Goal: Transaction & Acquisition: Purchase product/service

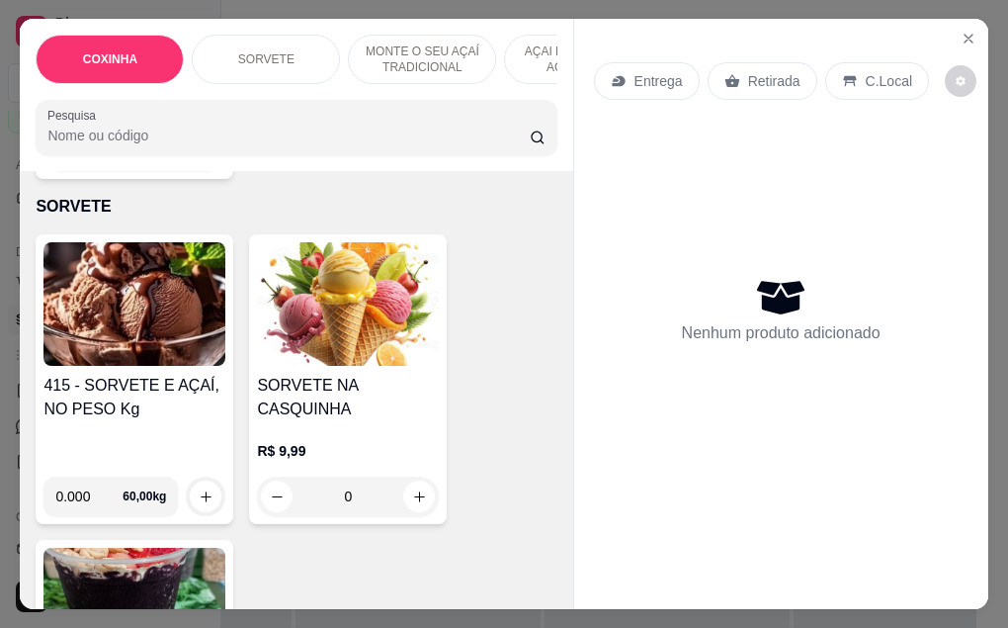
scroll to position [791, 0]
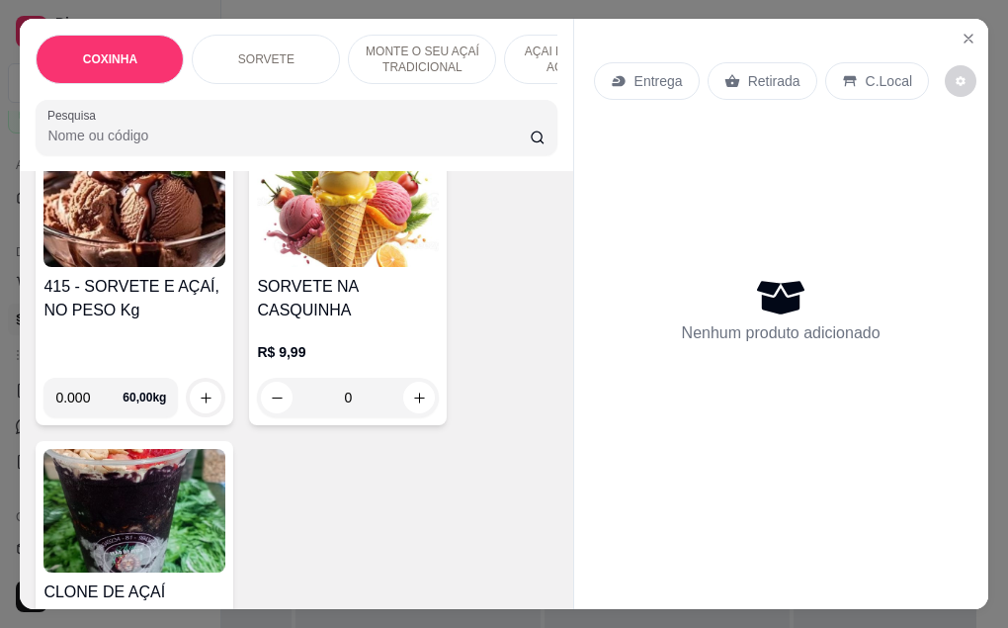
click at [102, 226] on img at bounding box center [134, 205] width 182 height 124
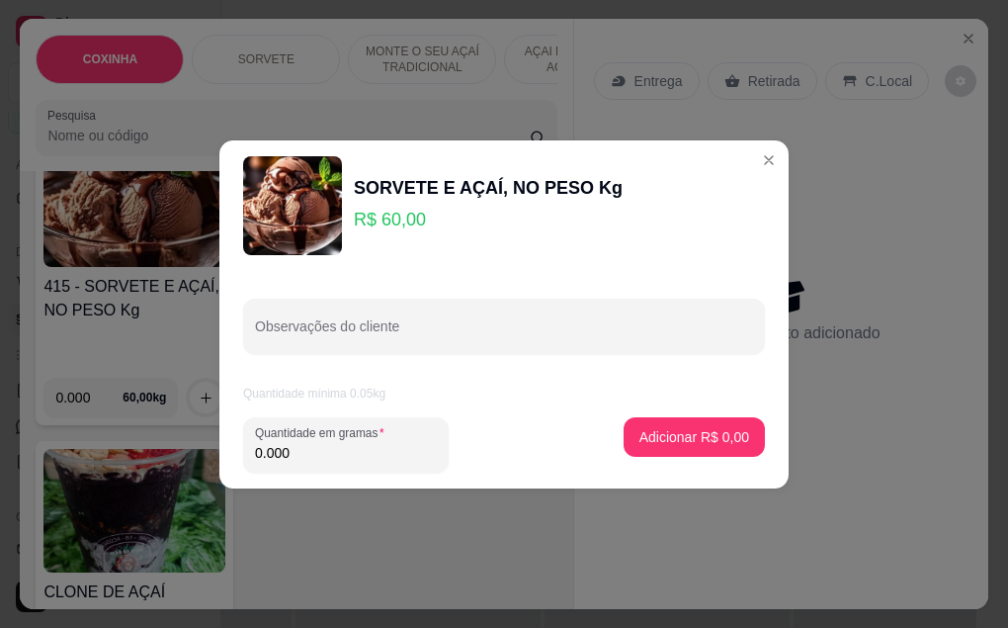
click at [296, 452] on input "0.000" at bounding box center [346, 453] width 182 height 20
type input "0.390"
click at [666, 430] on p "Adicionar R$ 23,40" at bounding box center [691, 436] width 115 height 19
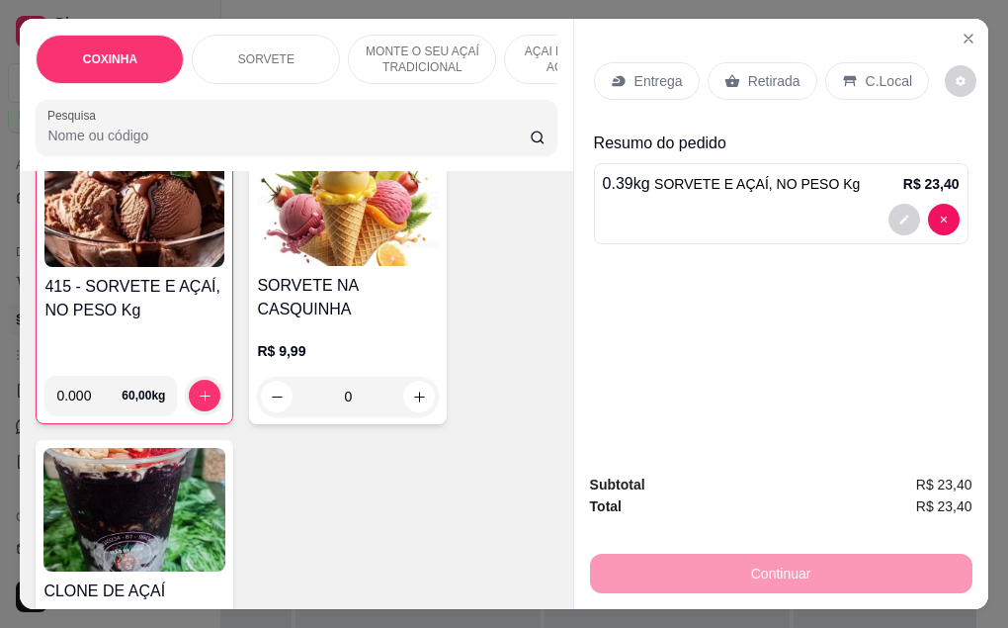
click at [755, 71] on p "Retirada" at bounding box center [774, 81] width 52 height 20
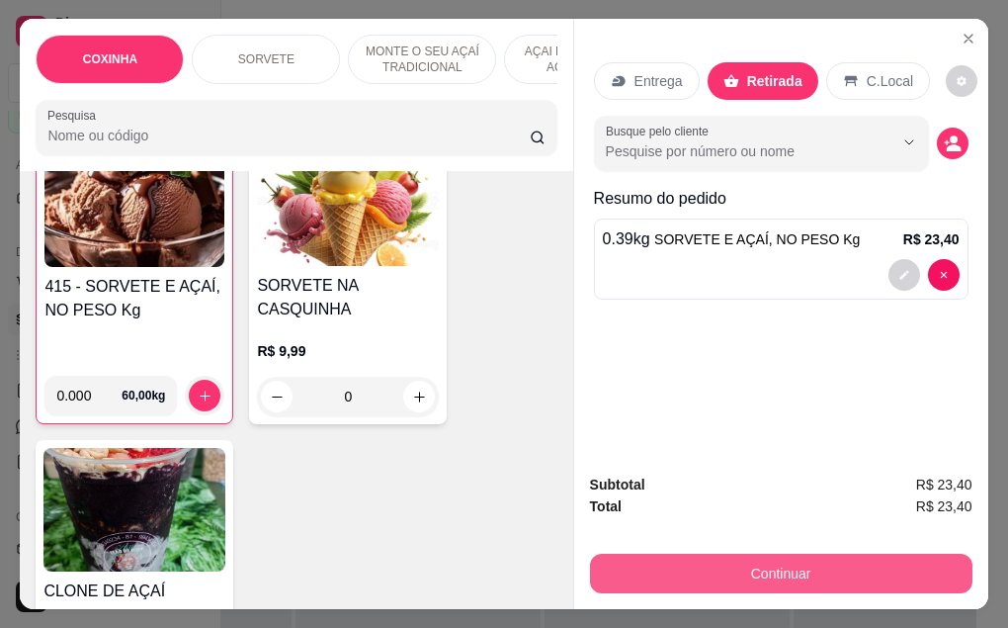
click at [786, 566] on button "Continuar" at bounding box center [781, 573] width 382 height 40
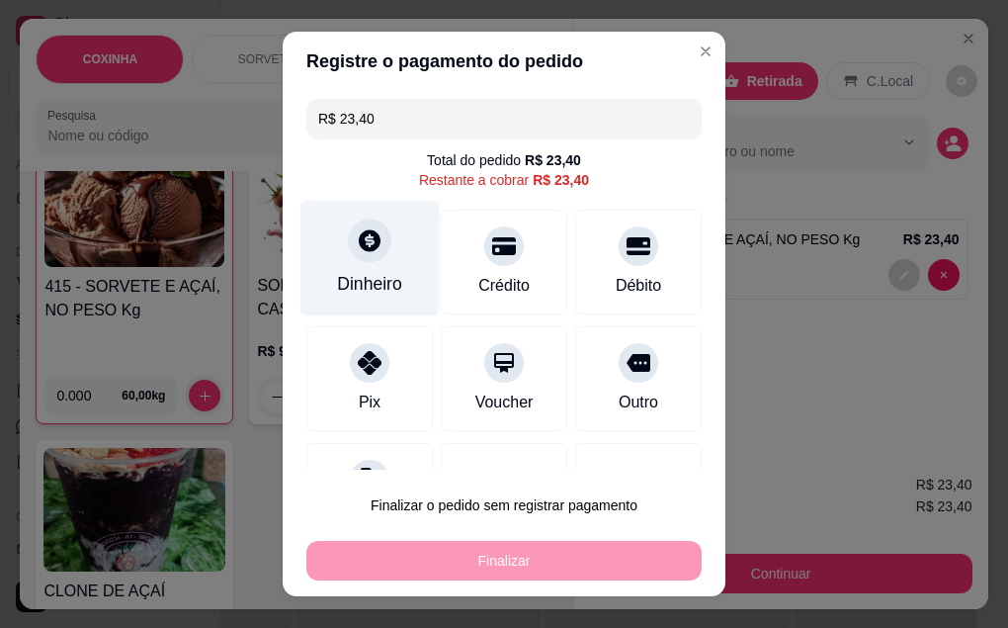
click at [349, 255] on div at bounding box center [369, 239] width 43 height 43
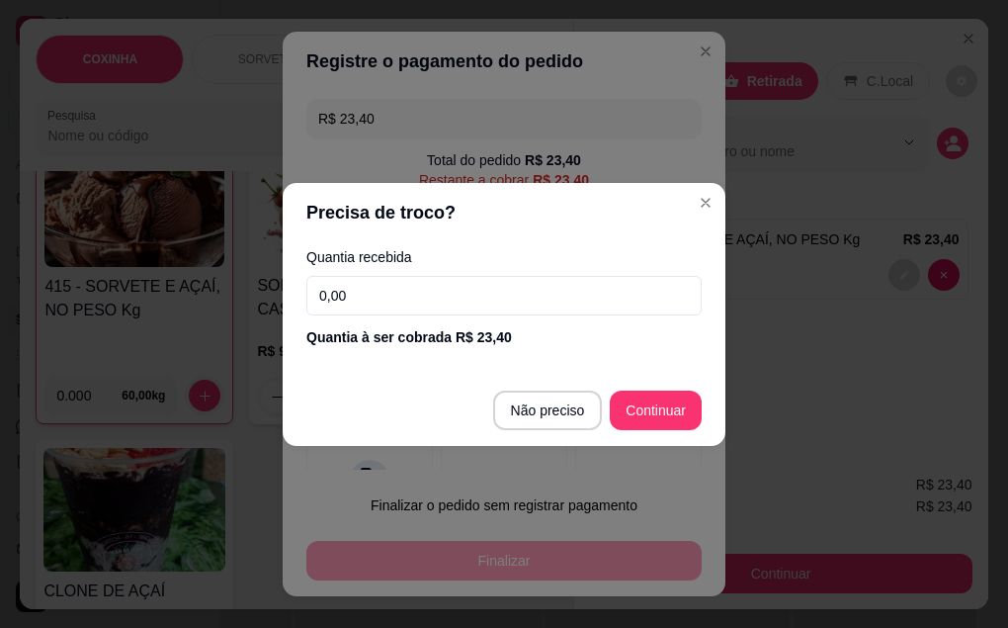
click at [371, 290] on input "0,00" at bounding box center [503, 296] width 395 height 40
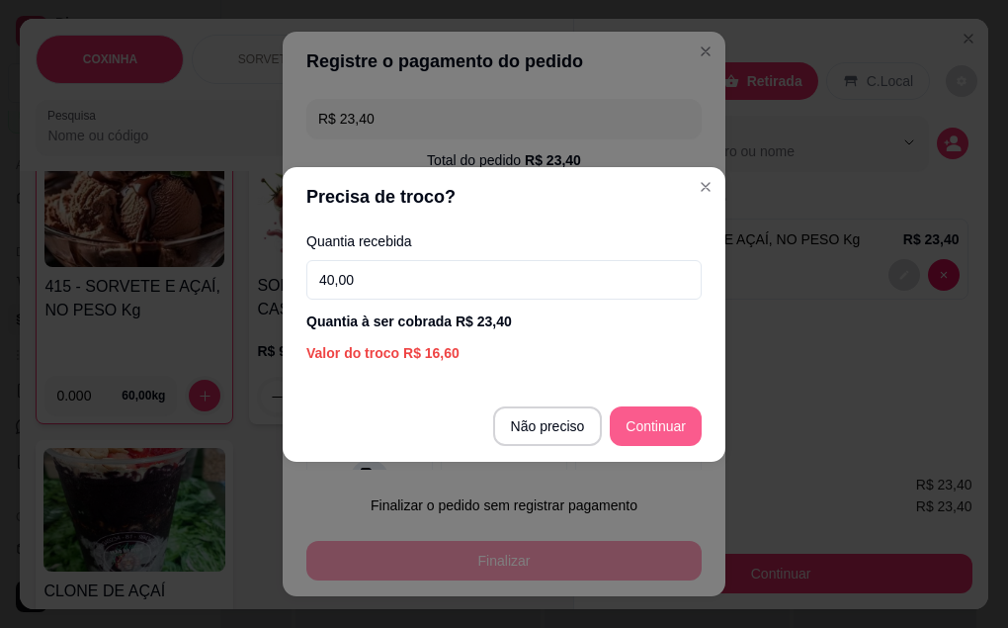
type input "40,00"
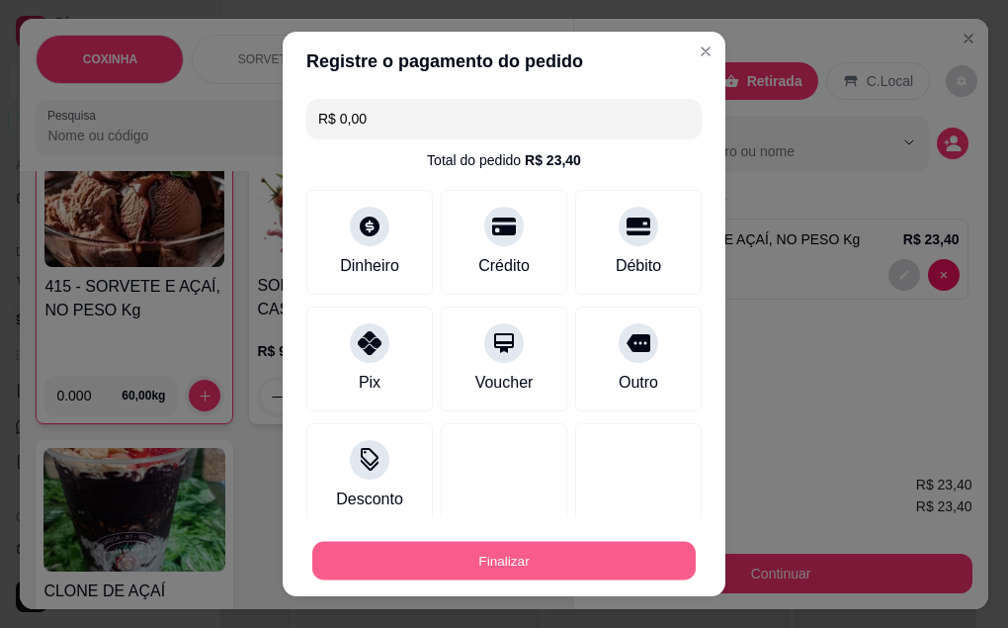
click at [526, 558] on button "Finalizar" at bounding box center [503, 561] width 383 height 39
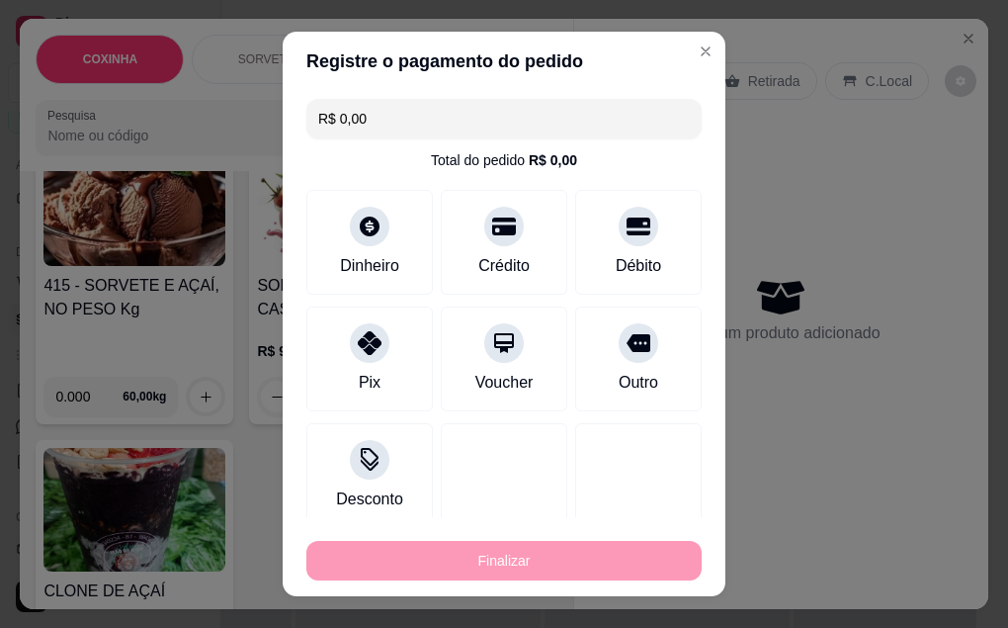
type input "-R$ 23,40"
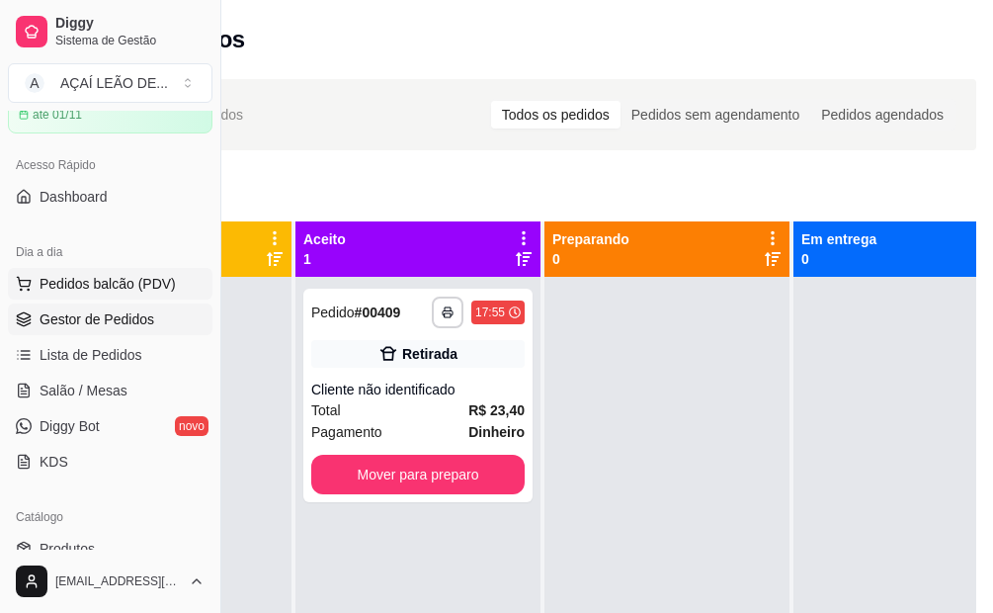
click at [63, 276] on span "Pedidos balcão (PDV)" at bounding box center [108, 284] width 136 height 20
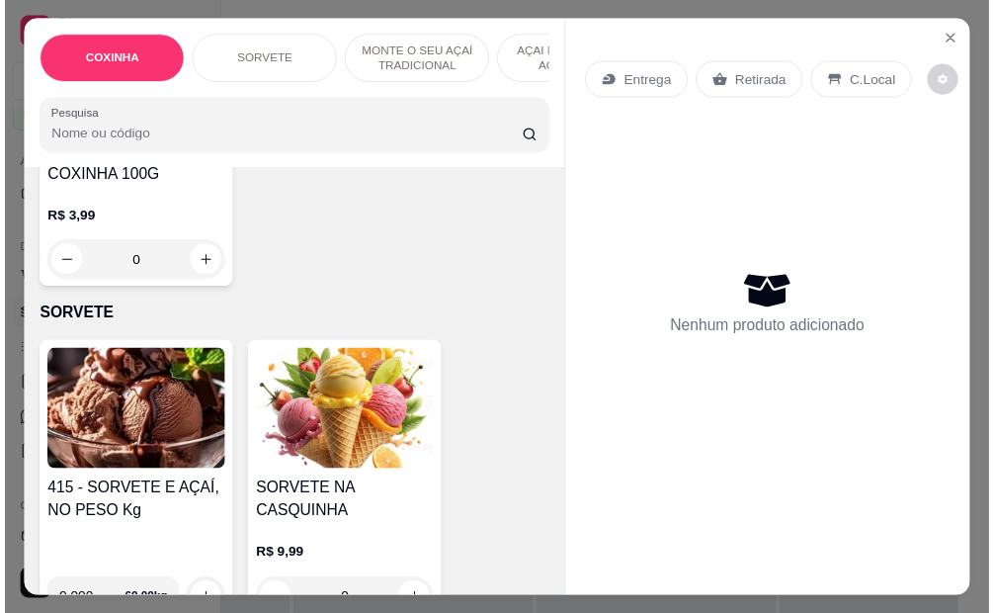
scroll to position [692, 0]
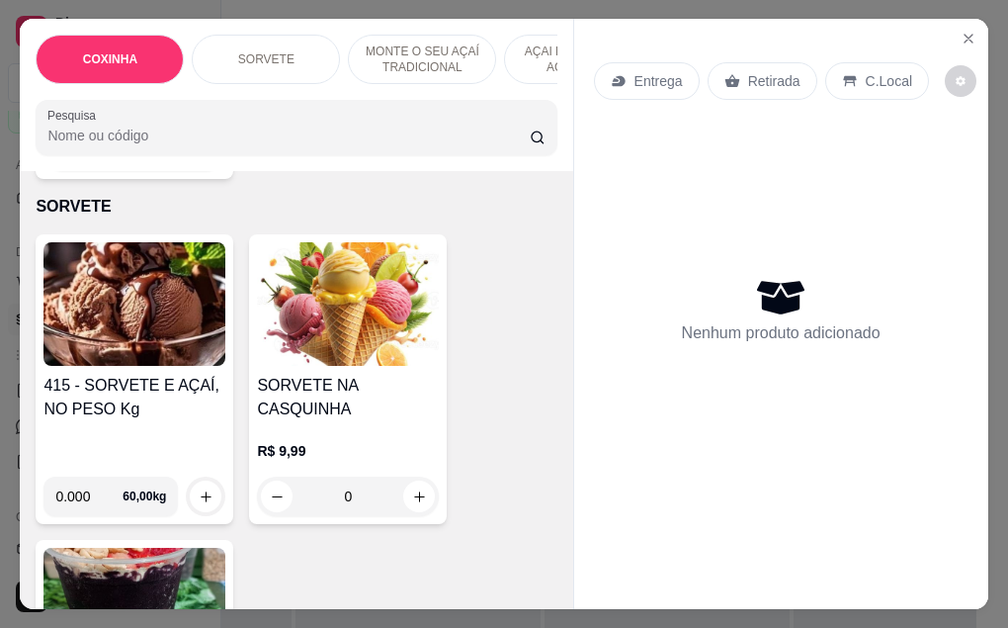
click at [168, 323] on img at bounding box center [134, 304] width 182 height 124
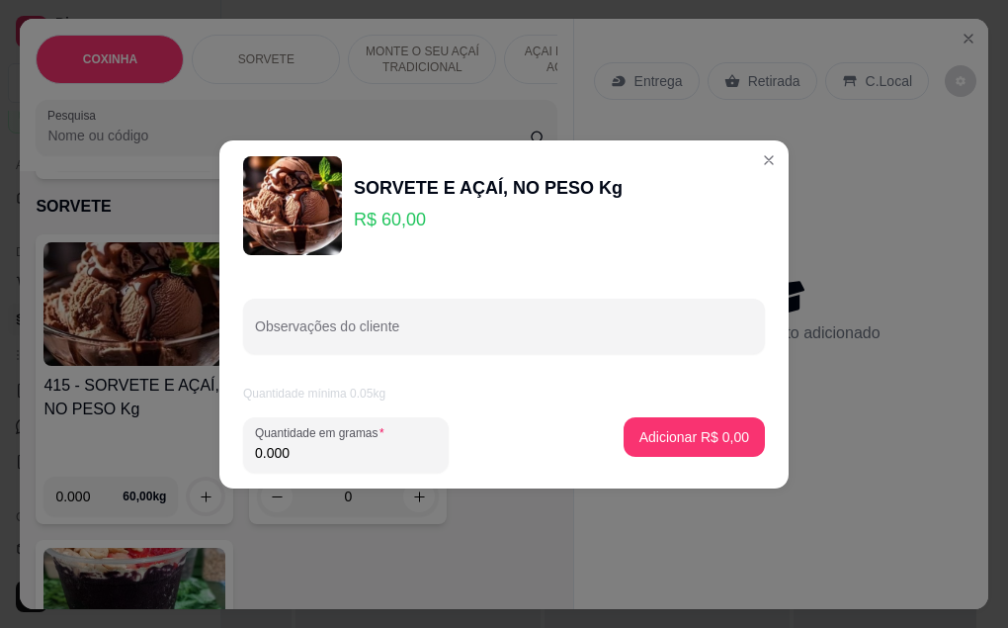
click at [289, 454] on input "0.000" at bounding box center [346, 453] width 182 height 20
type input "0.198"
click at [679, 436] on p "Adicionar R$ 11,88" at bounding box center [691, 436] width 115 height 19
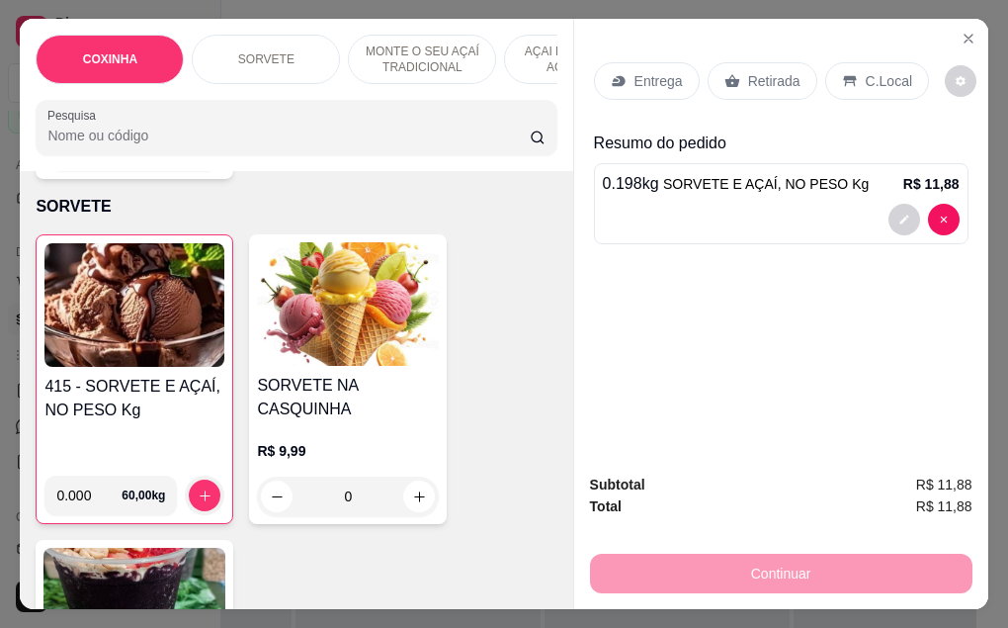
click at [754, 71] on p "Retirada" at bounding box center [774, 81] width 52 height 20
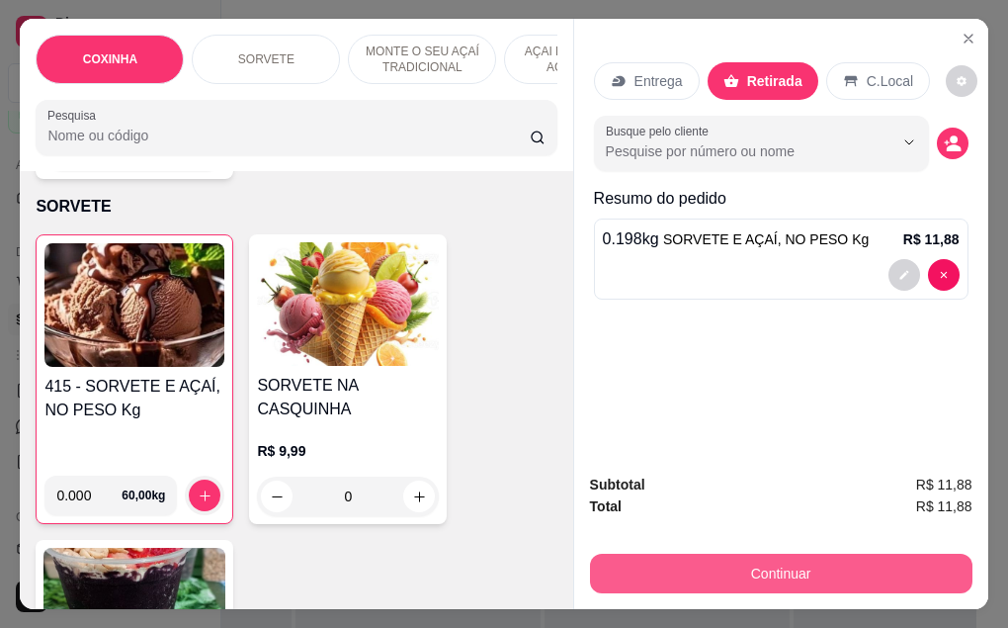
click at [754, 568] on button "Continuar" at bounding box center [781, 573] width 382 height 40
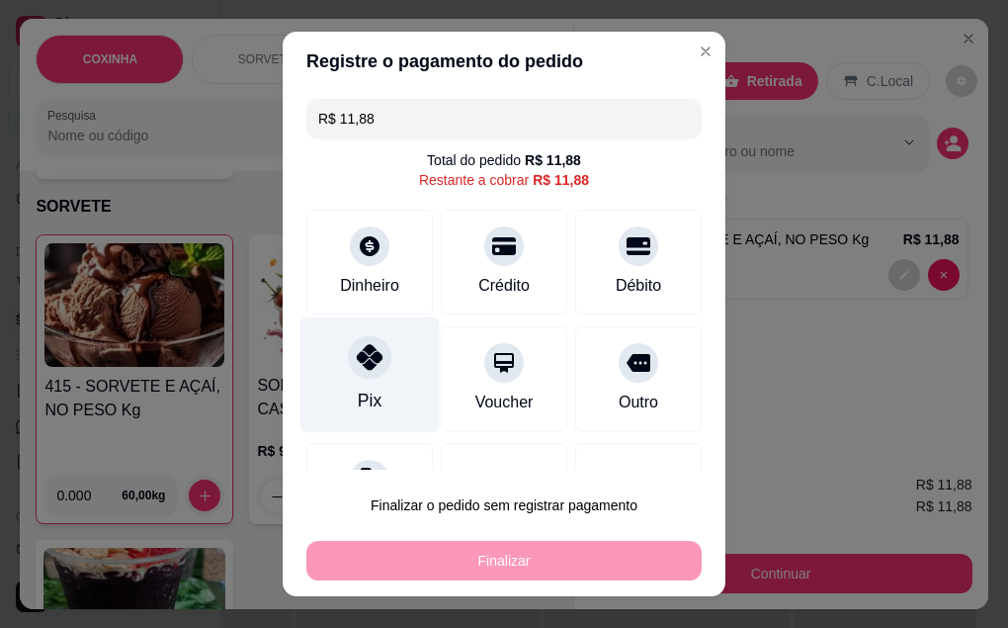
click at [369, 395] on div "Pix" at bounding box center [370, 400] width 24 height 26
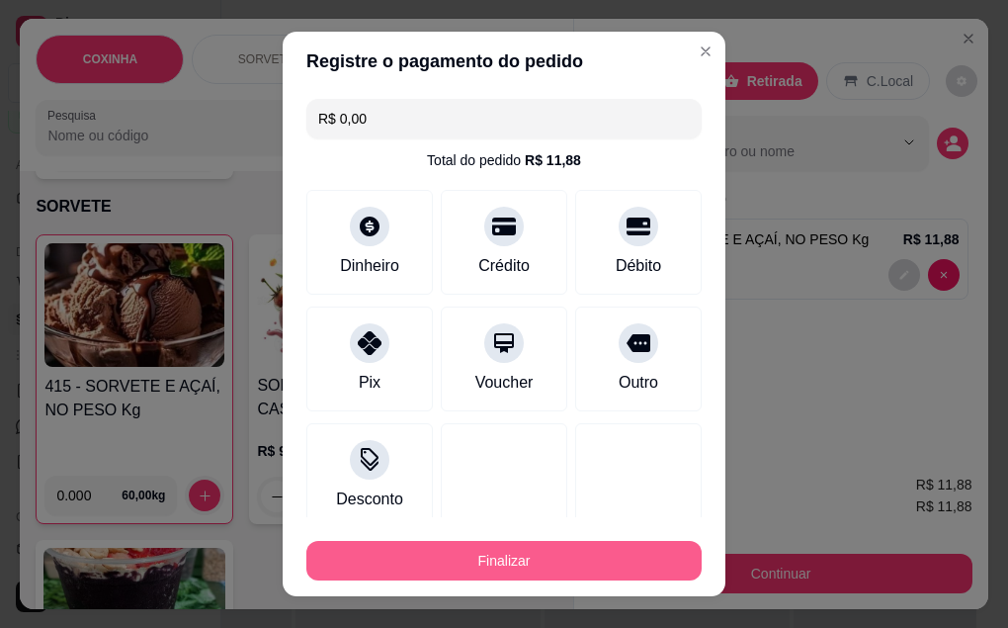
click at [569, 572] on button "Finalizar" at bounding box center [503, 561] width 395 height 40
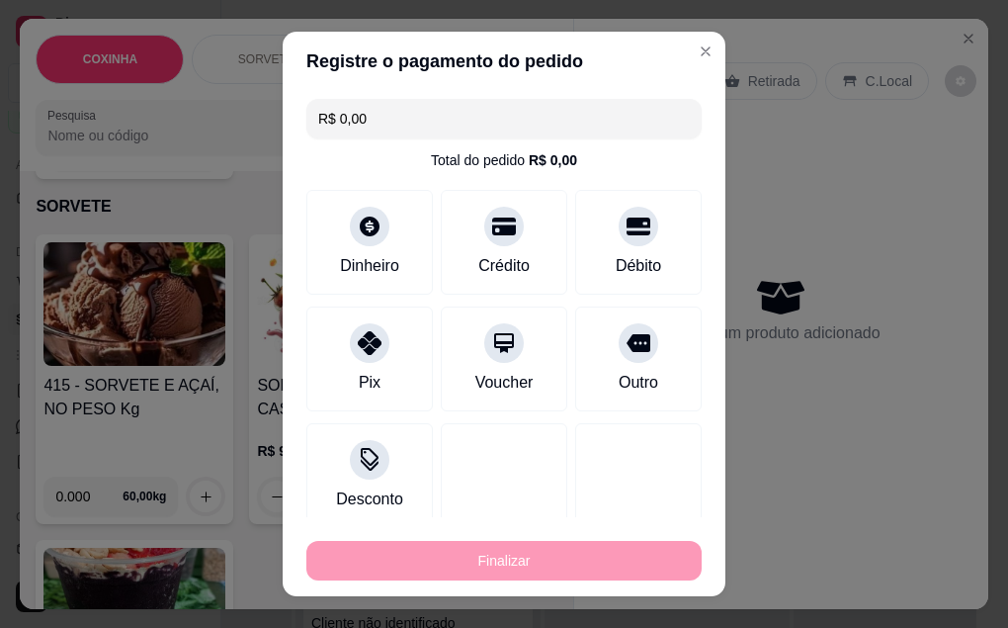
type input "-R$ 11,88"
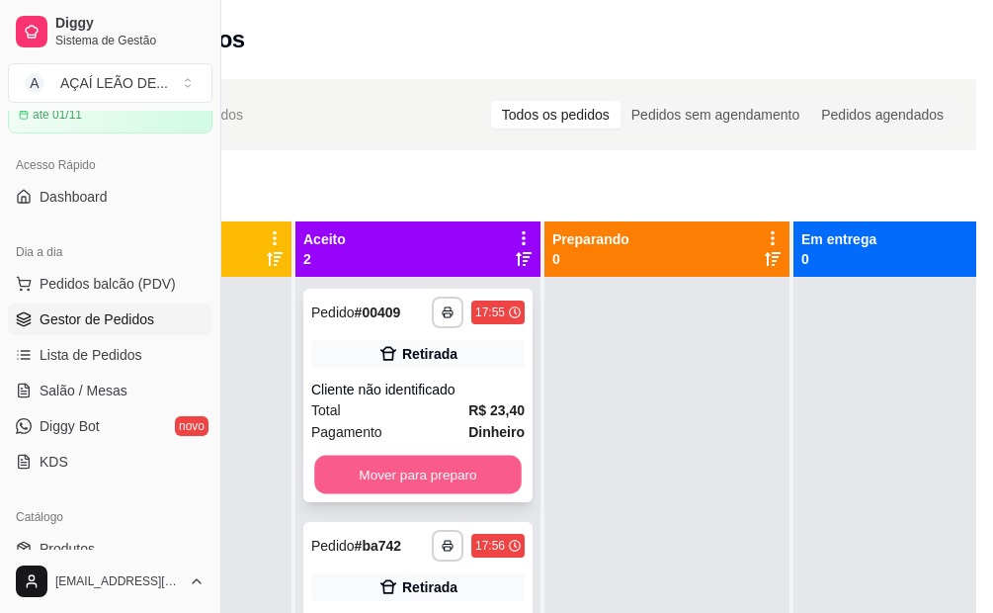
click at [461, 488] on button "Mover para preparo" at bounding box center [418, 475] width 208 height 39
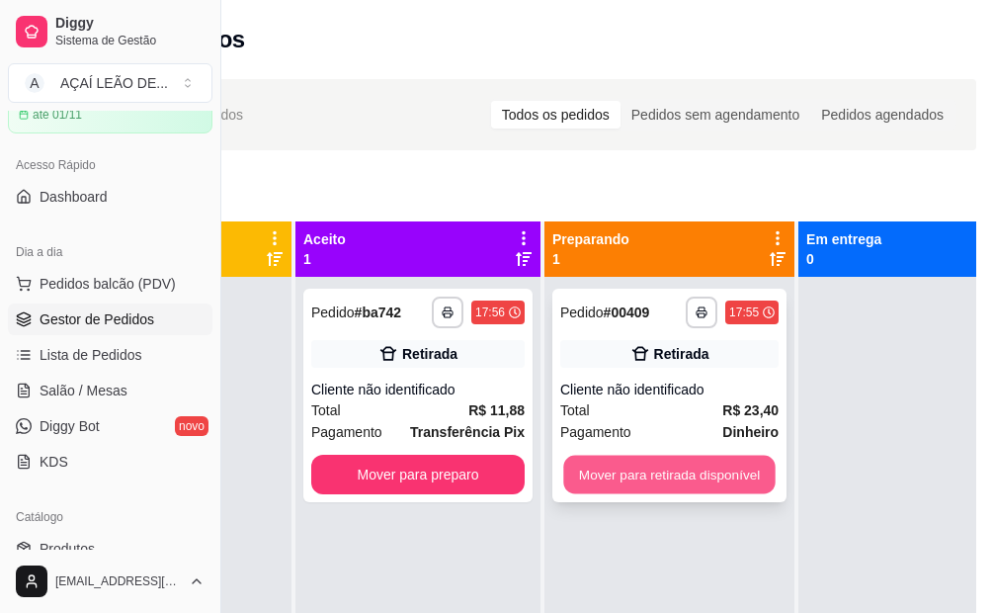
click at [725, 483] on button "Mover para retirada disponível" at bounding box center [669, 475] width 212 height 39
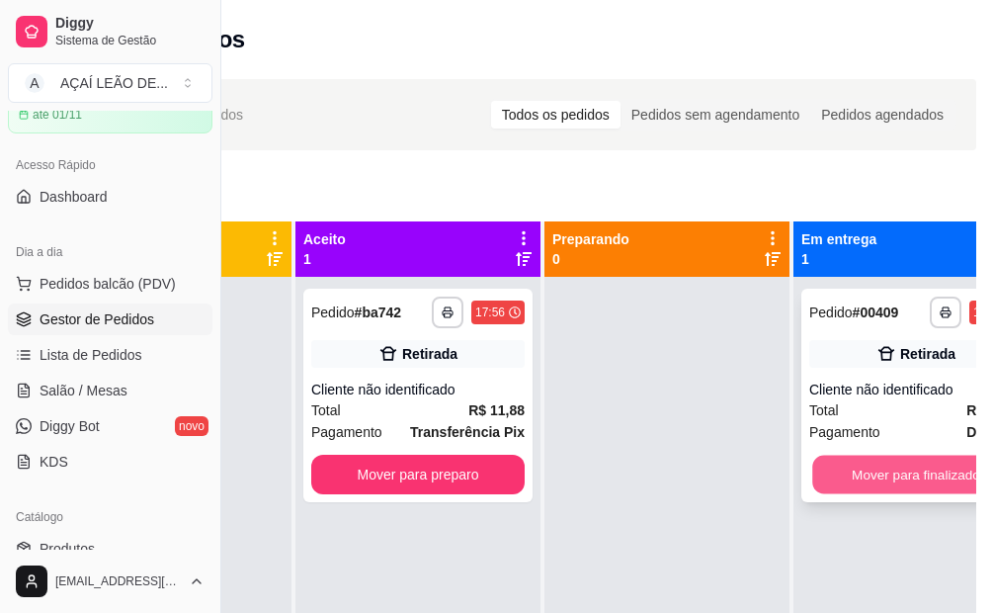
click at [907, 468] on button "Mover para finalizado" at bounding box center [916, 475] width 208 height 39
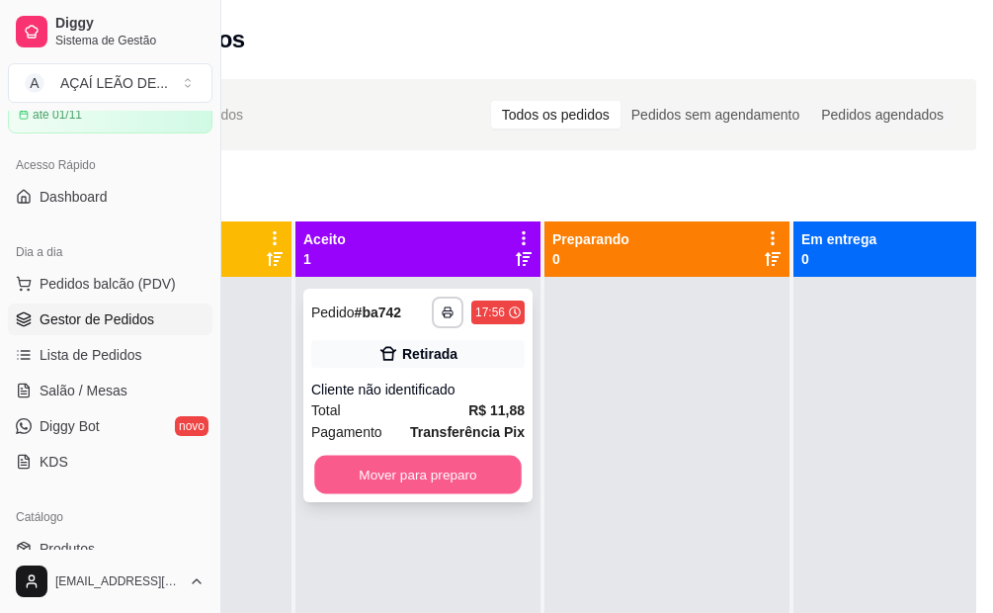
click at [431, 473] on button "Mover para preparo" at bounding box center [418, 475] width 208 height 39
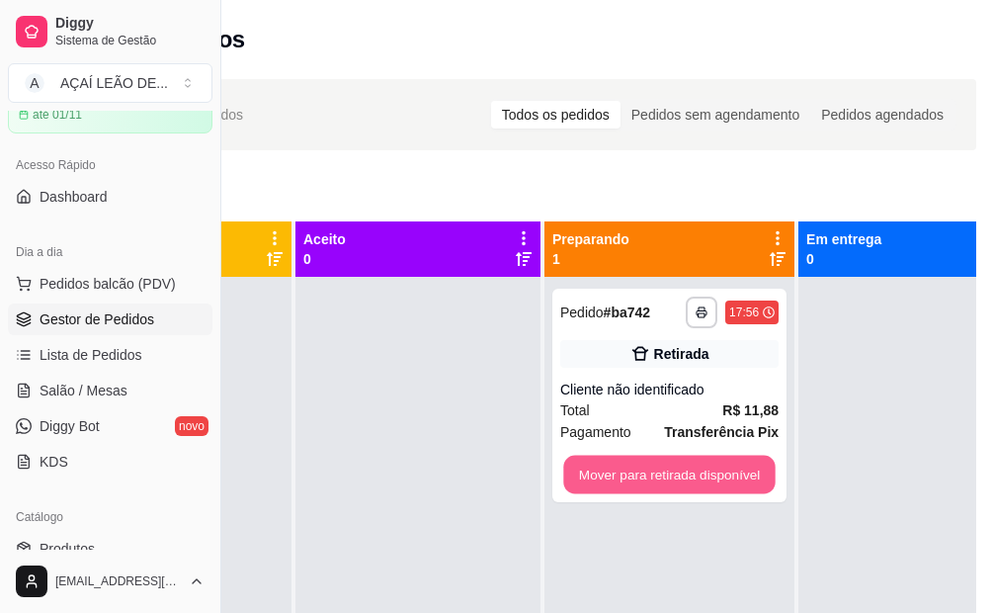
click at [686, 481] on button "Mover para retirada disponível" at bounding box center [669, 475] width 212 height 39
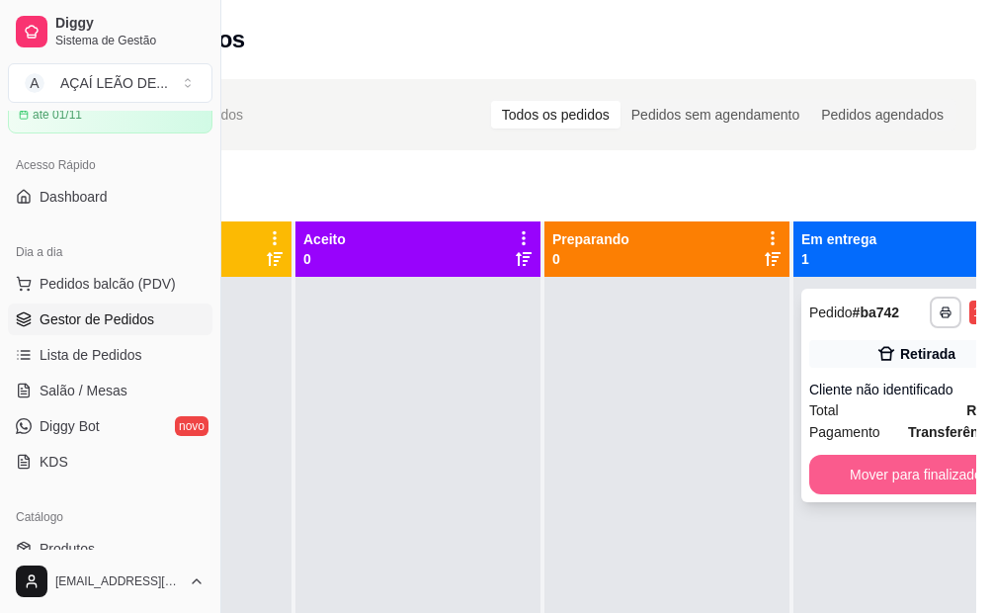
click at [866, 461] on button "Mover para finalizado" at bounding box center [915, 475] width 213 height 40
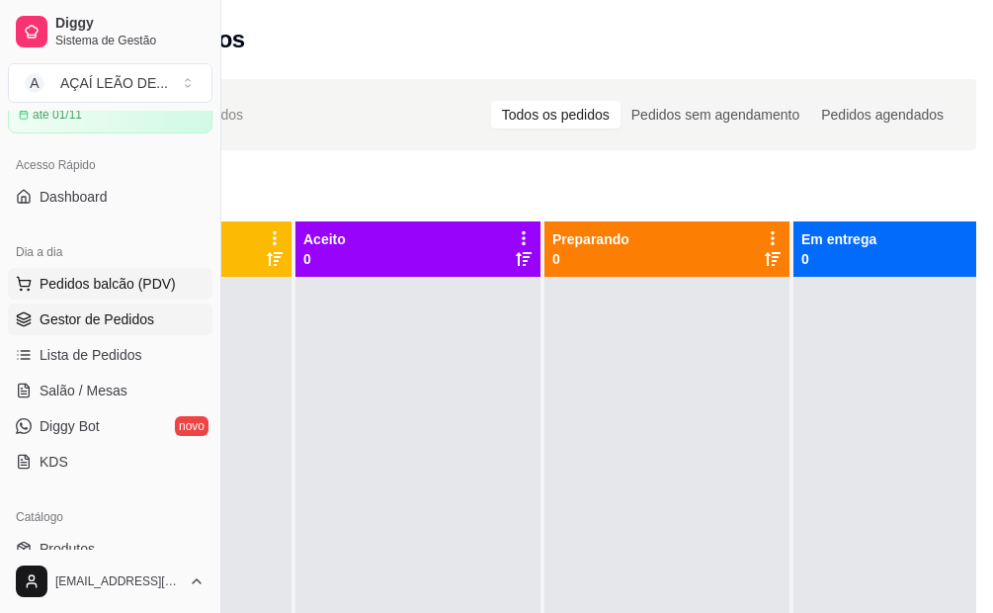
click at [94, 278] on span "Pedidos balcão (PDV)" at bounding box center [108, 284] width 136 height 20
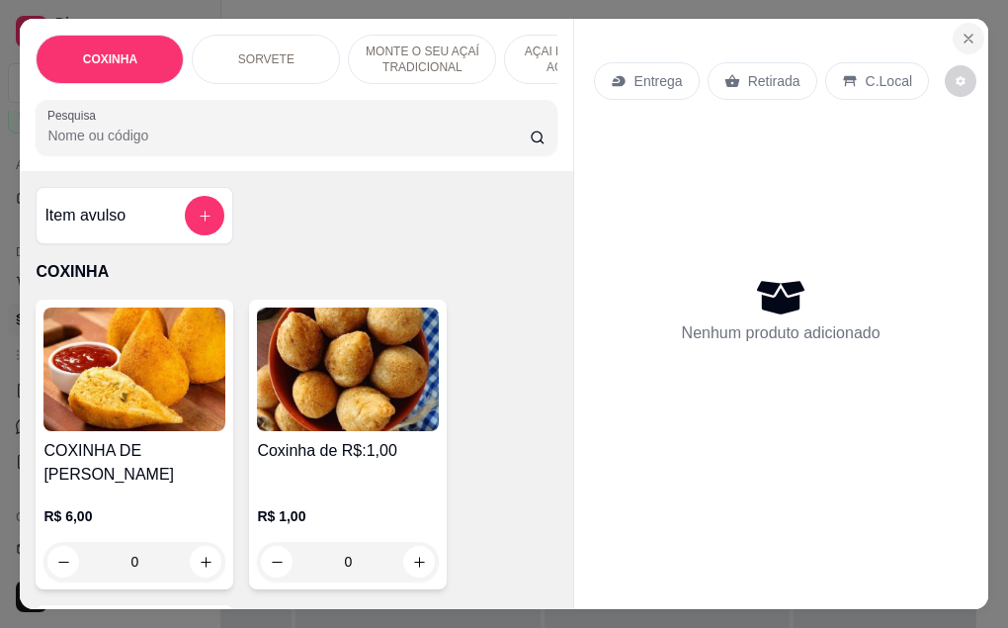
click at [961, 31] on icon "Close" at bounding box center [969, 39] width 16 height 16
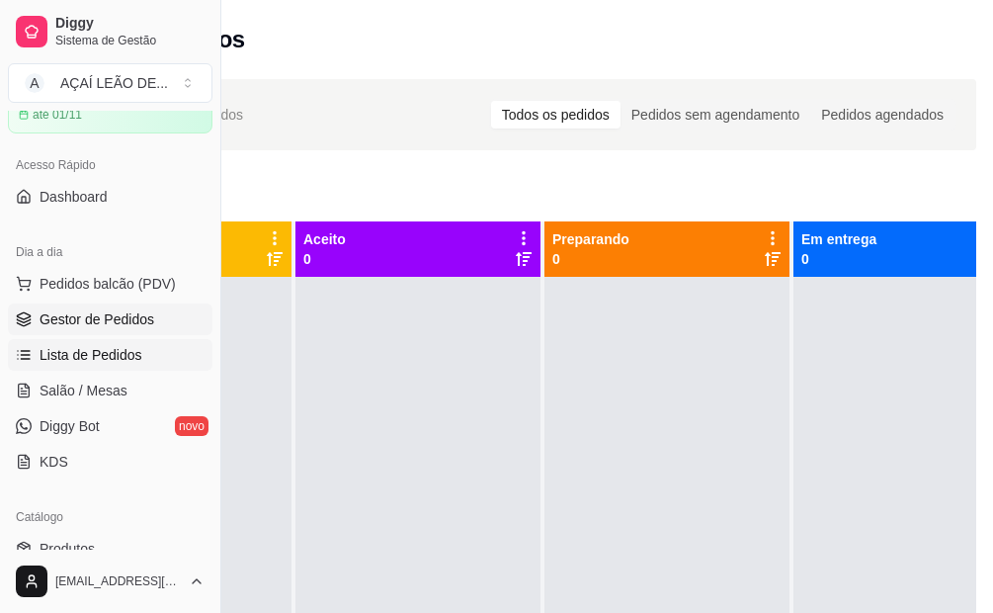
click at [95, 360] on span "Lista de Pedidos" at bounding box center [91, 355] width 103 height 20
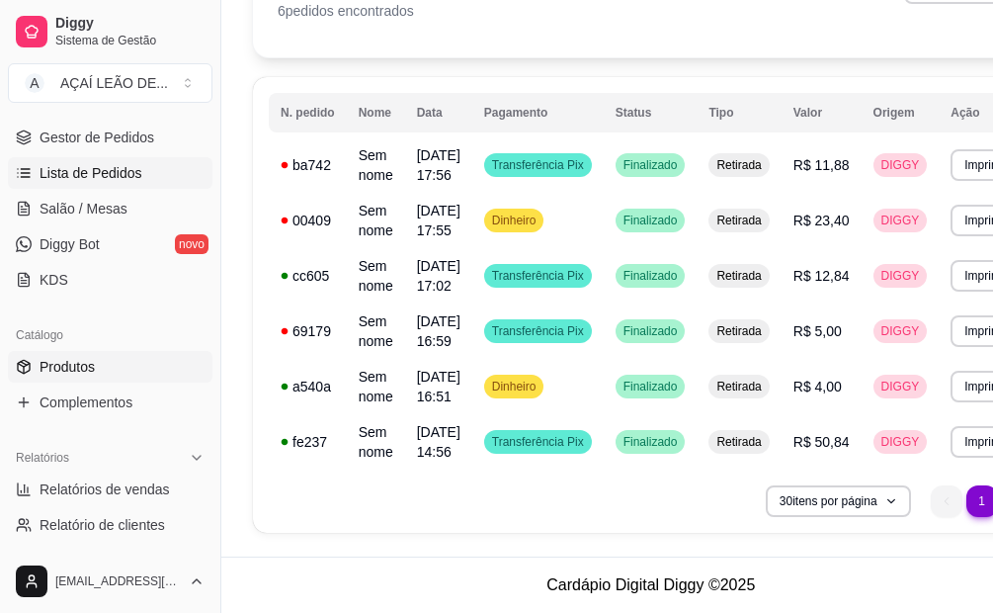
scroll to position [296, 0]
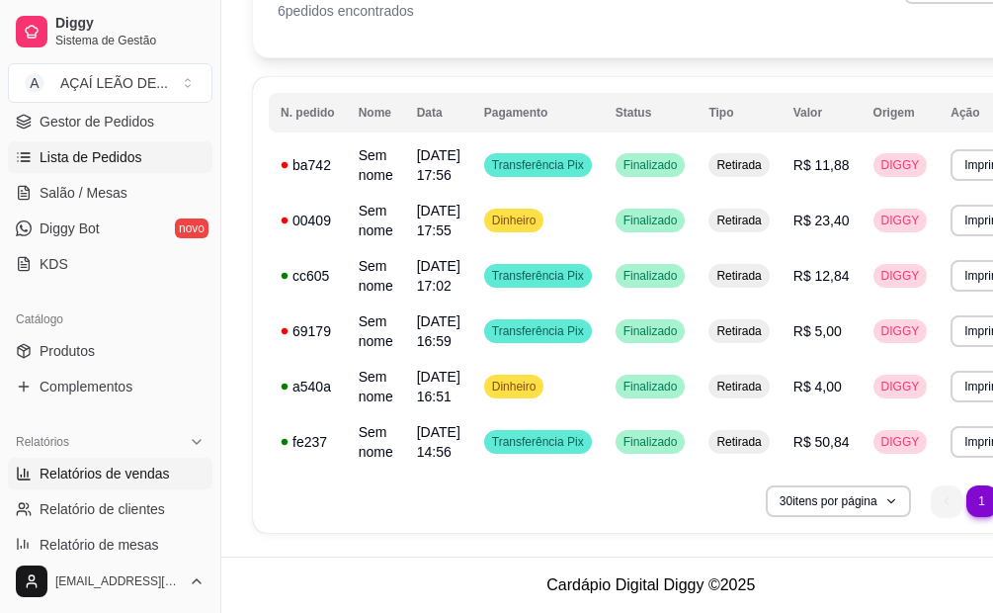
click at [122, 469] on span "Relatórios de vendas" at bounding box center [105, 474] width 130 height 20
select select "ALL"
select select "0"
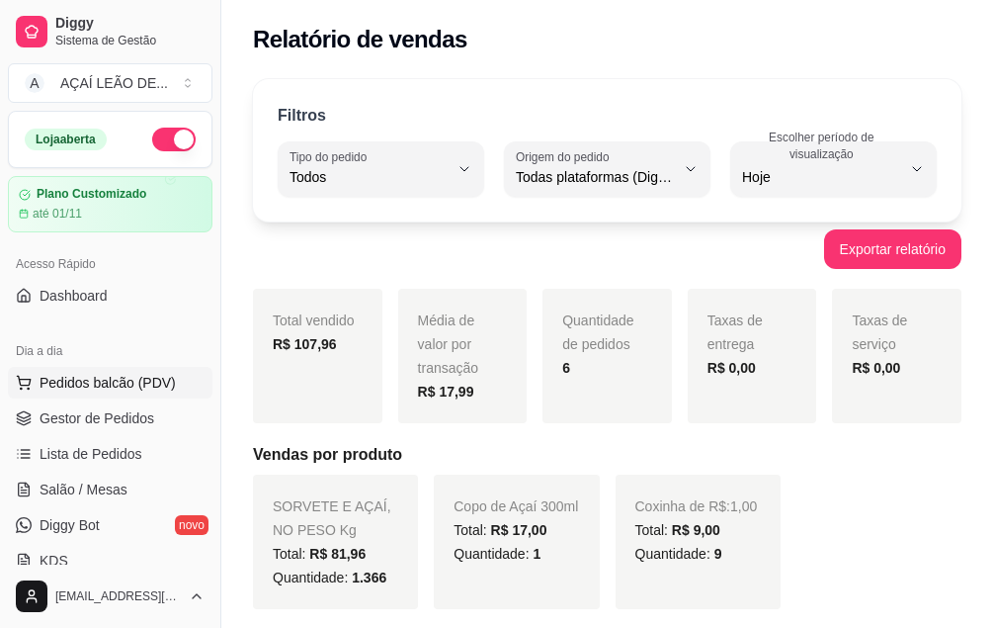
click at [89, 383] on span "Pedidos balcão (PDV)" at bounding box center [108, 383] width 136 height 20
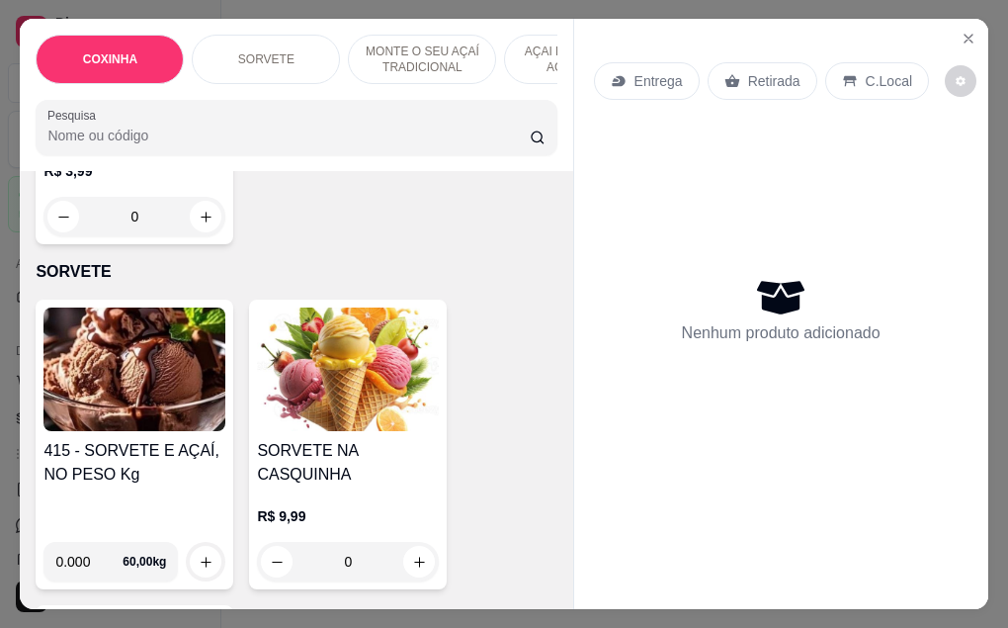
scroll to position [692, 0]
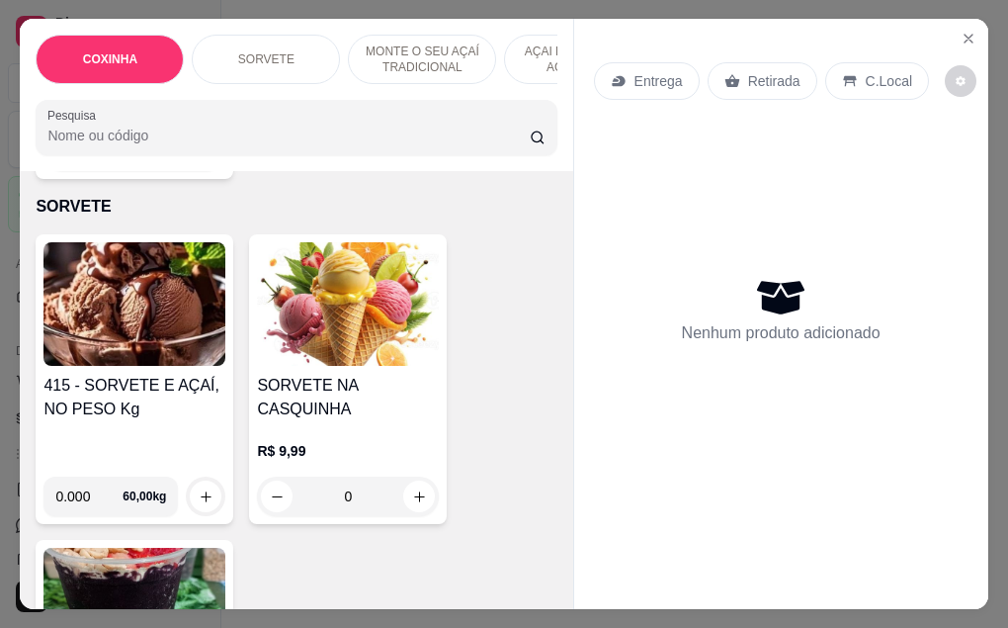
click at [137, 242] on img at bounding box center [134, 304] width 182 height 124
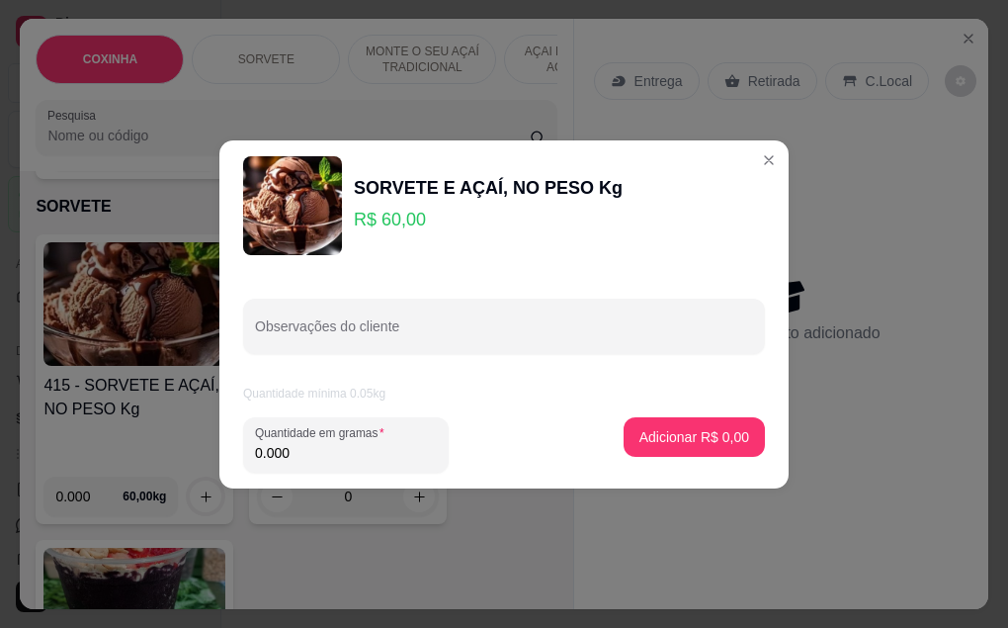
click at [296, 443] on input "0.000" at bounding box center [346, 453] width 182 height 20
type input "0.230"
click at [663, 442] on p "Adicionar R$ 13,80" at bounding box center [691, 436] width 115 height 19
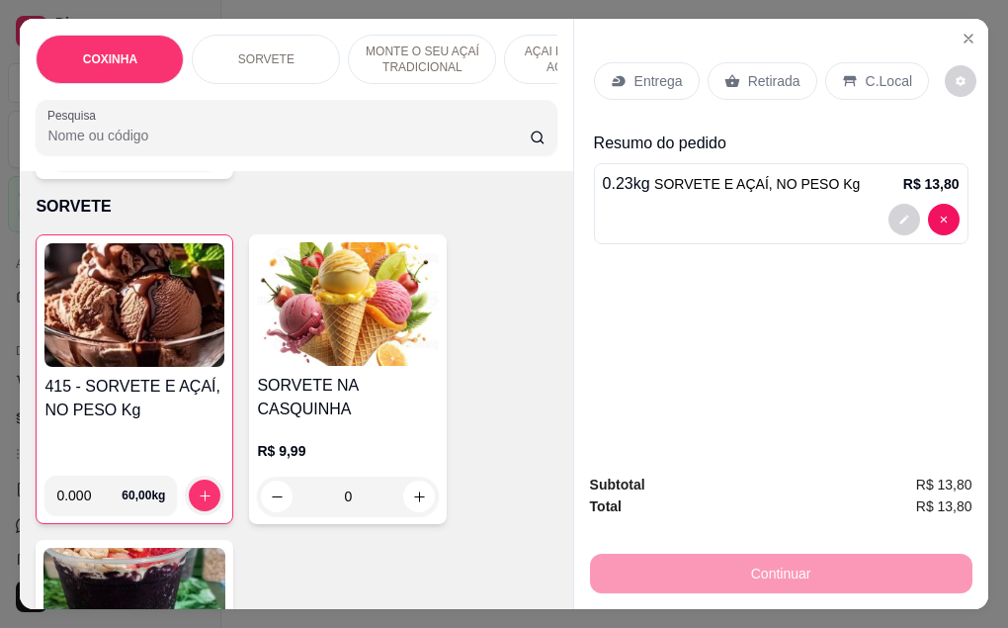
click at [759, 73] on p "Retirada" at bounding box center [774, 81] width 52 height 20
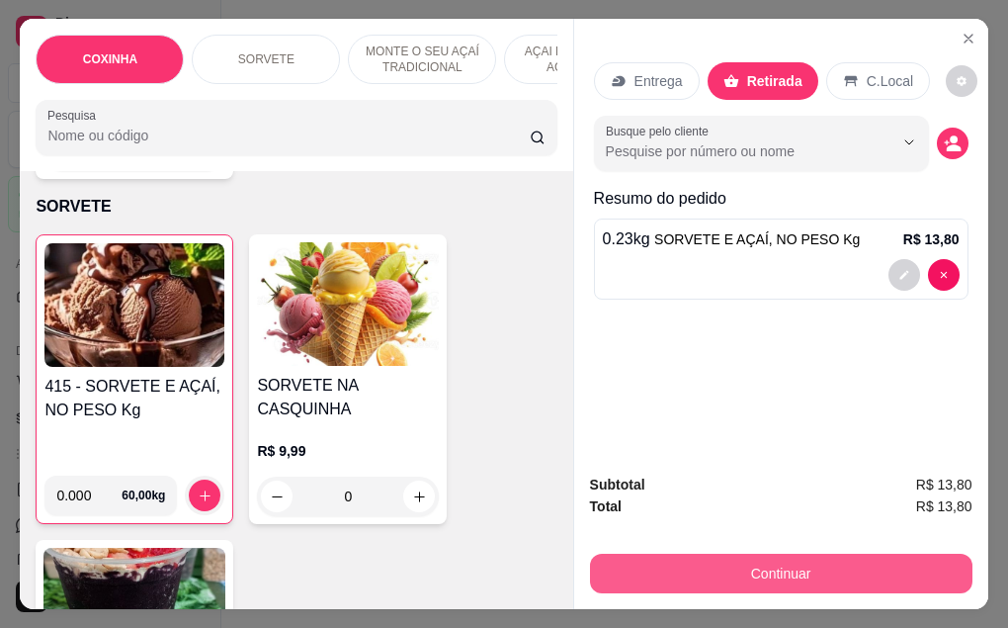
click at [769, 561] on button "Continuar" at bounding box center [781, 573] width 382 height 40
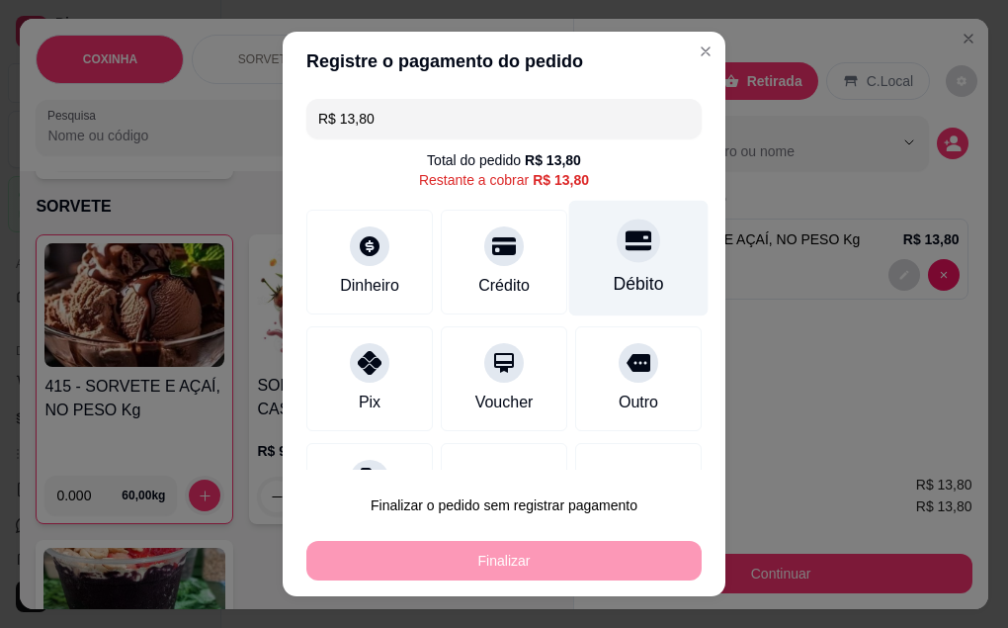
click at [610, 265] on div "Débito" at bounding box center [638, 258] width 139 height 116
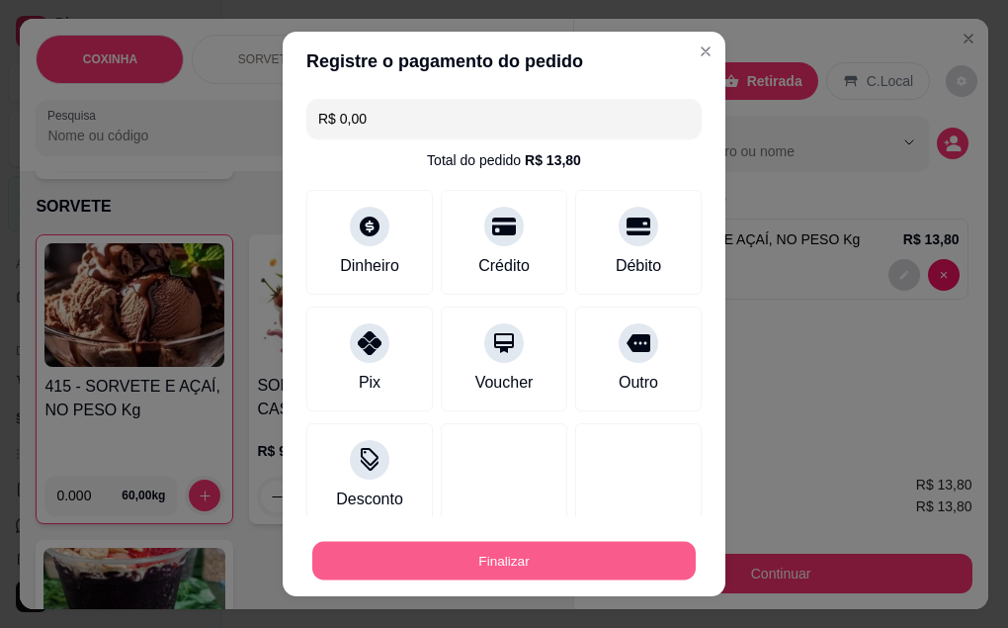
click at [572, 567] on button "Finalizar" at bounding box center [503, 561] width 383 height 39
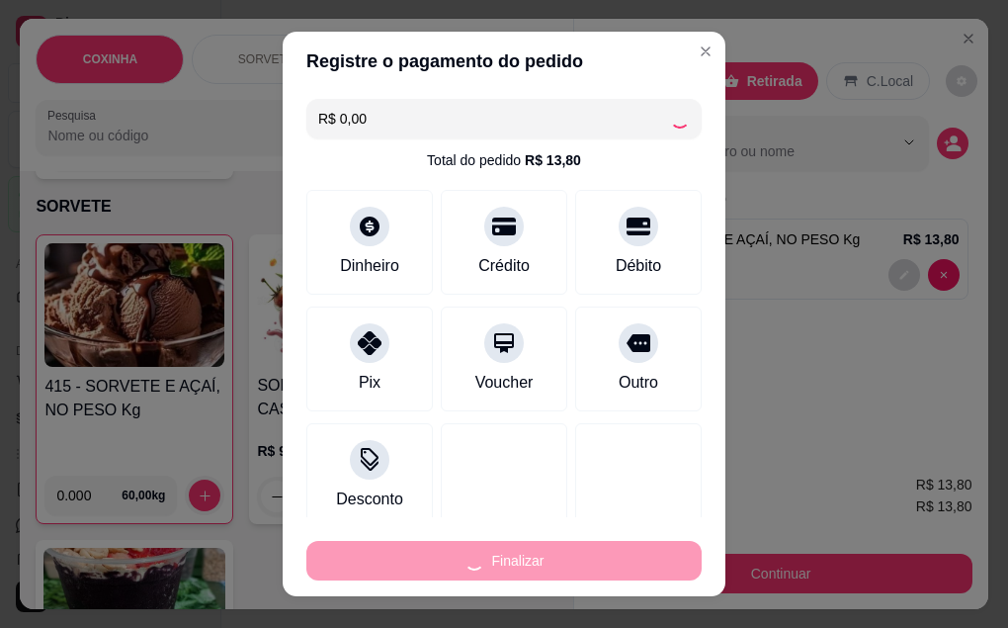
type input "-R$ 13,80"
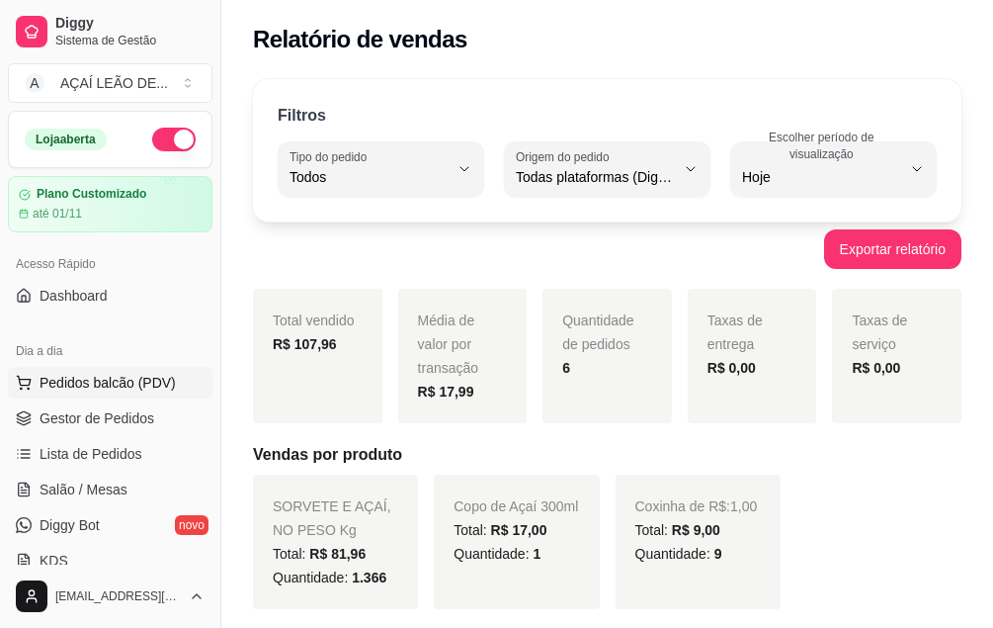
click at [121, 383] on span "Pedidos balcão (PDV)" at bounding box center [108, 383] width 136 height 20
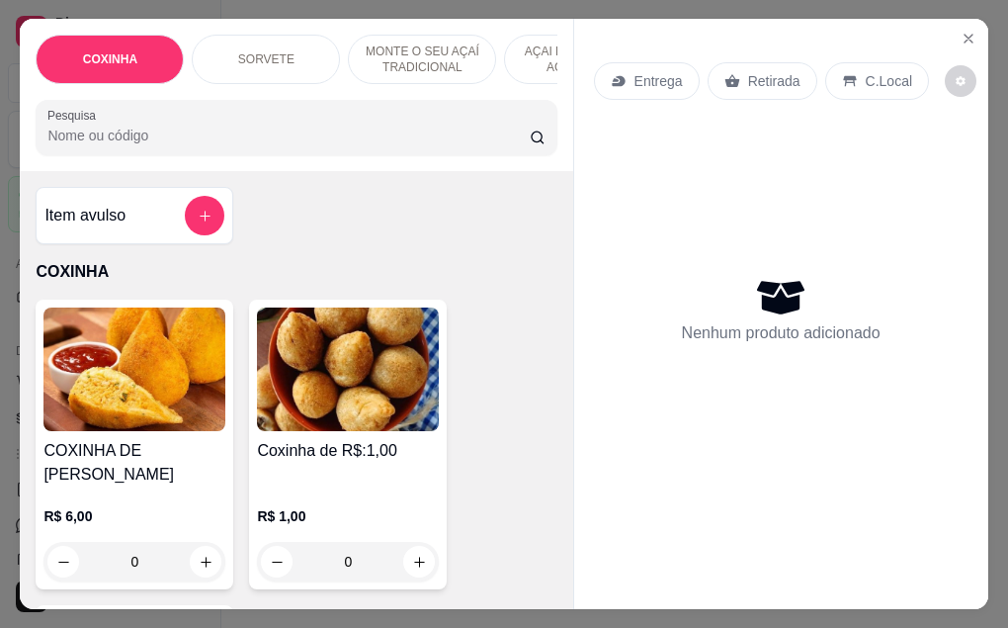
click at [398, 381] on img at bounding box center [348, 369] width 182 height 124
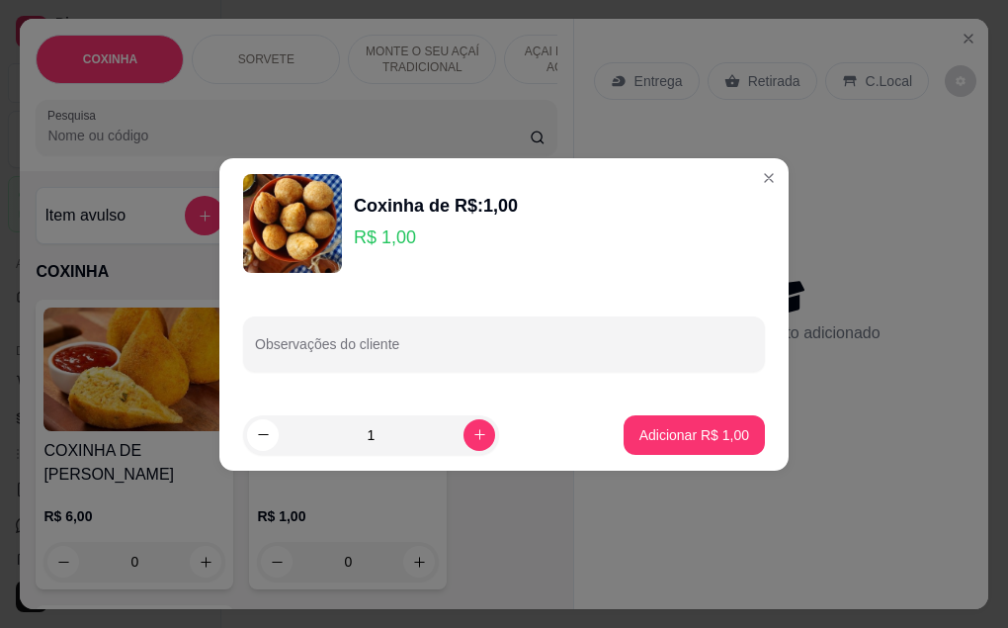
click at [383, 435] on input "1" at bounding box center [371, 435] width 185 height 40
type input "18"
click at [689, 439] on p "Adicionar R$ 18,00" at bounding box center [691, 434] width 115 height 19
type input "18"
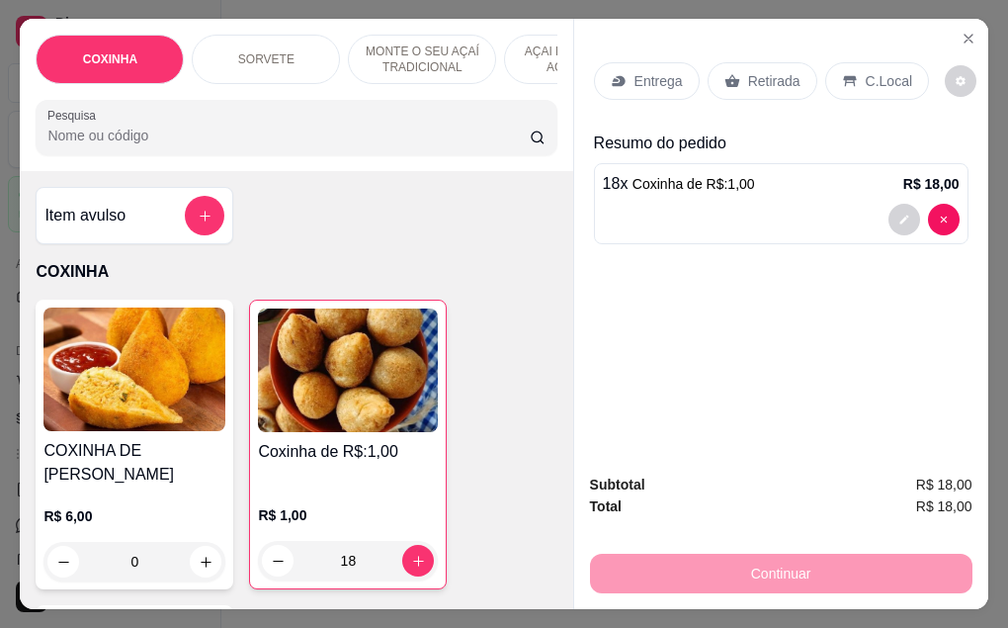
click at [755, 71] on p "Retirada" at bounding box center [774, 81] width 52 height 20
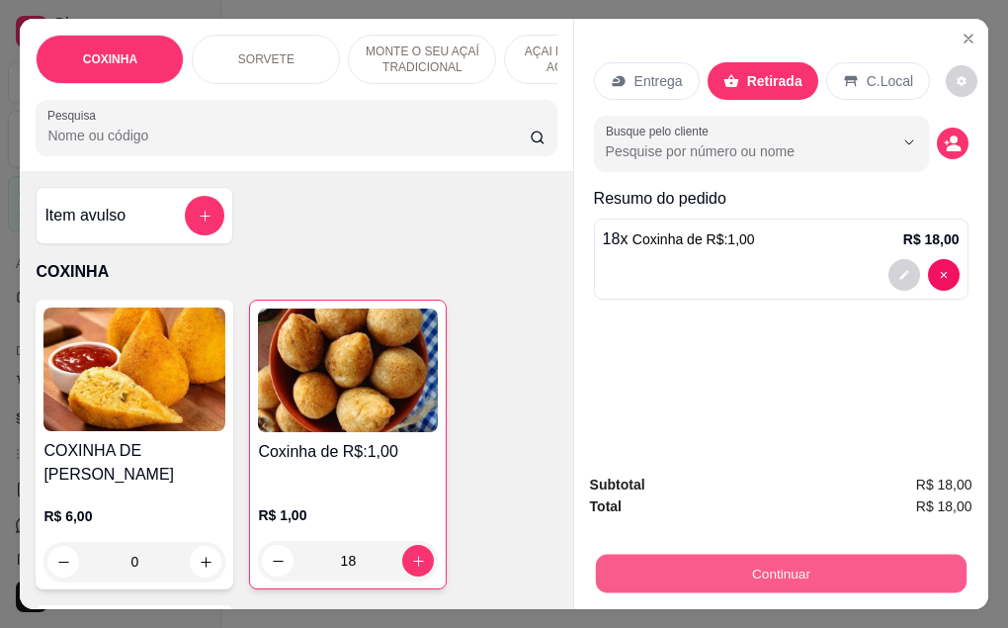
click at [842, 580] on button "Continuar" at bounding box center [780, 573] width 371 height 39
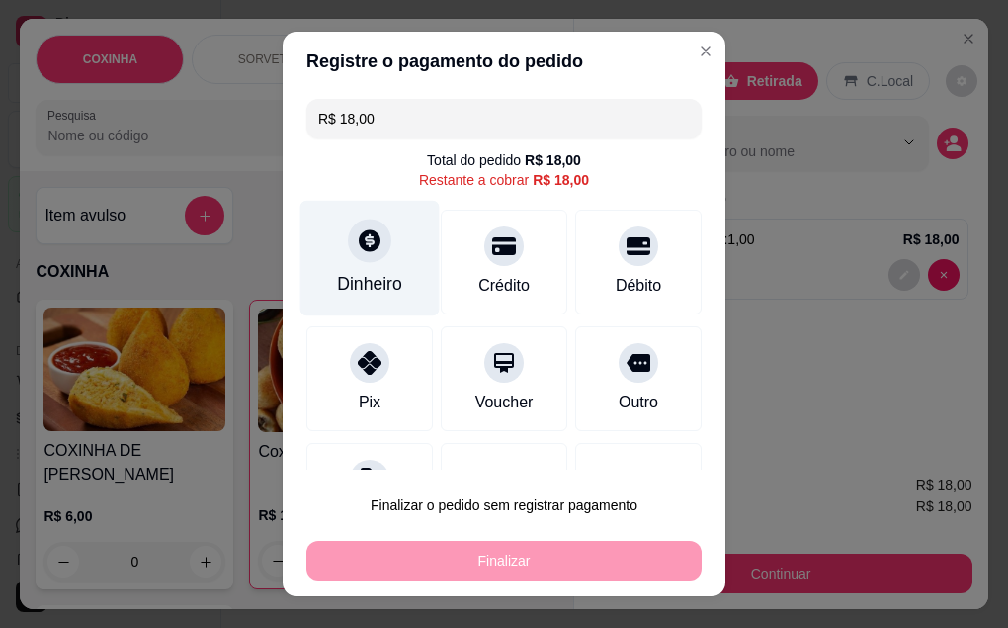
click at [365, 284] on div "Dinheiro" at bounding box center [369, 284] width 65 height 26
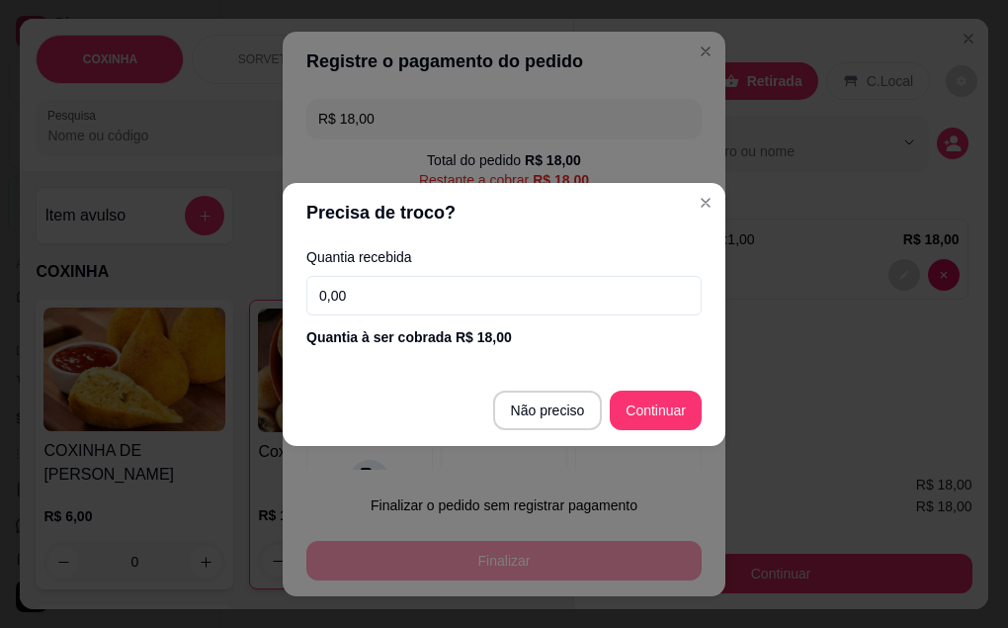
click at [445, 291] on input "0,00" at bounding box center [503, 296] width 395 height 40
type input "18,00"
type input "R$ 0,00"
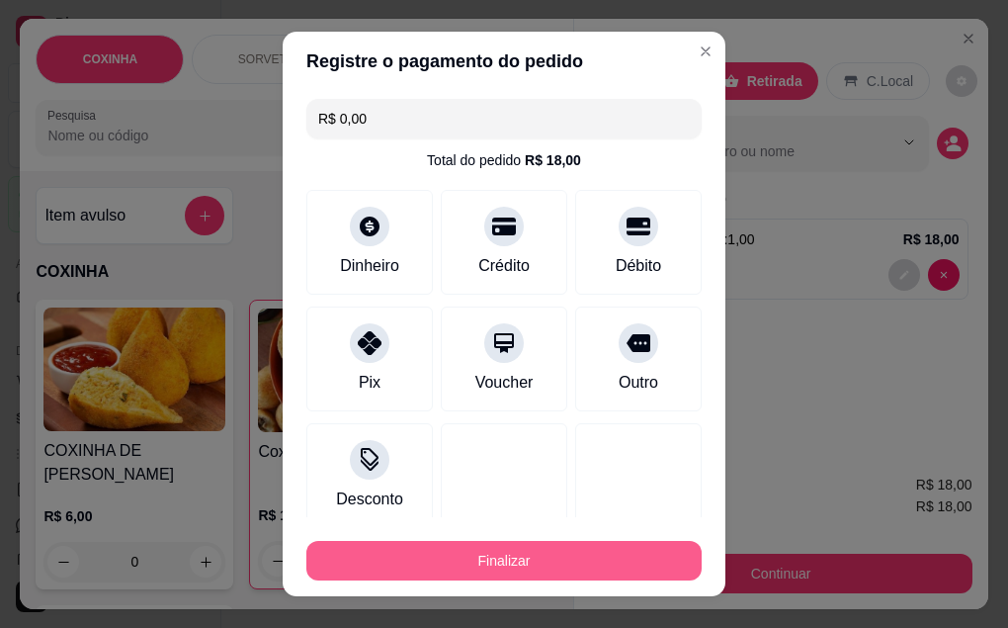
click at [491, 573] on button "Finalizar" at bounding box center [503, 561] width 395 height 40
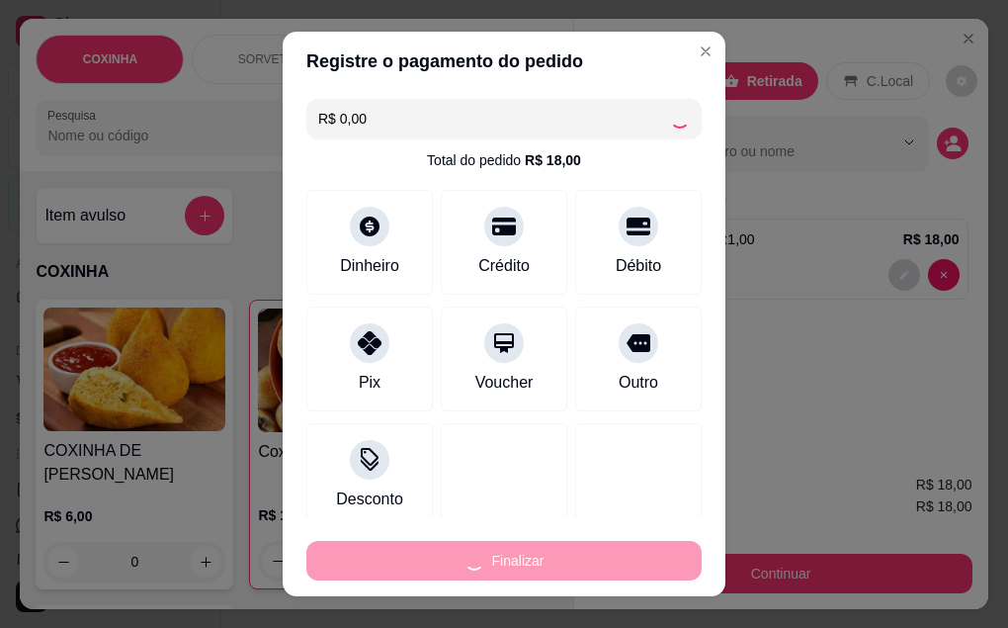
type input "0"
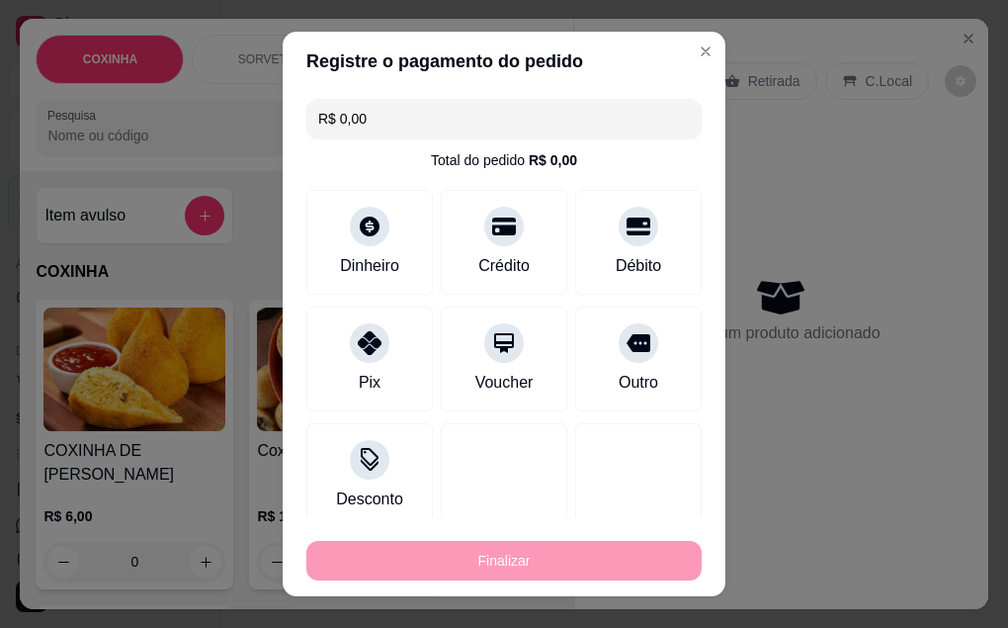
type input "-R$ 18,00"
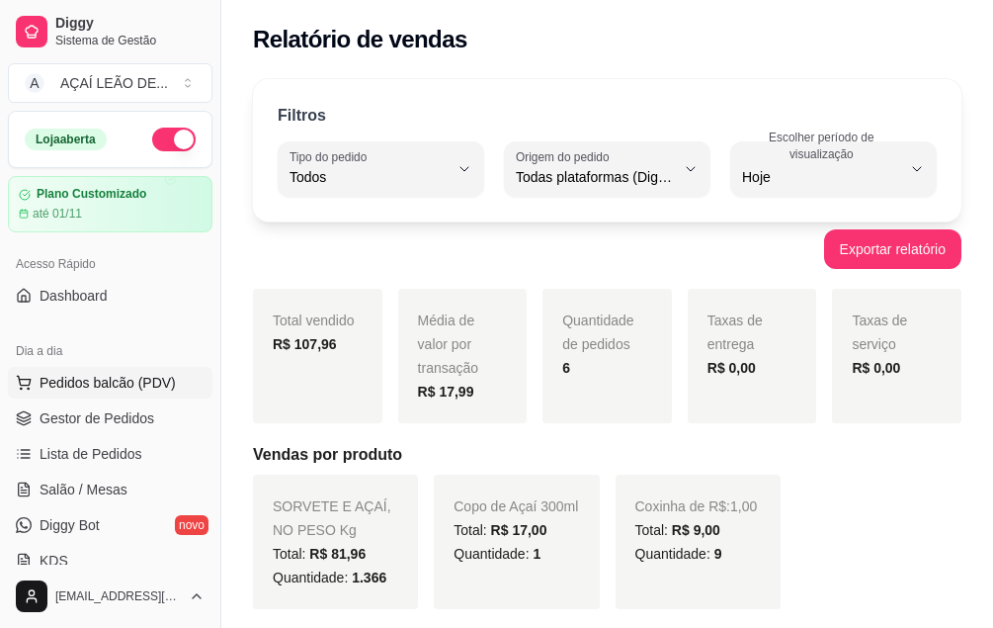
click at [94, 390] on span "Pedidos balcão (PDV)" at bounding box center [108, 383] width 136 height 20
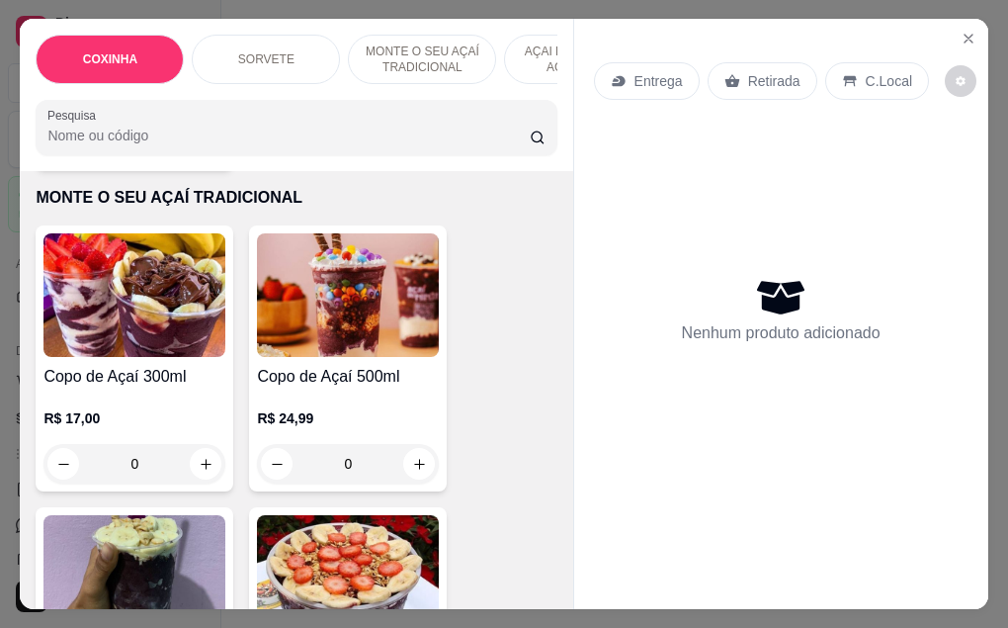
scroll to position [1384, 0]
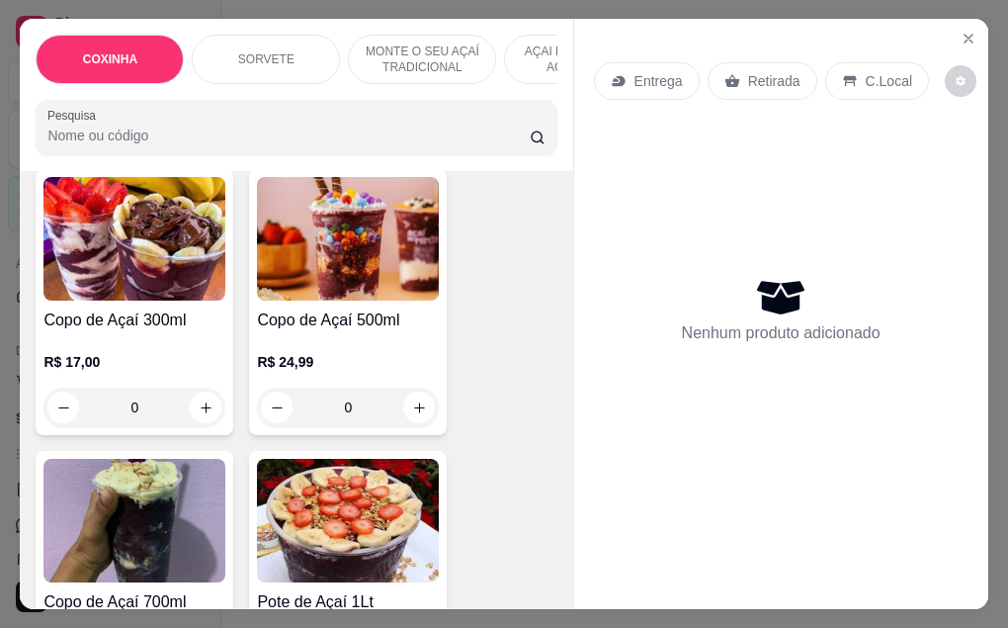
click at [324, 260] on img at bounding box center [348, 239] width 182 height 124
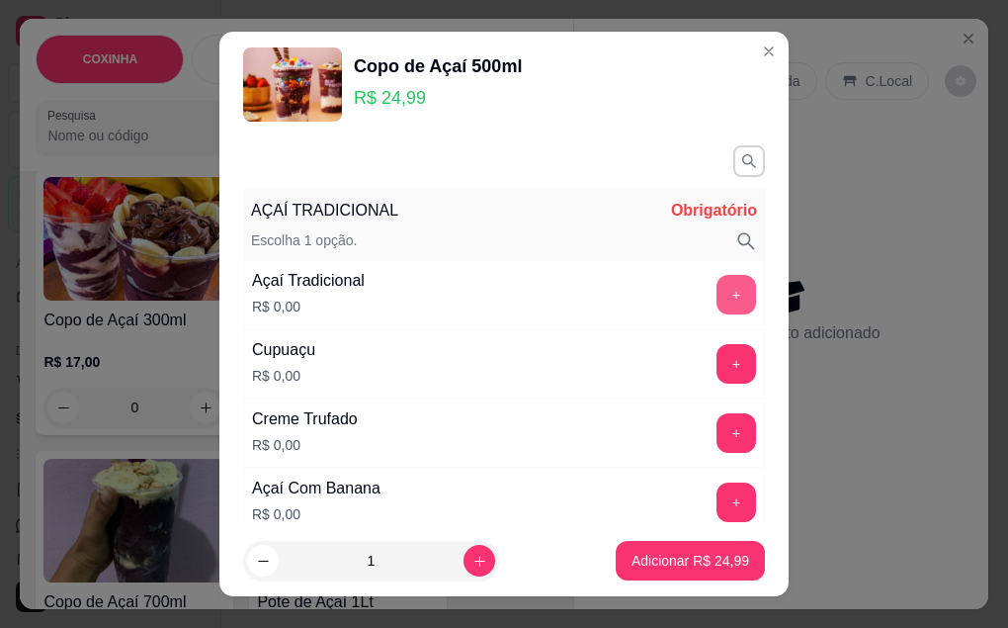
click at [717, 293] on button "+" at bounding box center [737, 295] width 40 height 40
click at [718, 365] on button "+" at bounding box center [737, 363] width 39 height 39
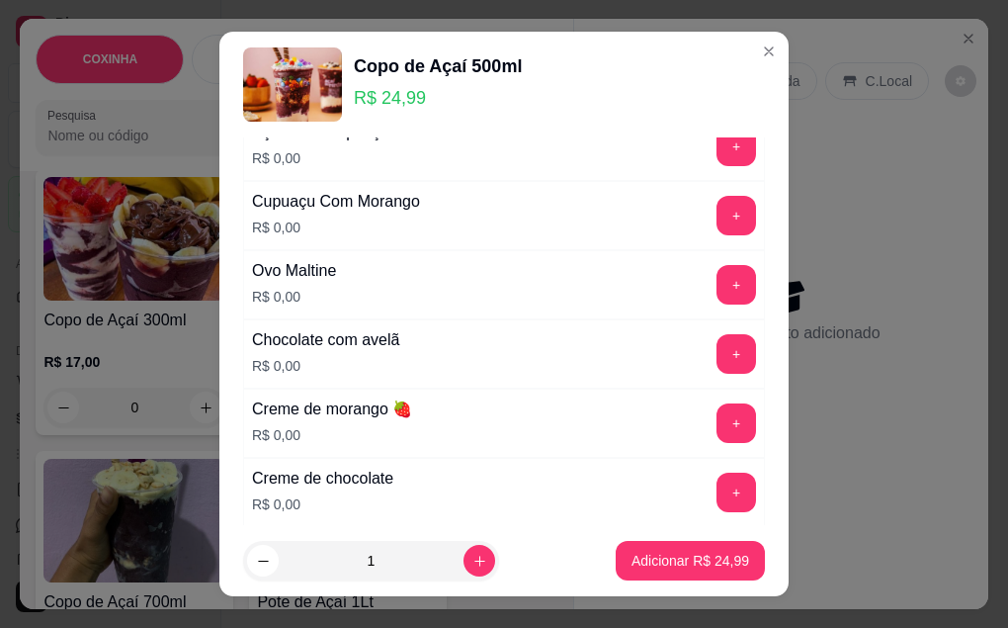
scroll to position [593, 0]
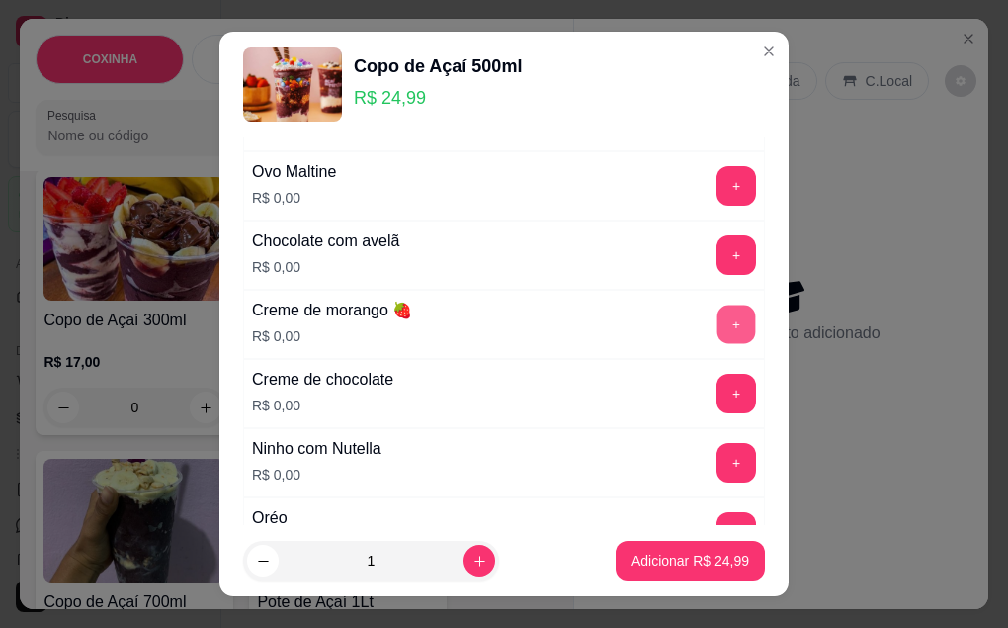
click at [718, 321] on button "+" at bounding box center [737, 323] width 39 height 39
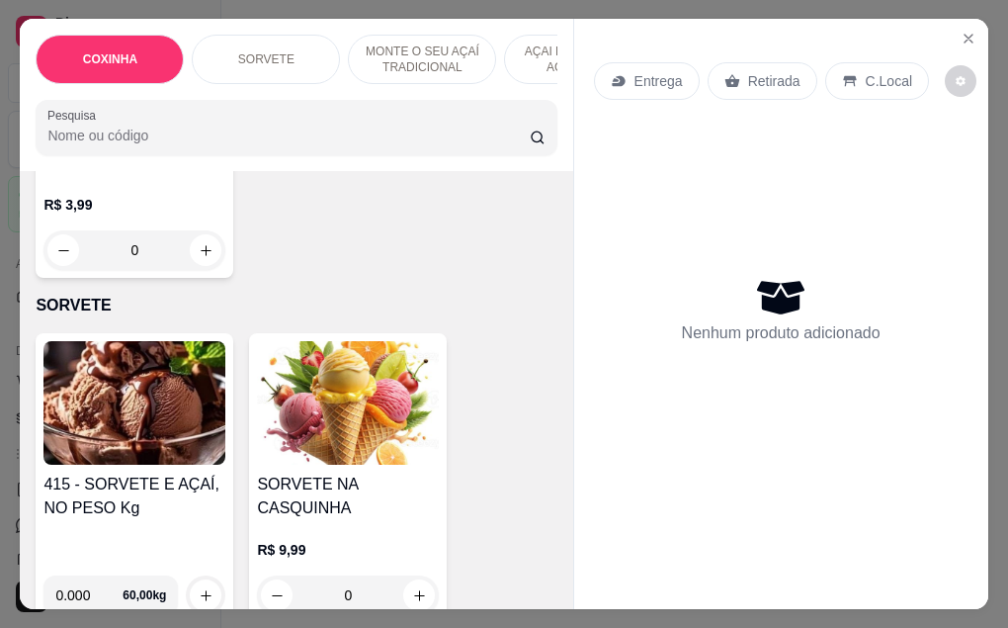
click at [187, 382] on img at bounding box center [134, 403] width 182 height 124
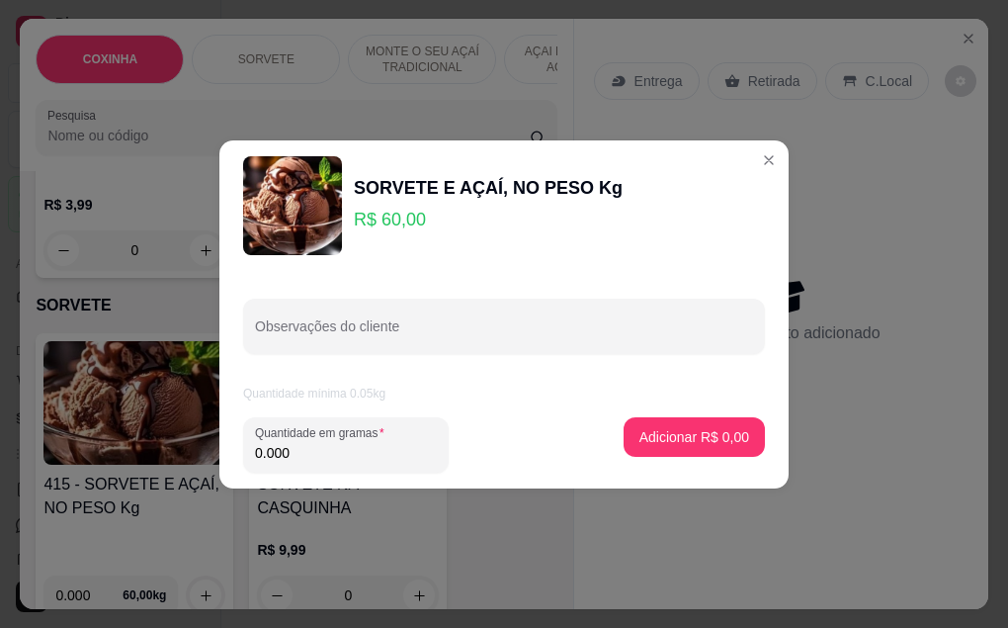
click at [329, 455] on input "0.000" at bounding box center [346, 453] width 182 height 20
type input "0.240"
click at [677, 432] on p "Adicionar R$ 14,40" at bounding box center [691, 437] width 118 height 20
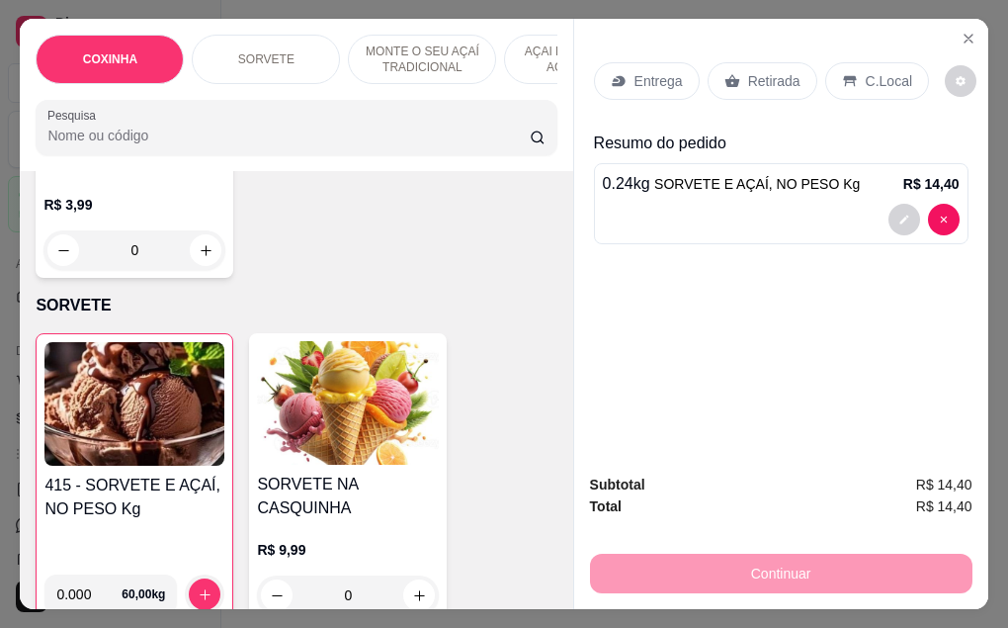
click at [765, 77] on p "Retirada" at bounding box center [774, 81] width 52 height 20
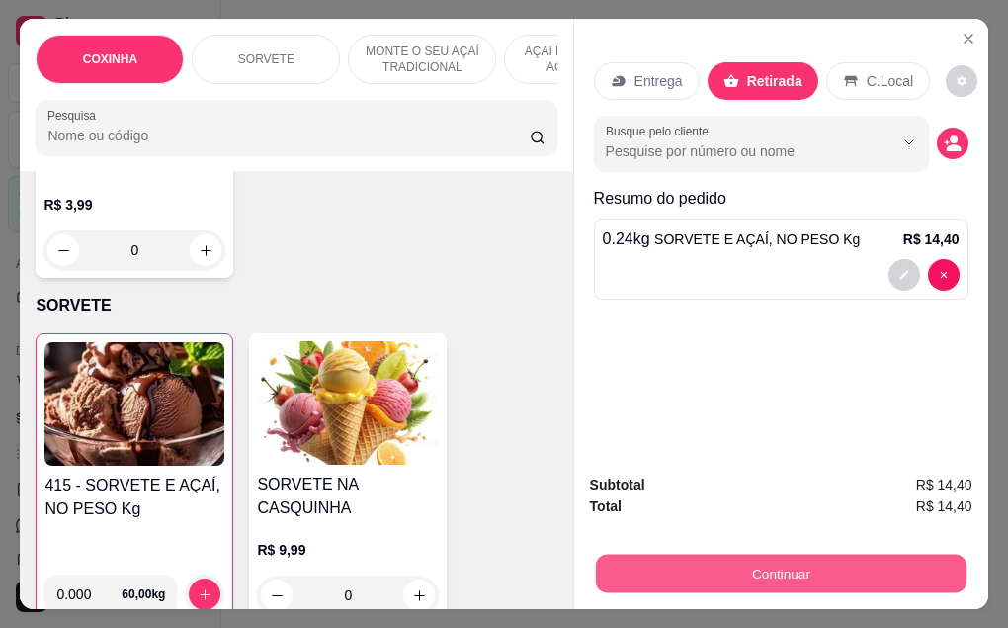
click at [769, 574] on button "Continuar" at bounding box center [780, 573] width 371 height 39
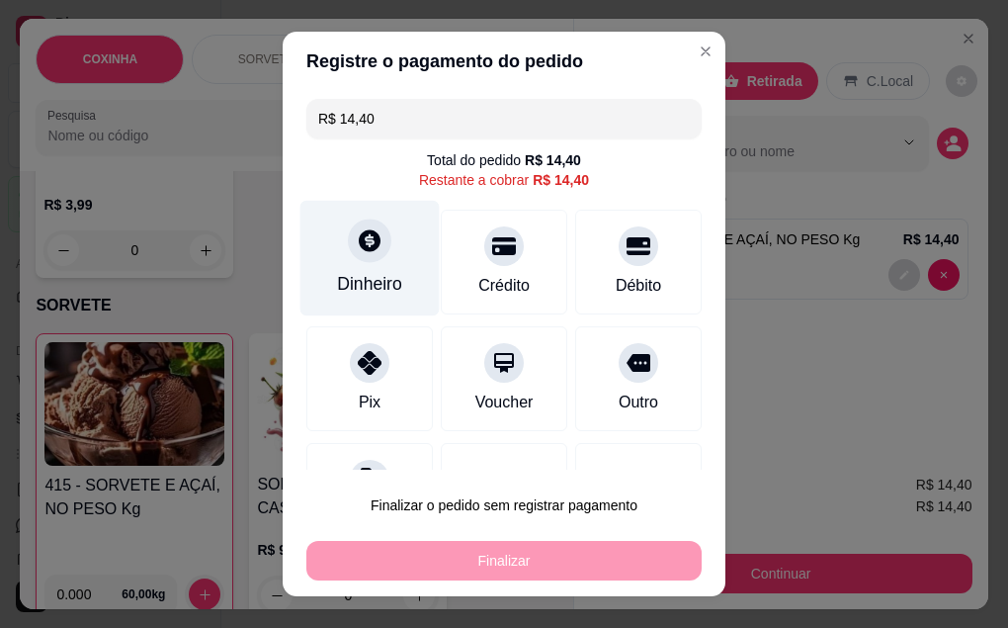
click at [384, 272] on div "Dinheiro" at bounding box center [369, 284] width 65 height 26
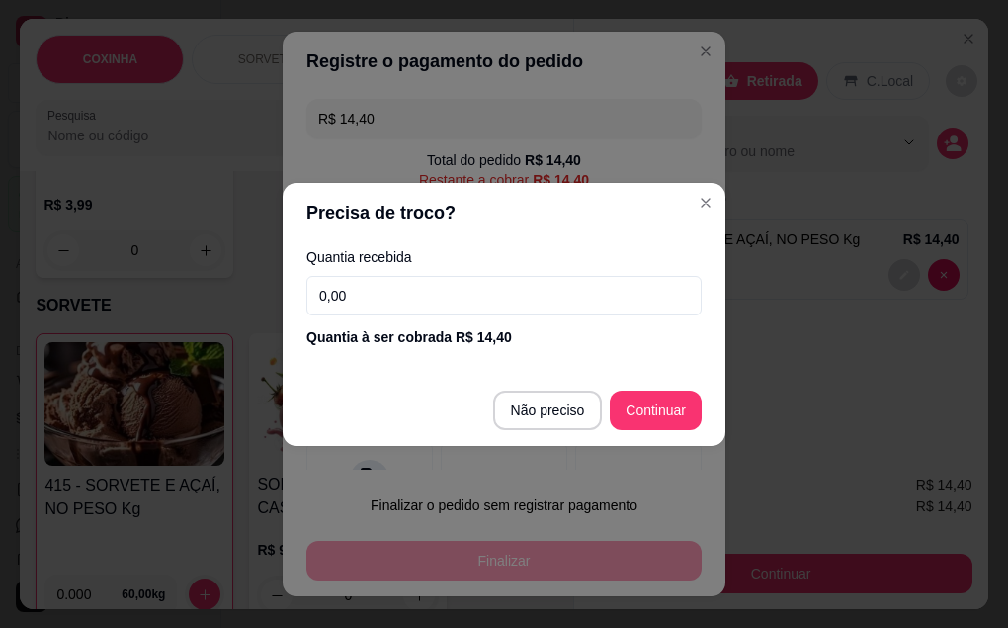
click at [422, 295] on input "0,00" at bounding box center [503, 296] width 395 height 40
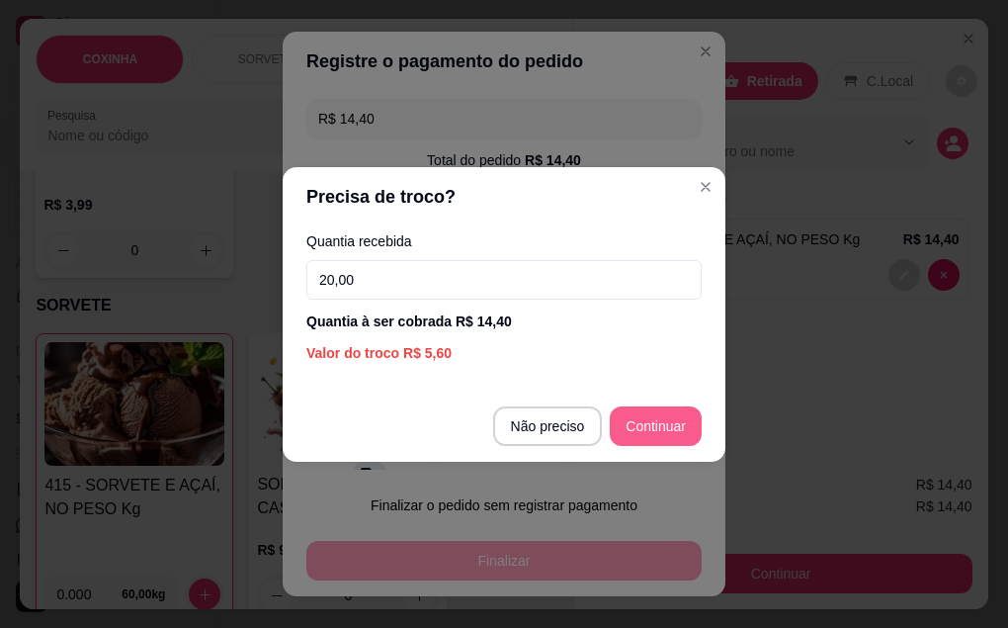
type input "20,00"
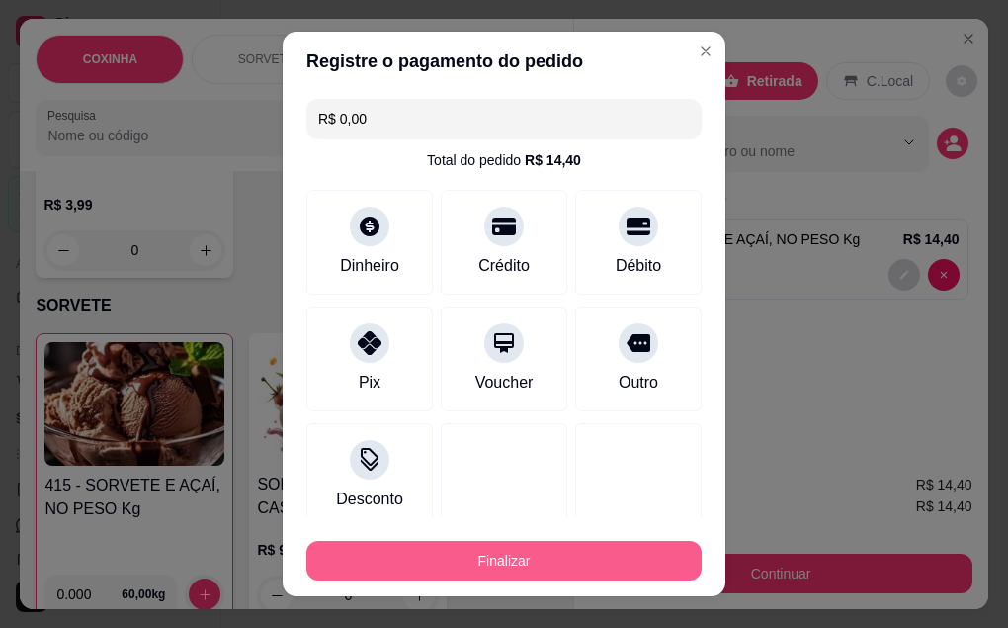
click at [579, 559] on button "Finalizar" at bounding box center [503, 561] width 395 height 40
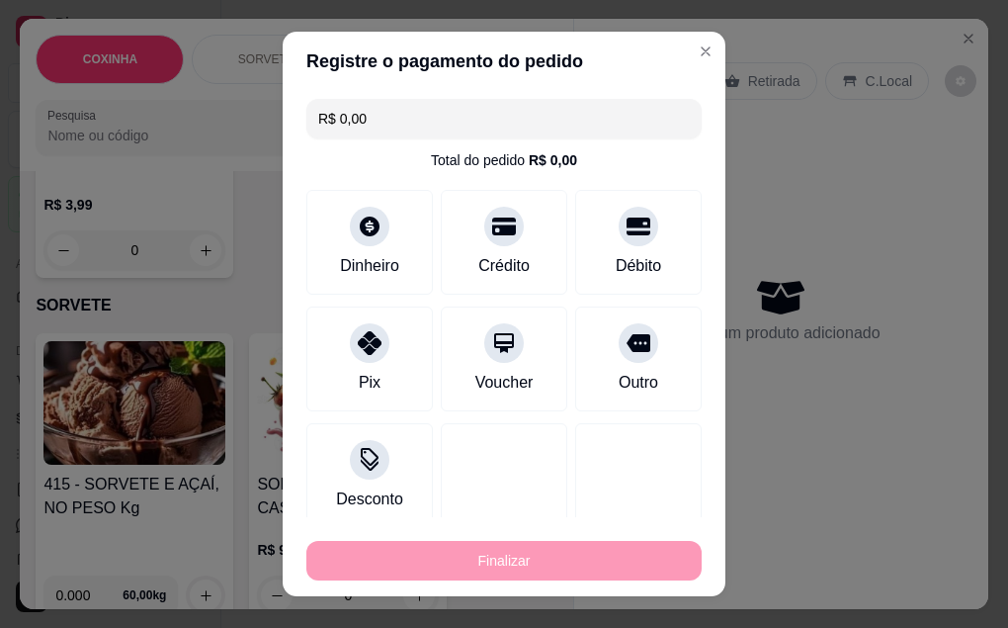
type input "-R$ 14,40"
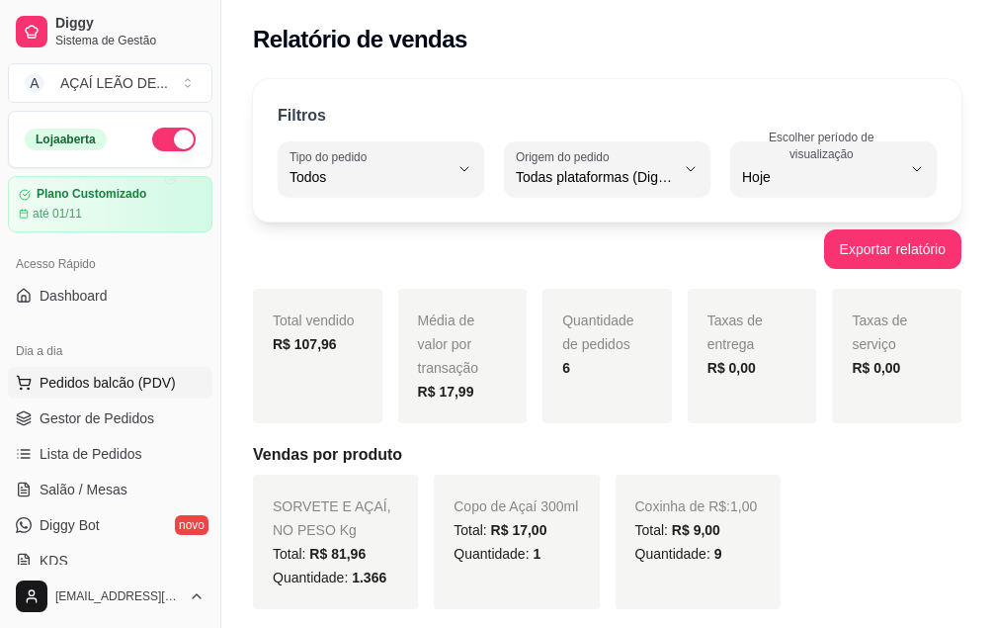
click at [105, 381] on span "Pedidos balcão (PDV)" at bounding box center [108, 383] width 136 height 20
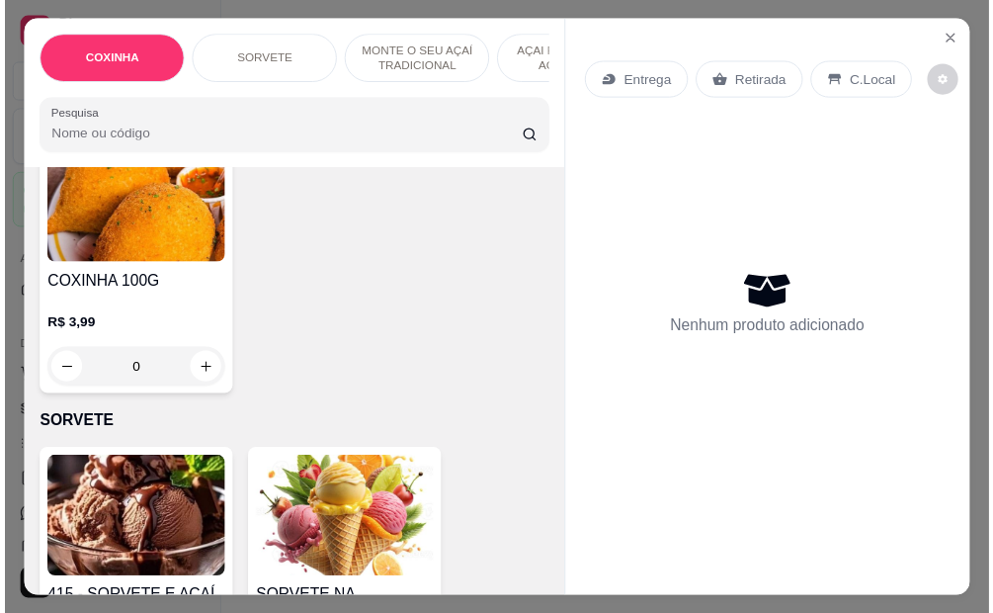
scroll to position [494, 0]
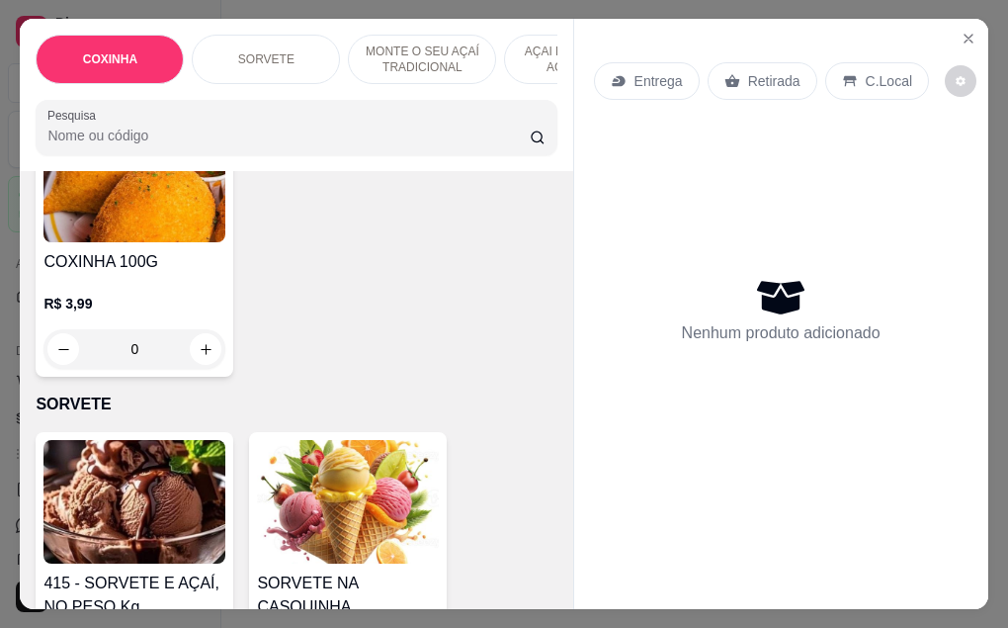
click at [135, 530] on img at bounding box center [134, 502] width 182 height 124
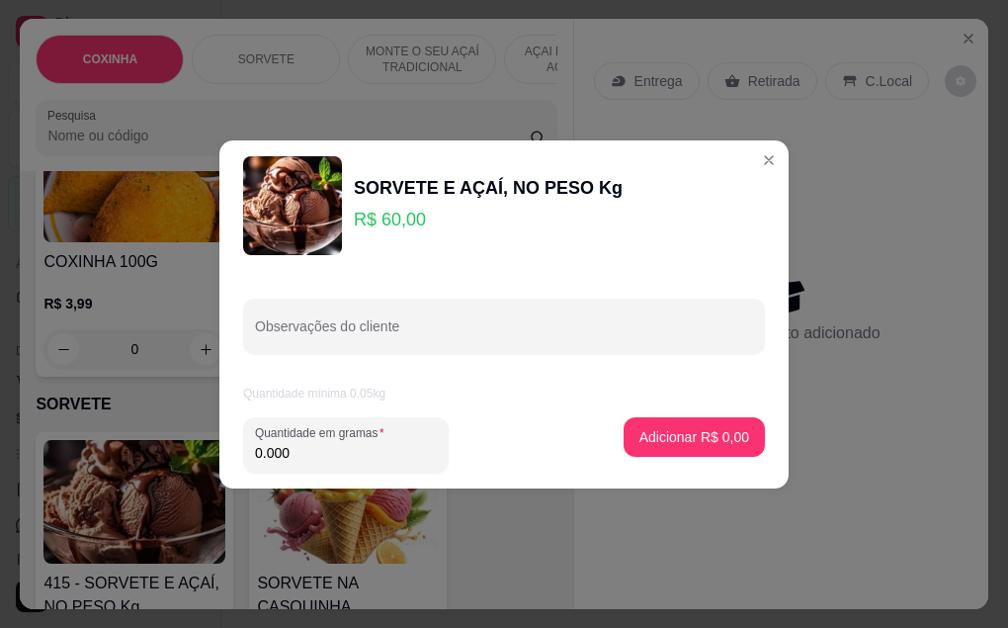
click at [331, 461] on input "0.000" at bounding box center [346, 453] width 182 height 20
type input "0.252"
click at [634, 431] on p "Adicionar R$ 15,12" at bounding box center [691, 436] width 115 height 19
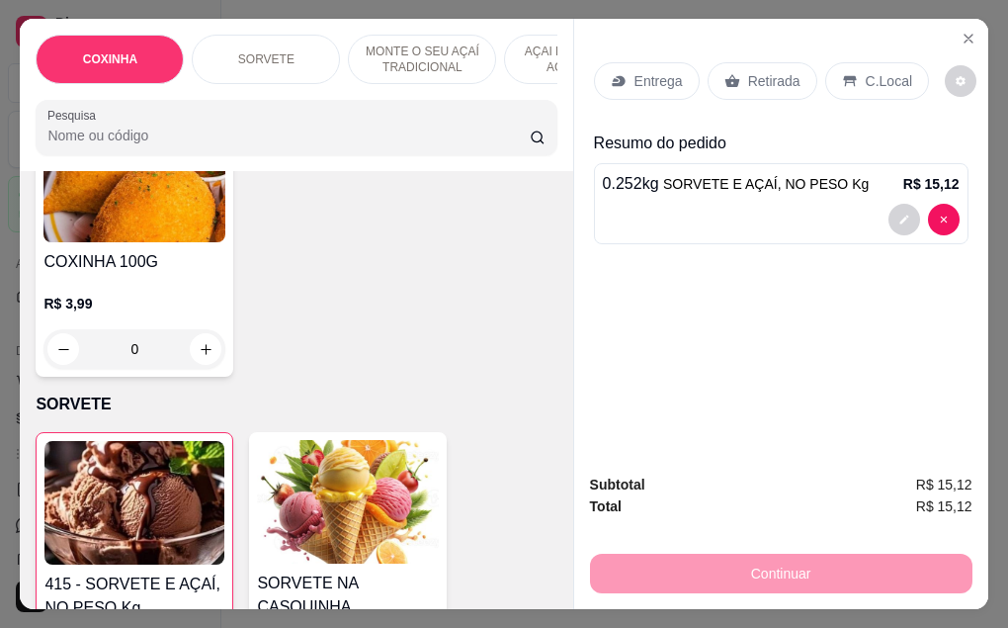
click at [781, 78] on p "Retirada" at bounding box center [774, 81] width 52 height 20
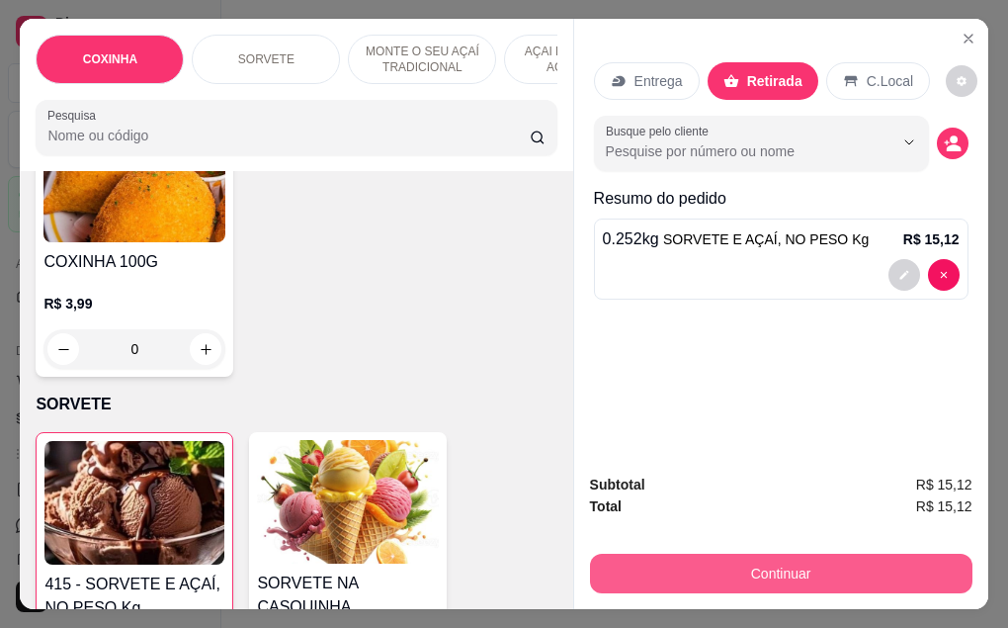
click at [746, 574] on button "Continuar" at bounding box center [781, 573] width 382 height 40
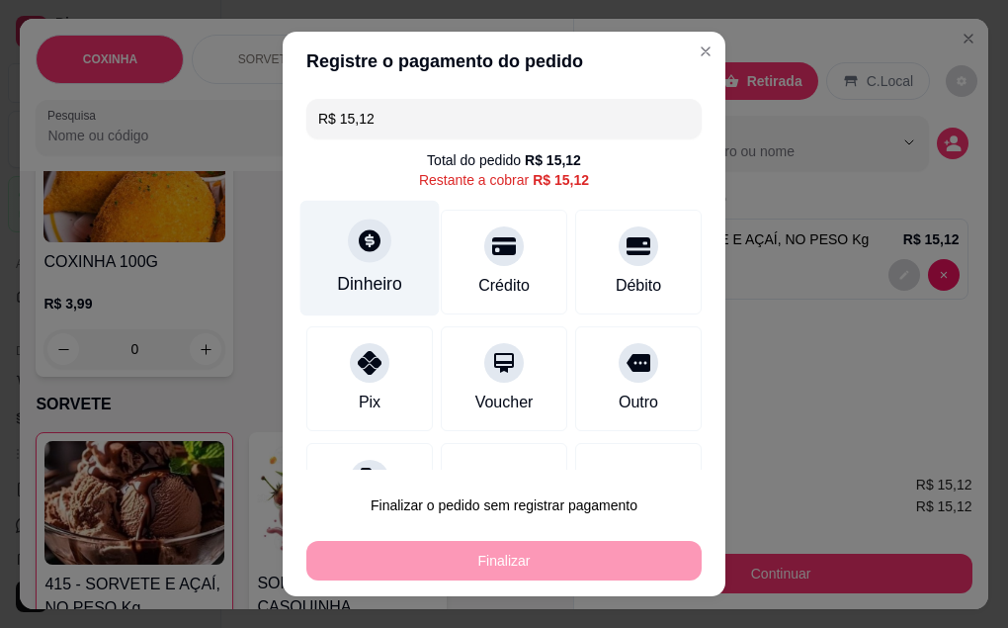
click at [362, 275] on div "Dinheiro" at bounding box center [369, 284] width 65 height 26
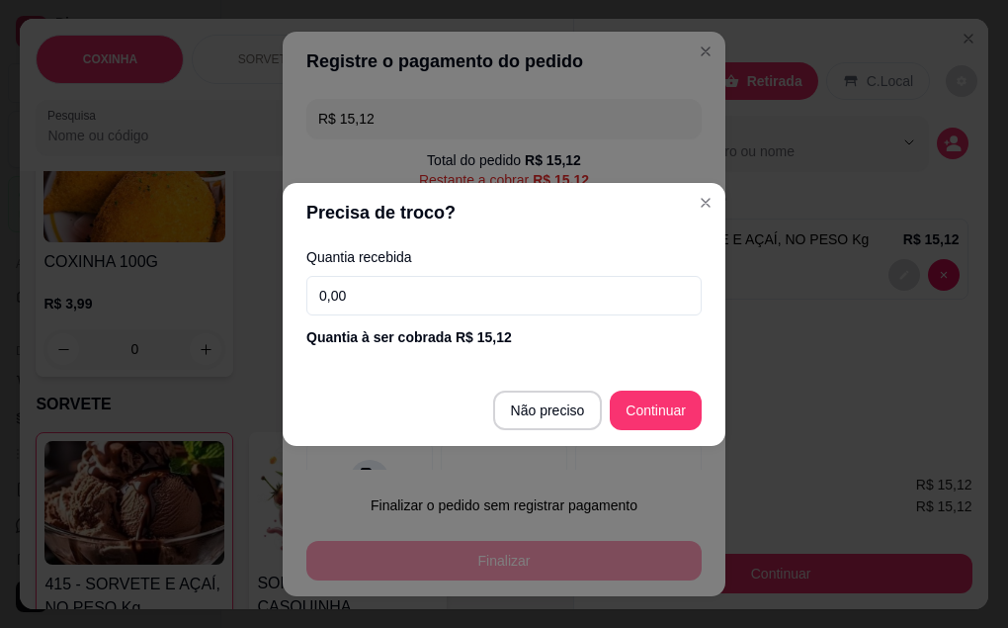
click at [372, 294] on input "0,00" at bounding box center [503, 296] width 395 height 40
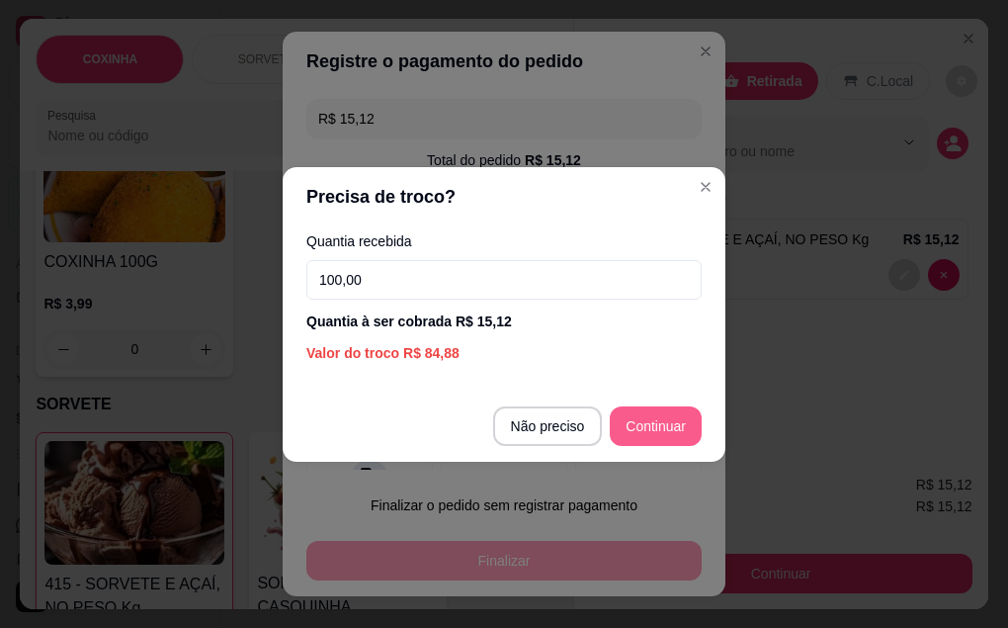
type input "100,00"
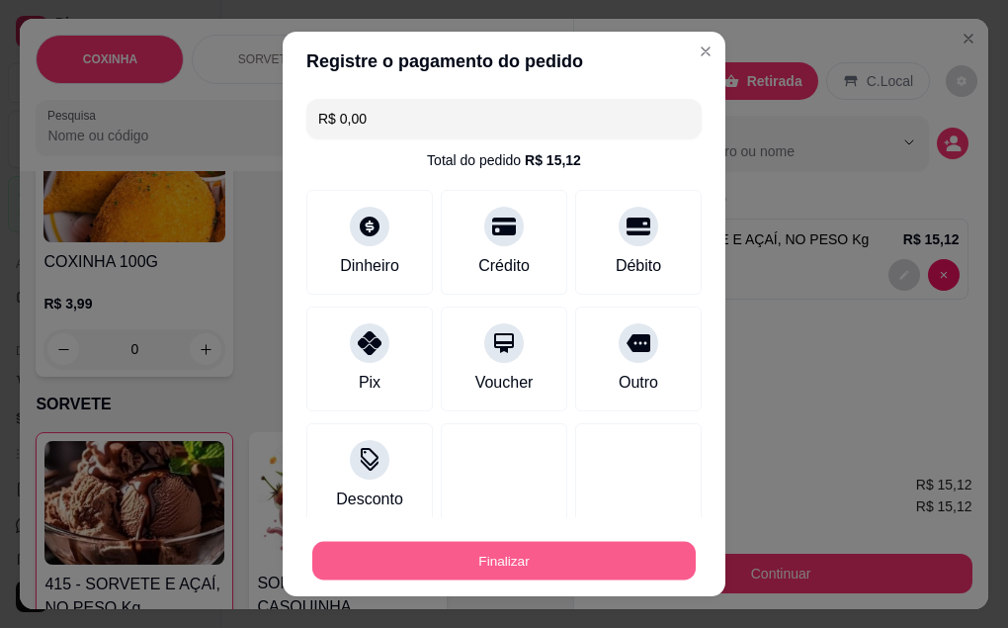
click at [491, 557] on button "Finalizar" at bounding box center [503, 561] width 383 height 39
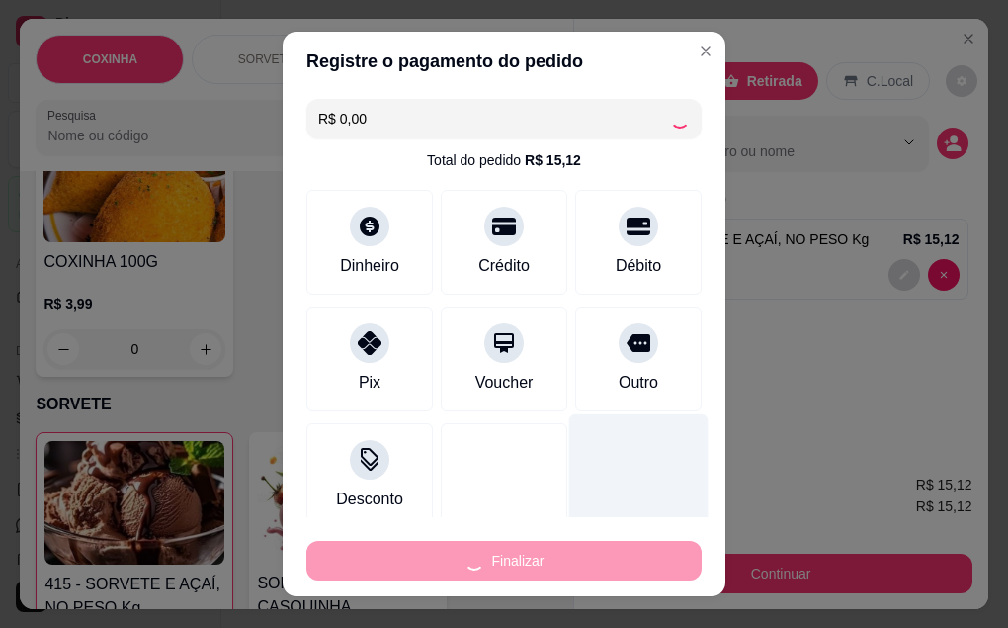
type input "-R$ 15,12"
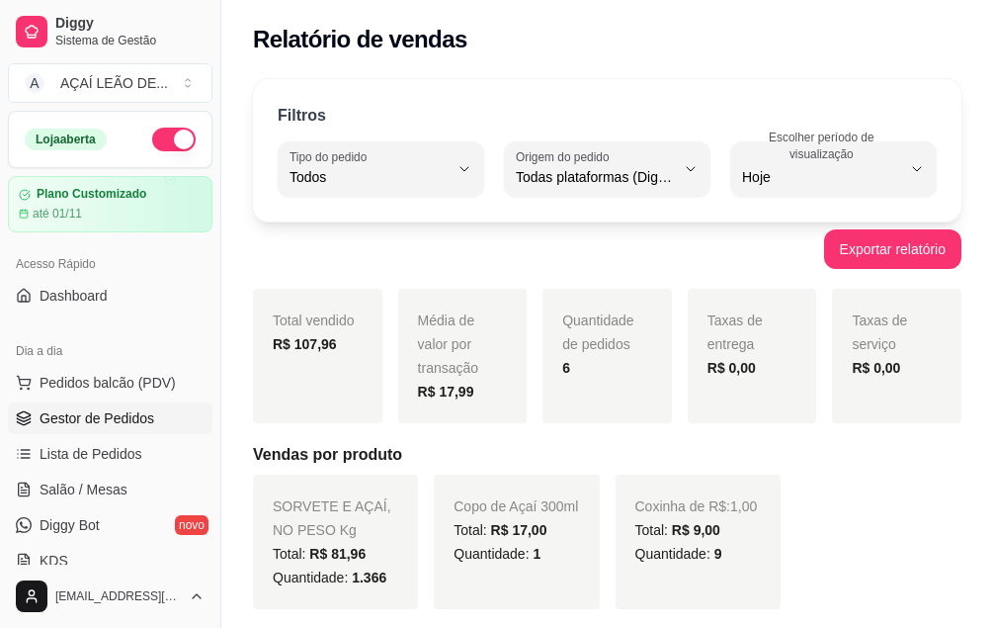
click at [94, 416] on span "Gestor de Pedidos" at bounding box center [97, 418] width 115 height 20
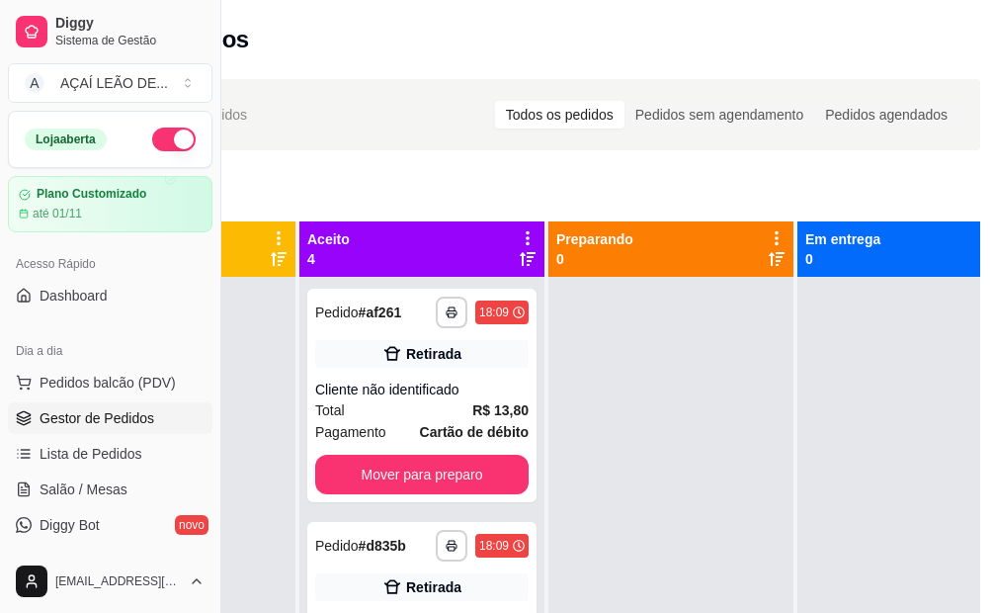
scroll to position [0, 221]
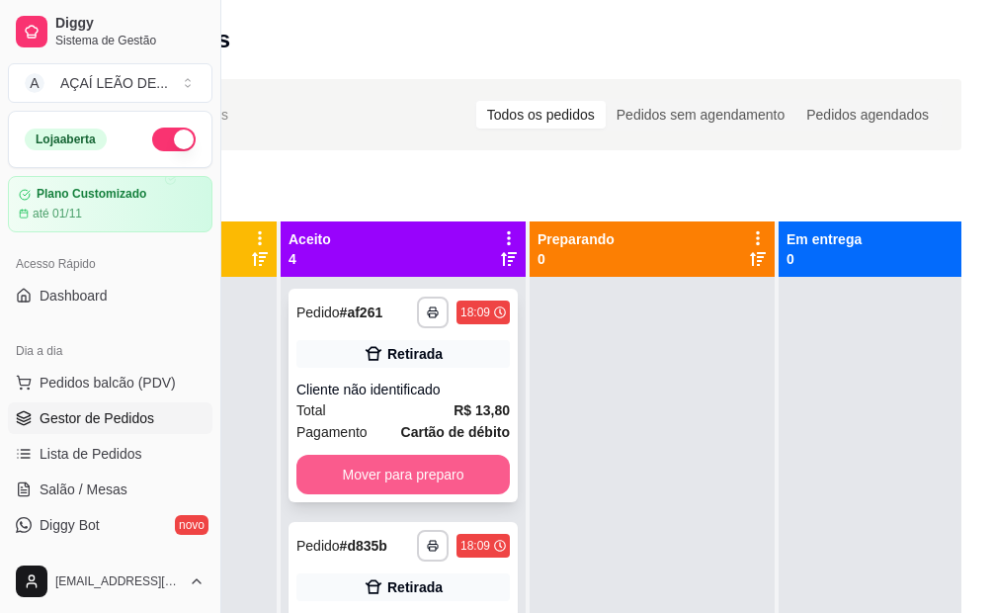
click at [369, 475] on button "Mover para preparo" at bounding box center [402, 475] width 213 height 40
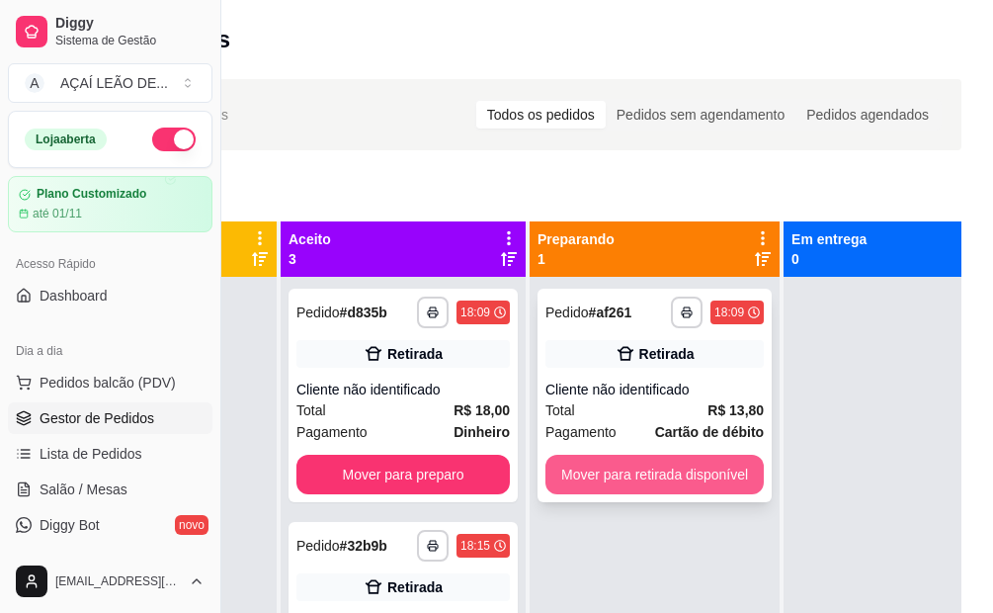
click at [680, 472] on button "Mover para retirada disponível" at bounding box center [655, 475] width 218 height 40
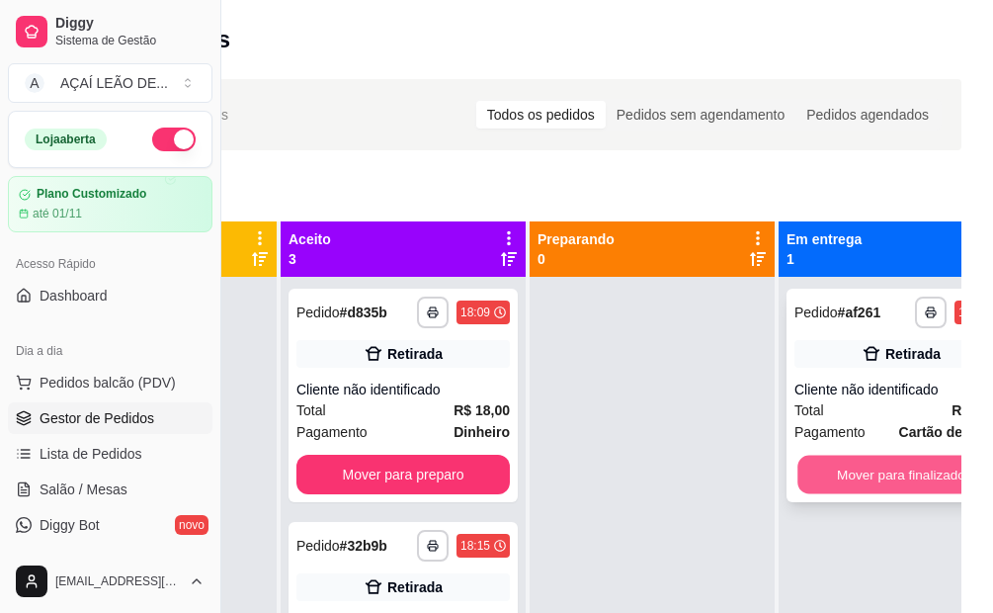
click at [891, 466] on button "Mover para finalizado" at bounding box center [902, 475] width 208 height 39
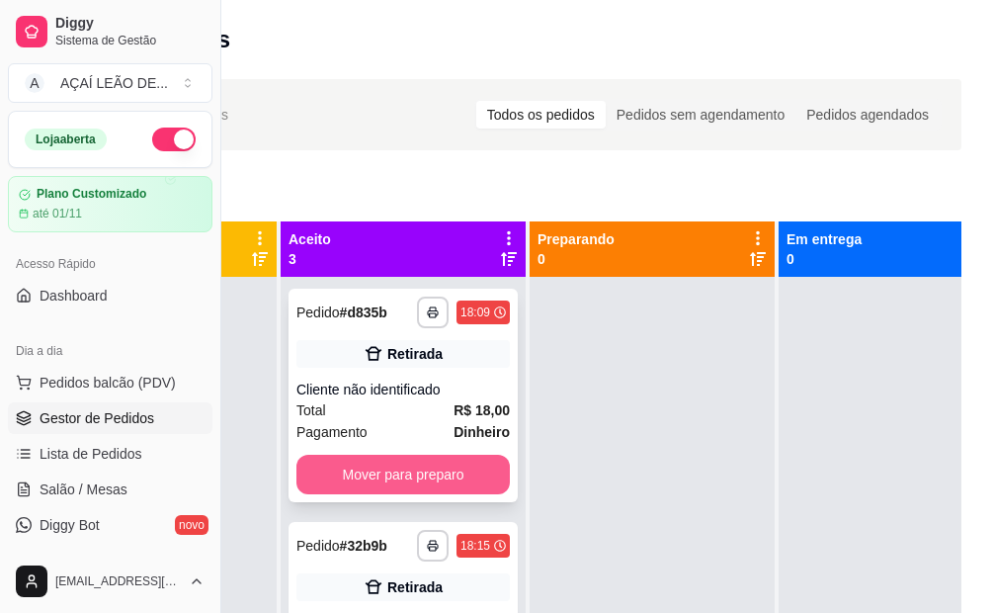
click at [398, 478] on button "Mover para preparo" at bounding box center [402, 475] width 213 height 40
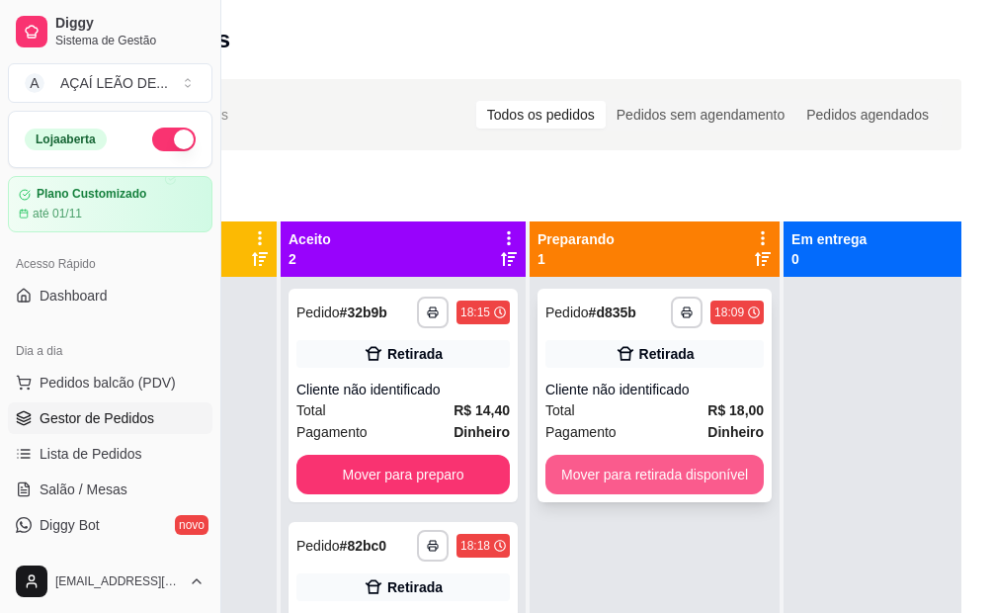
click at [633, 466] on button "Mover para retirada disponível" at bounding box center [655, 475] width 218 height 40
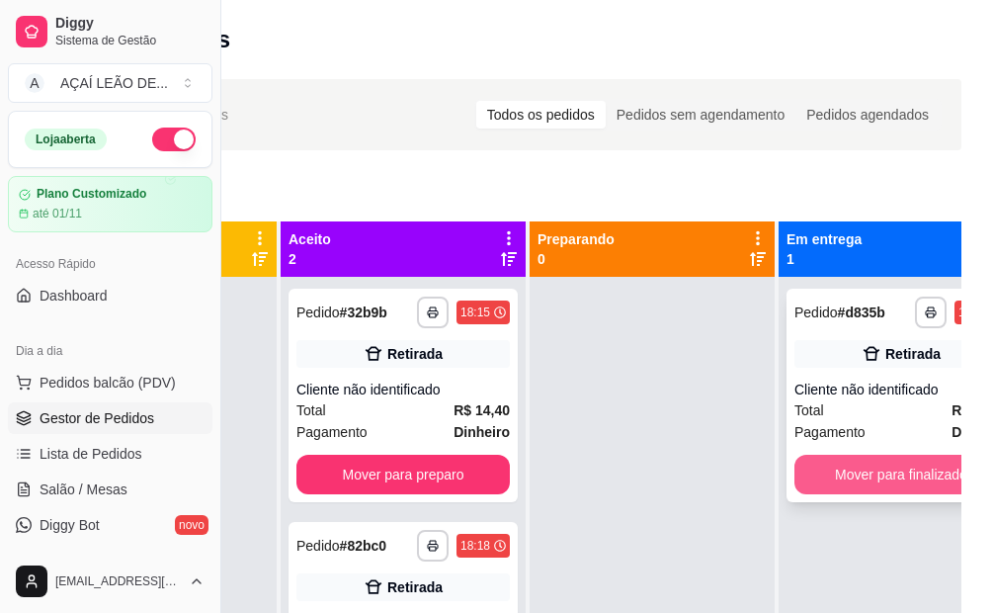
click at [853, 466] on button "Mover para finalizado" at bounding box center [901, 475] width 213 height 40
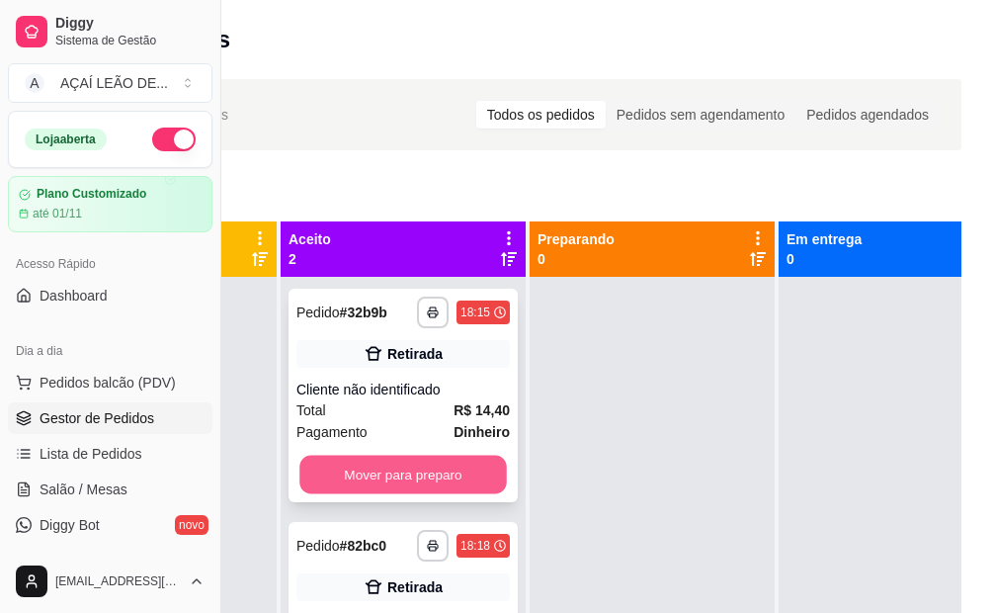
click at [421, 477] on button "Mover para preparo" at bounding box center [403, 475] width 208 height 39
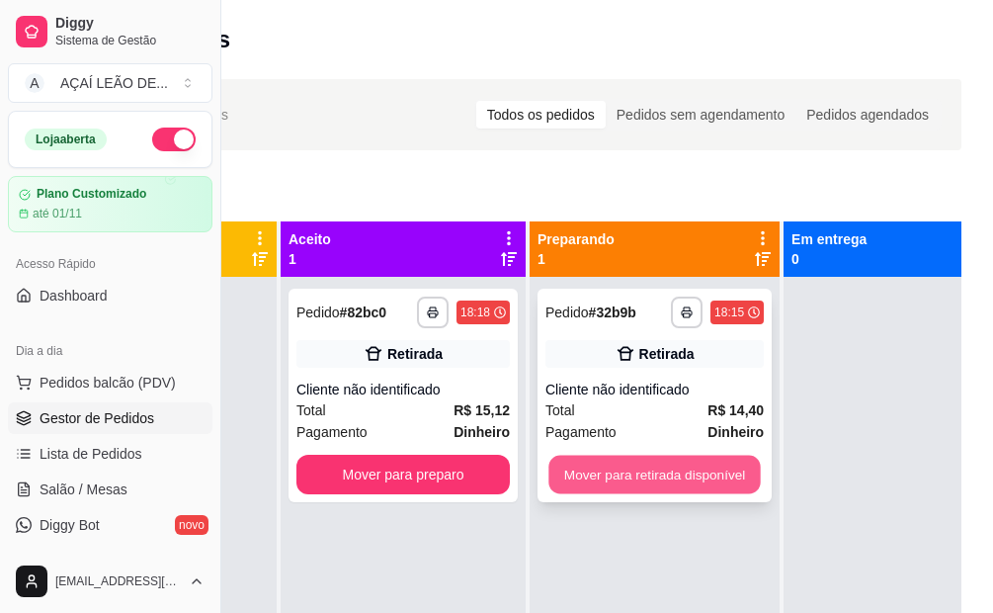
click at [667, 472] on button "Mover para retirada disponível" at bounding box center [655, 475] width 212 height 39
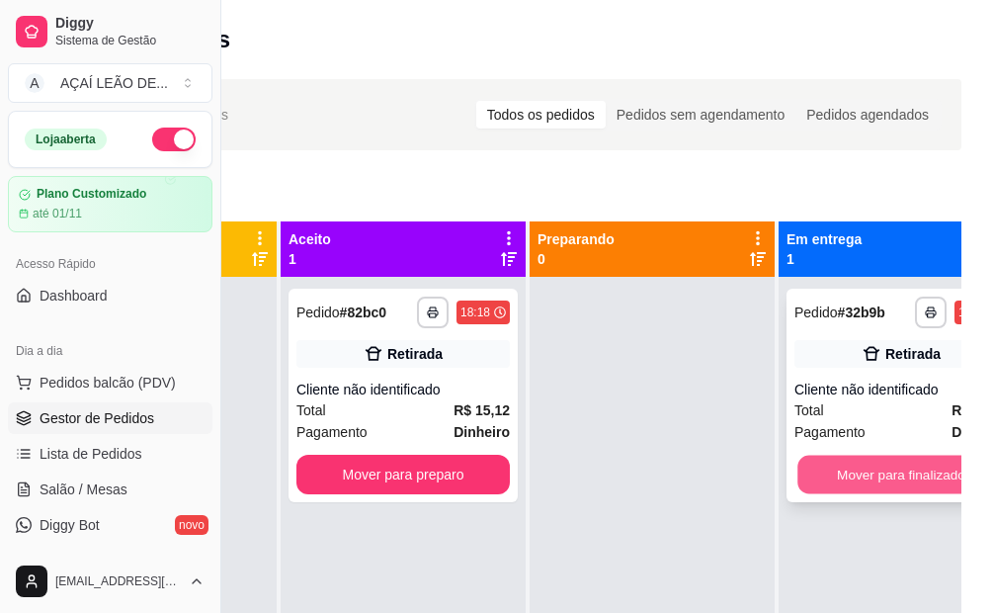
click at [899, 488] on button "Mover para finalizado" at bounding box center [902, 475] width 208 height 39
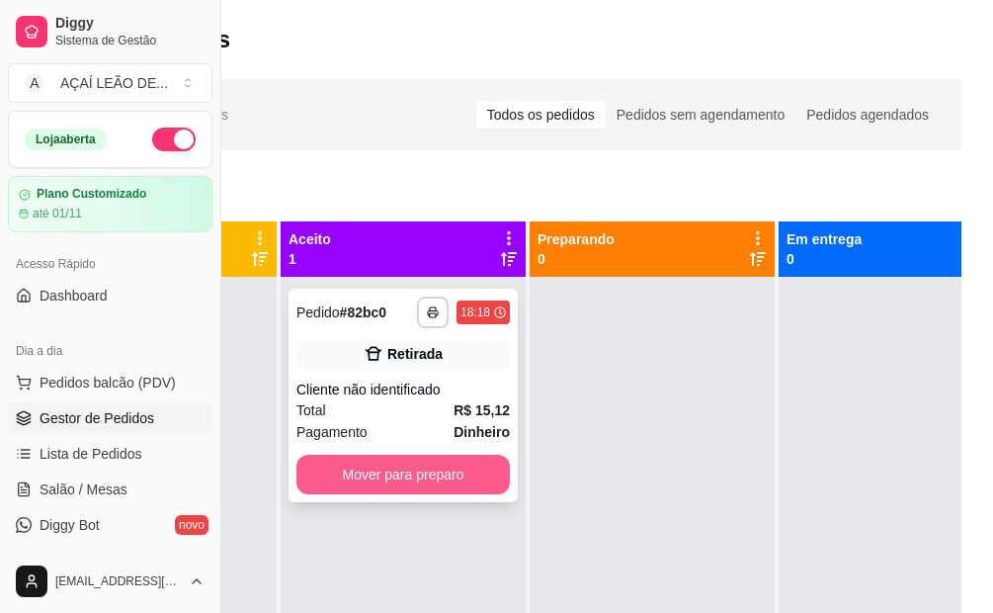
click at [418, 467] on button "Mover para preparo" at bounding box center [402, 475] width 213 height 40
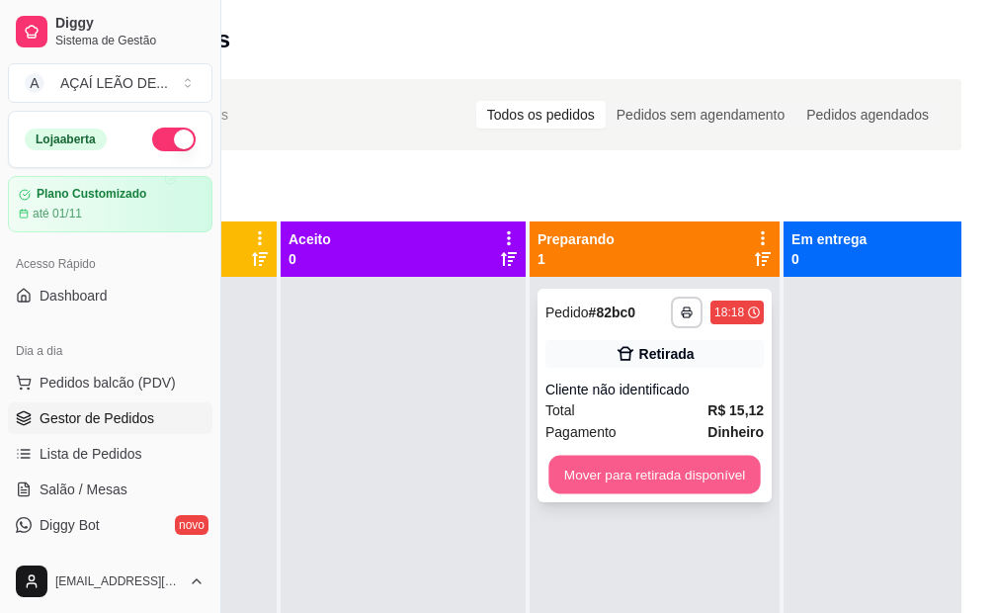
click at [648, 470] on button "Mover para retirada disponível" at bounding box center [655, 475] width 212 height 39
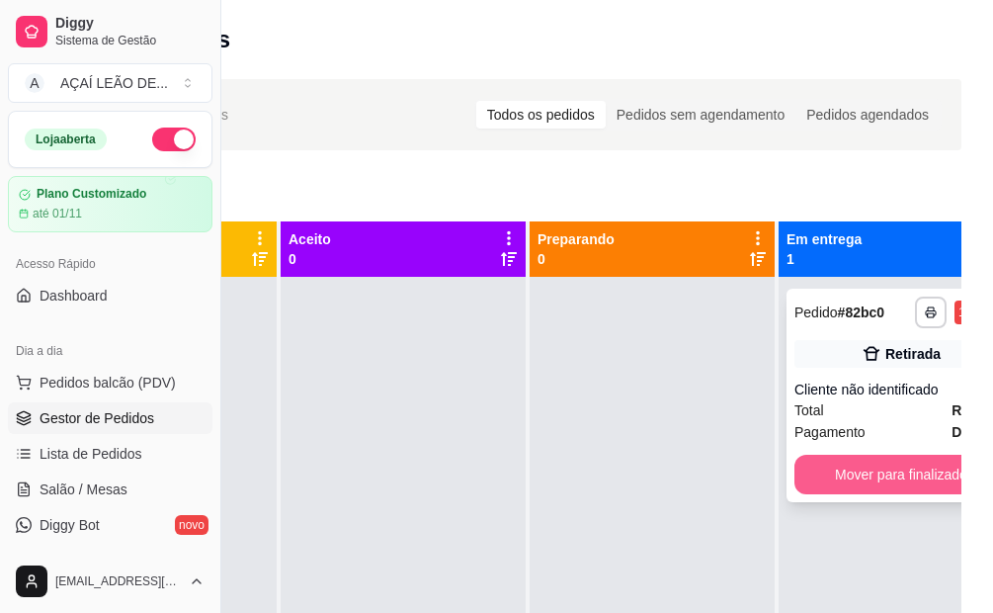
click at [870, 477] on button "Mover para finalizado" at bounding box center [901, 475] width 213 height 40
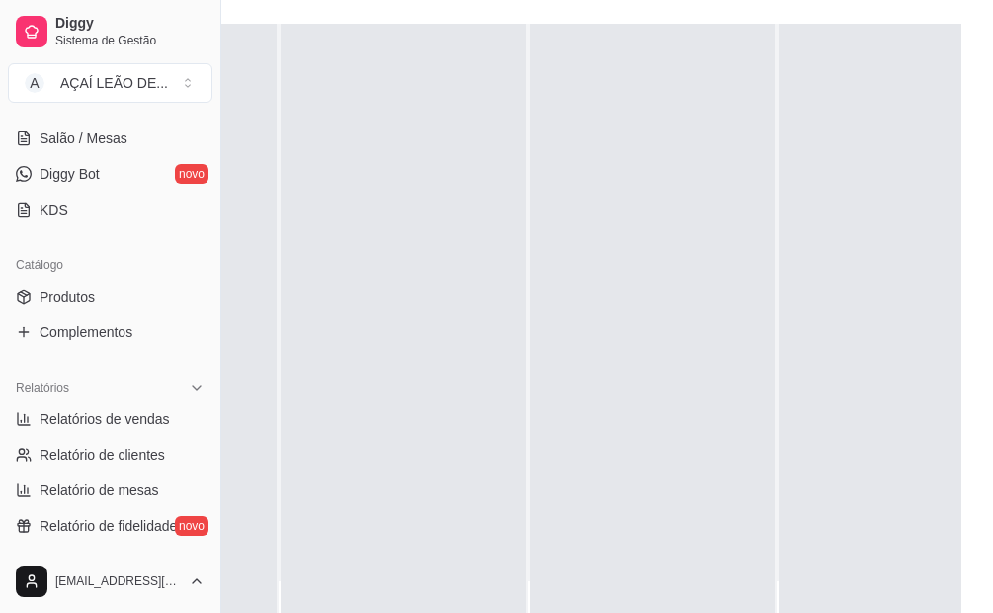
scroll to position [395, 0]
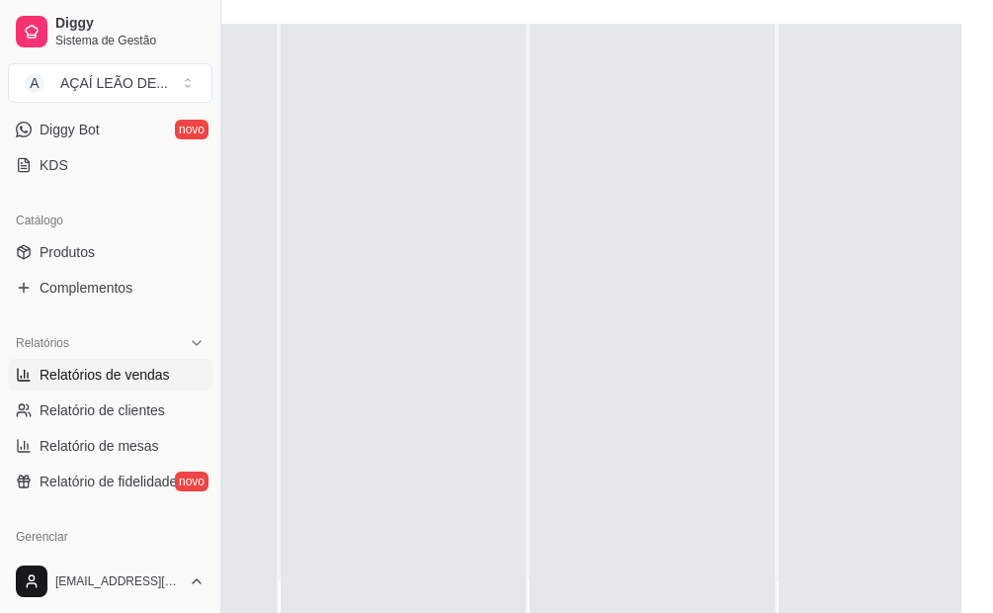
click at [71, 366] on span "Relatórios de vendas" at bounding box center [105, 375] width 130 height 20
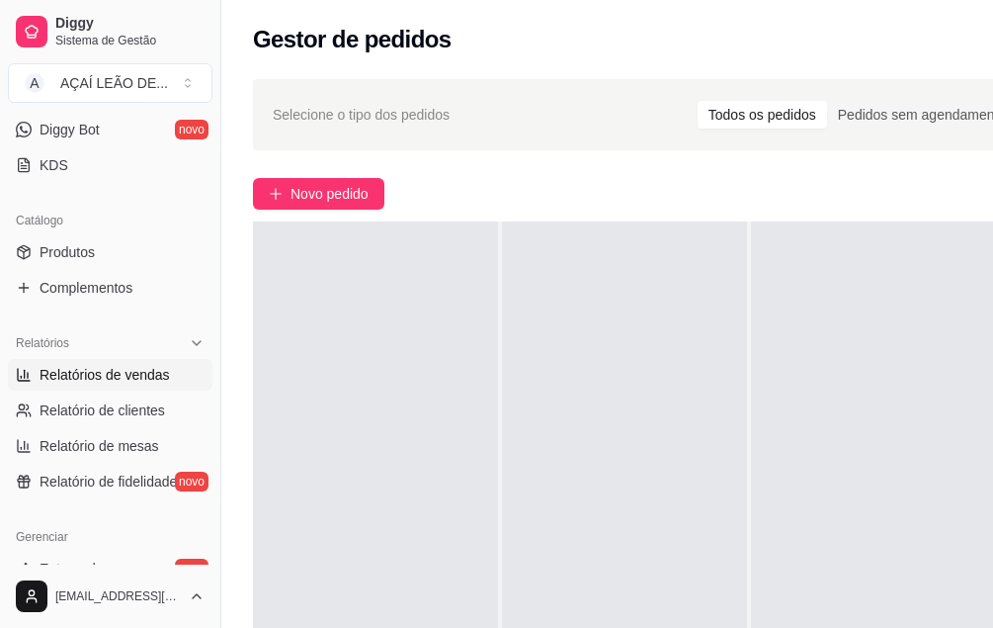
select select "ALL"
select select "0"
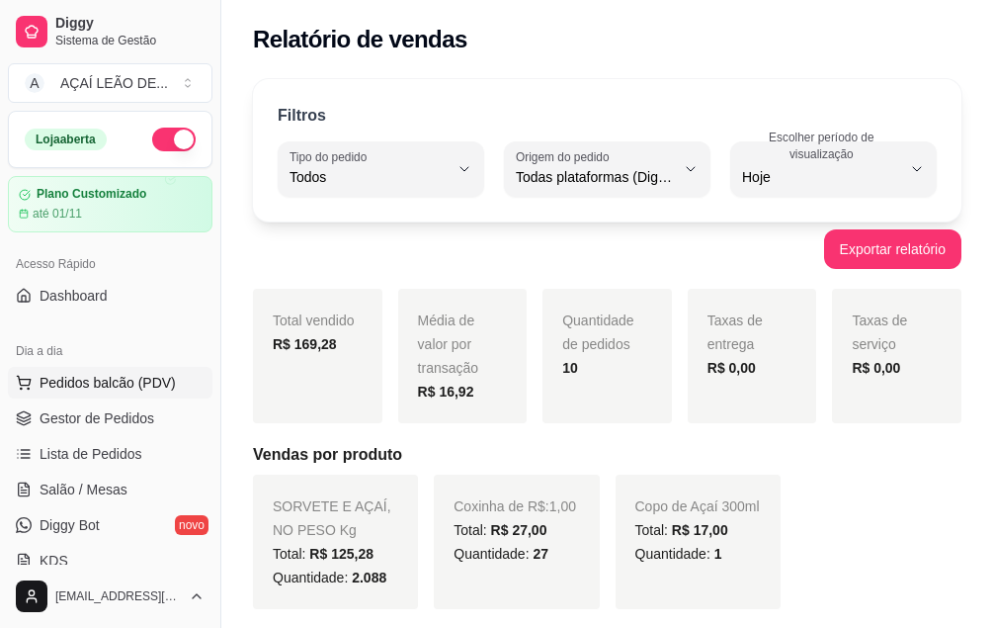
click at [88, 380] on span "Pedidos balcão (PDV)" at bounding box center [108, 383] width 136 height 20
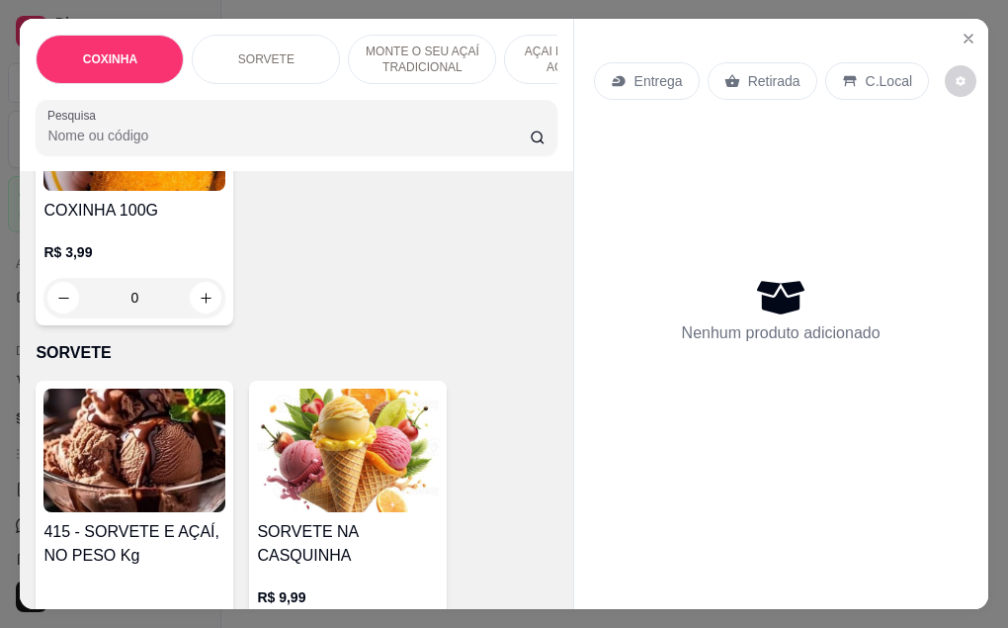
scroll to position [593, 0]
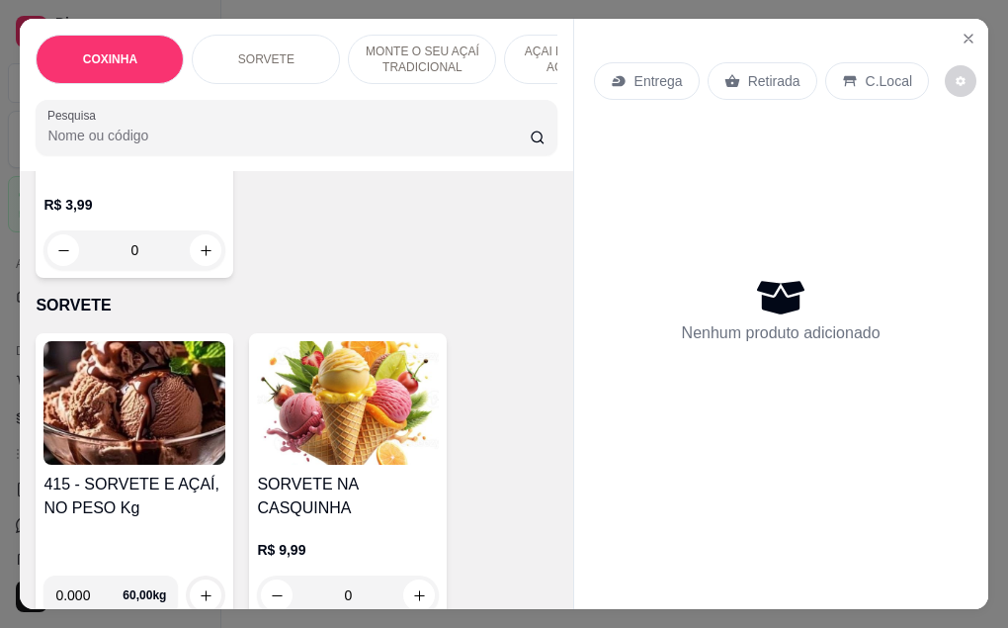
click at [88, 581] on input "0.000" at bounding box center [88, 595] width 67 height 40
type input "0.160"
click at [130, 512] on div "415 - SORVETE E AÇAÍ, NO PESO Kg" at bounding box center [134, 515] width 182 height 87
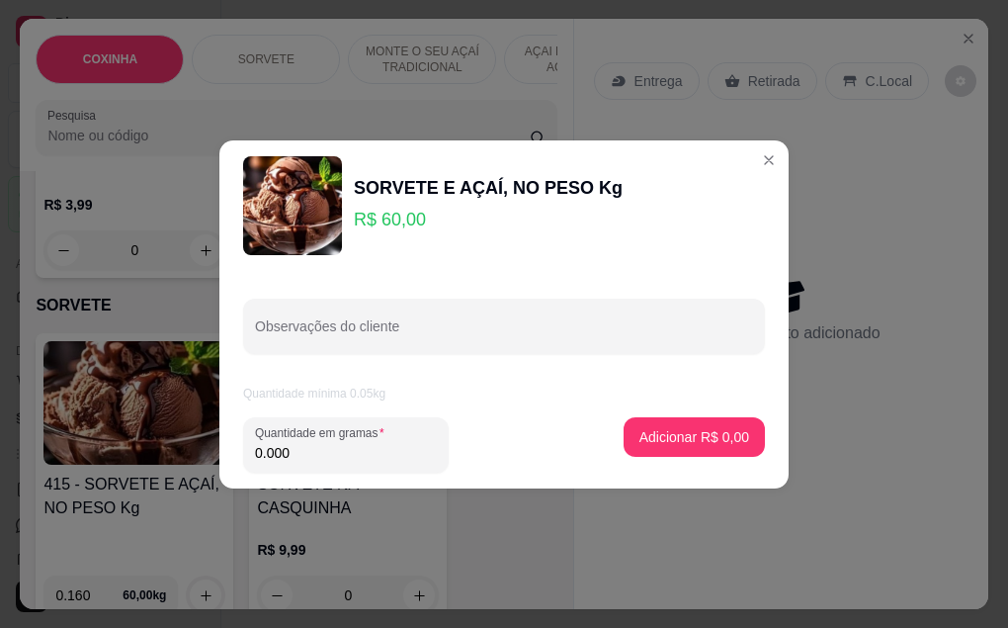
click at [297, 459] on input "0.000" at bounding box center [346, 453] width 182 height 20
type input "0.170"
click at [634, 429] on p "Adicionar R$ 10,20" at bounding box center [691, 436] width 115 height 19
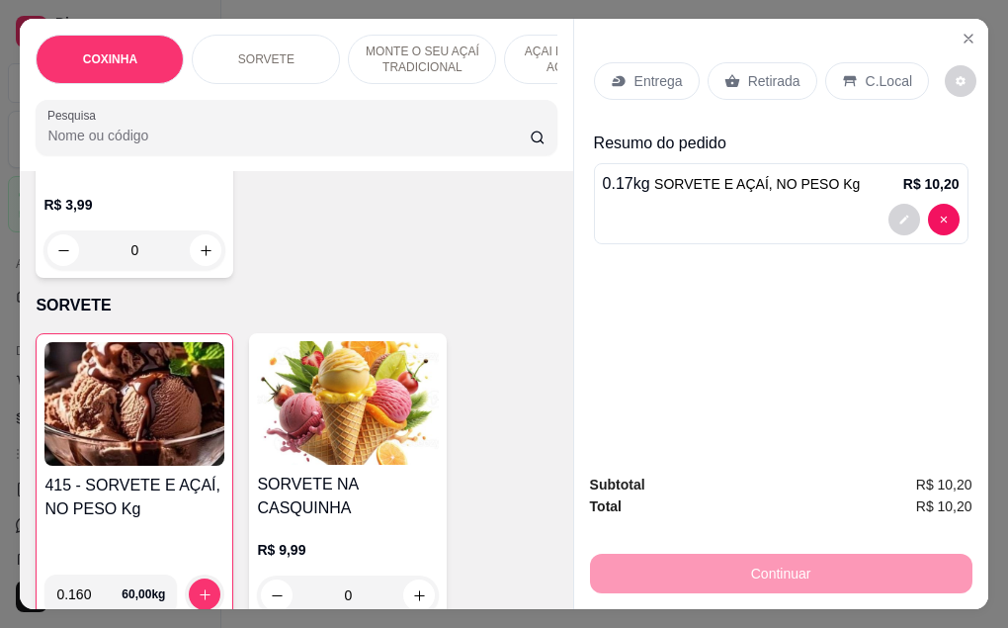
click at [770, 75] on p "Retirada" at bounding box center [774, 81] width 52 height 20
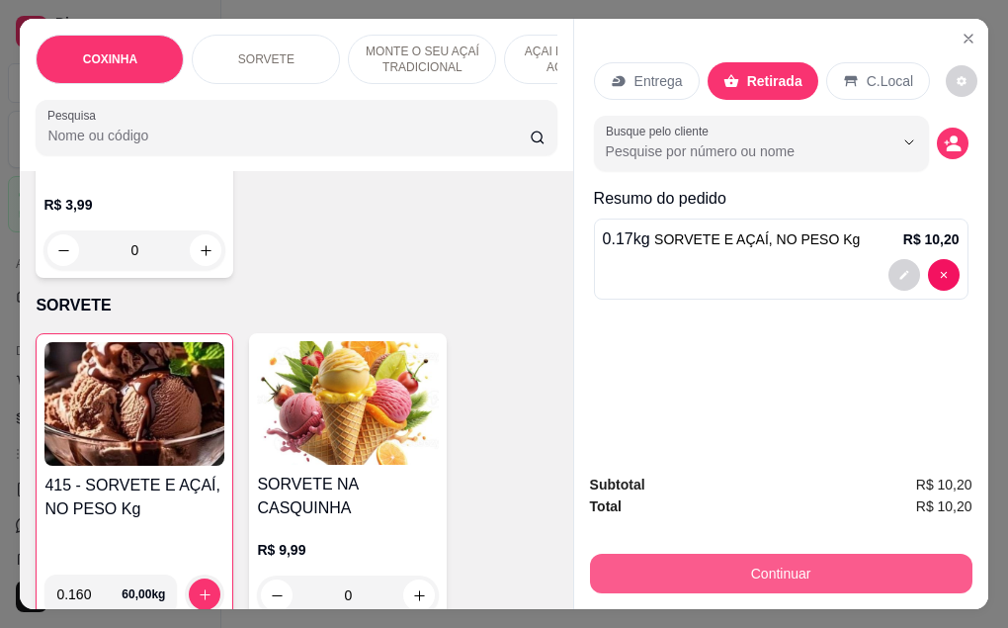
click at [747, 577] on button "Continuar" at bounding box center [781, 573] width 382 height 40
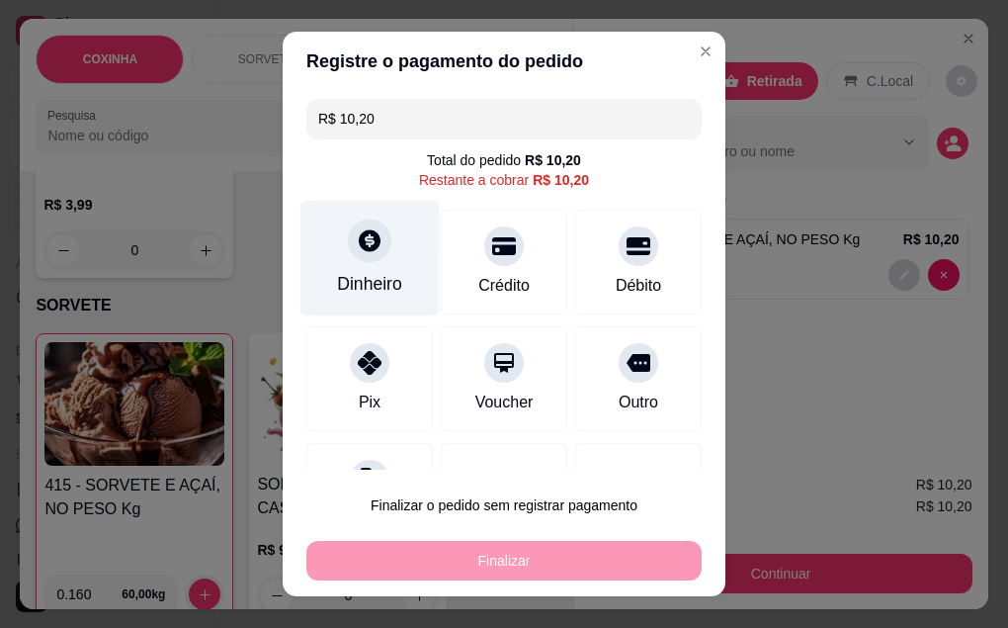
click at [366, 293] on div "Dinheiro" at bounding box center [369, 284] width 65 height 26
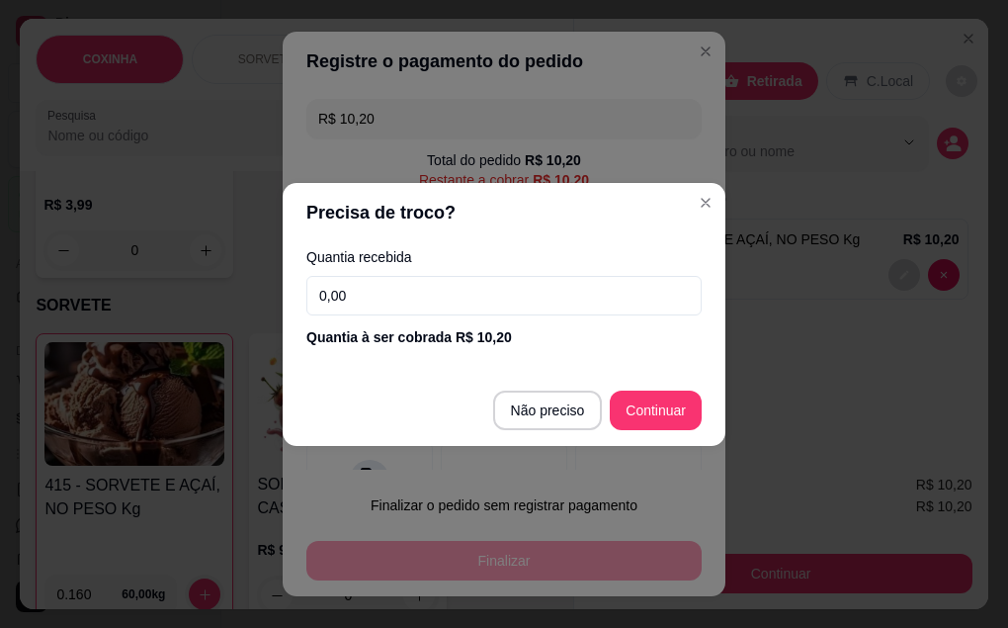
click at [364, 304] on input "0,00" at bounding box center [503, 296] width 395 height 40
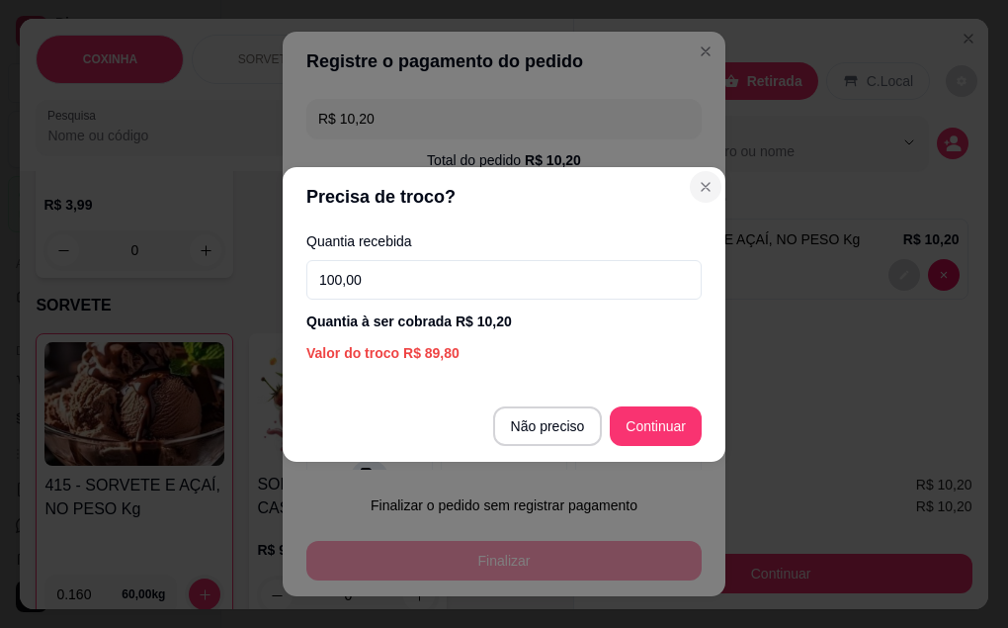
type input "100,00"
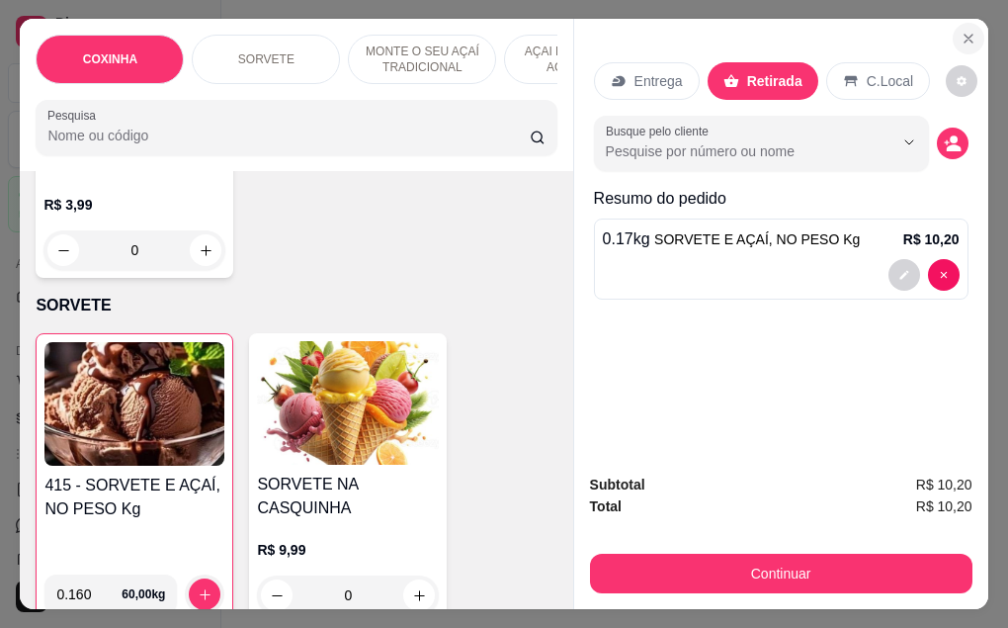
click at [961, 31] on icon "Close" at bounding box center [969, 39] width 16 height 16
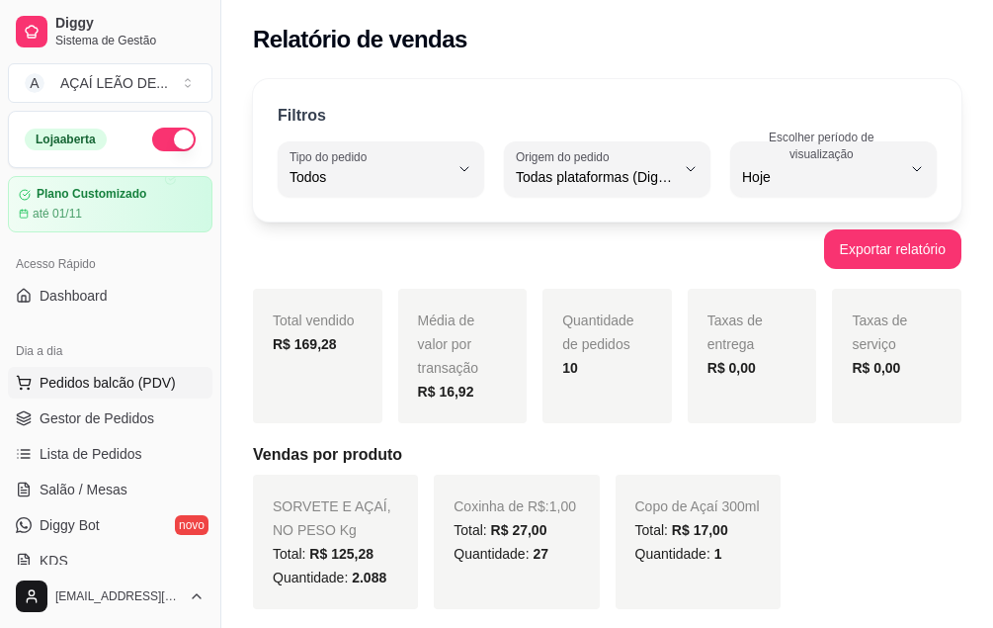
click at [127, 382] on span "Pedidos balcão (PDV)" at bounding box center [108, 383] width 136 height 20
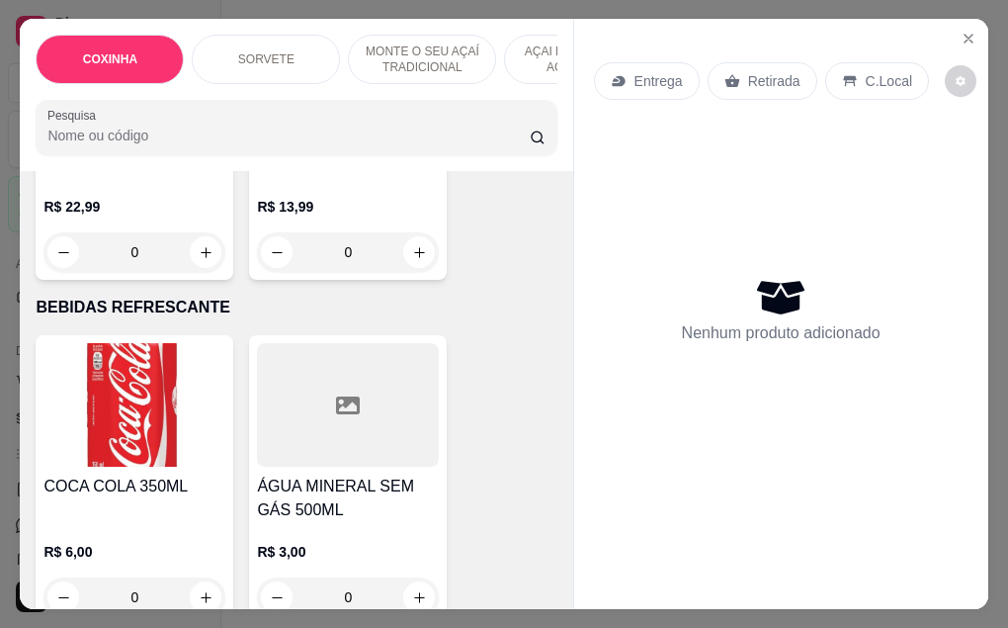
scroll to position [3657, 0]
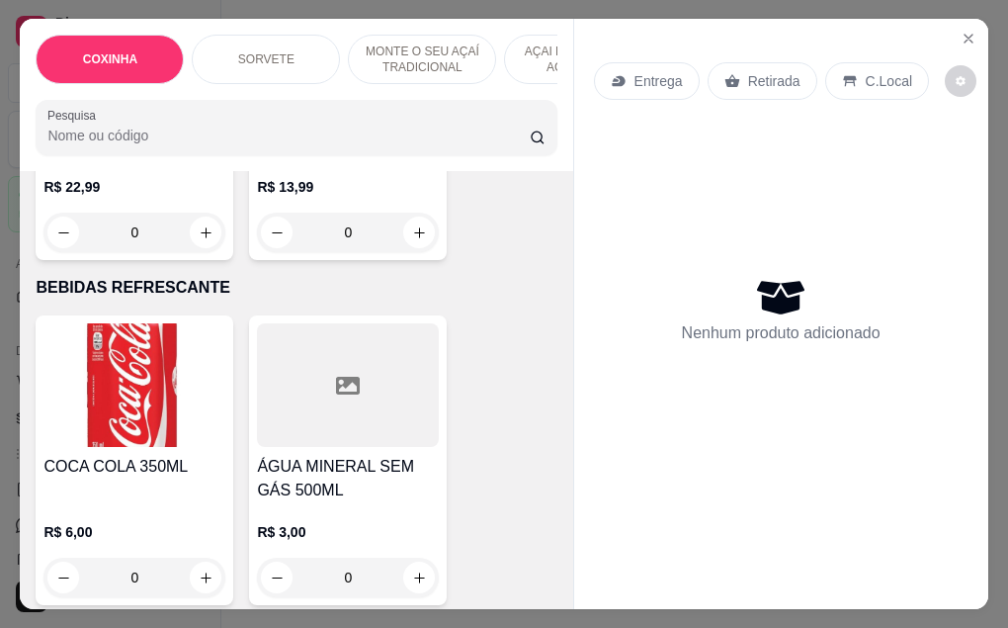
click at [130, 357] on img at bounding box center [134, 385] width 182 height 124
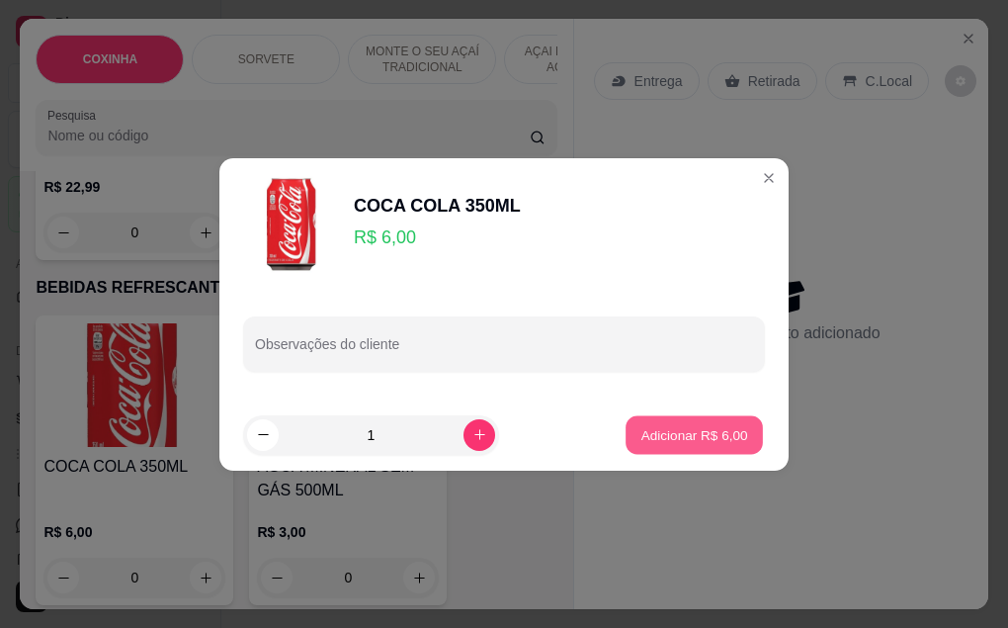
click at [728, 448] on button "Adicionar R$ 6,00" at bounding box center [694, 434] width 137 height 39
type input "1"
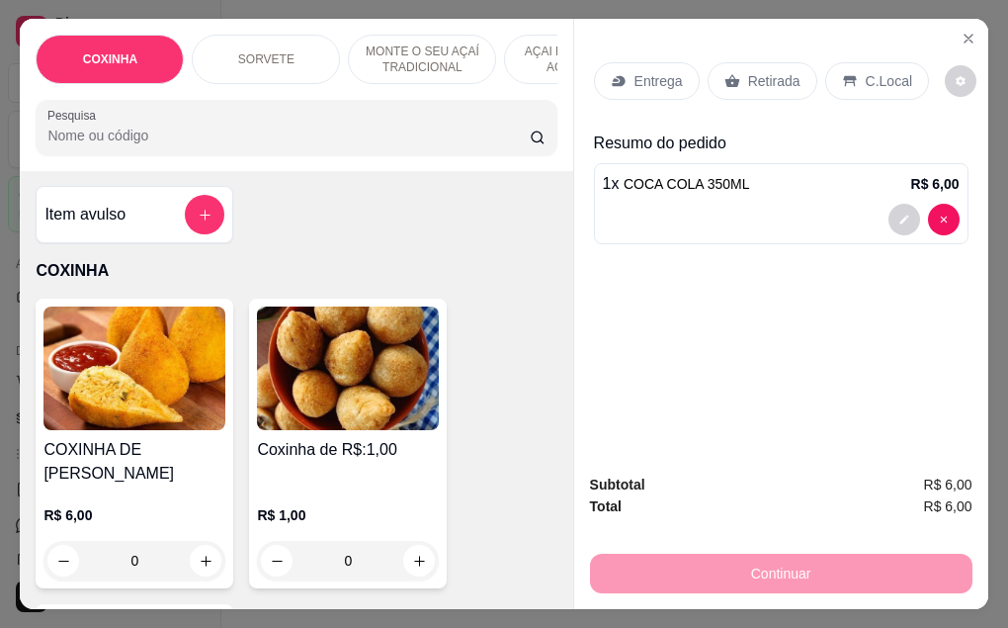
scroll to position [0, 0]
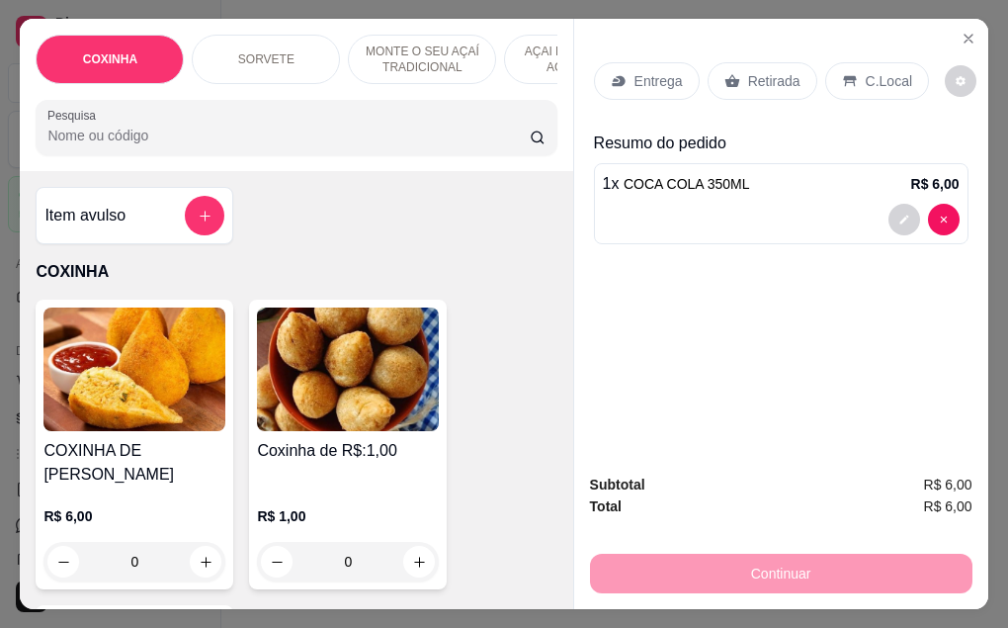
click at [396, 386] on img at bounding box center [348, 369] width 182 height 124
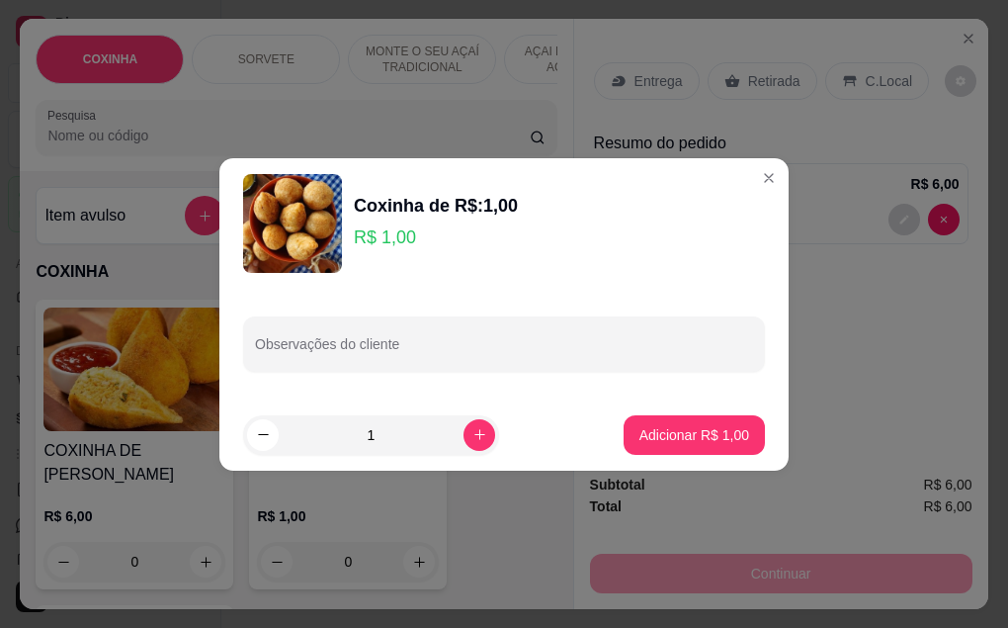
click at [367, 441] on input "1" at bounding box center [371, 435] width 185 height 40
type input "14"
click at [656, 446] on button "Adicionar R$ 14,00" at bounding box center [690, 434] width 145 height 39
type input "14"
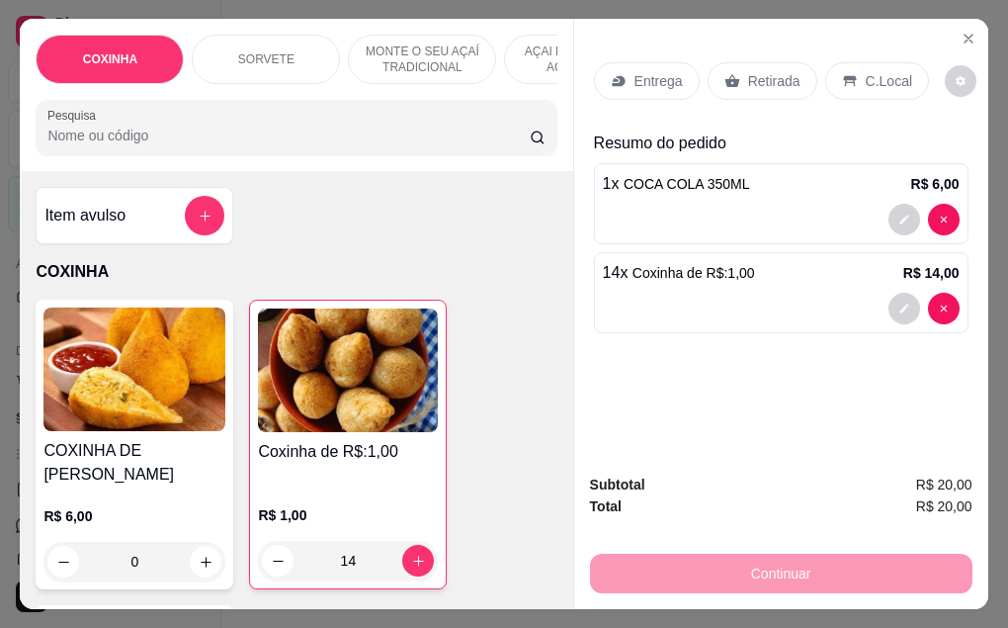
click at [778, 88] on div "Retirada" at bounding box center [763, 81] width 110 height 38
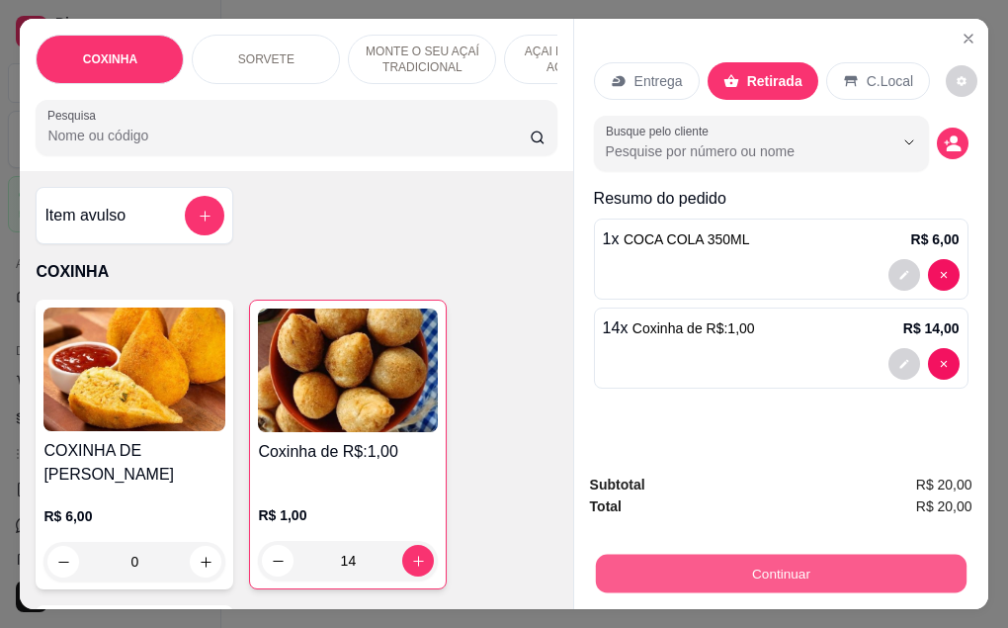
click at [714, 575] on button "Continuar" at bounding box center [780, 573] width 371 height 39
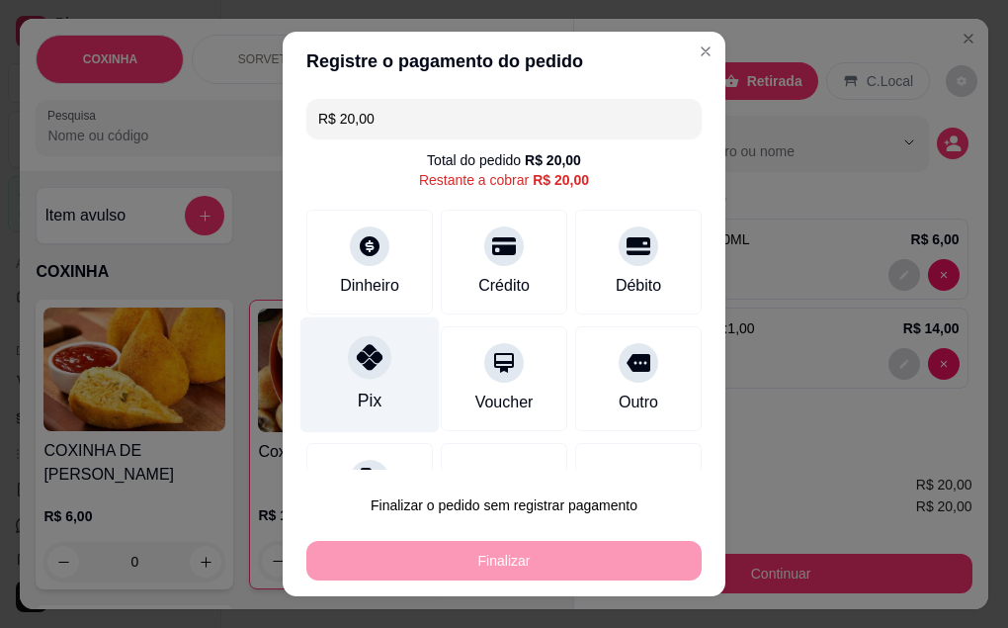
click at [362, 384] on div "Pix" at bounding box center [369, 374] width 139 height 116
type input "R$ 0,00"
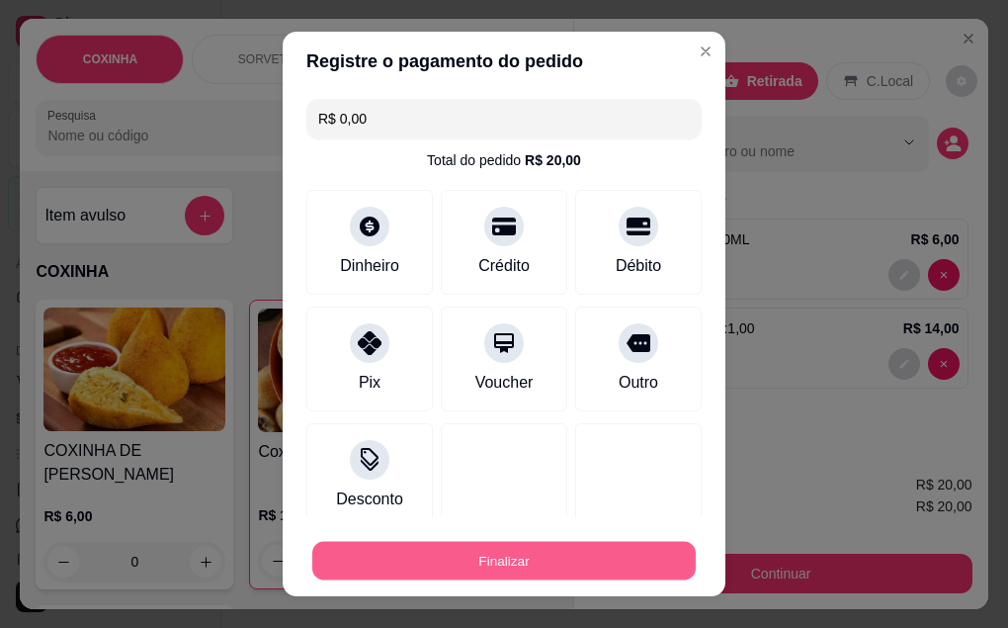
click at [436, 560] on button "Finalizar" at bounding box center [503, 561] width 383 height 39
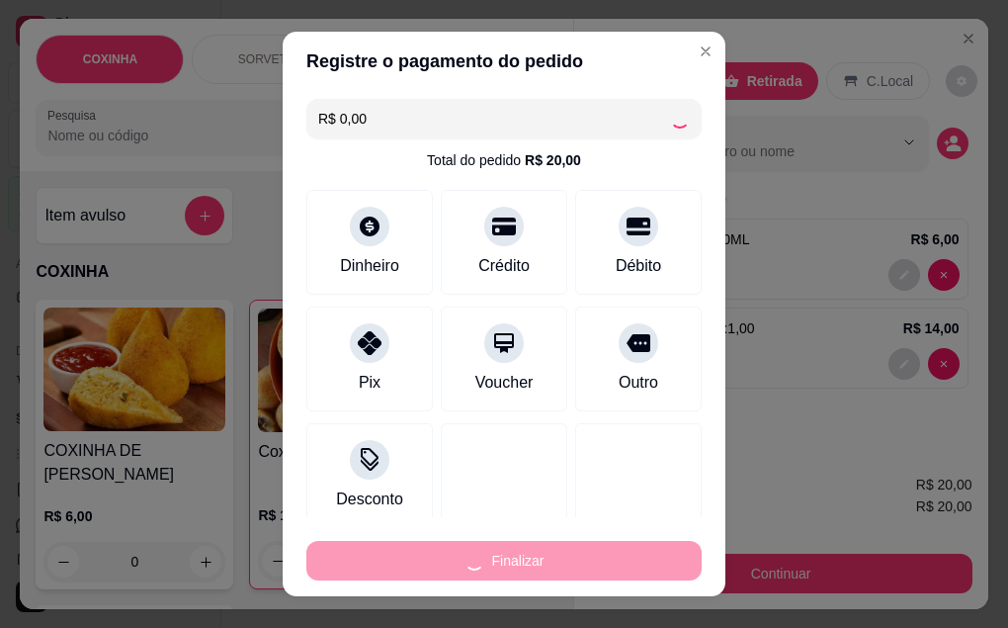
type input "0"
type input "-R$ 20,00"
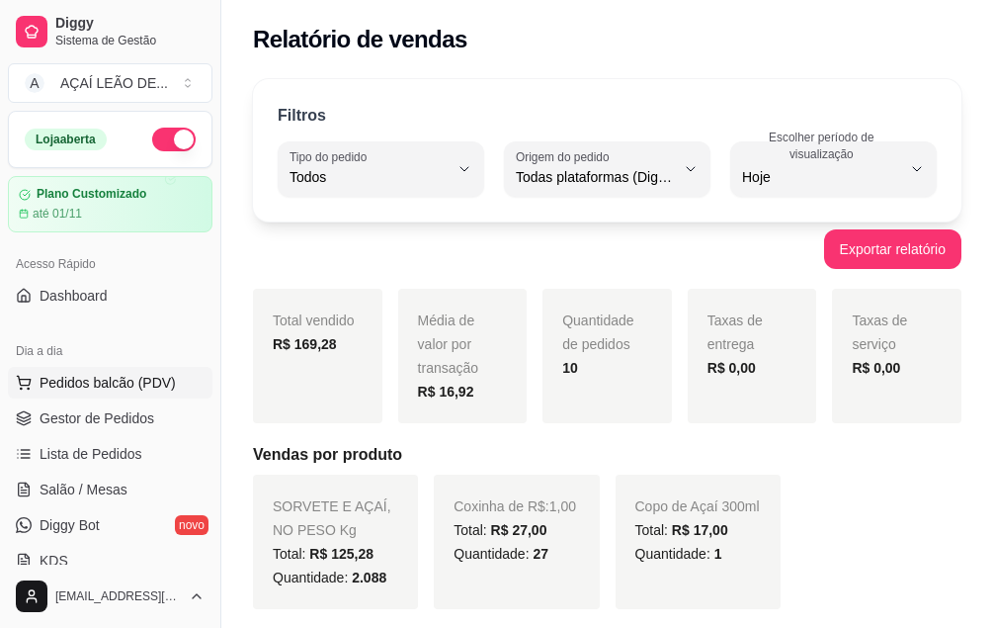
click at [77, 381] on span "Pedidos balcão (PDV)" at bounding box center [108, 383] width 136 height 20
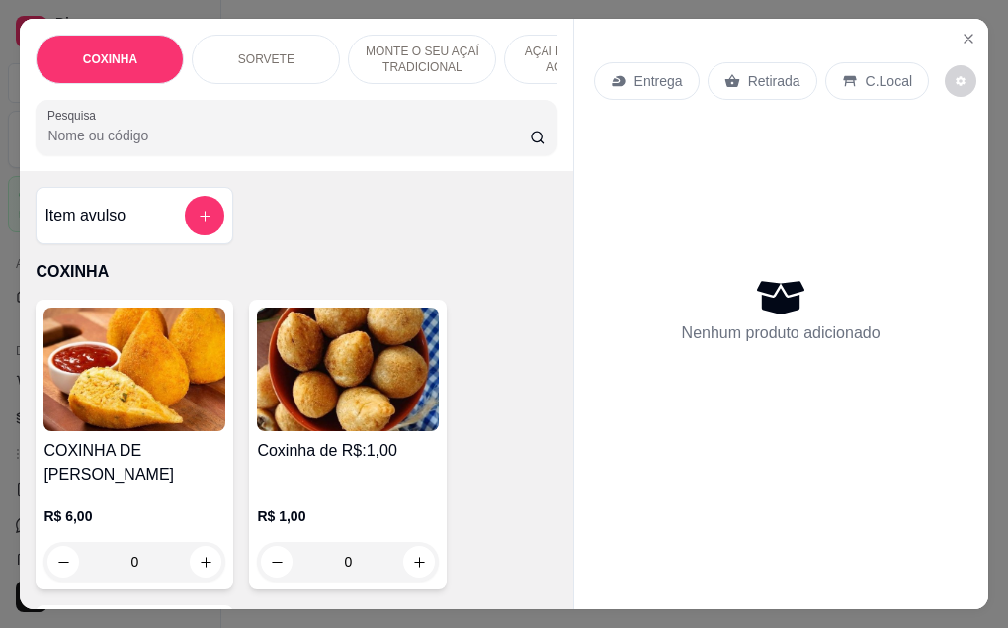
click at [339, 542] on input "0" at bounding box center [348, 562] width 111 height 40
click at [344, 449] on h4 "Coxinha de R$:1,00" at bounding box center [348, 451] width 182 height 24
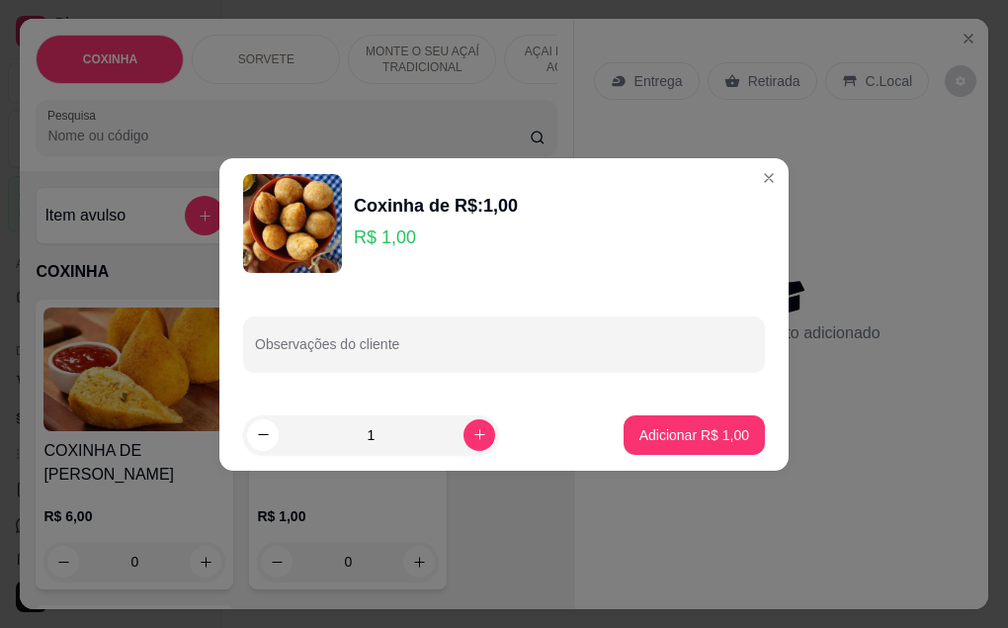
click at [387, 438] on input "1" at bounding box center [371, 435] width 185 height 40
type input "7"
click at [700, 426] on p "Adicionar R$ 7,00" at bounding box center [693, 434] width 107 height 19
type input "7"
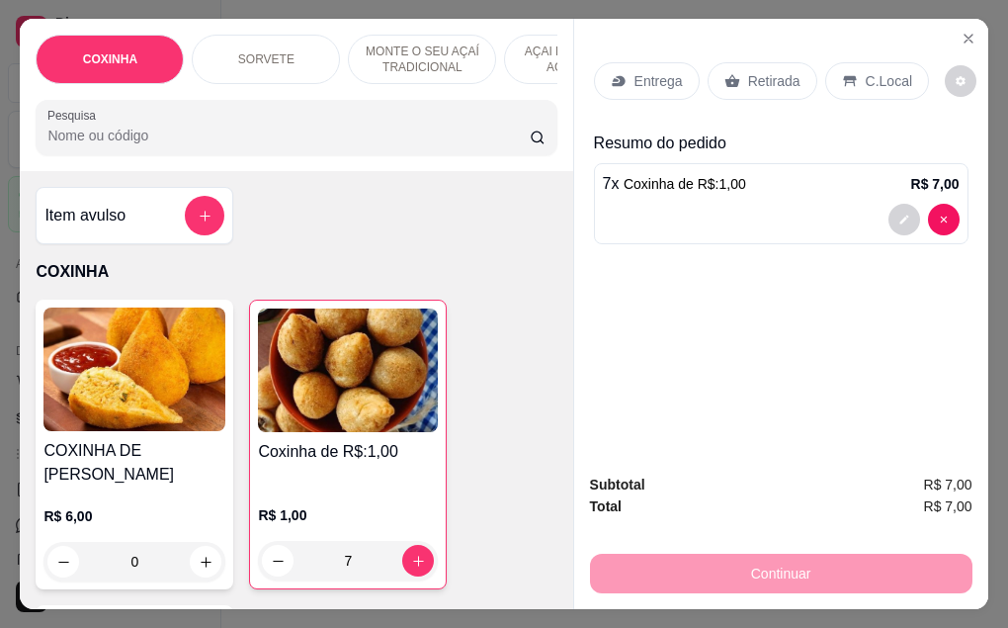
click at [751, 83] on p "Retirada" at bounding box center [774, 81] width 52 height 20
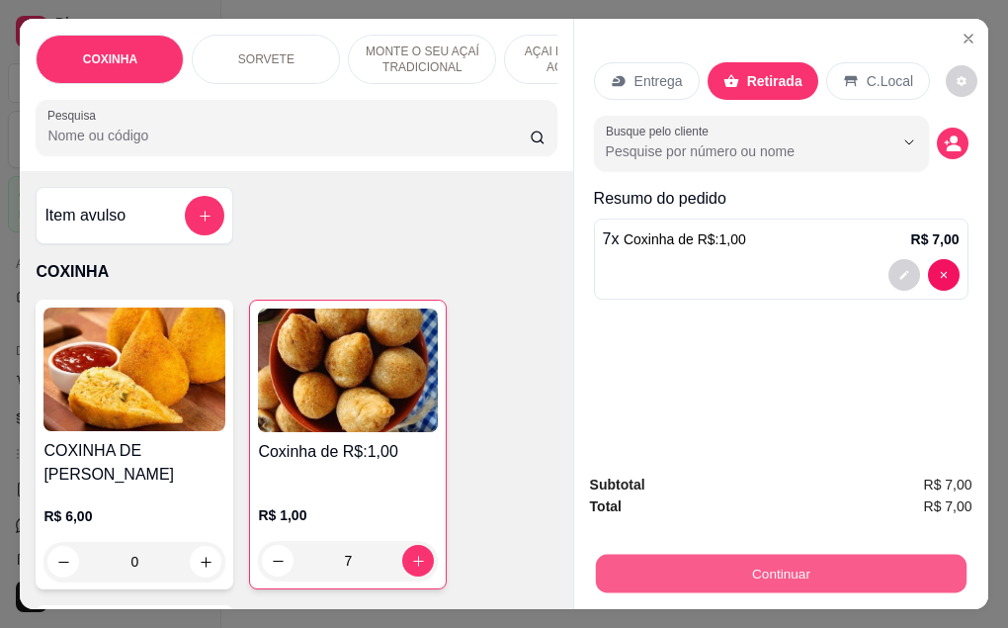
click at [736, 559] on button "Continuar" at bounding box center [780, 573] width 371 height 39
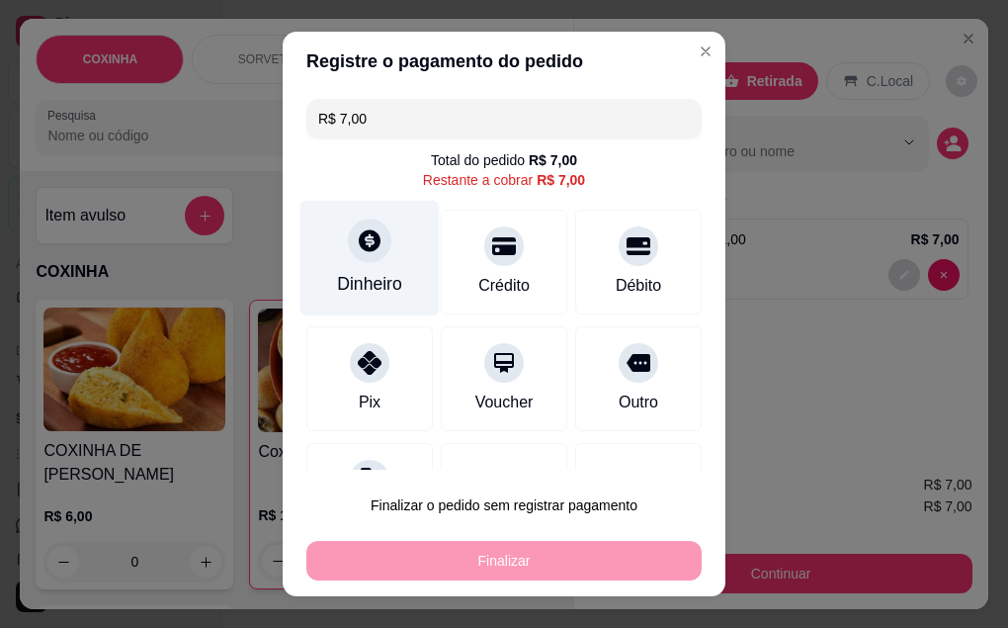
click at [385, 262] on div "Dinheiro" at bounding box center [369, 258] width 139 height 116
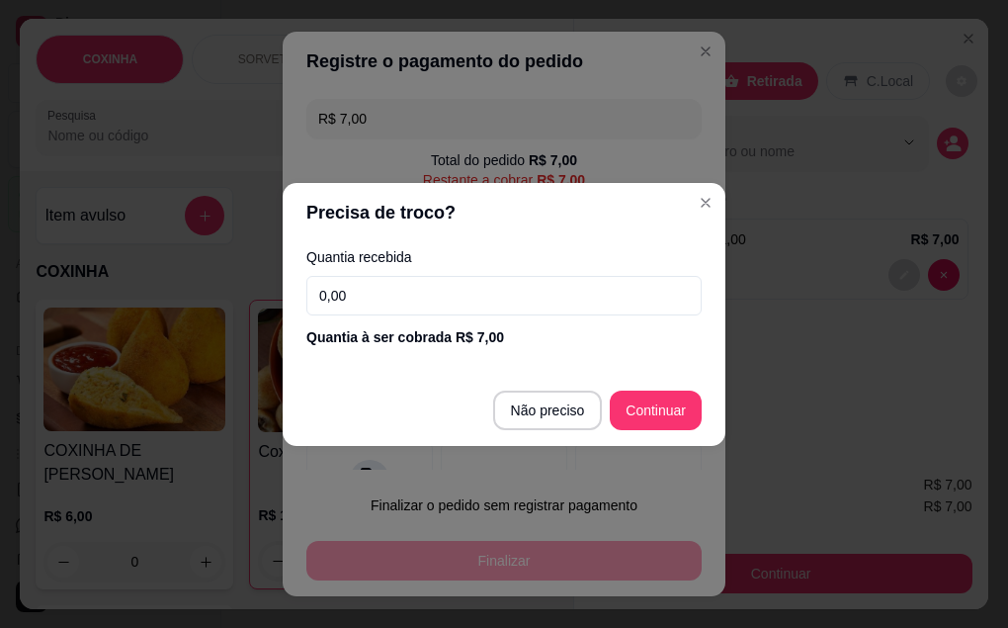
click at [432, 294] on input "0,00" at bounding box center [503, 296] width 395 height 40
type input "7,00"
type input "R$ 0,00"
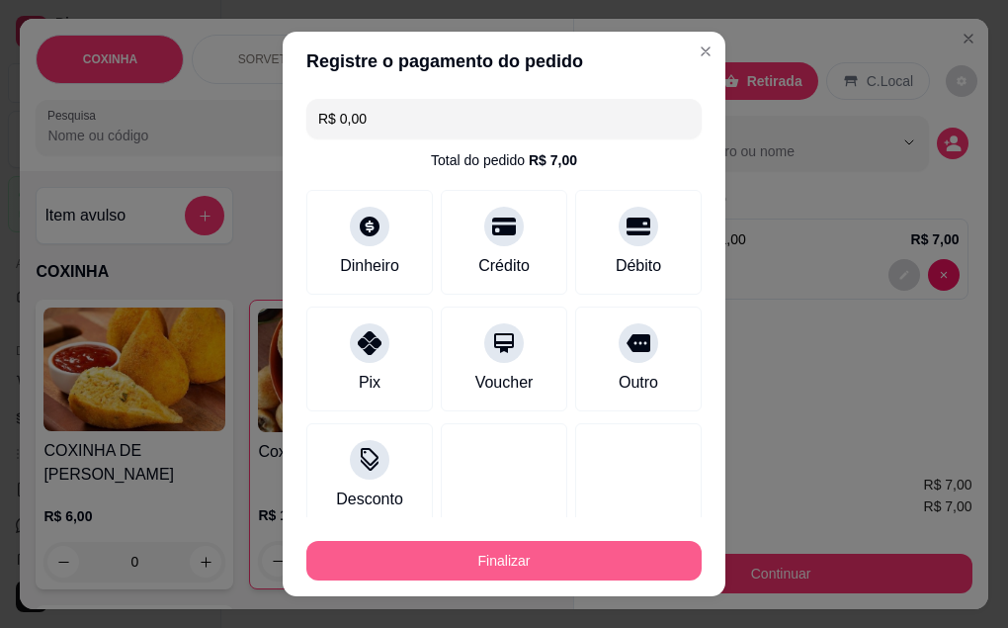
click at [541, 555] on button "Finalizar" at bounding box center [503, 561] width 395 height 40
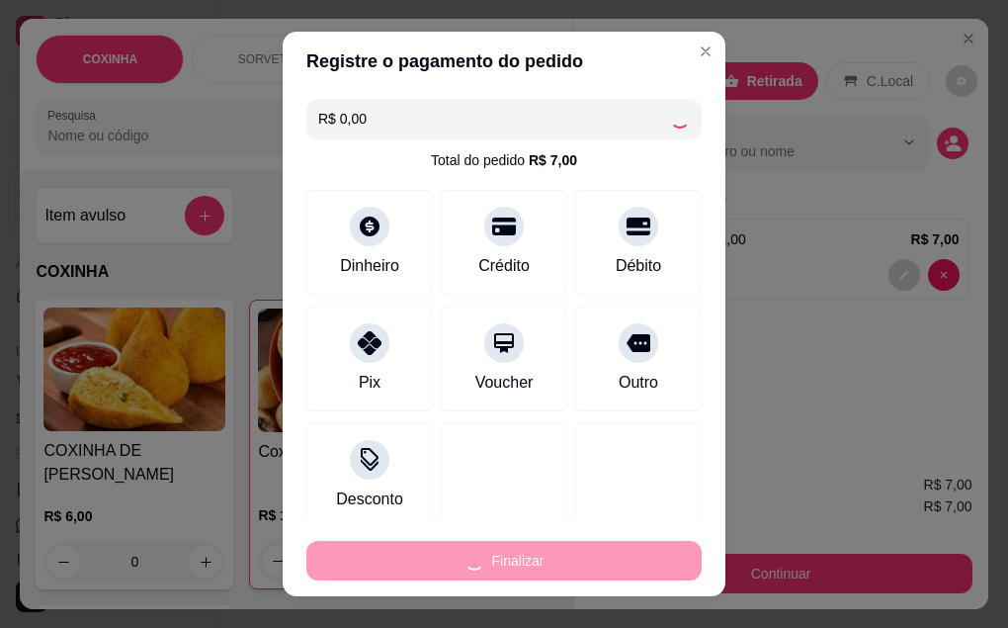
type input "0"
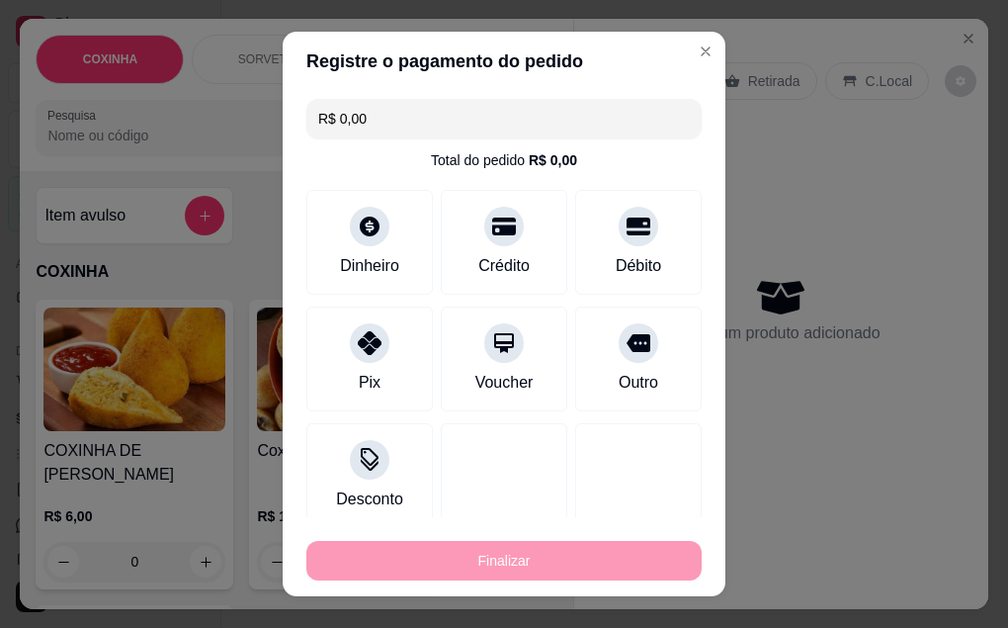
type input "-R$ 7,00"
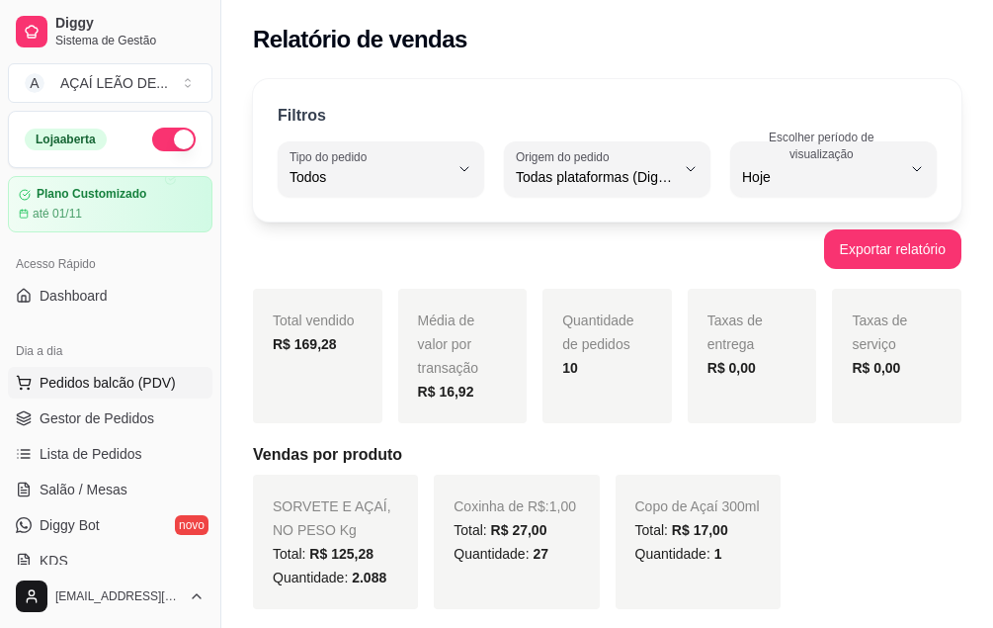
click at [86, 382] on span "Pedidos balcão (PDV)" at bounding box center [108, 383] width 136 height 20
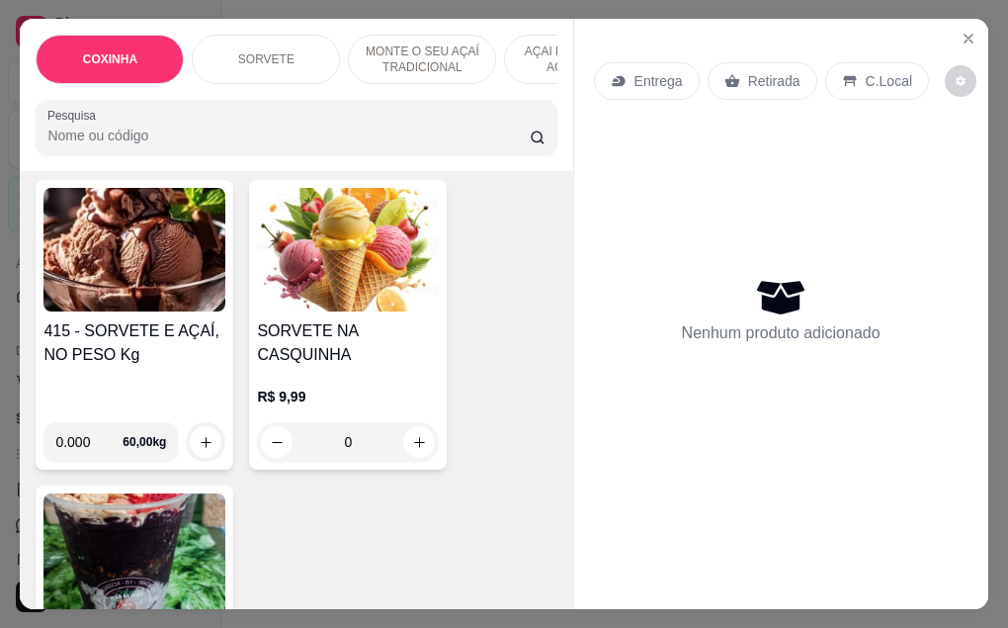
scroll to position [791, 0]
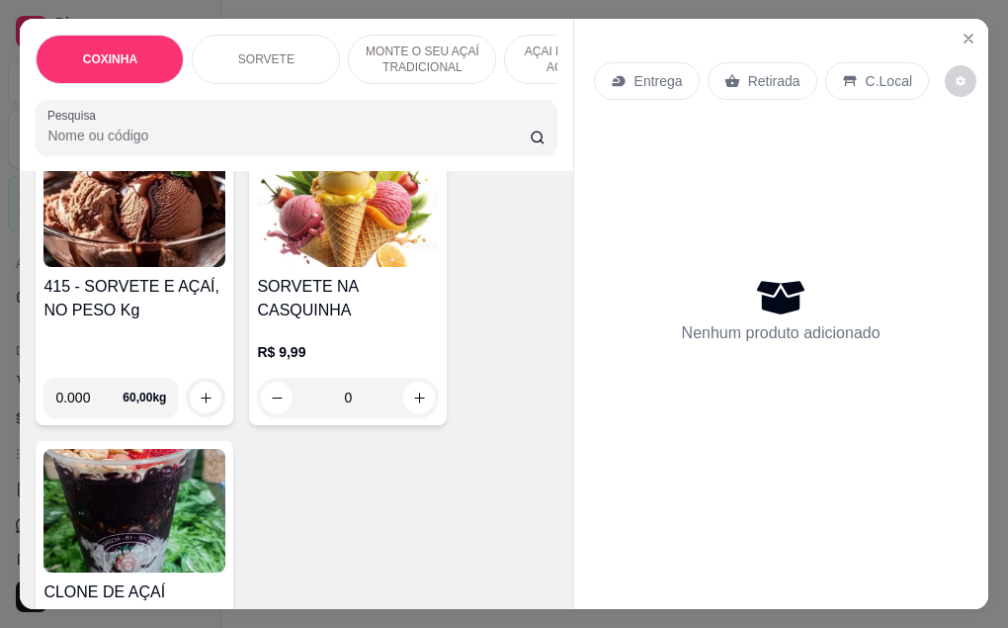
click at [88, 278] on h4 "415 - SORVETE E AÇAÍ, NO PESO Kg" at bounding box center [134, 298] width 182 height 47
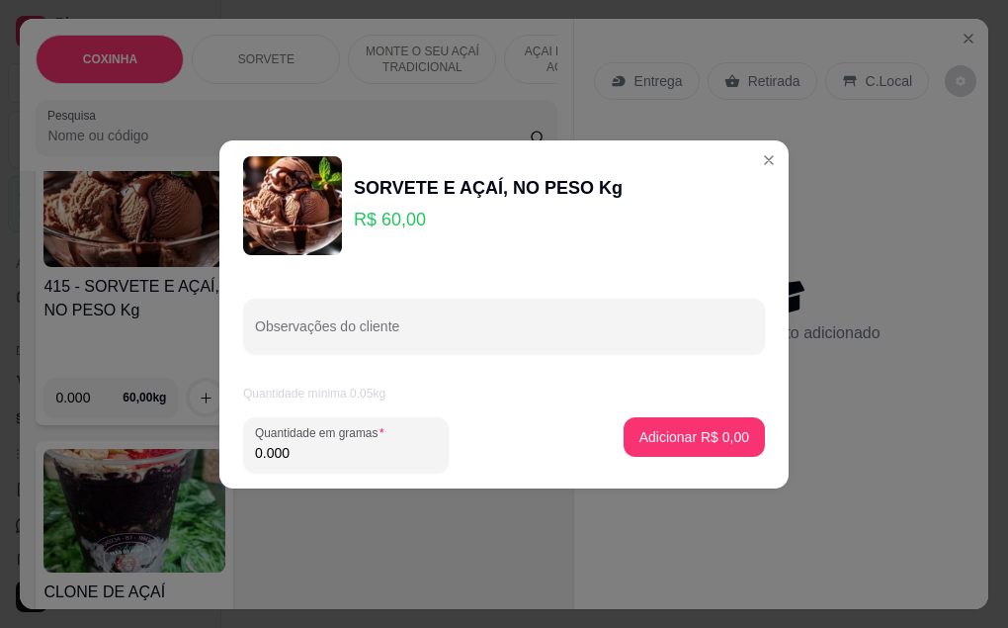
click at [292, 449] on input "0.000" at bounding box center [346, 453] width 182 height 20
type input "0.170"
click at [648, 434] on p "Adicionar R$ 10,20" at bounding box center [691, 436] width 115 height 19
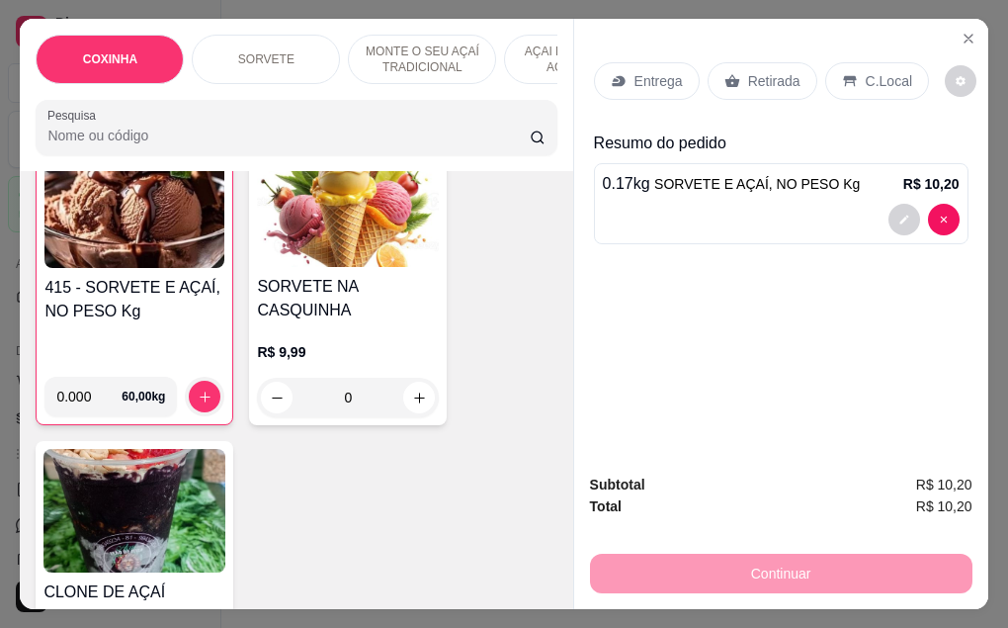
scroll to position [792, 0]
click at [755, 75] on p "Retirada" at bounding box center [774, 81] width 52 height 20
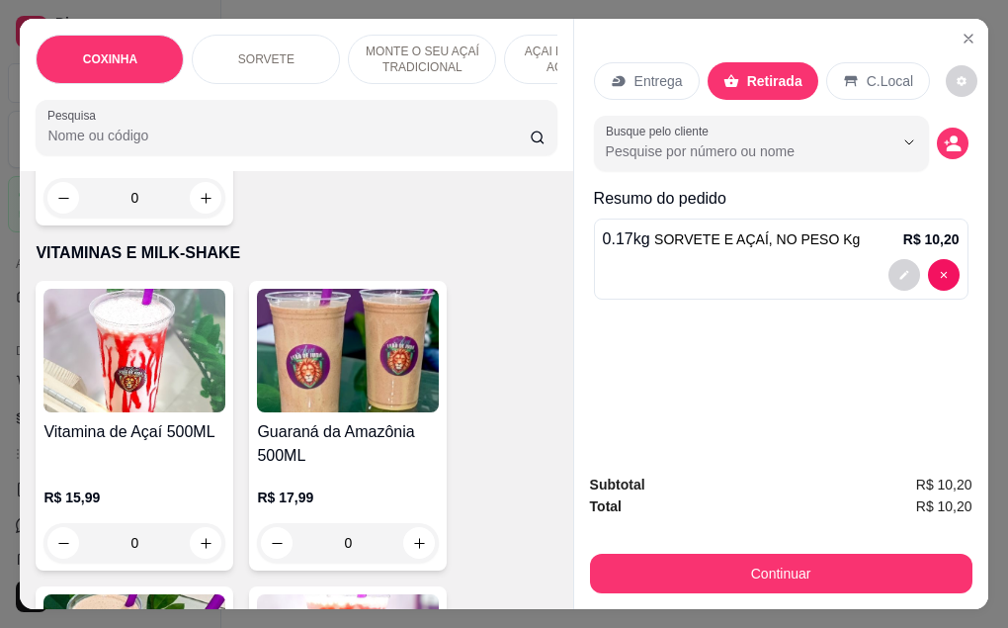
scroll to position [3164, 0]
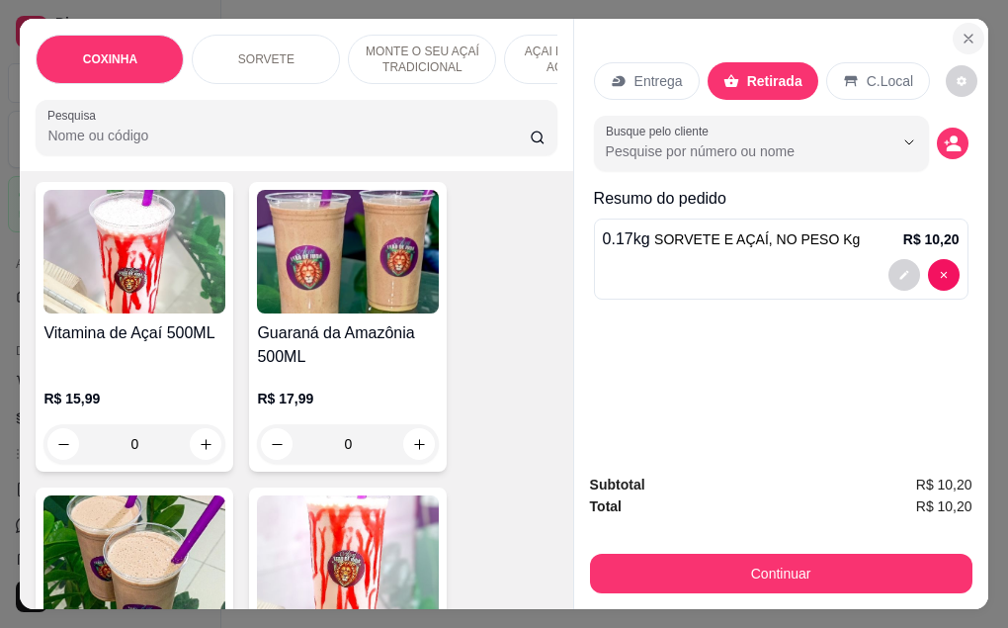
click at [961, 33] on icon "Close" at bounding box center [969, 39] width 16 height 16
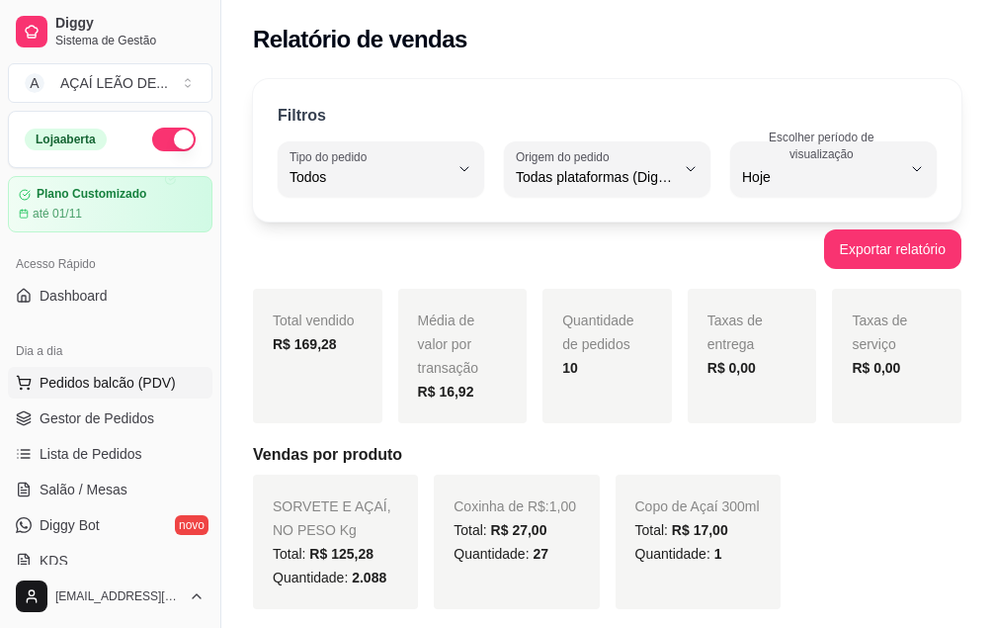
click at [54, 382] on span "Pedidos balcão (PDV)" at bounding box center [108, 383] width 136 height 20
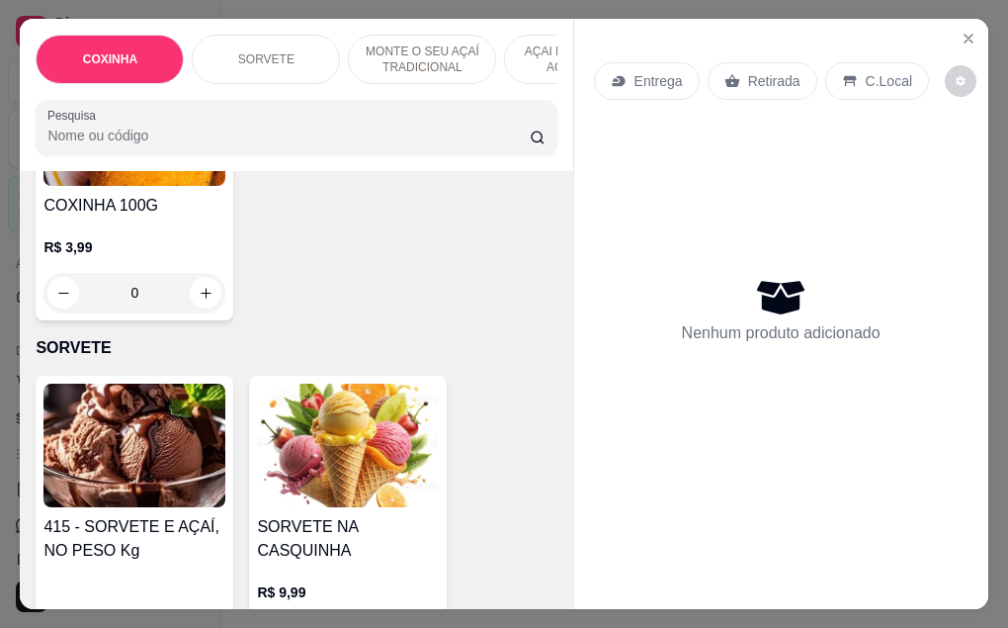
scroll to position [593, 0]
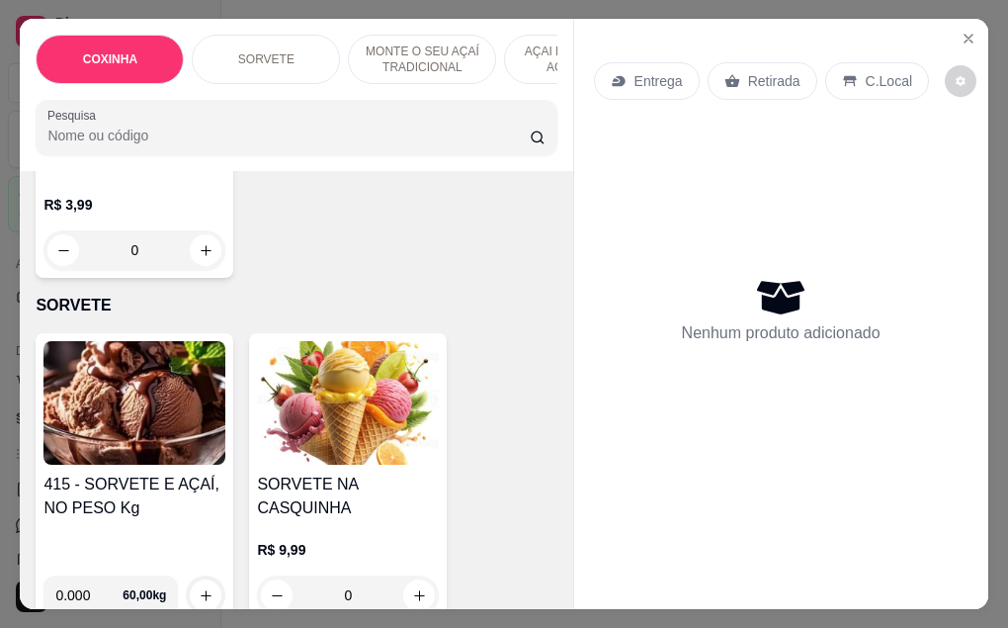
click at [159, 426] on img at bounding box center [134, 403] width 182 height 124
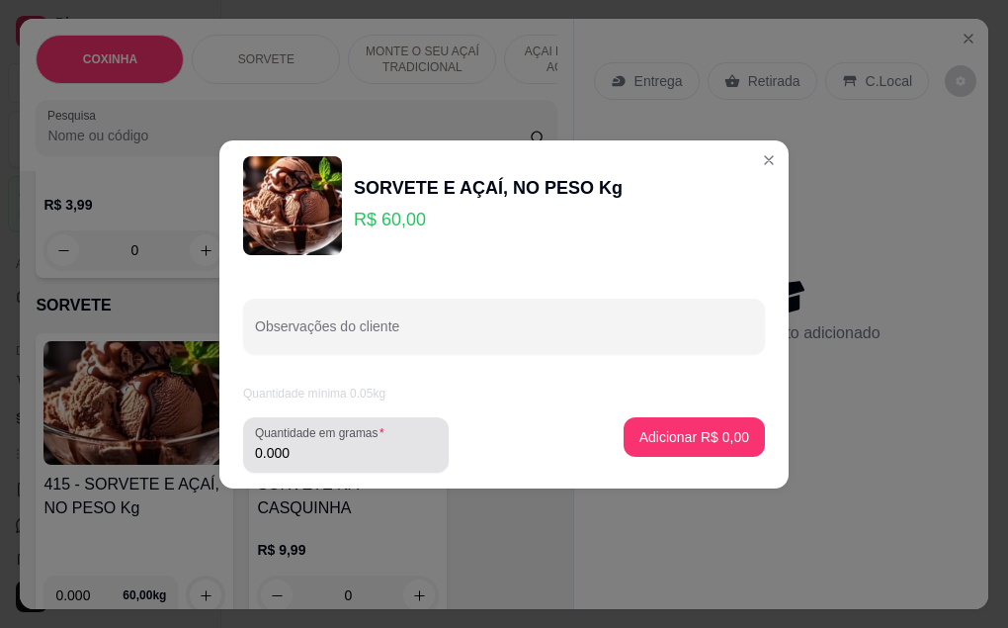
click at [325, 460] on input "0.000" at bounding box center [346, 453] width 182 height 20
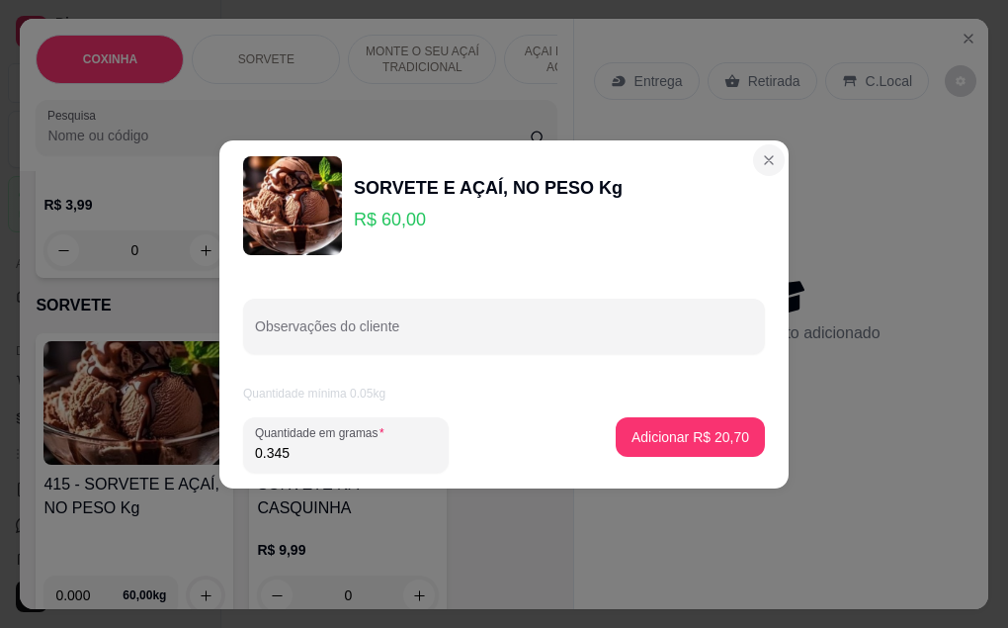
type input "0.345"
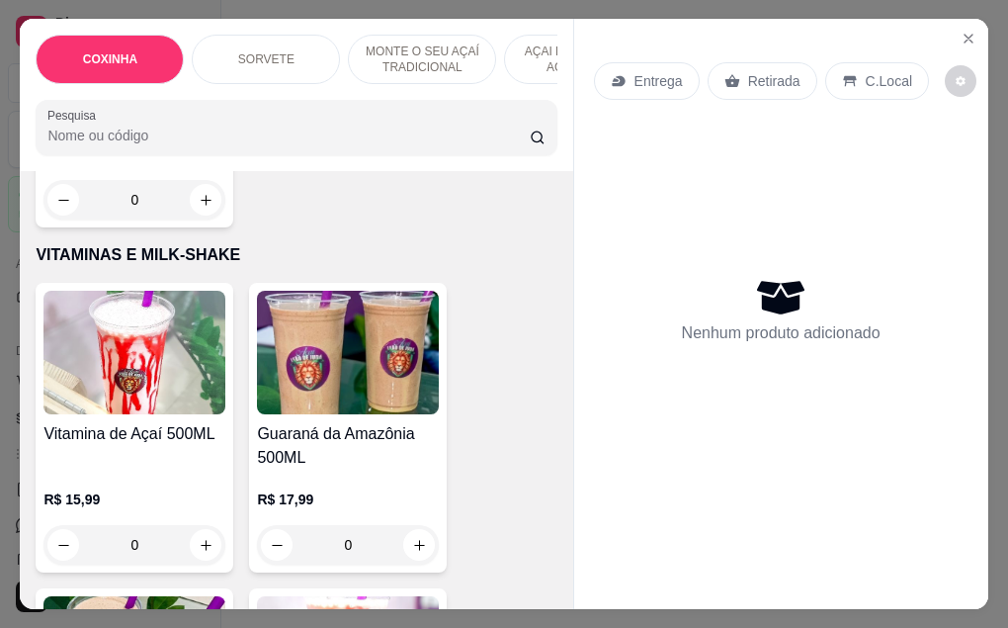
scroll to position [3064, 0]
click at [961, 32] on icon "Close" at bounding box center [969, 39] width 16 height 16
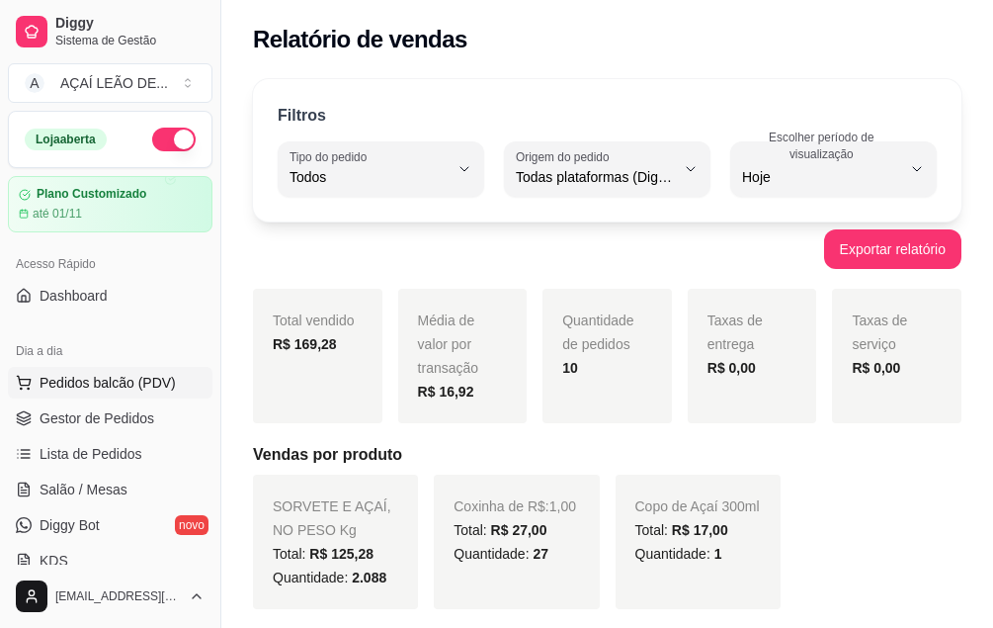
click at [162, 383] on span "Pedidos balcão (PDV)" at bounding box center [108, 383] width 136 height 20
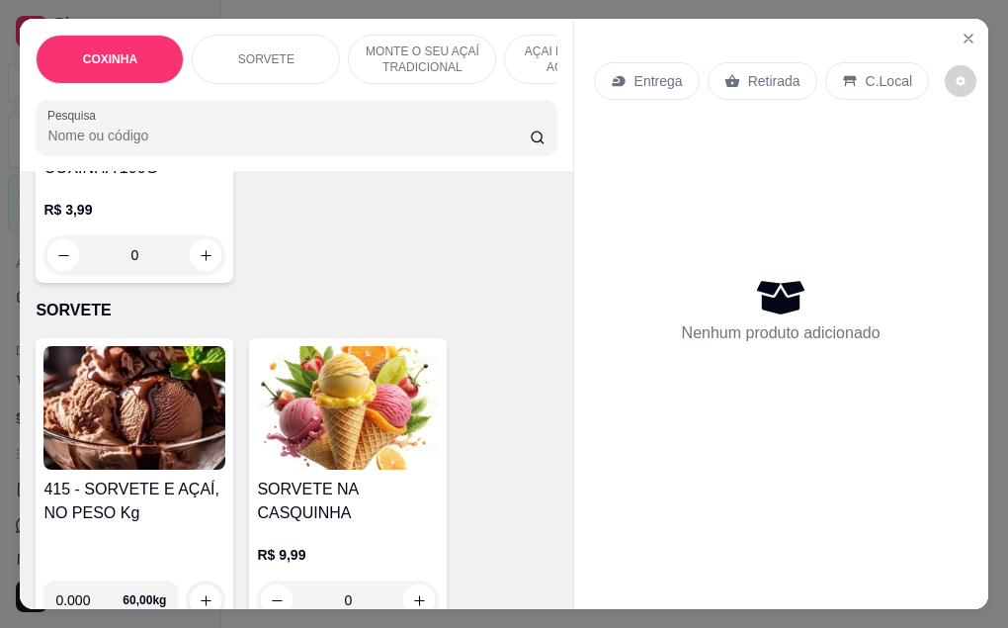
scroll to position [692, 0]
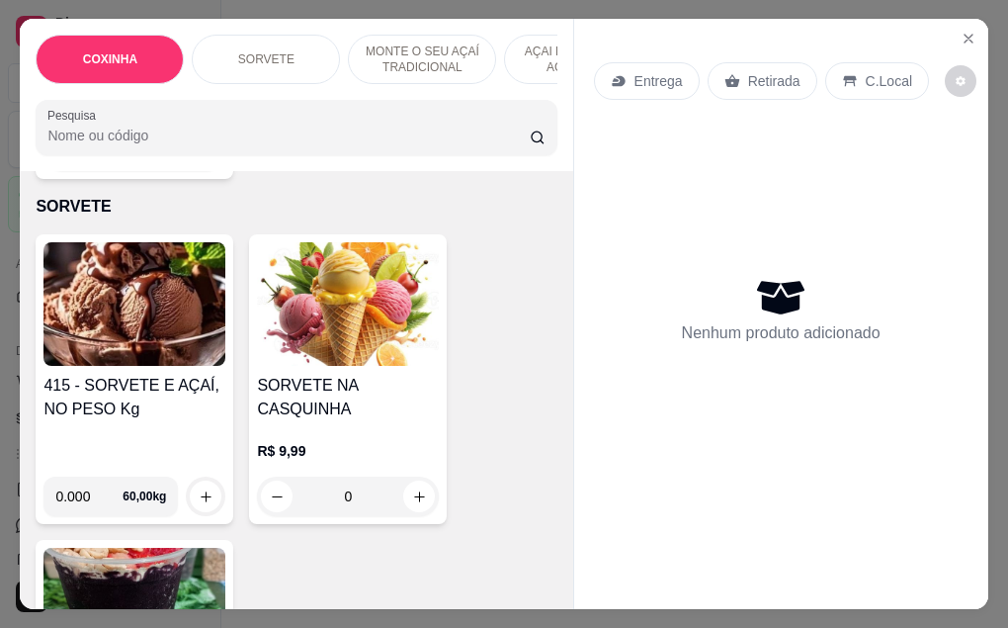
click at [171, 374] on h4 "415 - SORVETE E AÇAÍ, NO PESO Kg" at bounding box center [134, 397] width 182 height 47
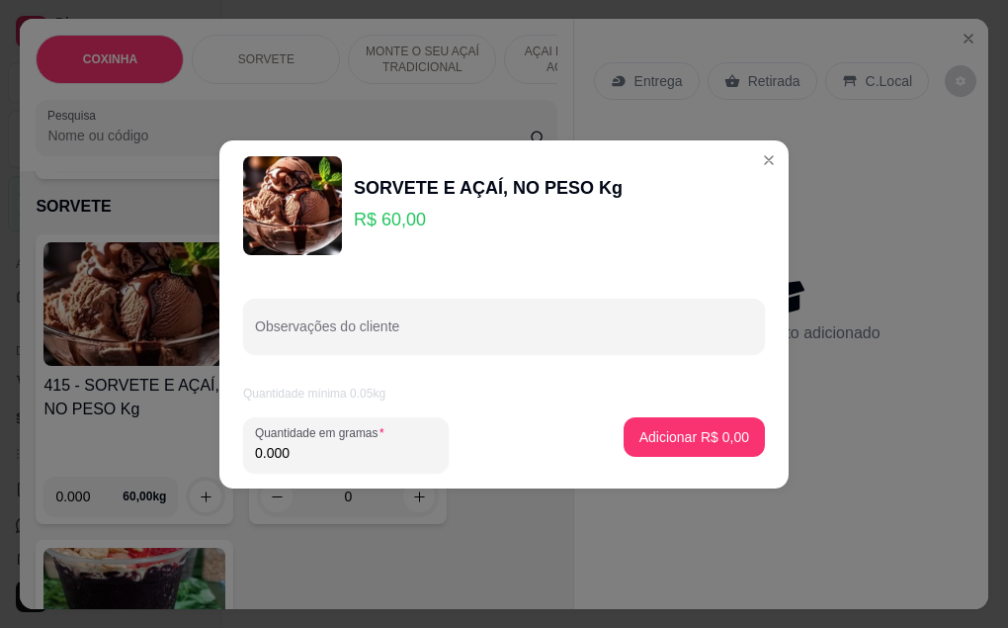
click at [315, 456] on input "0.000" at bounding box center [346, 453] width 182 height 20
type input "0.260"
click at [705, 445] on p "Adicionar R$ 15,60" at bounding box center [691, 437] width 118 height 20
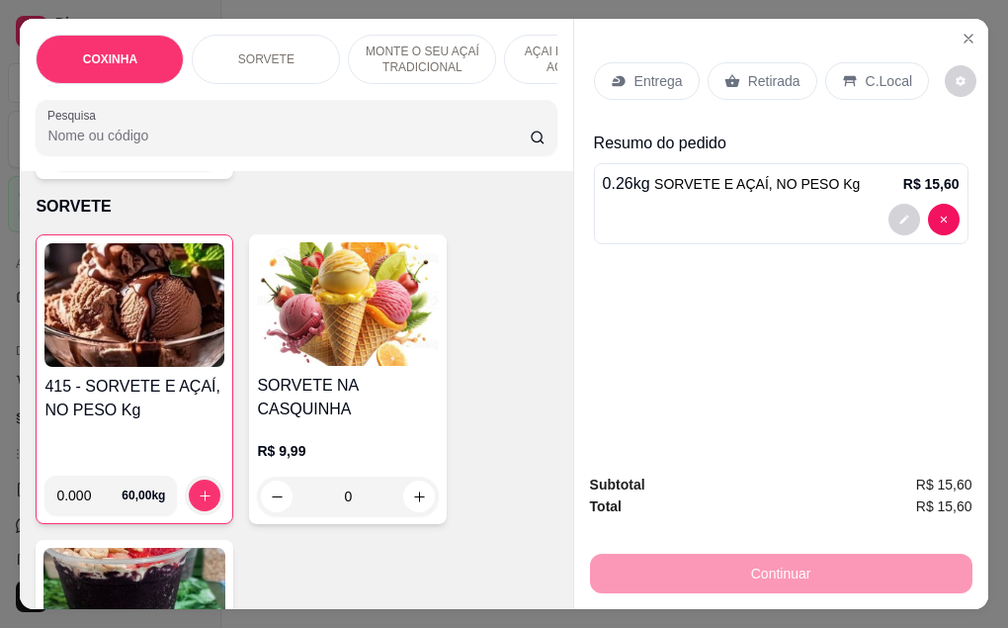
click at [761, 62] on div "Retirada" at bounding box center [763, 81] width 110 height 38
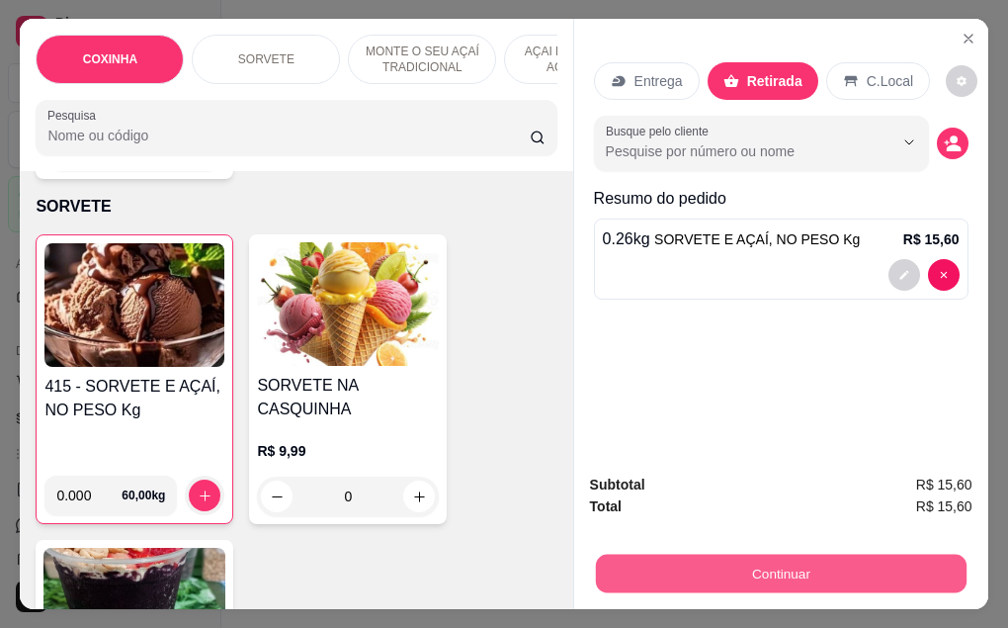
click at [748, 568] on button "Continuar" at bounding box center [780, 573] width 371 height 39
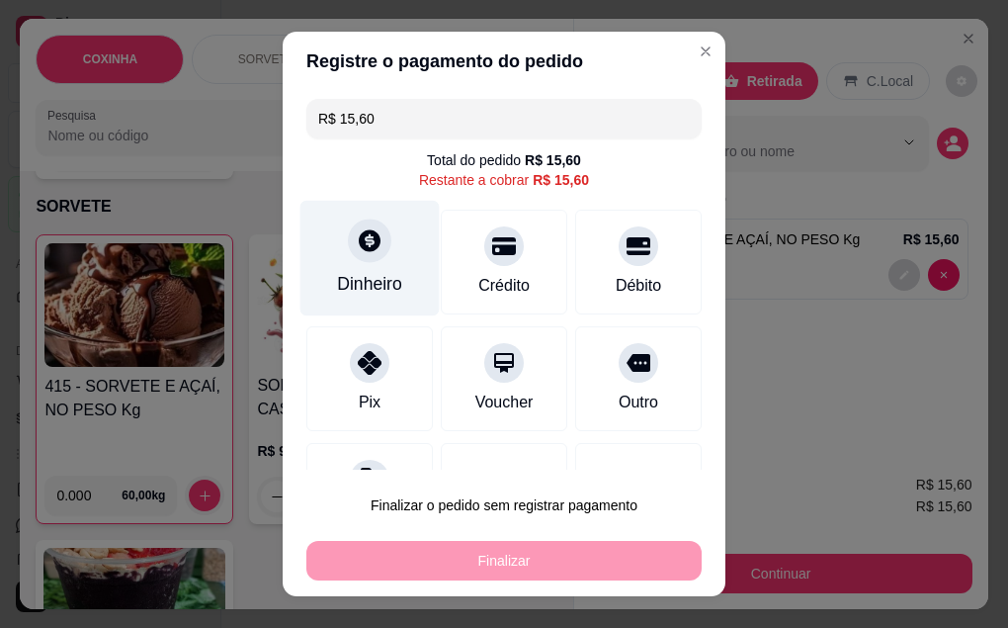
click at [364, 267] on div "Dinheiro" at bounding box center [369, 258] width 139 height 116
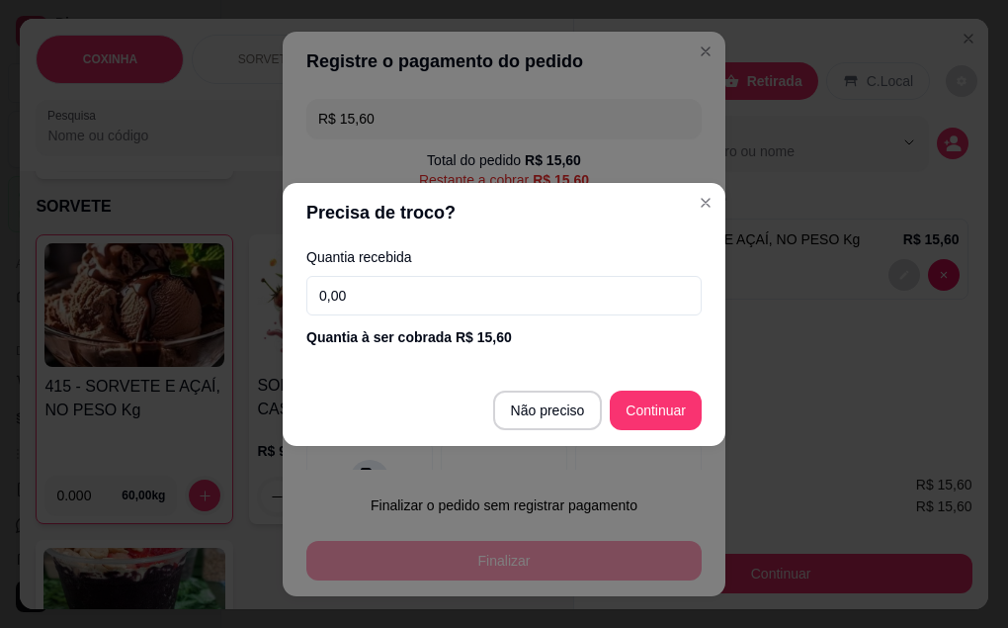
click at [401, 284] on input "0,00" at bounding box center [503, 296] width 395 height 40
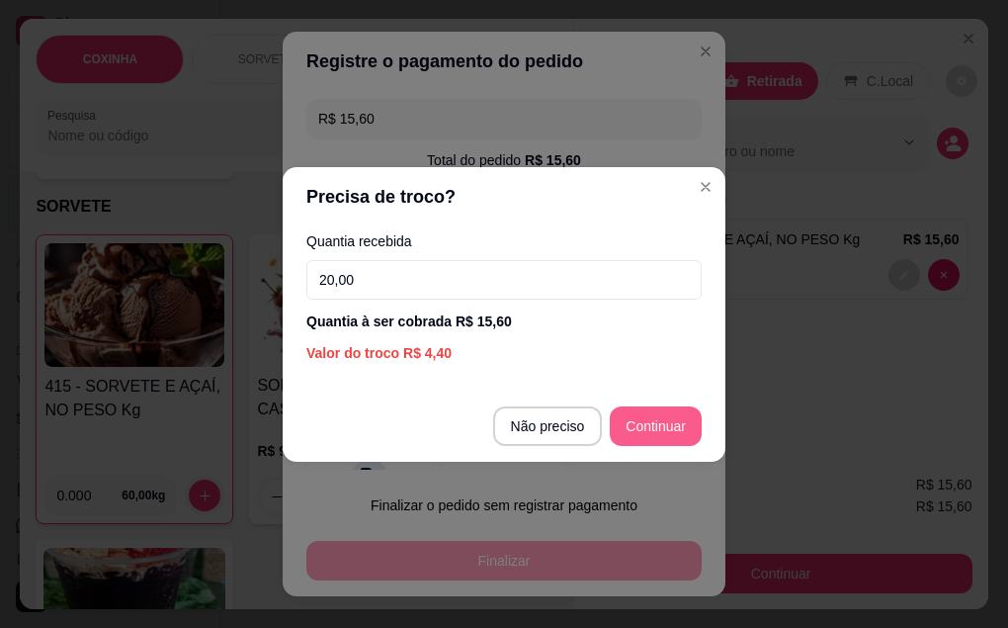
type input "20,00"
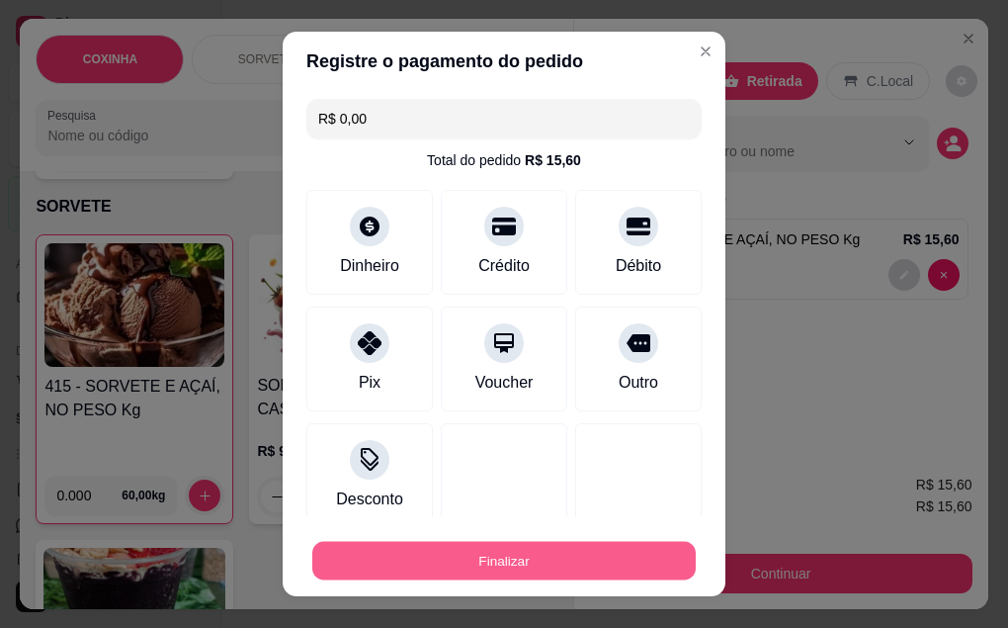
click at [520, 553] on button "Finalizar" at bounding box center [503, 561] width 383 height 39
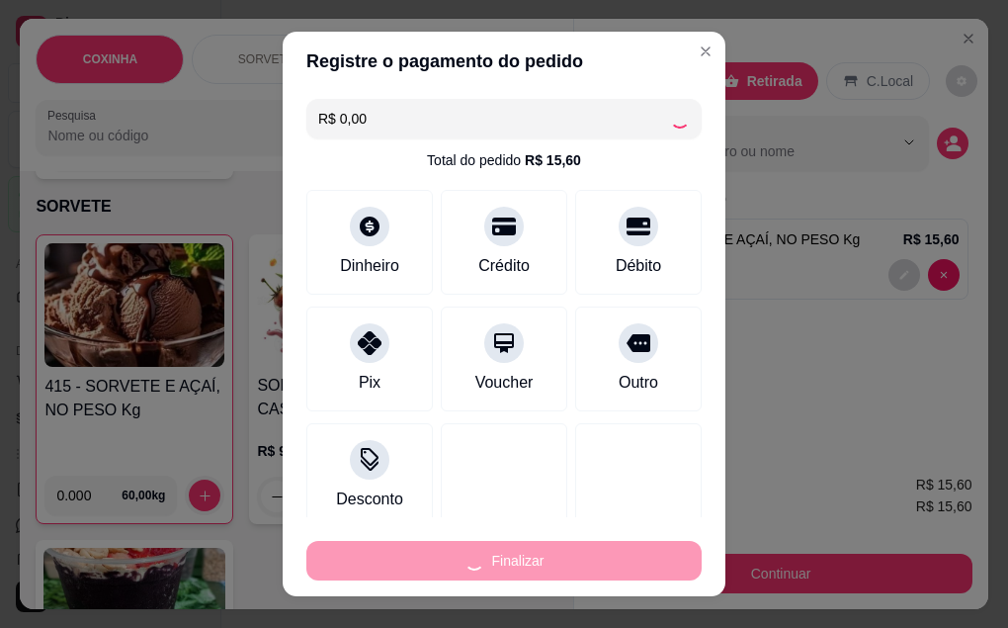
type input "-R$ 15,60"
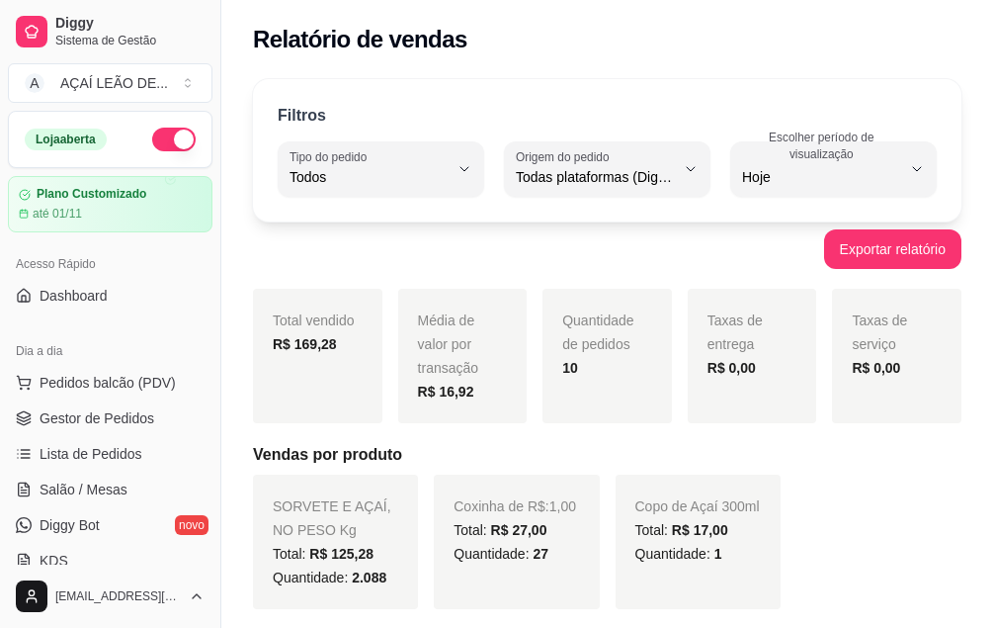
click at [689, 52] on div "Relatório de vendas" at bounding box center [607, 40] width 709 height 32
click at [104, 388] on span "Pedidos balcão (PDV)" at bounding box center [108, 383] width 136 height 20
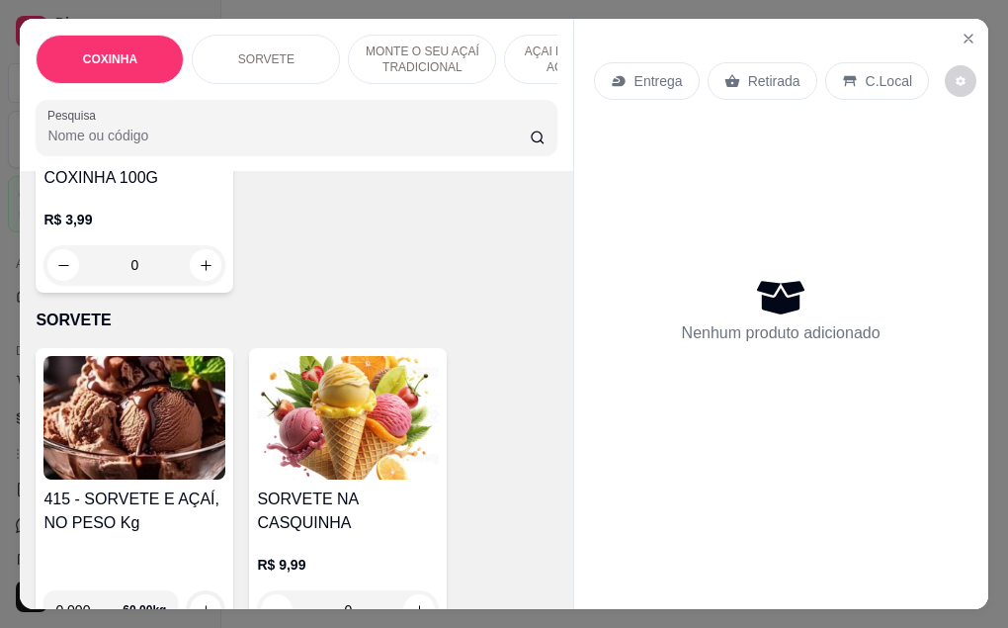
scroll to position [692, 0]
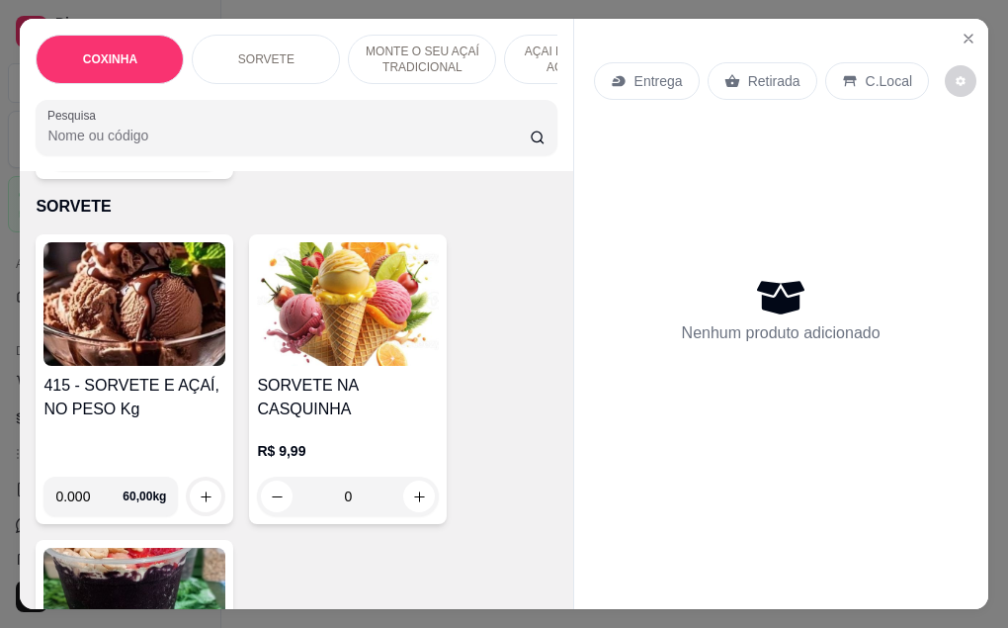
click at [133, 374] on h4 "415 - SORVETE E AÇAÍ, NO PESO Kg" at bounding box center [134, 397] width 182 height 47
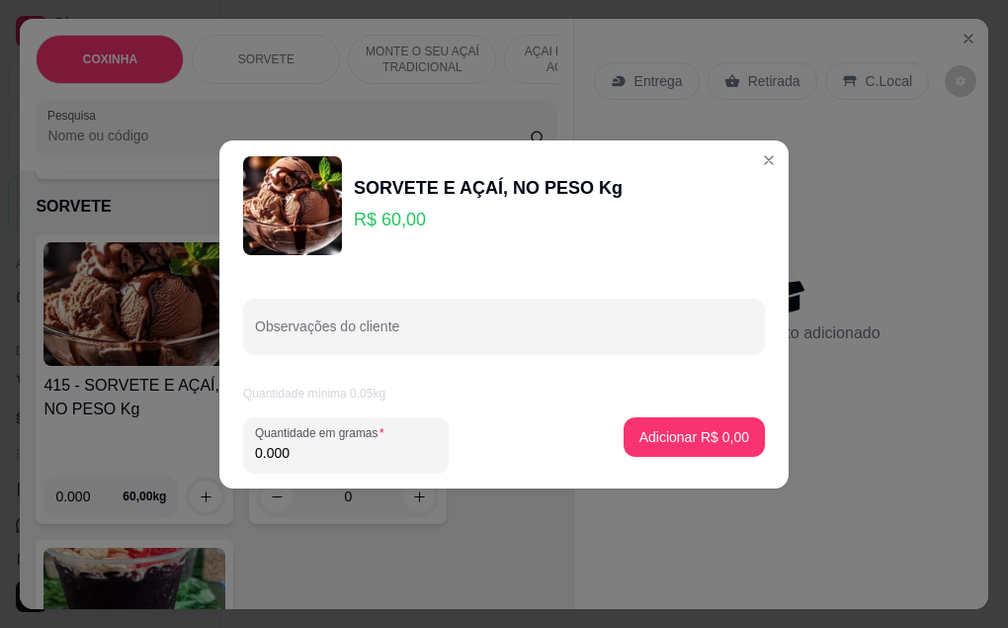
click at [331, 456] on input "0.000" at bounding box center [346, 453] width 182 height 20
type input "0.122"
click at [675, 442] on p "Adicionar R$ 7,32" at bounding box center [694, 437] width 110 height 20
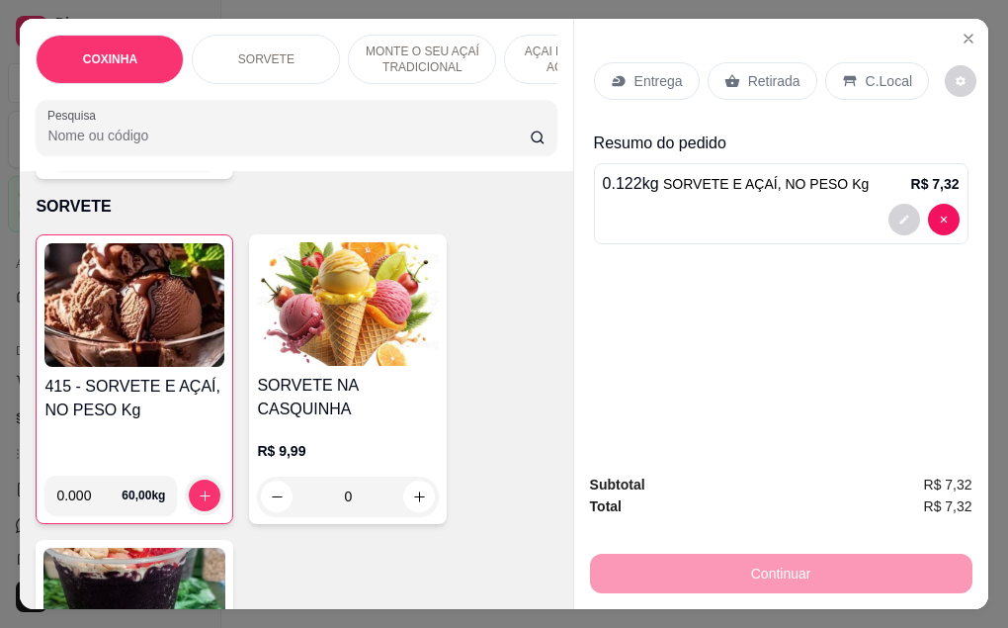
click at [133, 390] on h4 "415 - SORVETE E AÇAÍ, NO PESO Kg" at bounding box center [134, 398] width 180 height 47
click at [748, 71] on p "Retirada" at bounding box center [774, 81] width 52 height 20
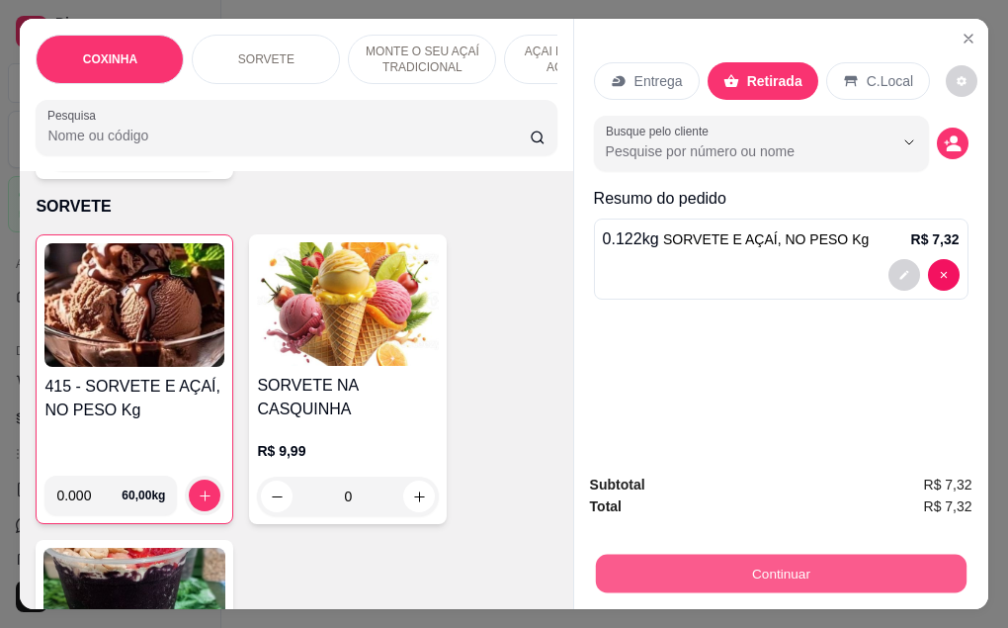
click at [797, 574] on button "Continuar" at bounding box center [780, 573] width 371 height 39
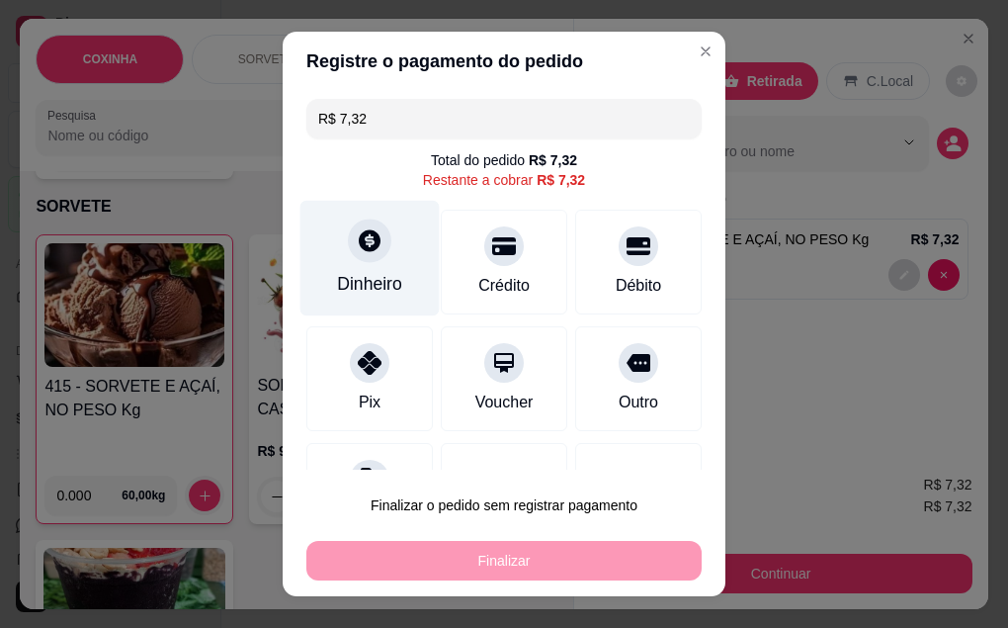
click at [357, 297] on div "Dinheiro" at bounding box center [369, 258] width 139 height 116
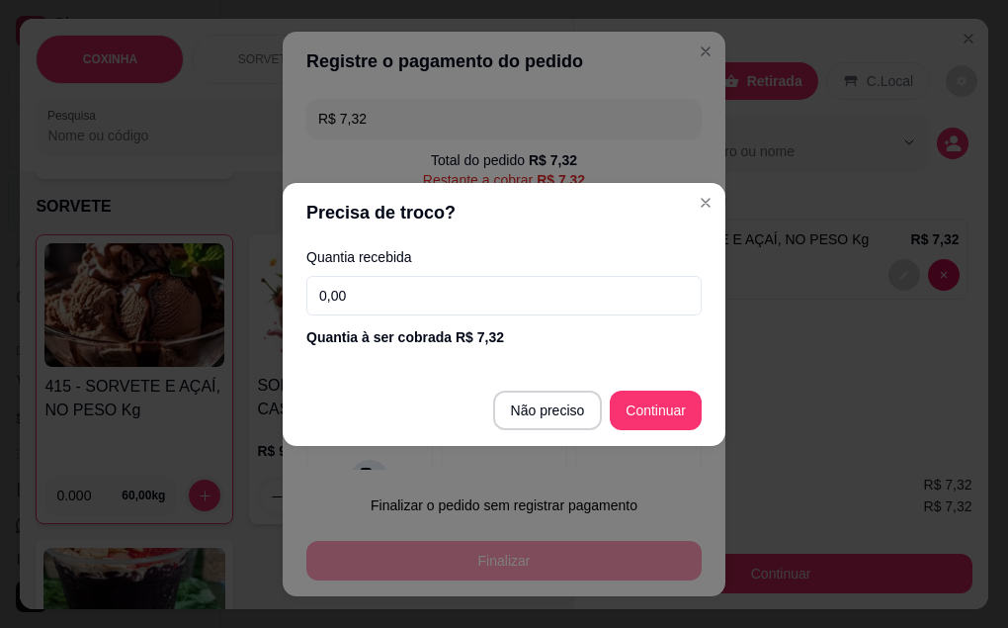
click at [473, 299] on input "0,00" at bounding box center [503, 296] width 395 height 40
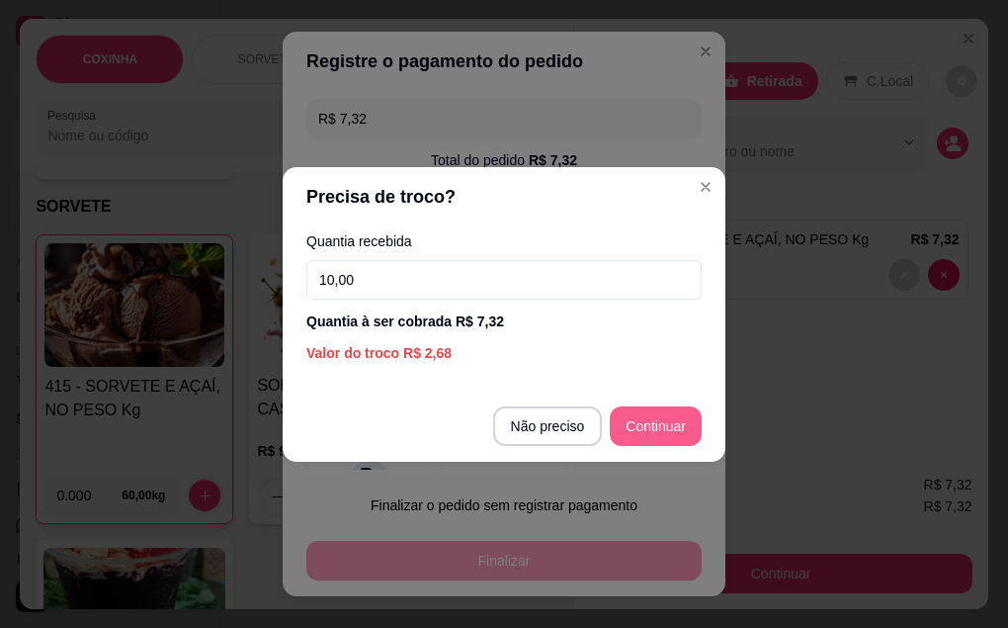
type input "10,00"
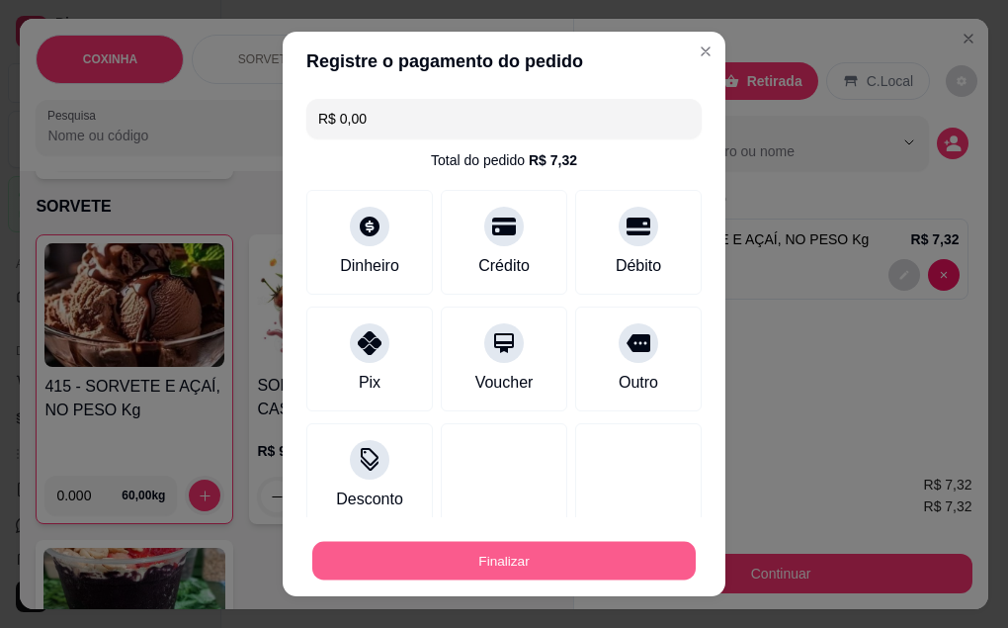
click at [525, 560] on button "Finalizar" at bounding box center [503, 561] width 383 height 39
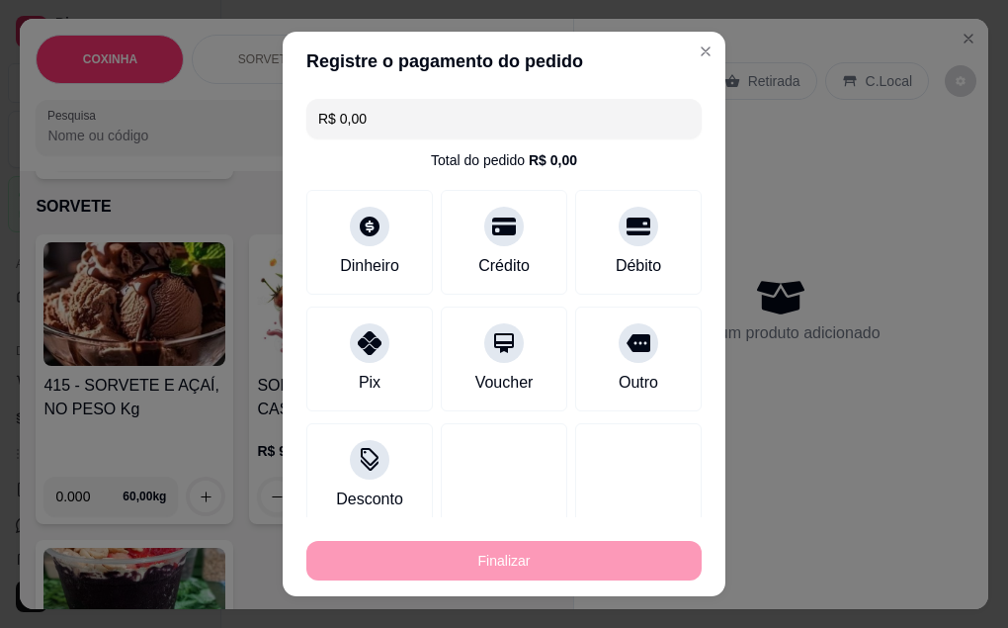
type input "-R$ 7,32"
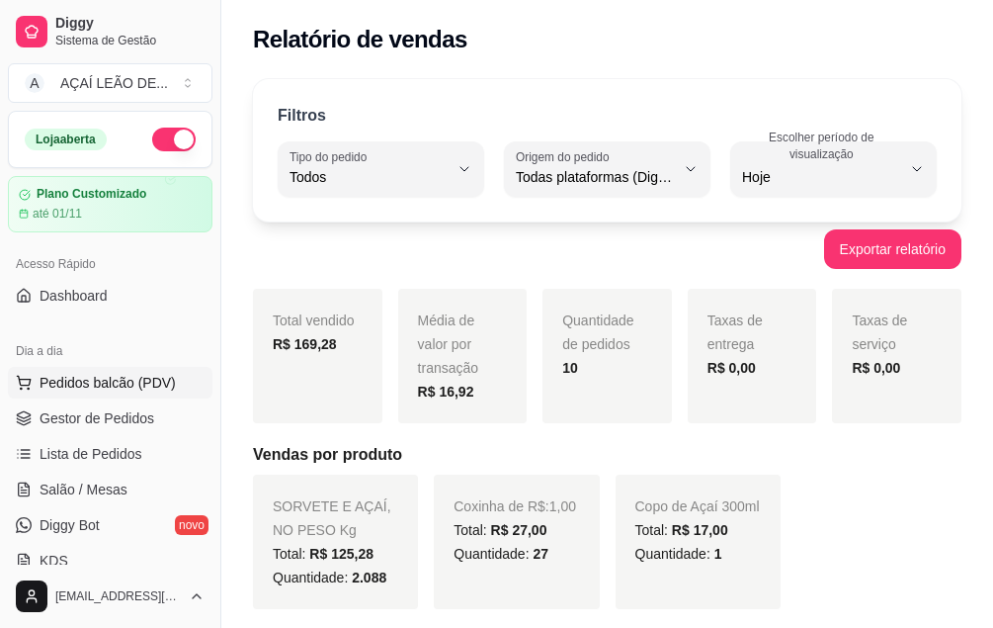
click at [122, 381] on span "Pedidos balcão (PDV)" at bounding box center [108, 383] width 136 height 20
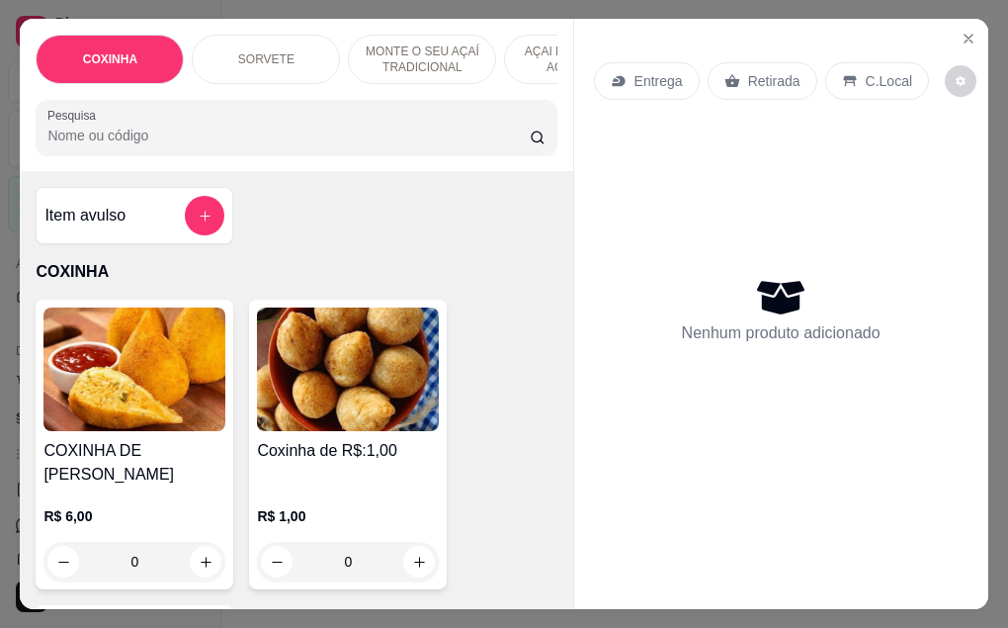
click at [125, 486] on div "R$ 6,00 0" at bounding box center [134, 533] width 182 height 95
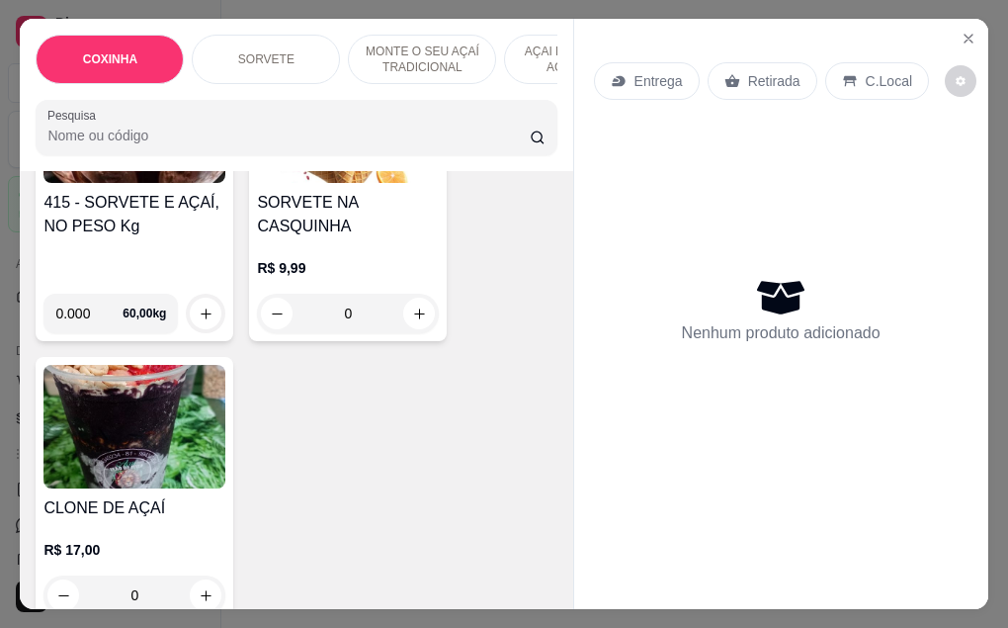
scroll to position [593, 0]
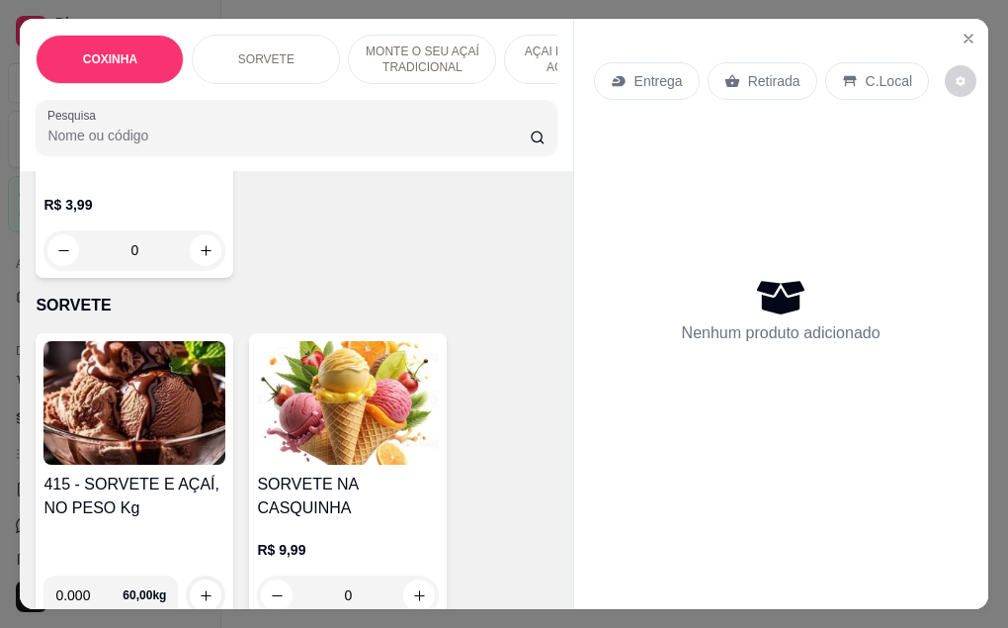
click at [142, 445] on img at bounding box center [134, 403] width 182 height 124
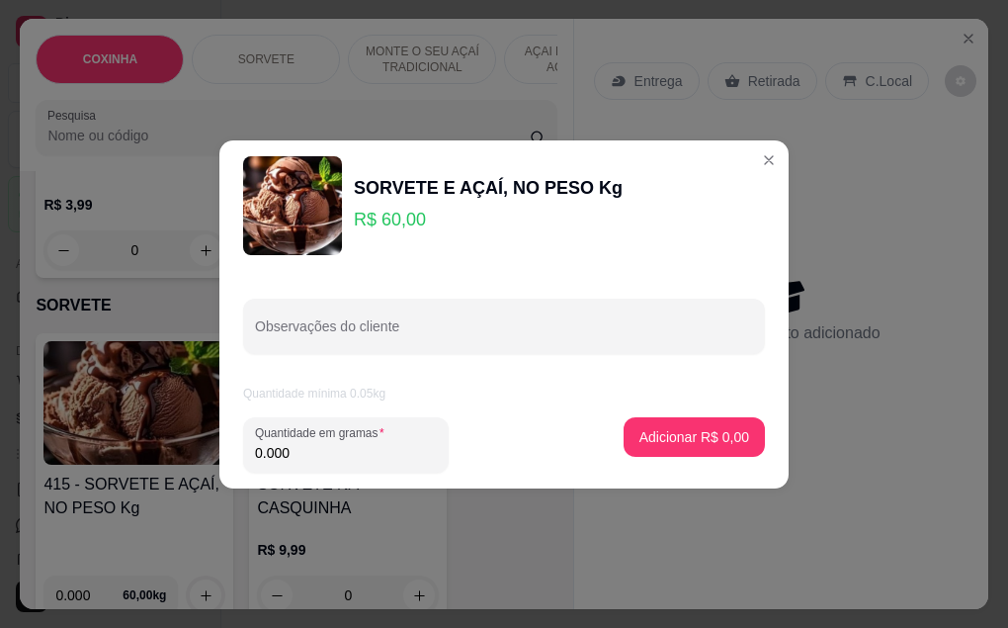
click at [307, 453] on input "0.000" at bounding box center [346, 453] width 182 height 20
type input "0.130"
click at [714, 444] on p "Adicionar R$ 7,80" at bounding box center [694, 437] width 110 height 20
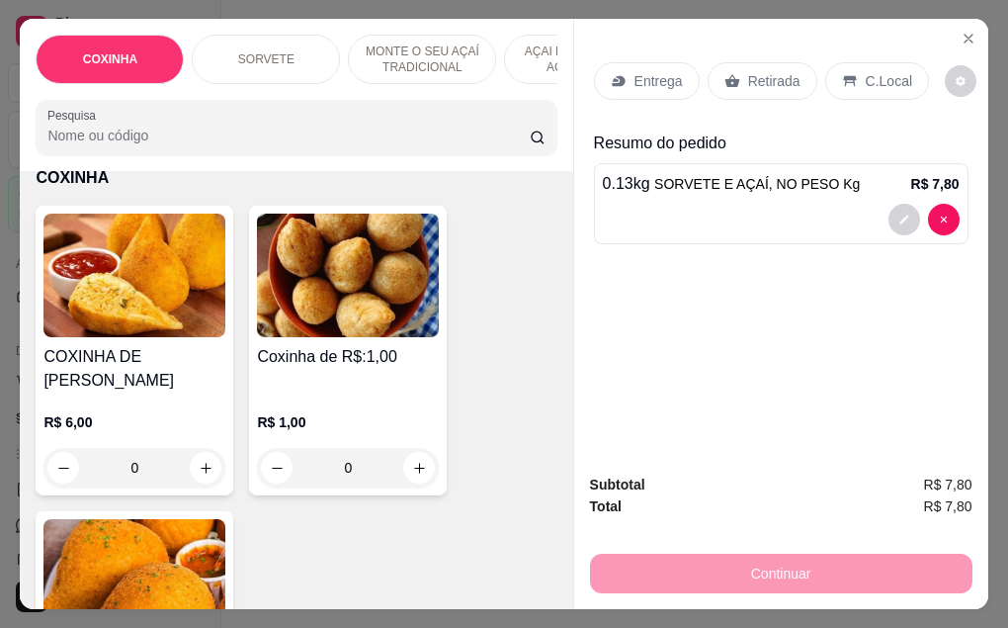
scroll to position [0, 0]
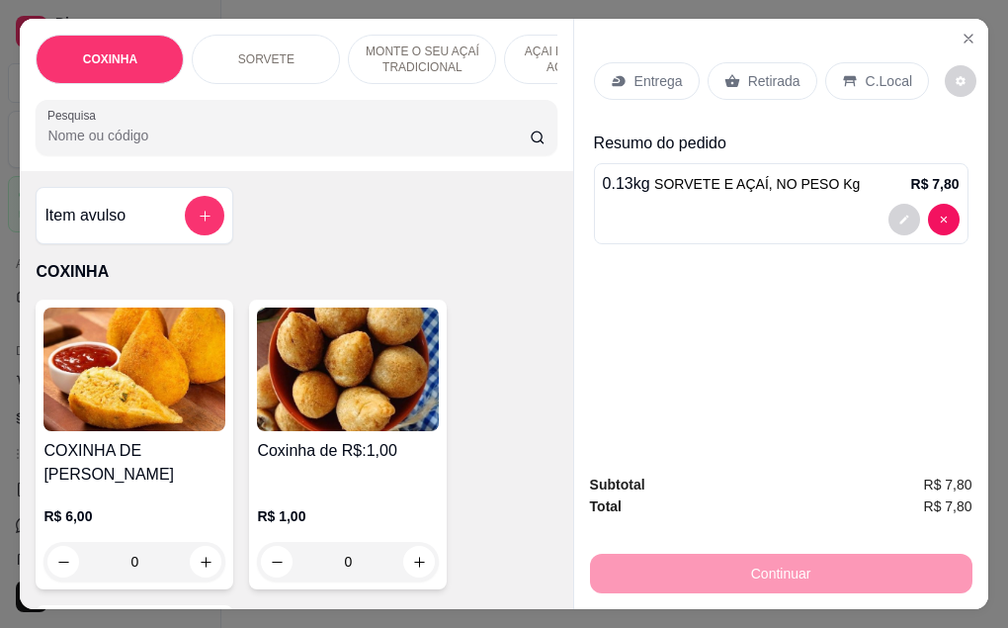
click at [341, 429] on img at bounding box center [348, 369] width 182 height 124
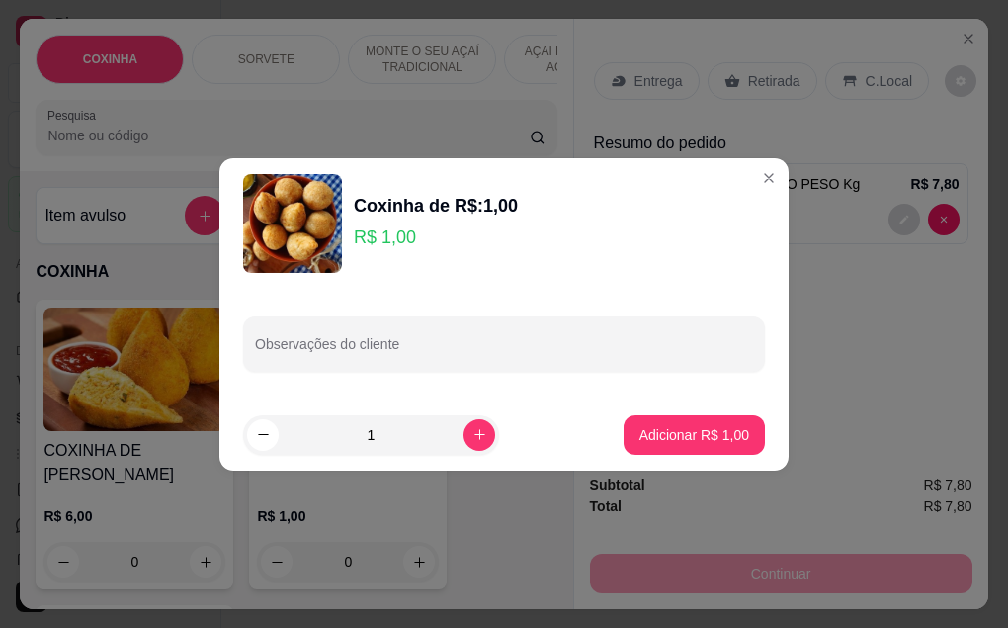
click at [370, 437] on input "1" at bounding box center [371, 435] width 185 height 40
type input "3"
click at [648, 426] on p "Adicionar R$ 3,00" at bounding box center [694, 435] width 110 height 20
type input "3"
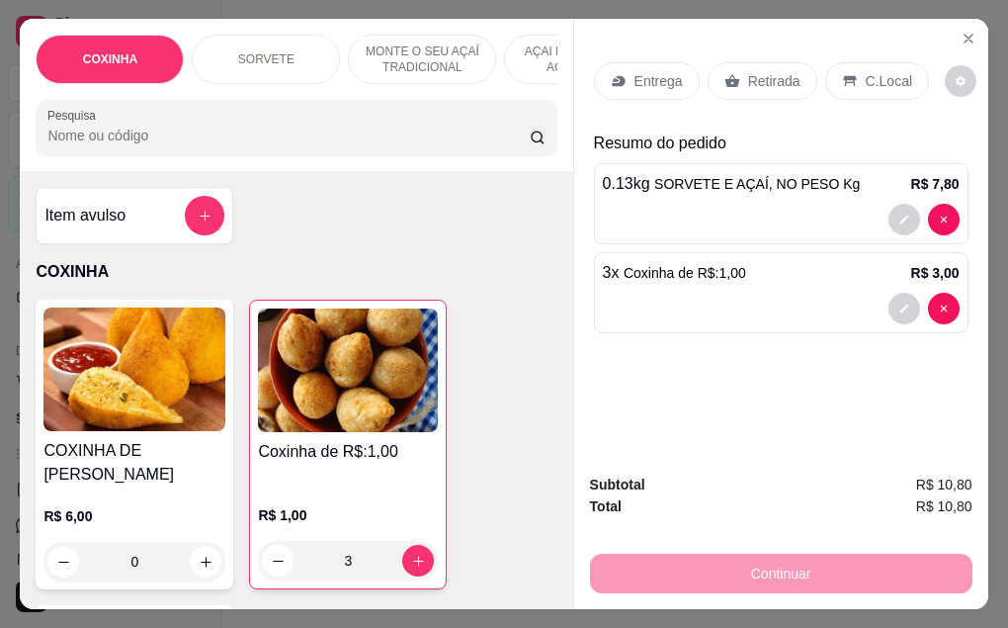
click at [766, 79] on p "Retirada" at bounding box center [774, 81] width 52 height 20
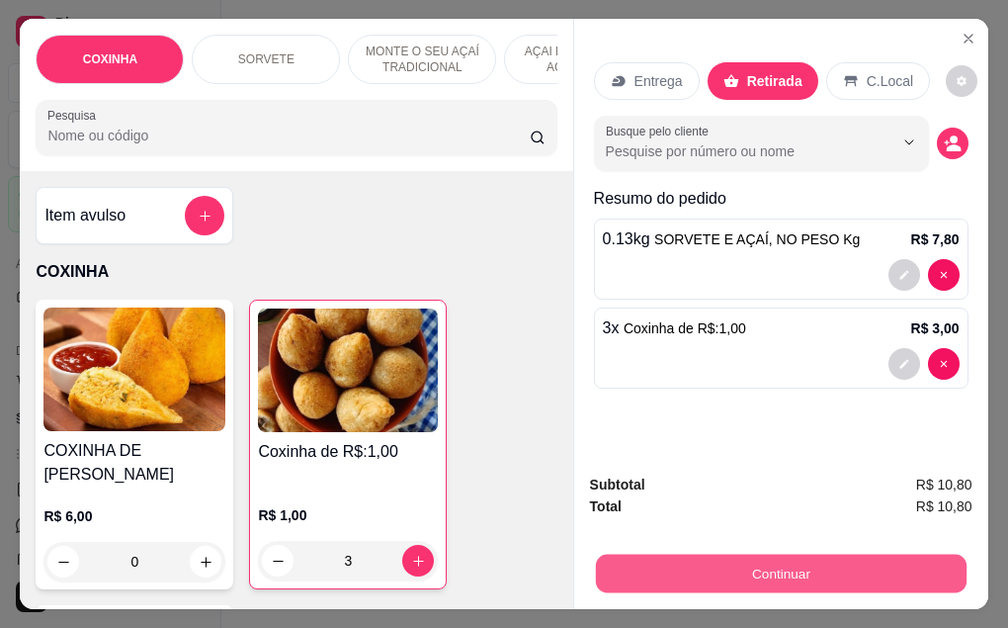
click at [634, 554] on button "Continuar" at bounding box center [780, 573] width 371 height 39
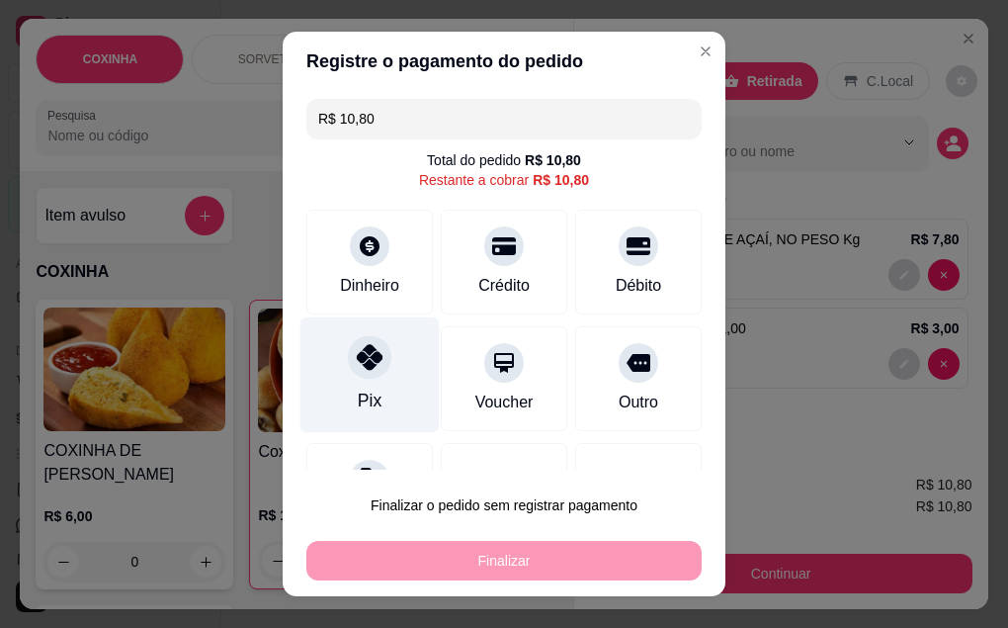
click at [357, 370] on icon at bounding box center [370, 357] width 26 height 26
type input "R$ 0,00"
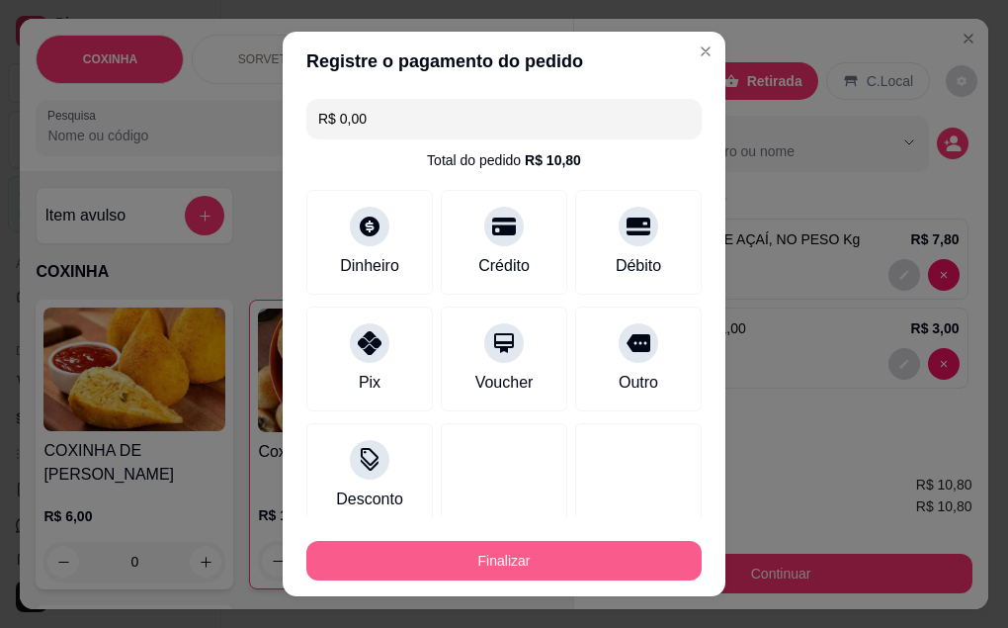
click at [446, 553] on button "Finalizar" at bounding box center [503, 561] width 395 height 40
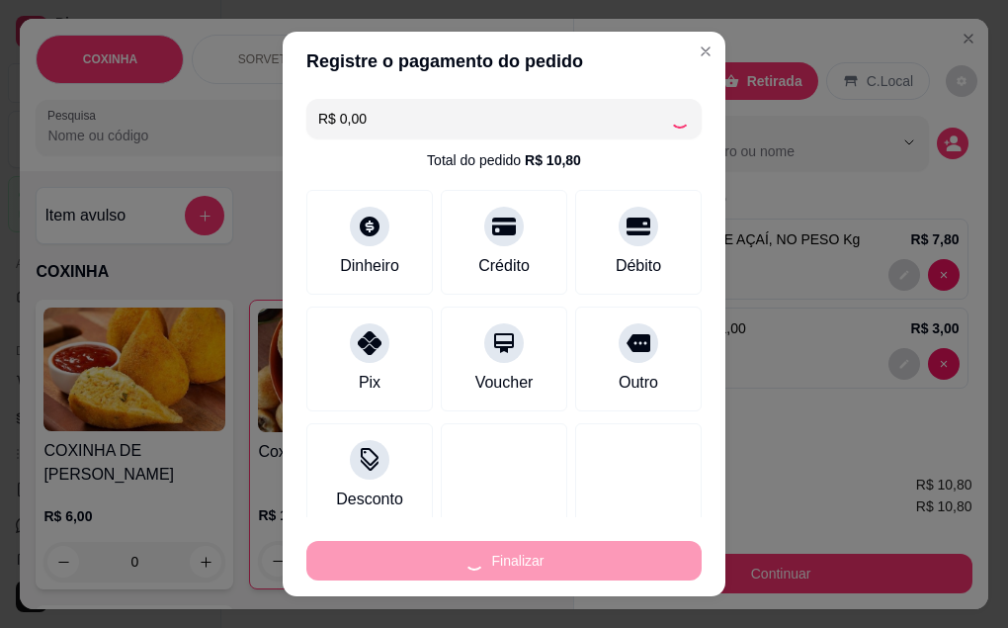
type input "0"
type input "-R$ 10,80"
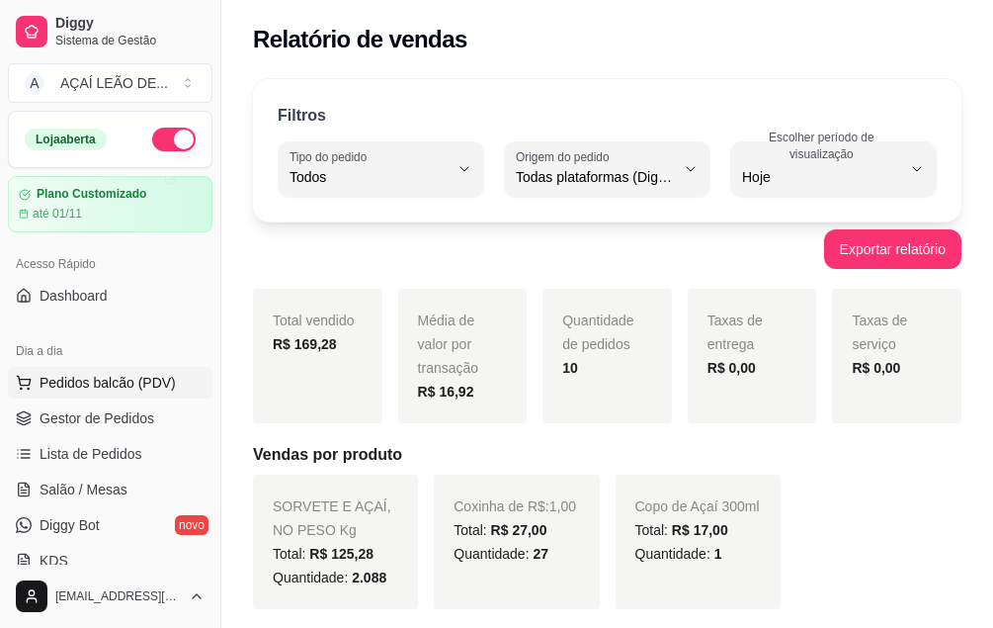
click at [121, 384] on span "Pedidos balcão (PDV)" at bounding box center [108, 383] width 136 height 20
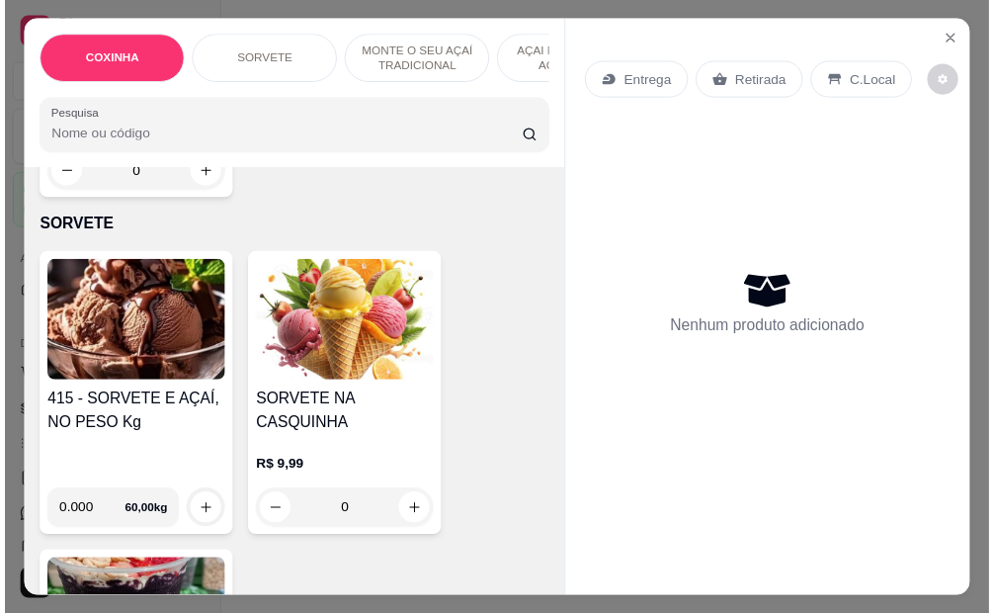
scroll to position [692, 0]
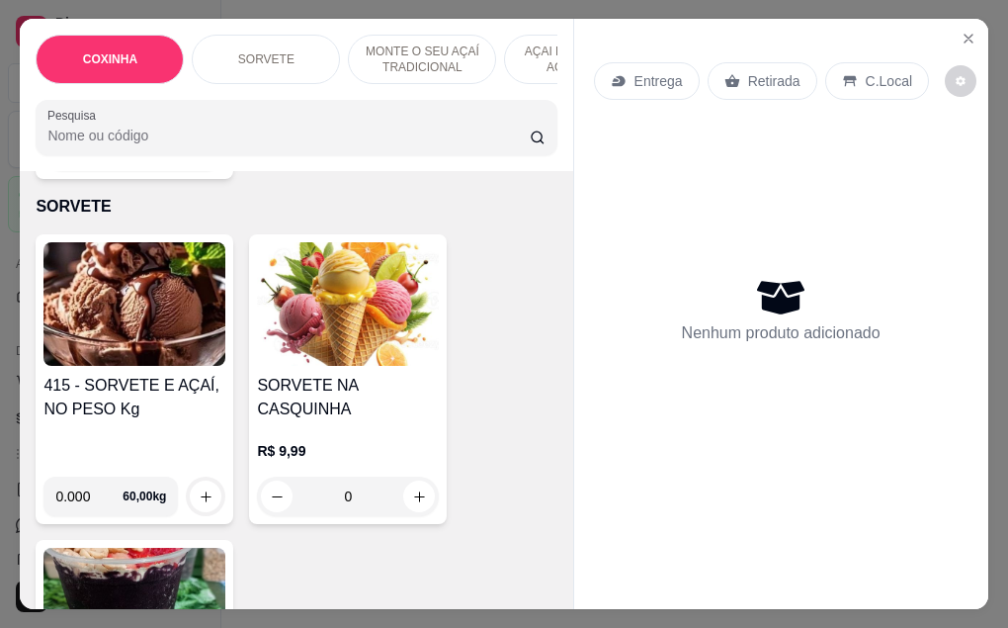
click at [174, 374] on h4 "415 - SORVETE E AÇAÍ, NO PESO Kg" at bounding box center [134, 397] width 182 height 47
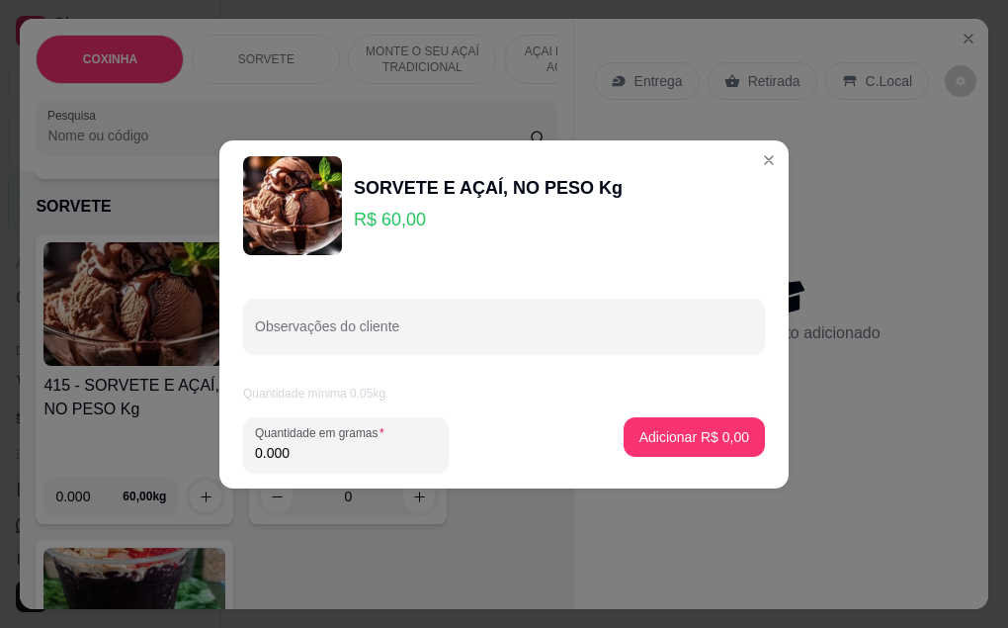
click at [296, 460] on input "0.000" at bounding box center [346, 453] width 182 height 20
type input "0.364"
click at [657, 450] on button "Adicionar R$ 21,84" at bounding box center [690, 436] width 145 height 39
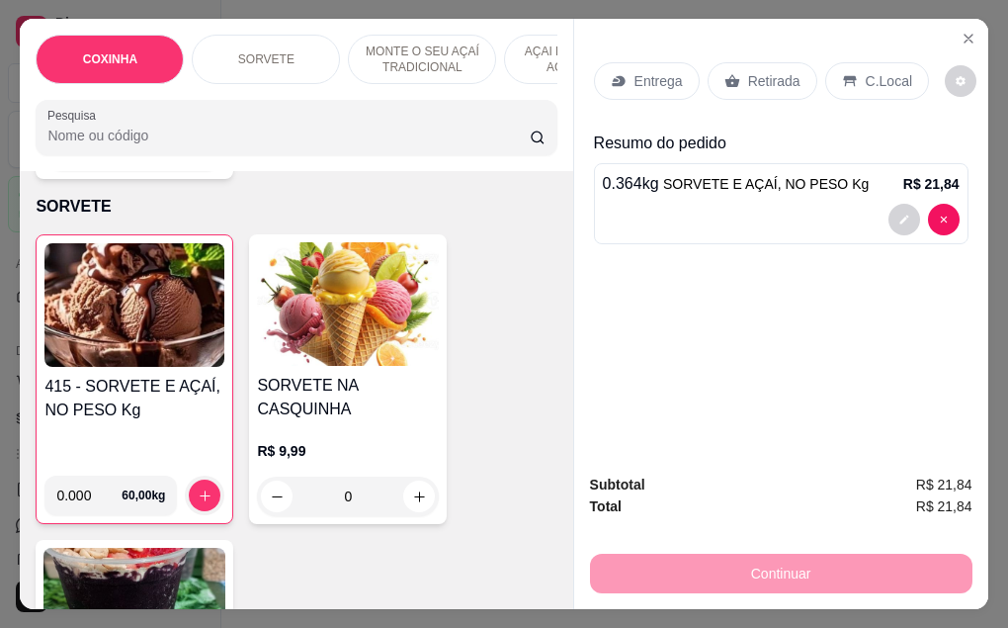
click at [773, 71] on p "Retirada" at bounding box center [774, 81] width 52 height 20
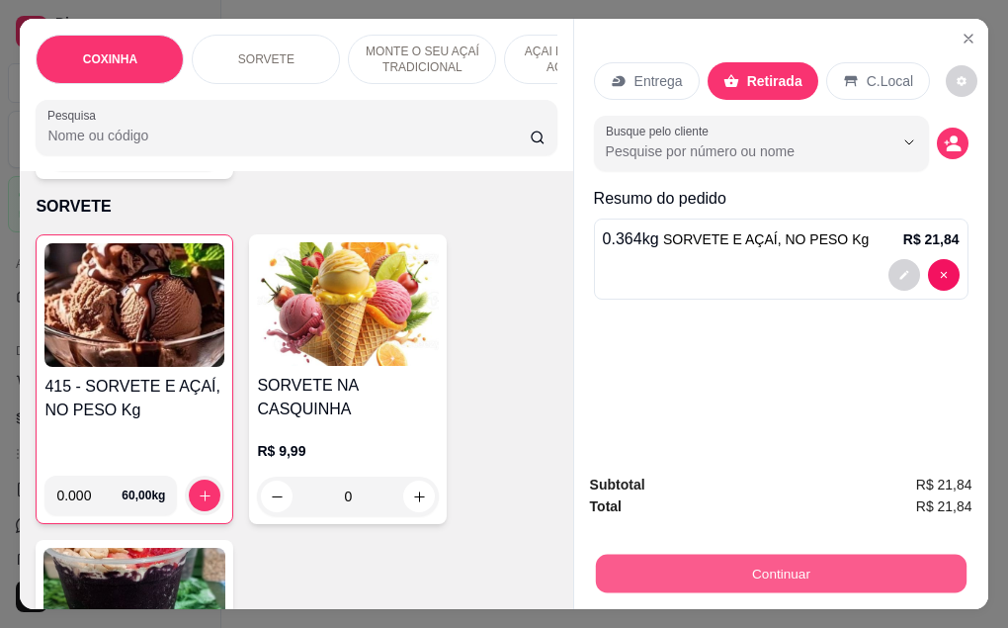
click at [731, 566] on button "Continuar" at bounding box center [780, 573] width 371 height 39
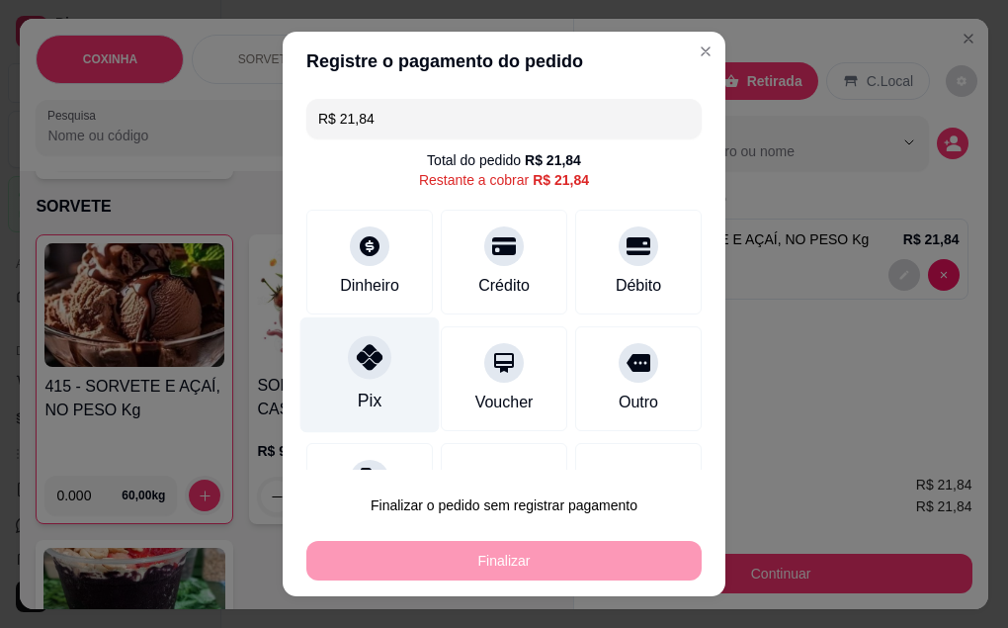
click at [356, 377] on div at bounding box center [369, 356] width 43 height 43
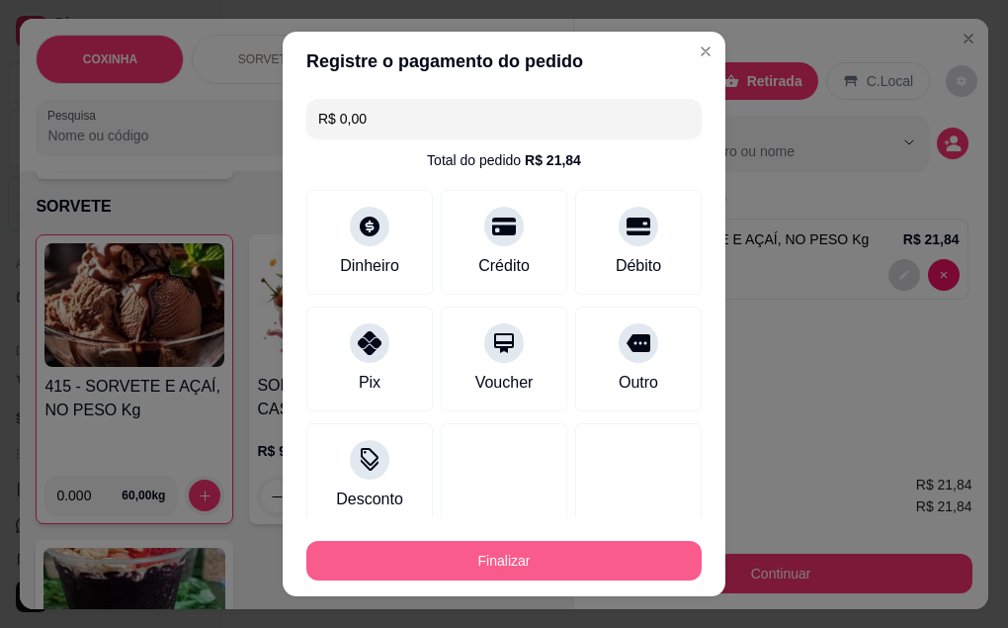
click at [425, 566] on button "Finalizar" at bounding box center [503, 561] width 395 height 40
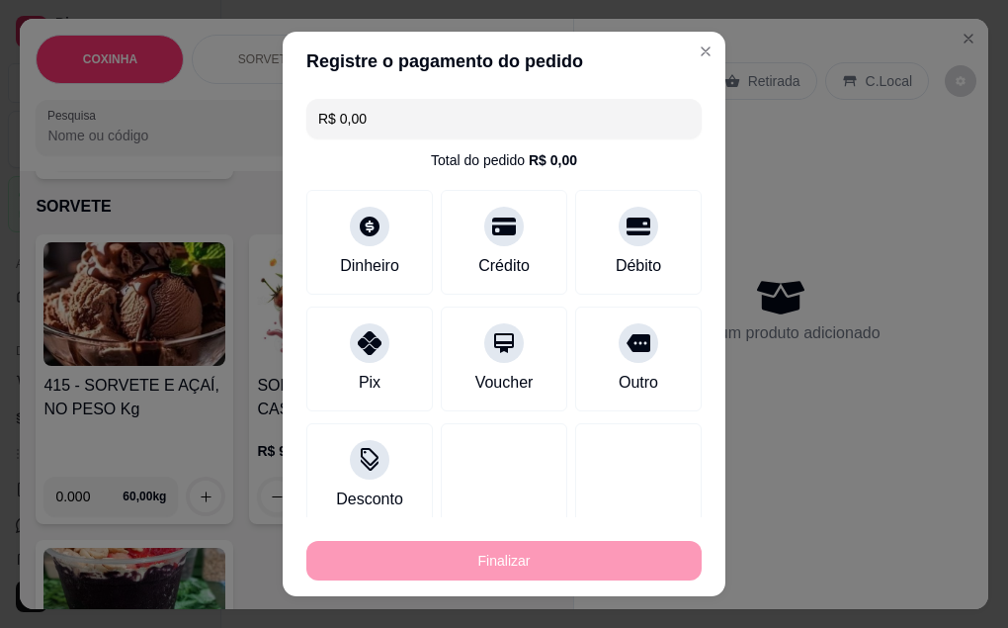
type input "-R$ 21,84"
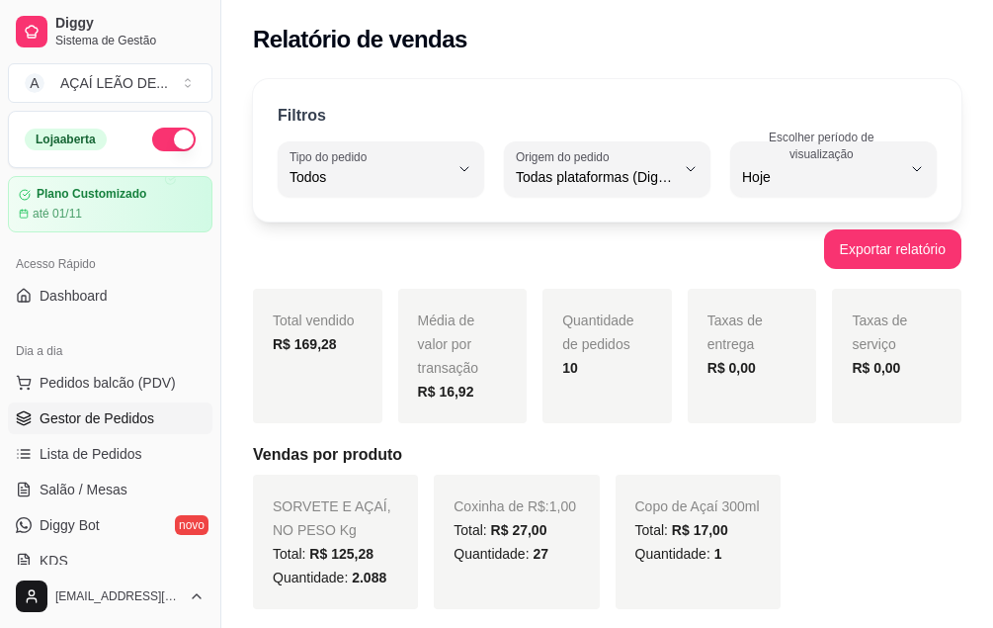
click at [98, 423] on span "Gestor de Pedidos" at bounding box center [97, 418] width 115 height 20
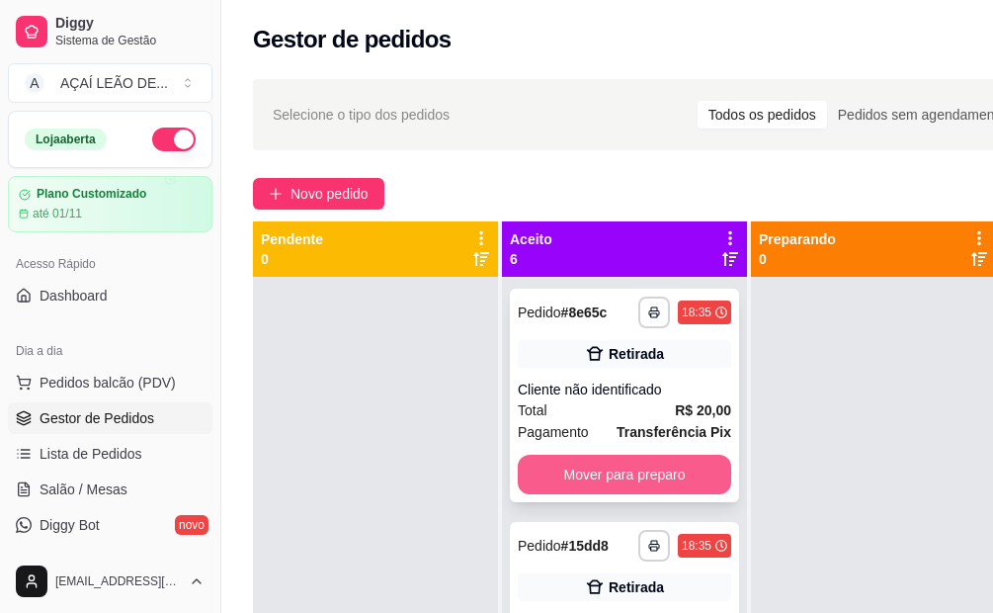
click at [619, 484] on button "Mover para preparo" at bounding box center [624, 475] width 213 height 40
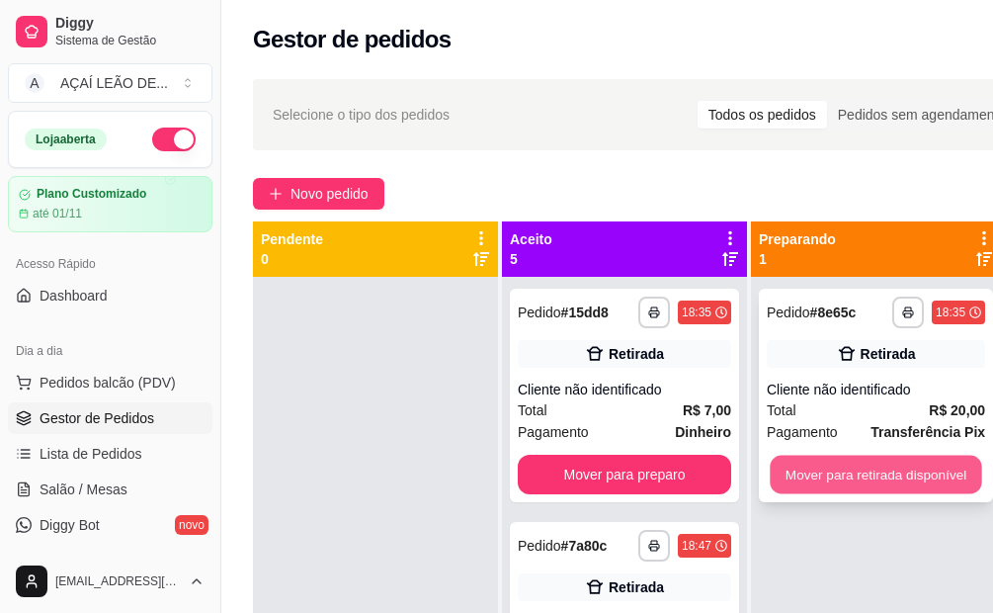
click at [822, 478] on button "Mover para retirada disponível" at bounding box center [876, 475] width 212 height 39
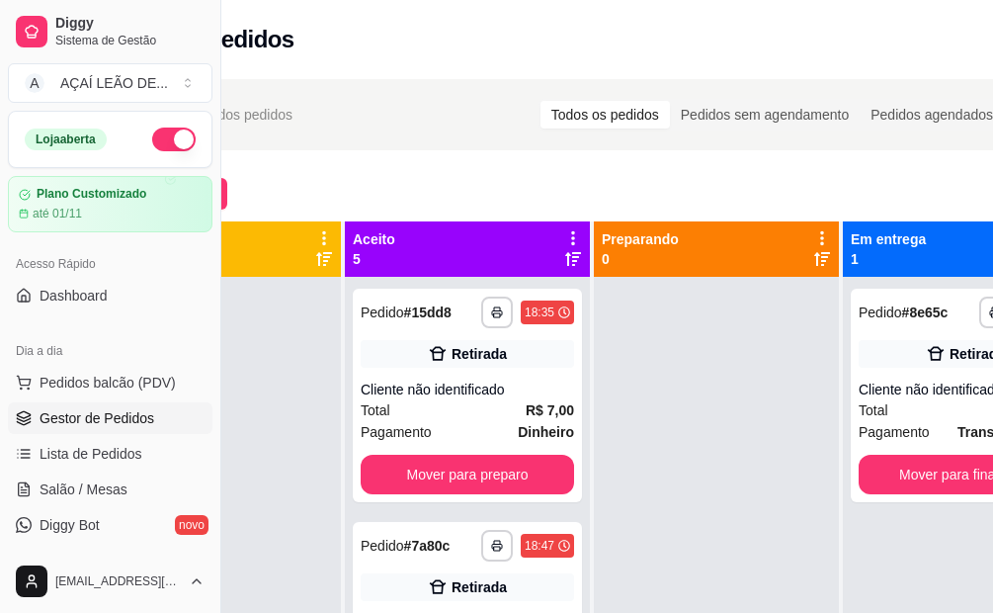
scroll to position [0, 221]
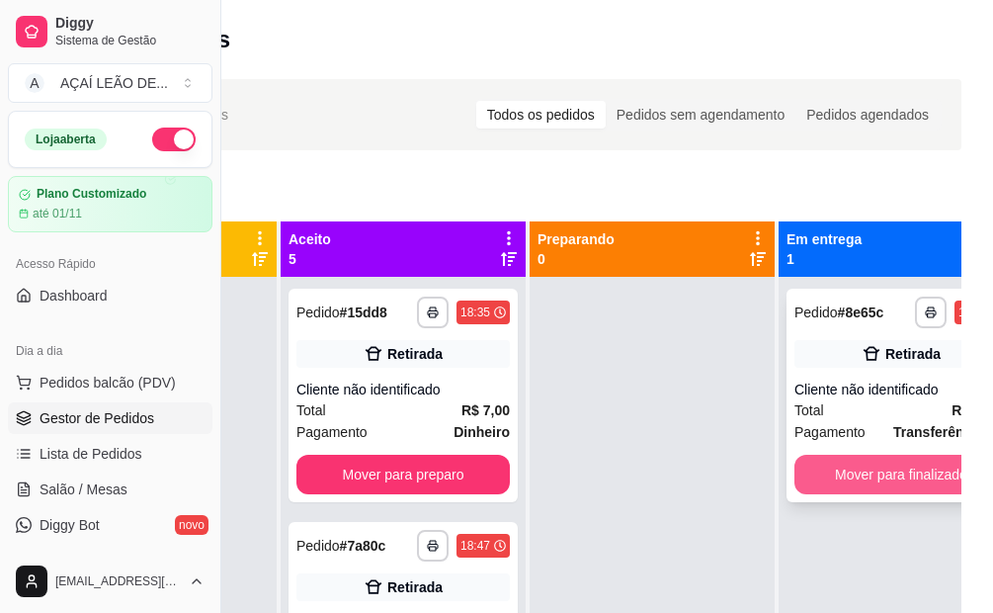
click at [880, 484] on button "Mover para finalizado" at bounding box center [901, 475] width 213 height 40
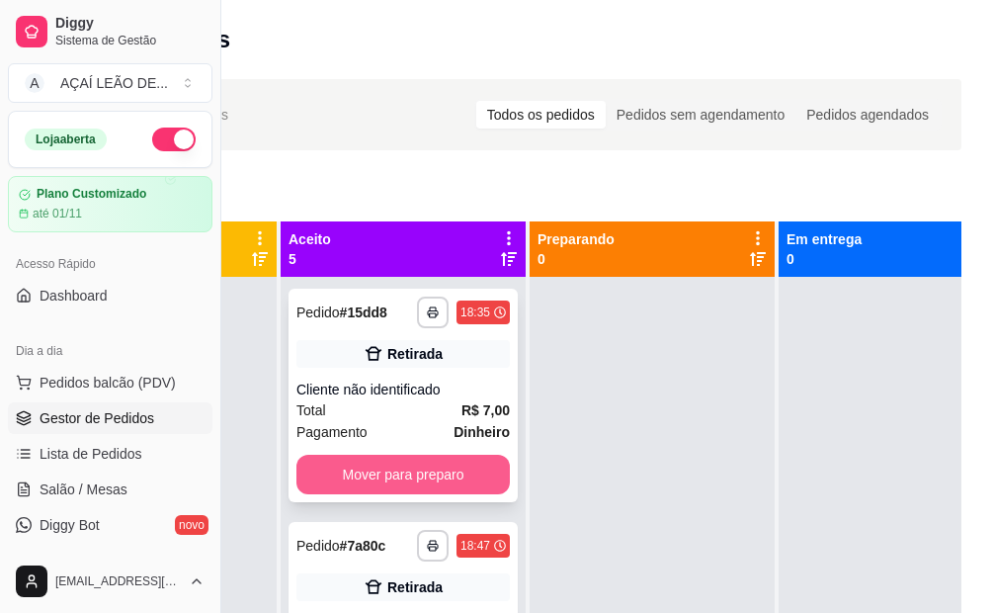
click at [419, 473] on button "Mover para preparo" at bounding box center [402, 475] width 213 height 40
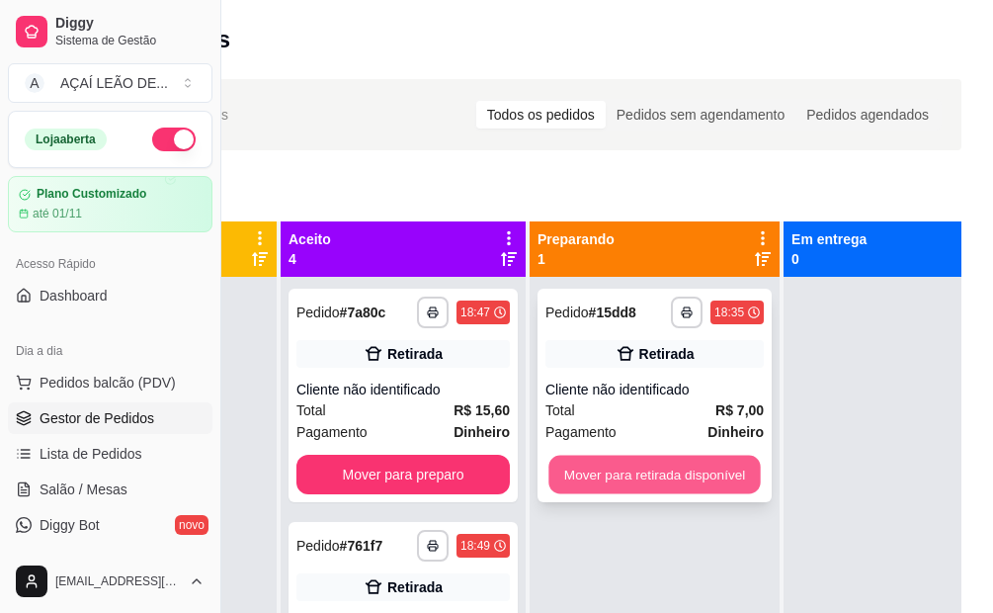
click at [634, 467] on button "Mover para retirada disponível" at bounding box center [655, 475] width 212 height 39
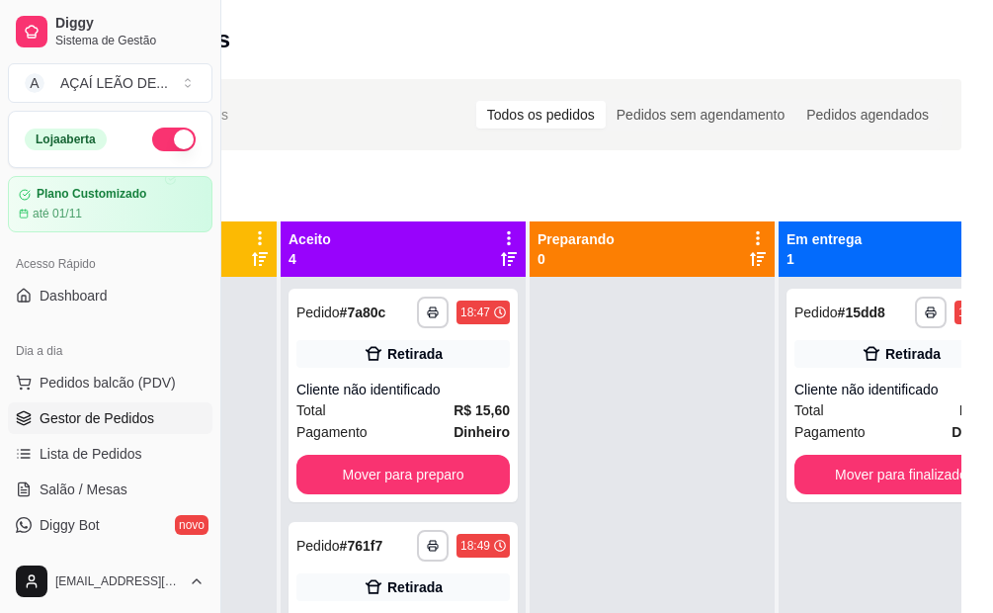
click at [975, 414] on div "**********" at bounding box center [496, 462] width 993 height 791
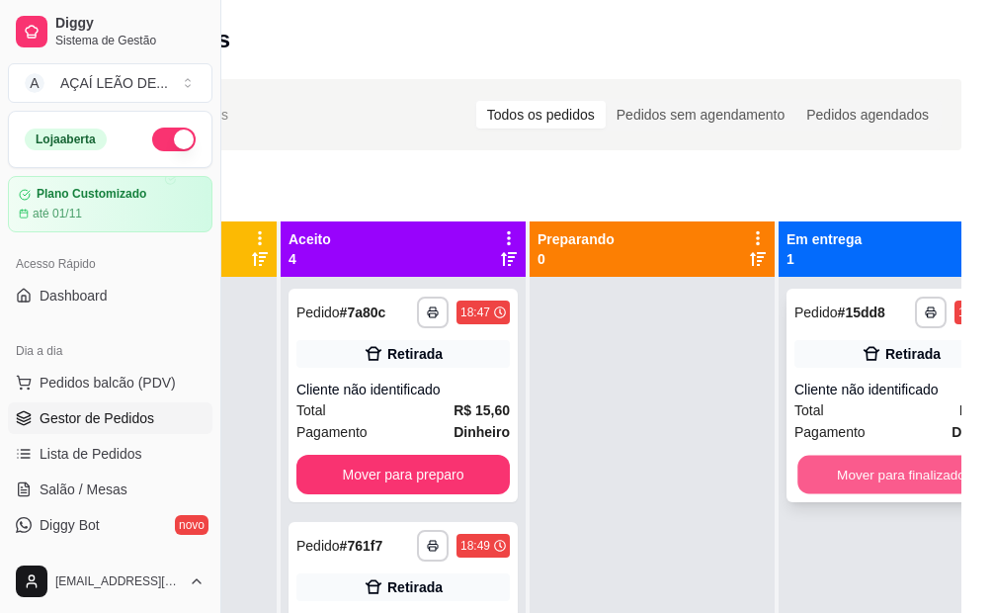
click at [880, 482] on button "Mover para finalizado" at bounding box center [902, 475] width 208 height 39
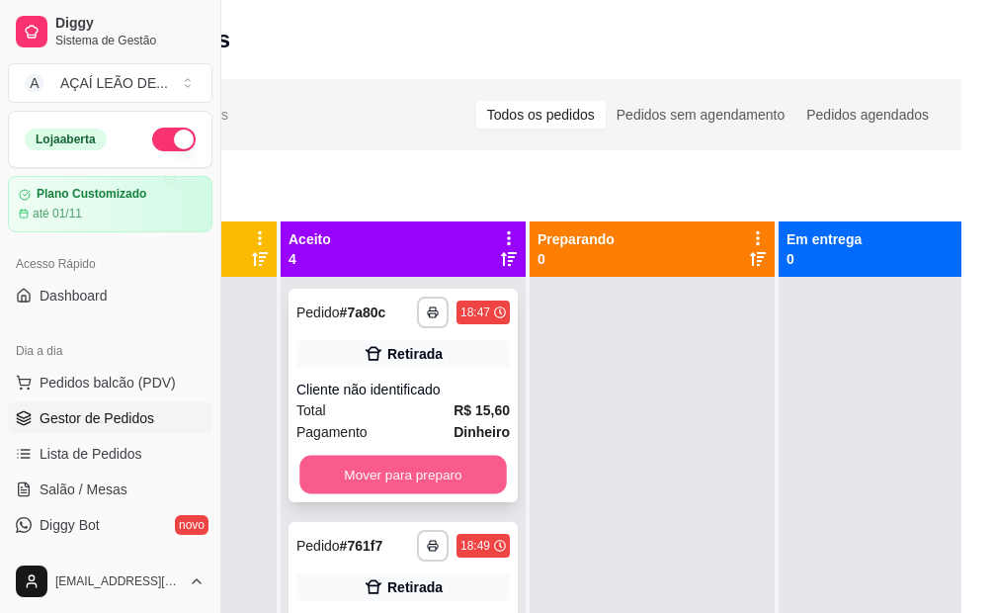
click at [395, 485] on button "Mover para preparo" at bounding box center [403, 475] width 208 height 39
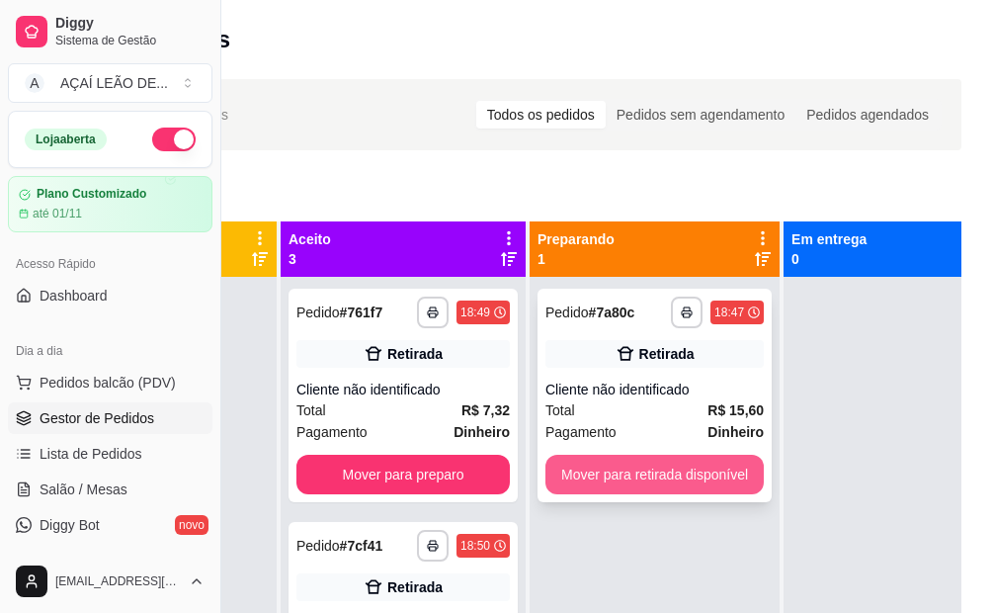
click at [619, 491] on button "Mover para retirada disponível" at bounding box center [655, 475] width 218 height 40
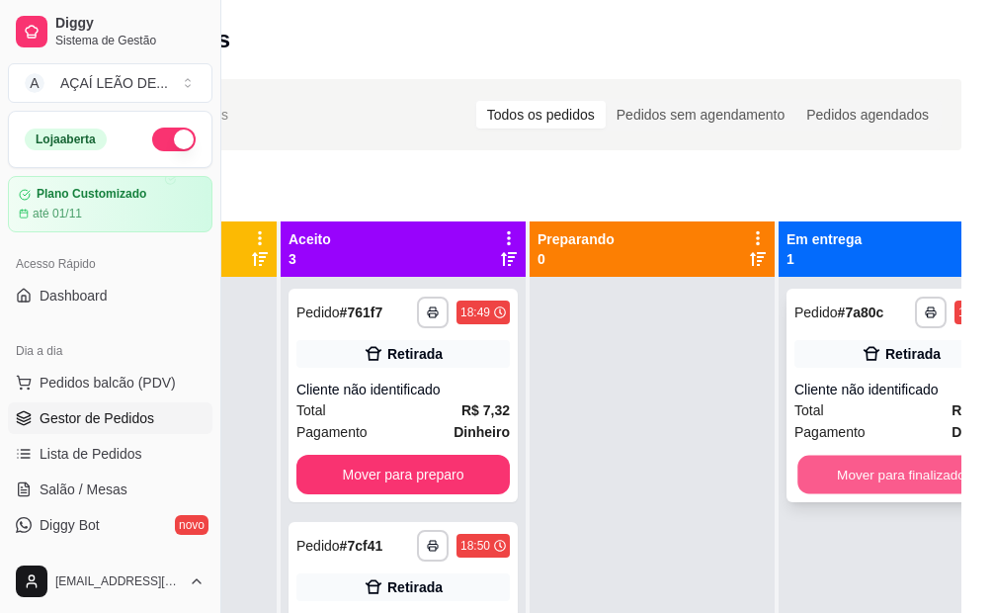
click at [890, 480] on button "Mover para finalizado" at bounding box center [902, 475] width 208 height 39
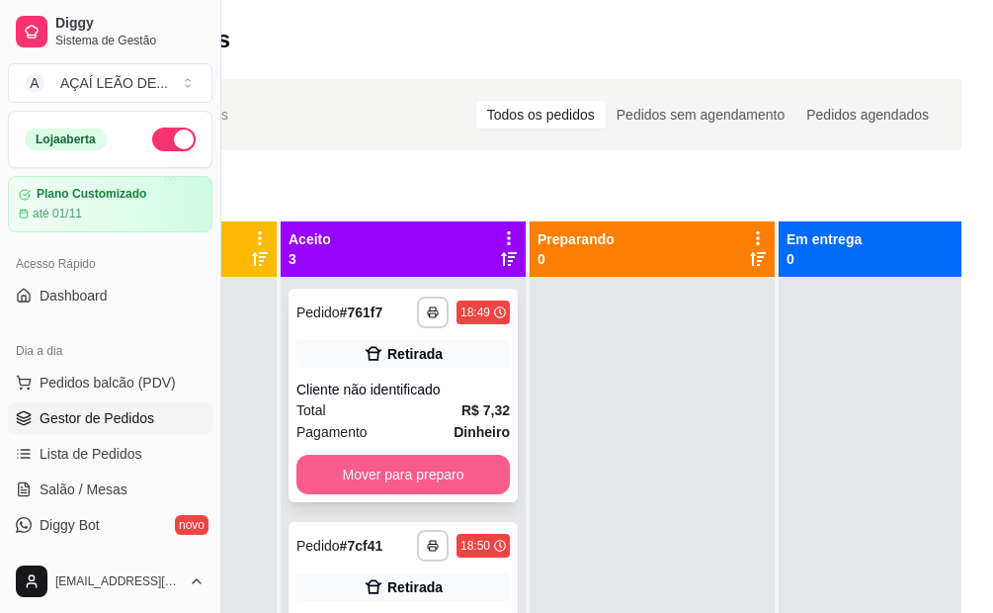
click at [431, 482] on button "Mover para preparo" at bounding box center [402, 475] width 213 height 40
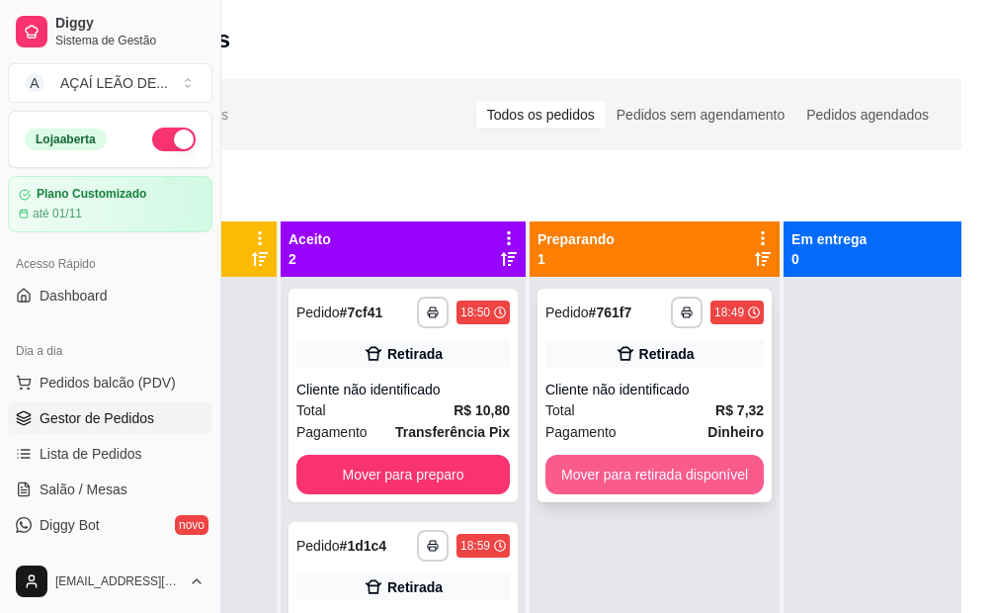
click at [673, 476] on button "Mover para retirada disponível" at bounding box center [655, 475] width 218 height 40
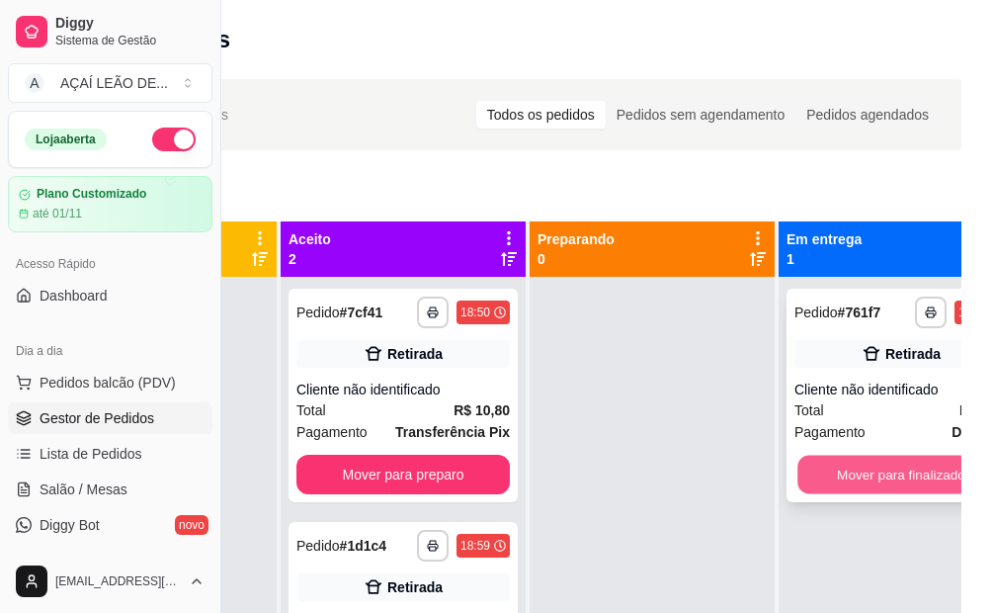
click at [884, 477] on button "Mover para finalizado" at bounding box center [902, 475] width 208 height 39
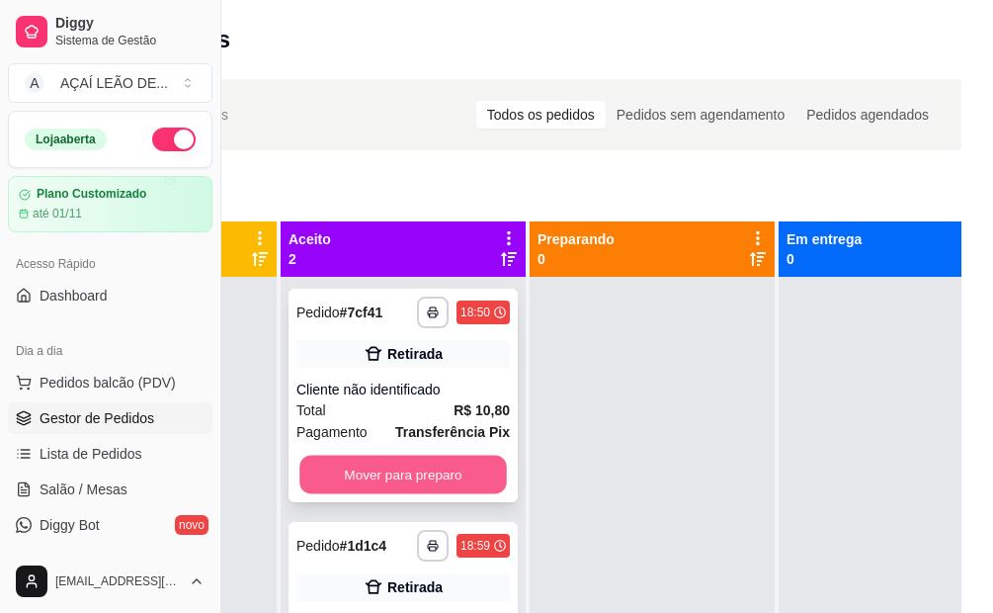
click at [400, 476] on button "Mover para preparo" at bounding box center [403, 475] width 208 height 39
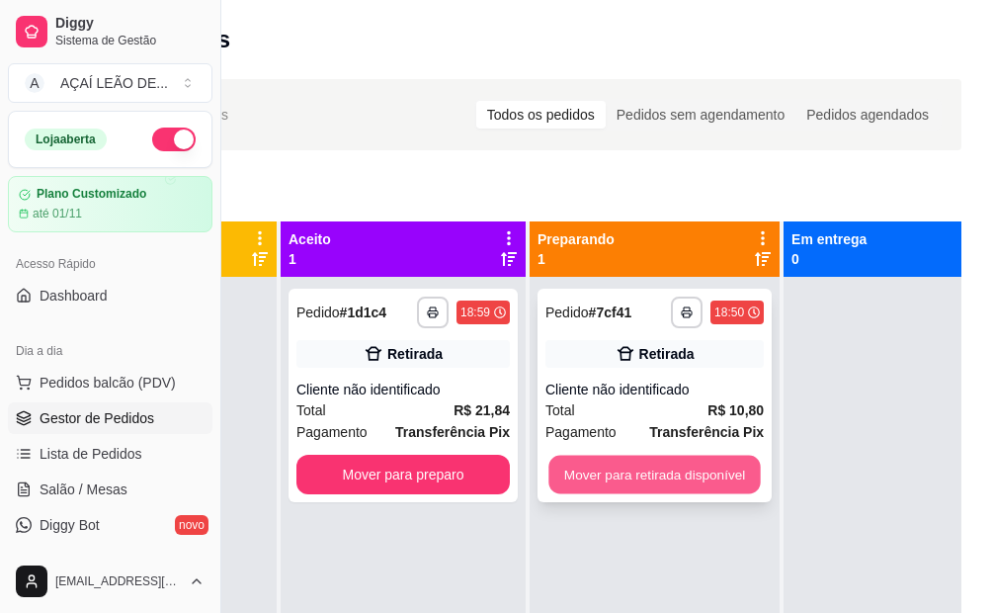
click at [647, 473] on button "Mover para retirada disponível" at bounding box center [655, 475] width 212 height 39
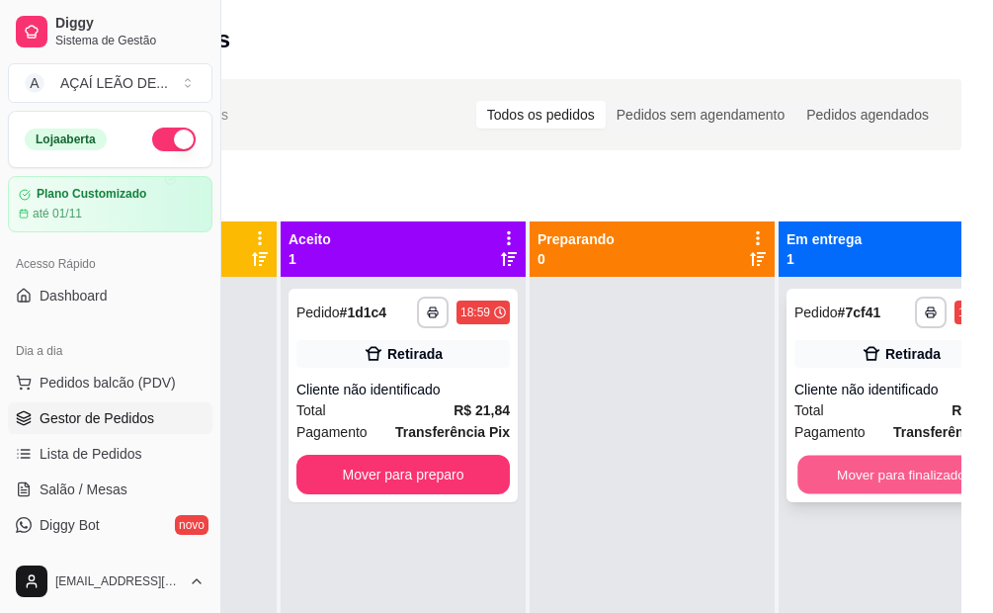
click at [869, 477] on button "Mover para finalizado" at bounding box center [902, 475] width 208 height 39
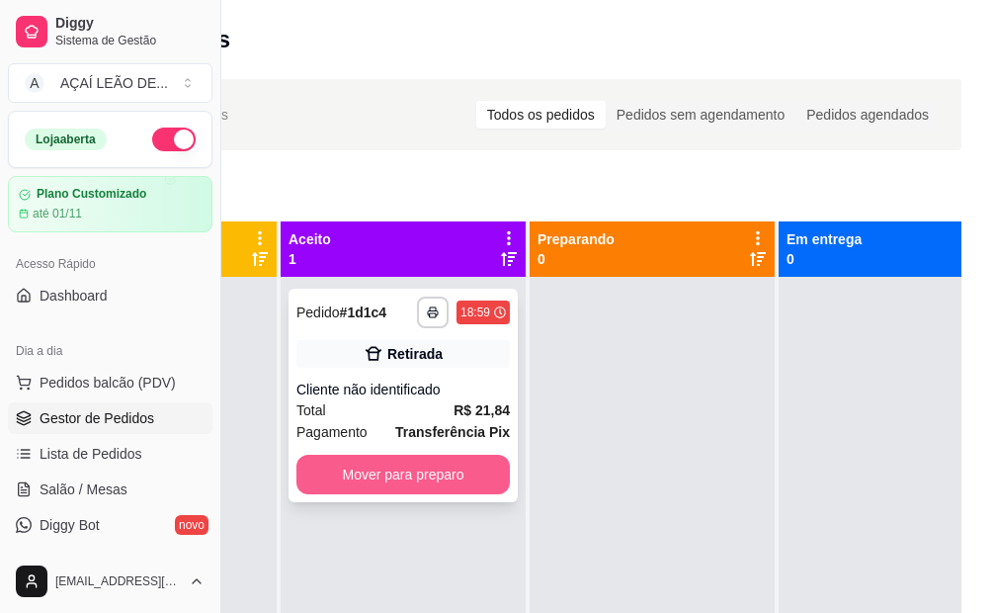
click at [398, 486] on button "Mover para preparo" at bounding box center [402, 475] width 213 height 40
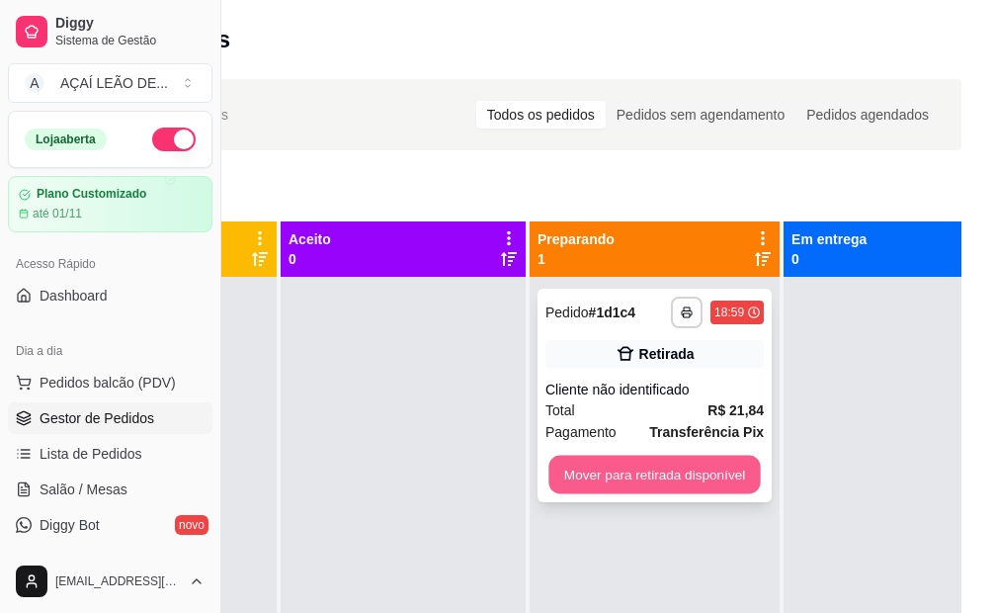
click at [607, 476] on button "Mover para retirada disponível" at bounding box center [655, 475] width 212 height 39
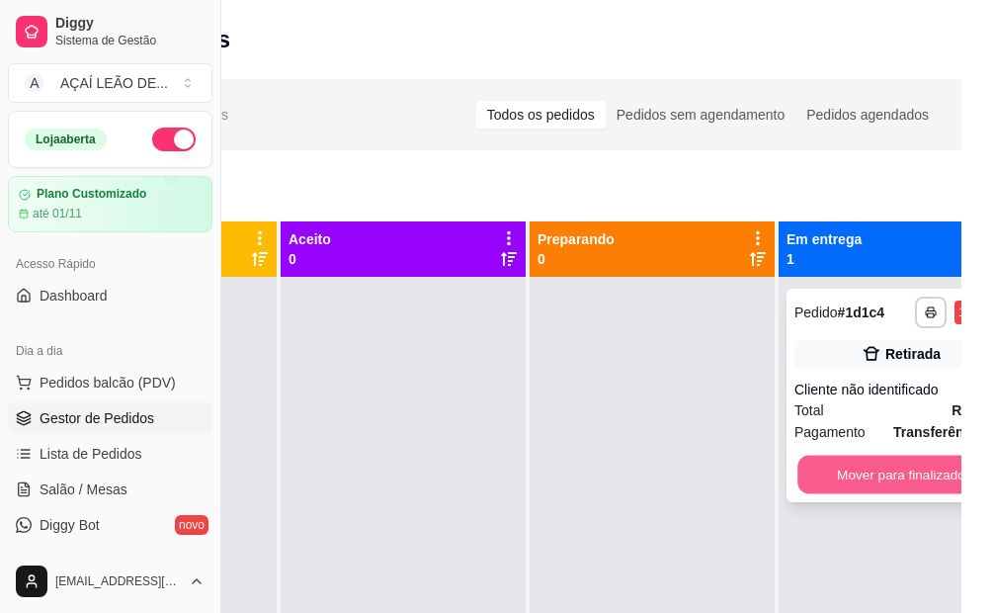
click at [875, 468] on button "Mover para finalizado" at bounding box center [902, 475] width 208 height 39
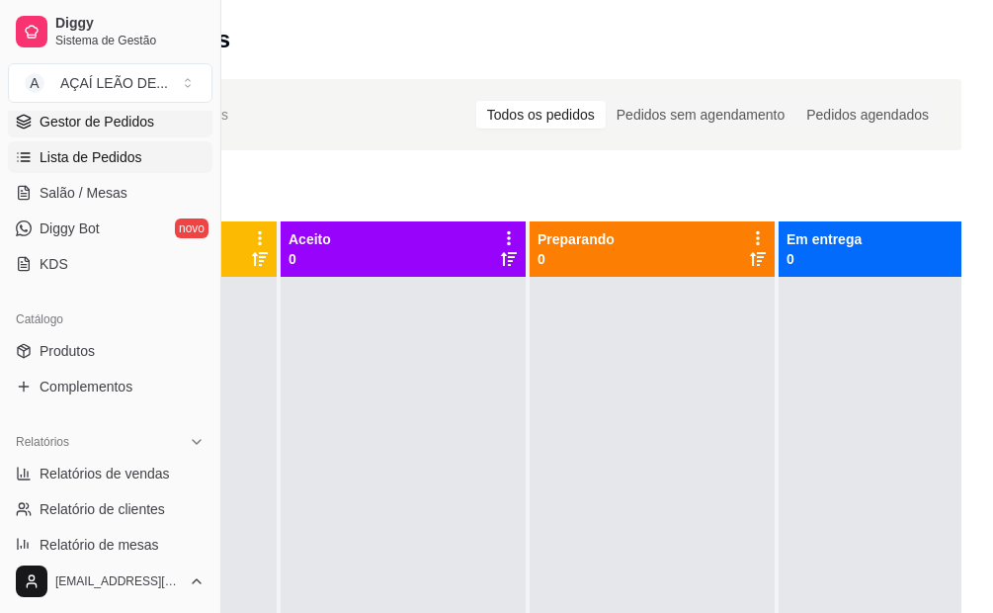
scroll to position [395, 0]
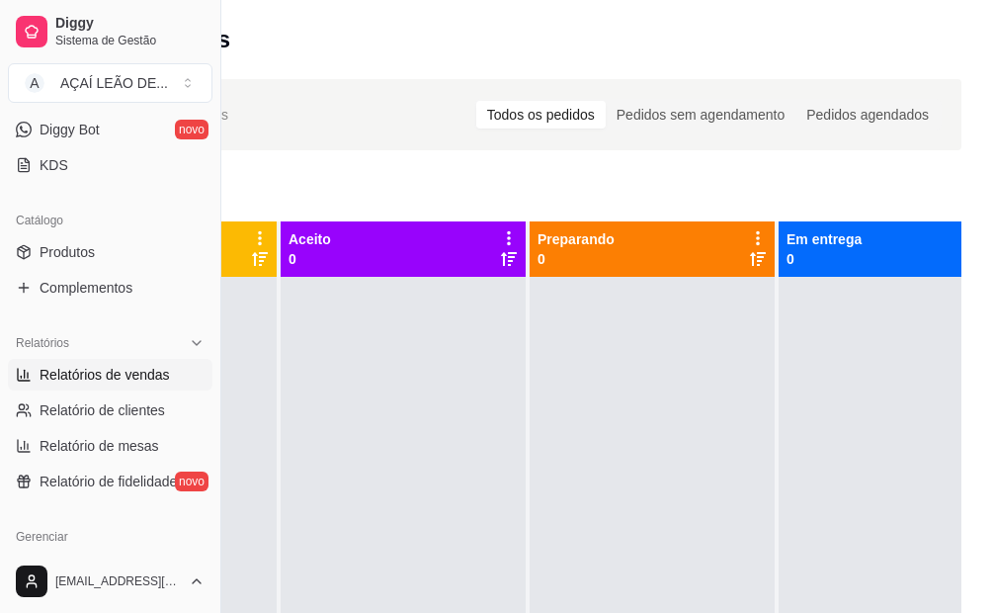
click at [114, 369] on span "Relatórios de vendas" at bounding box center [105, 375] width 130 height 20
select select "ALL"
select select "0"
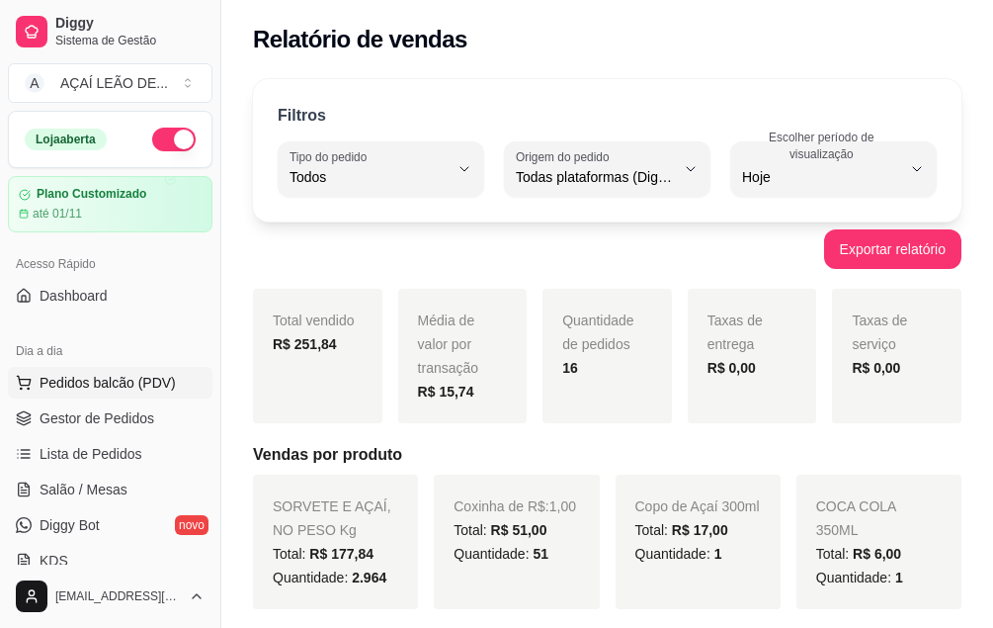
click at [65, 379] on span "Pedidos balcão (PDV)" at bounding box center [108, 383] width 136 height 20
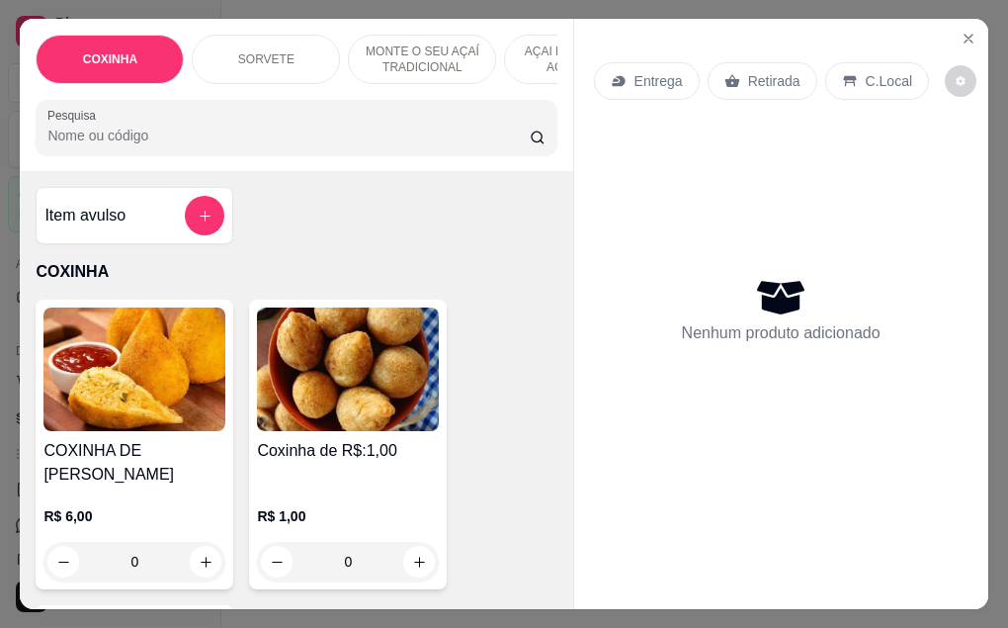
click at [347, 563] on input "0" at bounding box center [348, 562] width 111 height 40
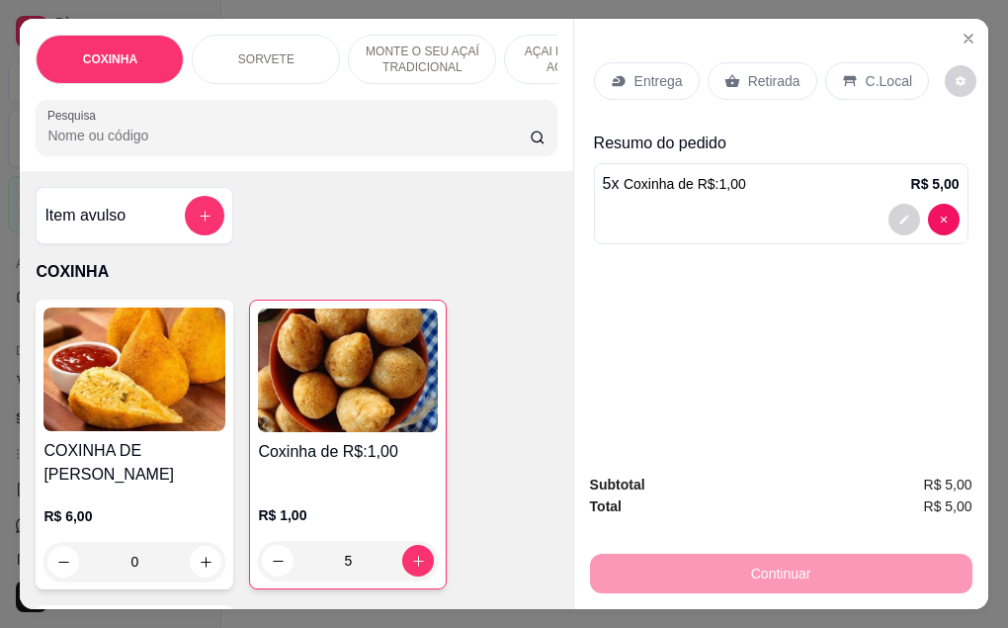
type input "5"
click at [750, 71] on p "Retirada" at bounding box center [774, 81] width 52 height 20
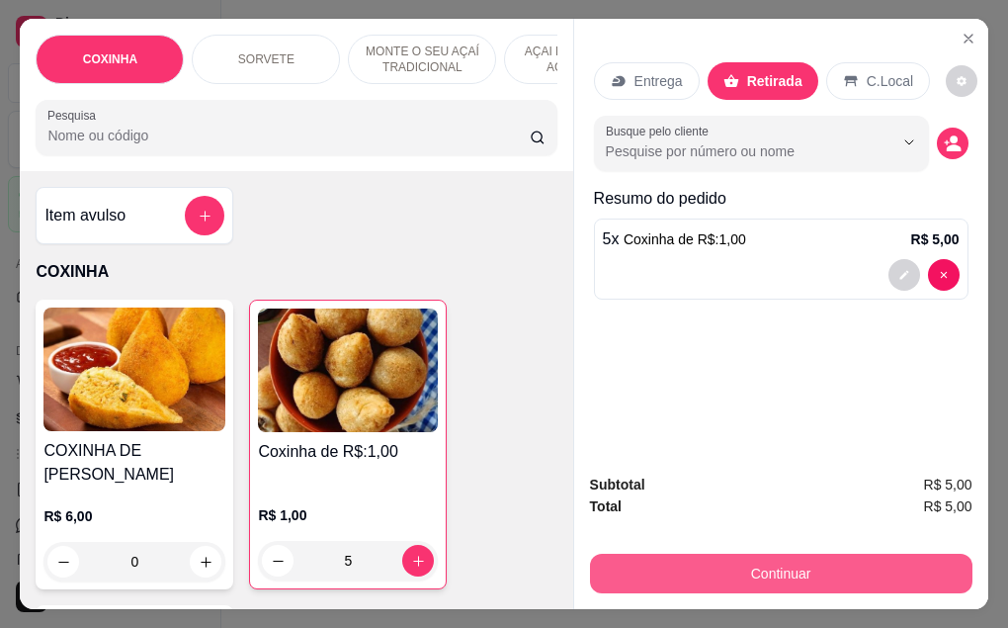
click at [753, 577] on button "Continuar" at bounding box center [781, 573] width 382 height 40
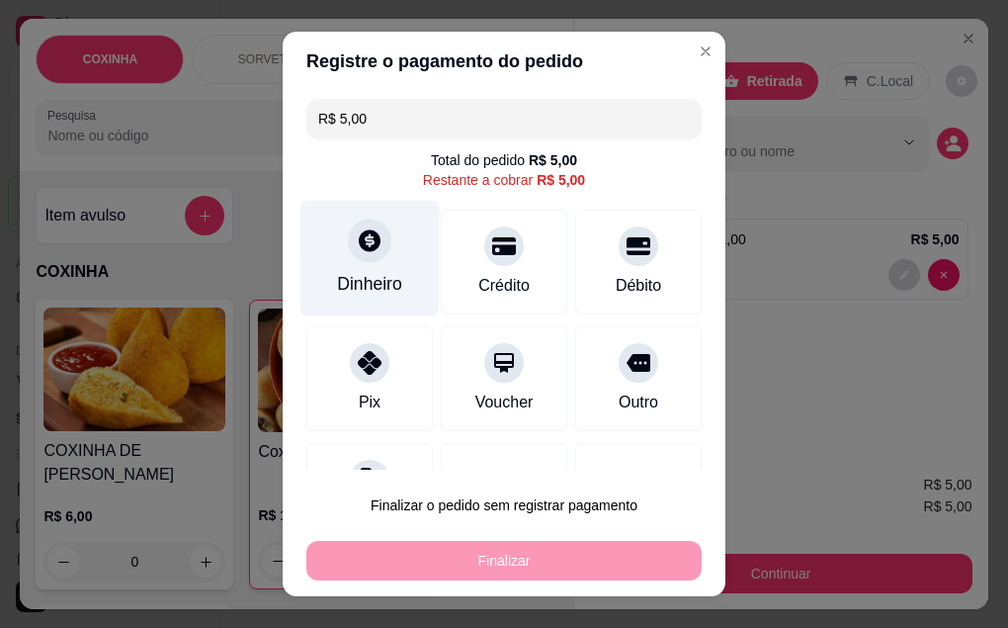
click at [365, 268] on div "Dinheiro" at bounding box center [369, 258] width 139 height 116
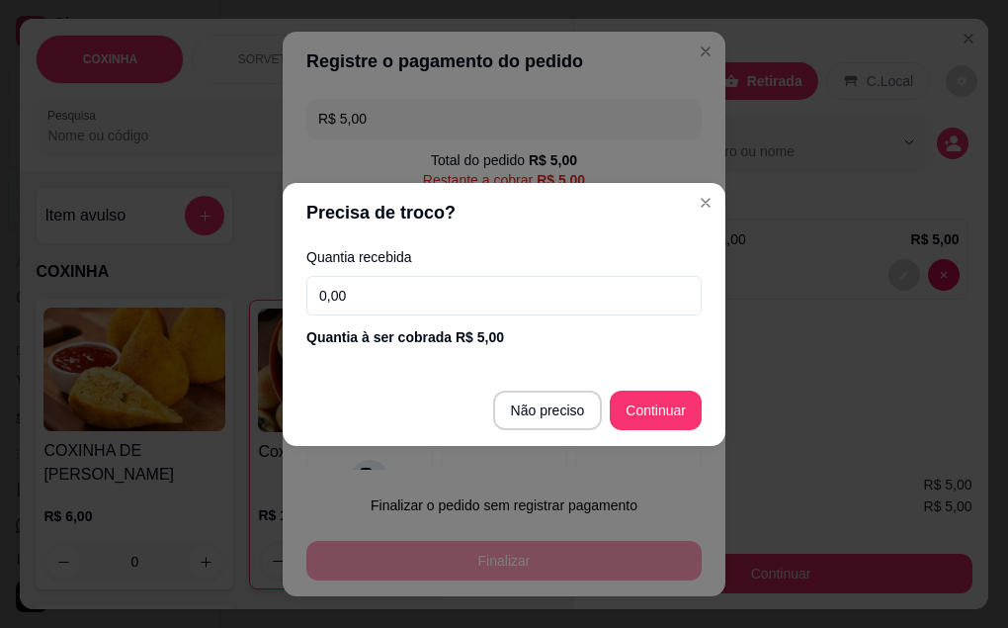
click at [449, 287] on input "0,00" at bounding box center [503, 296] width 395 height 40
click at [576, 289] on input "5,00" at bounding box center [503, 296] width 395 height 40
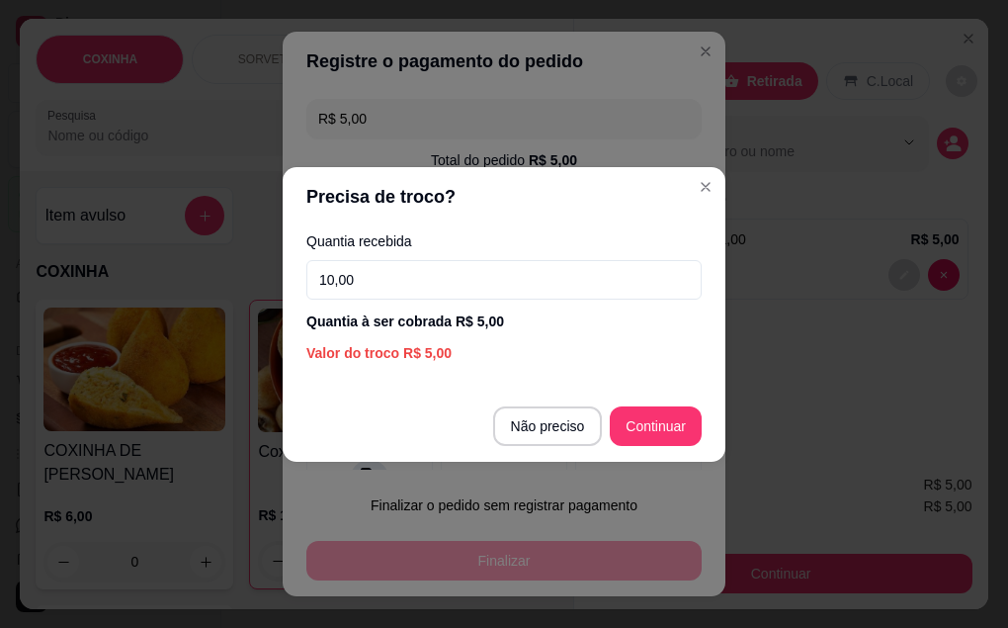
type input "10,00"
type input "R$ 0,00"
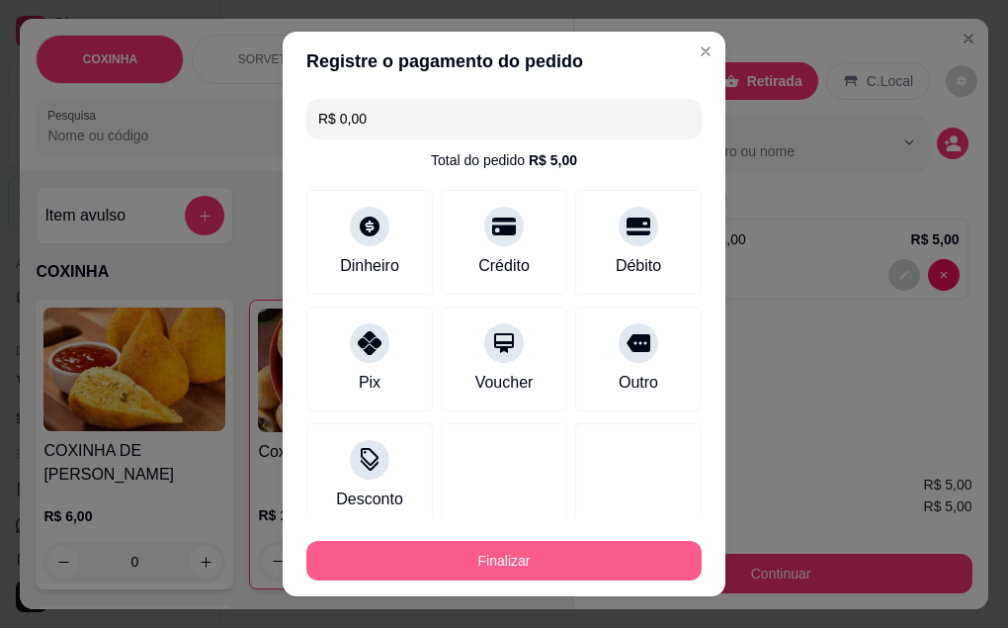
click at [540, 558] on button "Finalizar" at bounding box center [503, 561] width 395 height 40
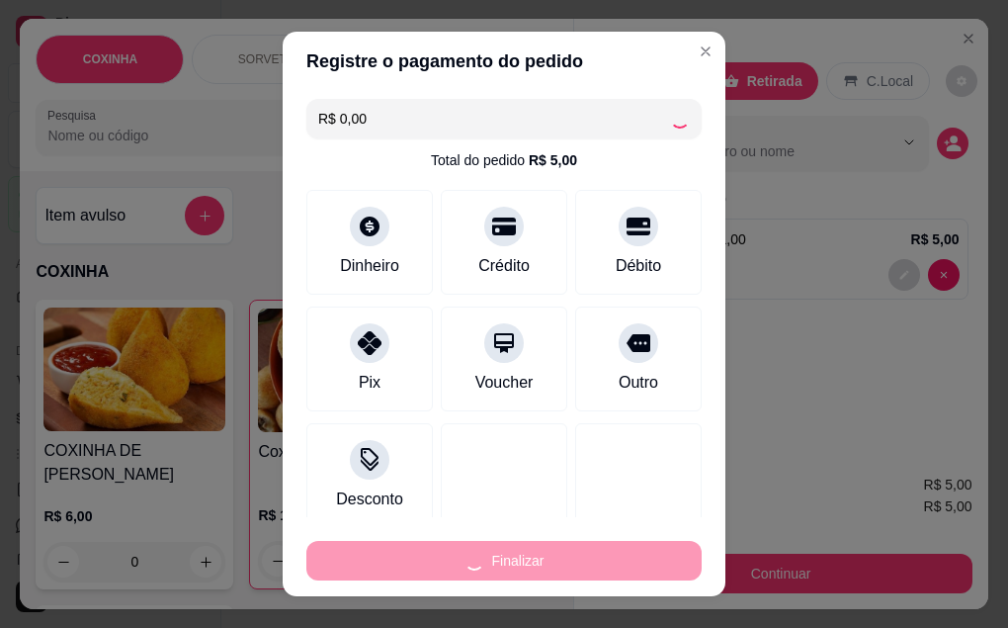
type input "0"
type input "-R$ 5,00"
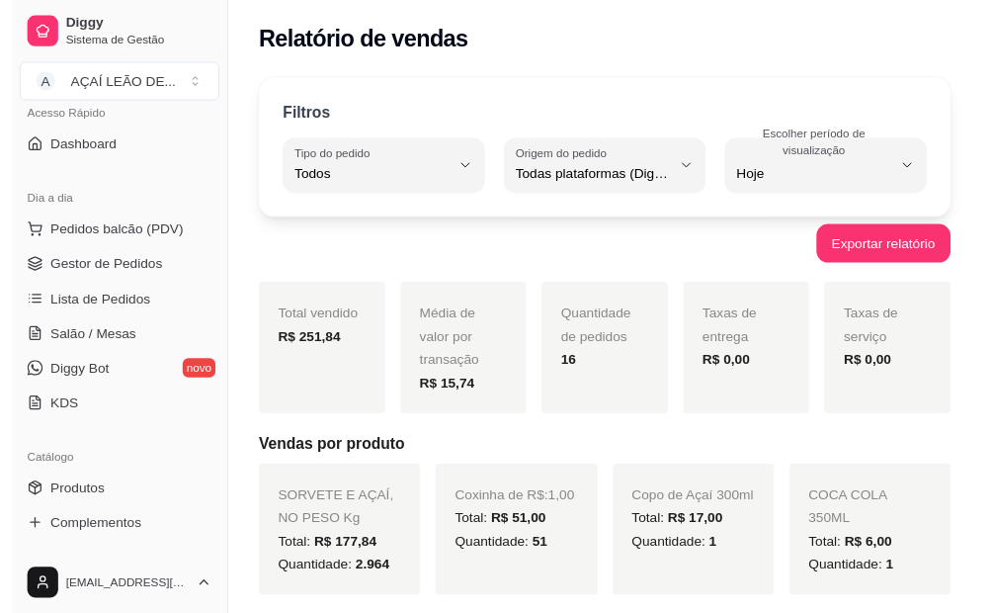
scroll to position [99, 0]
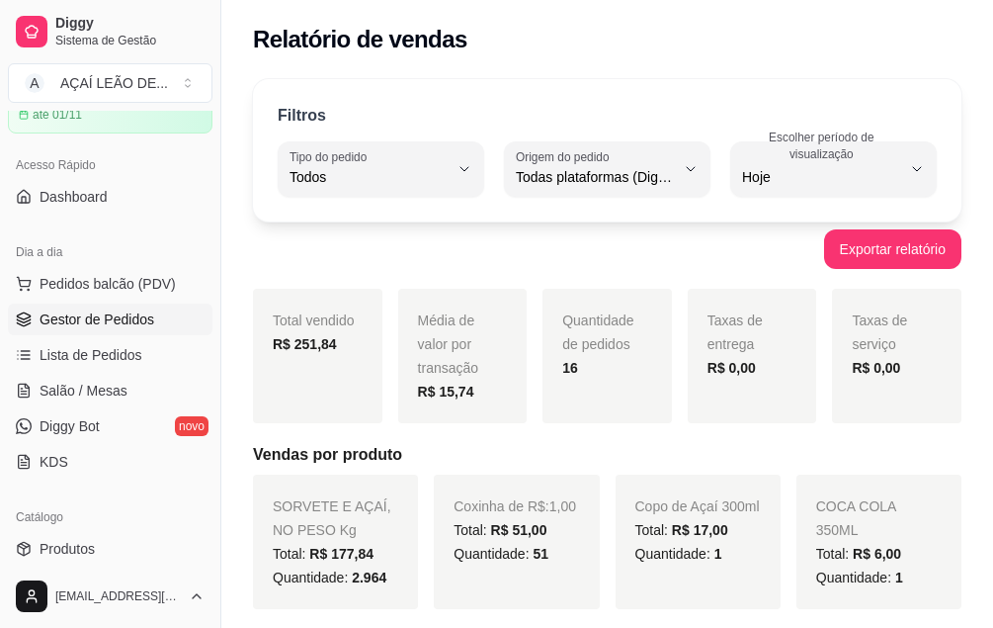
click at [101, 321] on span "Gestor de Pedidos" at bounding box center [97, 319] width 115 height 20
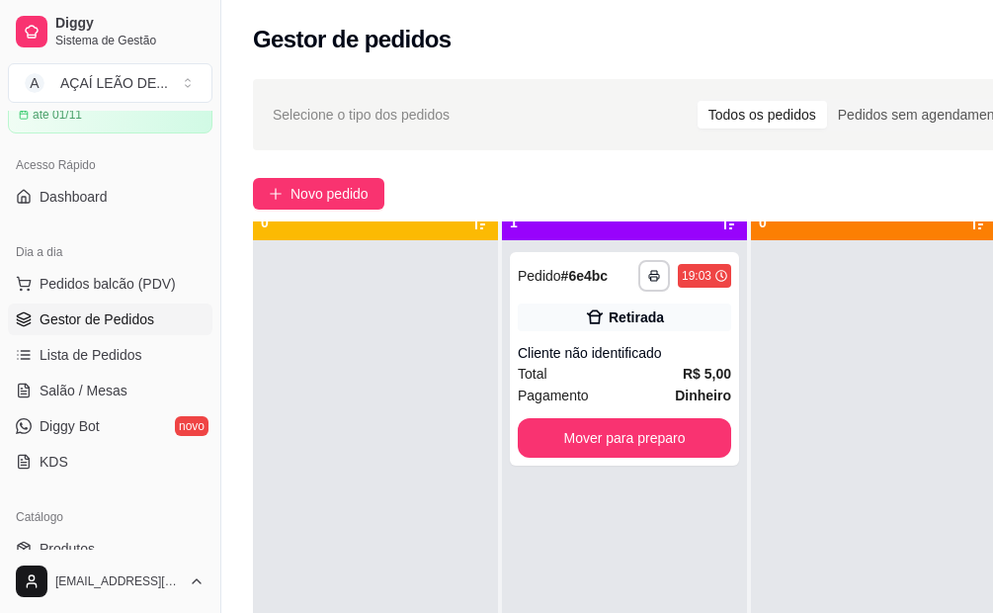
scroll to position [70, 0]
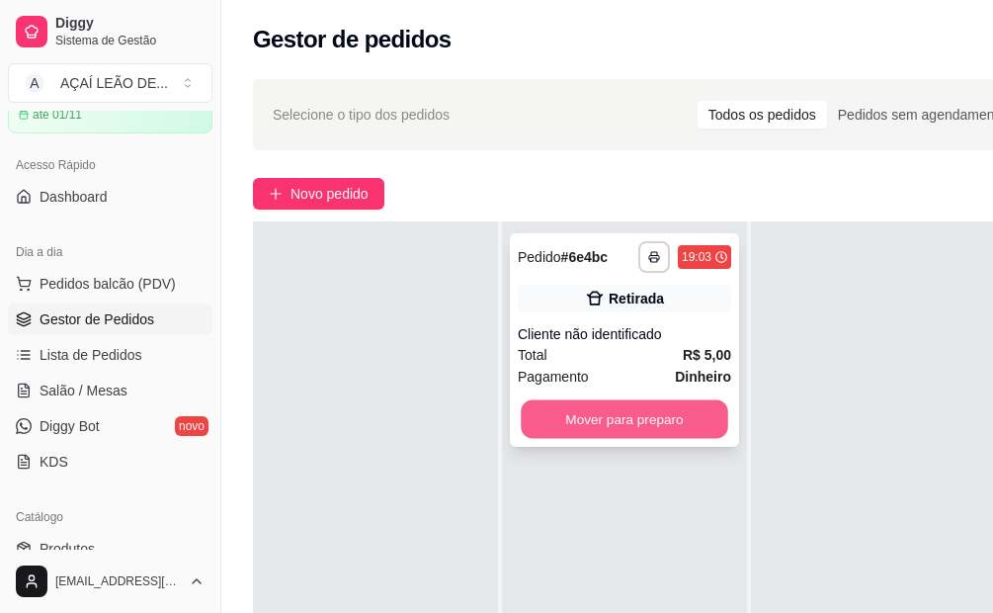
click at [609, 400] on button "Mover para preparo" at bounding box center [625, 419] width 208 height 39
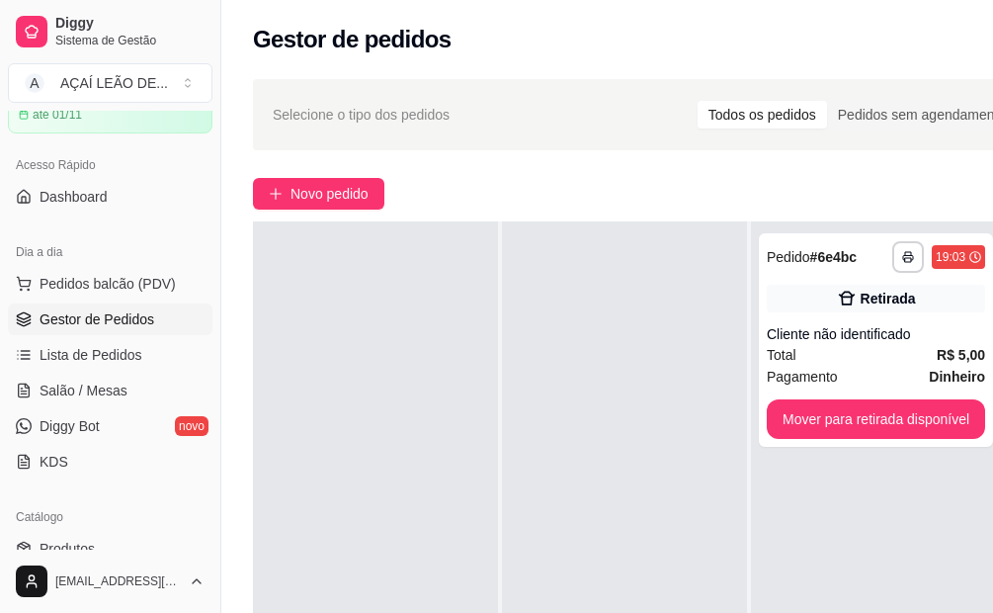
drag, startPoint x: 767, startPoint y: 612, endPoint x: 936, endPoint y: 649, distance: 173.1
click at [936, 613] on html "**********" at bounding box center [496, 306] width 993 height 613
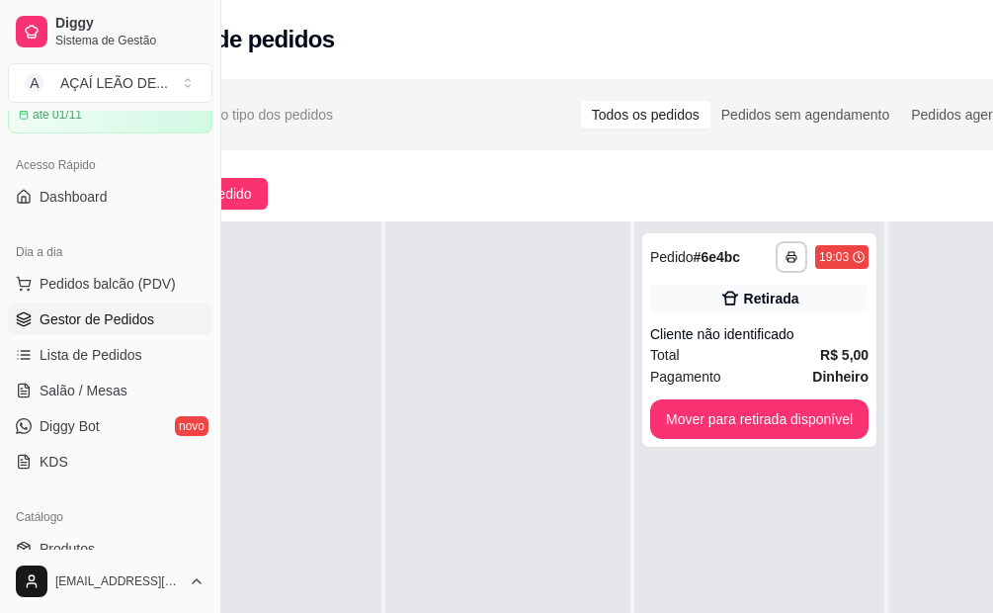
scroll to position [0, 221]
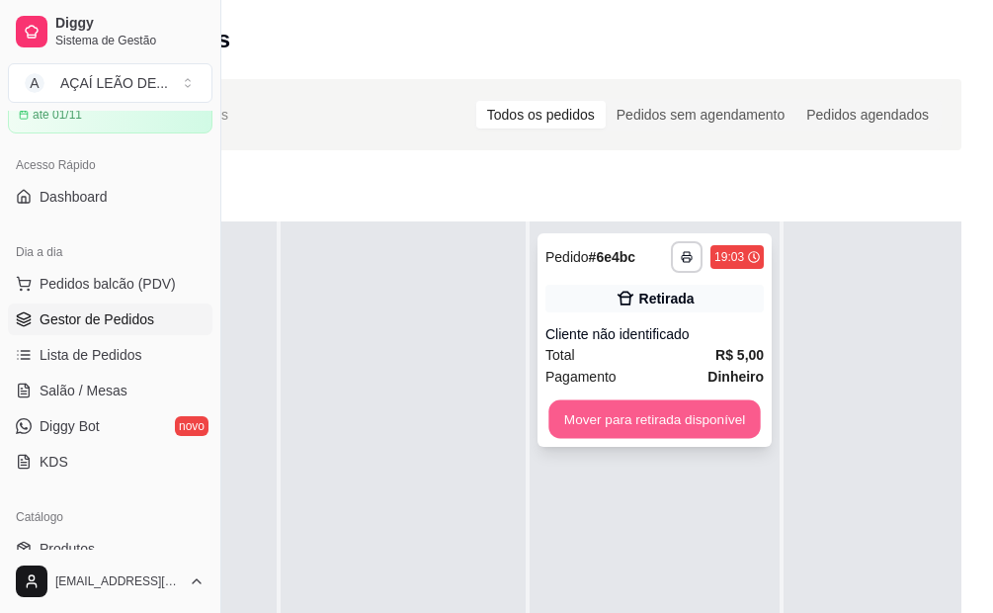
click at [634, 403] on button "Mover para retirada disponível" at bounding box center [655, 419] width 212 height 39
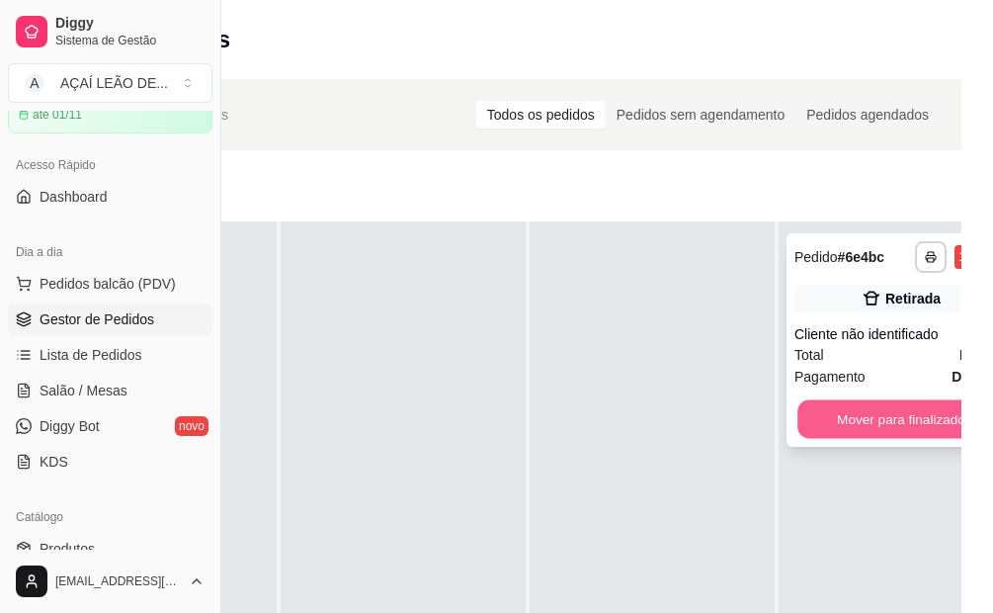
click at [870, 409] on button "Mover para finalizado" at bounding box center [902, 419] width 208 height 39
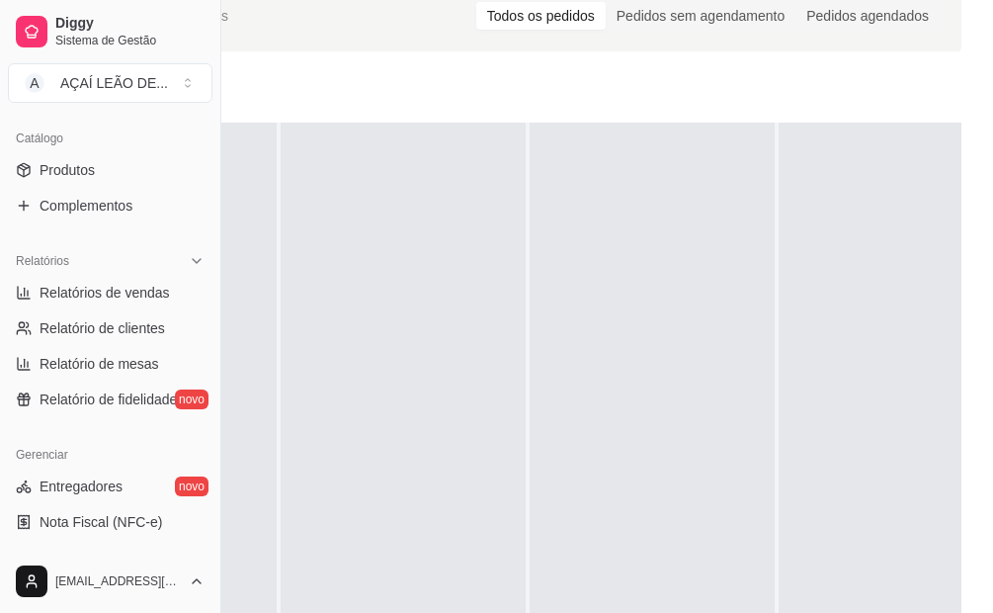
scroll to position [494, 0]
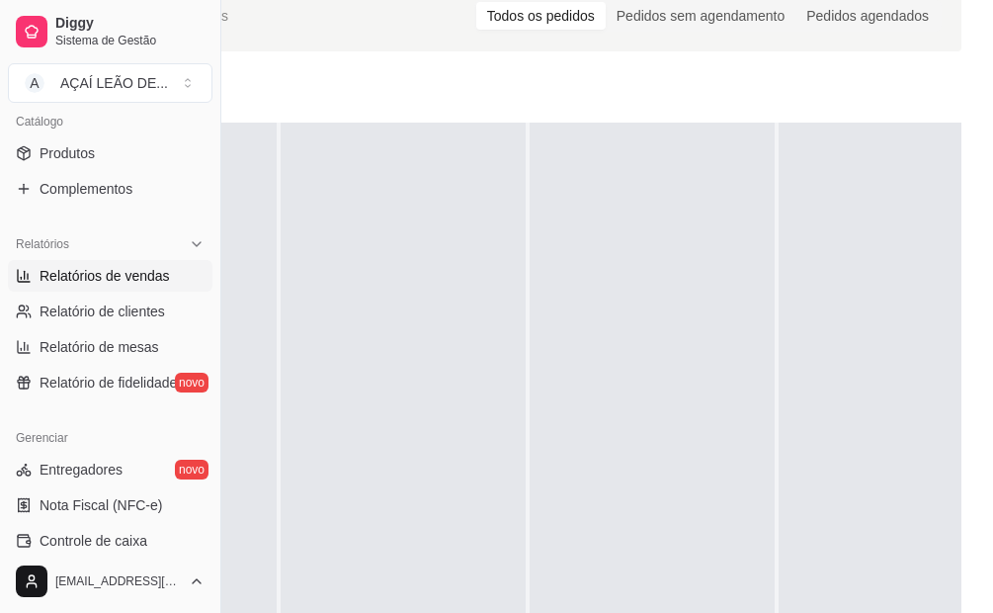
click at [93, 276] on span "Relatórios de vendas" at bounding box center [105, 276] width 130 height 20
select select "ALL"
select select "0"
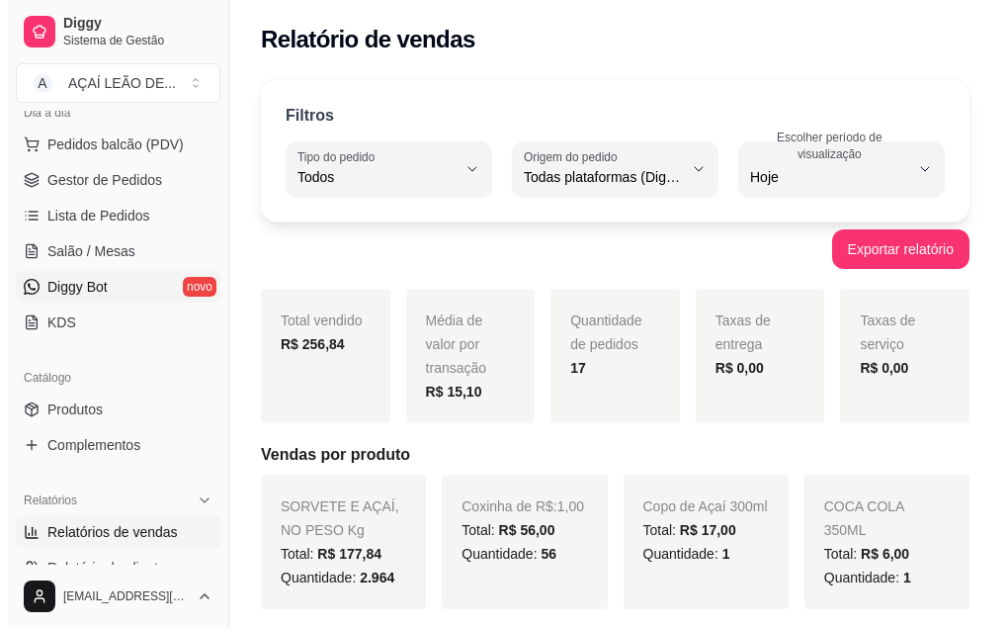
scroll to position [99, 0]
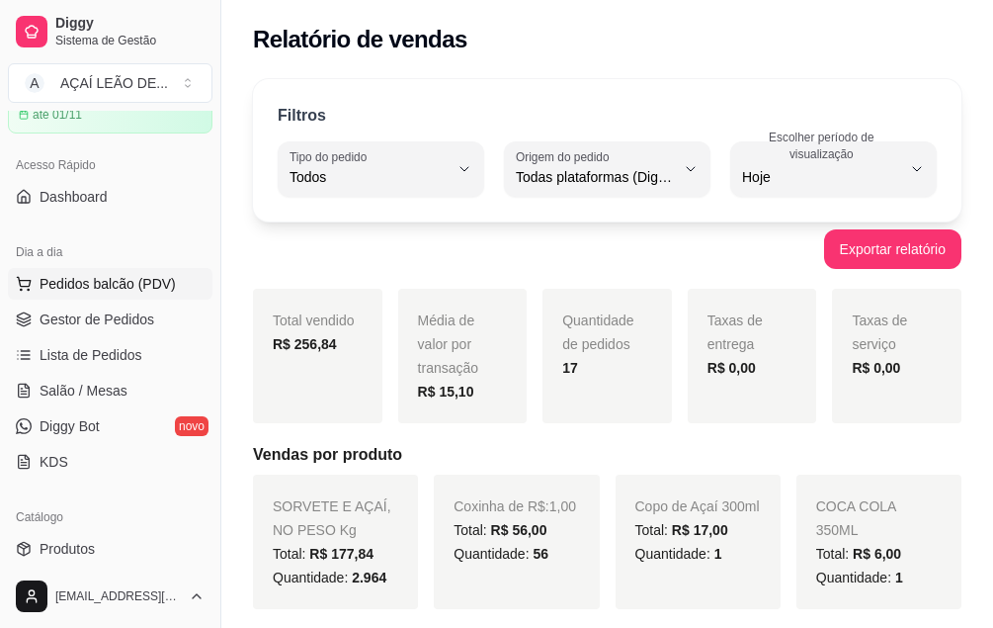
click at [121, 274] on span "Pedidos balcão (PDV)" at bounding box center [108, 284] width 136 height 20
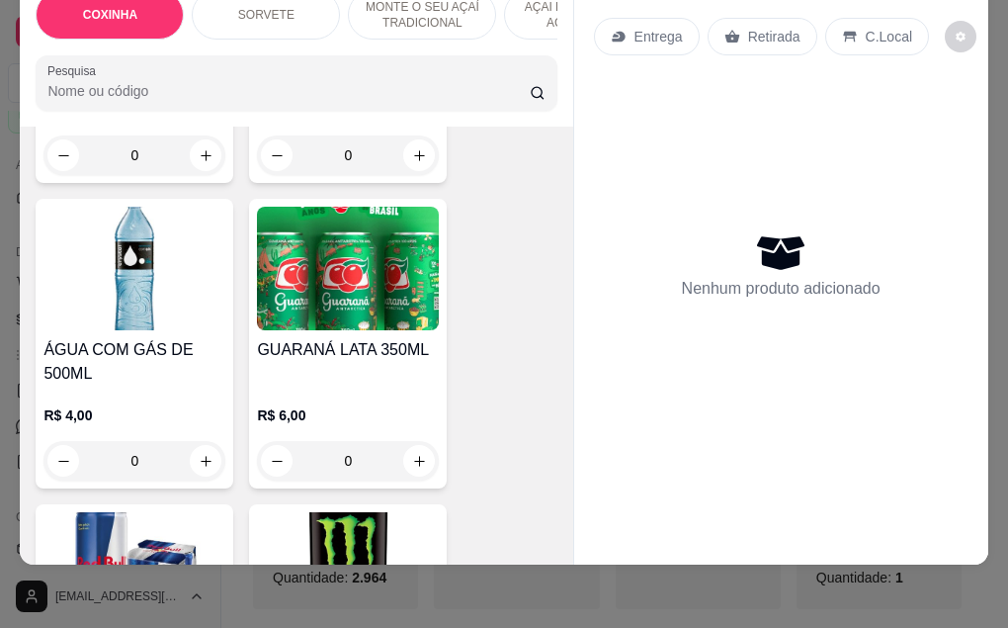
scroll to position [4151, 0]
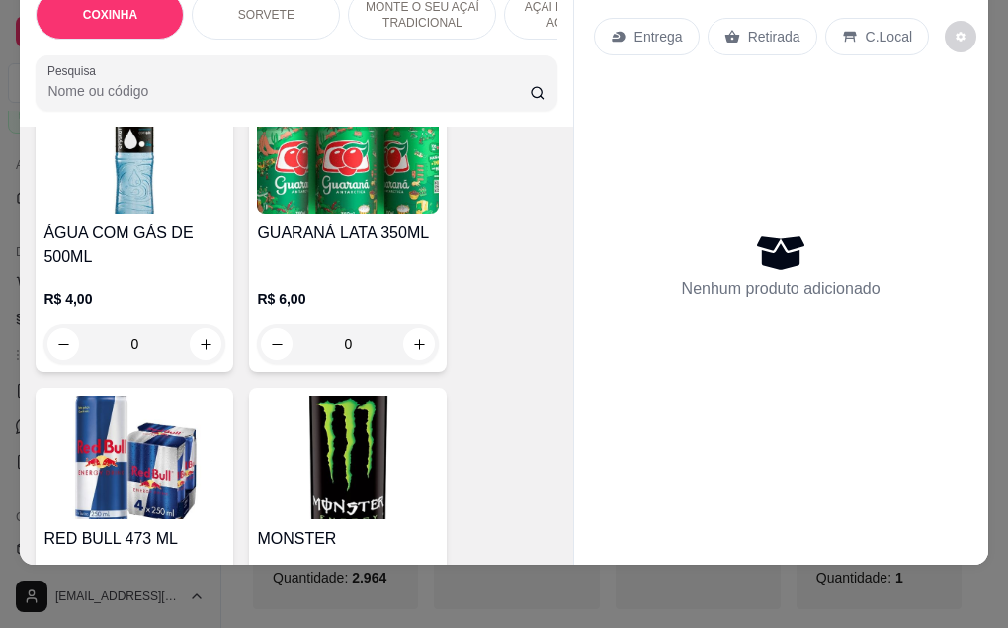
click at [119, 88] on input "Pesquisa" at bounding box center [288, 91] width 482 height 20
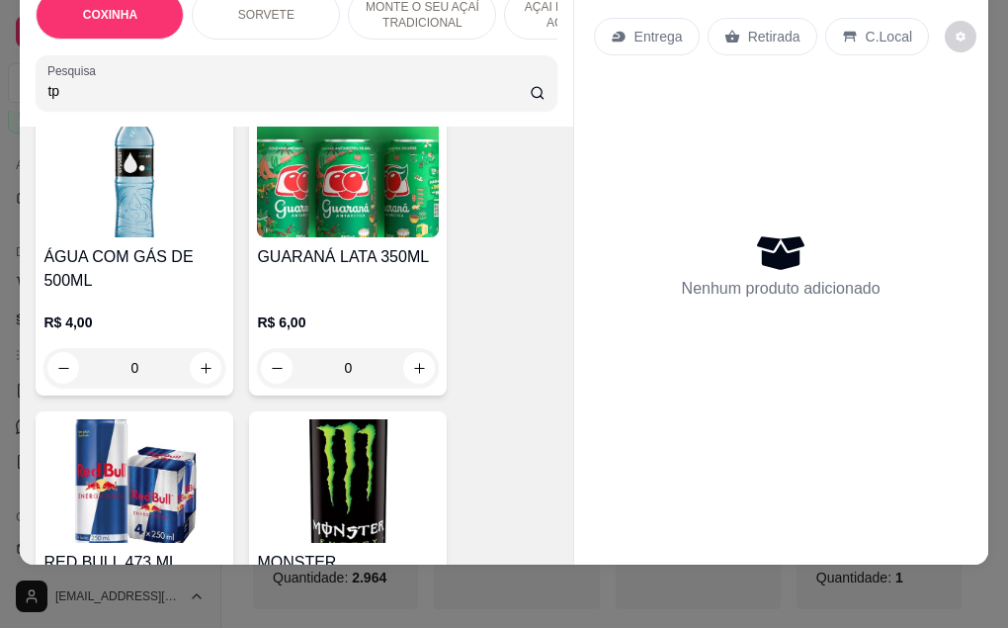
scroll to position [4230, 0]
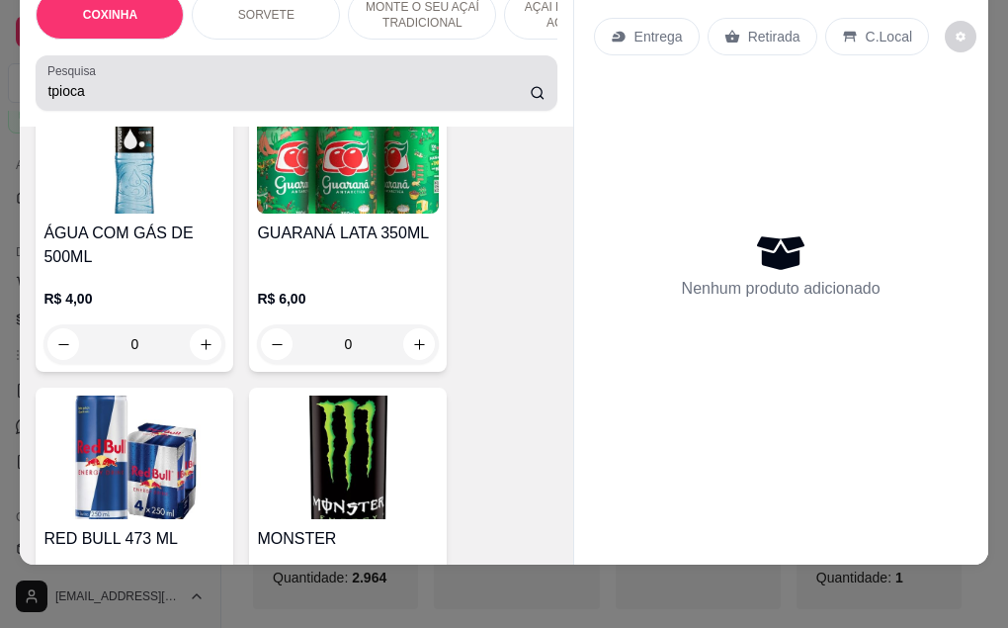
click at [541, 100] on div "Pesquisa tpioca" at bounding box center [296, 82] width 521 height 55
click at [529, 102] on div "tpioca" at bounding box center [295, 83] width 497 height 40
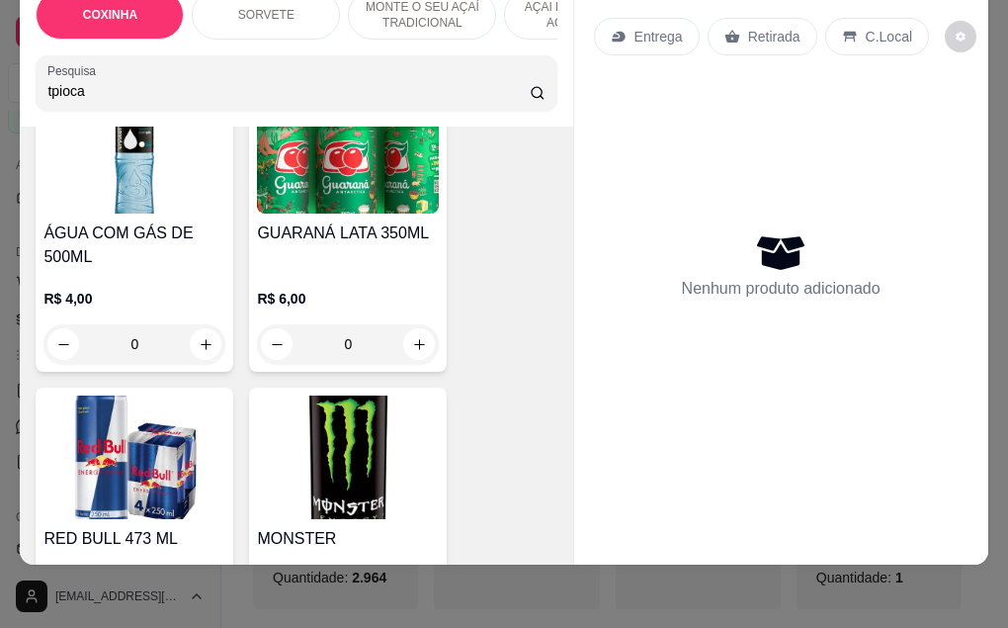
drag, startPoint x: 122, startPoint y: 92, endPoint x: 104, endPoint y: 18, distance: 76.2
click at [123, 88] on input "tpioca" at bounding box center [288, 91] width 482 height 20
type input "t"
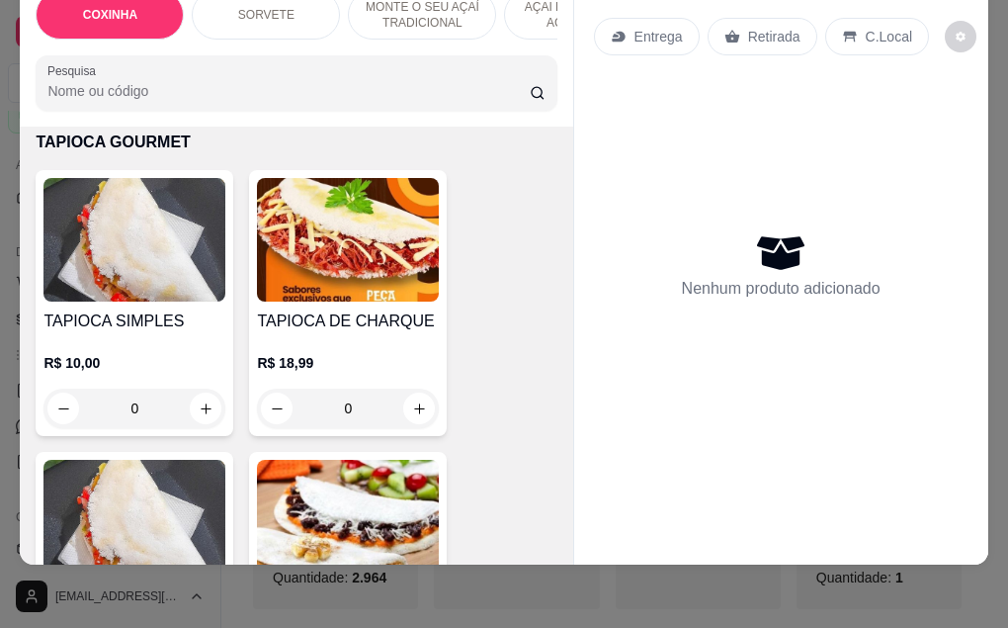
scroll to position [5633, 0]
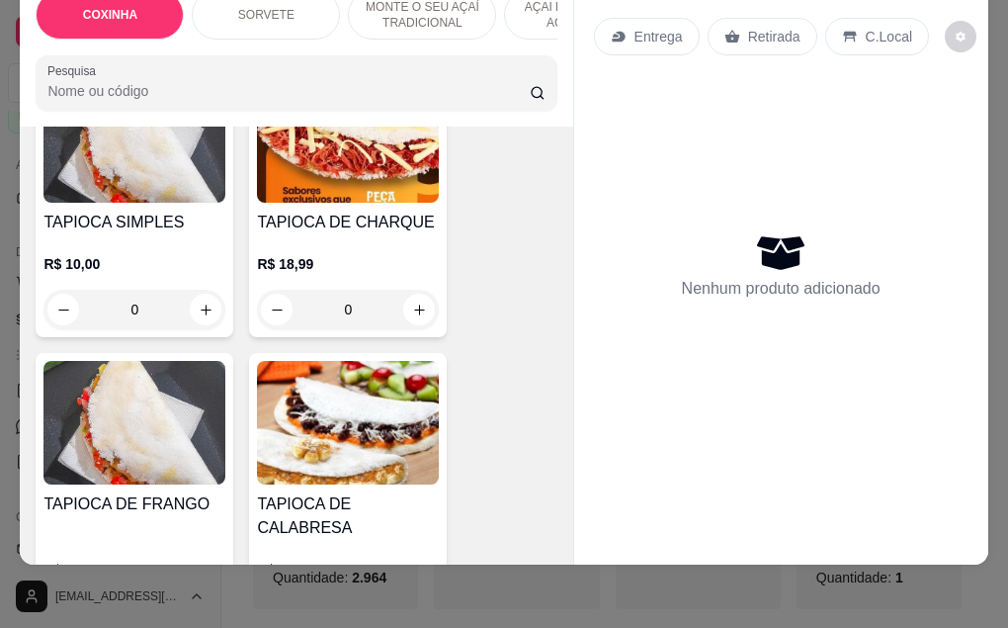
click at [188, 290] on div "0" at bounding box center [134, 310] width 182 height 40
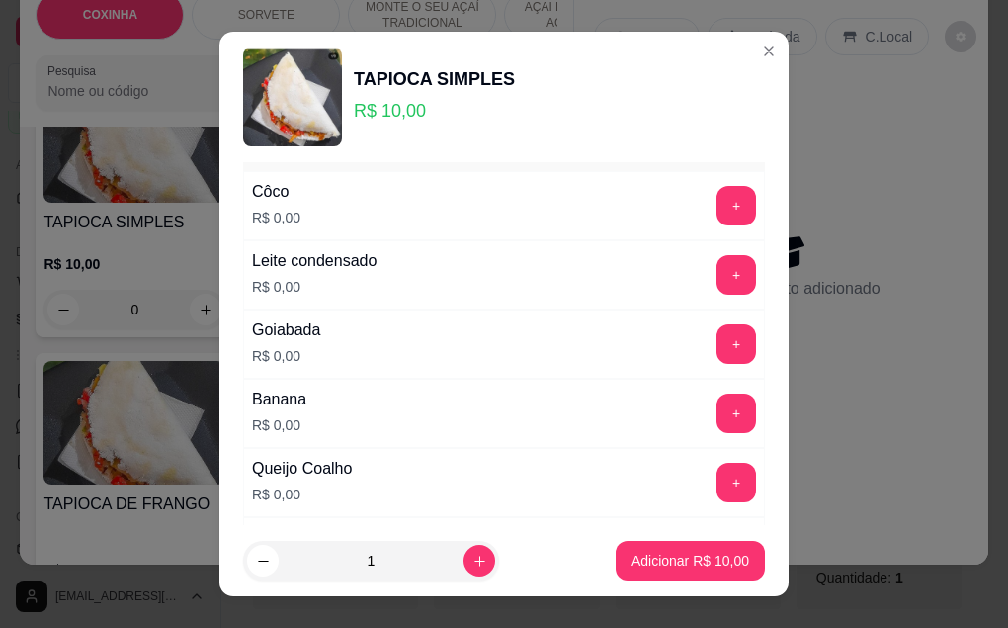
scroll to position [99, 0]
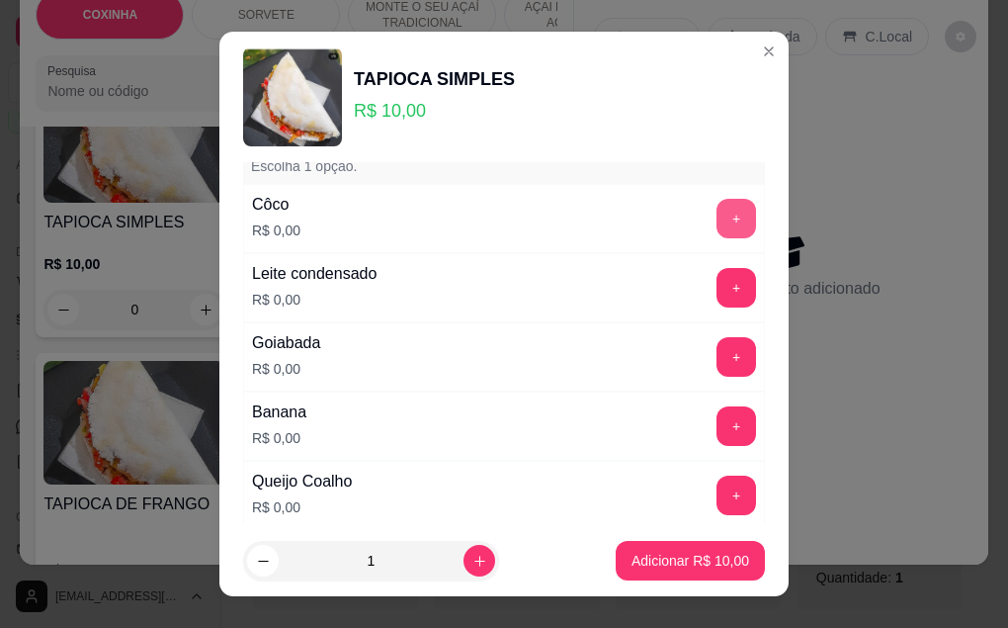
click at [717, 232] on button "+" at bounding box center [737, 219] width 40 height 40
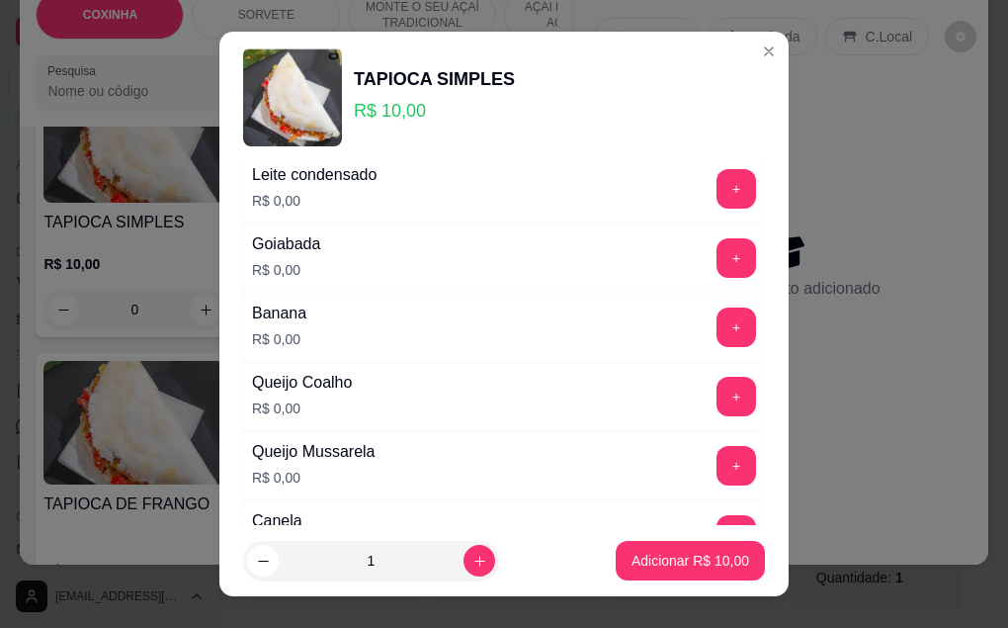
scroll to position [296, 0]
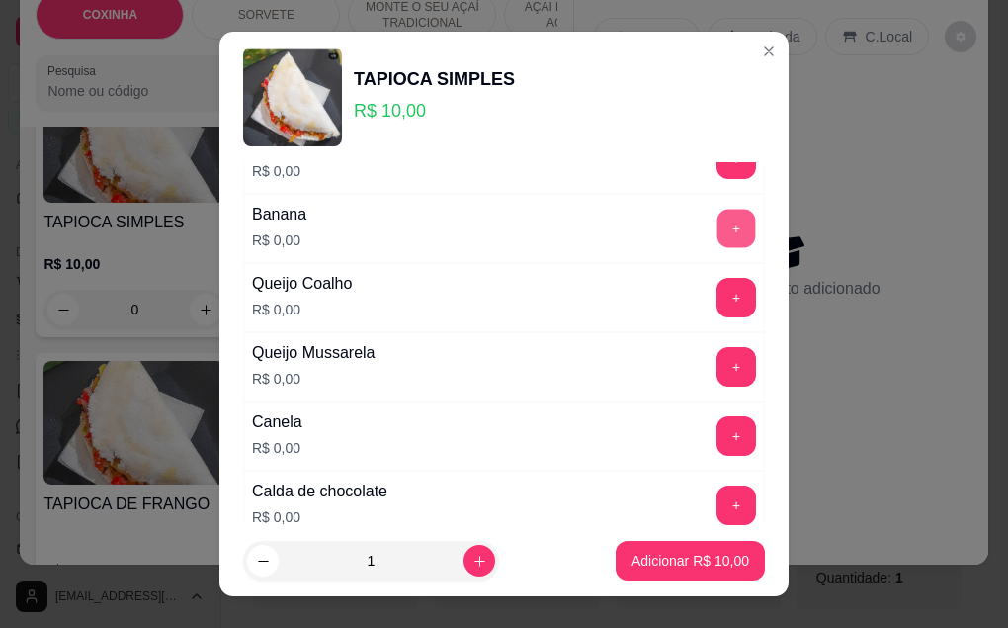
click at [718, 228] on button "+" at bounding box center [737, 228] width 39 height 39
click at [718, 311] on button "+" at bounding box center [737, 297] width 39 height 39
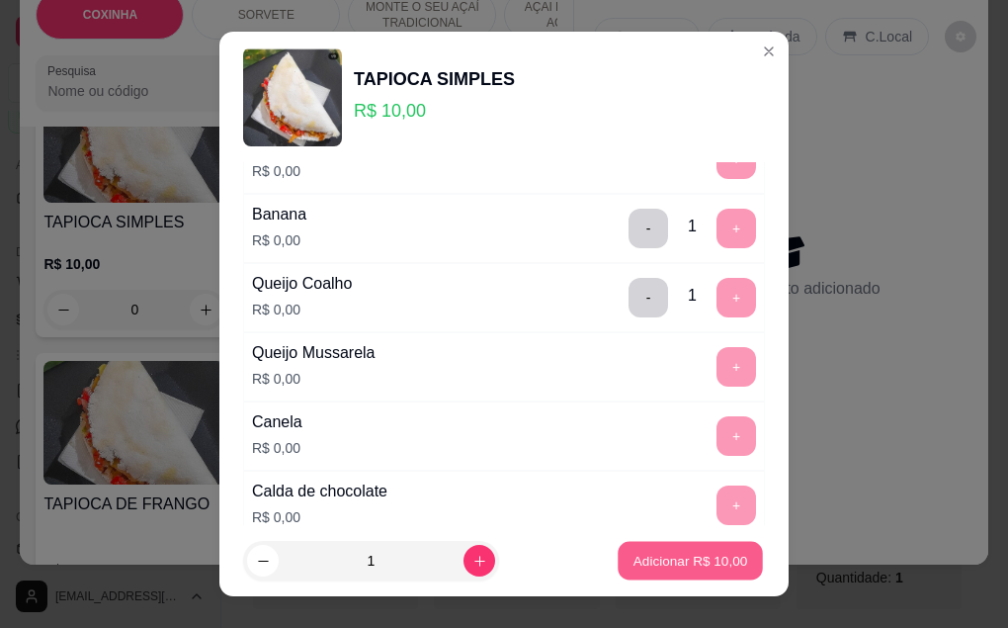
click at [692, 567] on p "Adicionar R$ 10,00" at bounding box center [691, 560] width 115 height 19
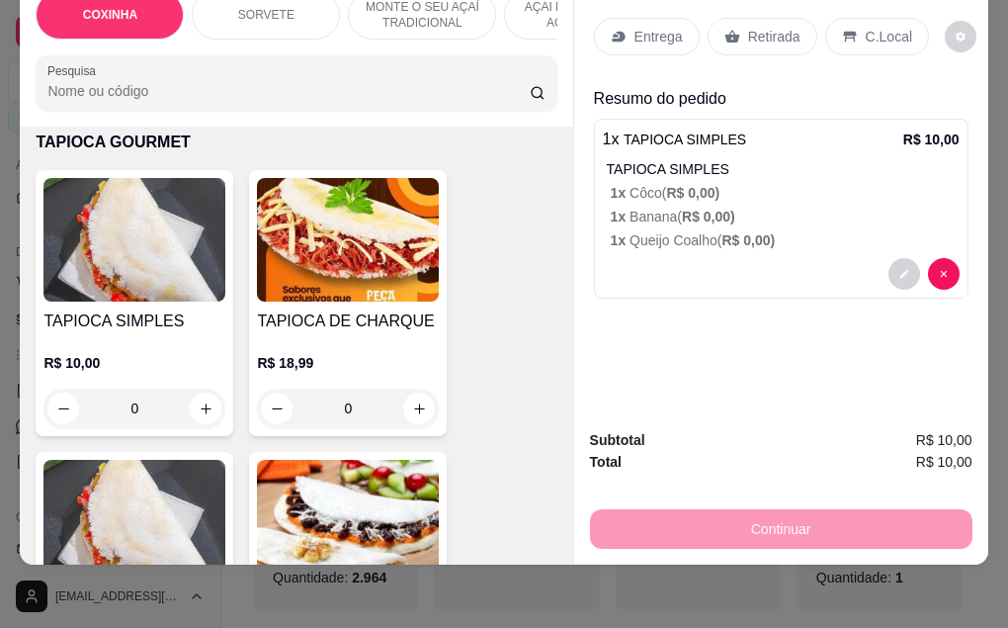
scroll to position [5436, 0]
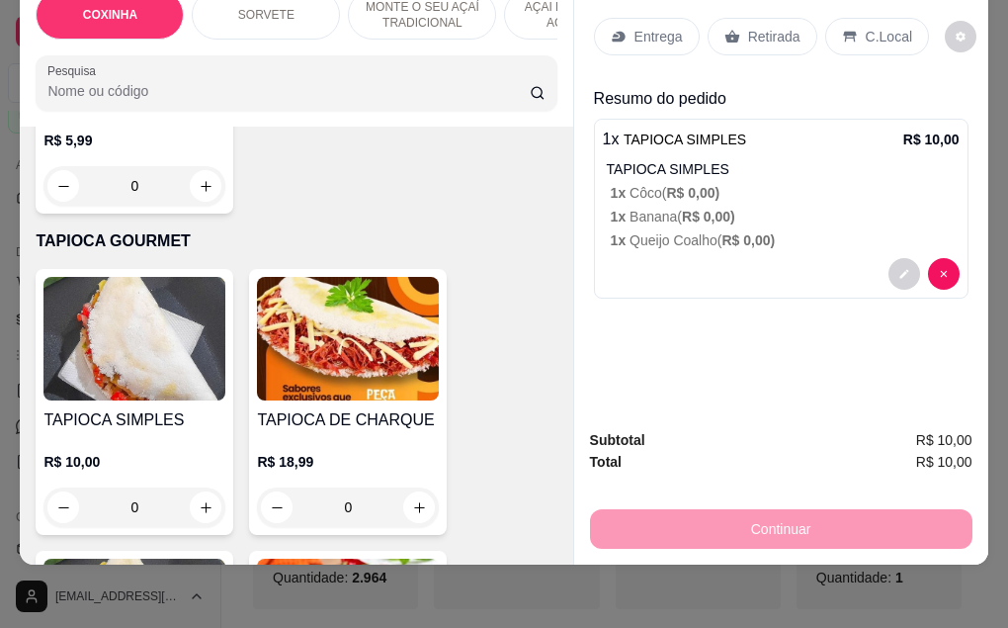
click at [157, 408] on h4 "TAPIOCA SIMPLES" at bounding box center [134, 420] width 182 height 24
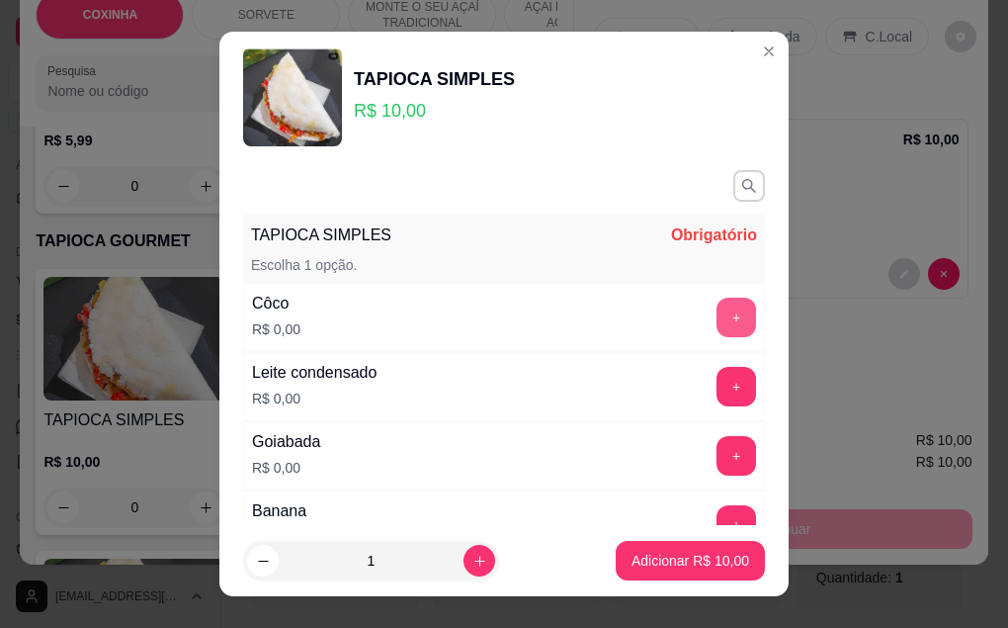
click at [717, 324] on button "+" at bounding box center [737, 317] width 40 height 40
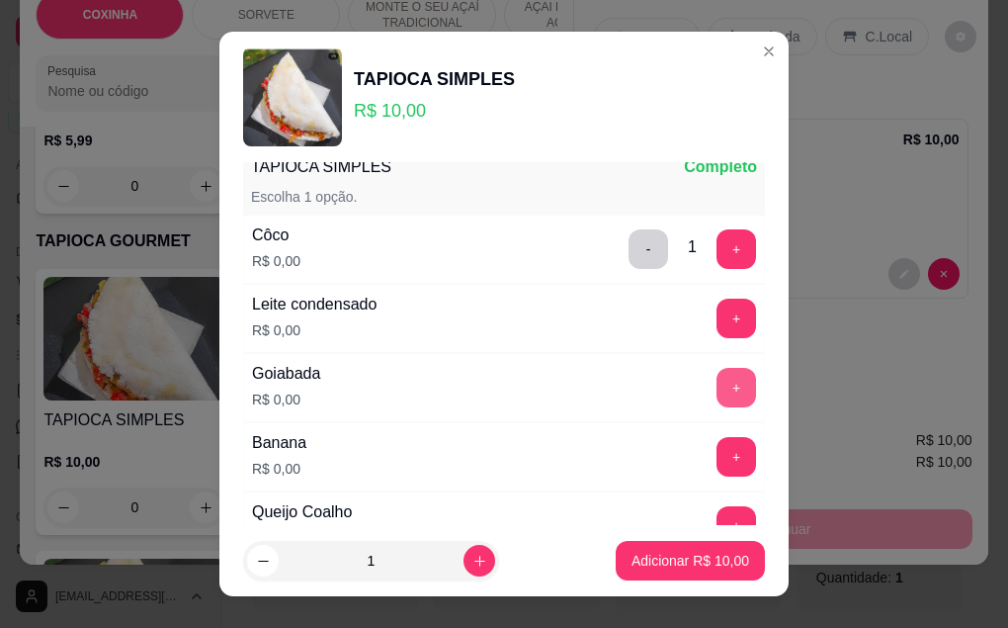
scroll to position [99, 0]
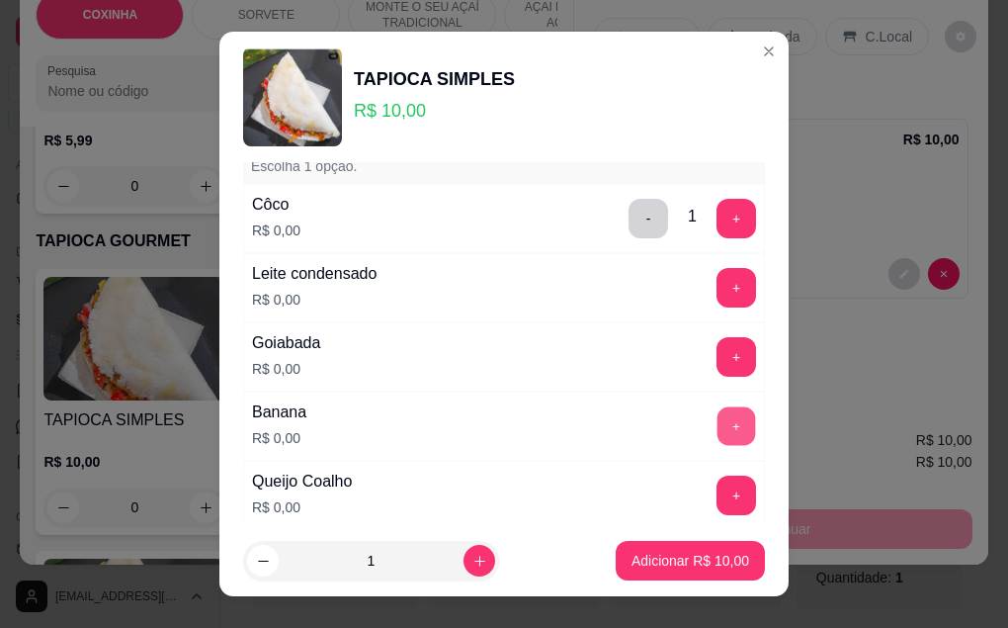
click at [718, 442] on button "+" at bounding box center [737, 425] width 39 height 39
click at [719, 504] on button "+" at bounding box center [737, 495] width 40 height 40
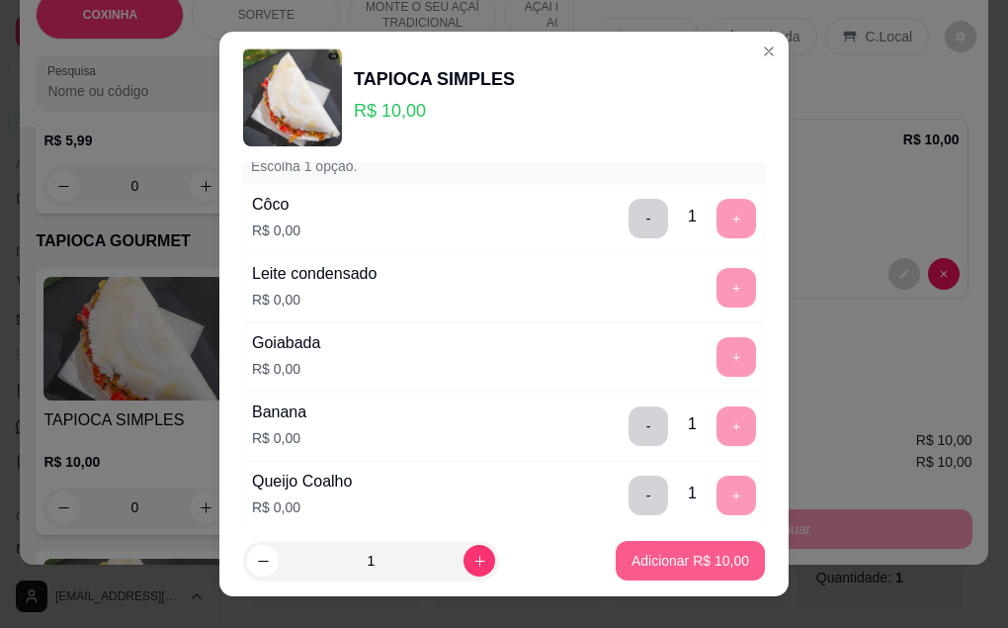
click at [718, 573] on button "Adicionar R$ 10,00" at bounding box center [690, 561] width 149 height 40
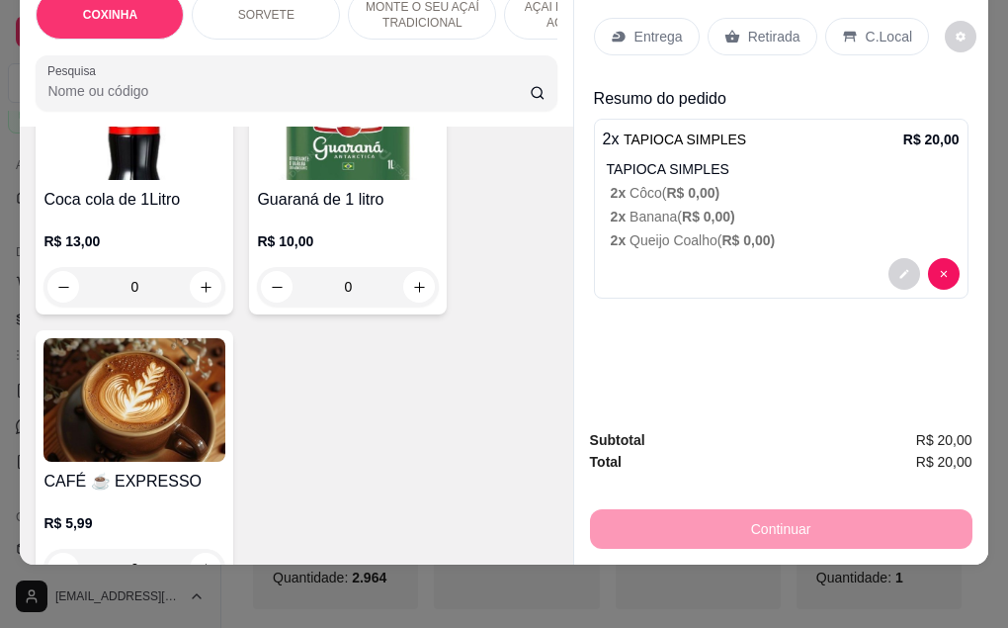
scroll to position [5099, 0]
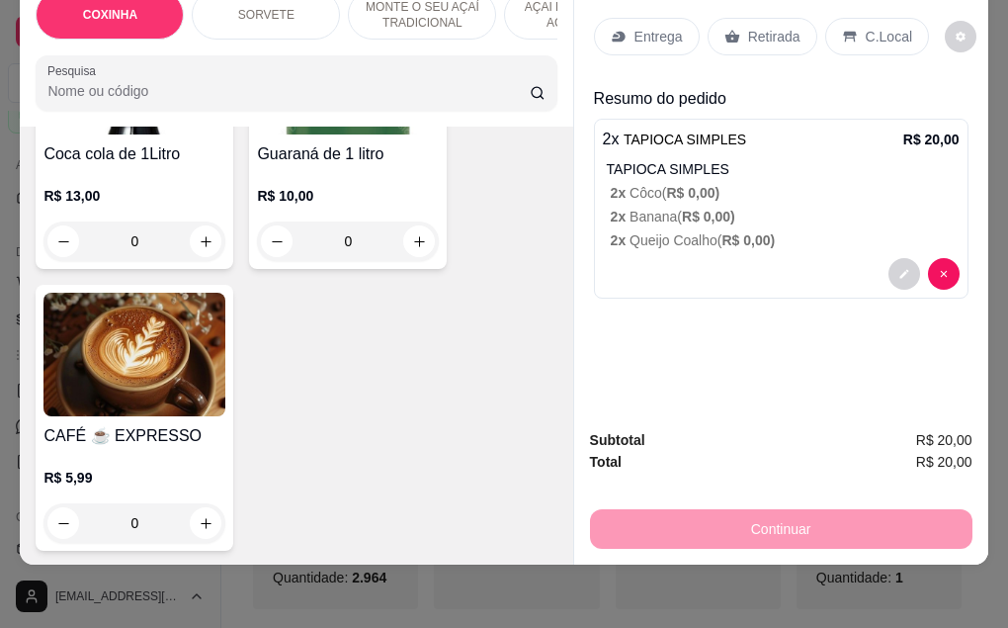
click at [139, 424] on h4 "CAFÉ ☕ EXPRESSO" at bounding box center [134, 436] width 182 height 24
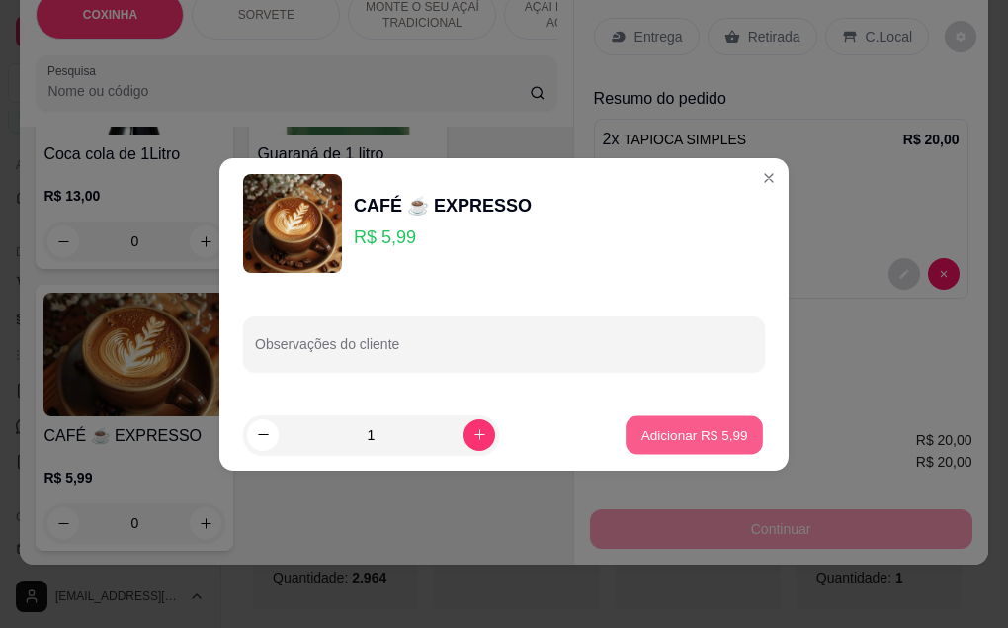
click at [678, 433] on p "Adicionar R$ 5,99" at bounding box center [693, 434] width 107 height 19
type input "1"
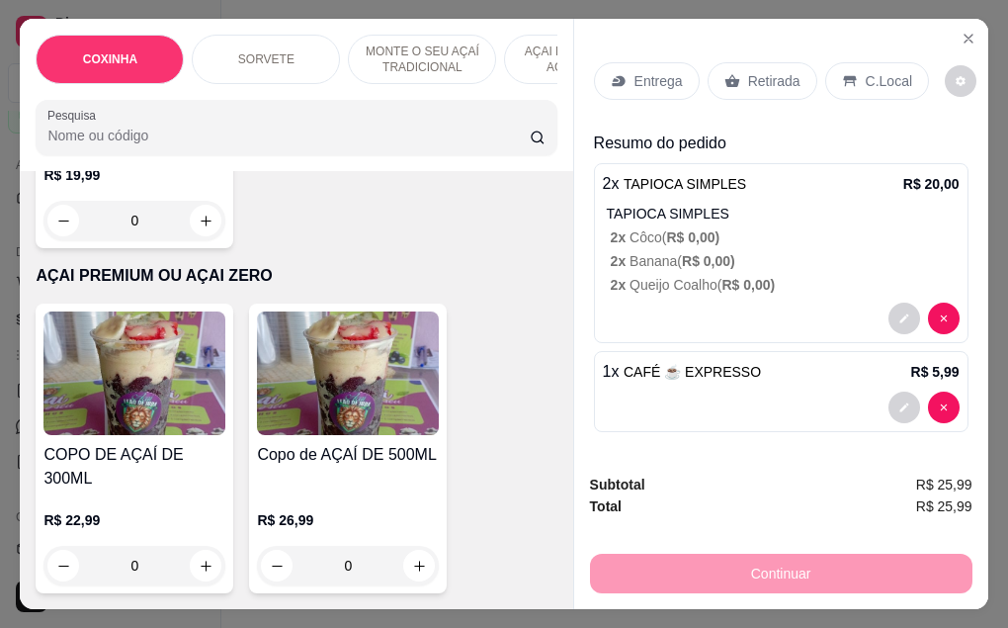
scroll to position [2233, 0]
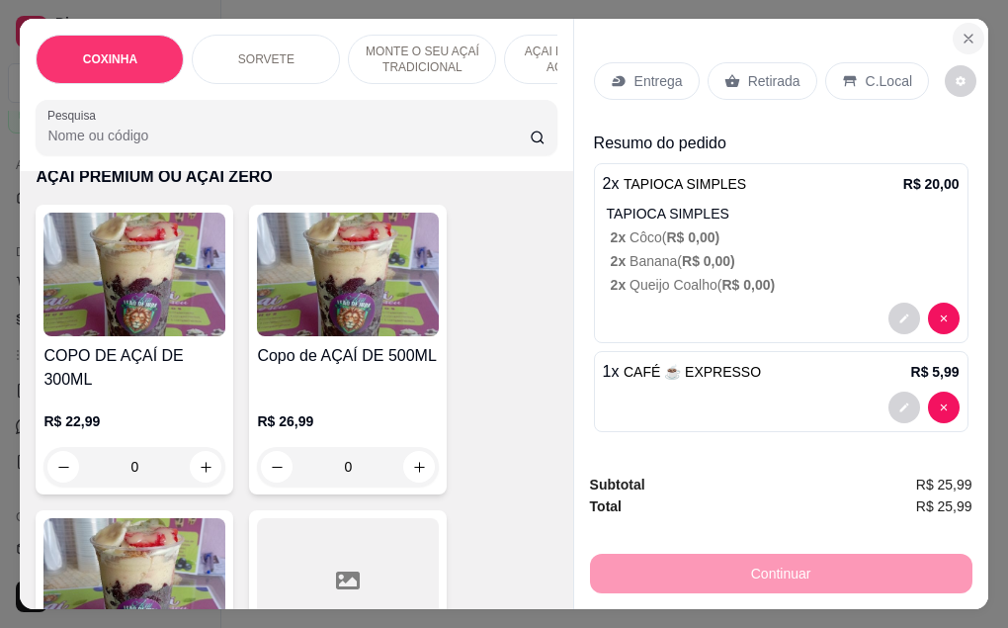
click at [971, 32] on button "Close" at bounding box center [969, 39] width 32 height 32
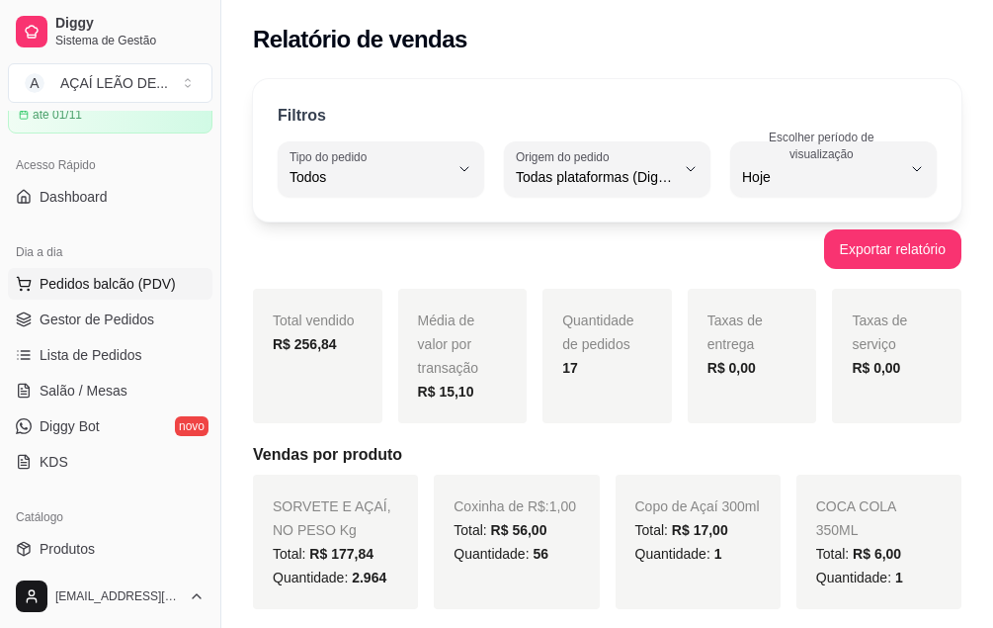
click at [125, 292] on span "Pedidos balcão (PDV)" at bounding box center [108, 284] width 136 height 20
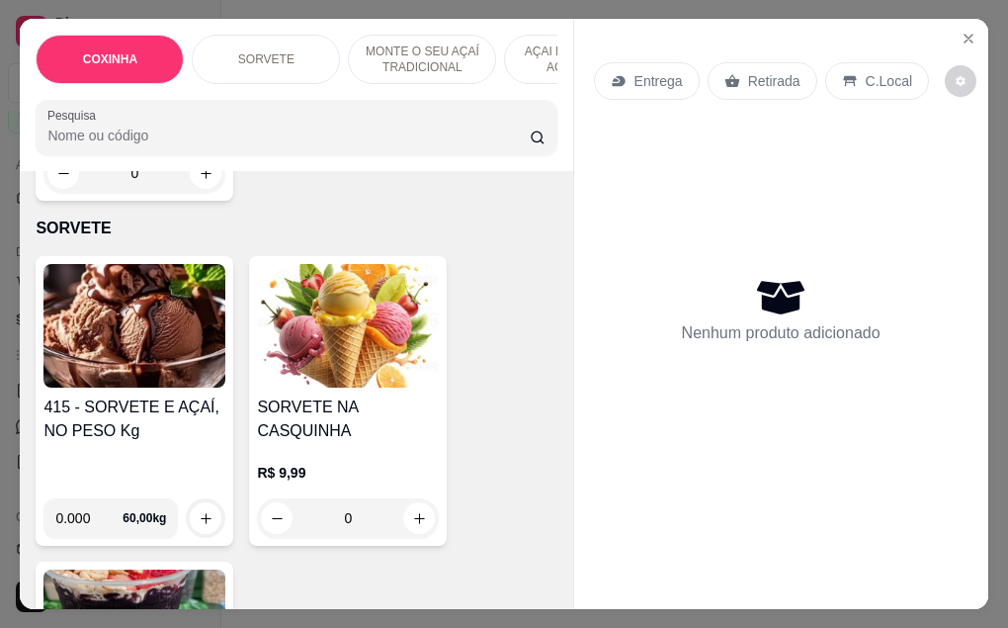
scroll to position [692, 0]
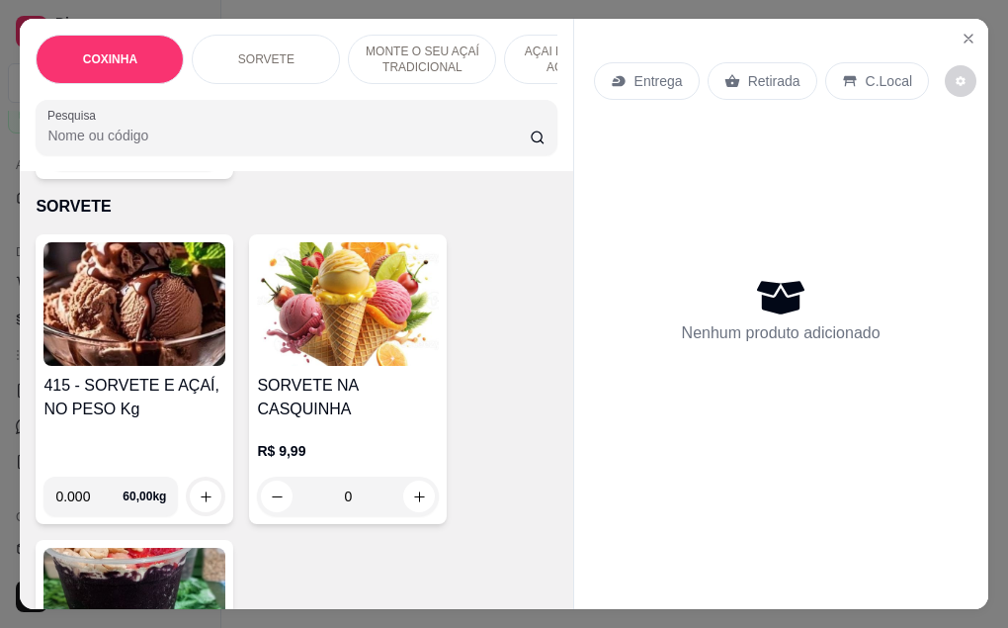
click at [156, 374] on h4 "415 - SORVETE E AÇAÍ, NO PESO Kg" at bounding box center [134, 397] width 182 height 47
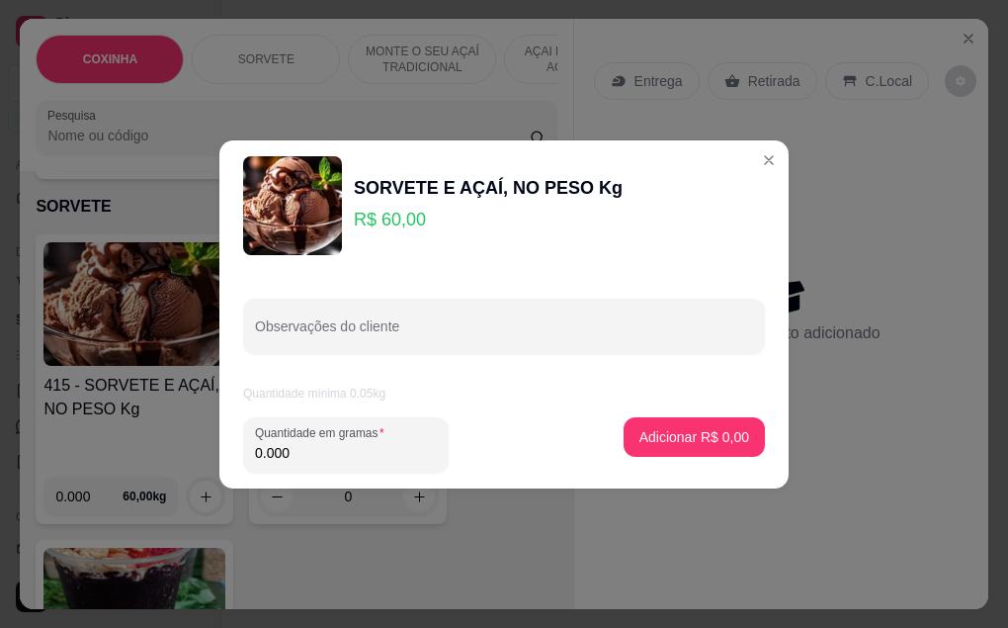
click at [307, 454] on input "0.000" at bounding box center [346, 453] width 182 height 20
type input "0.692"
click at [651, 449] on button "Adicionar R$ 41,52" at bounding box center [690, 436] width 145 height 39
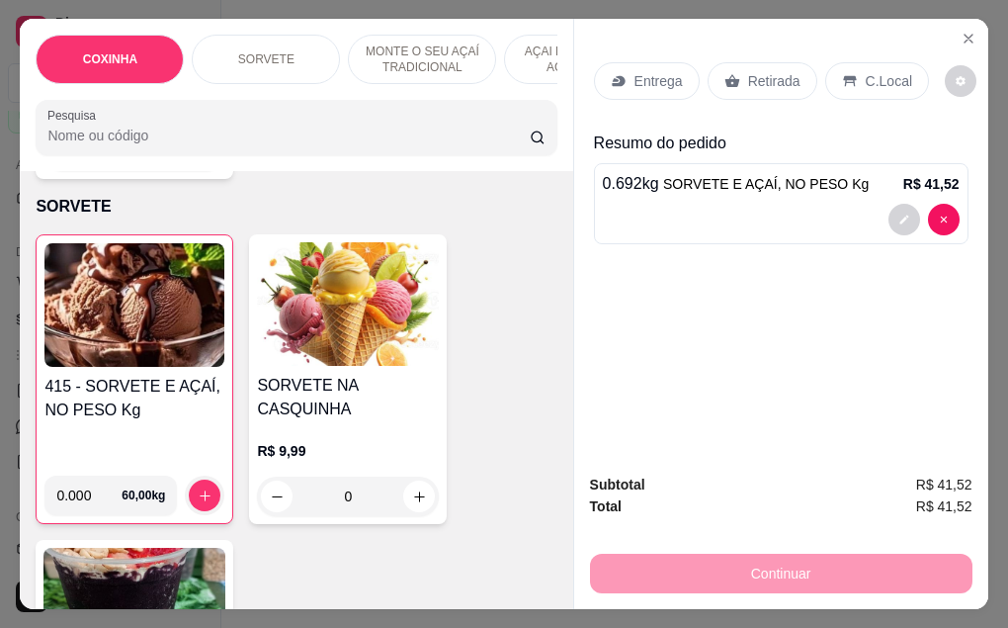
click at [748, 71] on p "Retirada" at bounding box center [774, 81] width 52 height 20
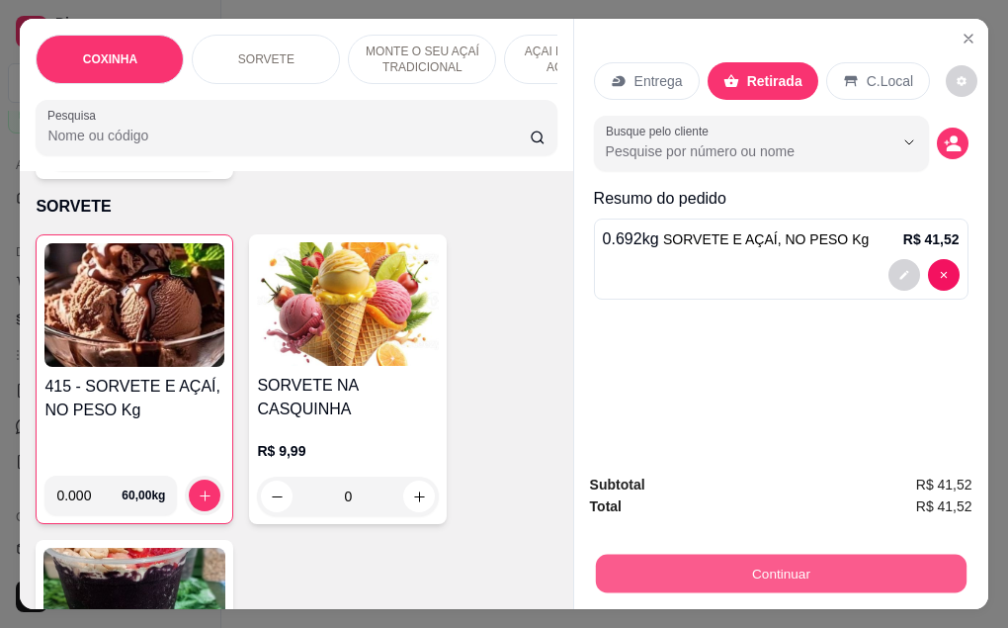
click at [767, 576] on button "Continuar" at bounding box center [780, 573] width 371 height 39
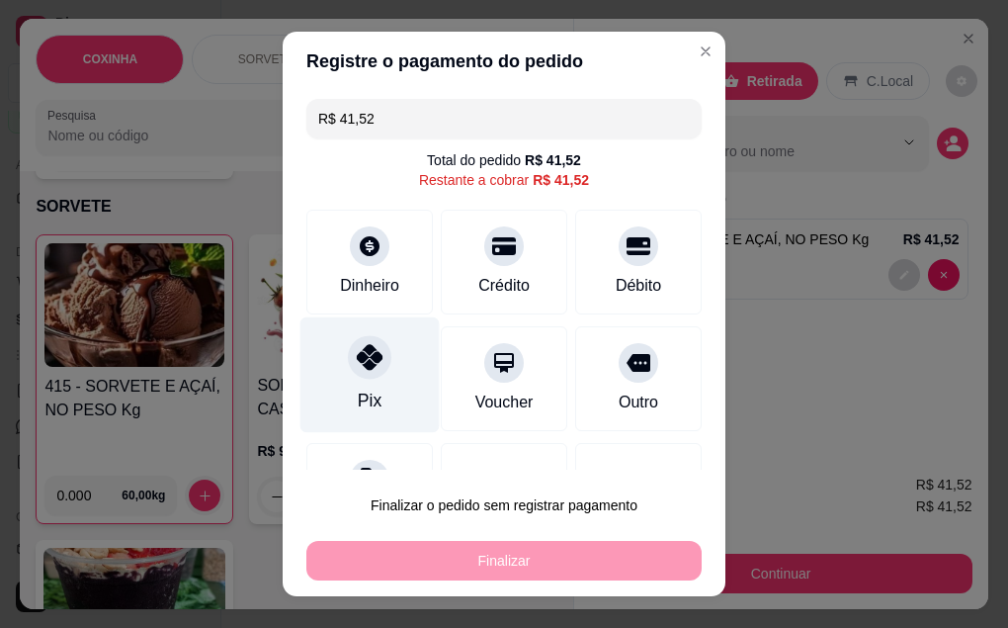
click at [368, 376] on div at bounding box center [369, 356] width 43 height 43
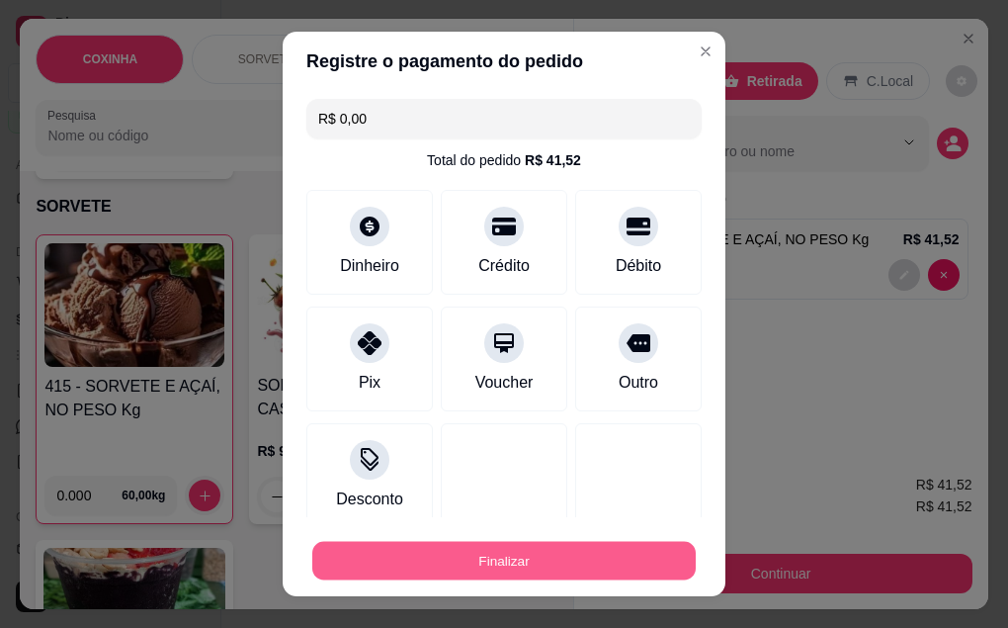
click at [520, 554] on button "Finalizar" at bounding box center [503, 561] width 383 height 39
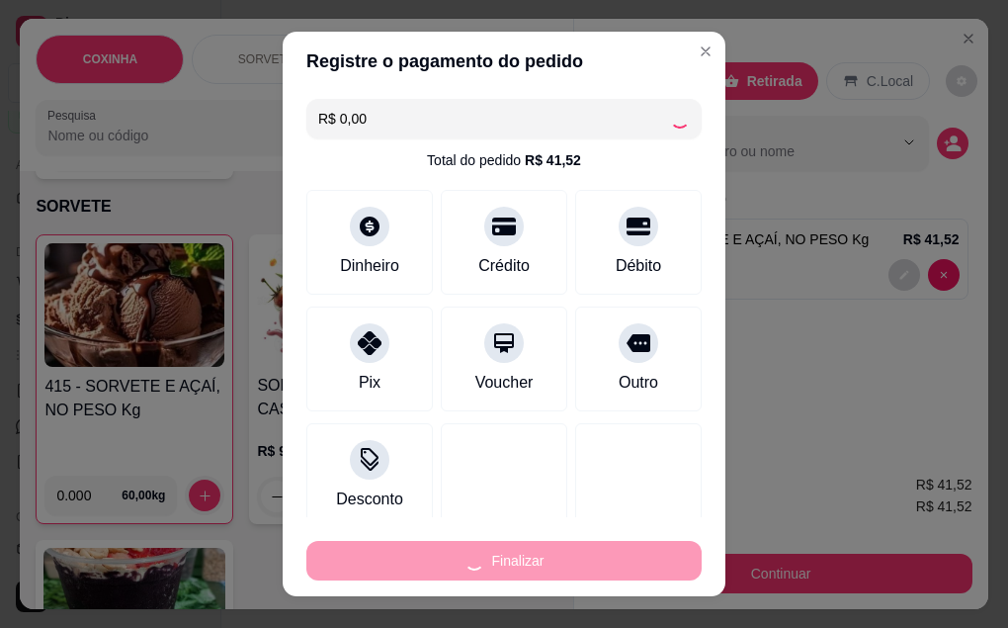
type input "-R$ 41,52"
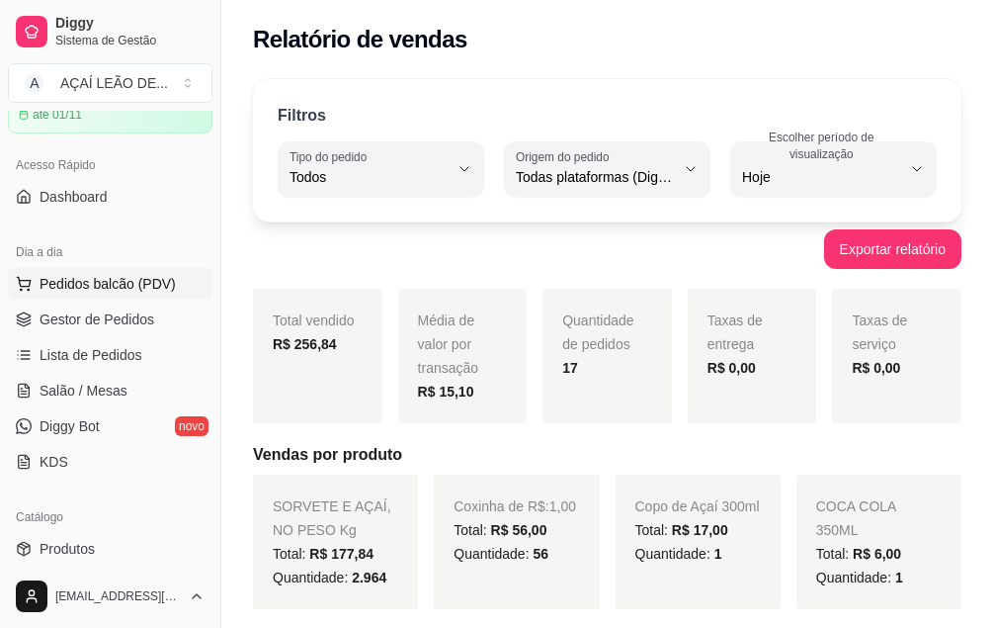
click at [116, 291] on span "Pedidos balcão (PDV)" at bounding box center [108, 284] width 136 height 20
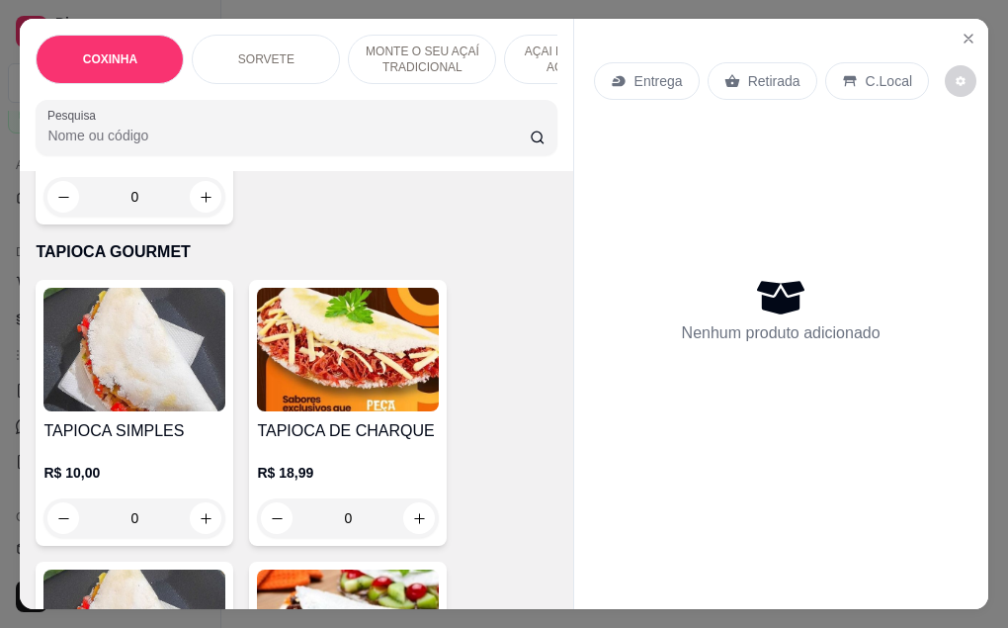
scroll to position [5436, 0]
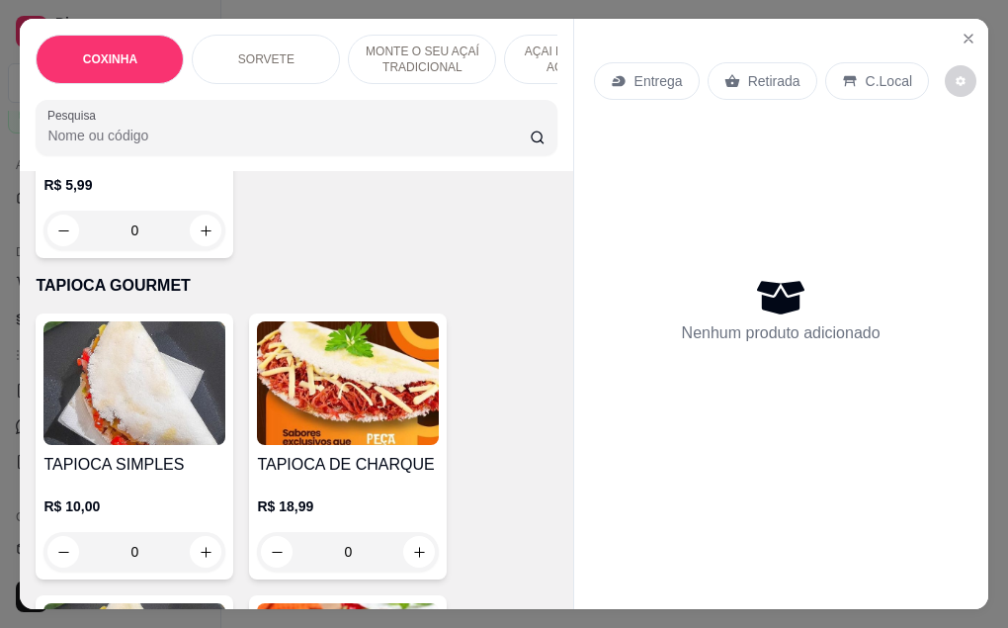
click at [153, 532] on div "0" at bounding box center [134, 552] width 182 height 40
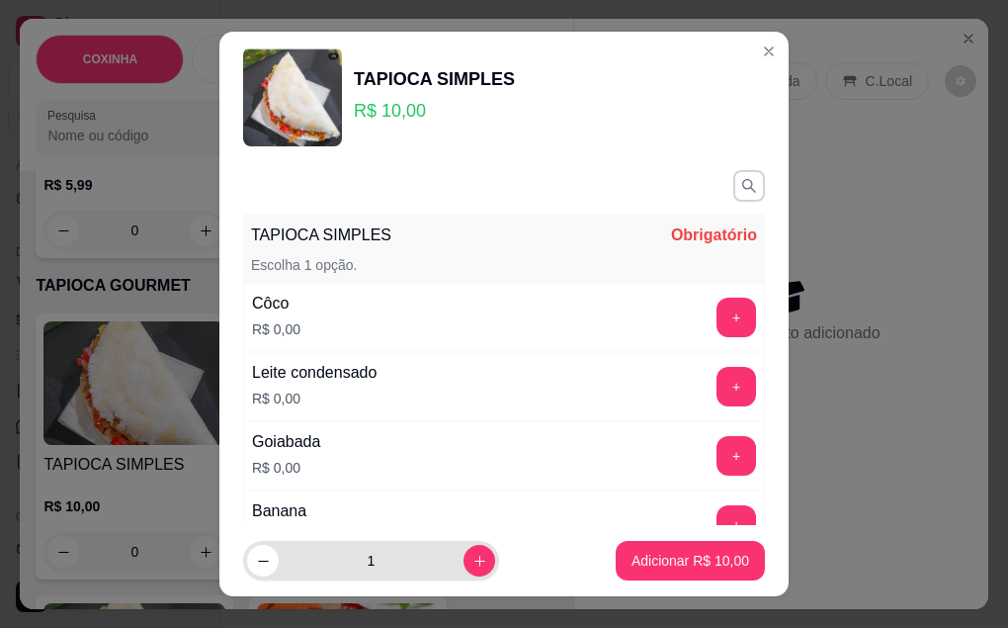
click at [378, 573] on input "1" at bounding box center [371, 561] width 185 height 40
type input "2"
click at [717, 302] on button "+" at bounding box center [737, 317] width 40 height 40
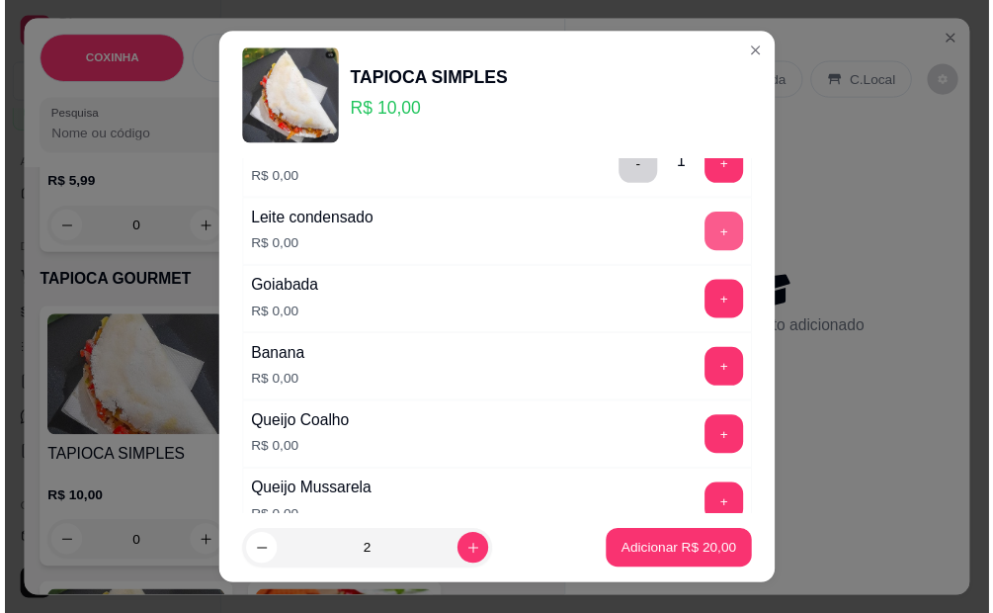
scroll to position [198, 0]
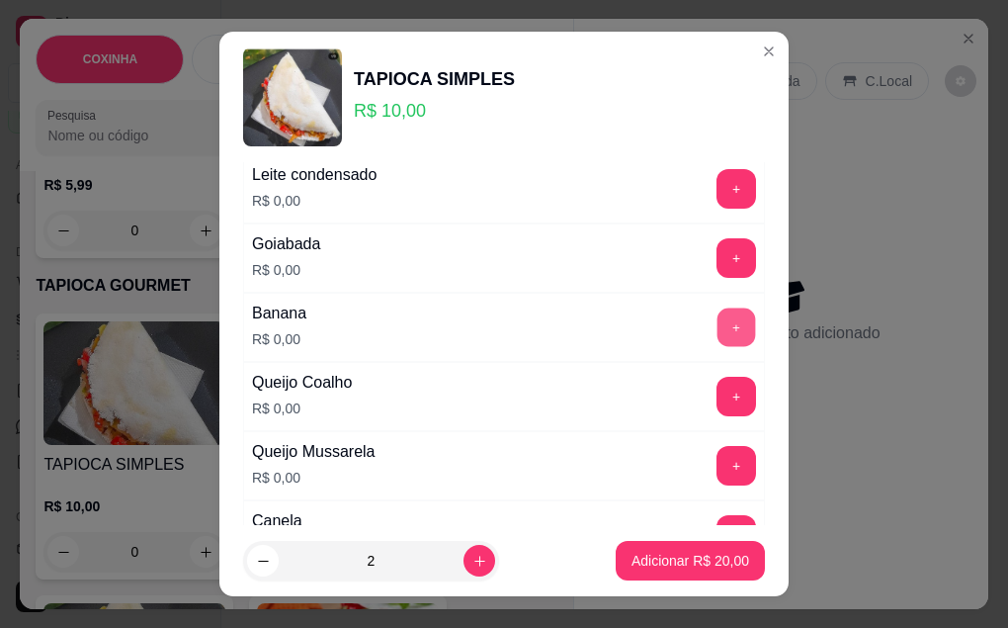
click at [718, 325] on button "+" at bounding box center [737, 326] width 39 height 39
click at [718, 386] on button "+" at bounding box center [737, 396] width 39 height 39
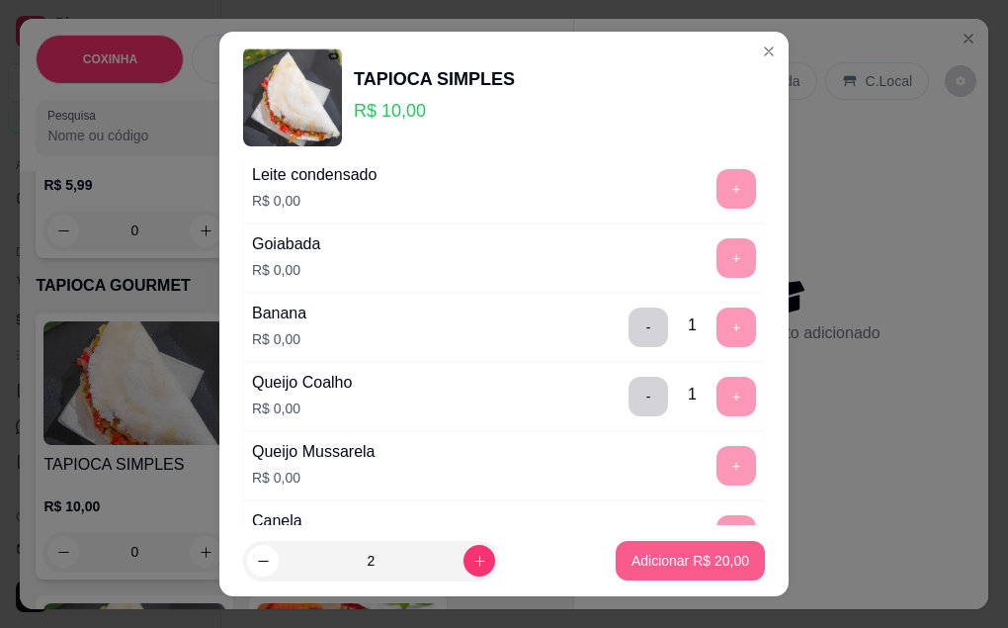
click at [672, 567] on p "Adicionar R$ 20,00" at bounding box center [691, 560] width 118 height 20
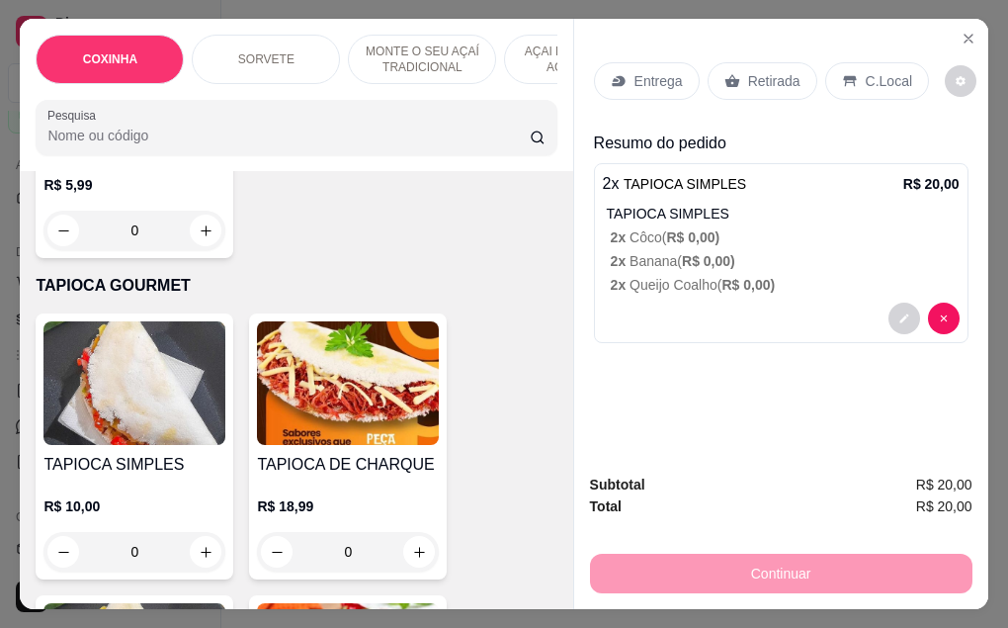
click at [758, 92] on div "Retirada" at bounding box center [763, 81] width 110 height 38
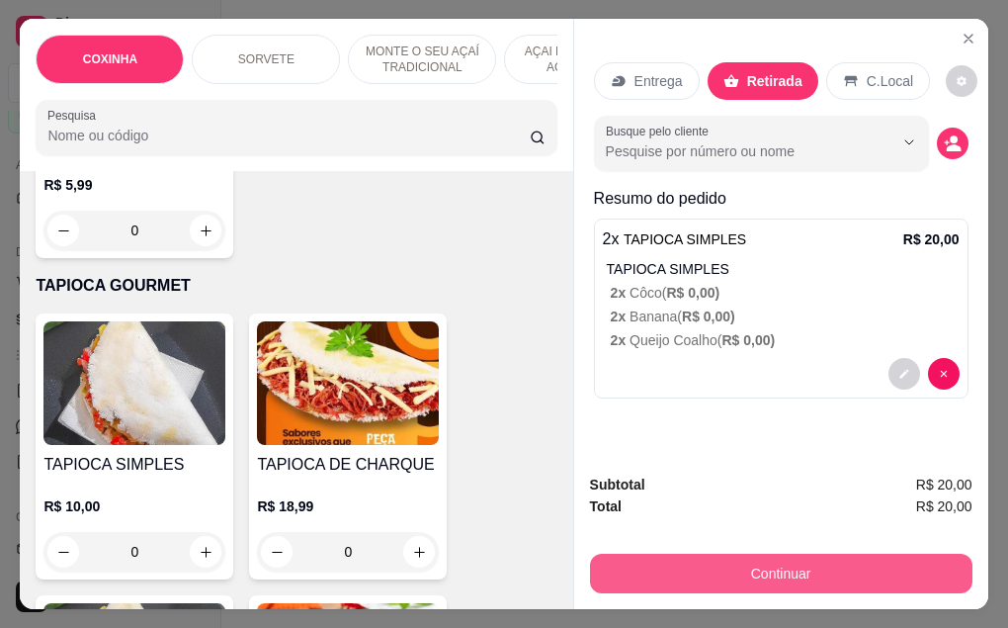
click at [745, 563] on button "Continuar" at bounding box center [781, 573] width 382 height 40
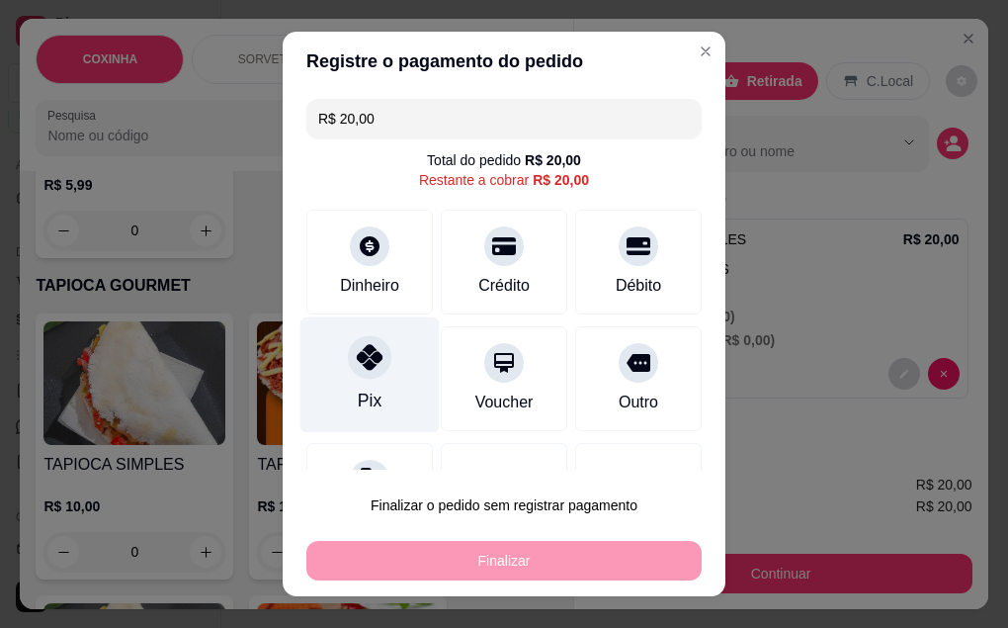
click at [358, 387] on div "Pix" at bounding box center [370, 400] width 24 height 26
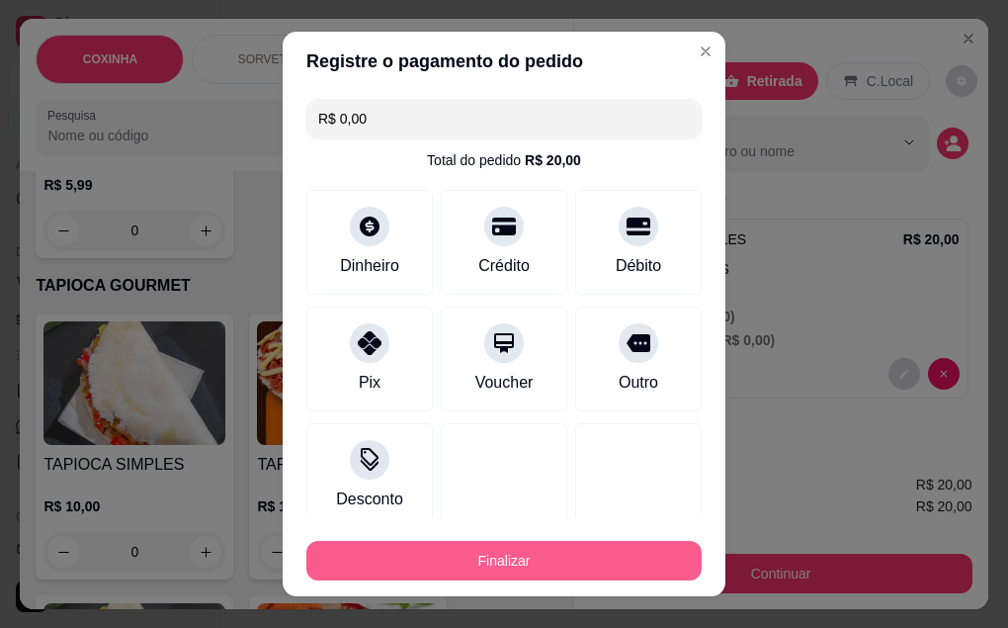
click at [502, 564] on button "Finalizar" at bounding box center [503, 561] width 395 height 40
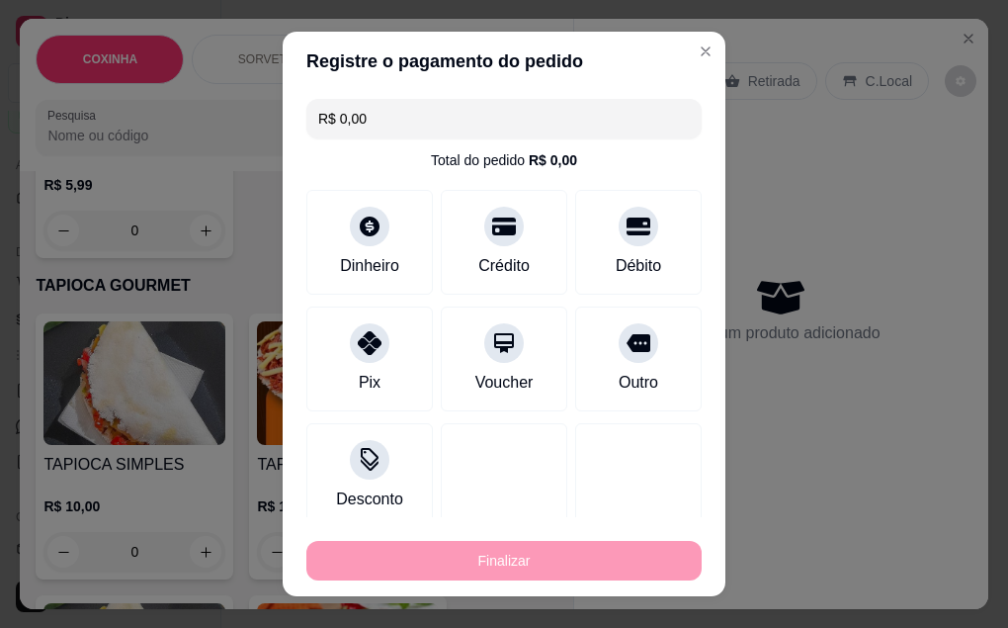
type input "-R$ 20,00"
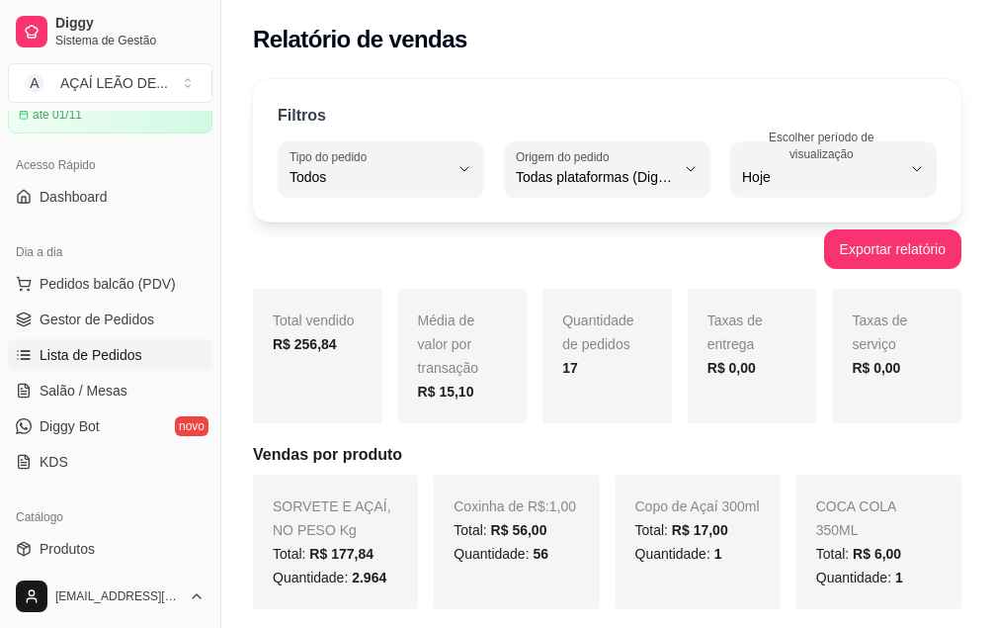
click at [109, 353] on span "Lista de Pedidos" at bounding box center [91, 355] width 103 height 20
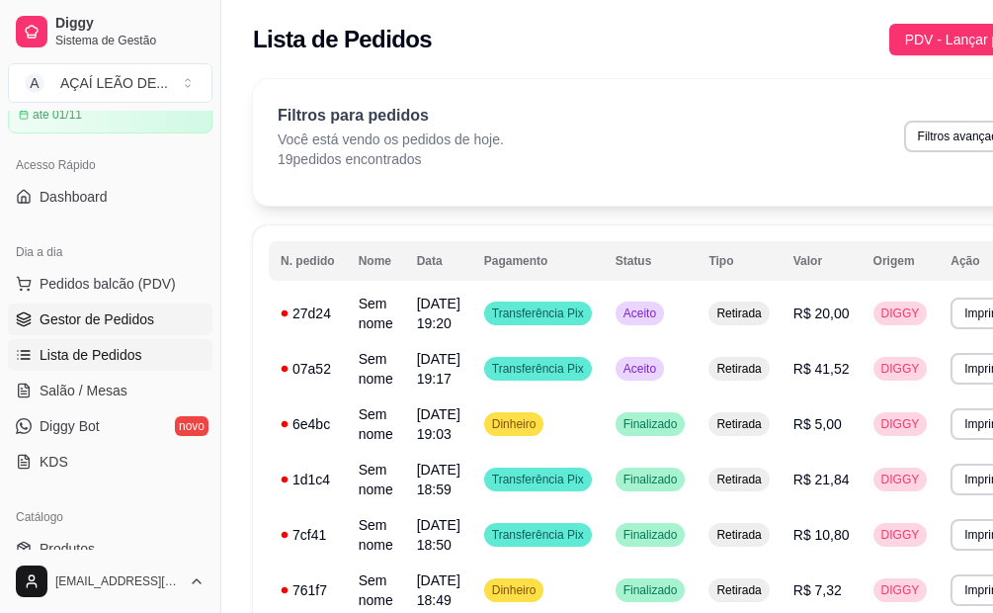
click at [87, 316] on span "Gestor de Pedidos" at bounding box center [97, 319] width 115 height 20
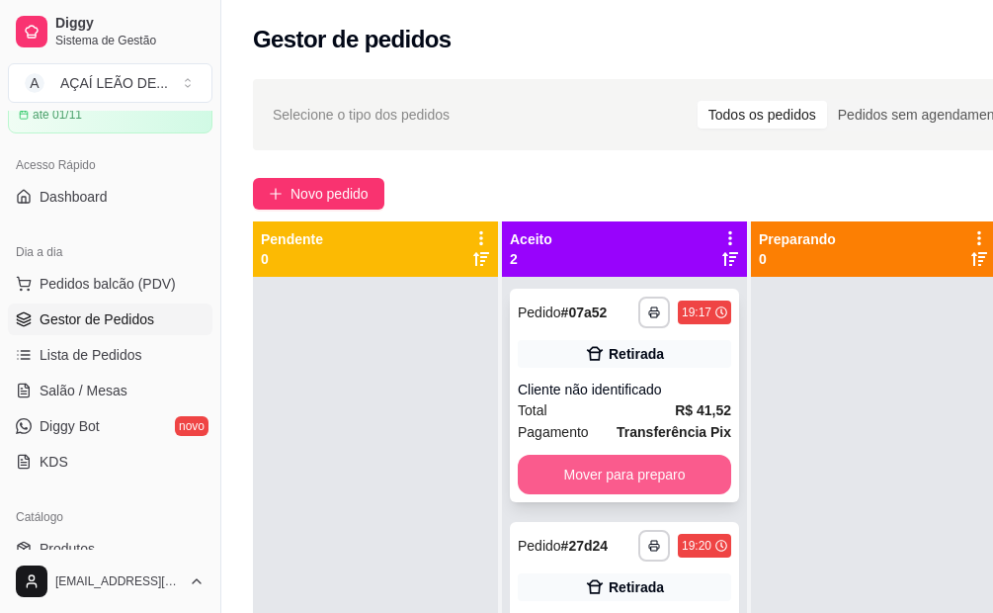
click at [678, 477] on button "Mover para preparo" at bounding box center [624, 475] width 213 height 40
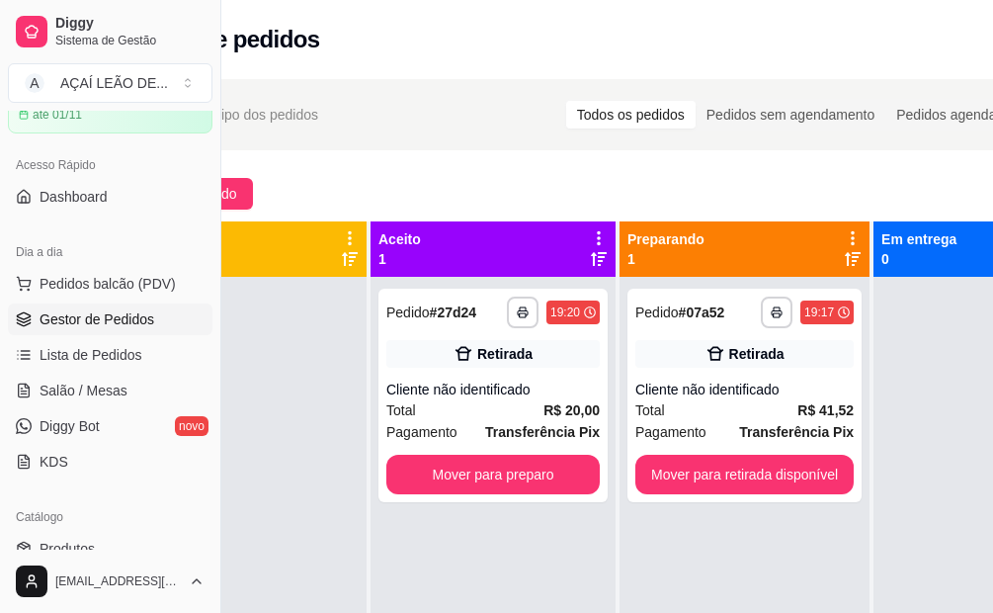
scroll to position [0, 212]
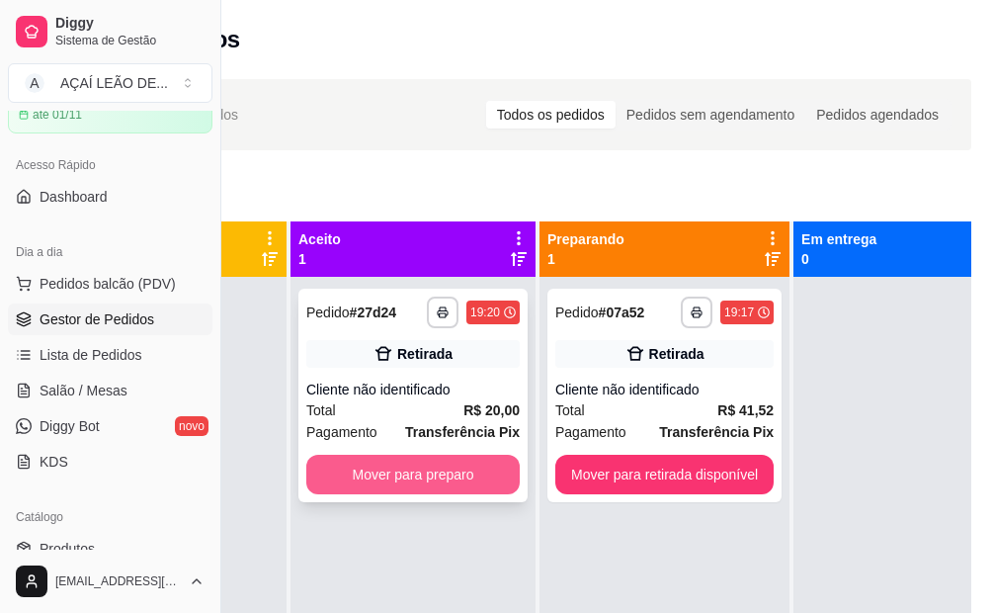
click at [462, 468] on button "Mover para preparo" at bounding box center [412, 475] width 213 height 40
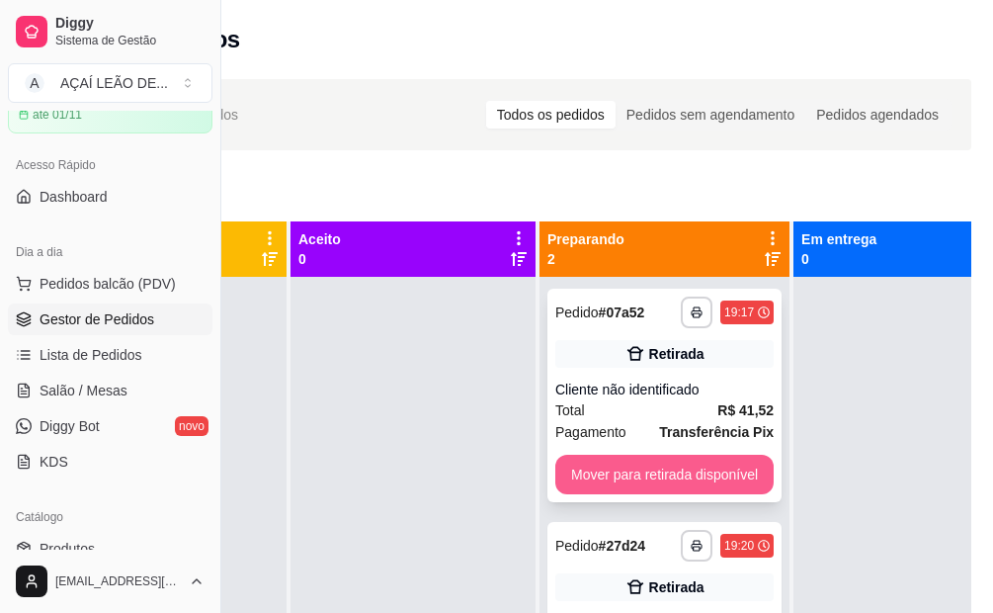
click at [682, 476] on button "Mover para retirada disponível" at bounding box center [664, 475] width 218 height 40
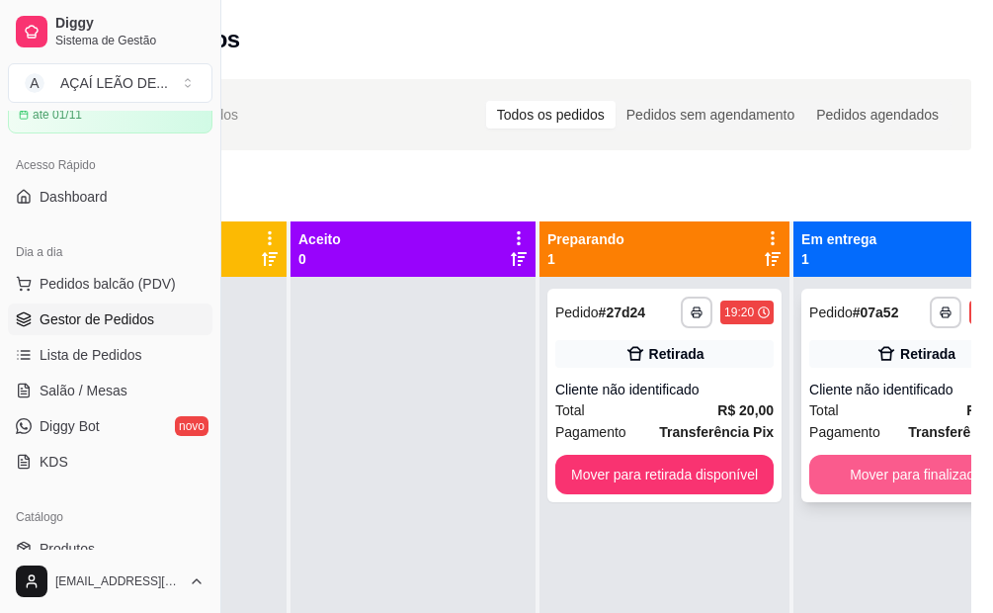
click at [850, 480] on button "Mover para finalizado" at bounding box center [915, 475] width 213 height 40
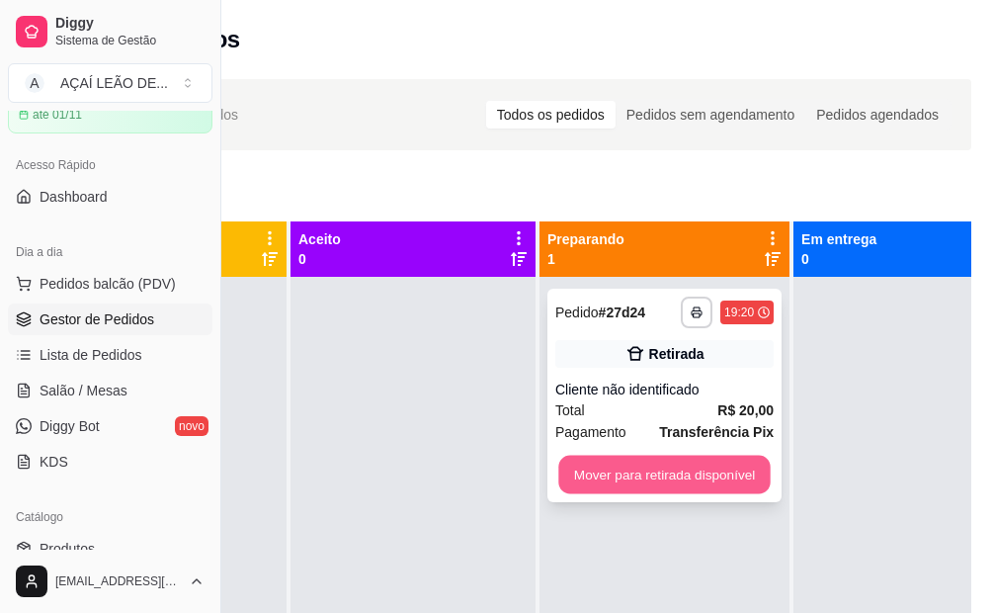
click at [686, 480] on button "Mover para retirada disponível" at bounding box center [664, 475] width 212 height 39
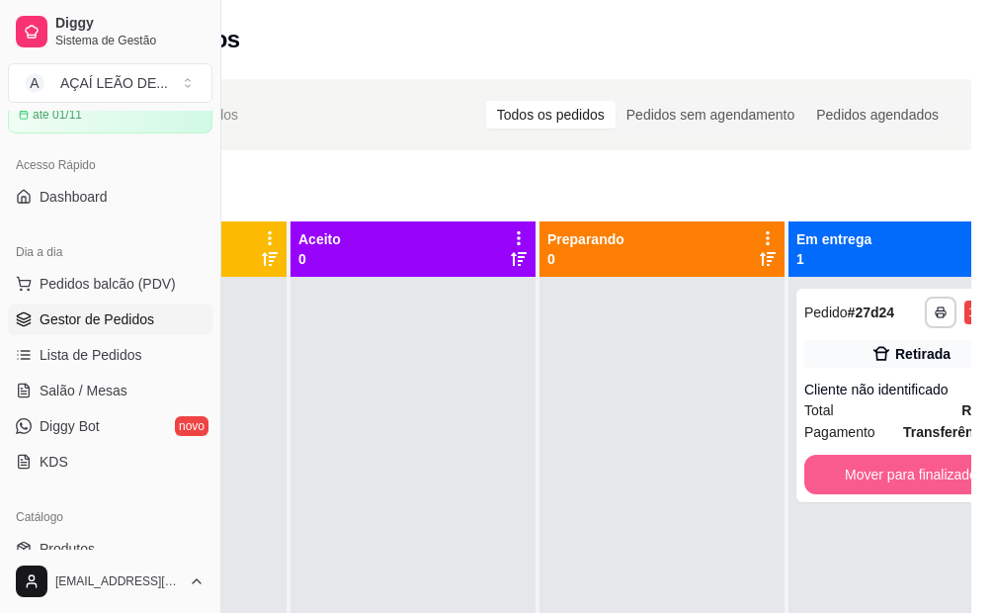
click at [869, 480] on button "Mover para finalizado" at bounding box center [910, 475] width 213 height 40
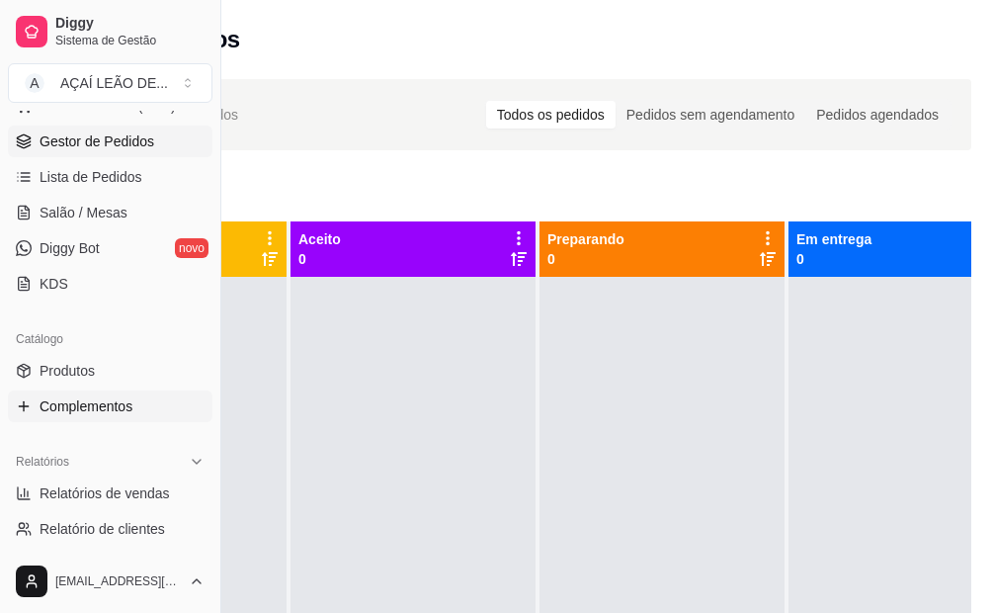
scroll to position [296, 0]
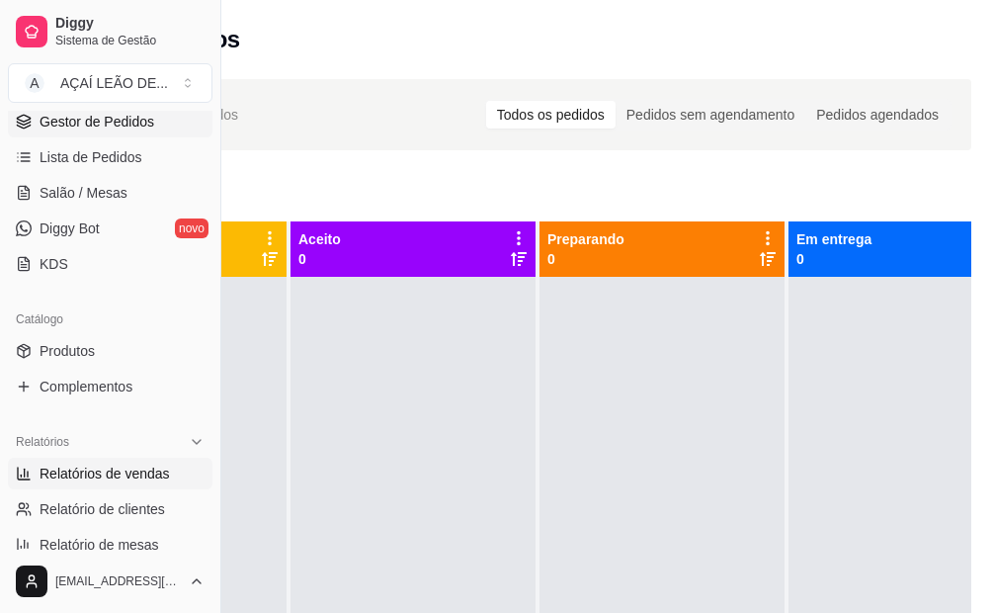
click at [136, 467] on span "Relatórios de vendas" at bounding box center [105, 474] width 130 height 20
select select "ALL"
select select "0"
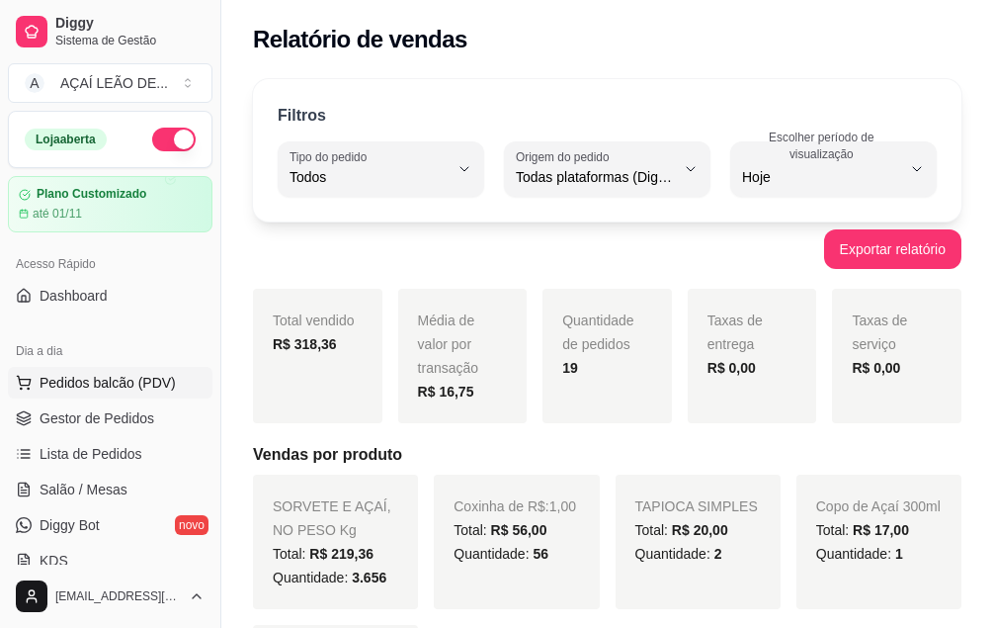
click at [137, 386] on span "Pedidos balcão (PDV)" at bounding box center [108, 383] width 136 height 20
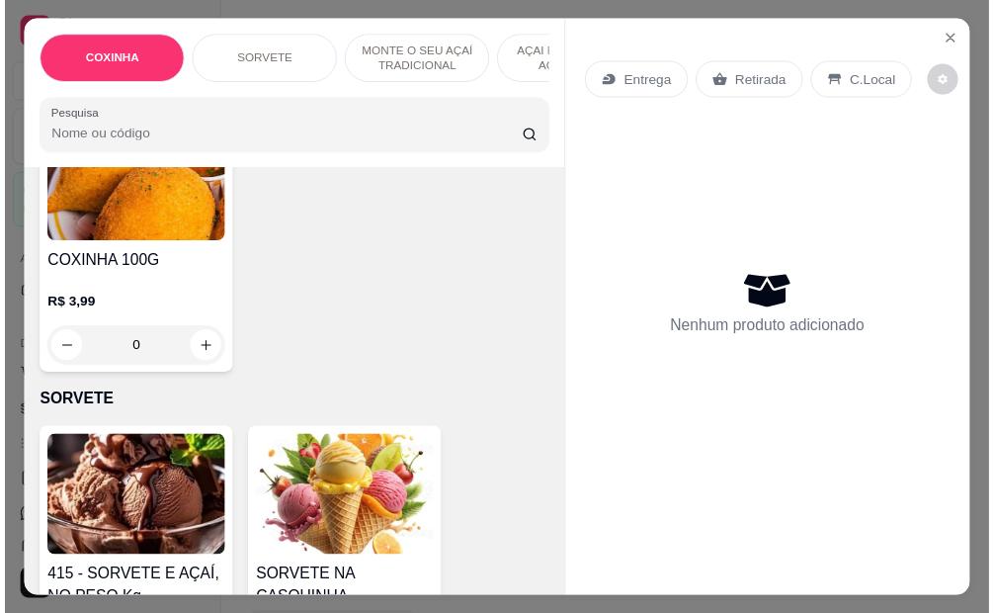
scroll to position [593, 0]
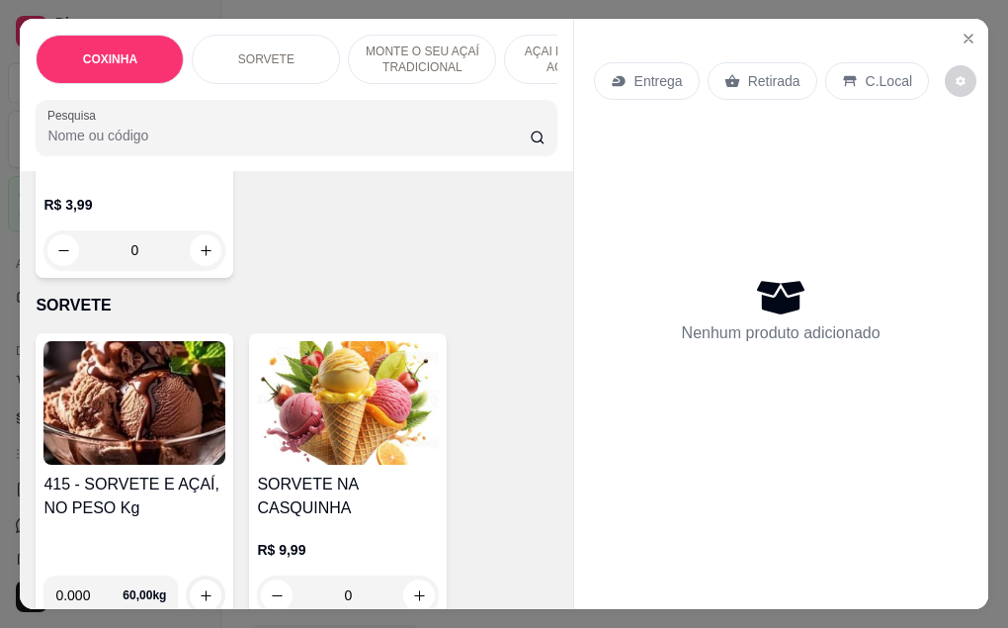
click at [160, 396] on img at bounding box center [134, 403] width 182 height 124
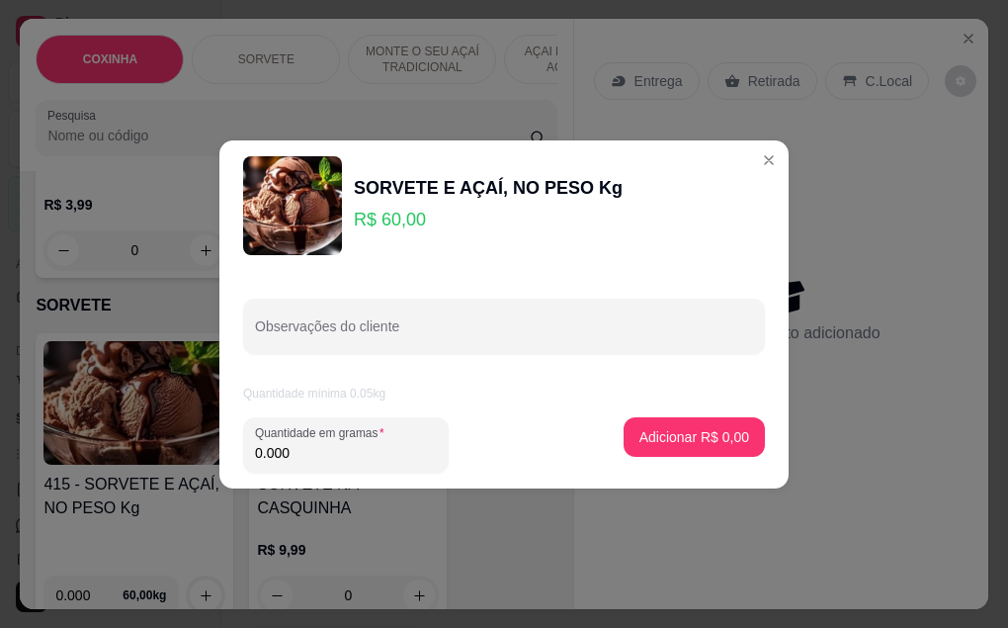
drag, startPoint x: 505, startPoint y: 77, endPoint x: 338, endPoint y: 458, distance: 415.6
click at [338, 458] on input "0.000" at bounding box center [346, 453] width 182 height 20
type input "1.182"
click at [702, 419] on button "Adicionar R$ 70,92" at bounding box center [690, 436] width 145 height 39
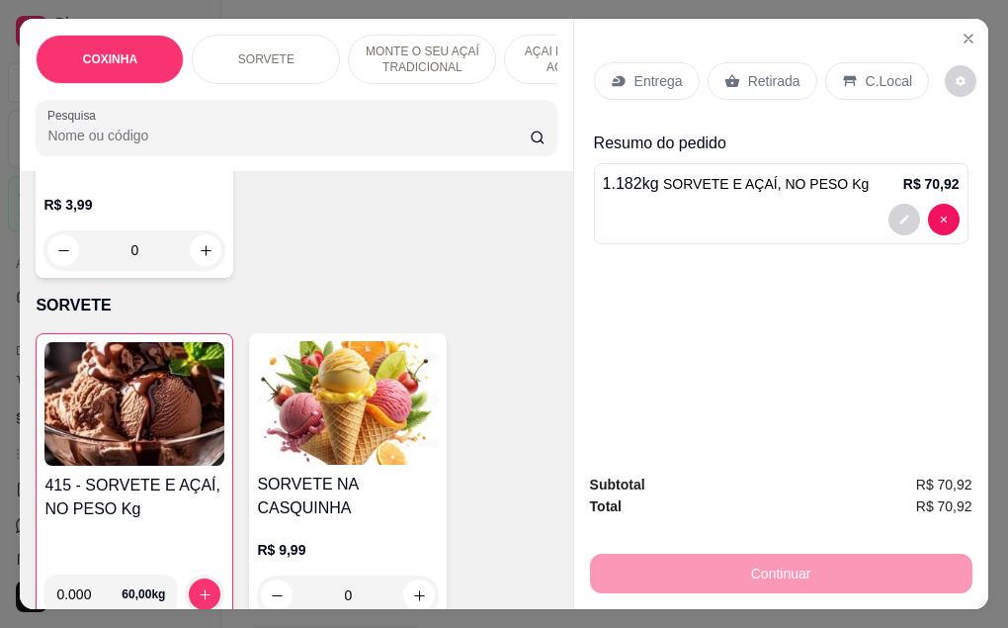
click at [759, 87] on div "Retirada" at bounding box center [763, 81] width 110 height 38
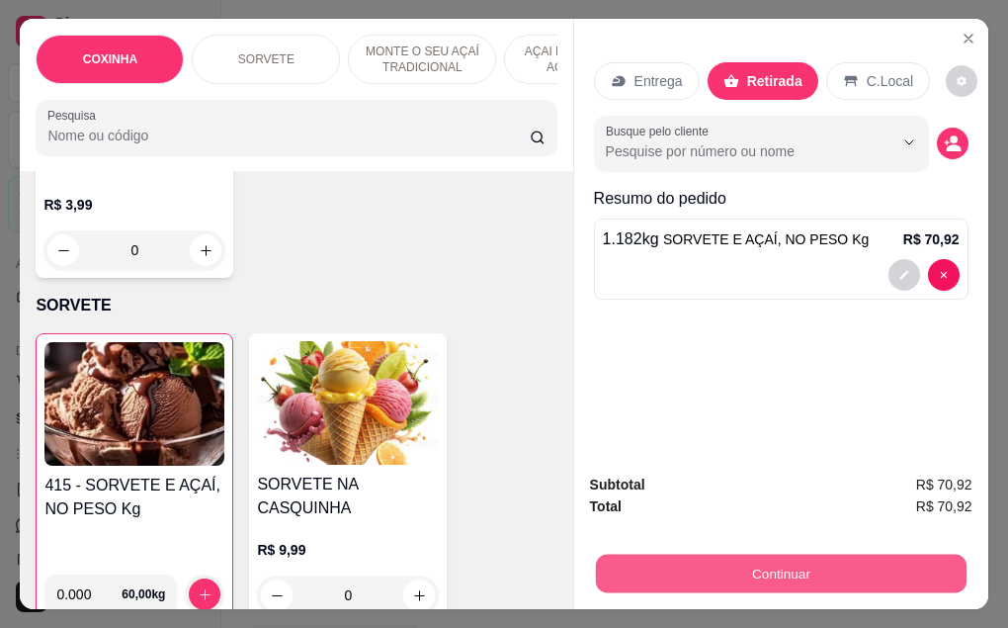
click at [804, 561] on button "Continuar" at bounding box center [780, 573] width 371 height 39
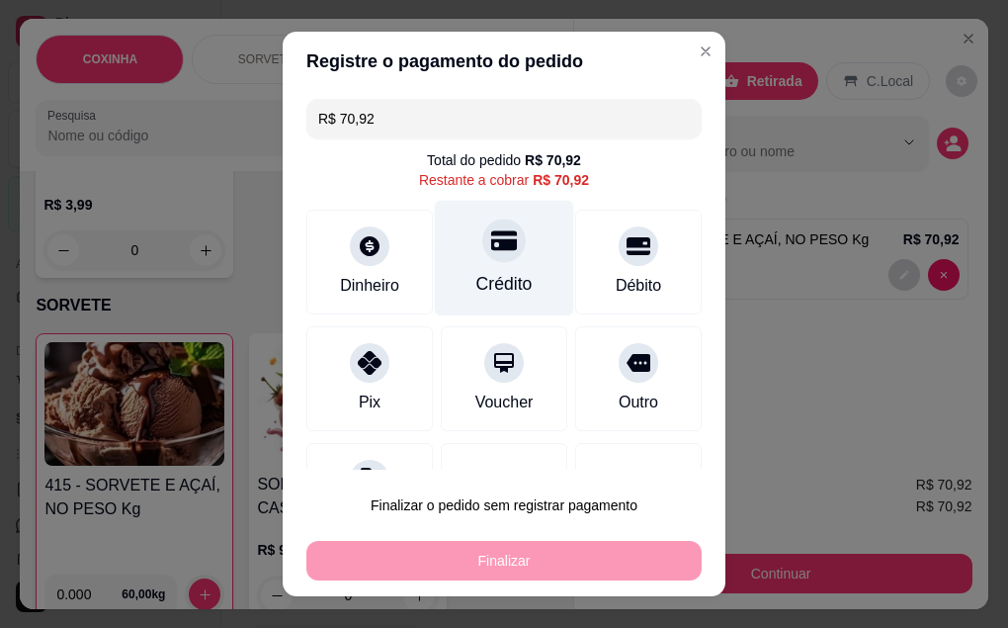
click at [476, 276] on div "Crédito" at bounding box center [504, 284] width 56 height 26
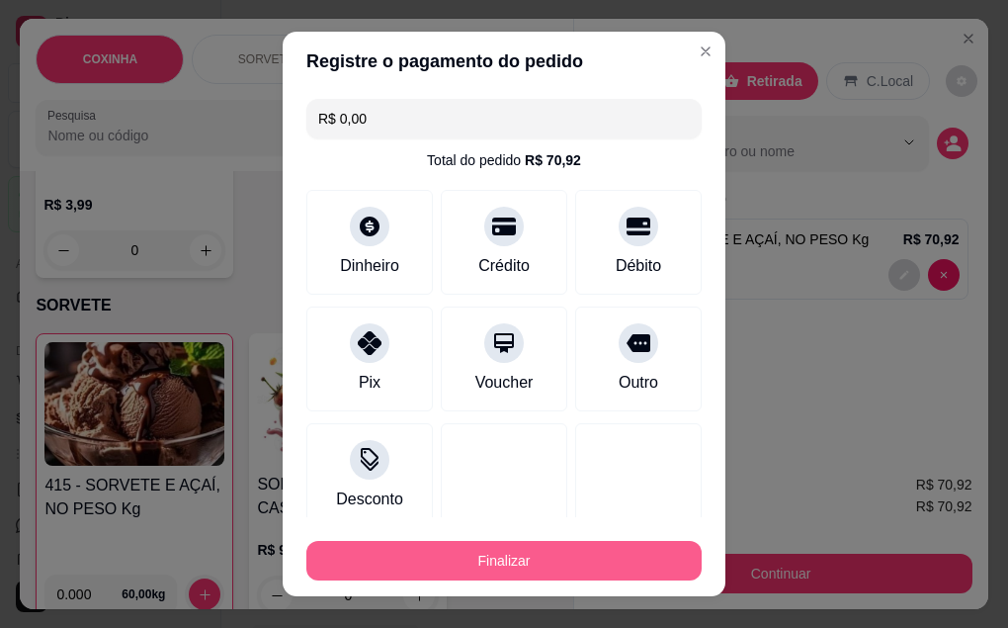
click at [486, 574] on button "Finalizar" at bounding box center [503, 561] width 395 height 40
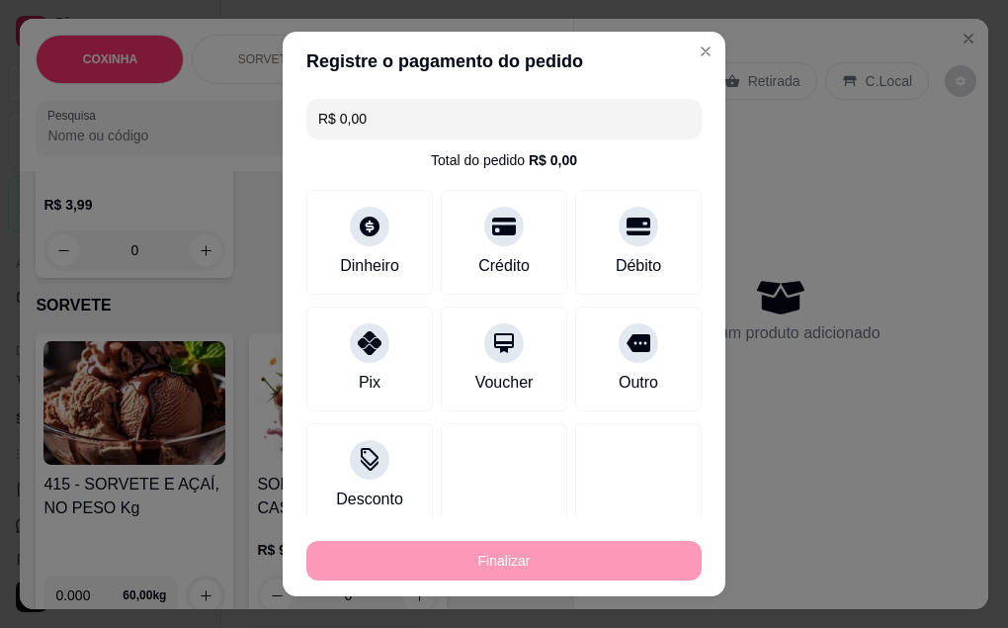
type input "-R$ 70,92"
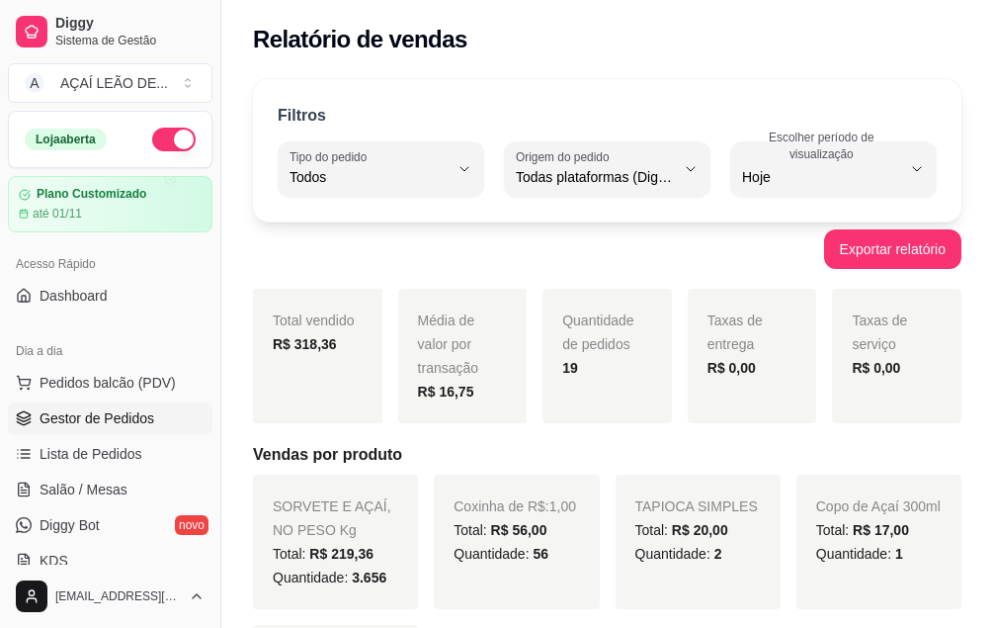
click at [93, 414] on span "Gestor de Pedidos" at bounding box center [97, 418] width 115 height 20
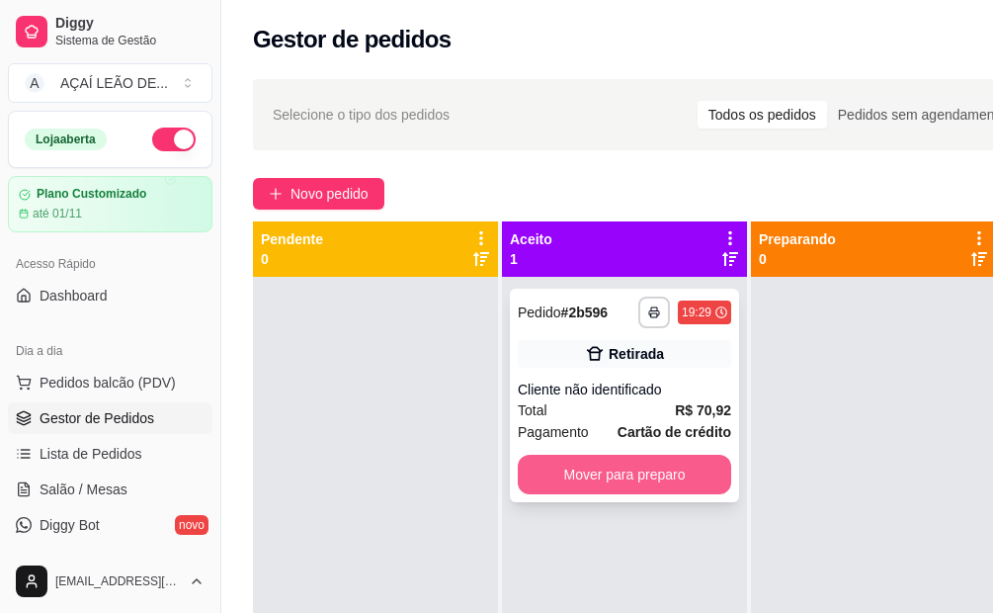
click at [612, 484] on button "Mover para preparo" at bounding box center [624, 475] width 213 height 40
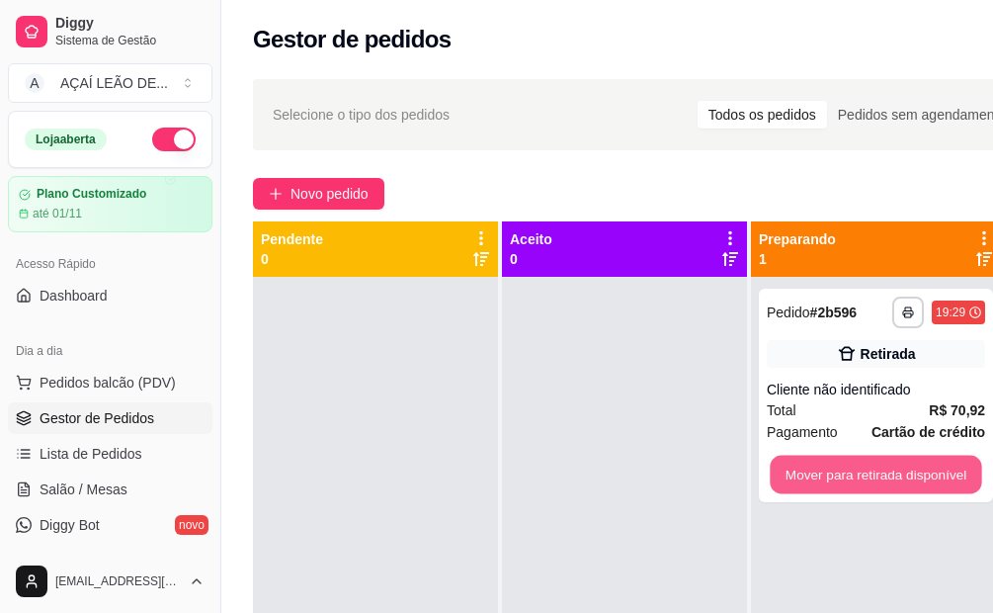
click at [870, 469] on button "Mover para retirada disponível" at bounding box center [876, 475] width 212 height 39
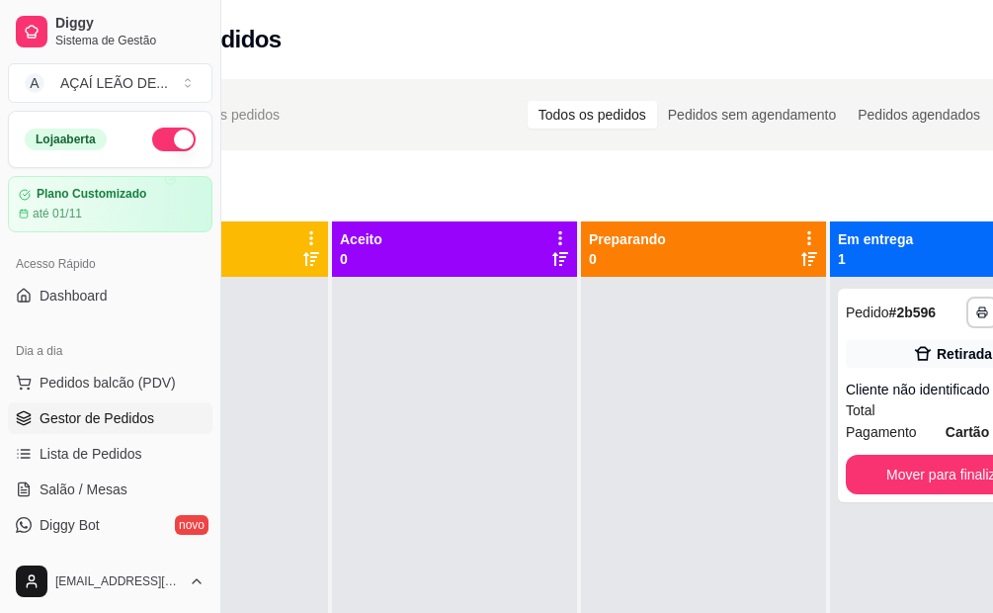
scroll to position [0, 221]
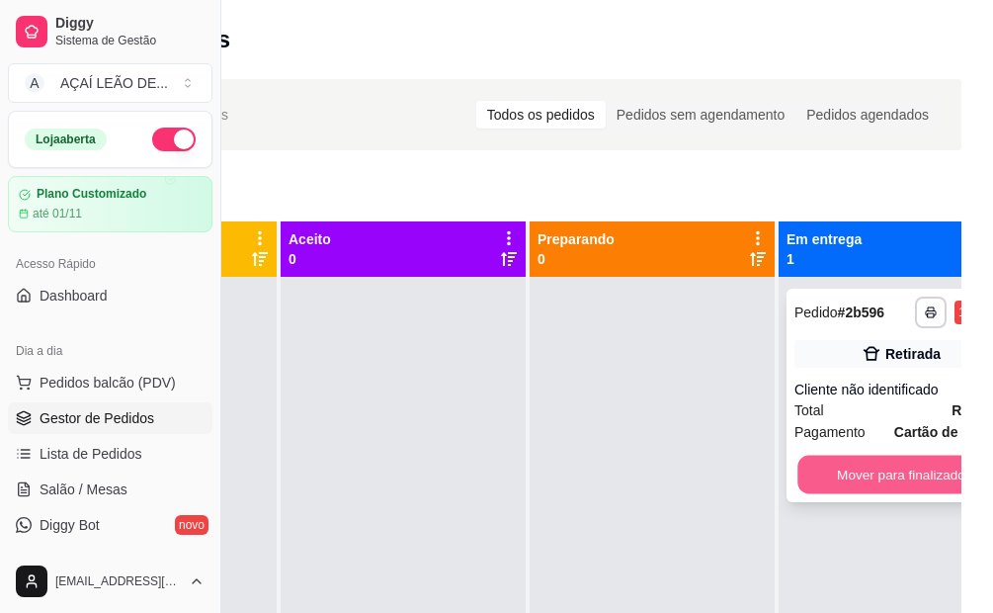
click at [851, 474] on button "Mover para finalizado" at bounding box center [902, 475] width 208 height 39
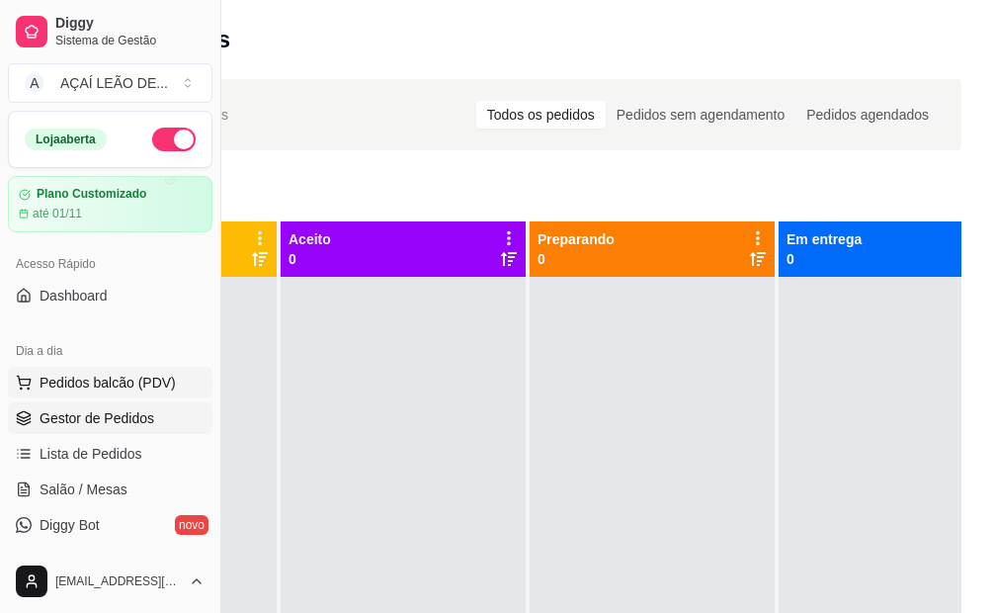
click at [92, 381] on span "Pedidos balcão (PDV)" at bounding box center [108, 383] width 136 height 20
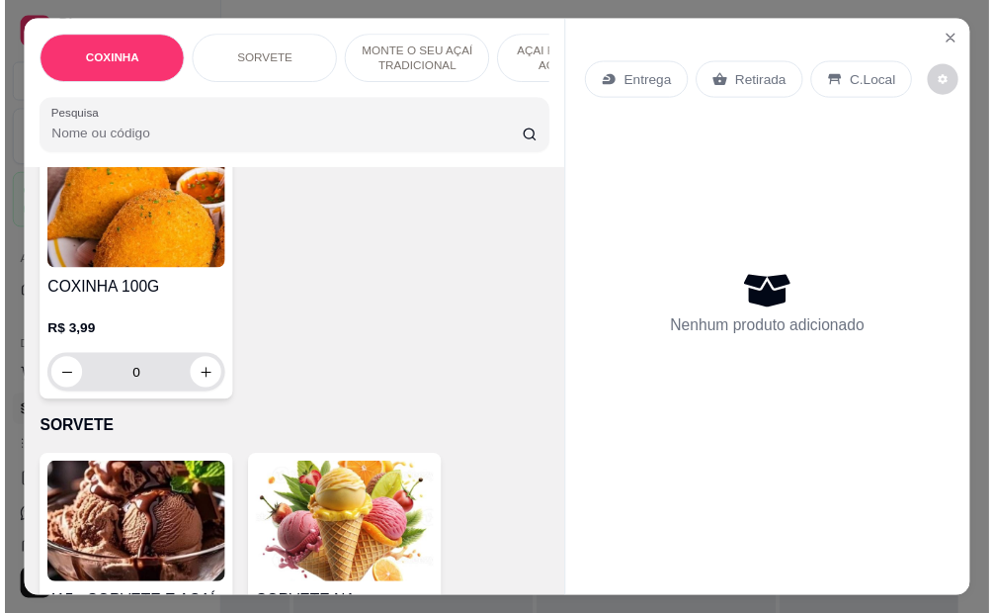
scroll to position [494, 0]
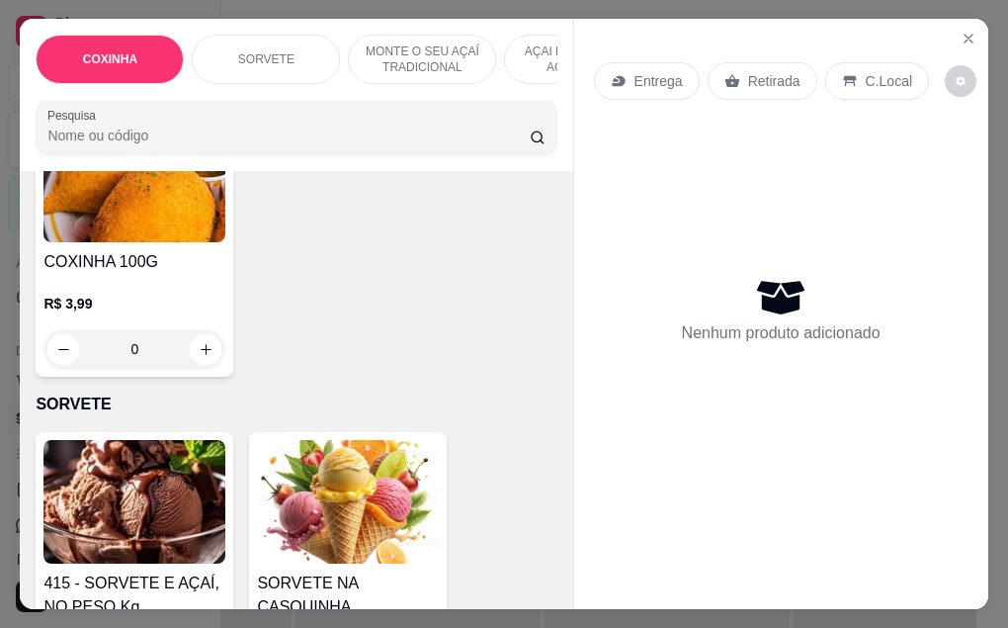
click at [142, 491] on img at bounding box center [134, 502] width 182 height 124
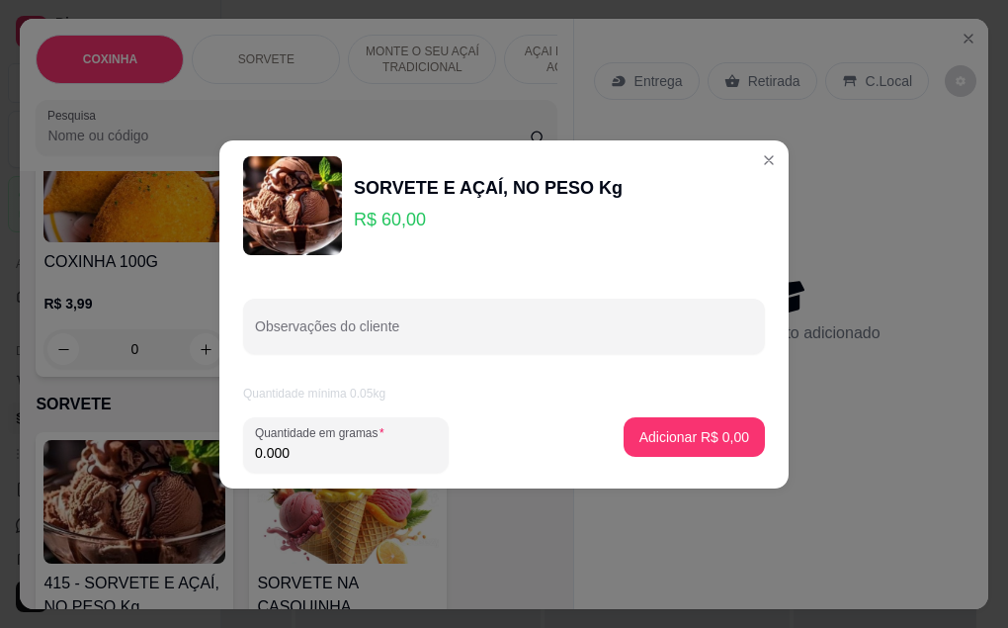
click at [306, 458] on input "0.000" at bounding box center [346, 453] width 182 height 20
type input "0.168"
click at [727, 438] on p "Adicionar R$ 10,08" at bounding box center [691, 436] width 115 height 19
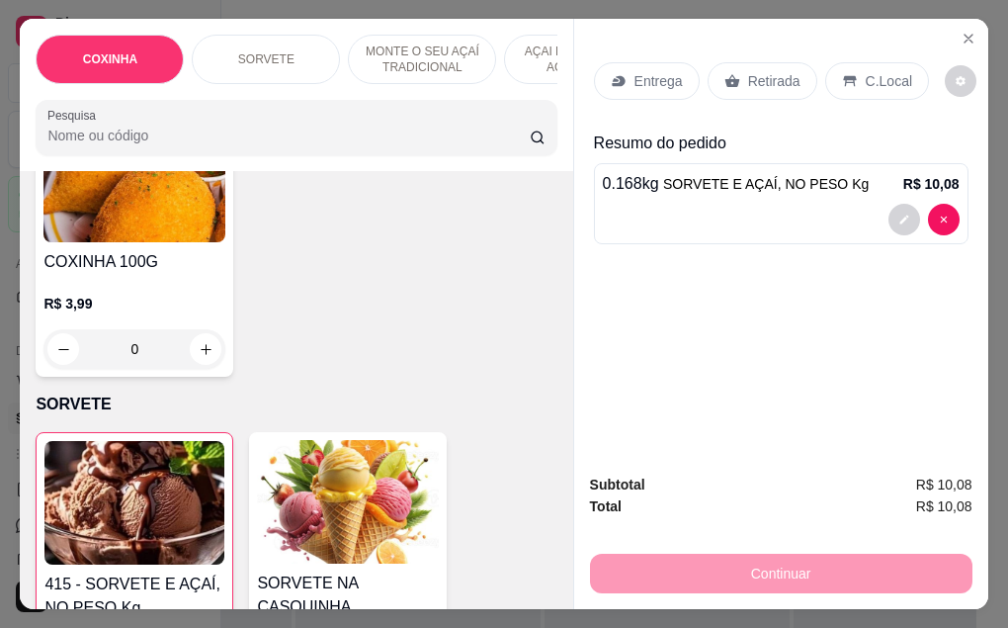
click at [750, 71] on p "Retirada" at bounding box center [774, 81] width 52 height 20
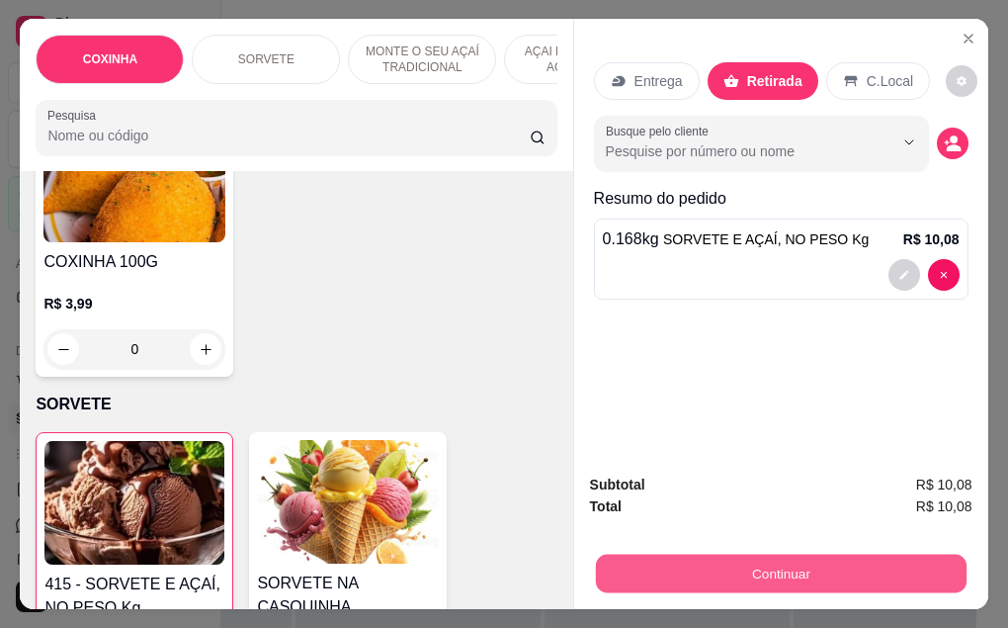
click at [791, 559] on button "Continuar" at bounding box center [780, 573] width 371 height 39
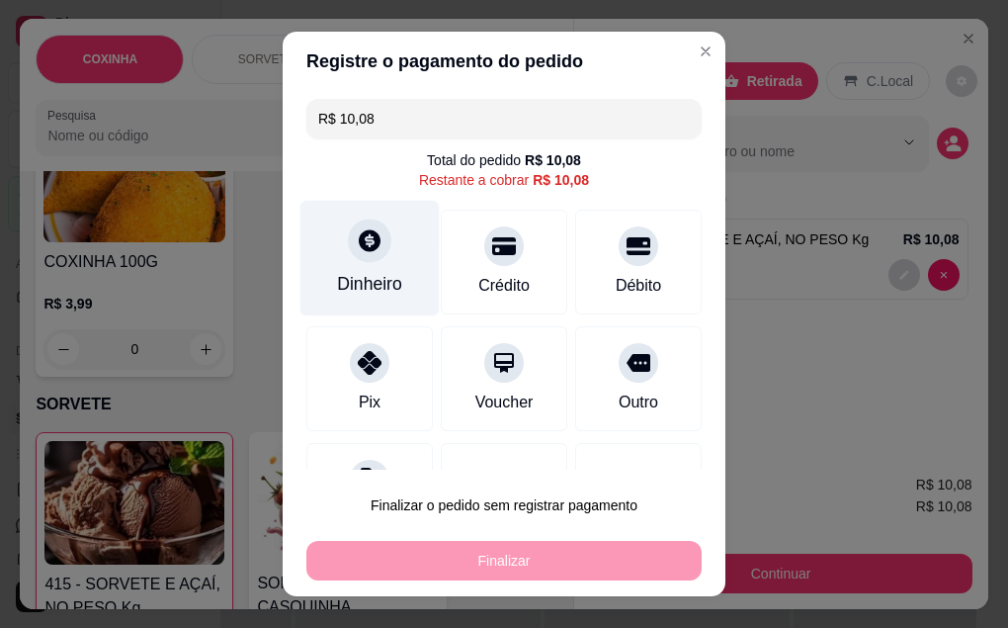
click at [359, 267] on div "Dinheiro" at bounding box center [369, 258] width 139 height 116
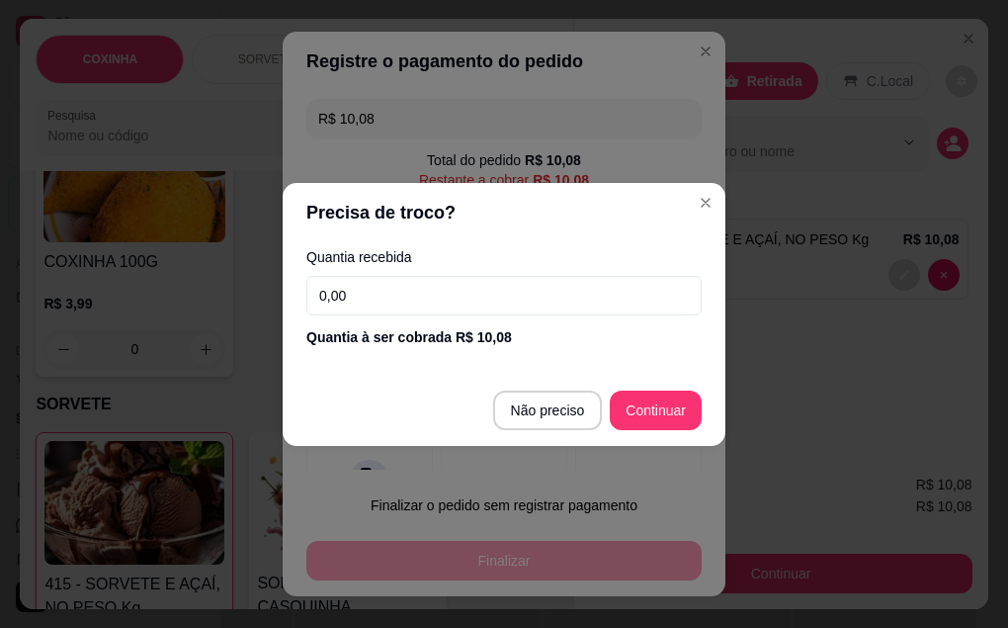
click at [439, 294] on input "0,00" at bounding box center [503, 296] width 395 height 40
type input "10,00"
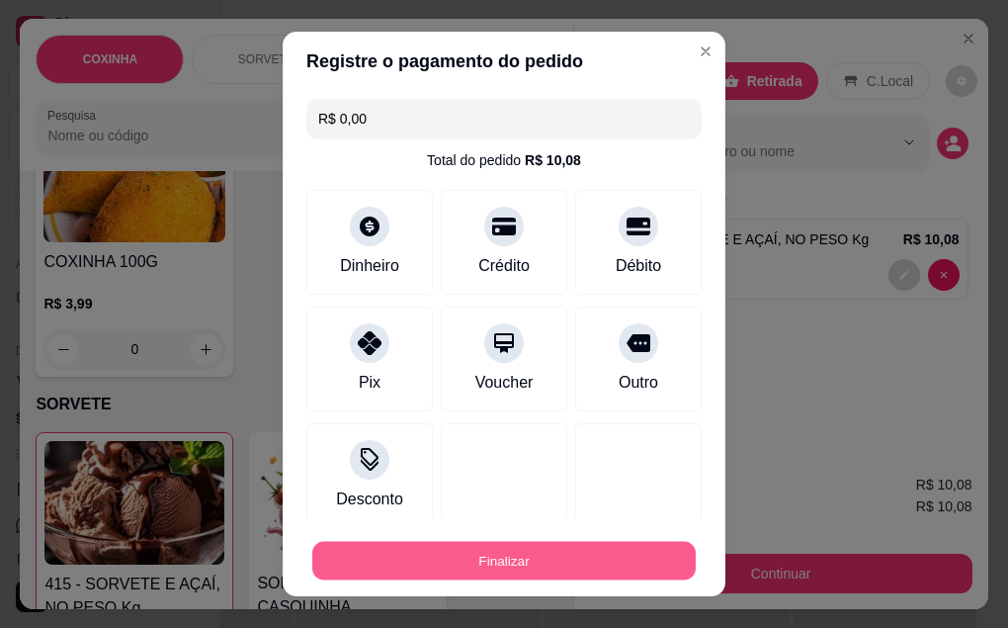
click at [535, 570] on button "Finalizar" at bounding box center [503, 561] width 383 height 39
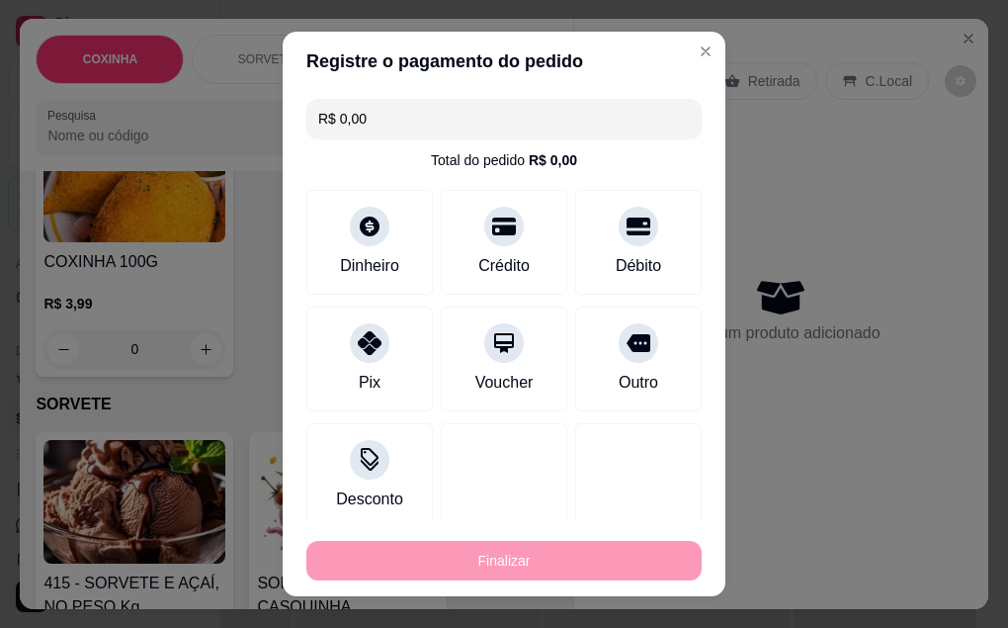
type input "-R$ 10,08"
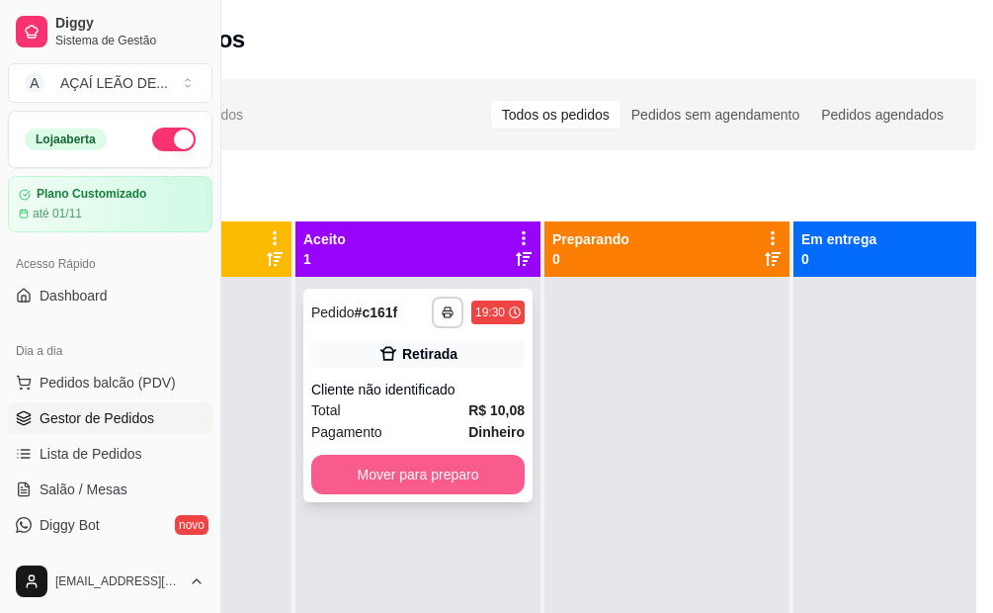
click at [396, 487] on button "Mover para preparo" at bounding box center [417, 475] width 213 height 40
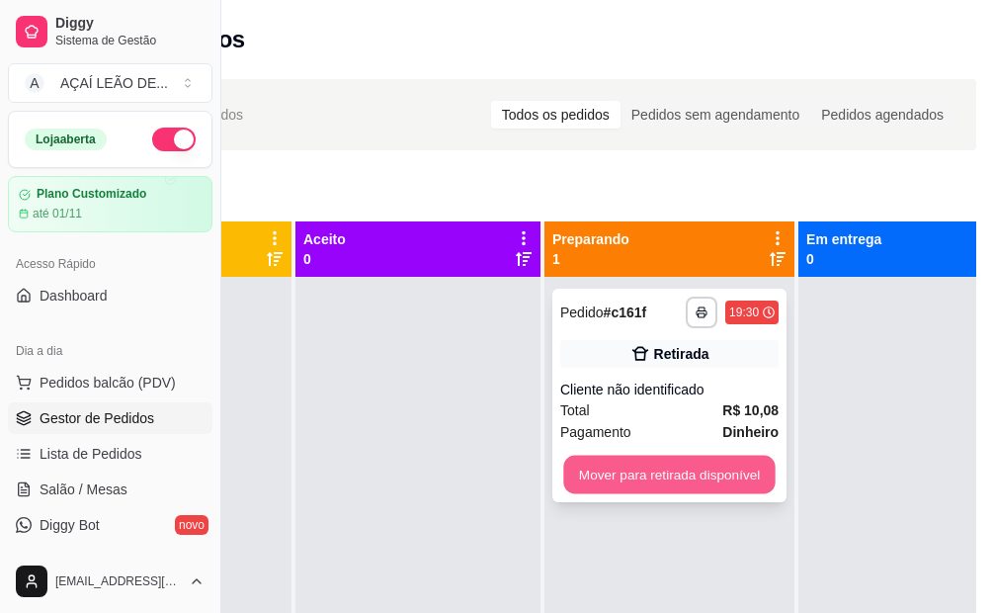
click at [646, 486] on button "Mover para retirada disponível" at bounding box center [669, 475] width 212 height 39
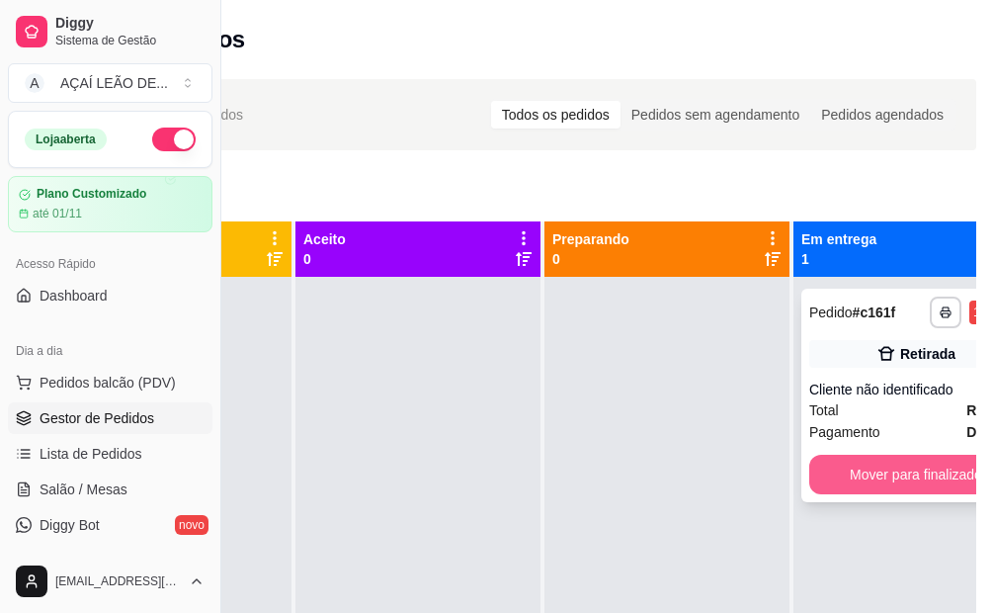
click at [905, 480] on button "Mover para finalizado" at bounding box center [915, 475] width 213 height 40
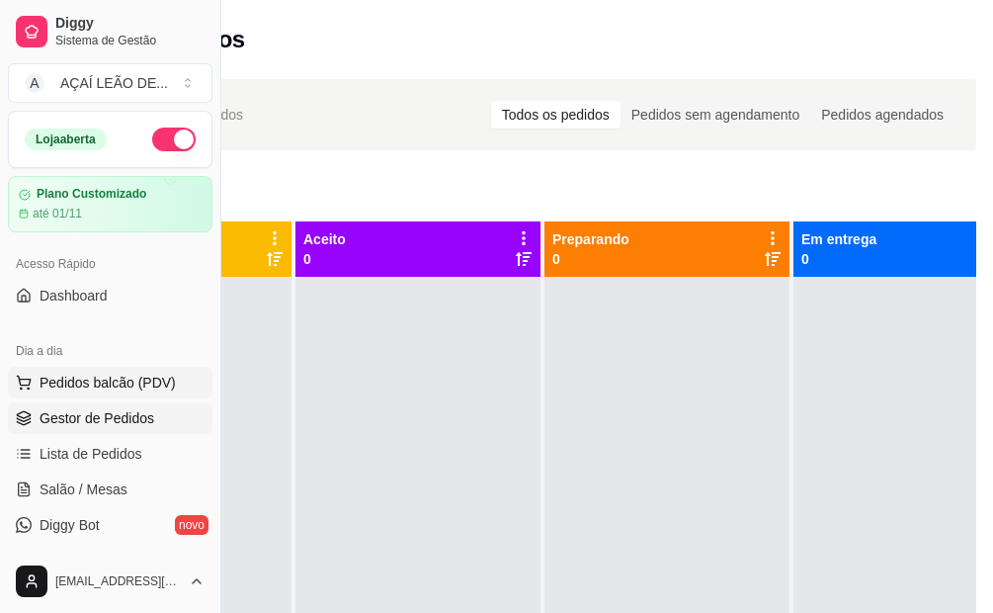
click at [135, 379] on span "Pedidos balcão (PDV)" at bounding box center [108, 383] width 136 height 20
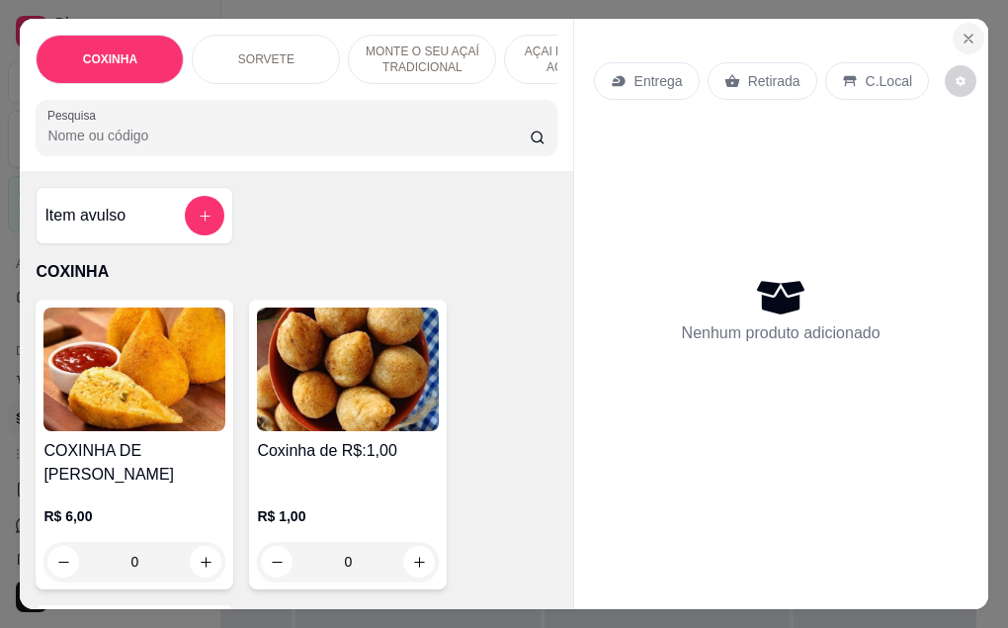
click at [953, 45] on button "Close" at bounding box center [969, 39] width 32 height 32
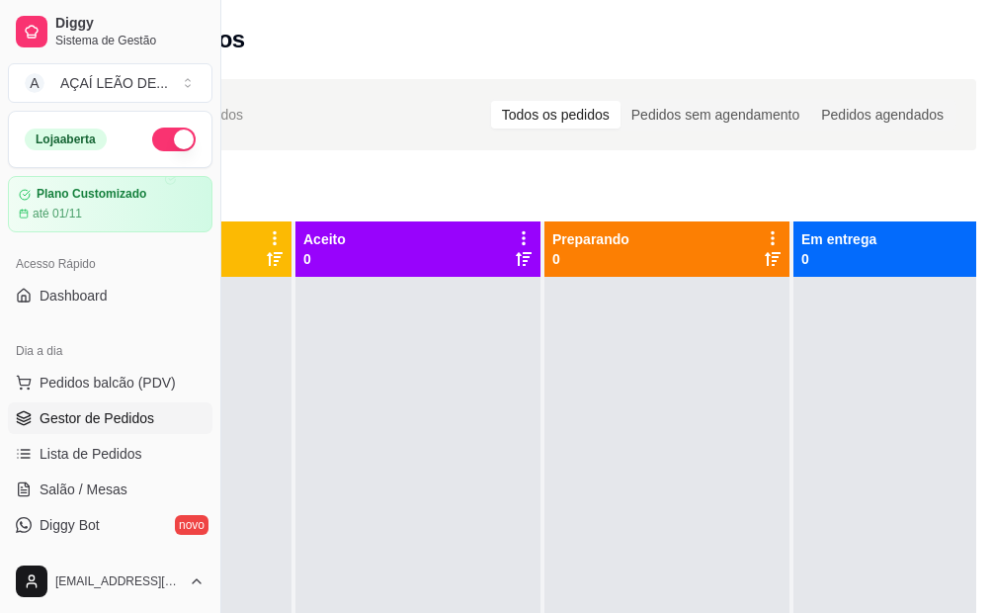
click at [114, 419] on span "Gestor de Pedidos" at bounding box center [97, 418] width 115 height 20
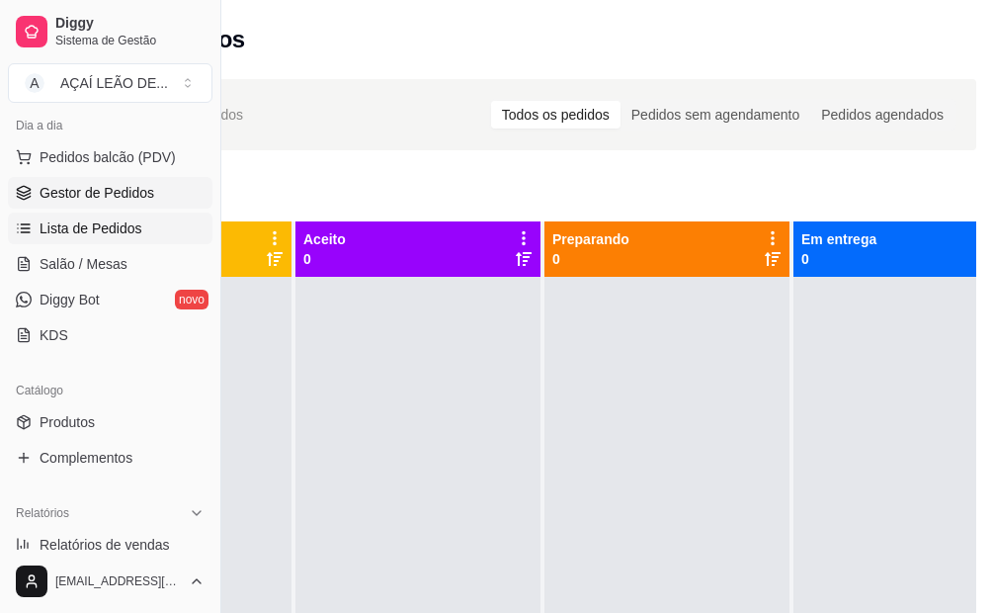
scroll to position [296, 0]
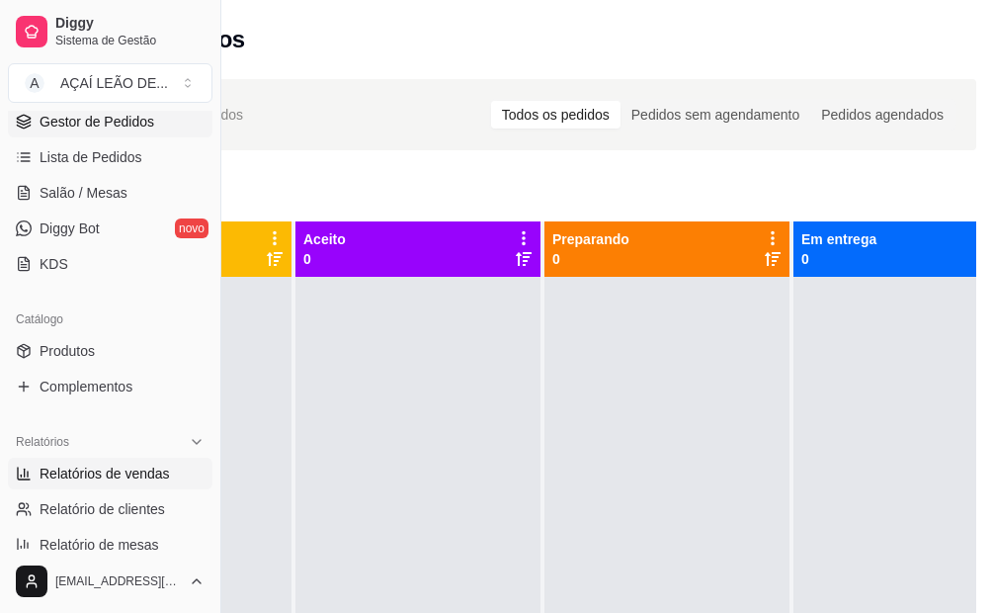
click at [84, 473] on span "Relatórios de vendas" at bounding box center [105, 474] width 130 height 20
select select "ALL"
select select "0"
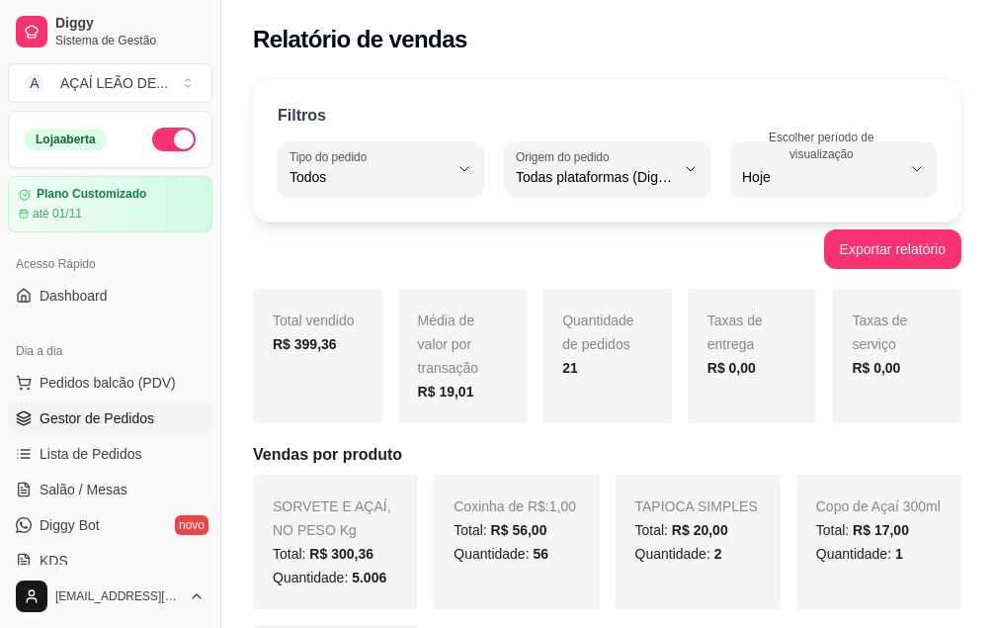
click at [126, 404] on link "Gestor de Pedidos" at bounding box center [110, 418] width 205 height 32
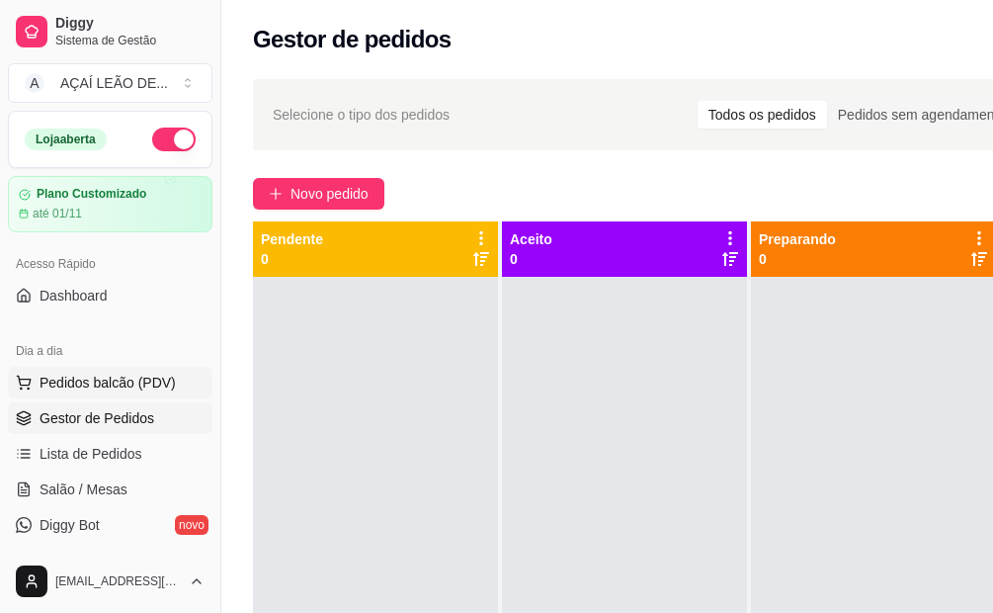
click at [130, 387] on span "Pedidos balcão (PDV)" at bounding box center [108, 383] width 136 height 20
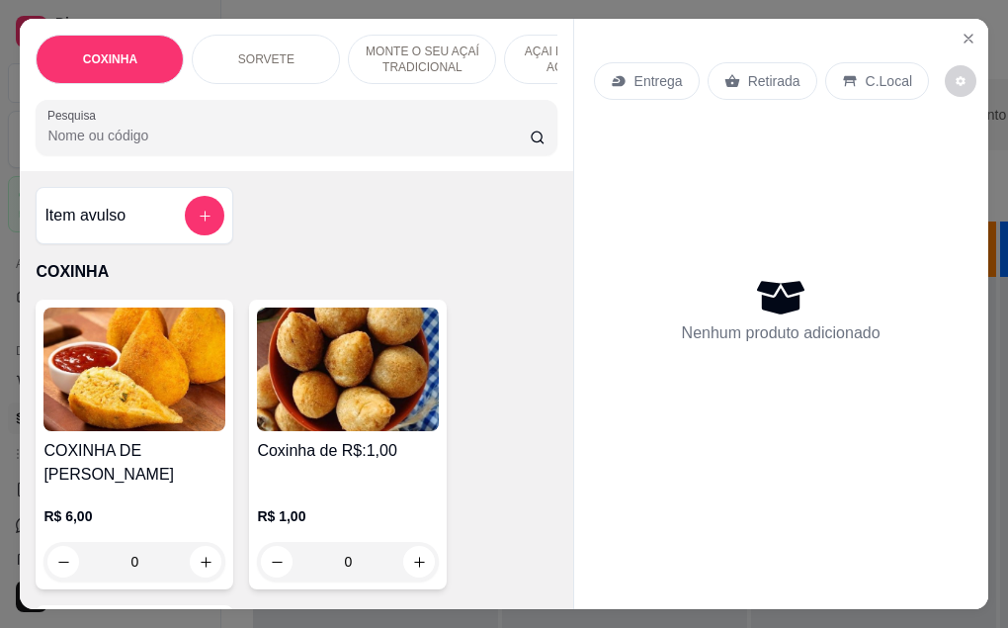
click at [348, 554] on input "0" at bounding box center [348, 562] width 111 height 40
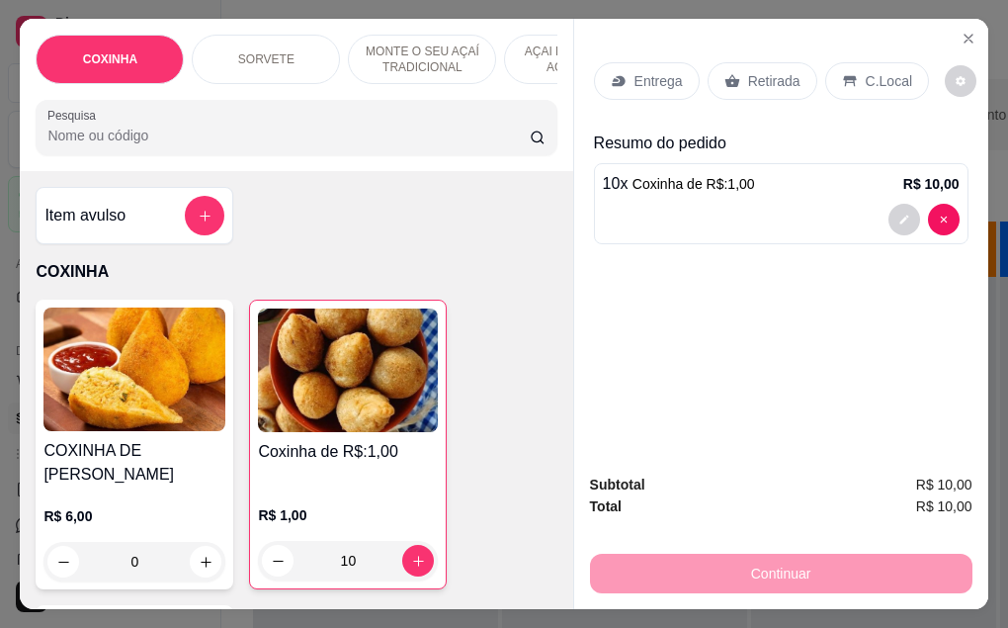
type input "10"
click at [769, 74] on p "Retirada" at bounding box center [774, 81] width 52 height 20
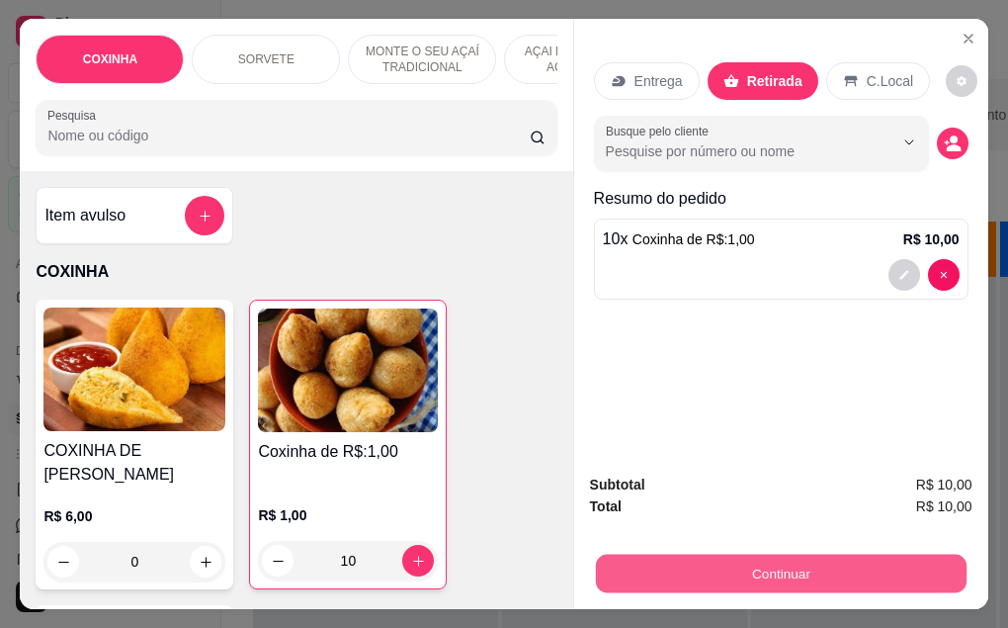
click at [787, 567] on button "Continuar" at bounding box center [780, 573] width 371 height 39
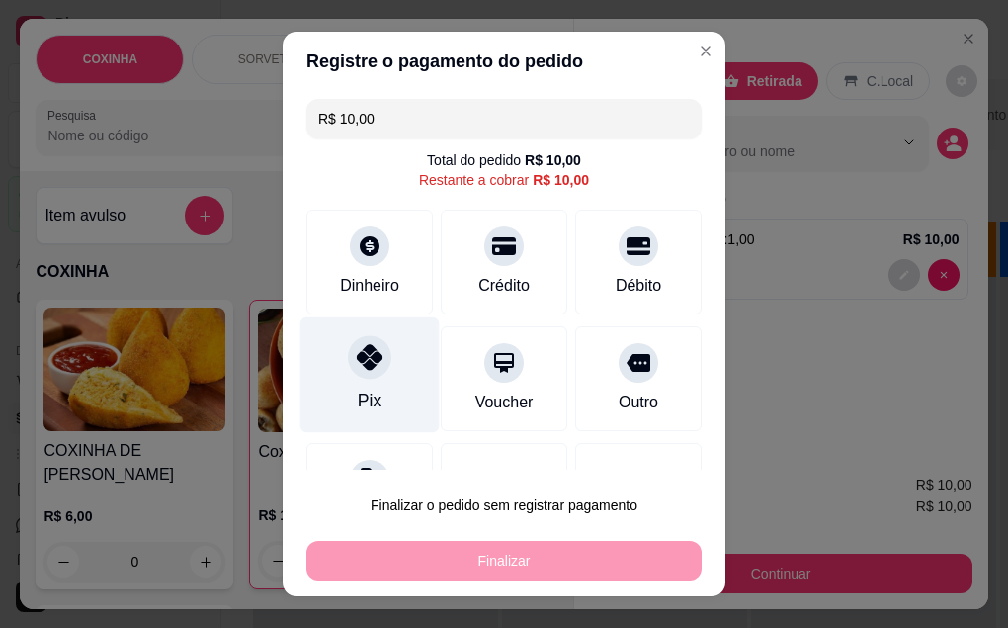
click at [372, 398] on div "Pix" at bounding box center [369, 374] width 139 height 116
type input "R$ 0,00"
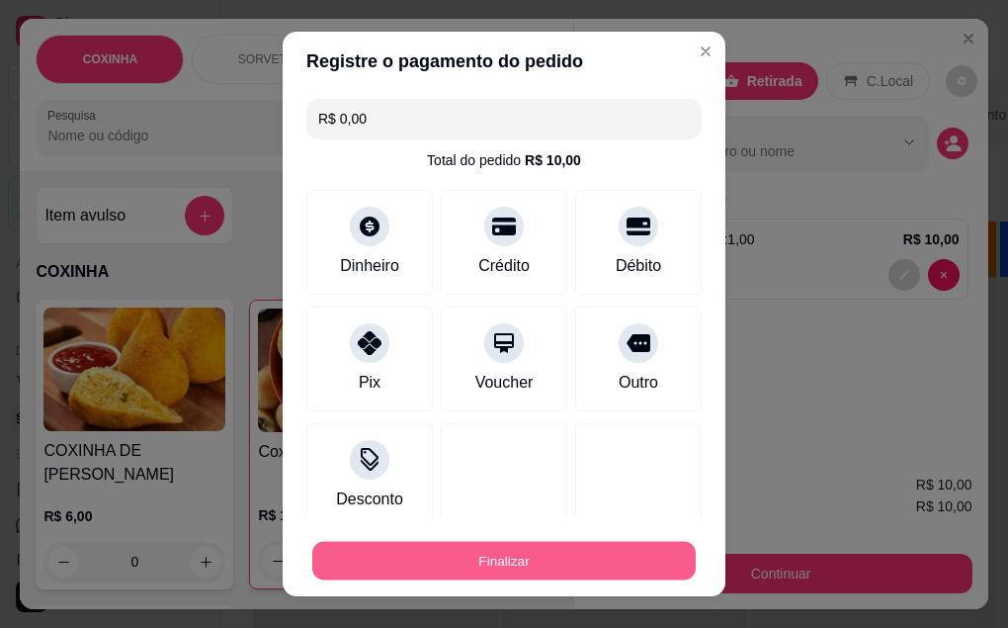
click at [534, 564] on button "Finalizar" at bounding box center [503, 561] width 383 height 39
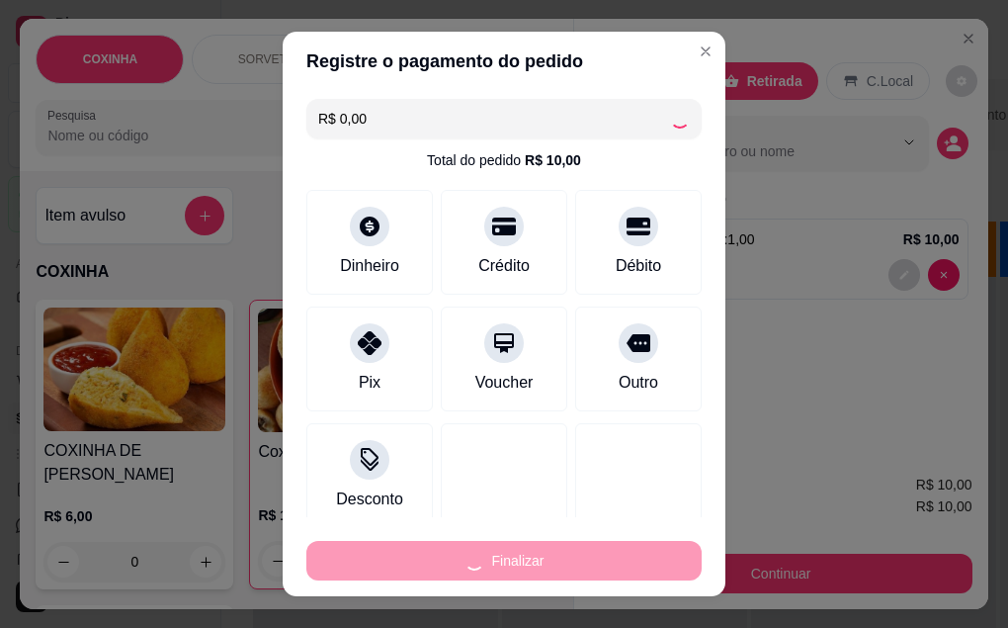
type input "0"
type input "-R$ 10,00"
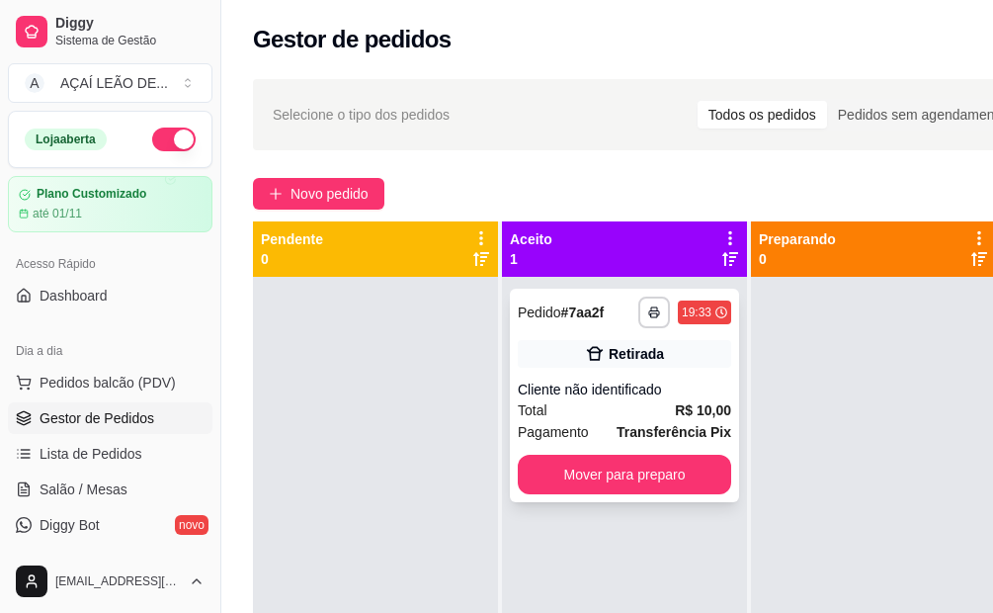
click at [680, 494] on div "**********" at bounding box center [624, 395] width 229 height 213
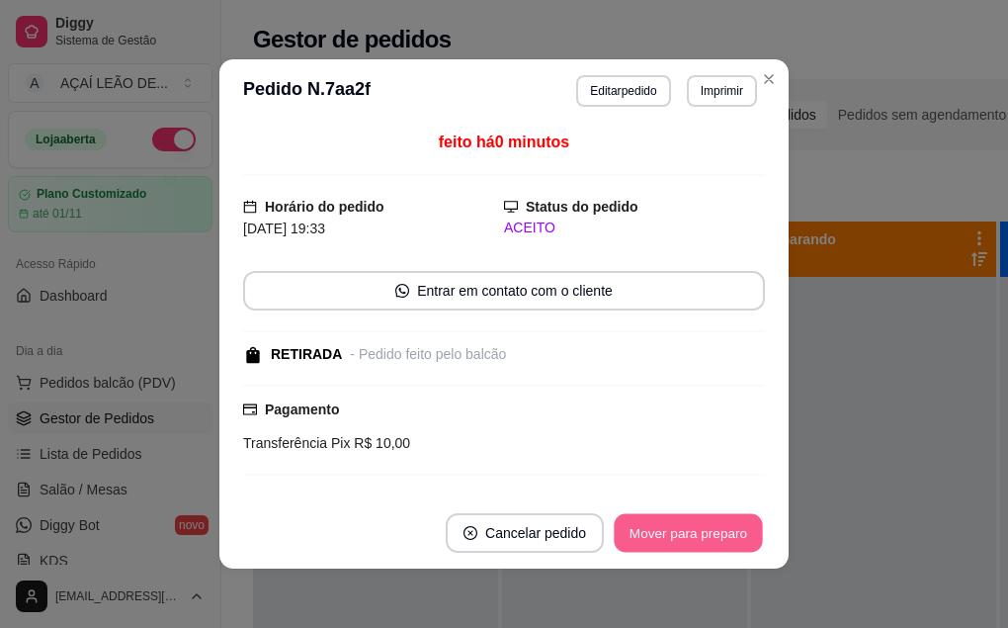
click at [708, 523] on button "Mover para preparo" at bounding box center [688, 533] width 148 height 39
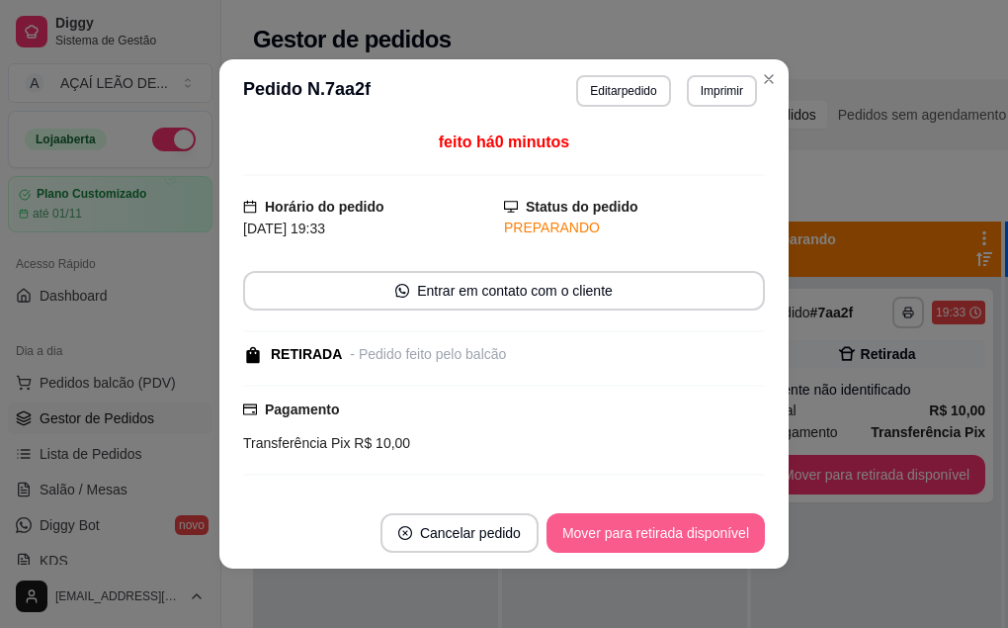
click at [747, 519] on button "Mover para retirada disponível" at bounding box center [656, 533] width 218 height 40
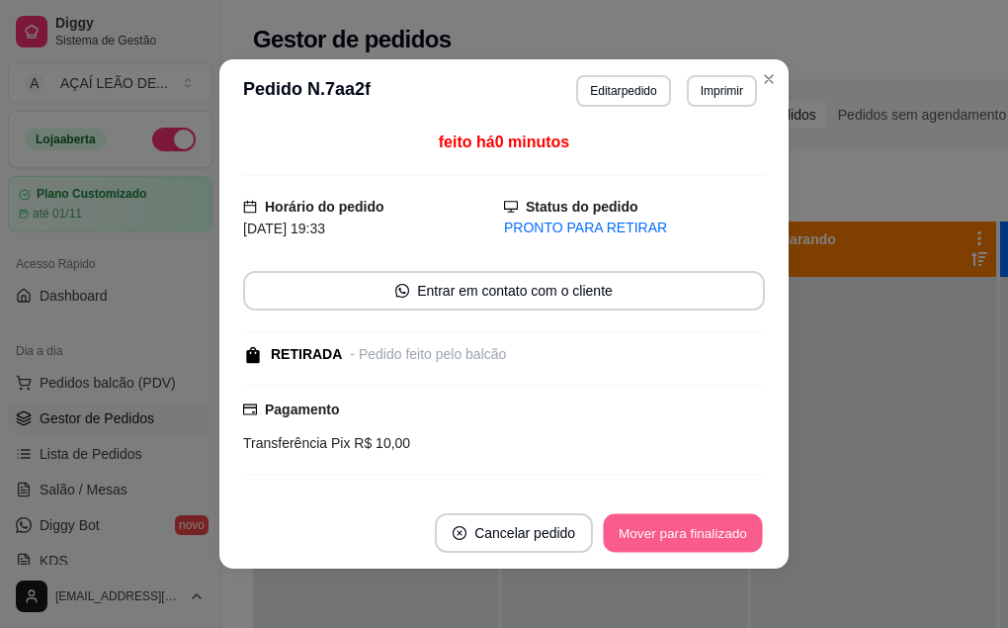
click at [688, 530] on button "Mover para finalizado" at bounding box center [683, 533] width 159 height 39
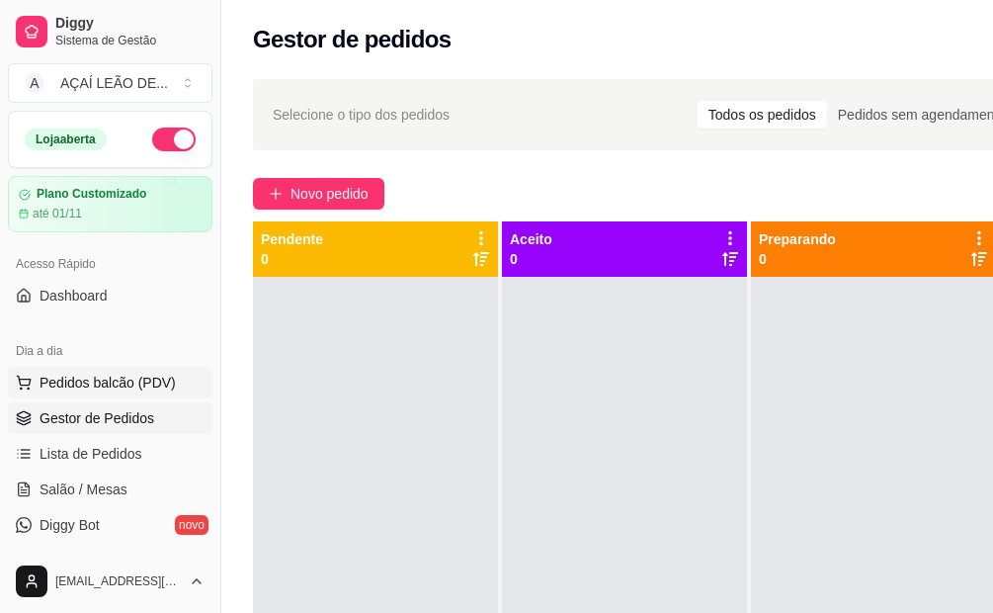
click at [158, 379] on span "Pedidos balcão (PDV)" at bounding box center [108, 383] width 136 height 20
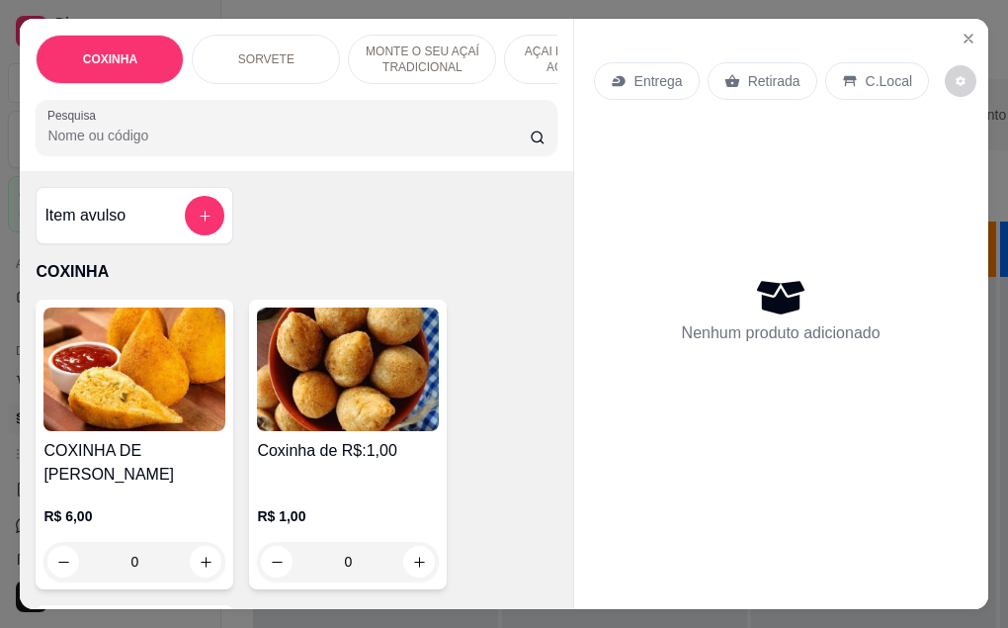
click at [362, 562] on input "0" at bounding box center [348, 562] width 111 height 40
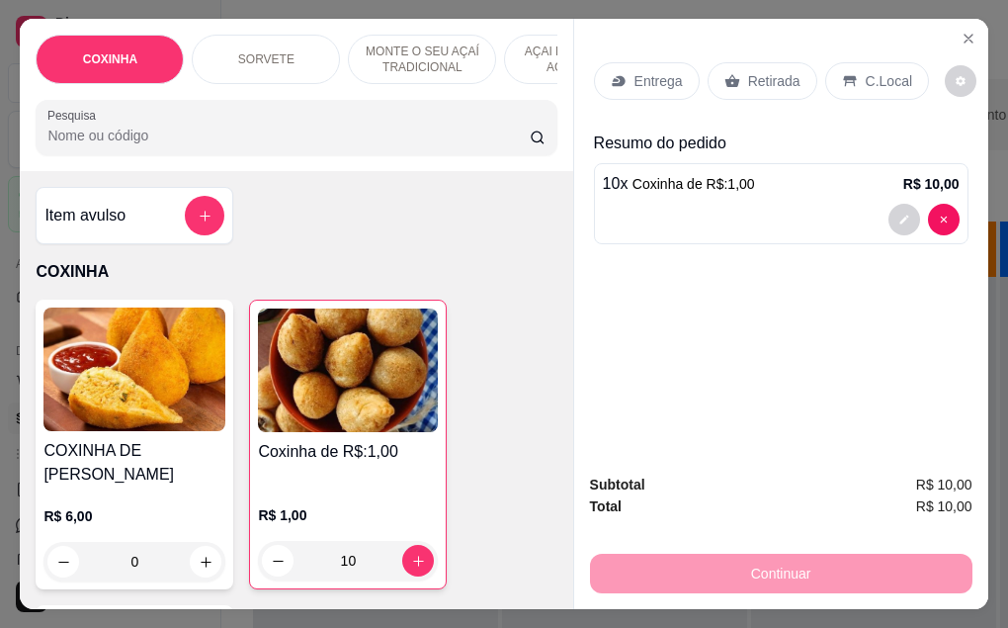
type input "10"
click at [795, 83] on div "Retirada" at bounding box center [763, 81] width 110 height 38
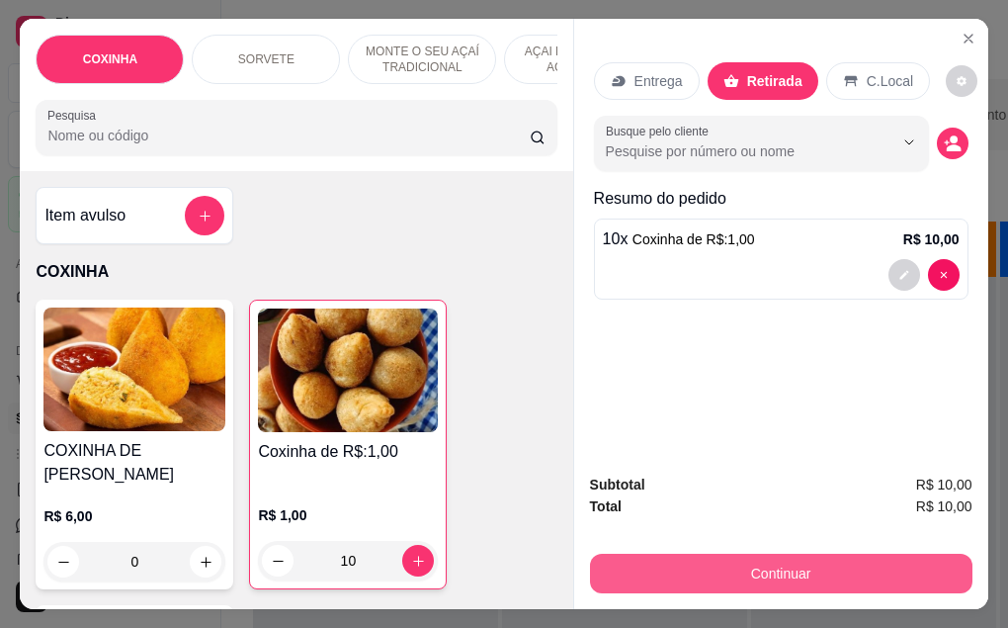
click at [812, 577] on button "Continuar" at bounding box center [781, 573] width 382 height 40
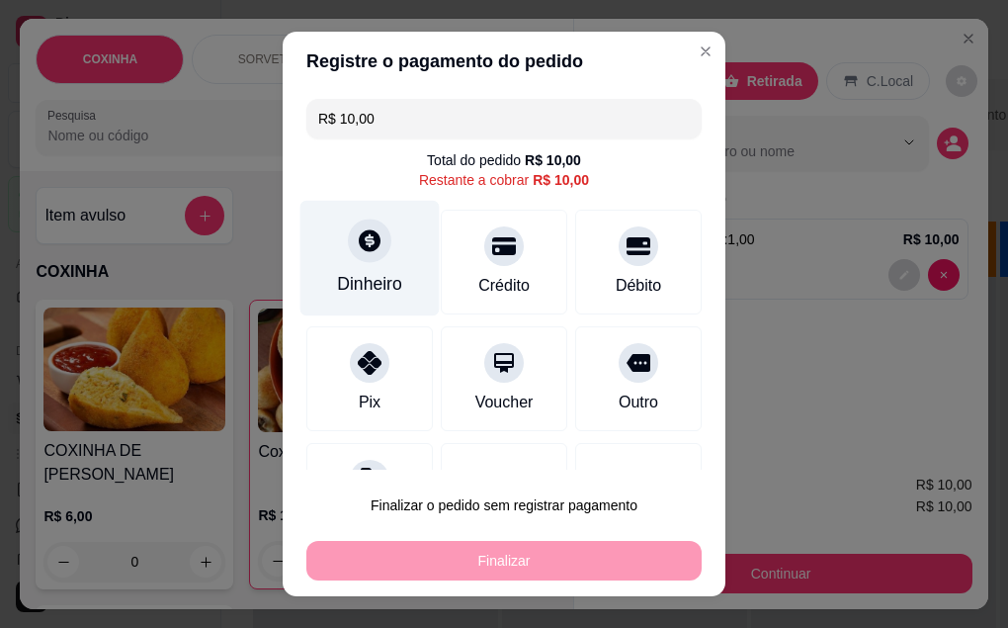
click at [368, 285] on div "Dinheiro" at bounding box center [369, 284] width 65 height 26
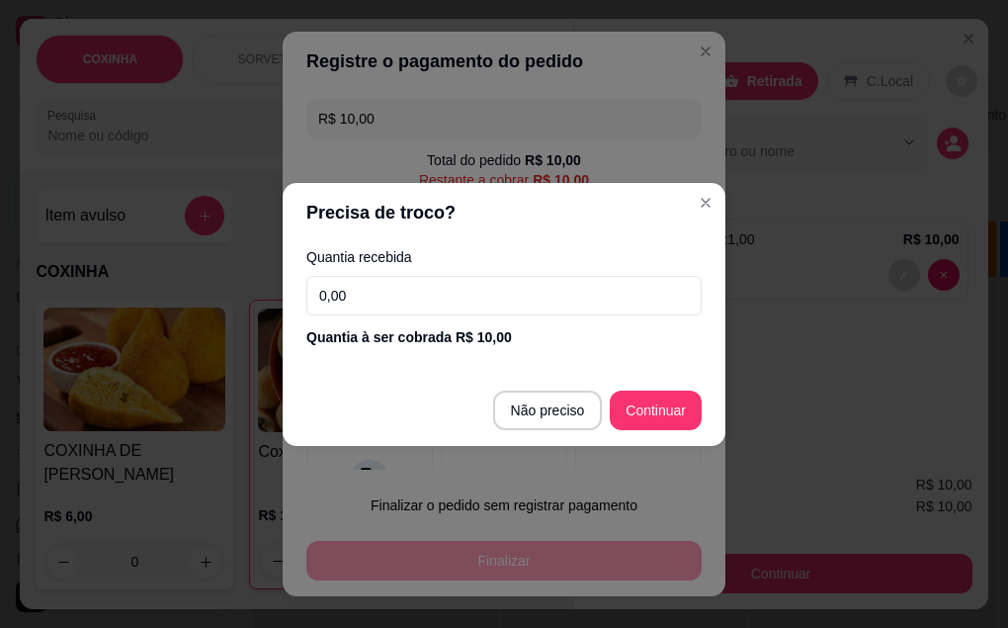
click at [392, 291] on input "0,00" at bounding box center [503, 296] width 395 height 40
type input "10,00"
type input "R$ 0,00"
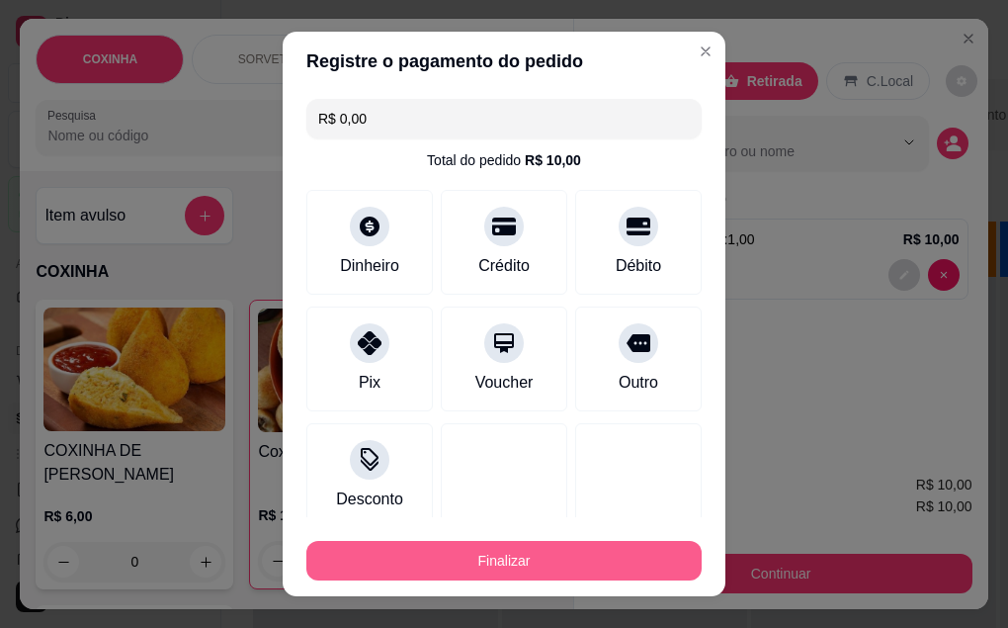
click at [516, 555] on button "Finalizar" at bounding box center [503, 561] width 395 height 40
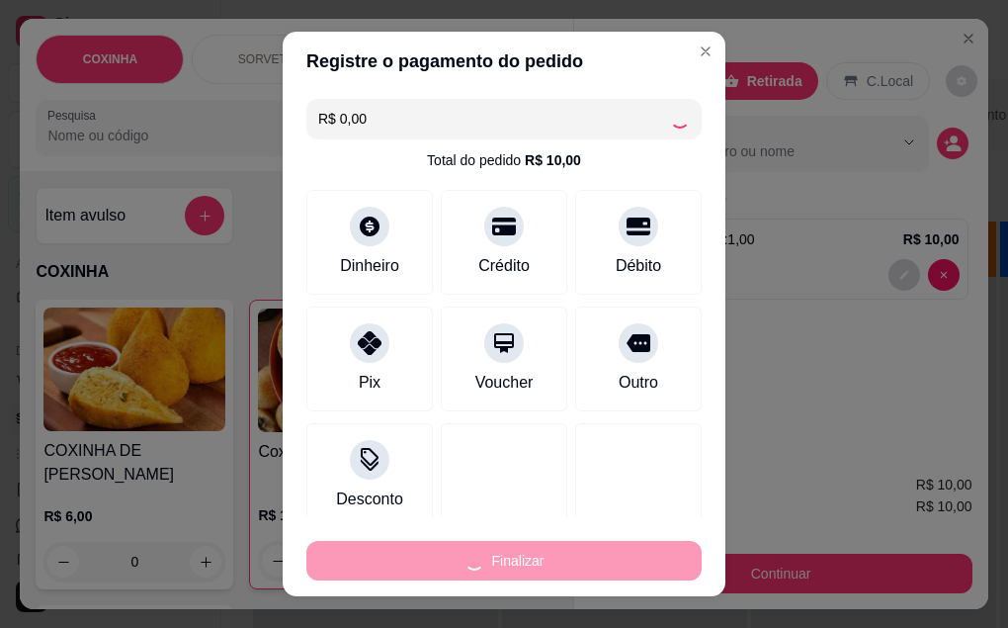
type input "0"
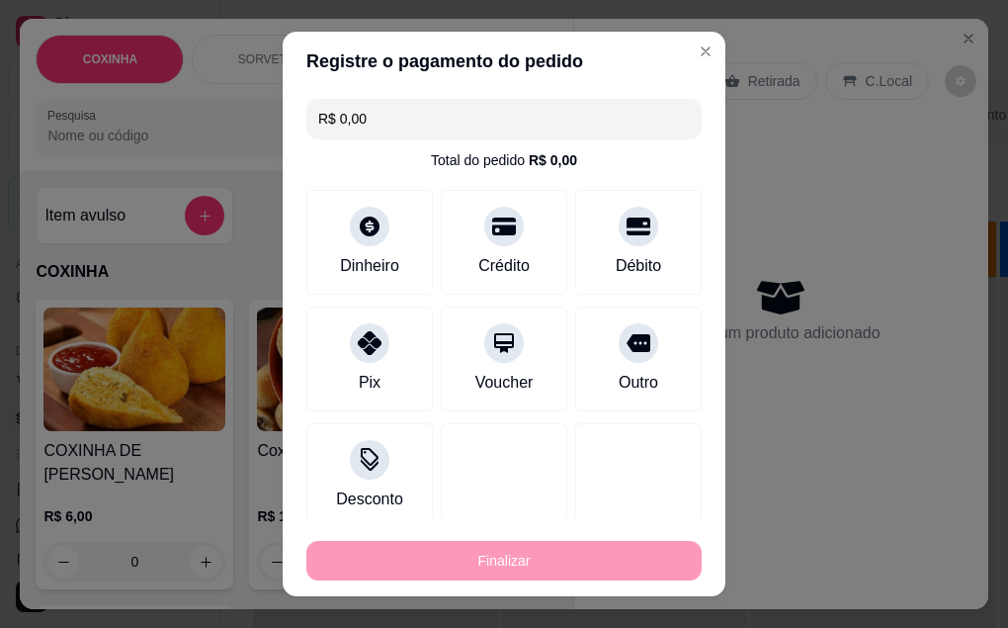
type input "-R$ 10,00"
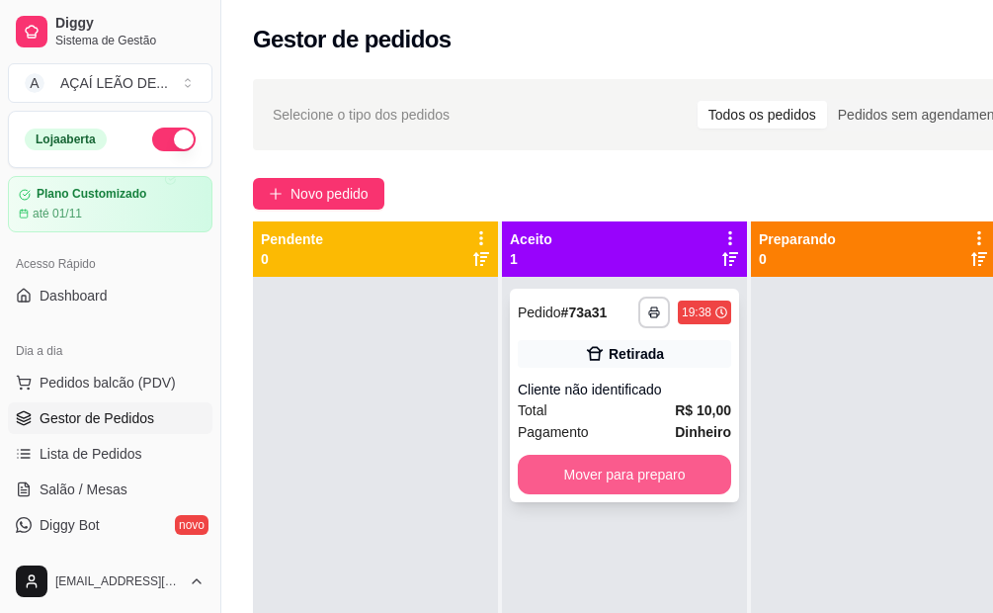
click at [629, 481] on button "Mover para preparo" at bounding box center [624, 475] width 213 height 40
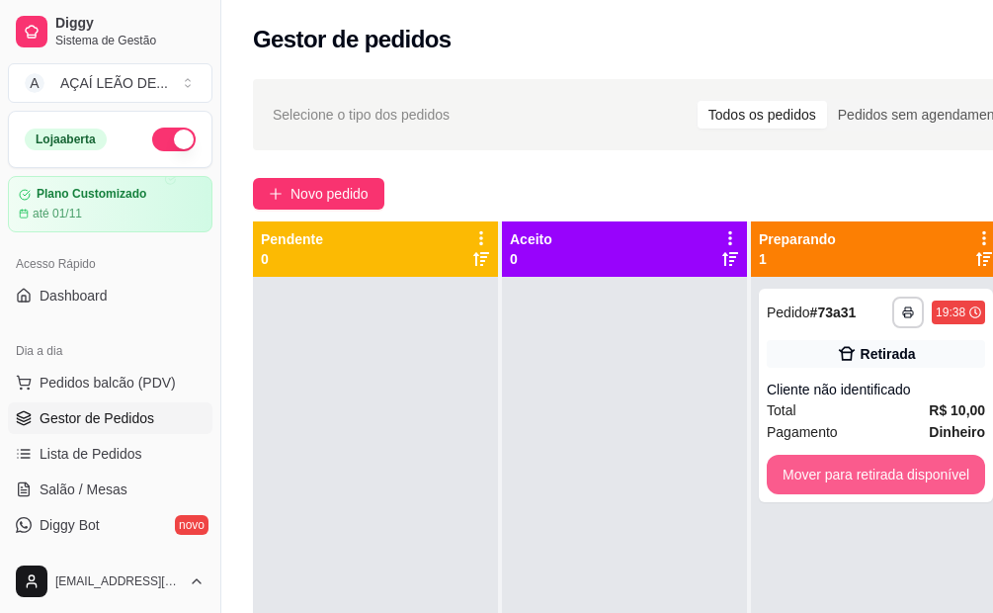
click at [858, 472] on button "Mover para retirada disponível" at bounding box center [876, 475] width 218 height 40
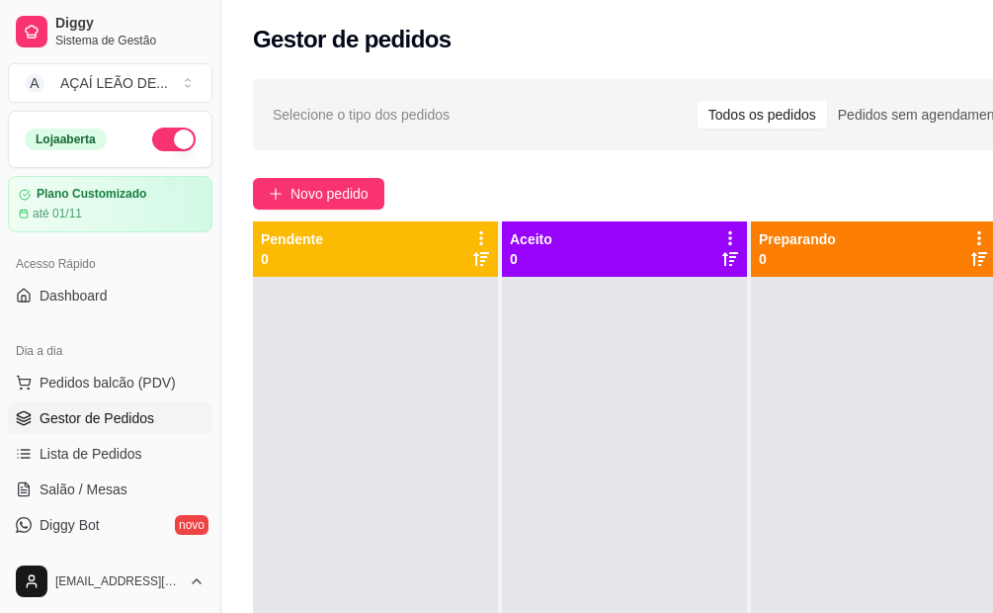
scroll to position [0, 221]
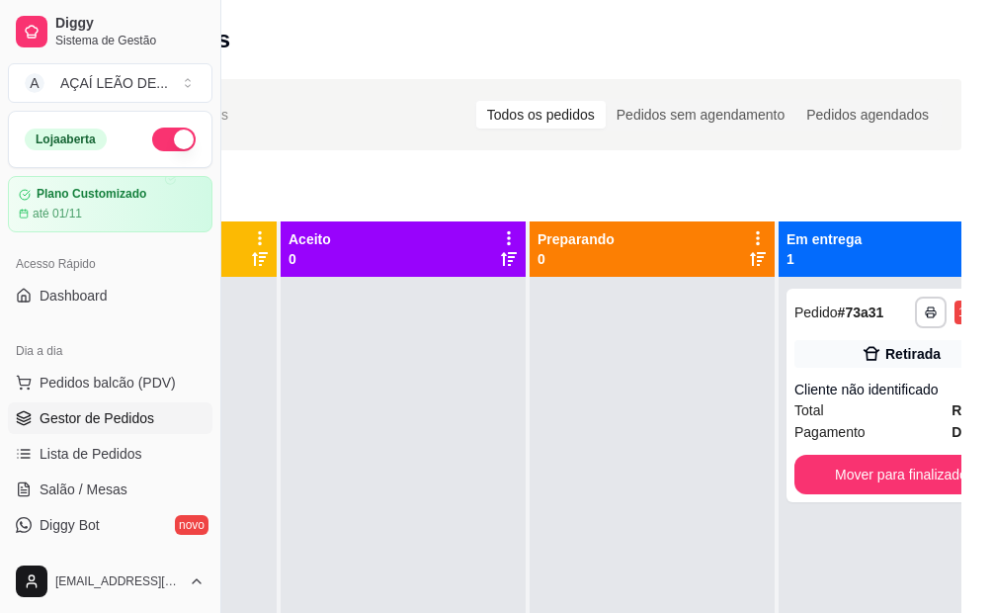
click at [873, 502] on div "**********" at bounding box center [901, 583] width 245 height 613
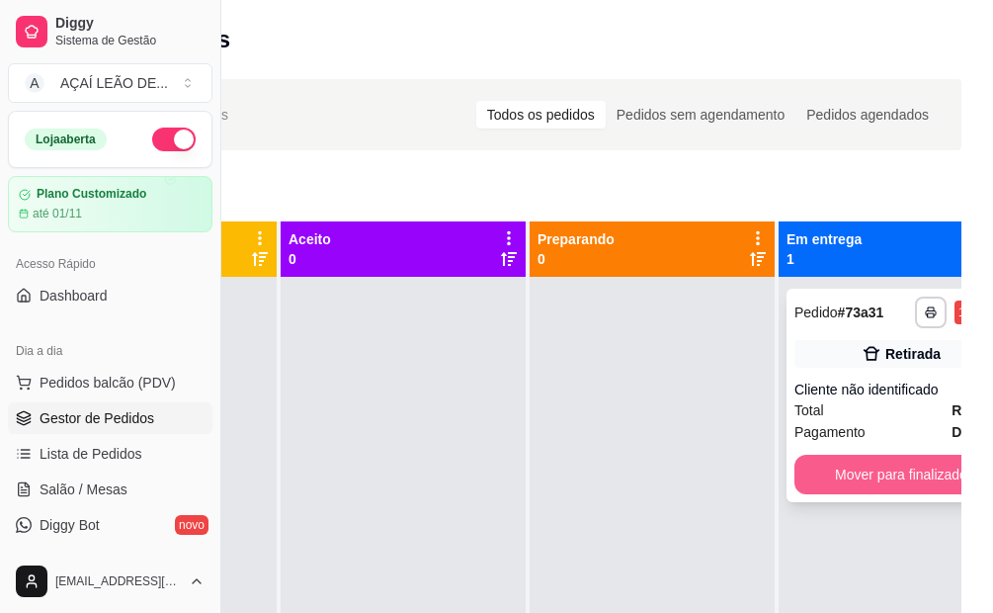
click at [872, 479] on button "Mover para finalizado" at bounding box center [901, 475] width 213 height 40
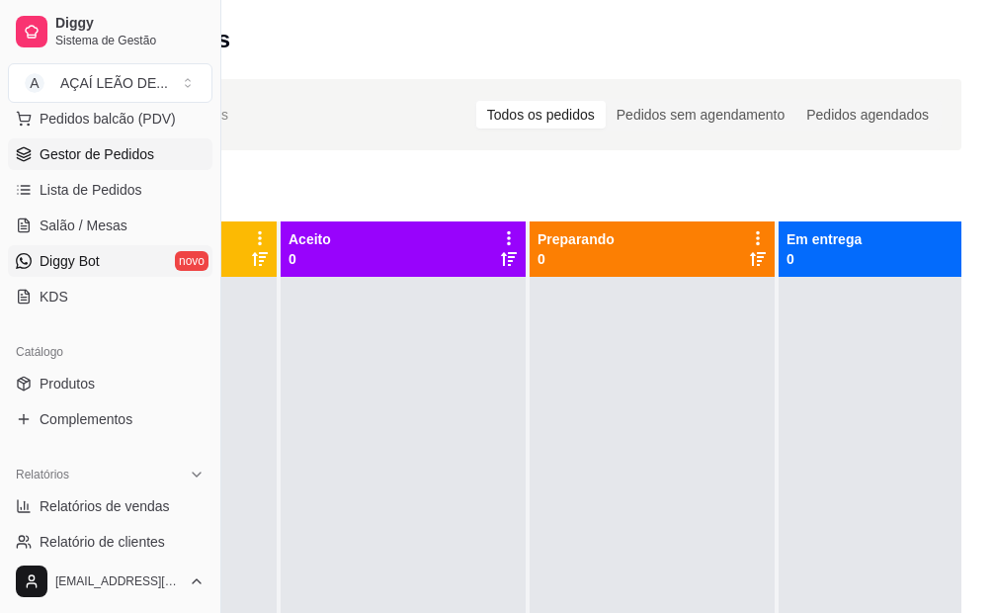
scroll to position [296, 0]
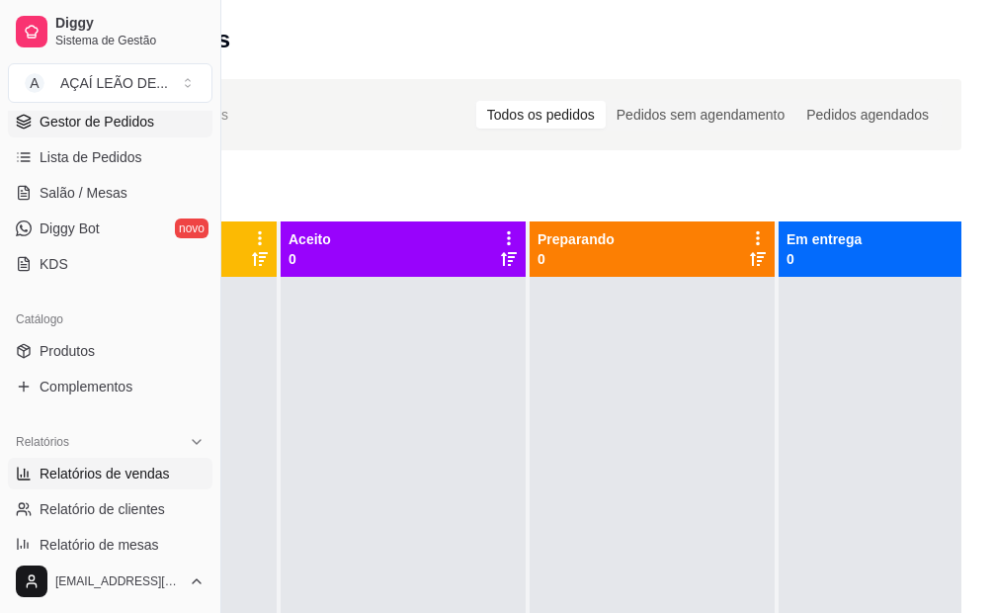
click at [86, 486] on link "Relatórios de vendas" at bounding box center [110, 474] width 205 height 32
select select "ALL"
select select "0"
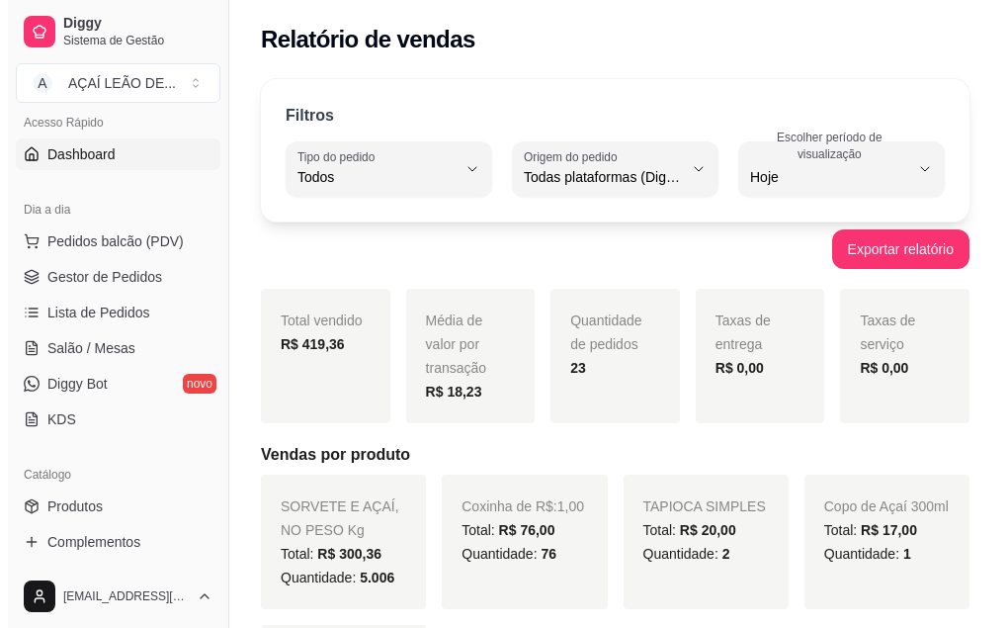
scroll to position [99, 0]
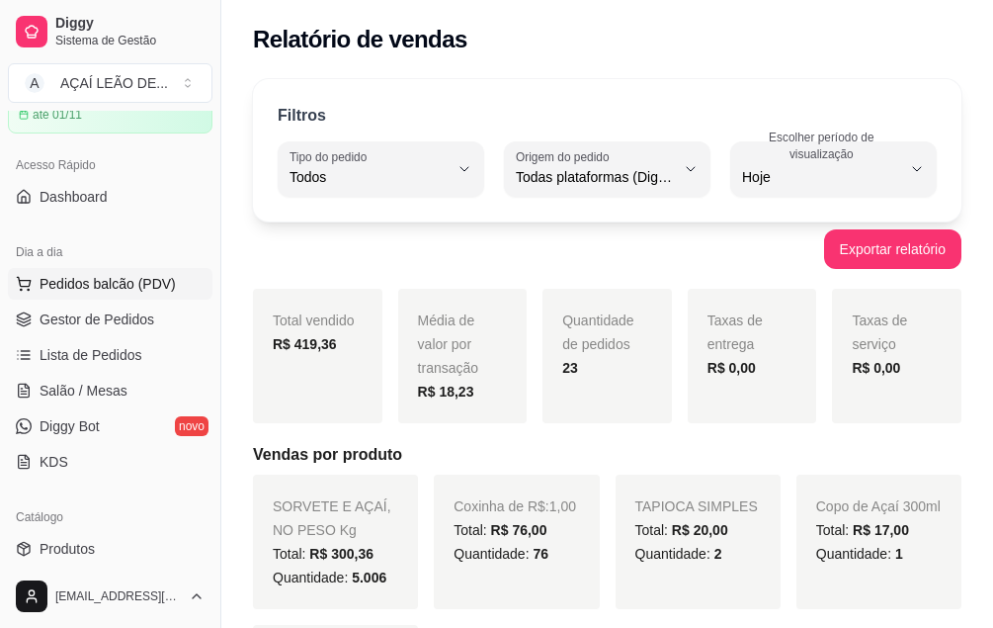
click at [85, 290] on span "Pedidos balcão (PDV)" at bounding box center [108, 284] width 136 height 20
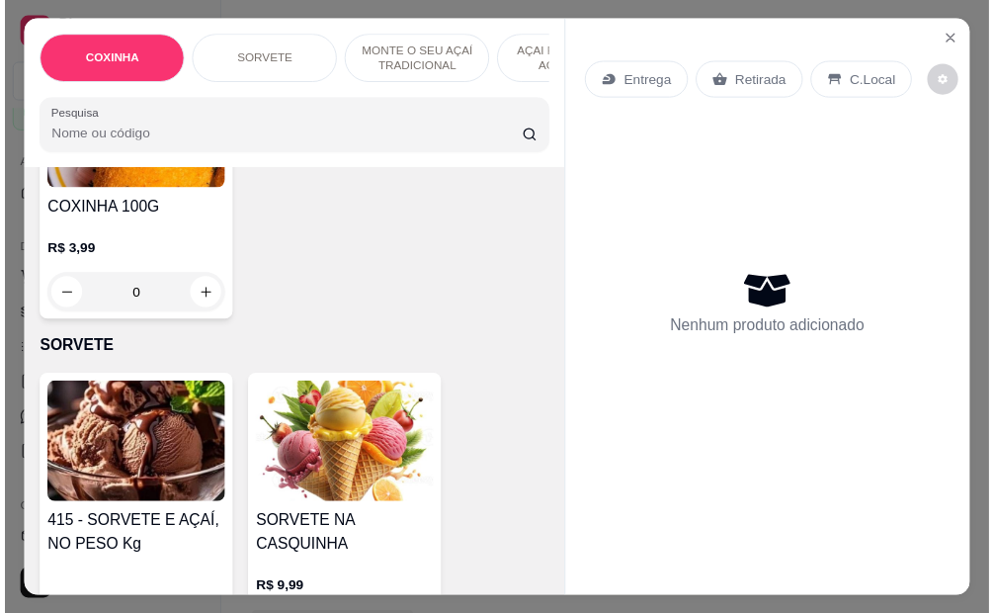
scroll to position [593, 0]
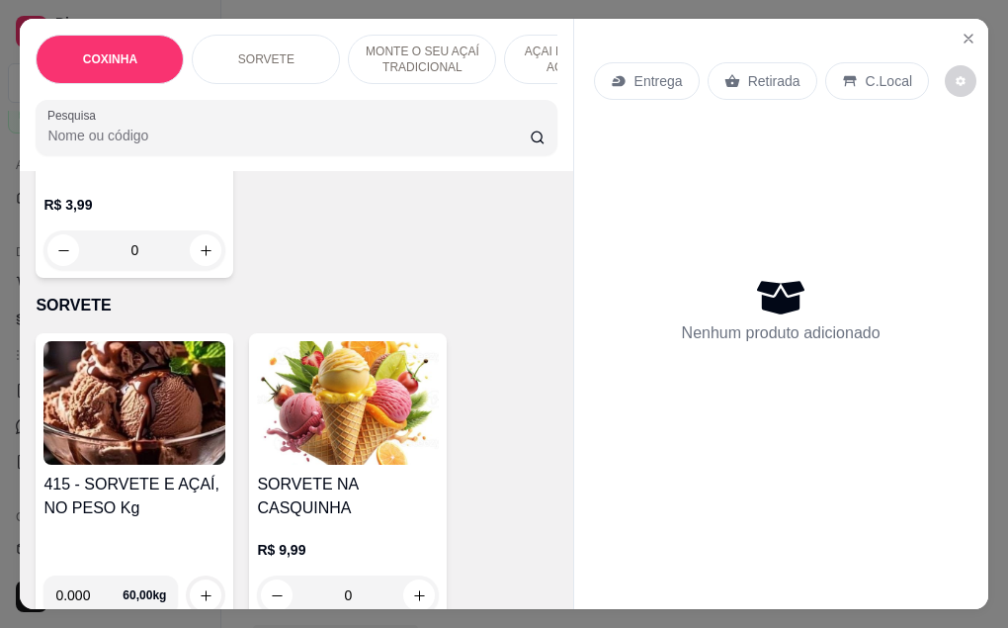
click at [130, 472] on h4 "415 - SORVETE E AÇAÍ, NO PESO Kg" at bounding box center [134, 495] width 182 height 47
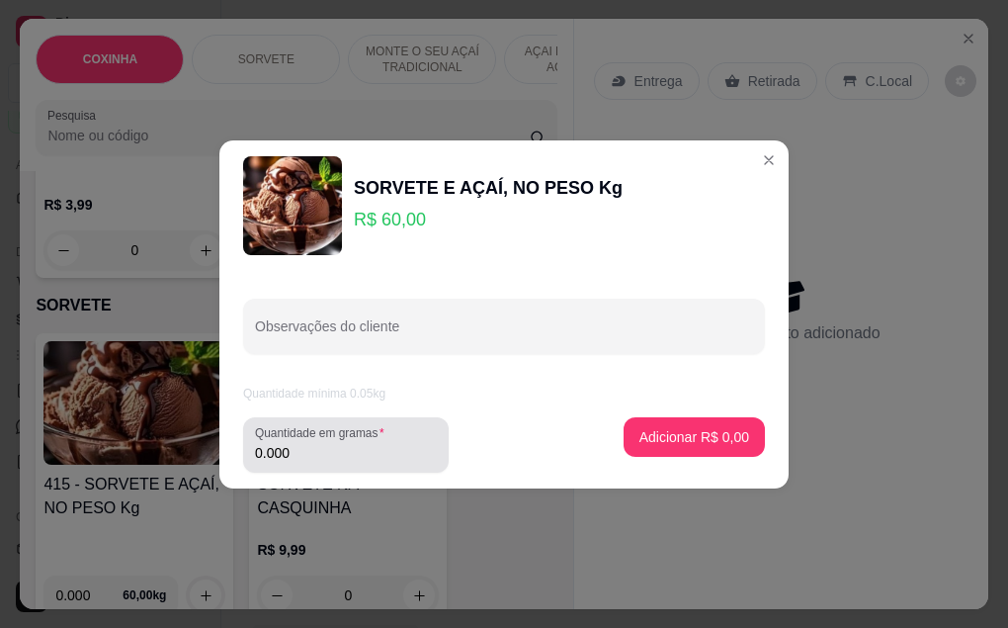
click at [292, 447] on input "0.000" at bounding box center [346, 453] width 182 height 20
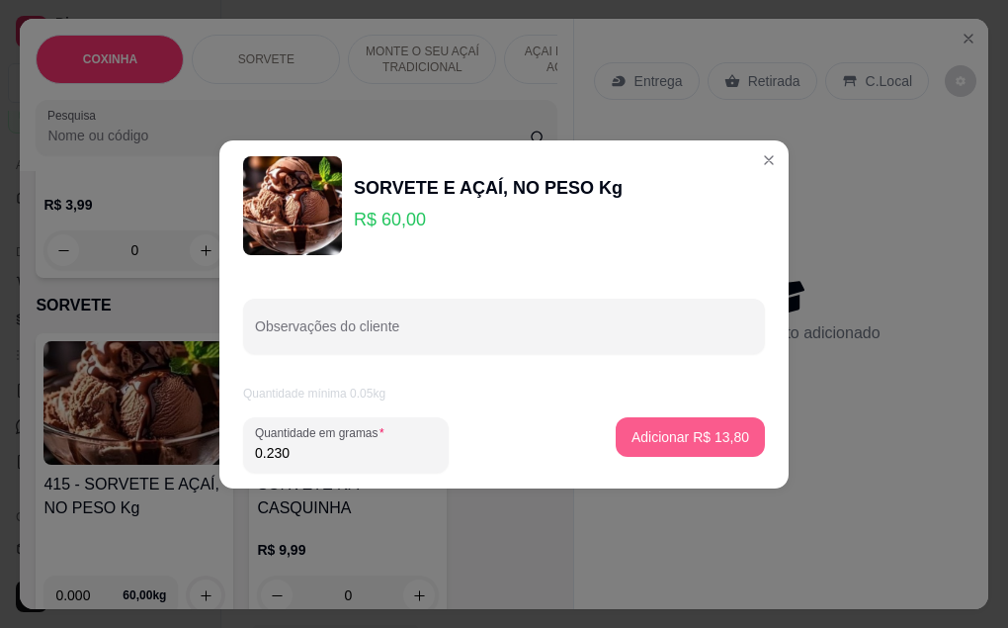
type input "0.230"
click at [715, 443] on p "Adicionar R$ 13,80" at bounding box center [691, 436] width 115 height 19
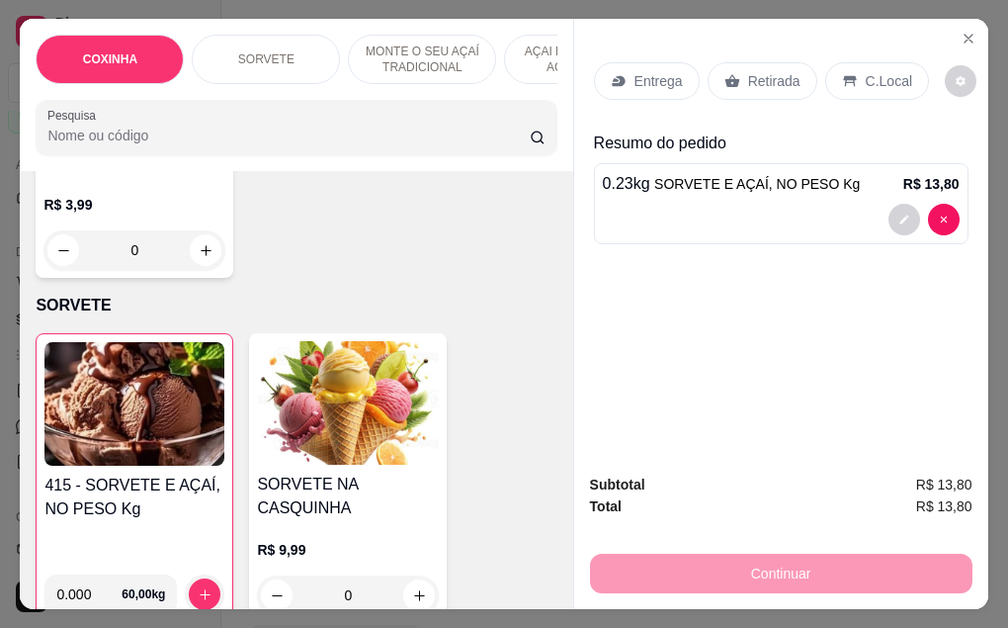
click at [155, 473] on h4 "415 - SORVETE E AÇAÍ, NO PESO Kg" at bounding box center [134, 496] width 180 height 47
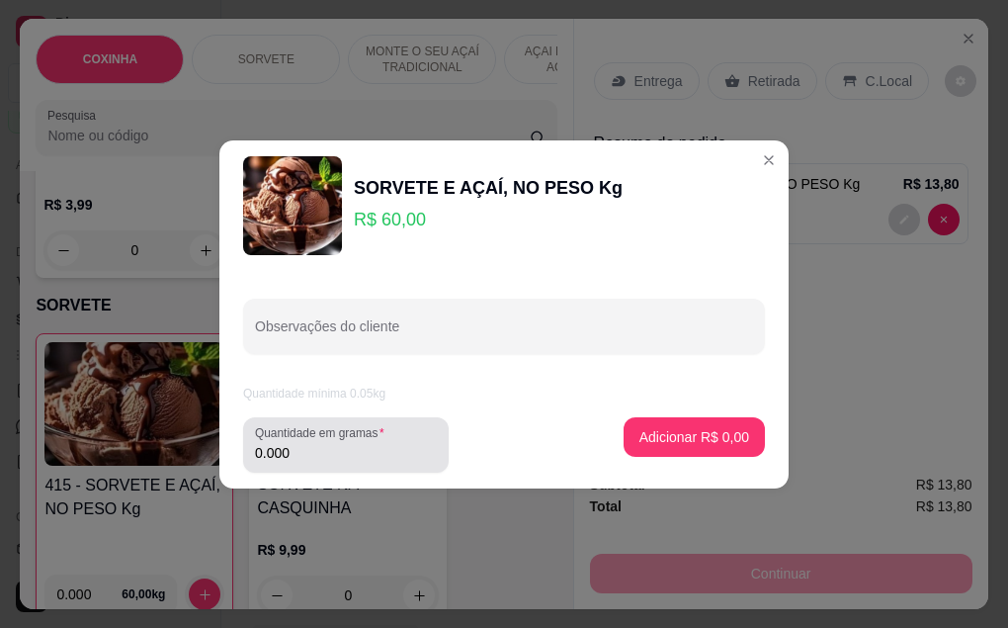
click at [298, 451] on input "0.000" at bounding box center [346, 453] width 182 height 20
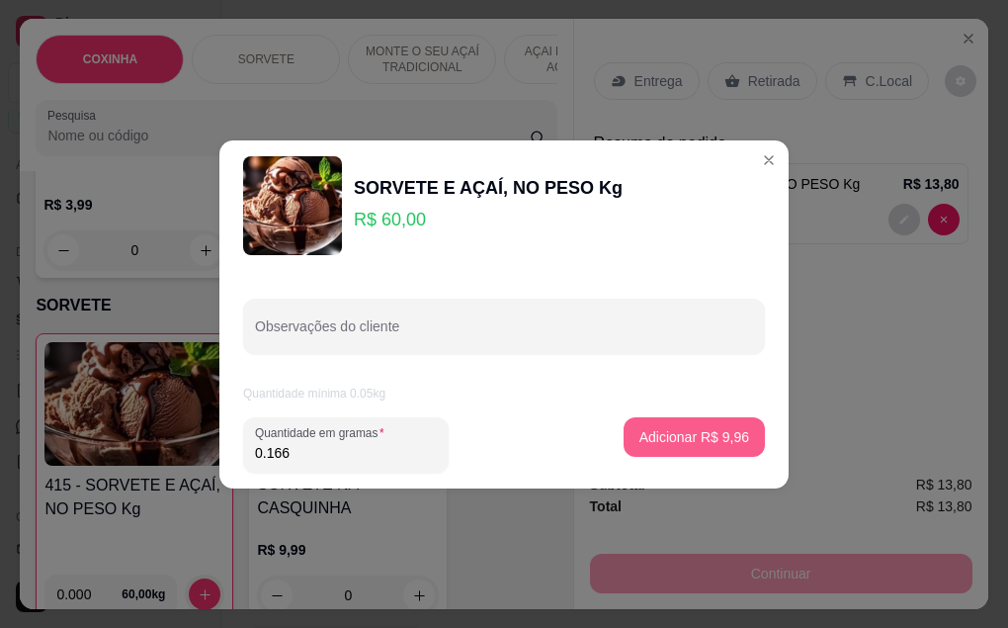
type input "0.166"
click at [650, 437] on p "Adicionar R$ 9,96" at bounding box center [693, 436] width 107 height 19
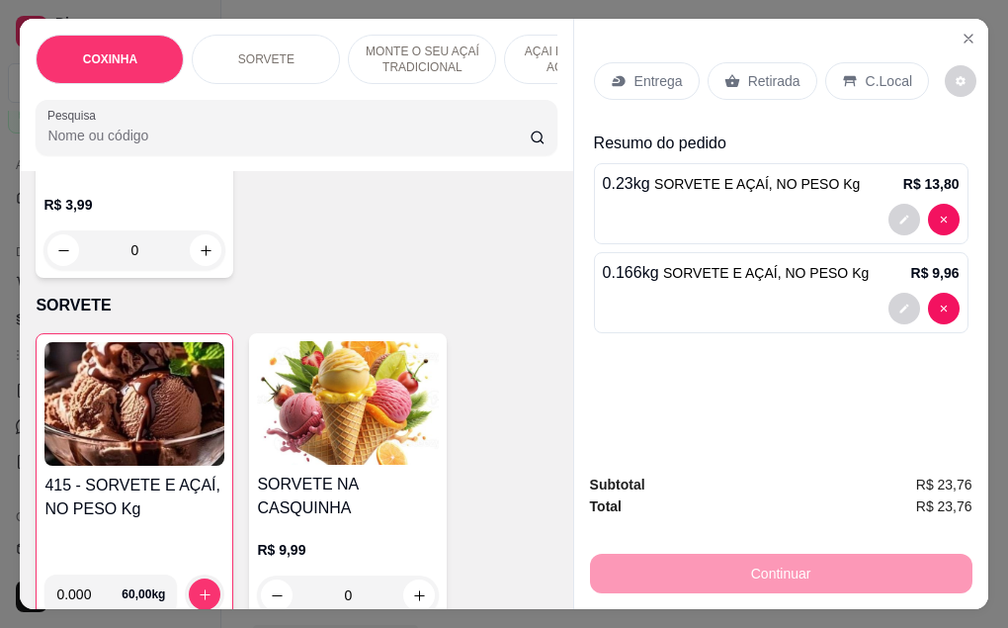
click at [756, 77] on p "Retirada" at bounding box center [774, 81] width 52 height 20
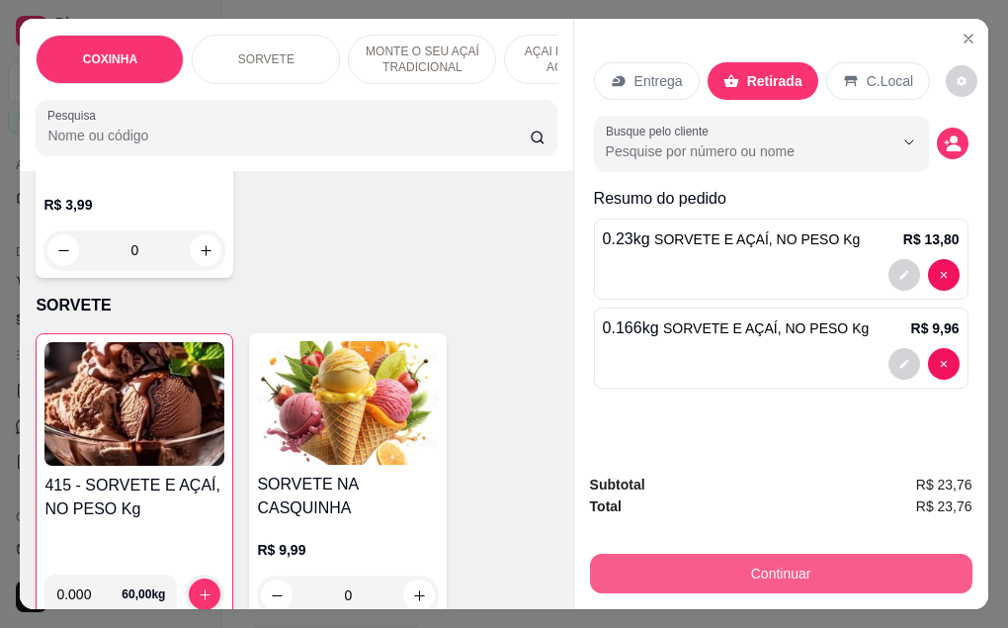
click at [794, 568] on button "Continuar" at bounding box center [781, 573] width 382 height 40
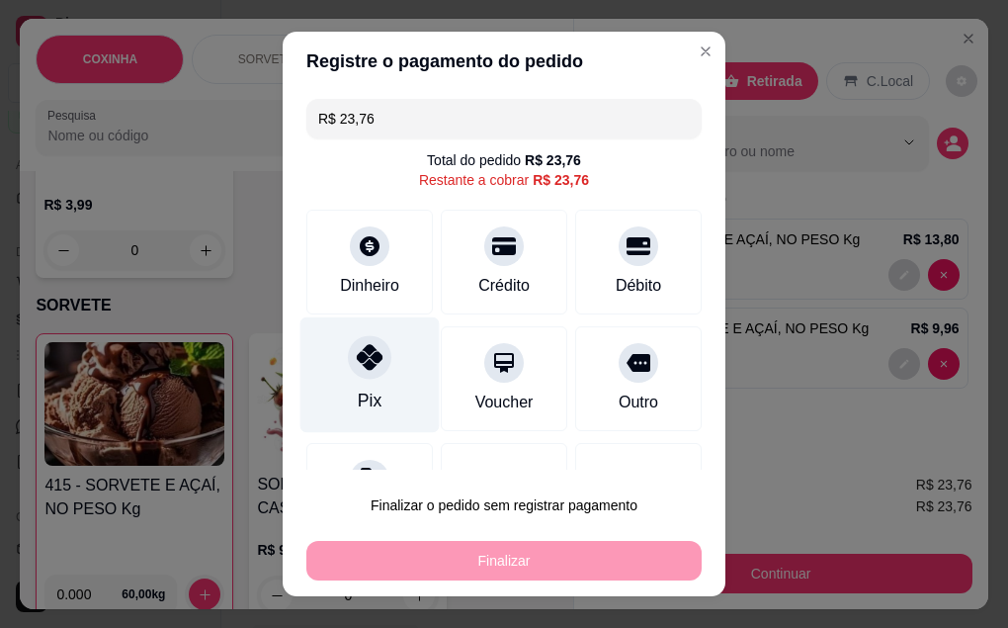
click at [368, 374] on div at bounding box center [369, 356] width 43 height 43
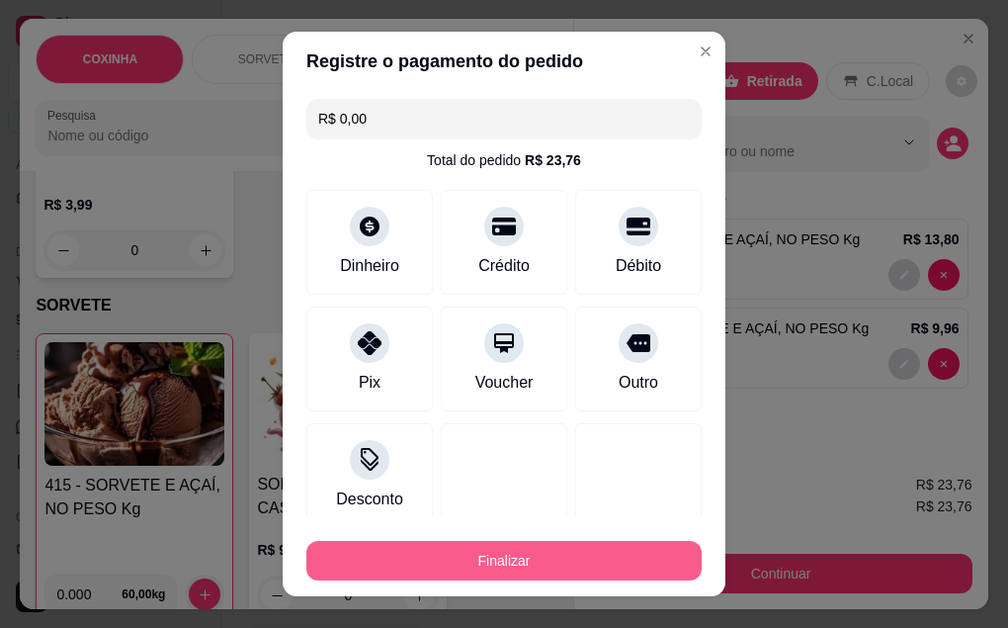
click at [479, 561] on button "Finalizar" at bounding box center [503, 561] width 395 height 40
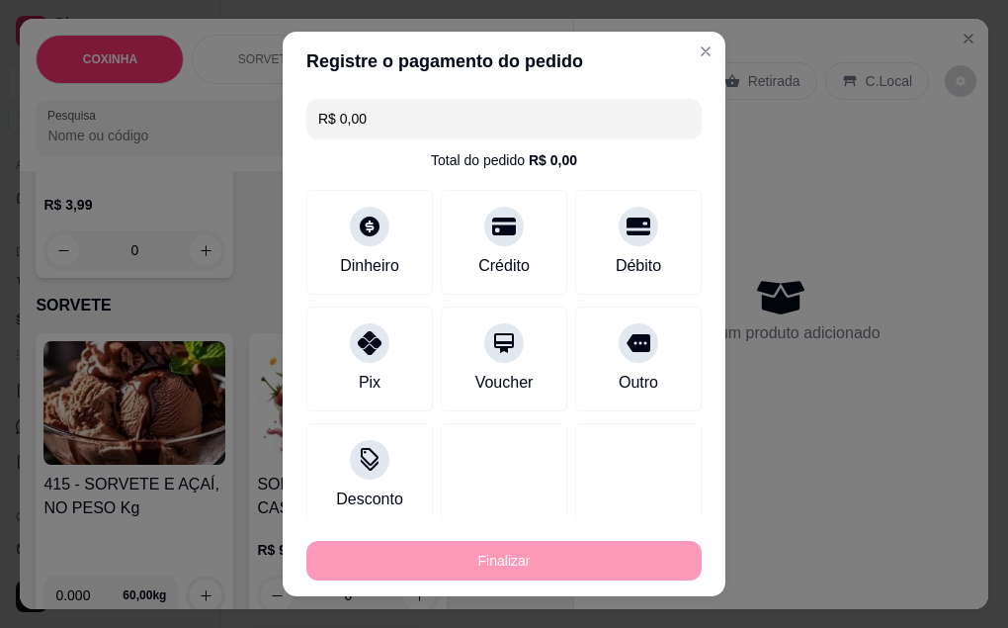
type input "-R$ 23,76"
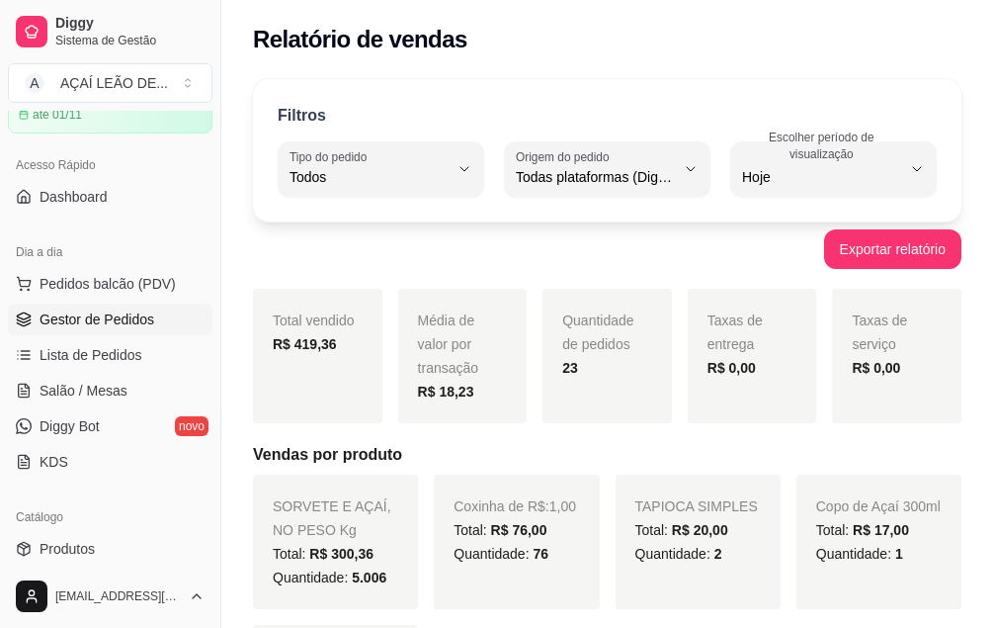
click at [140, 326] on span "Gestor de Pedidos" at bounding box center [97, 319] width 115 height 20
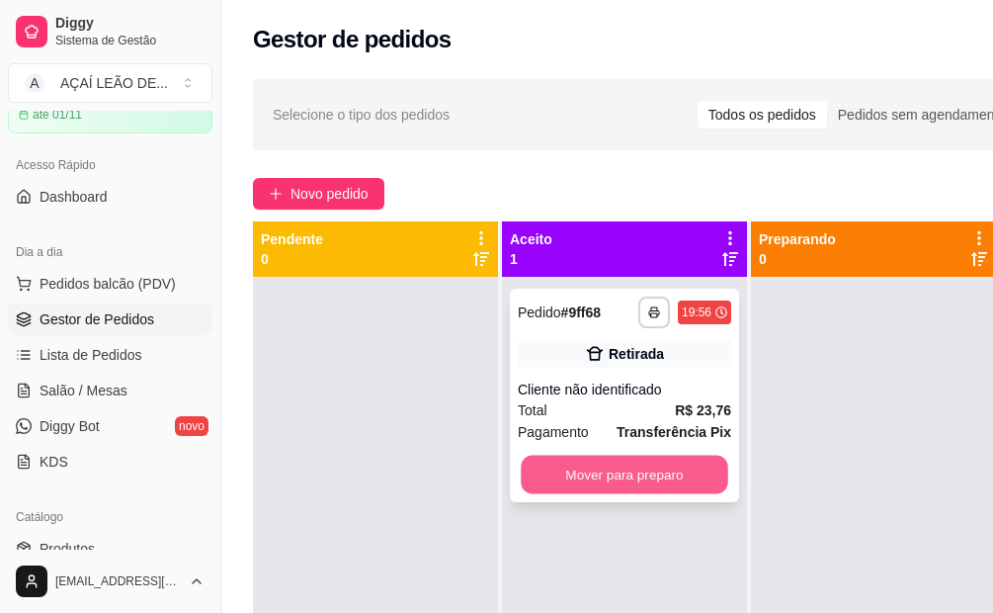
click at [625, 465] on button "Mover para preparo" at bounding box center [625, 475] width 208 height 39
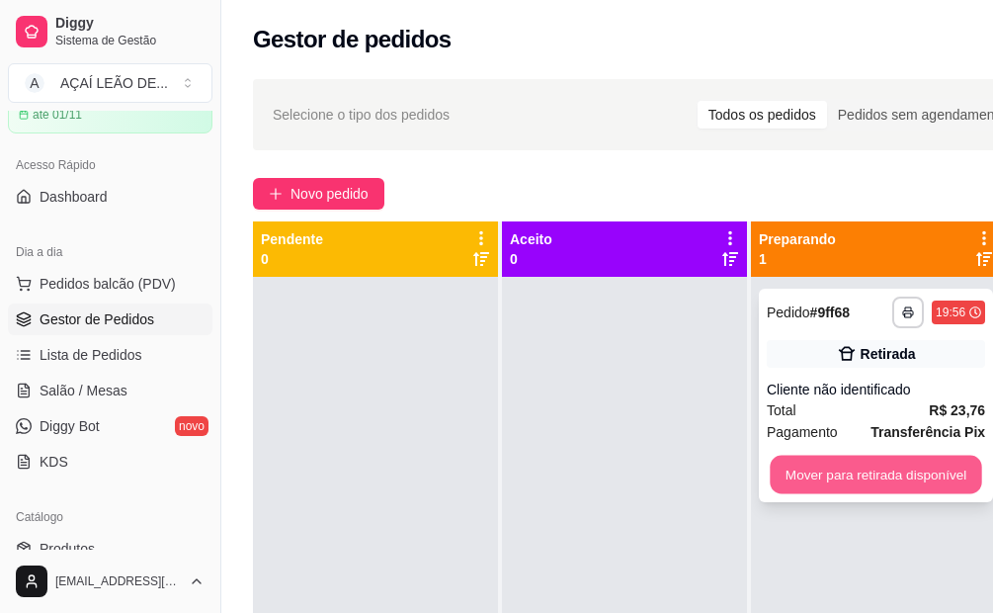
click at [848, 491] on button "Mover para retirada disponível" at bounding box center [876, 475] width 212 height 39
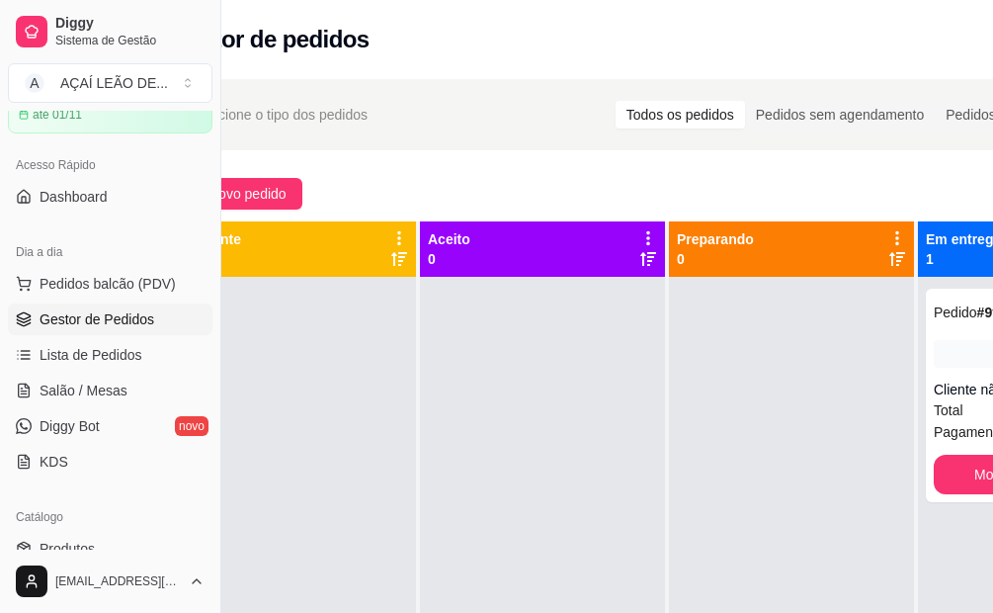
scroll to position [0, 221]
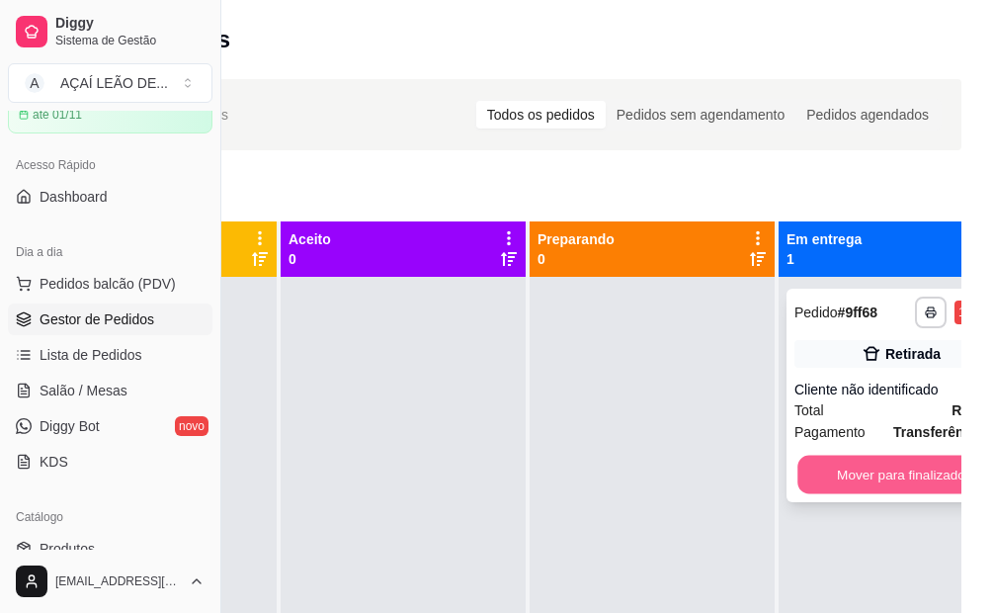
click at [901, 478] on button "Mover para finalizado" at bounding box center [902, 475] width 208 height 39
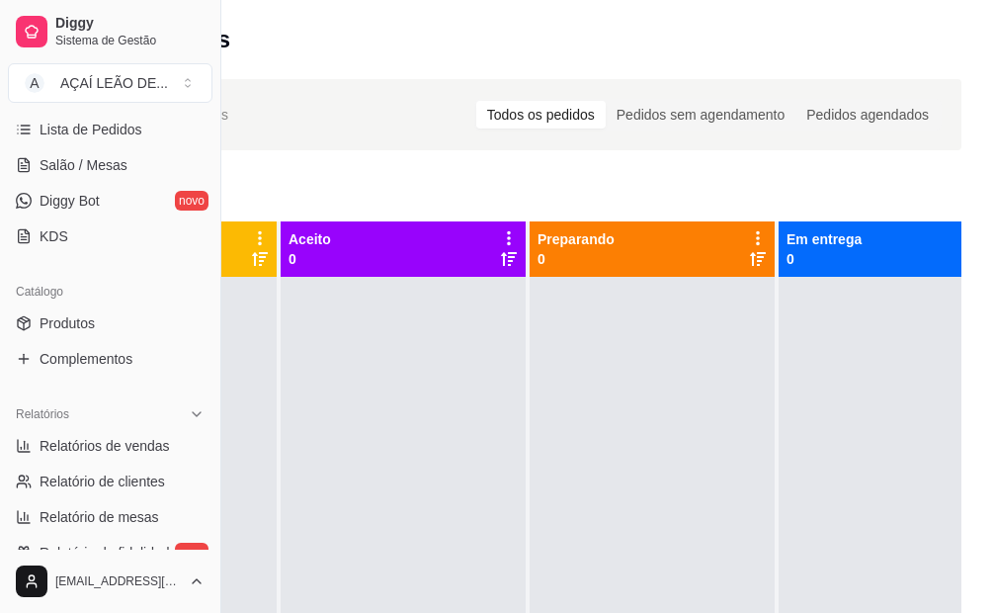
scroll to position [395, 0]
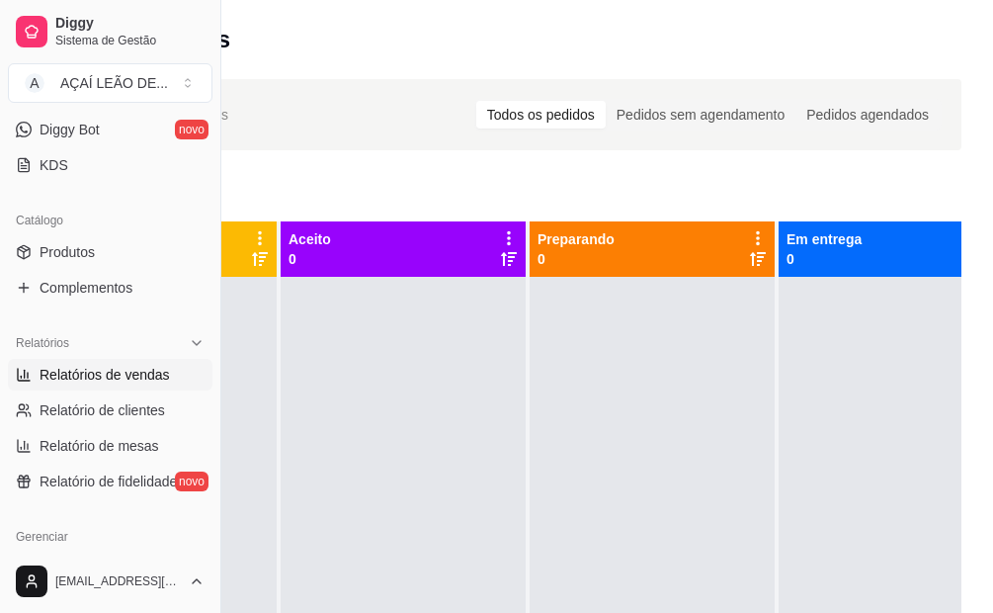
click at [67, 384] on link "Relatórios de vendas" at bounding box center [110, 375] width 205 height 32
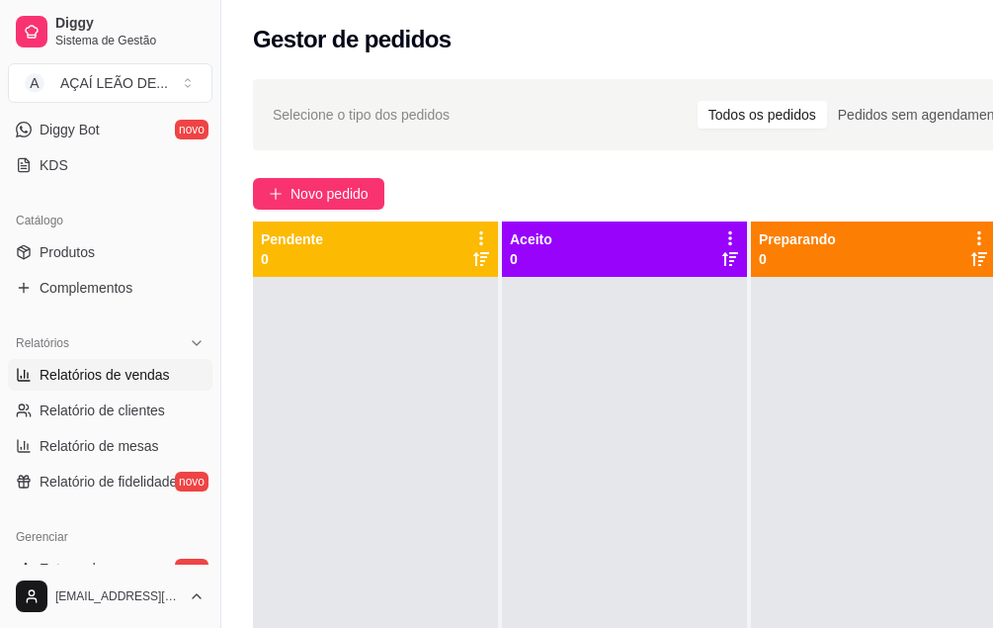
select select "ALL"
select select "0"
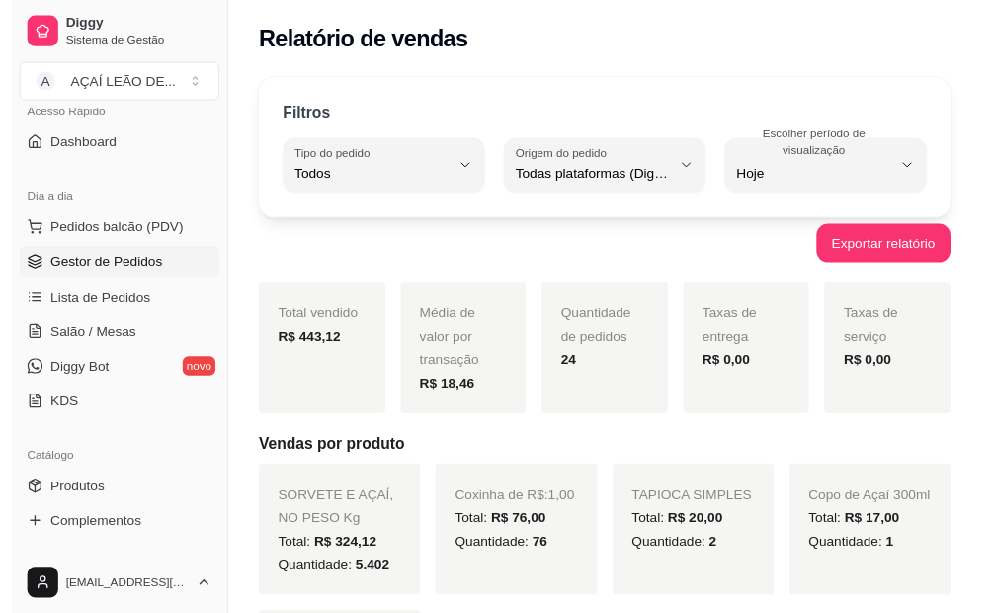
scroll to position [99, 0]
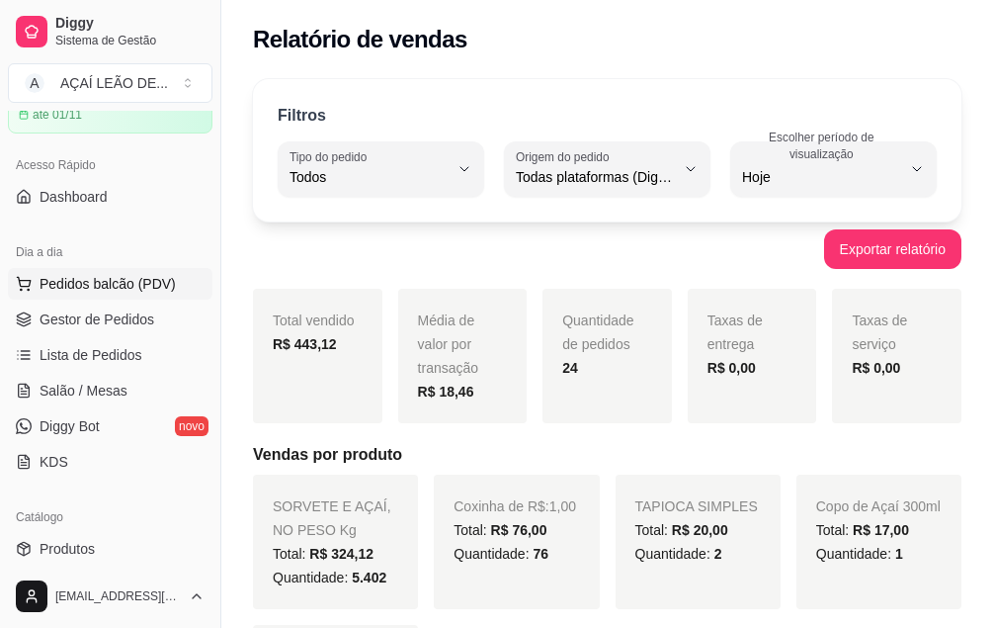
click at [83, 280] on span "Pedidos balcão (PDV)" at bounding box center [108, 284] width 136 height 20
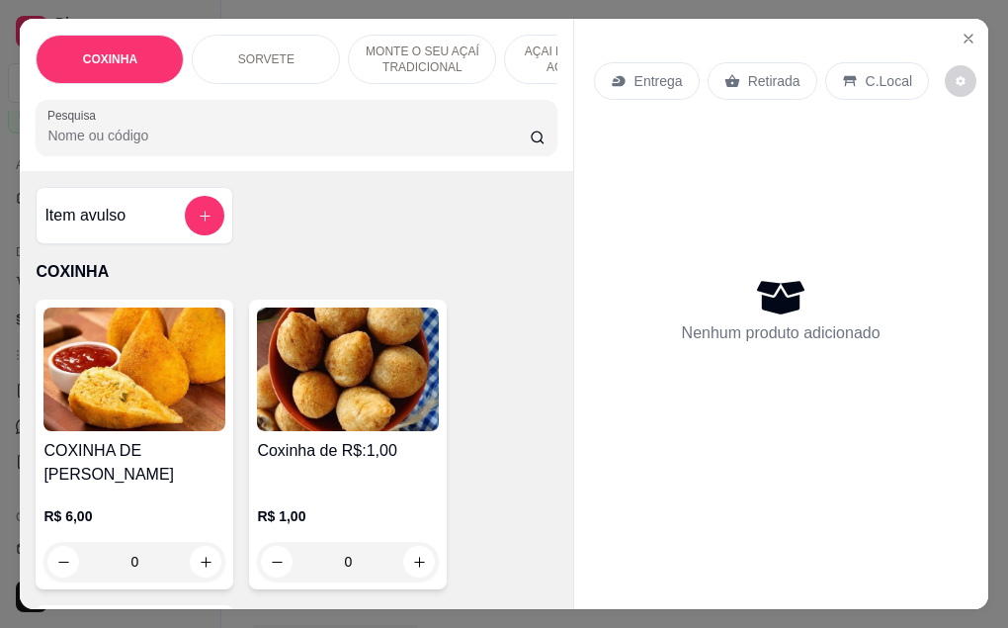
click at [845, 194] on div "Nenhum produto adicionado" at bounding box center [781, 309] width 375 height 387
click at [348, 431] on img at bounding box center [348, 369] width 182 height 124
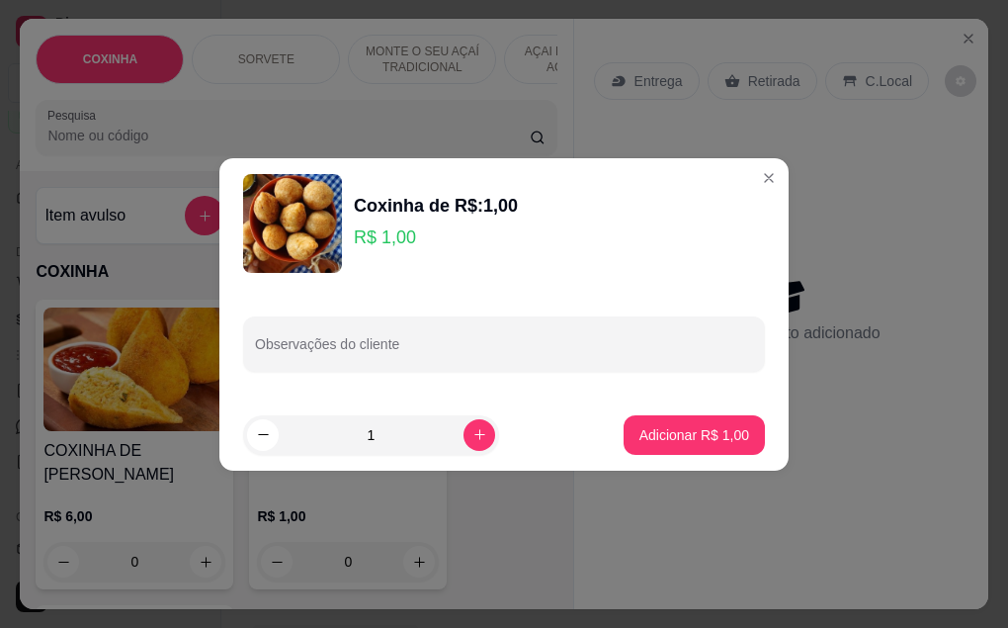
click at [383, 443] on input "1" at bounding box center [371, 435] width 185 height 40
type input "10"
click at [707, 431] on p "Adicionar R$ 10,00" at bounding box center [691, 434] width 115 height 19
type input "10"
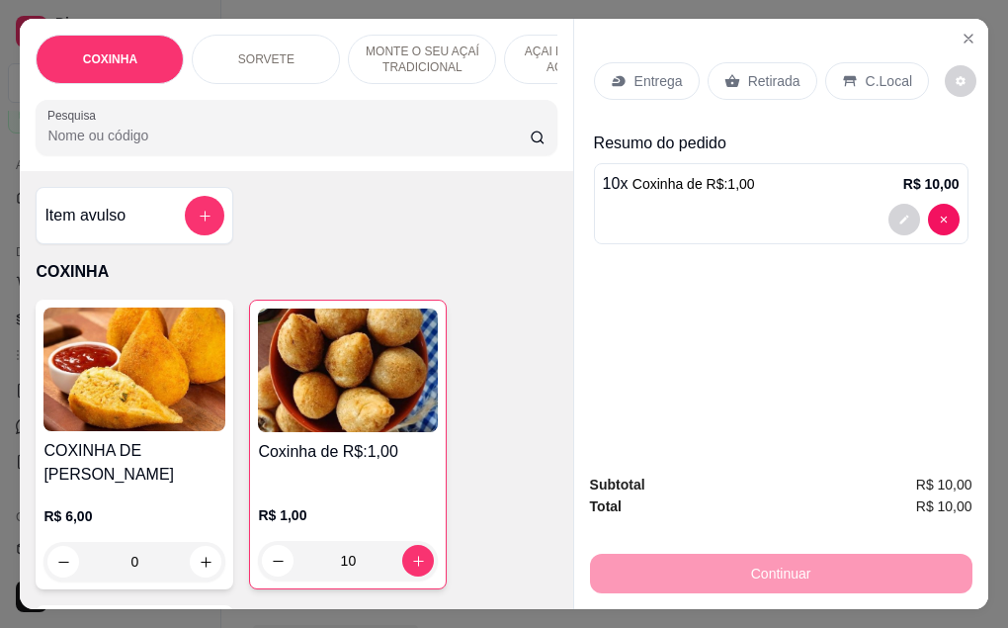
click at [760, 74] on p "Retirada" at bounding box center [774, 81] width 52 height 20
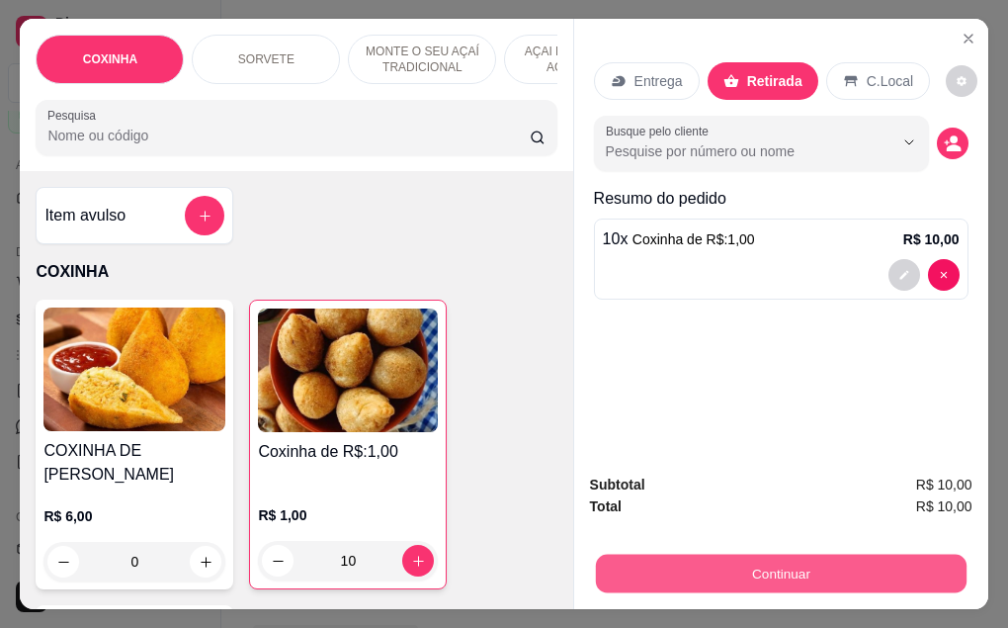
click at [777, 580] on button "Continuar" at bounding box center [780, 573] width 371 height 39
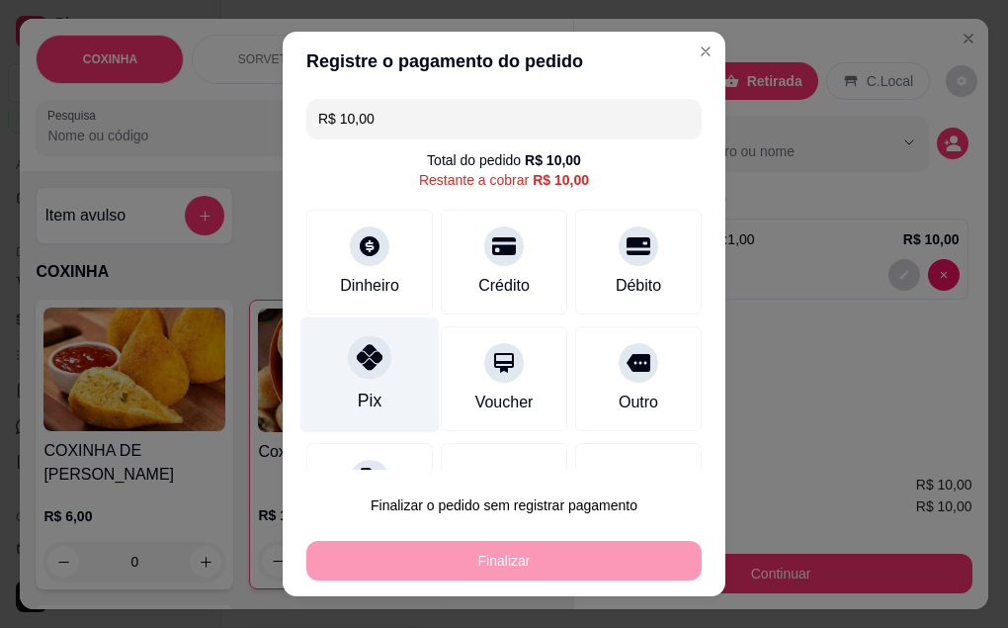
click at [367, 369] on icon at bounding box center [370, 357] width 26 height 26
type input "R$ 0,00"
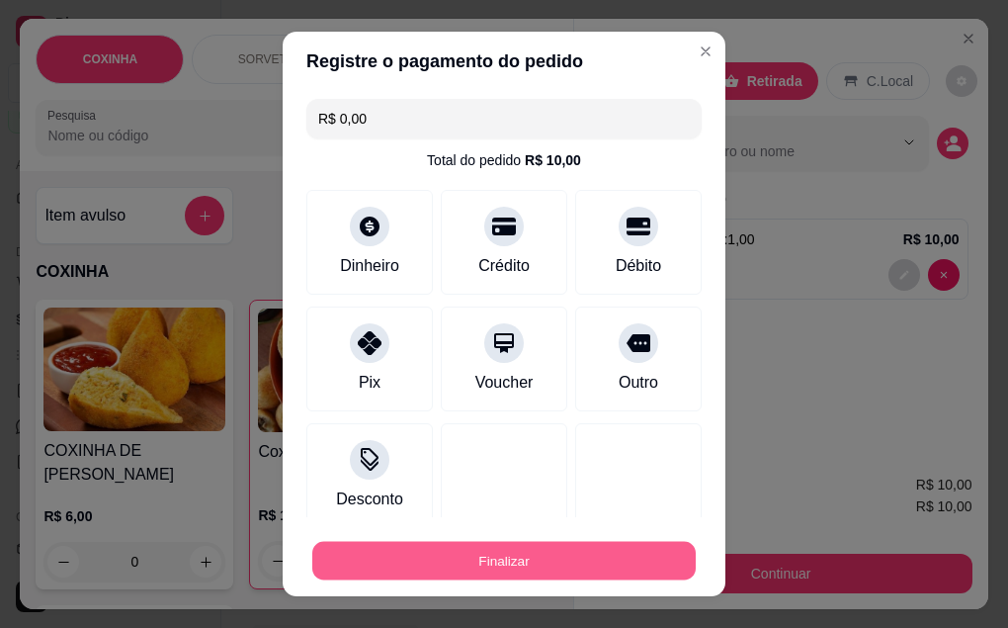
click at [500, 566] on button "Finalizar" at bounding box center [503, 561] width 383 height 39
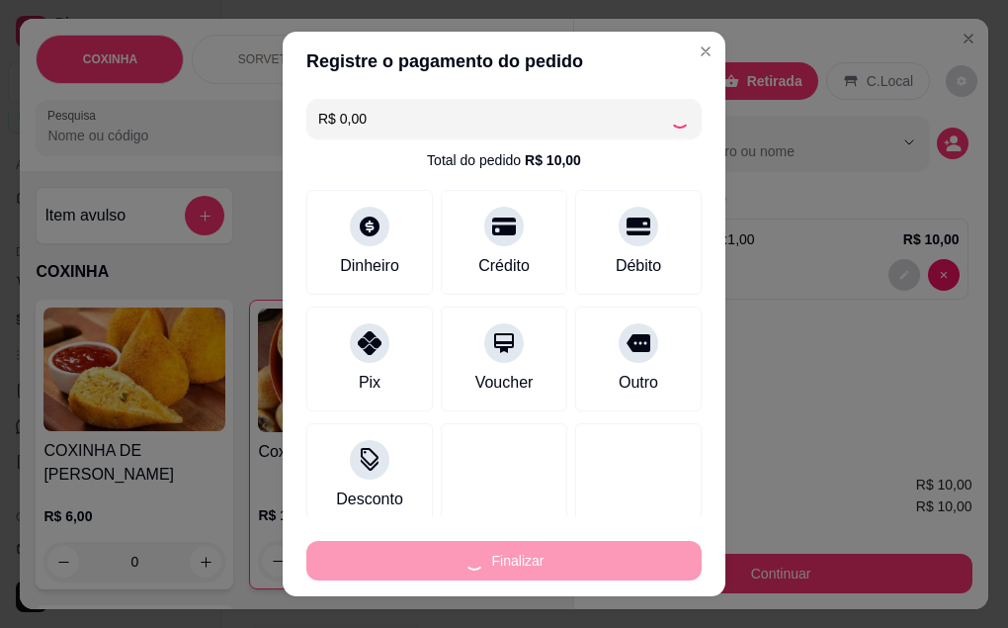
type input "0"
type input "-R$ 10,00"
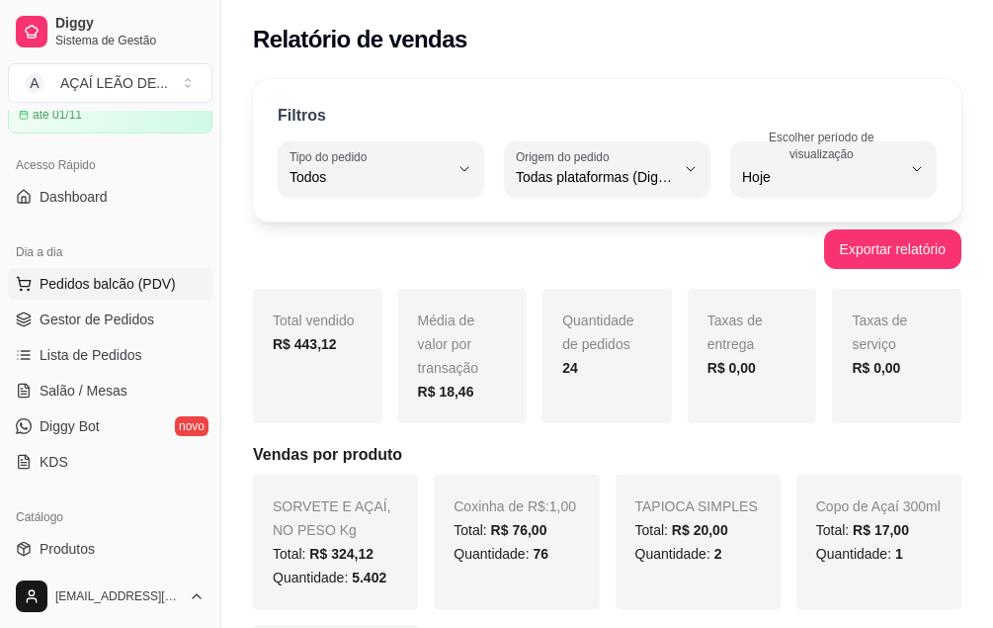
click at [125, 280] on span "Pedidos balcão (PDV)" at bounding box center [108, 284] width 136 height 20
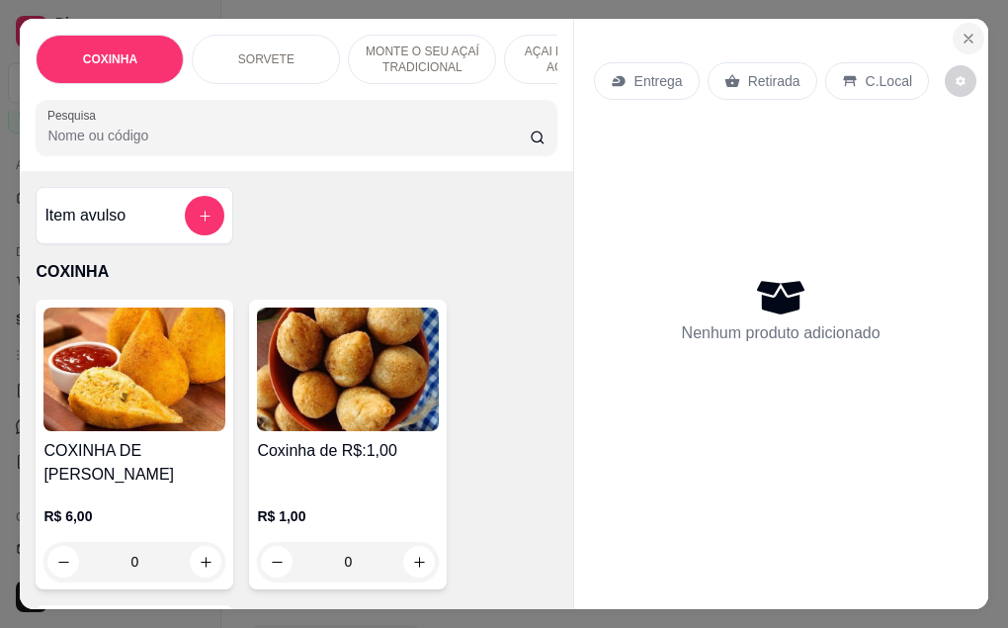
click at [961, 32] on icon "Close" at bounding box center [969, 39] width 16 height 16
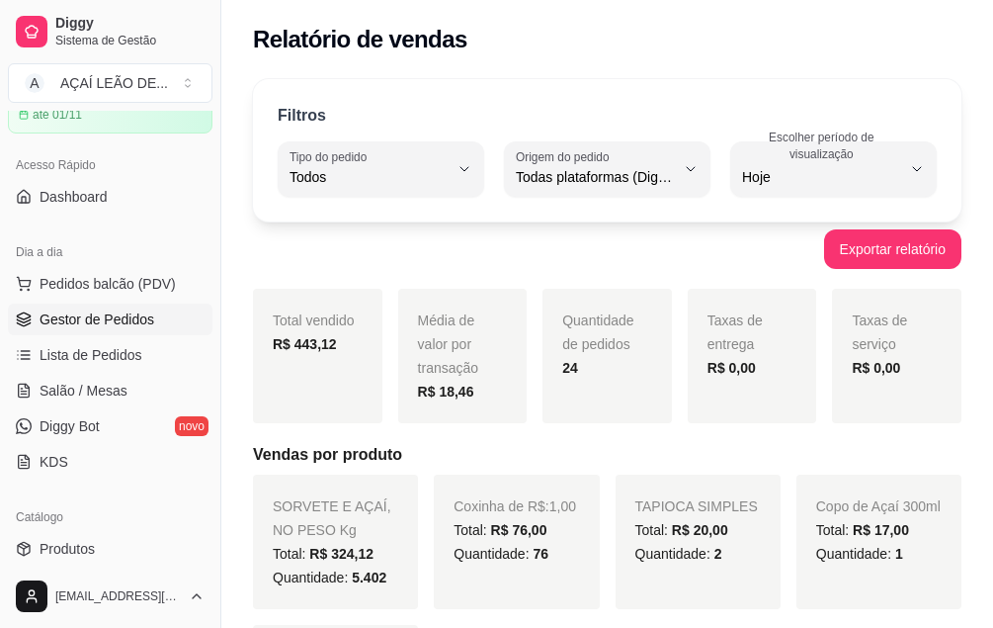
click at [115, 321] on span "Gestor de Pedidos" at bounding box center [97, 319] width 115 height 20
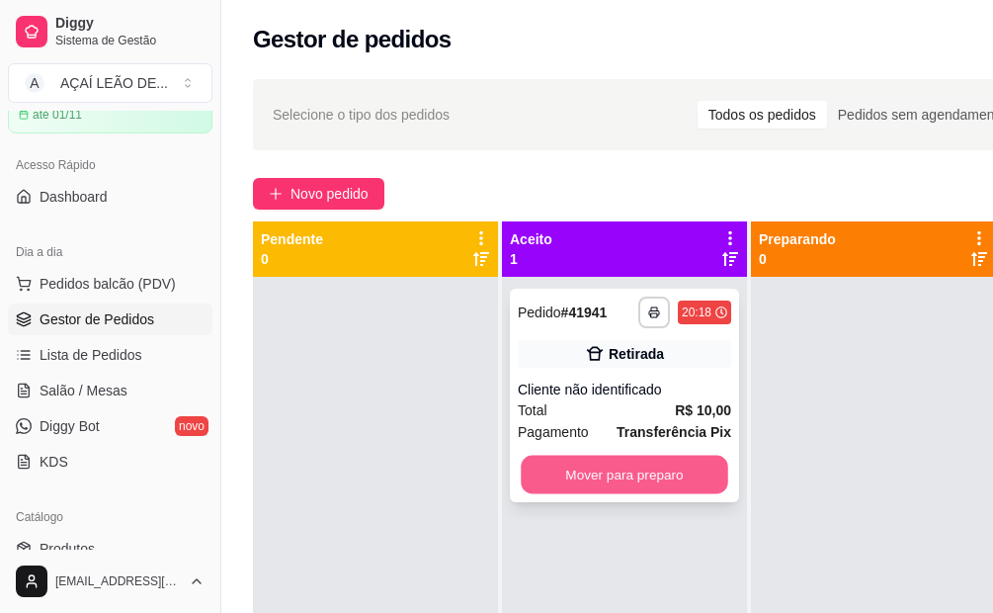
click at [727, 486] on button "Mover para preparo" at bounding box center [625, 475] width 208 height 39
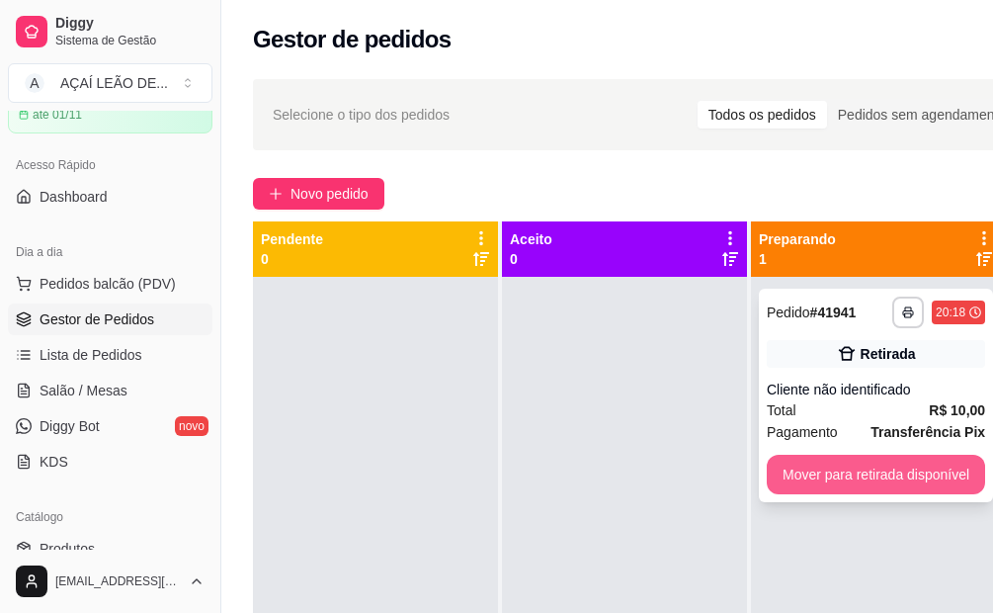
click at [908, 478] on button "Mover para retirada disponível" at bounding box center [876, 475] width 218 height 40
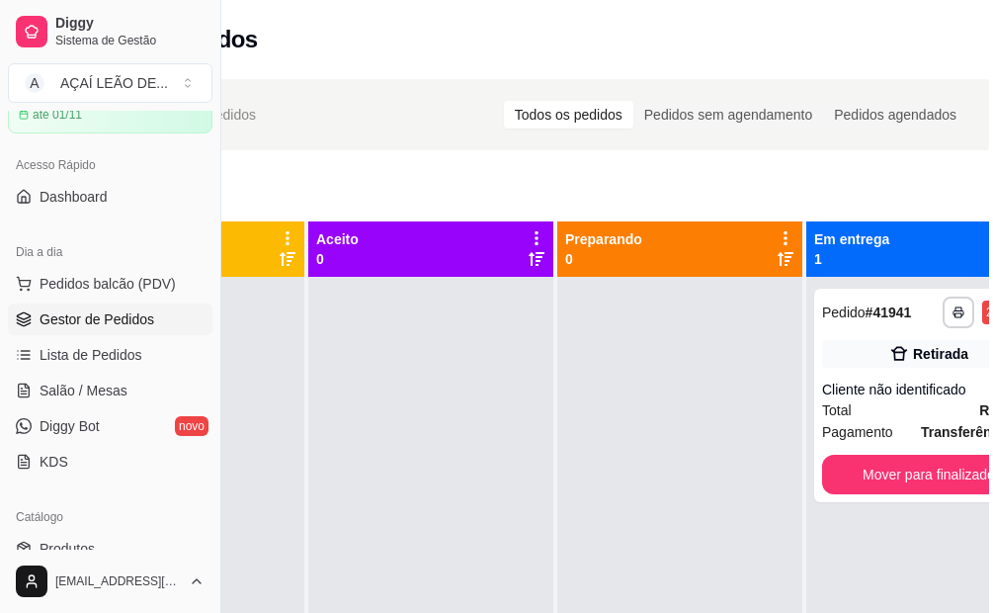
scroll to position [0, 221]
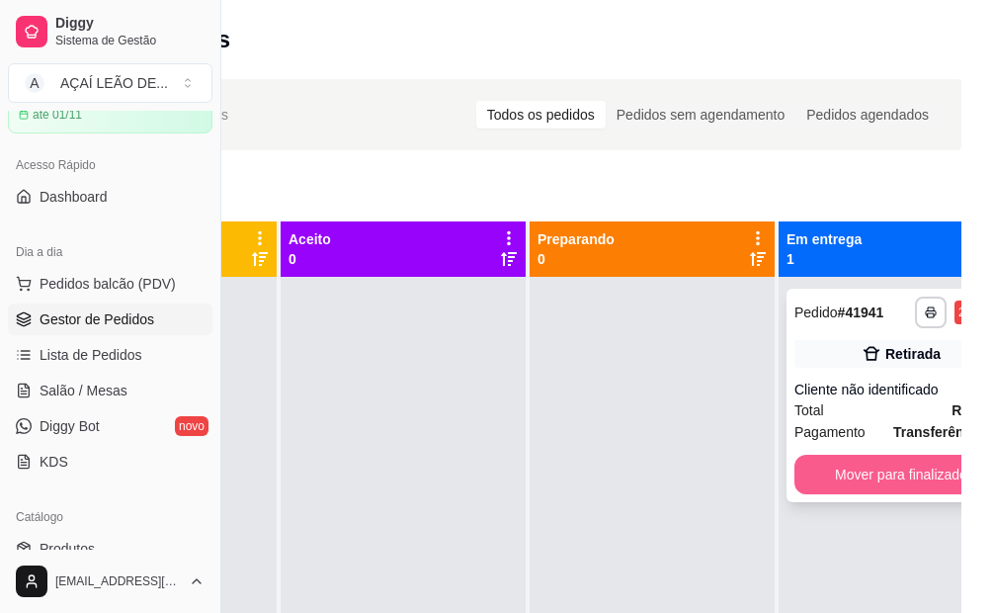
click at [890, 485] on button "Mover para finalizado" at bounding box center [901, 475] width 213 height 40
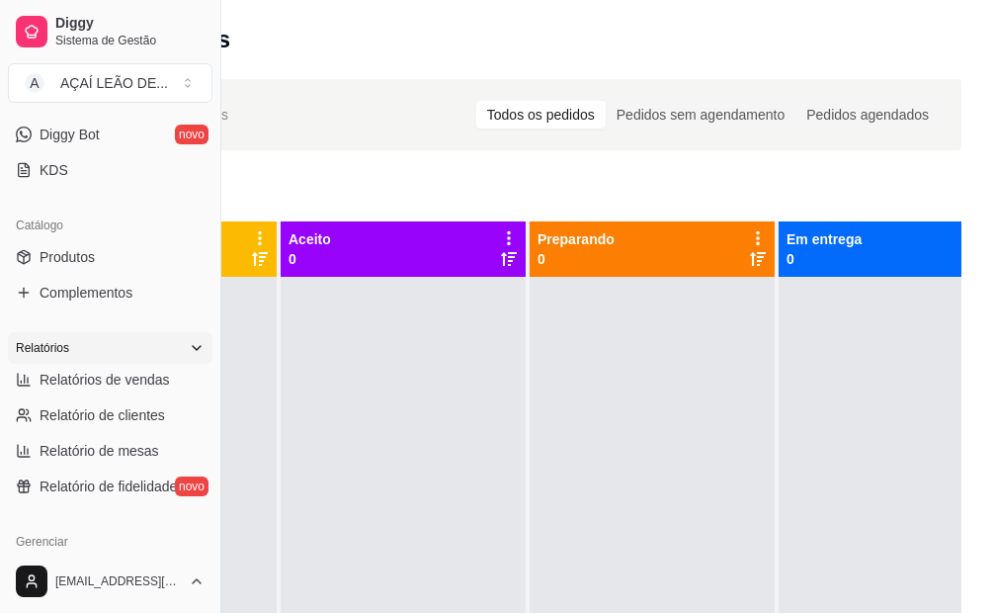
scroll to position [395, 0]
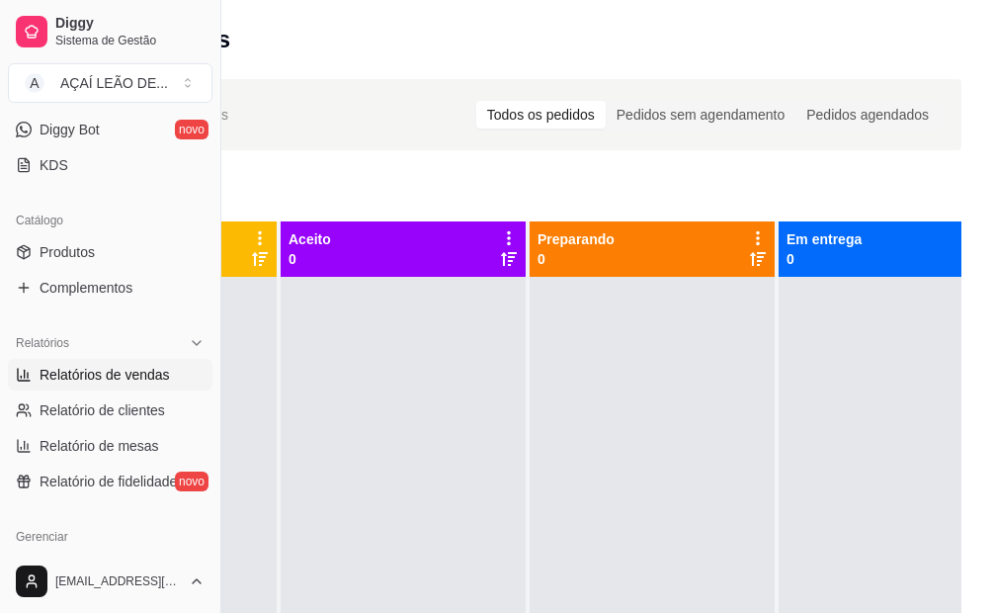
click at [121, 375] on span "Relatórios de vendas" at bounding box center [105, 375] width 130 height 20
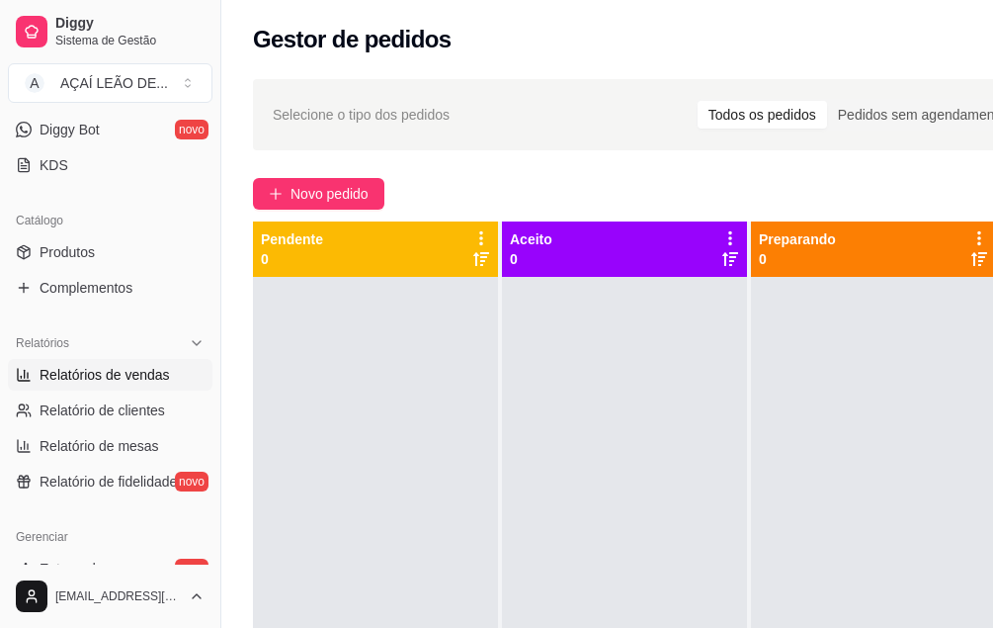
select select "ALL"
select select "0"
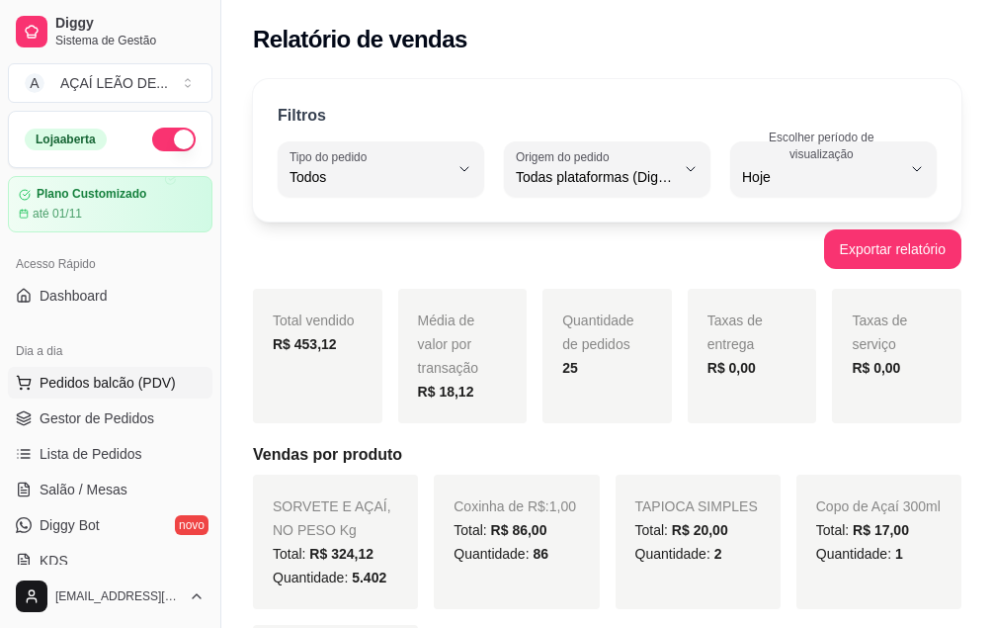
click at [87, 388] on span "Pedidos balcão (PDV)" at bounding box center [108, 383] width 136 height 20
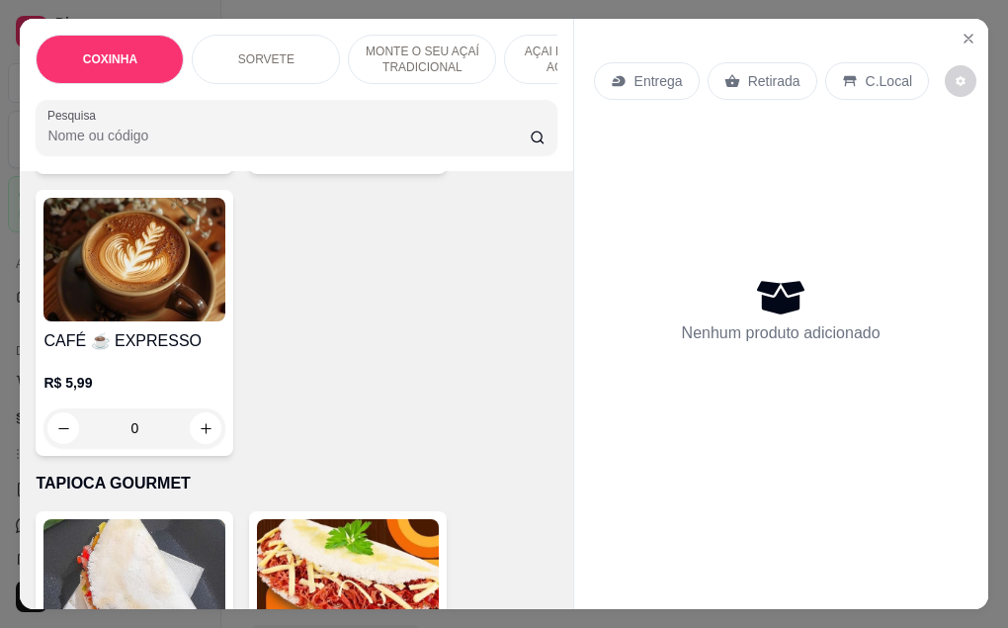
scroll to position [5436, 0]
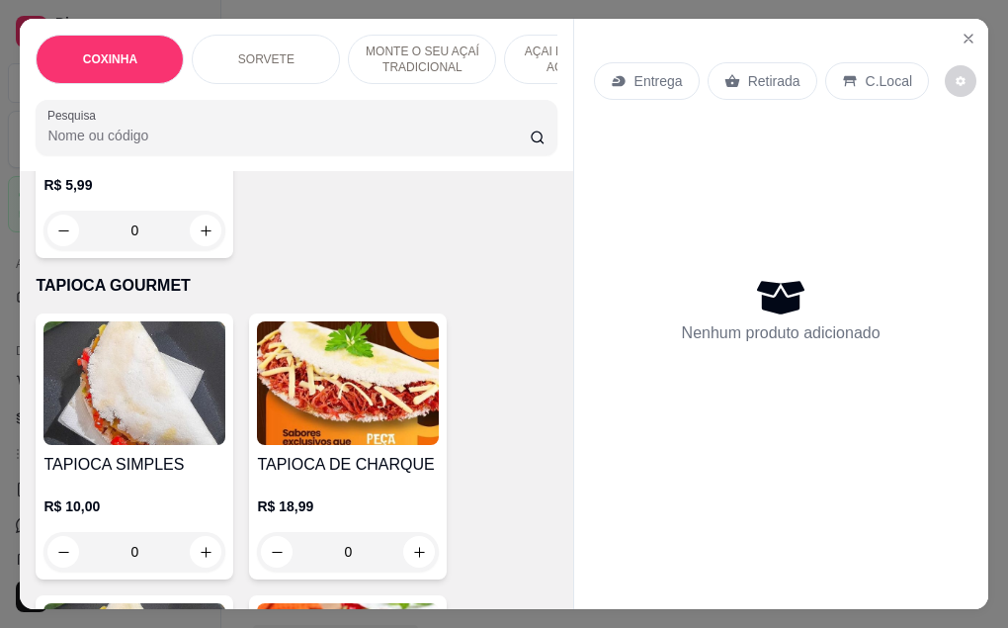
click at [103, 388] on img at bounding box center [134, 383] width 182 height 124
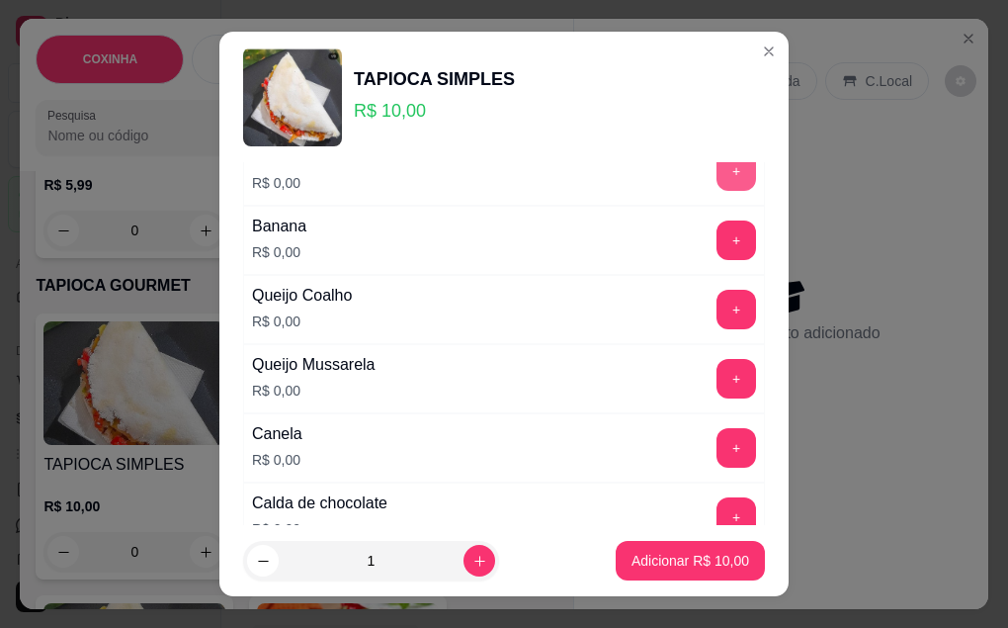
scroll to position [296, 0]
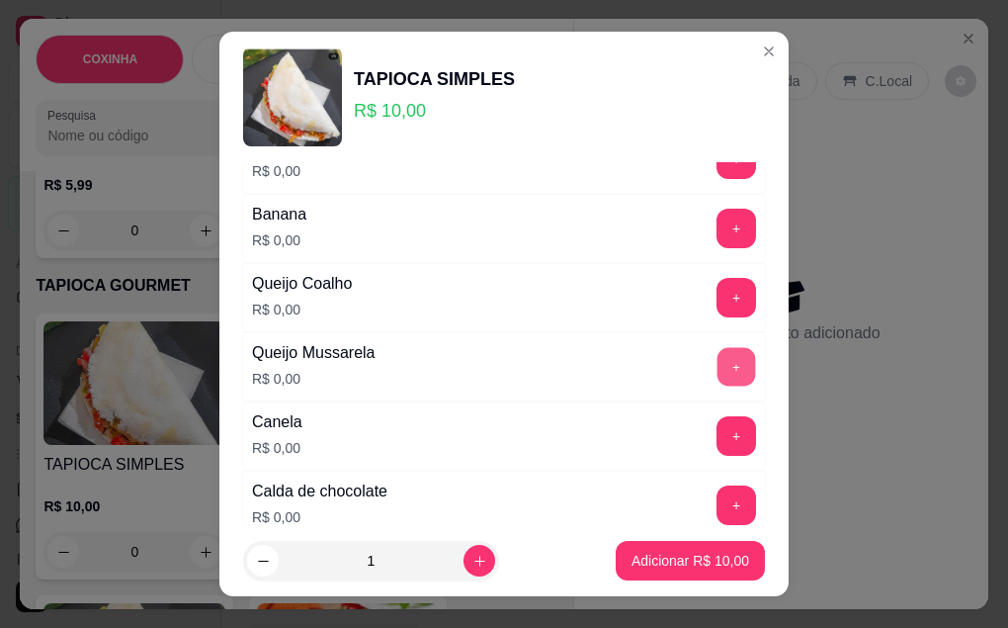
click at [718, 371] on button "+" at bounding box center [737, 366] width 39 height 39
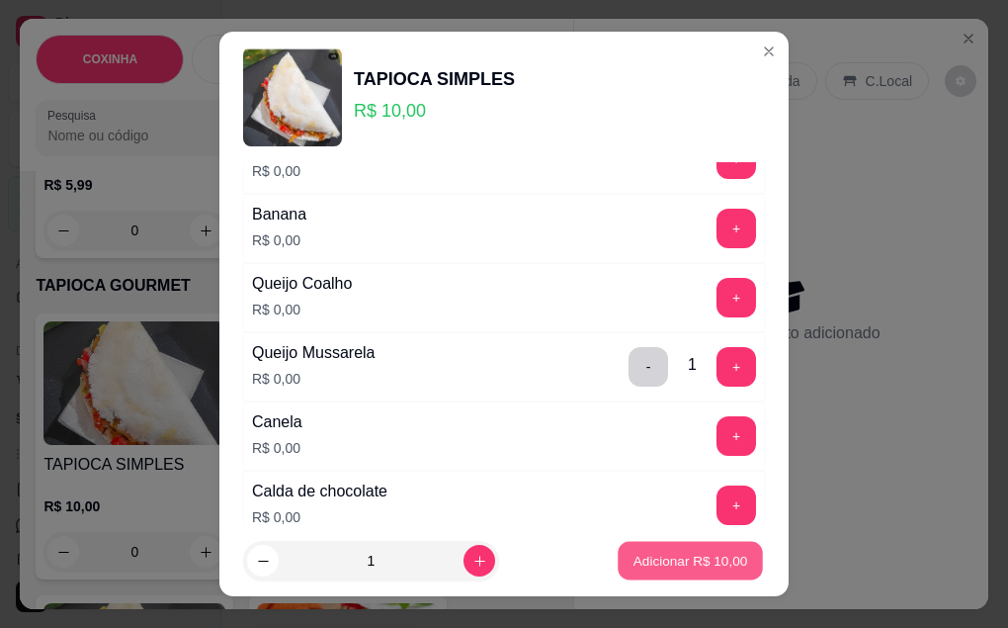
click at [670, 571] on button "Adicionar R$ 10,00" at bounding box center [690, 561] width 145 height 39
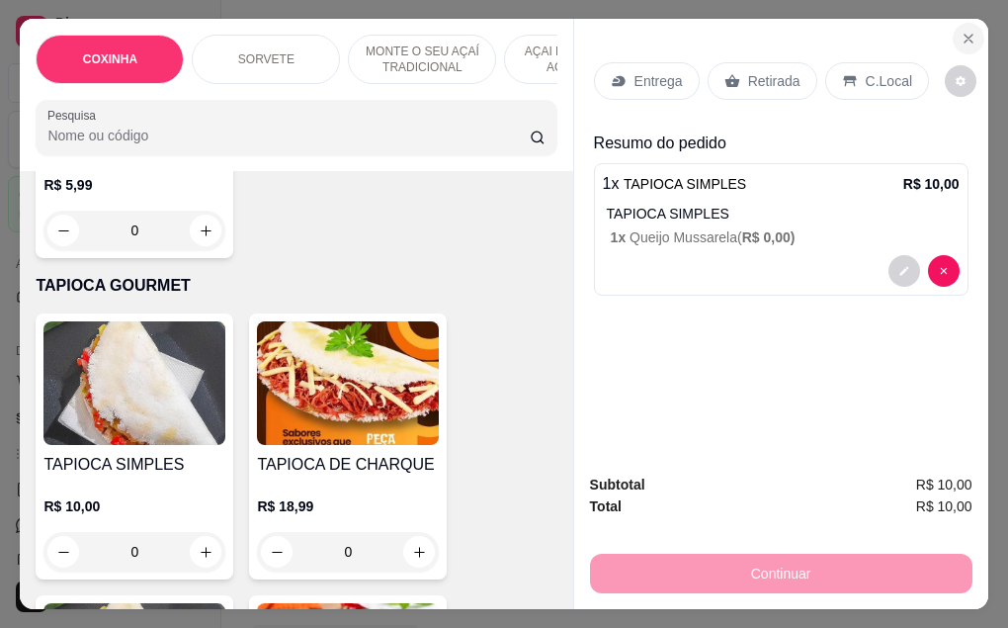
click at [969, 35] on icon "Close" at bounding box center [969, 39] width 16 height 16
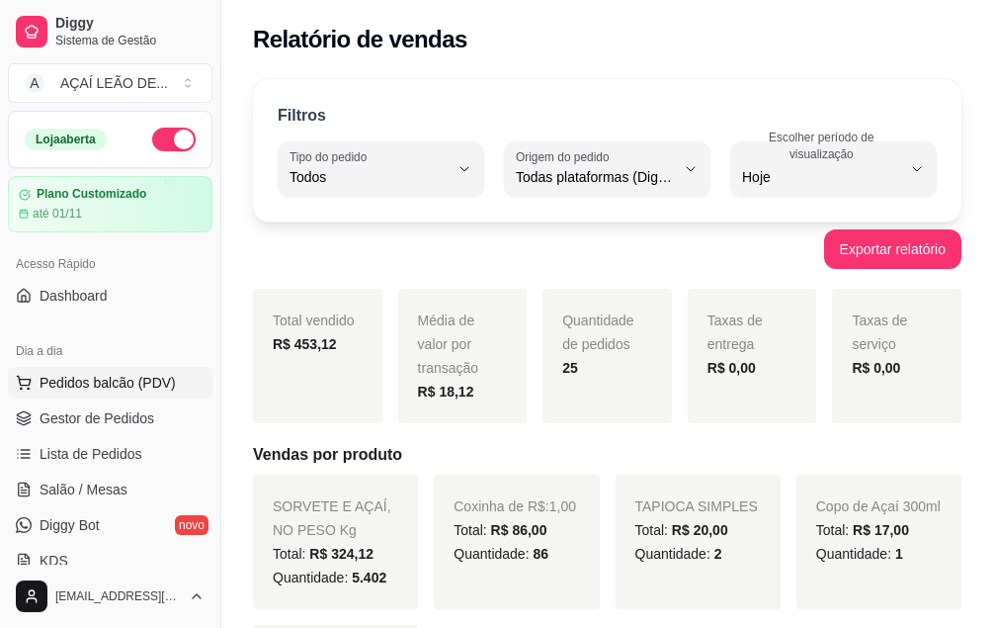
click at [98, 393] on button "Pedidos balcão (PDV)" at bounding box center [110, 383] width 205 height 32
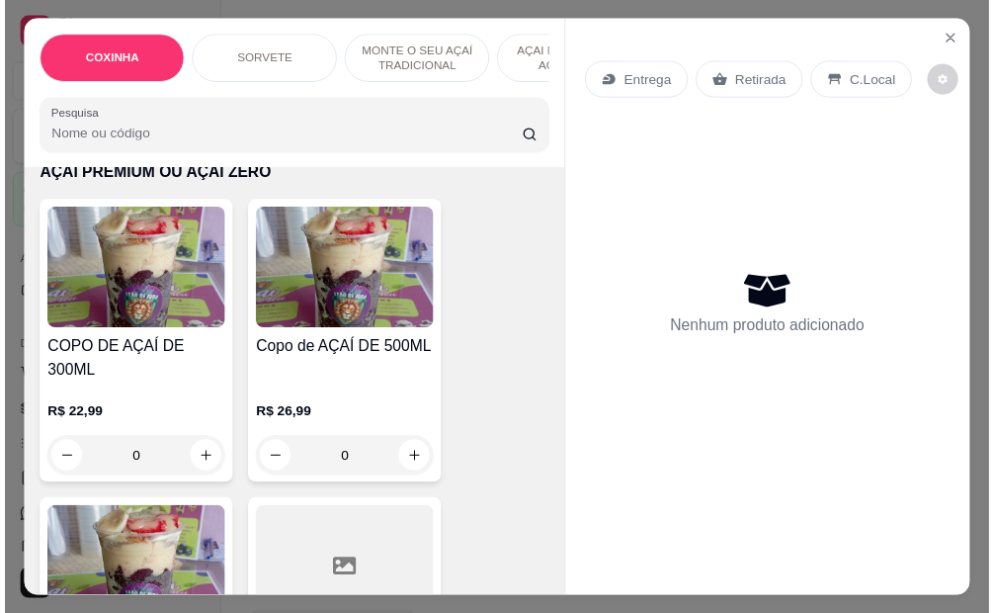
scroll to position [2174, 0]
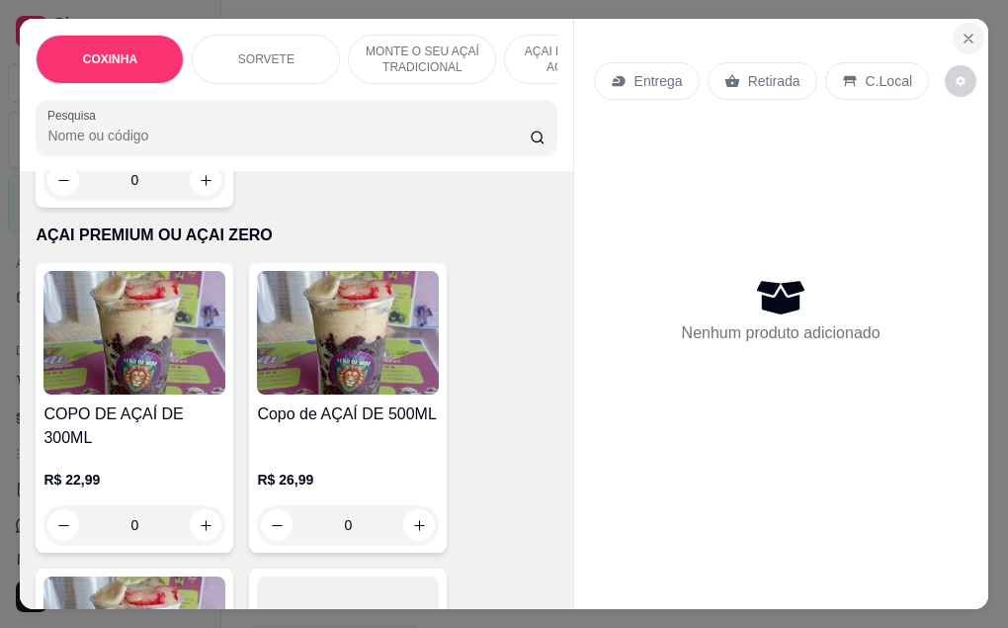
click at [968, 31] on icon "Close" at bounding box center [969, 39] width 16 height 16
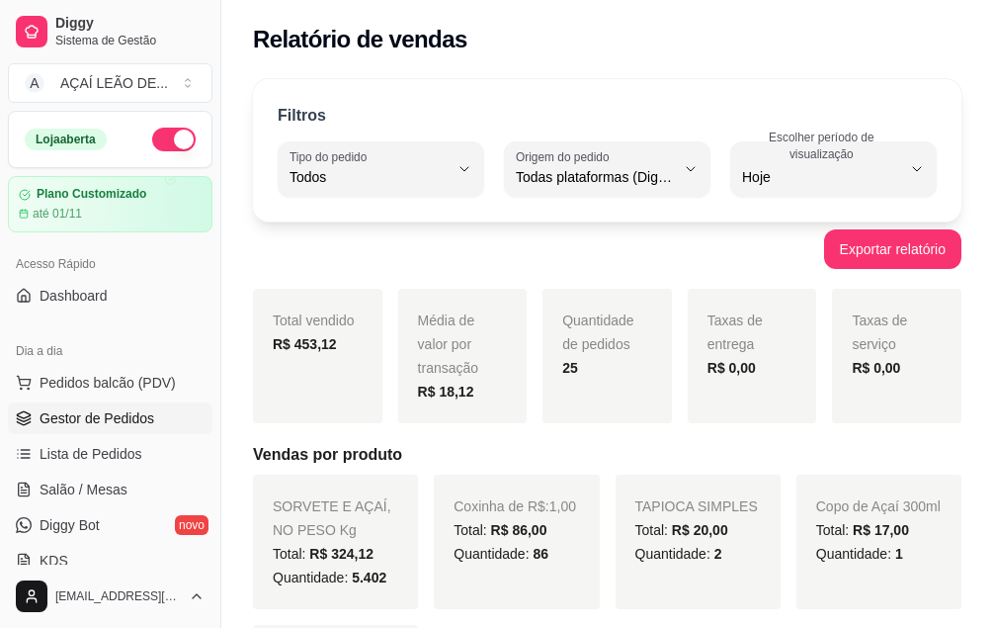
click at [104, 421] on span "Gestor de Pedidos" at bounding box center [97, 418] width 115 height 20
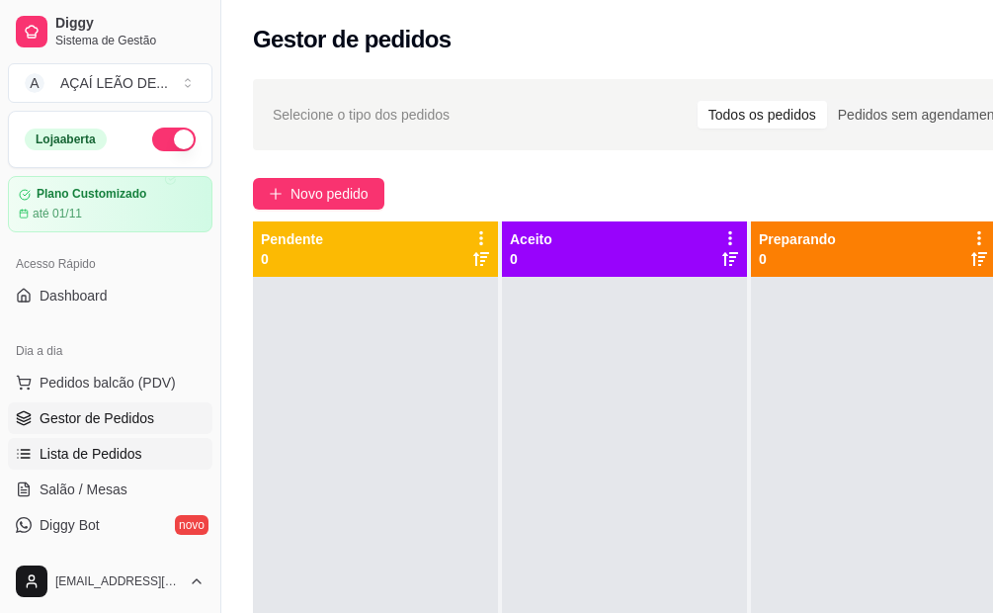
click at [123, 450] on span "Lista de Pedidos" at bounding box center [91, 454] width 103 height 20
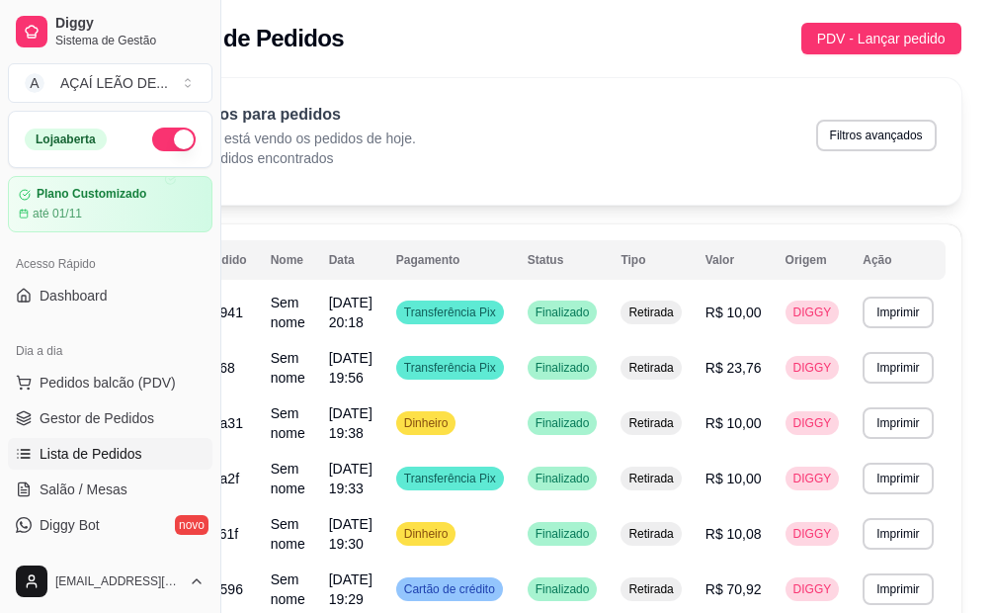
scroll to position [0, 89]
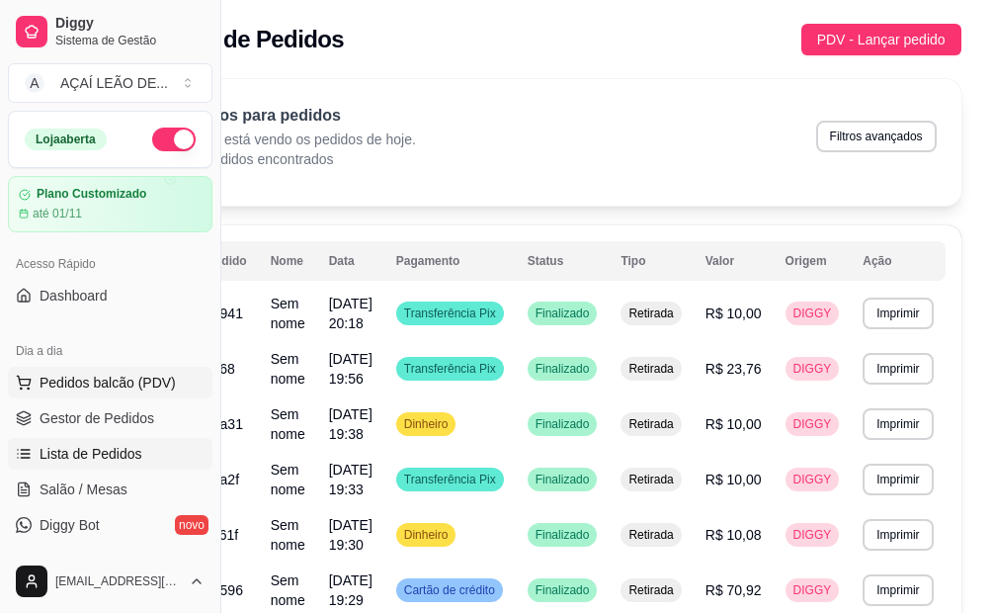
click at [75, 387] on span "Pedidos balcão (PDV)" at bounding box center [108, 383] width 136 height 20
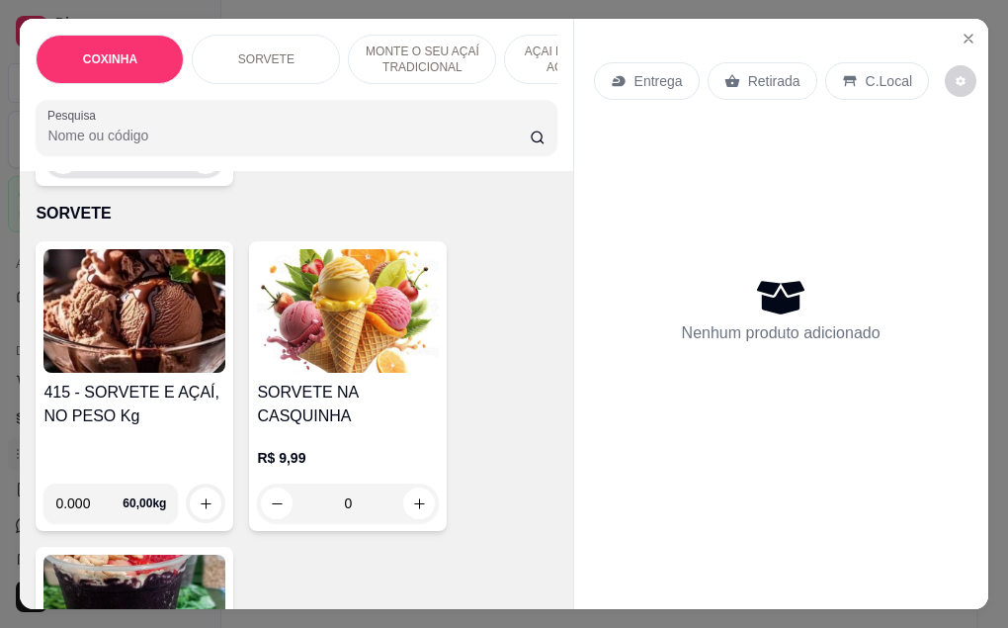
scroll to position [692, 0]
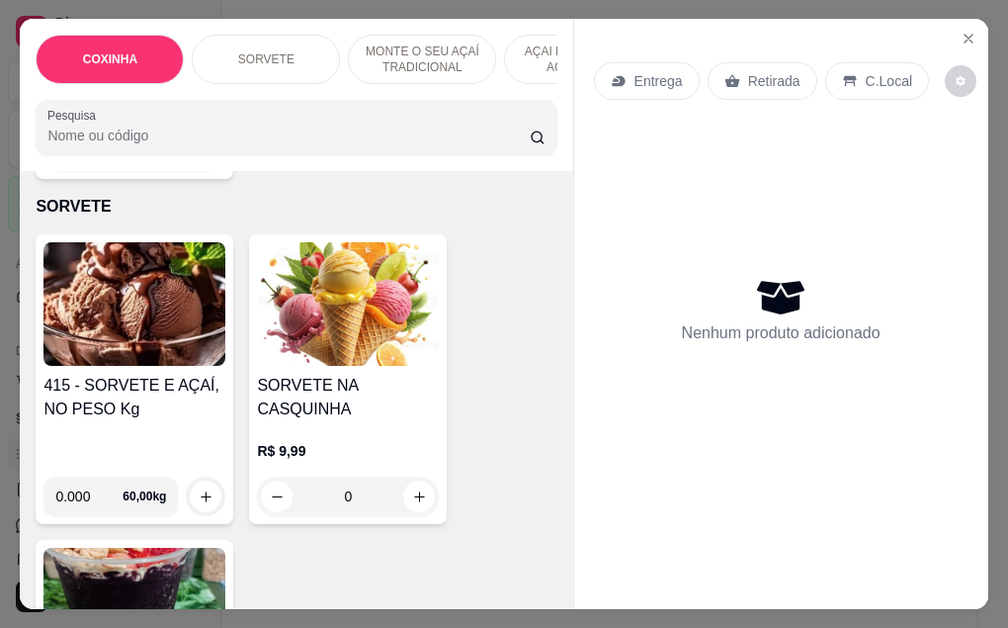
click at [152, 317] on img at bounding box center [134, 304] width 182 height 124
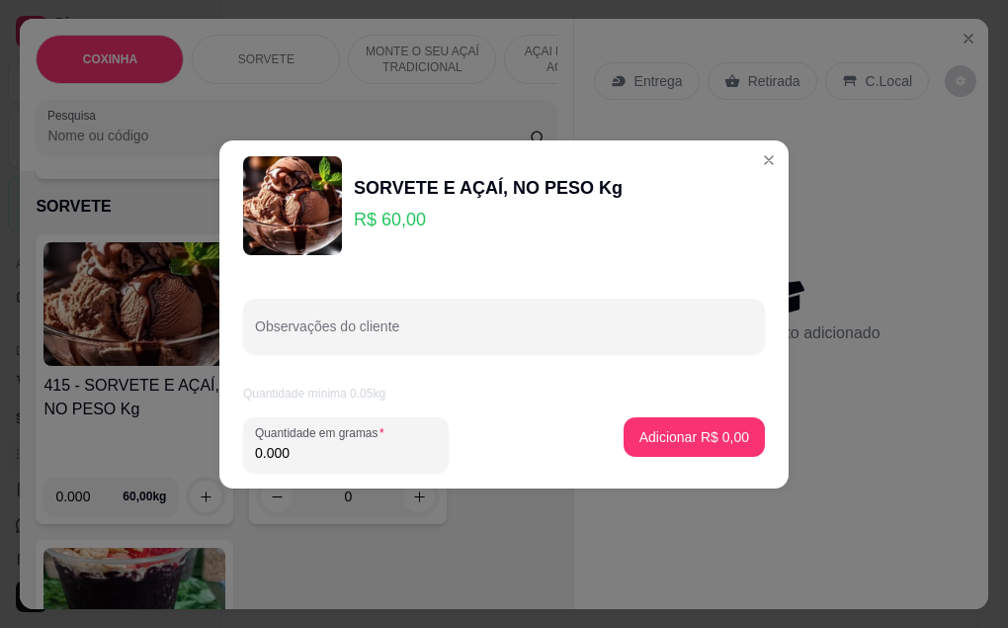
click at [309, 460] on input "0.000" at bounding box center [346, 453] width 182 height 20
type input "0.334"
click at [650, 443] on p "Adicionar R$ 20,04" at bounding box center [691, 436] width 115 height 19
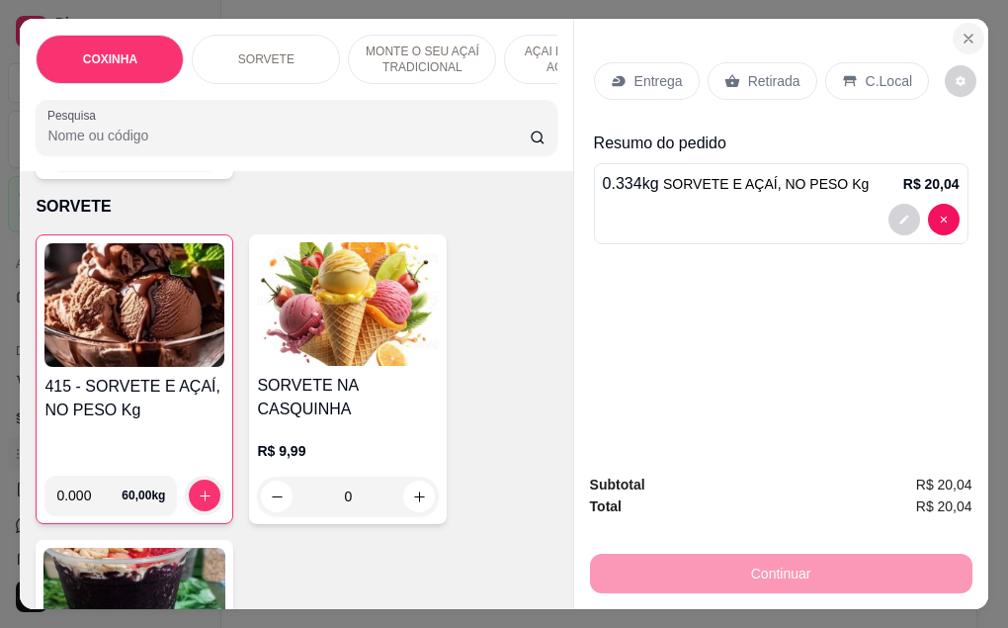
click at [961, 31] on icon "Close" at bounding box center [969, 39] width 16 height 16
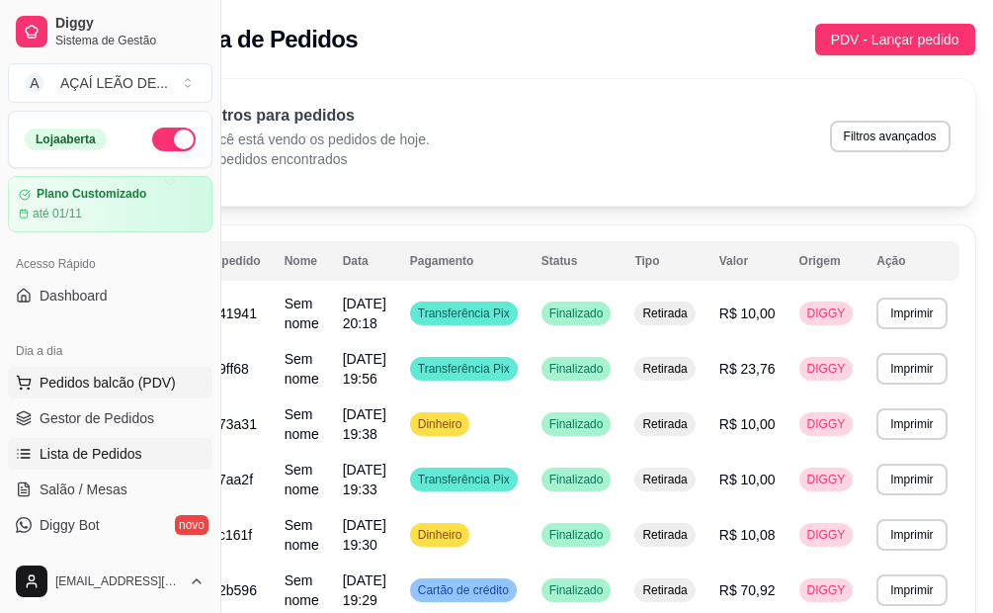
click at [147, 394] on button "Pedidos balcão (PDV)" at bounding box center [110, 383] width 205 height 32
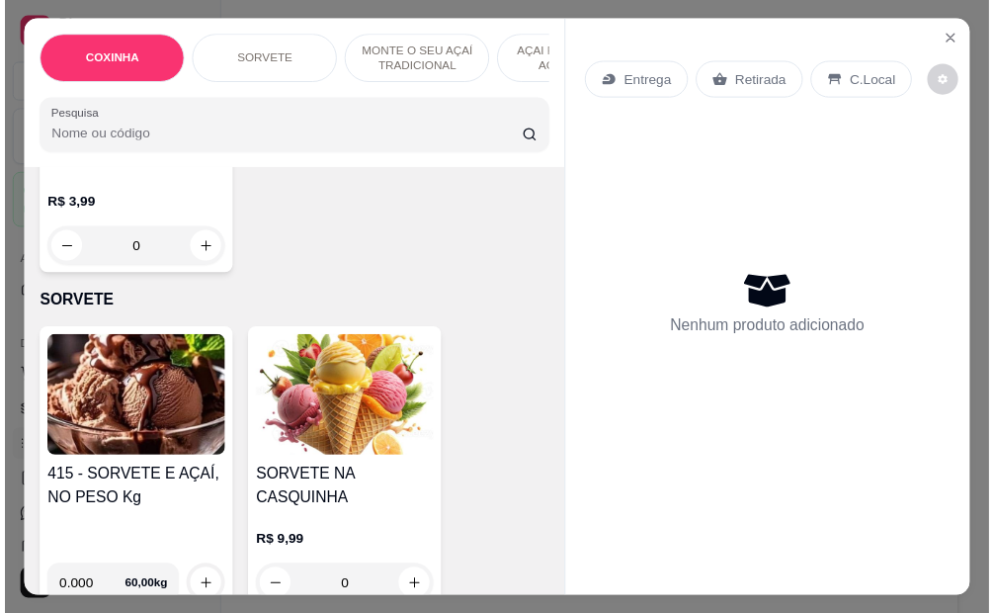
scroll to position [593, 0]
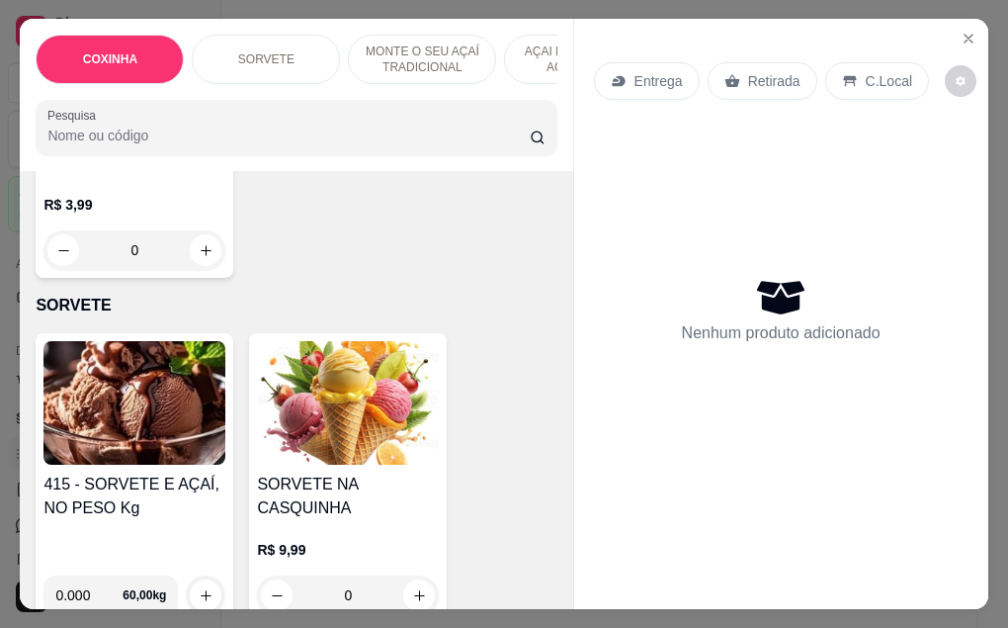
click at [144, 425] on img at bounding box center [134, 403] width 182 height 124
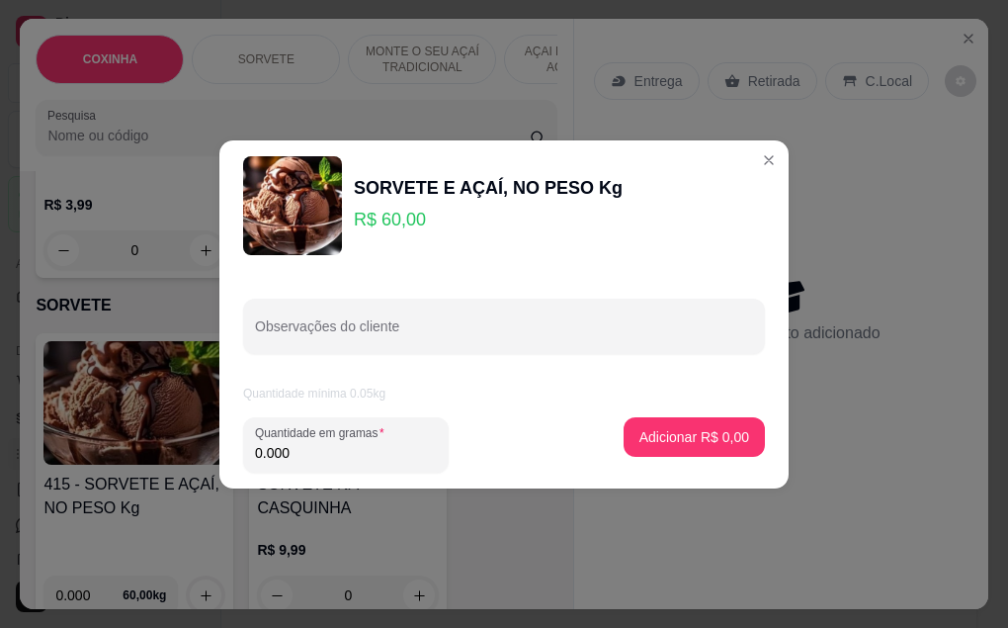
drag, startPoint x: 296, startPoint y: 483, endPoint x: 298, endPoint y: 467, distance: 16.1
click at [296, 481] on footer "Quantidade em gramas 0.000 Adicionar R$ 0,00" at bounding box center [503, 444] width 569 height 87
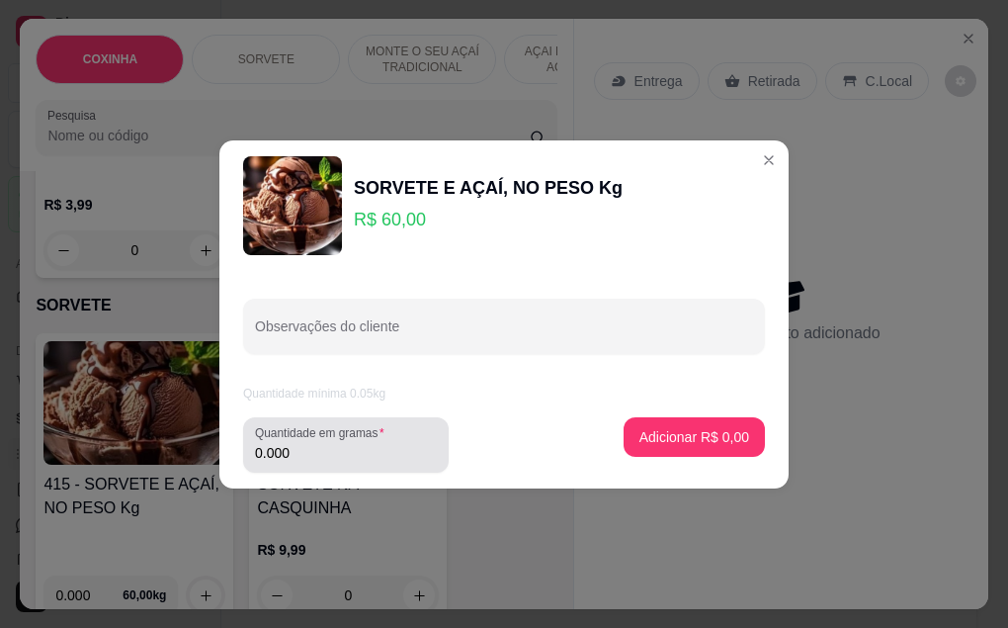
click at [298, 463] on div "0.000" at bounding box center [346, 445] width 182 height 40
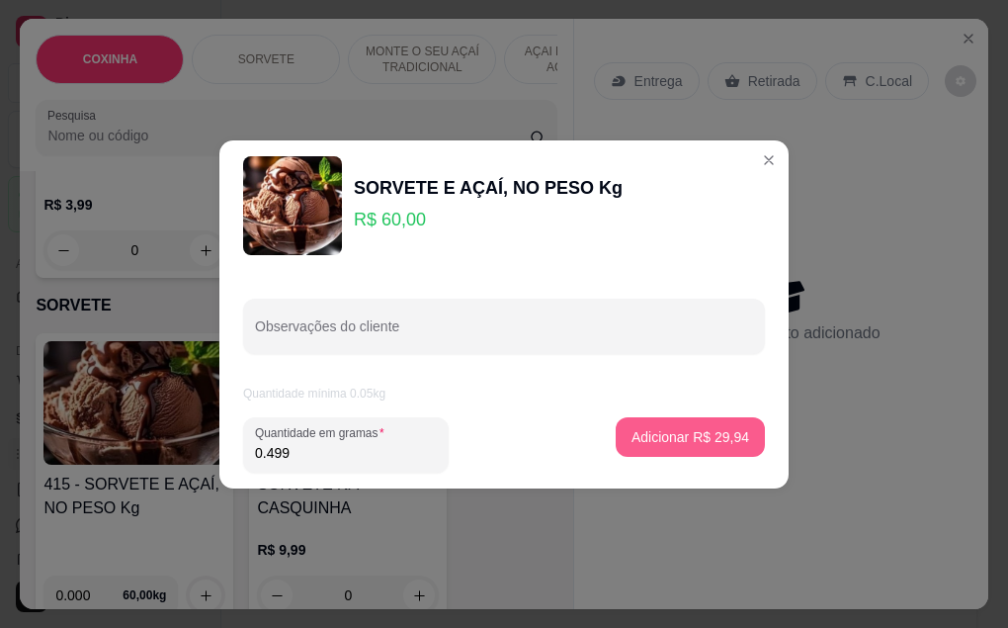
type input "0.499"
click at [714, 439] on p "Adicionar R$ 29,94" at bounding box center [691, 436] width 115 height 19
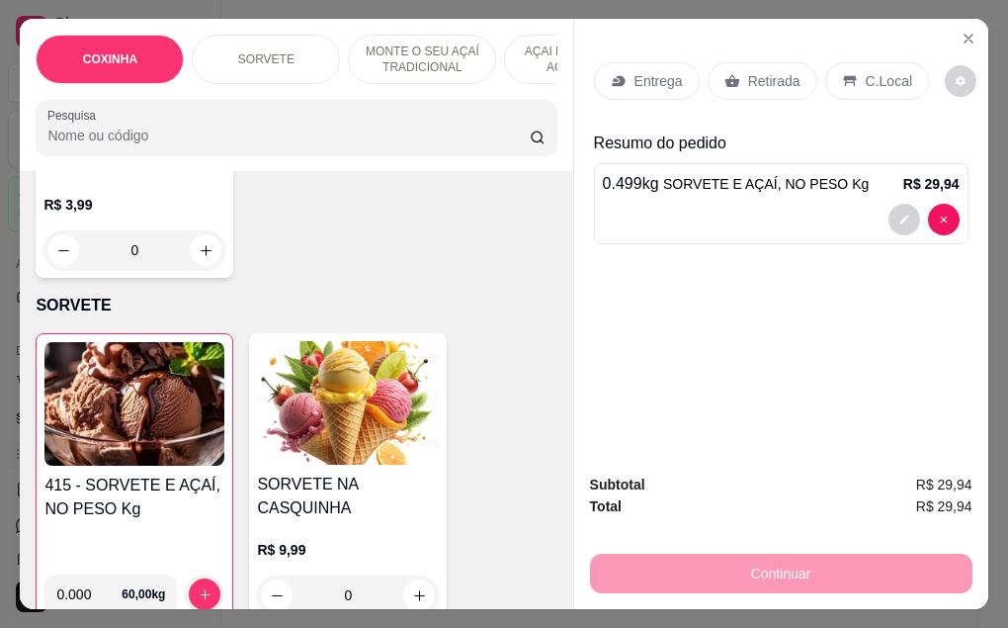
click at [762, 75] on p "Retirada" at bounding box center [774, 81] width 52 height 20
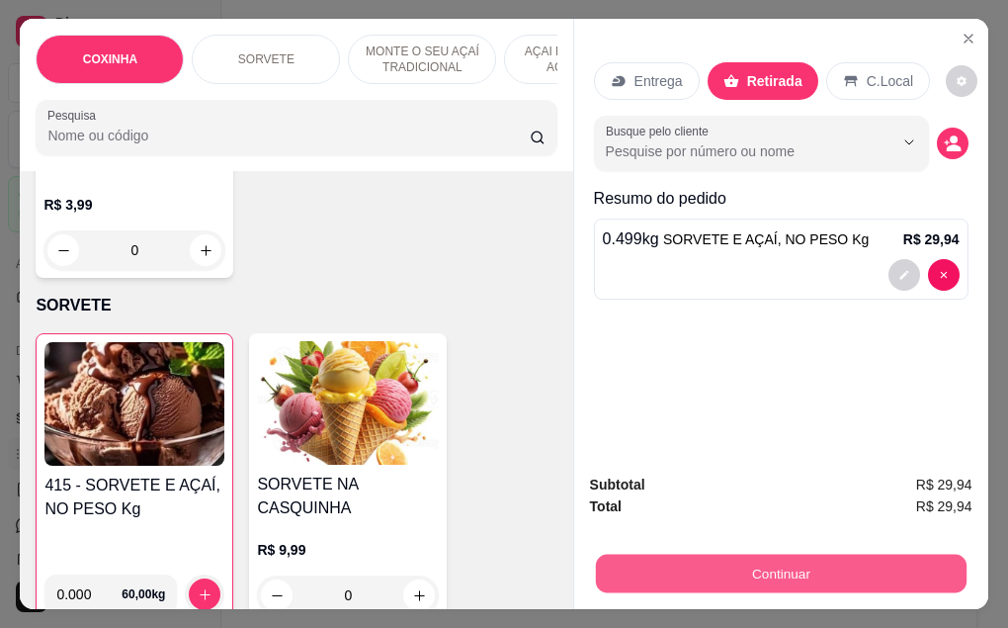
click at [753, 564] on button "Continuar" at bounding box center [780, 573] width 371 height 39
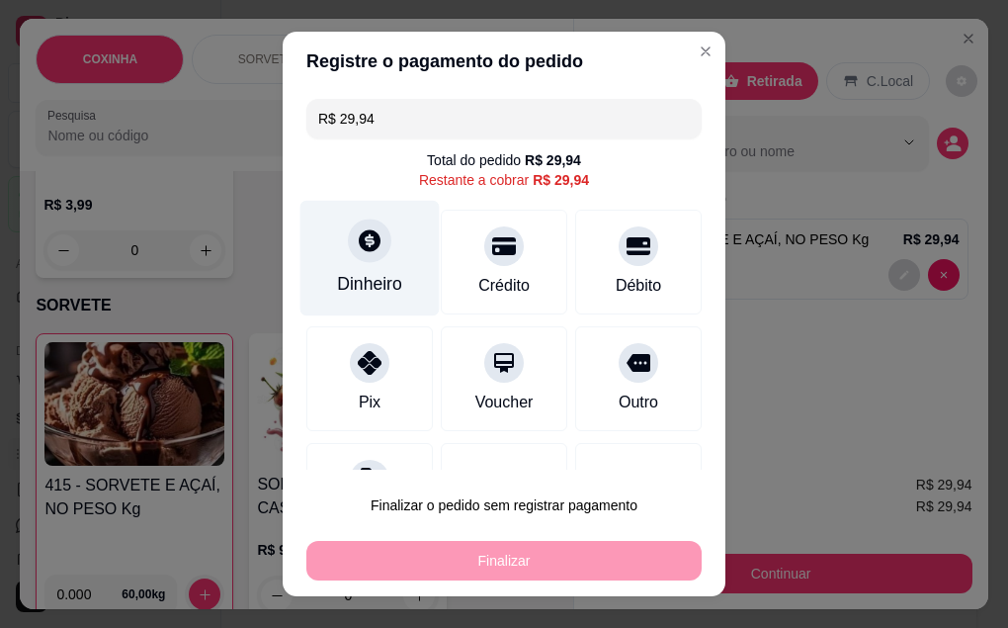
click at [366, 273] on div "Dinheiro" at bounding box center [369, 284] width 65 height 26
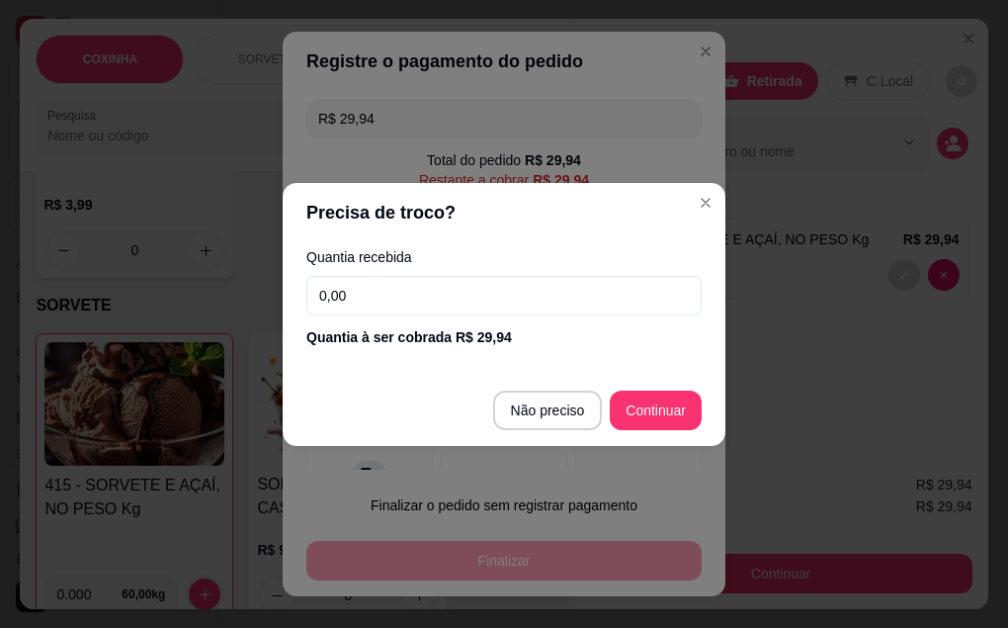
click at [434, 290] on input "0,00" at bounding box center [503, 296] width 395 height 40
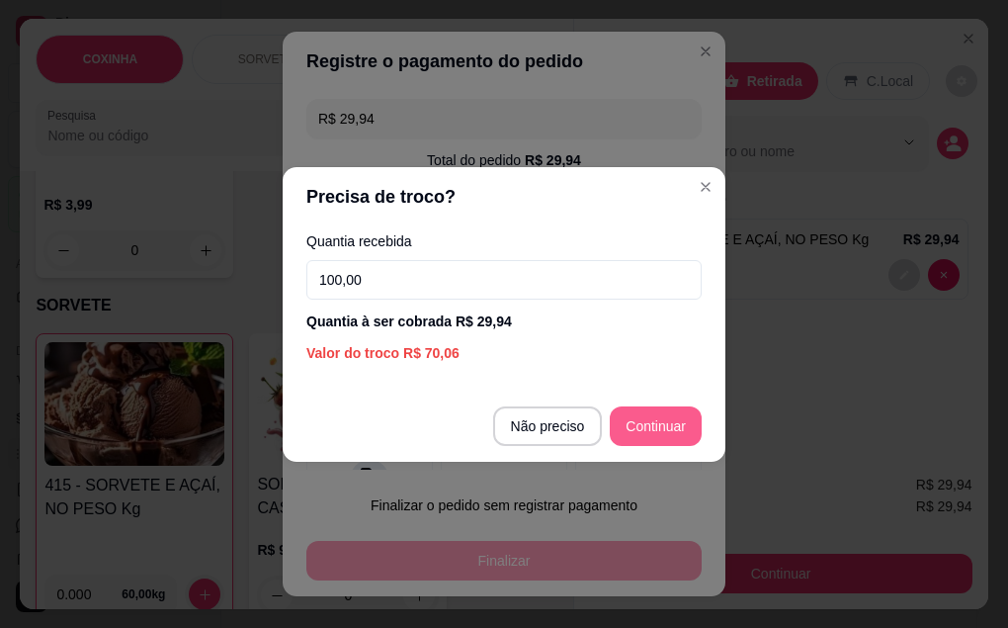
type input "100,00"
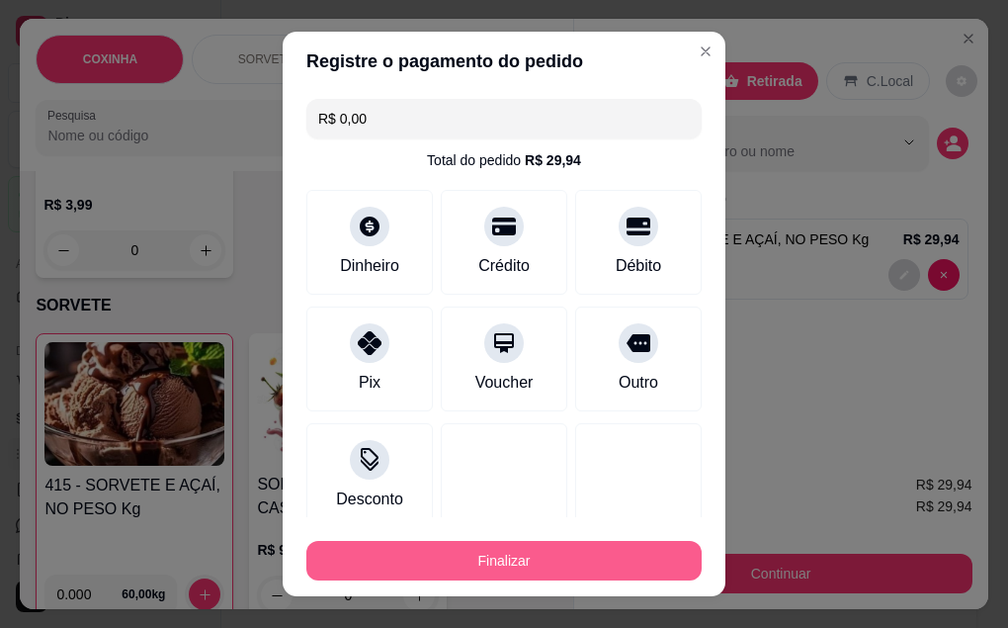
click at [486, 547] on button "Finalizar" at bounding box center [503, 561] width 395 height 40
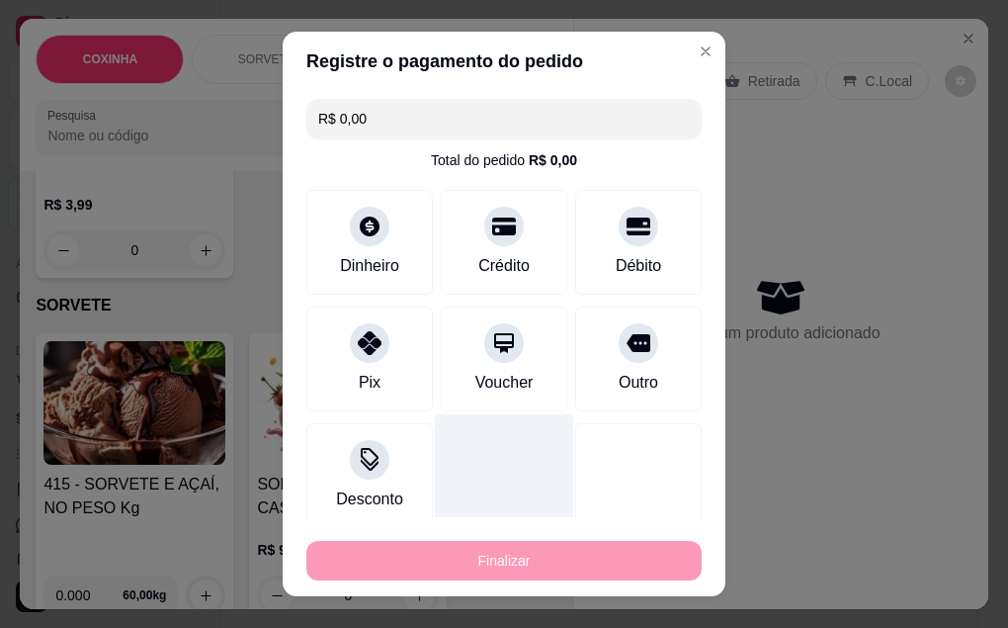
type input "-R$ 29,94"
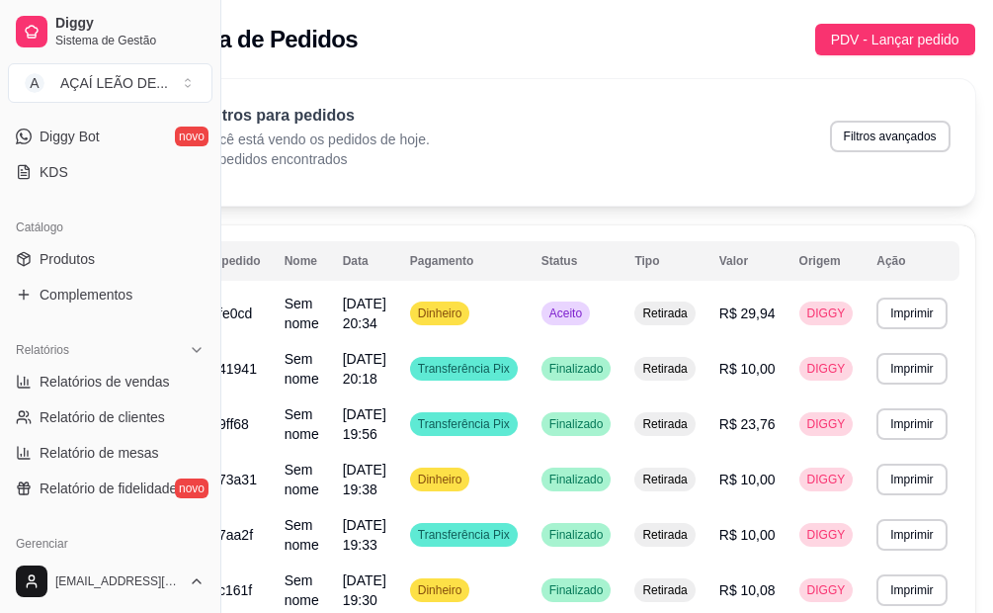
scroll to position [395, 0]
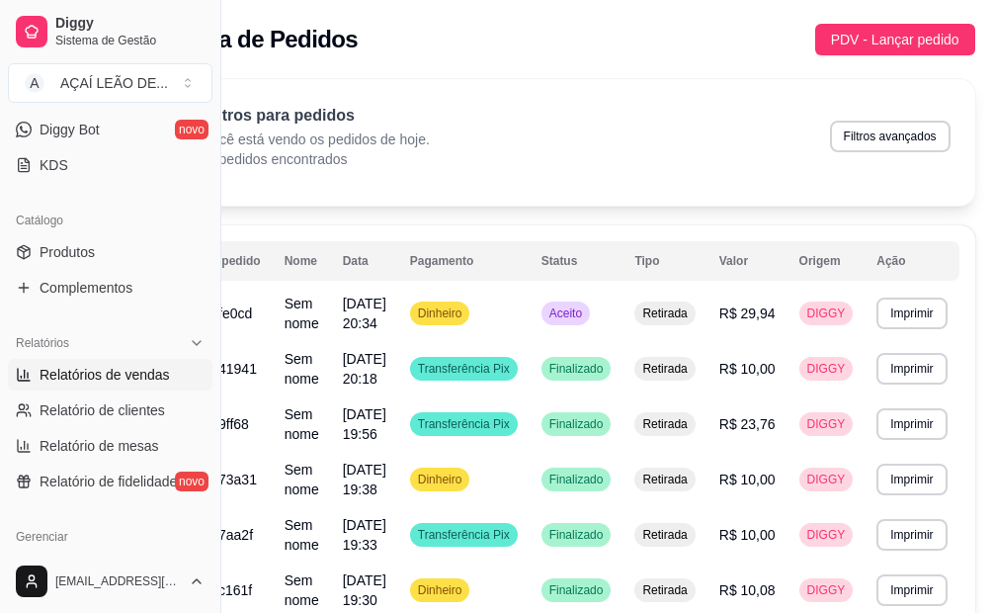
click at [79, 380] on span "Relatórios de vendas" at bounding box center [105, 375] width 130 height 20
select select "ALL"
select select "0"
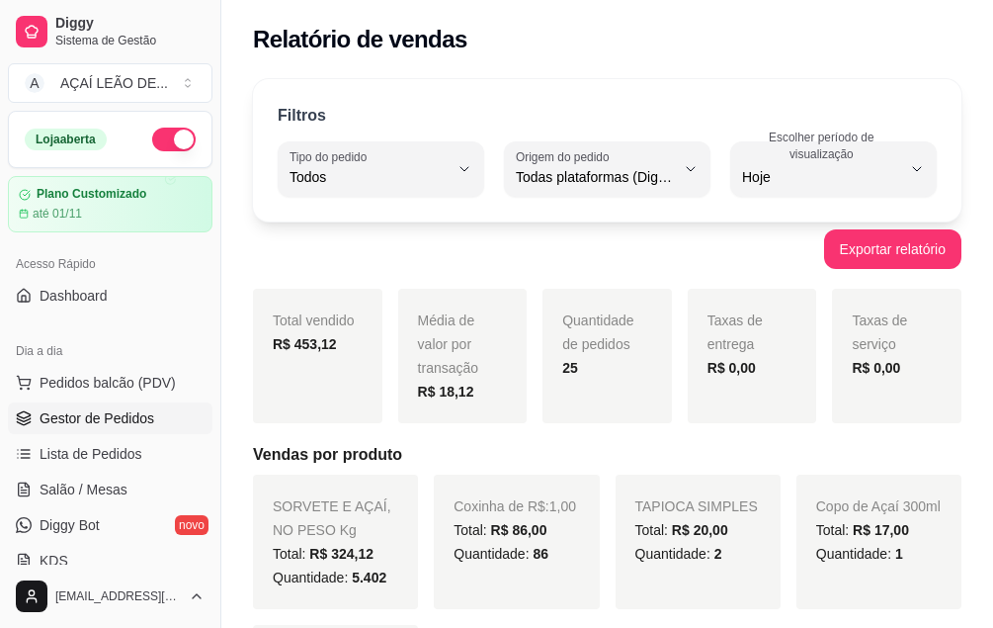
click at [104, 425] on span "Gestor de Pedidos" at bounding box center [97, 418] width 115 height 20
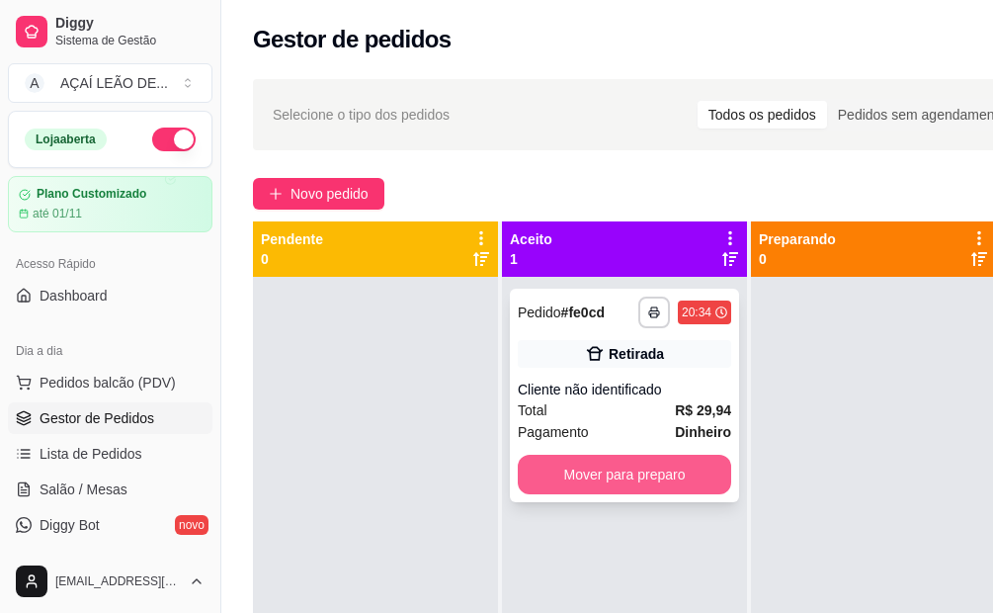
click at [652, 487] on button "Mover para preparo" at bounding box center [624, 475] width 213 height 40
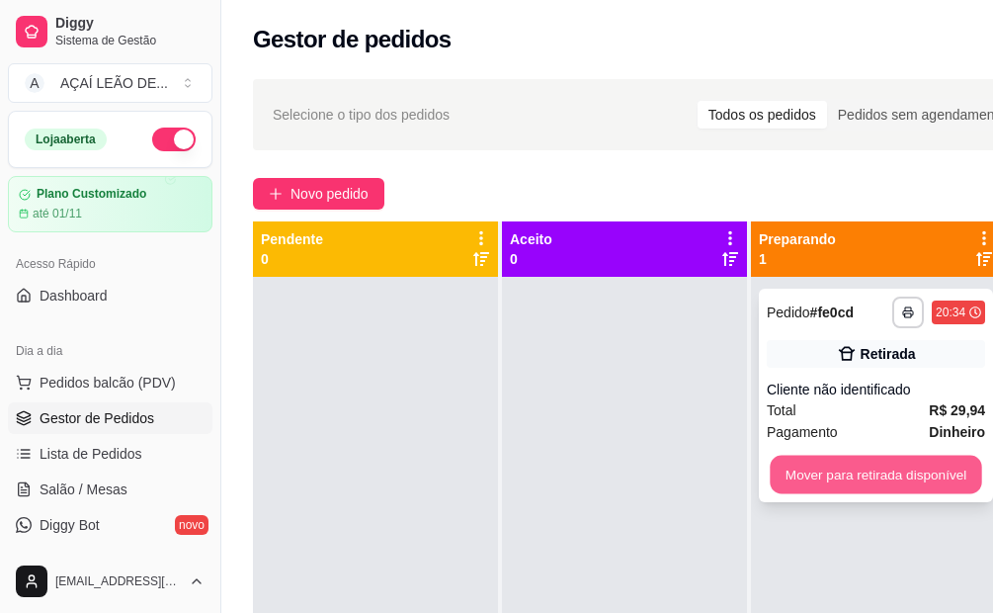
click at [837, 463] on button "Mover para retirada disponível" at bounding box center [876, 475] width 212 height 39
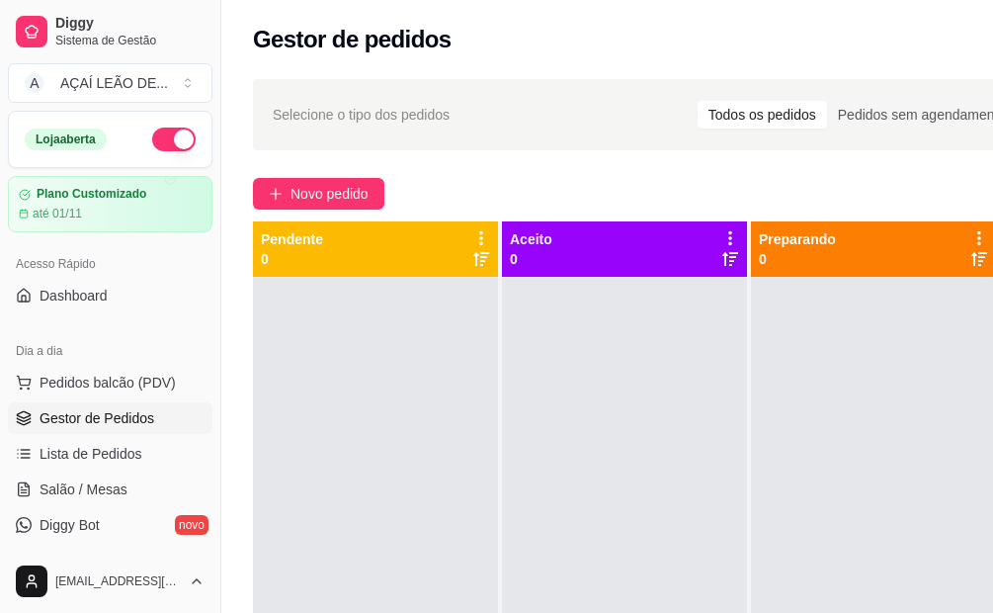
scroll to position [0, 221]
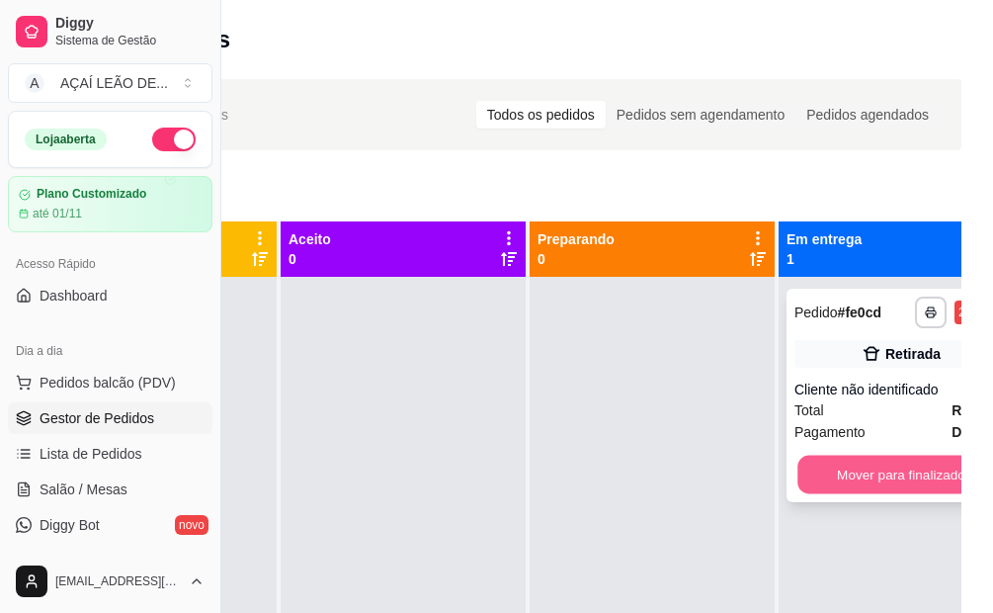
click at [914, 488] on button "Mover para finalizado" at bounding box center [902, 475] width 208 height 39
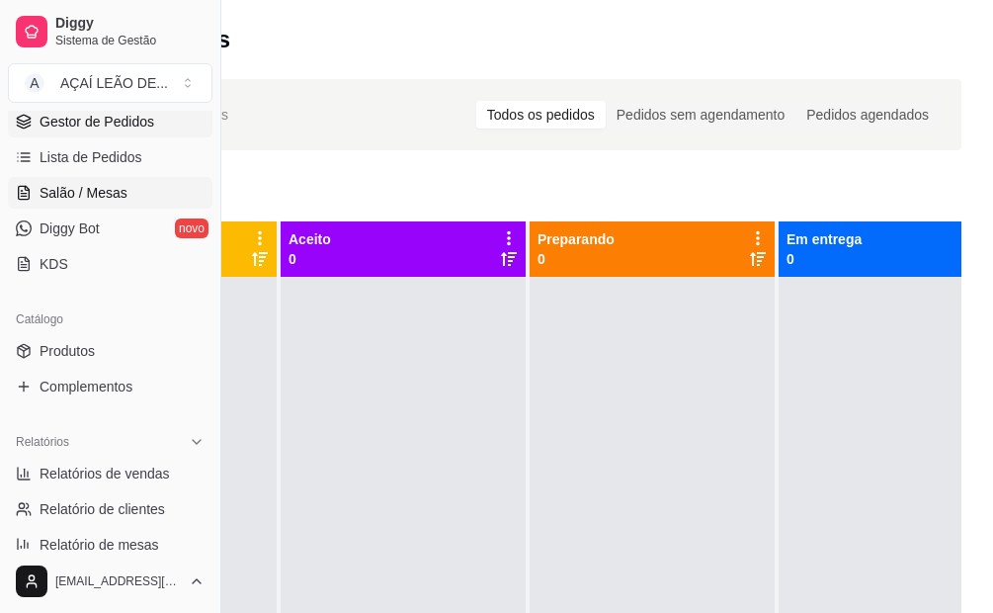
scroll to position [395, 0]
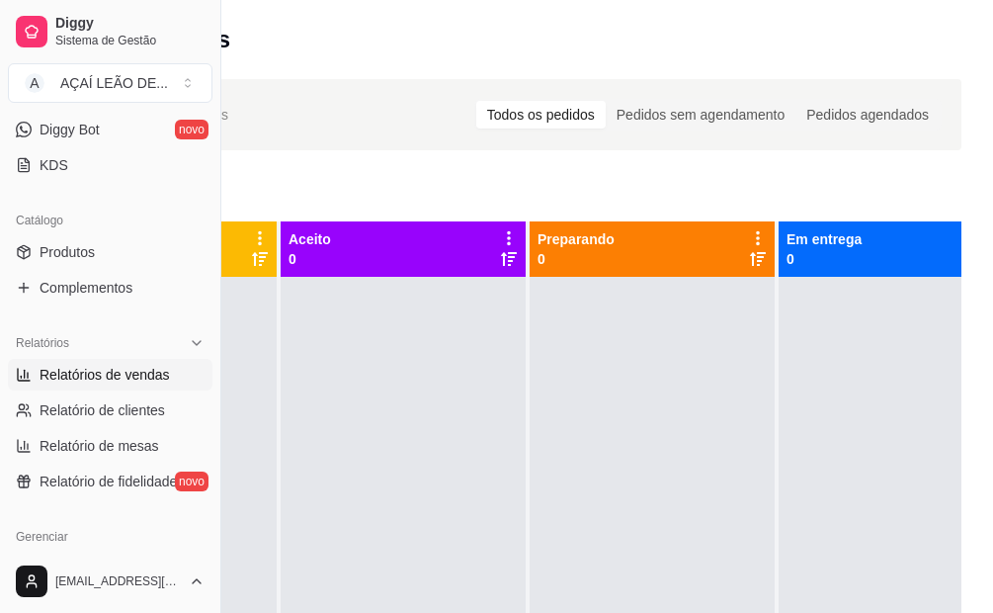
click at [105, 384] on link "Relatórios de vendas" at bounding box center [110, 375] width 205 height 32
select select "ALL"
select select "0"
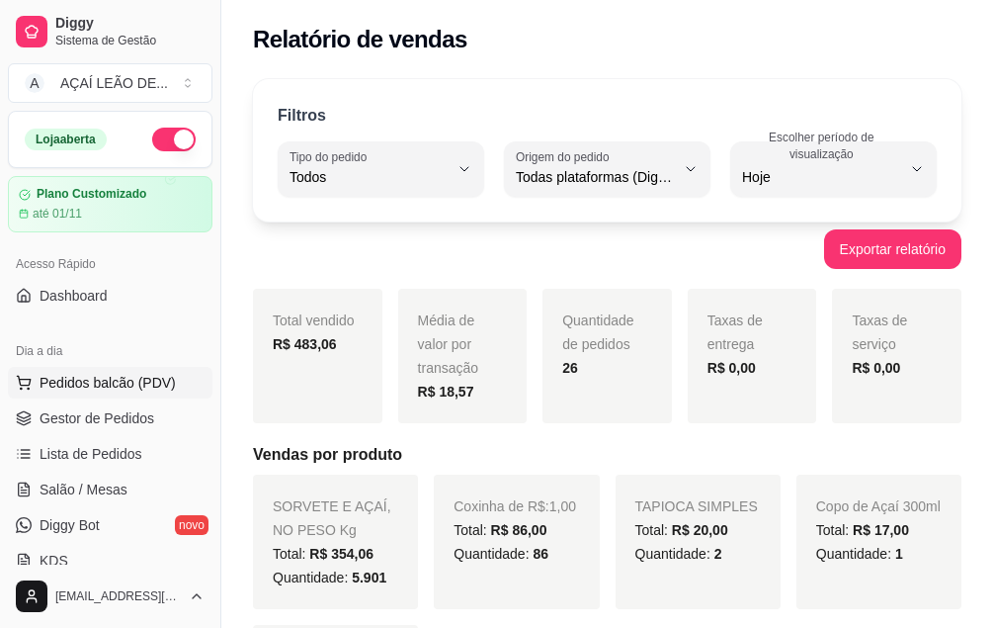
click at [67, 386] on span "Pedidos balcão (PDV)" at bounding box center [108, 383] width 136 height 20
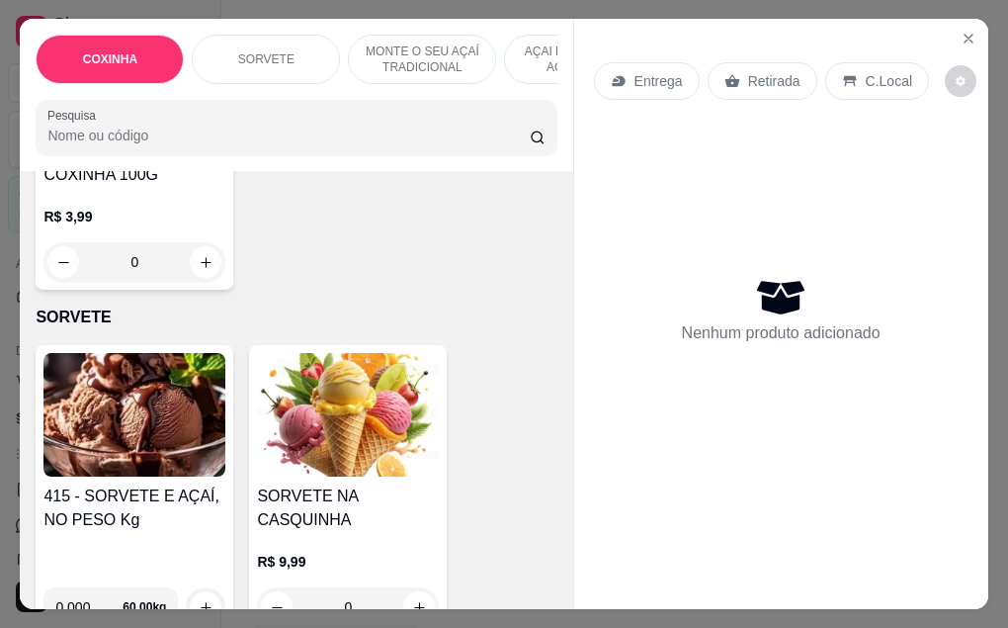
scroll to position [593, 0]
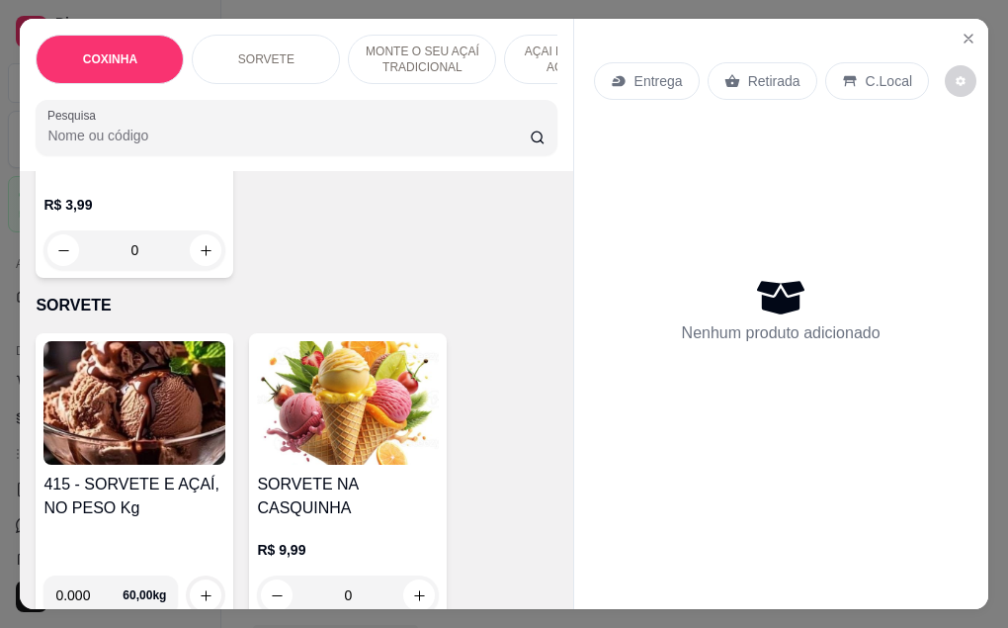
click at [131, 375] on img at bounding box center [134, 403] width 182 height 124
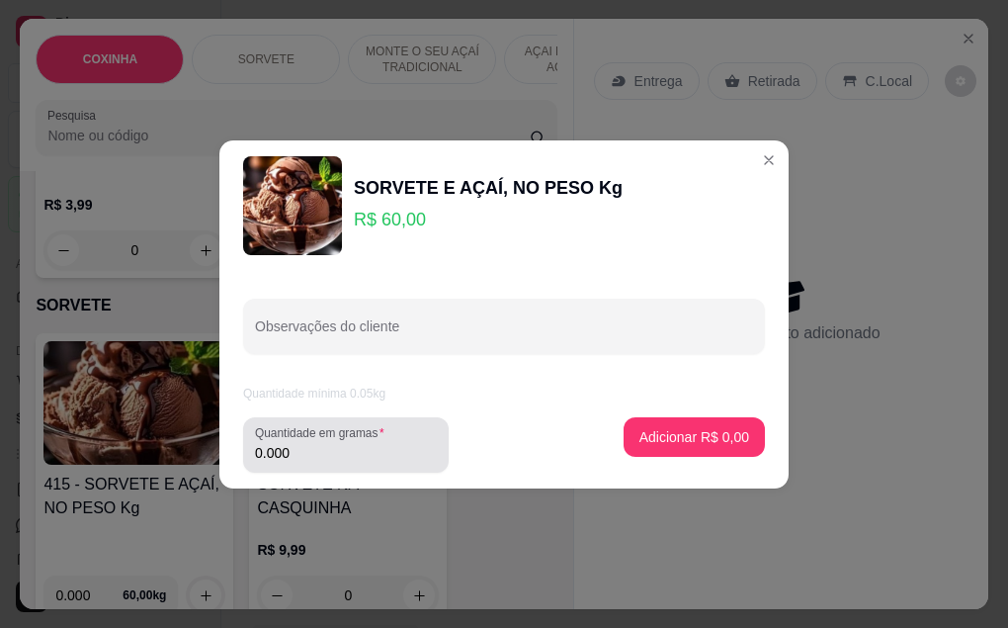
click at [359, 456] on input "0.000" at bounding box center [346, 453] width 182 height 20
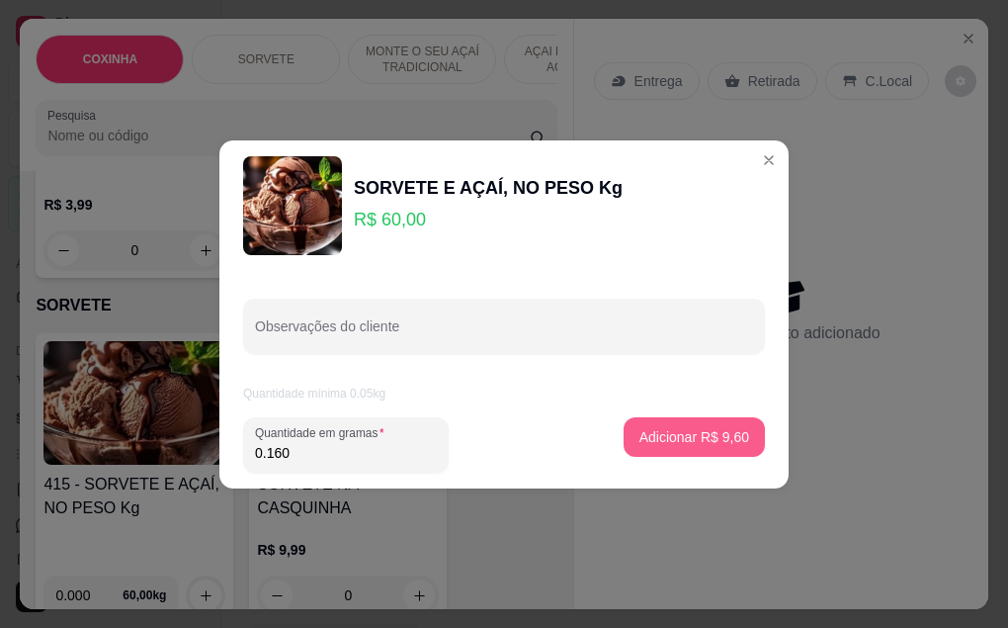
type input "0.160"
click at [627, 427] on button "Adicionar R$ 9,60" at bounding box center [694, 437] width 141 height 40
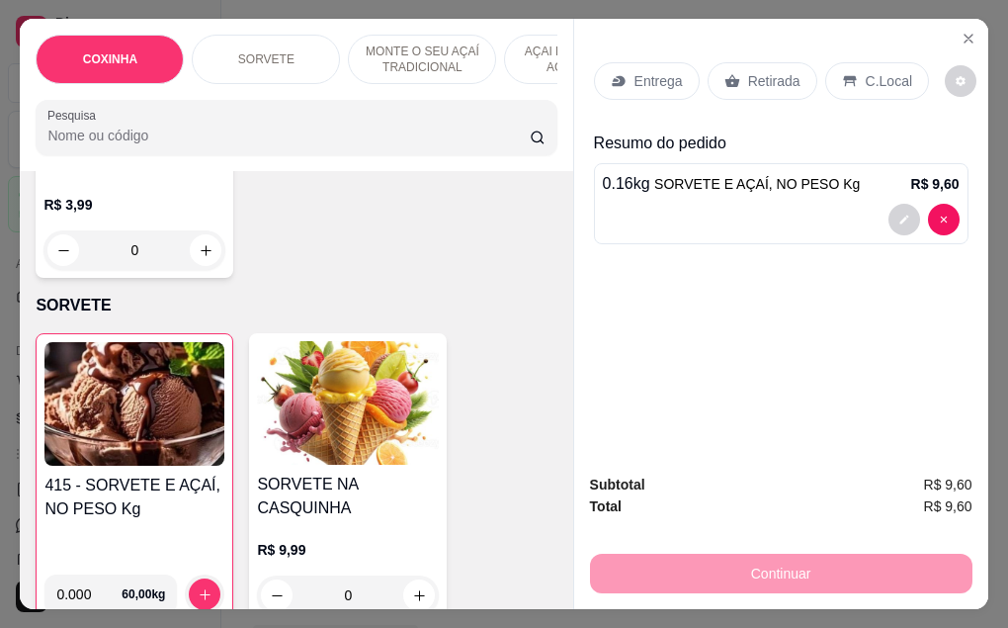
click at [131, 486] on h4 "415 - SORVETE E AÇAÍ, NO PESO Kg" at bounding box center [134, 496] width 180 height 47
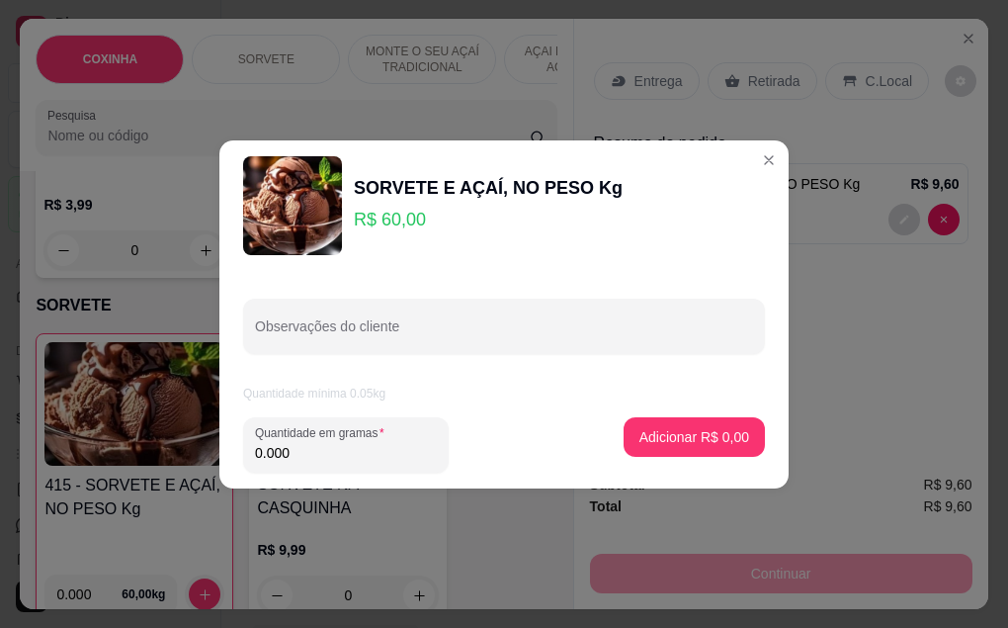
click at [343, 450] on input "0.000" at bounding box center [346, 453] width 182 height 20
type input "0.170"
click at [688, 428] on p "Adicionar R$ 10,20" at bounding box center [691, 436] width 115 height 19
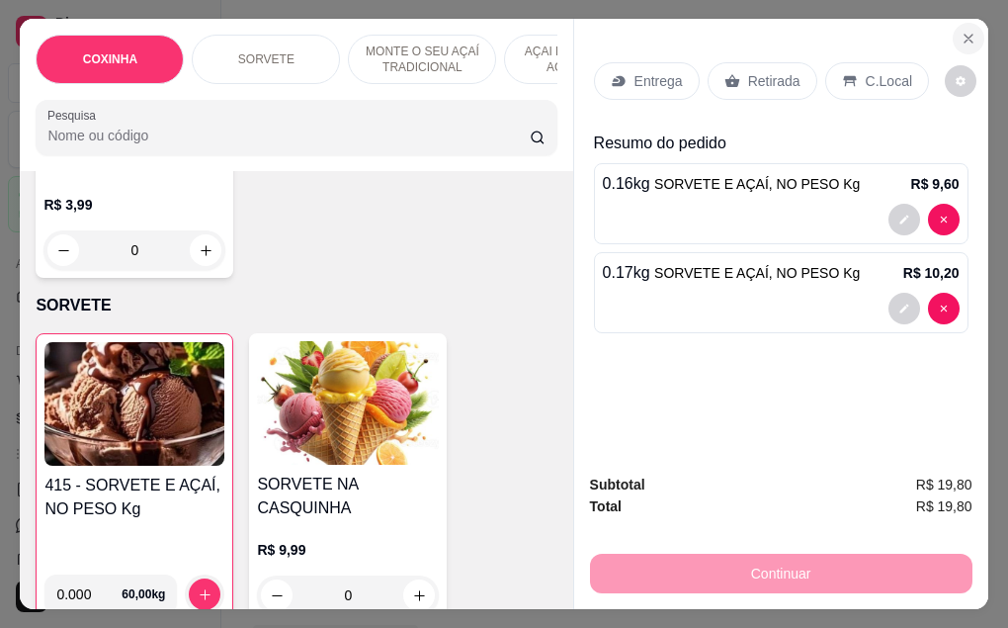
click at [954, 40] on button "Close" at bounding box center [969, 39] width 32 height 32
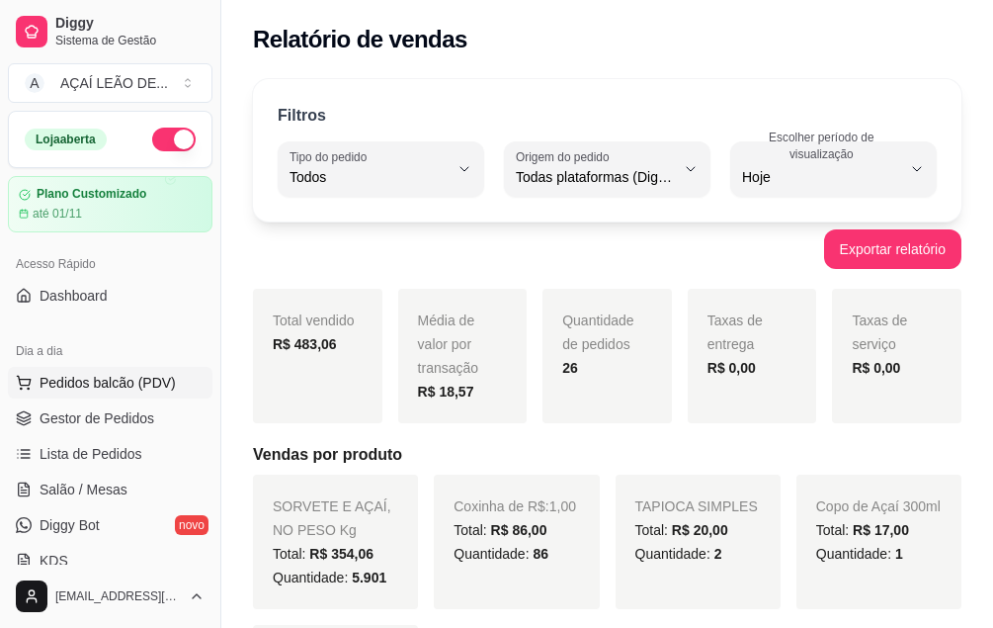
click at [152, 388] on span "Pedidos balcão (PDV)" at bounding box center [108, 383] width 136 height 20
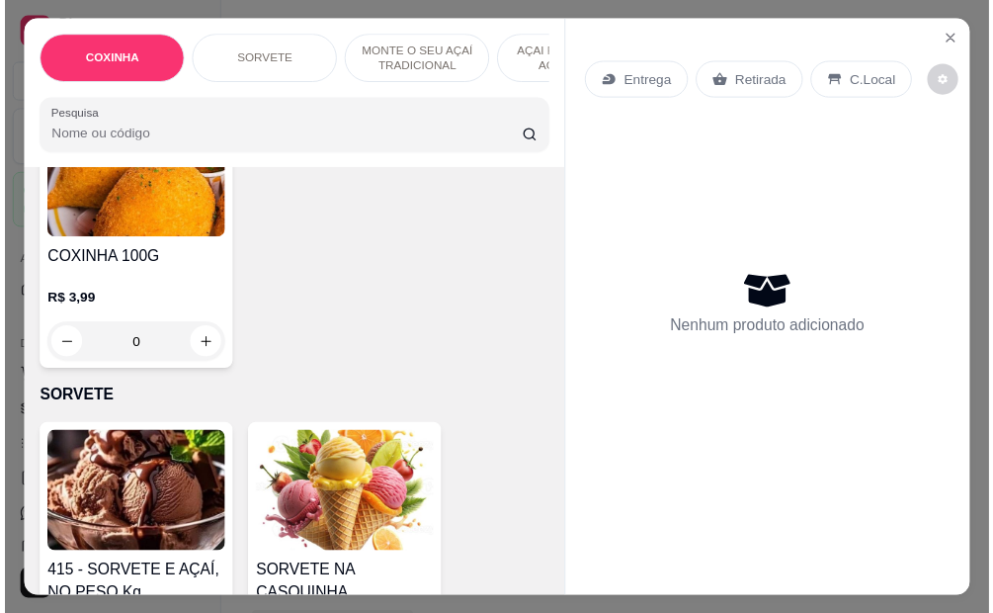
scroll to position [593, 0]
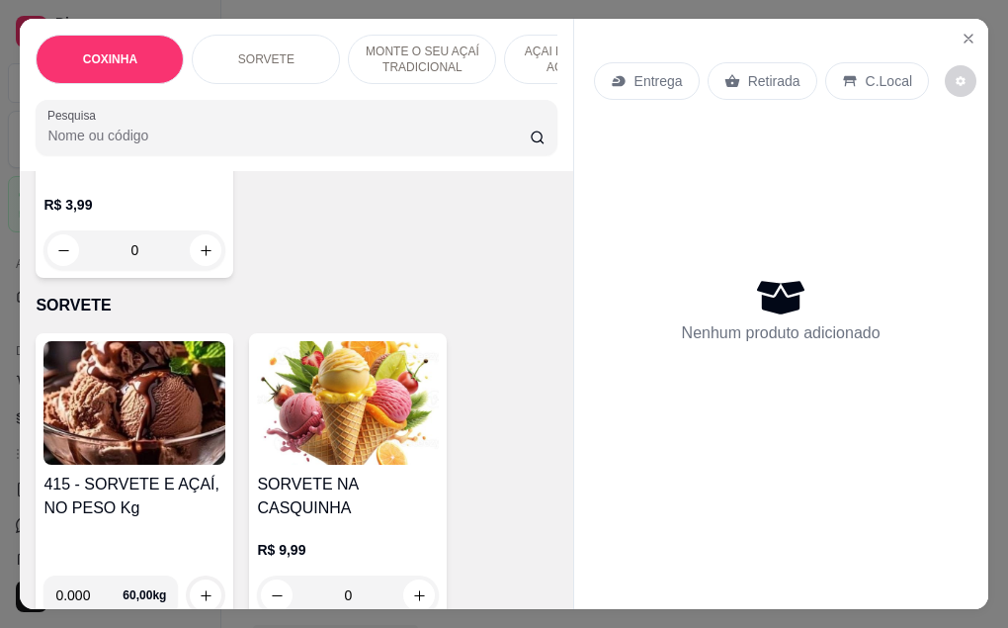
click at [144, 411] on img at bounding box center [134, 403] width 182 height 124
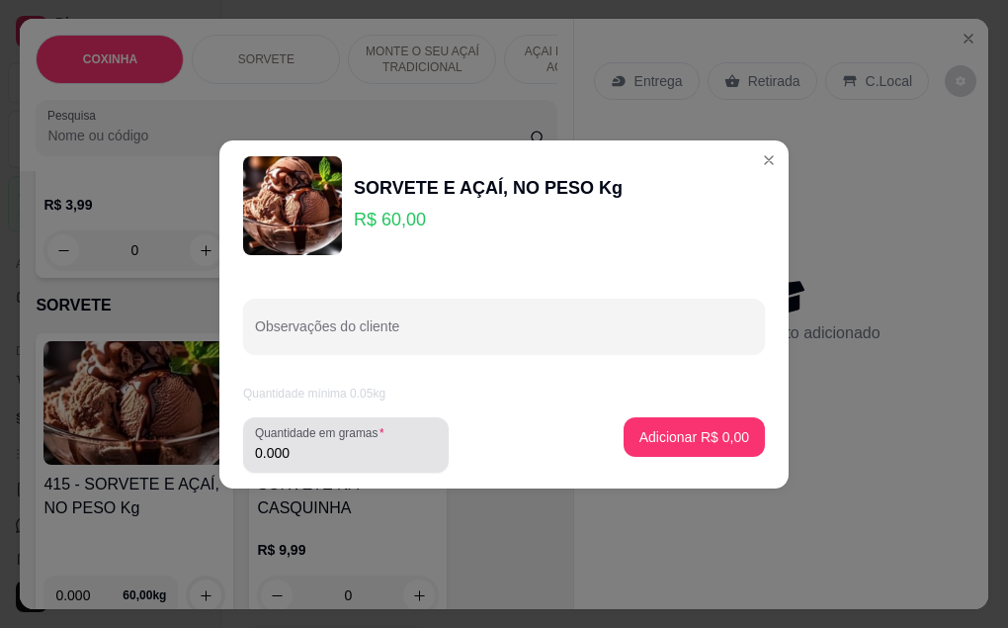
click at [300, 440] on label "Quantidade em gramas" at bounding box center [323, 432] width 136 height 17
click at [300, 443] on input "0.000" at bounding box center [346, 453] width 182 height 20
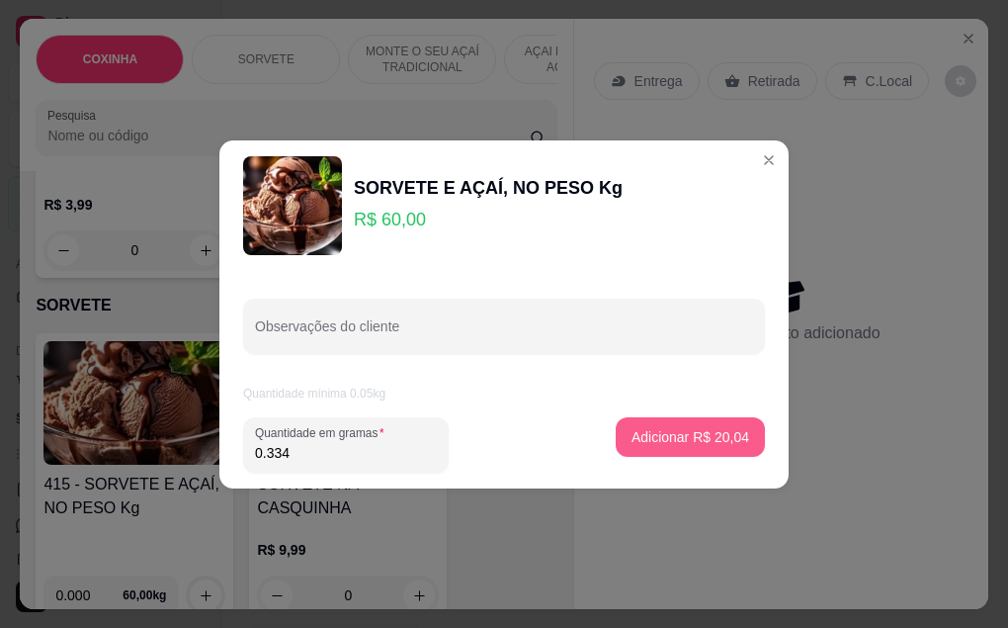
type input "0.334"
click at [667, 436] on p "Adicionar R$ 20,04" at bounding box center [691, 437] width 118 height 20
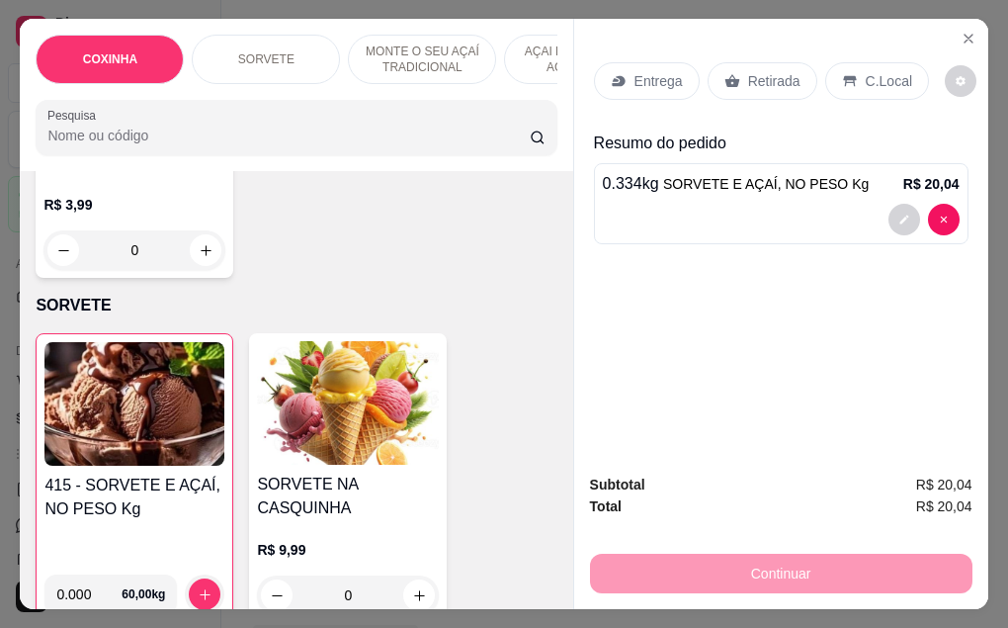
click at [757, 71] on p "Retirada" at bounding box center [774, 81] width 52 height 20
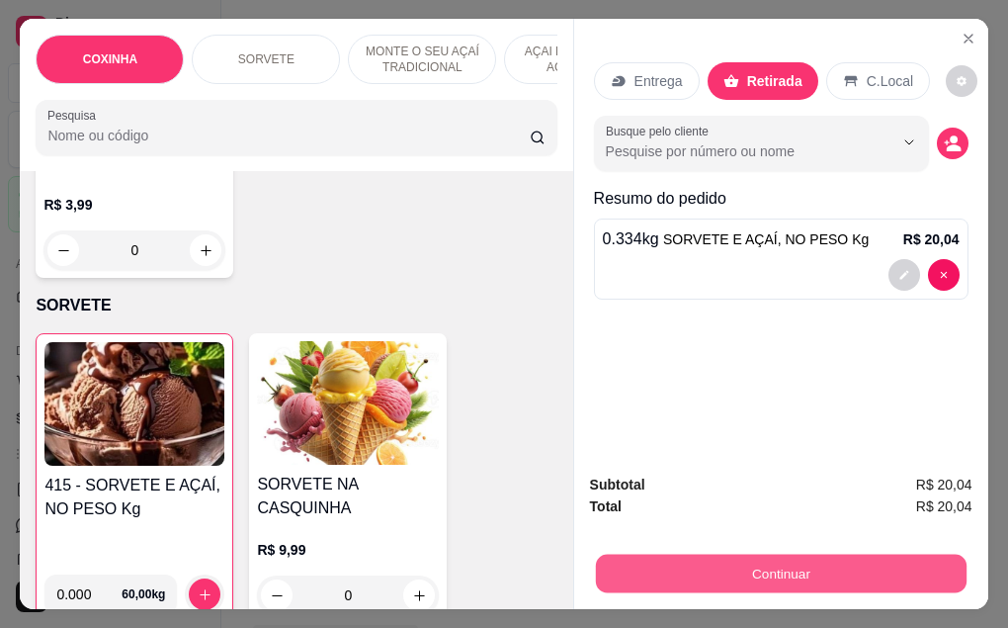
click at [758, 561] on button "Continuar" at bounding box center [780, 573] width 371 height 39
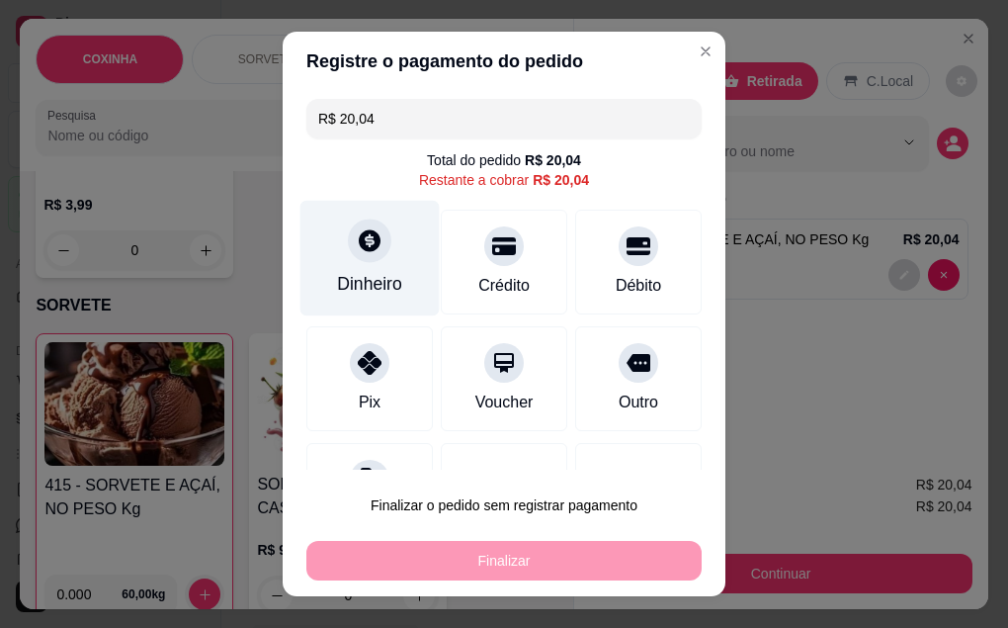
click at [363, 251] on icon at bounding box center [370, 240] width 26 height 26
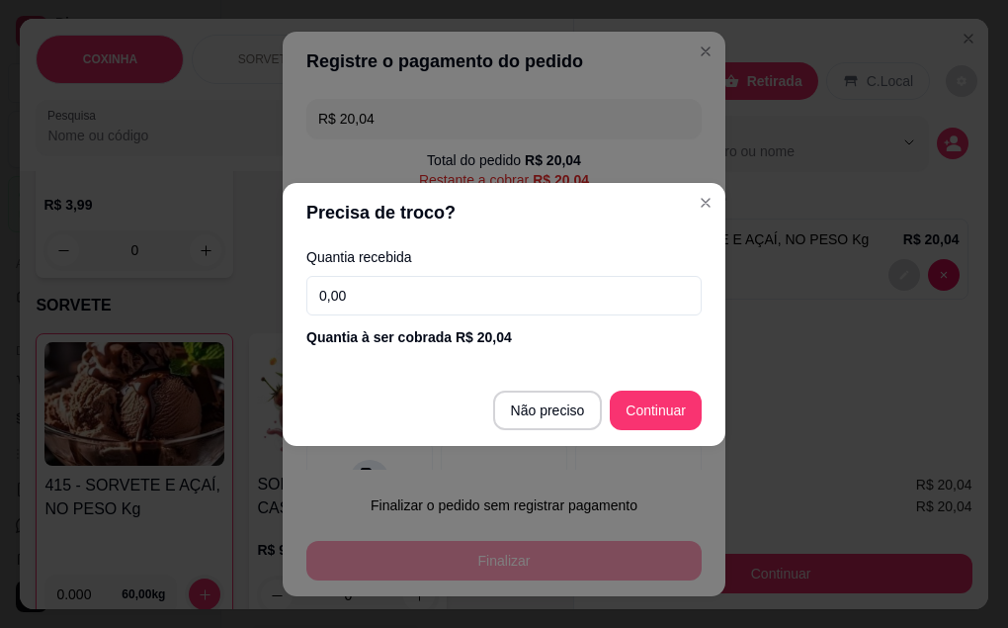
click at [382, 287] on input "0,00" at bounding box center [503, 296] width 395 height 40
type input "20,00"
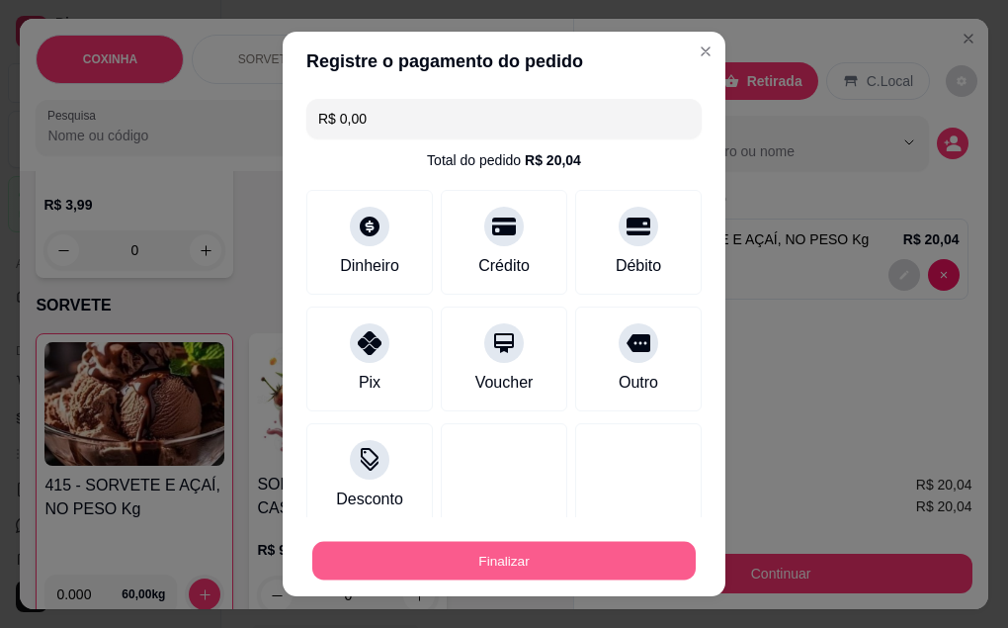
click at [489, 552] on button "Finalizar" at bounding box center [503, 561] width 383 height 39
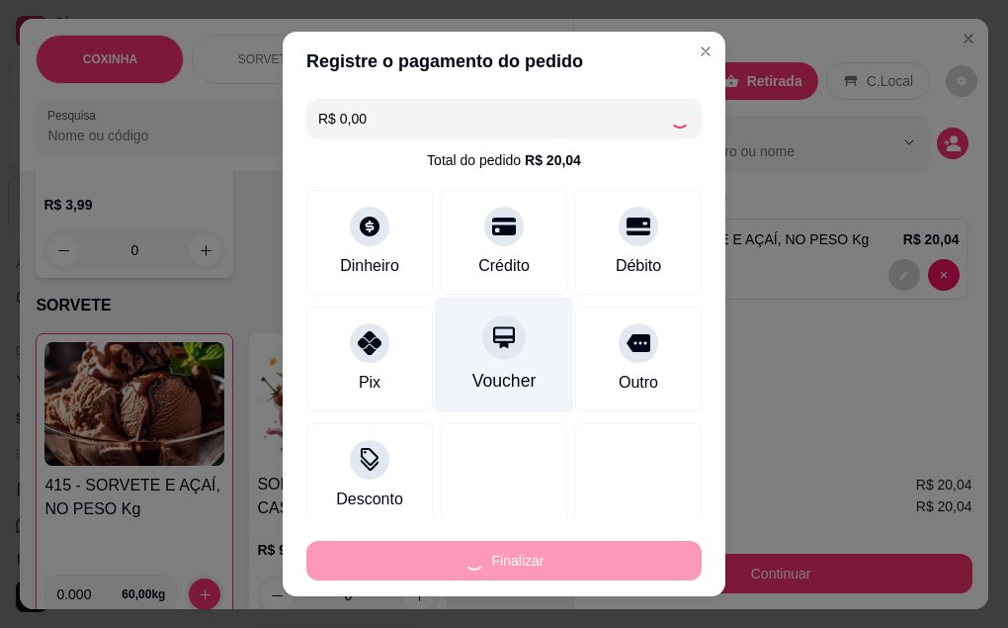
type input "-R$ 20,04"
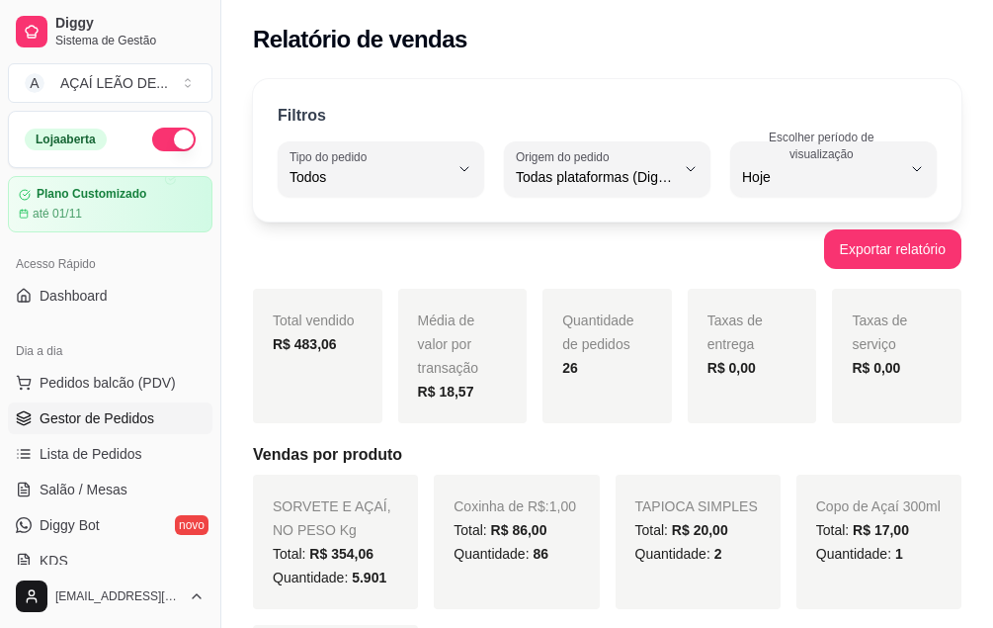
click at [94, 418] on span "Gestor de Pedidos" at bounding box center [97, 418] width 115 height 20
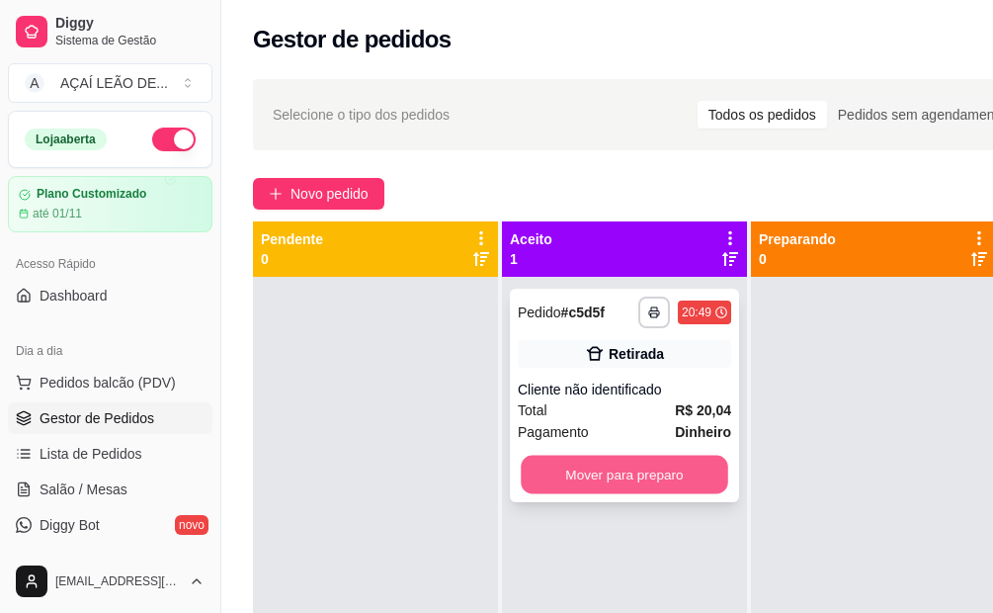
click at [645, 477] on button "Mover para preparo" at bounding box center [625, 475] width 208 height 39
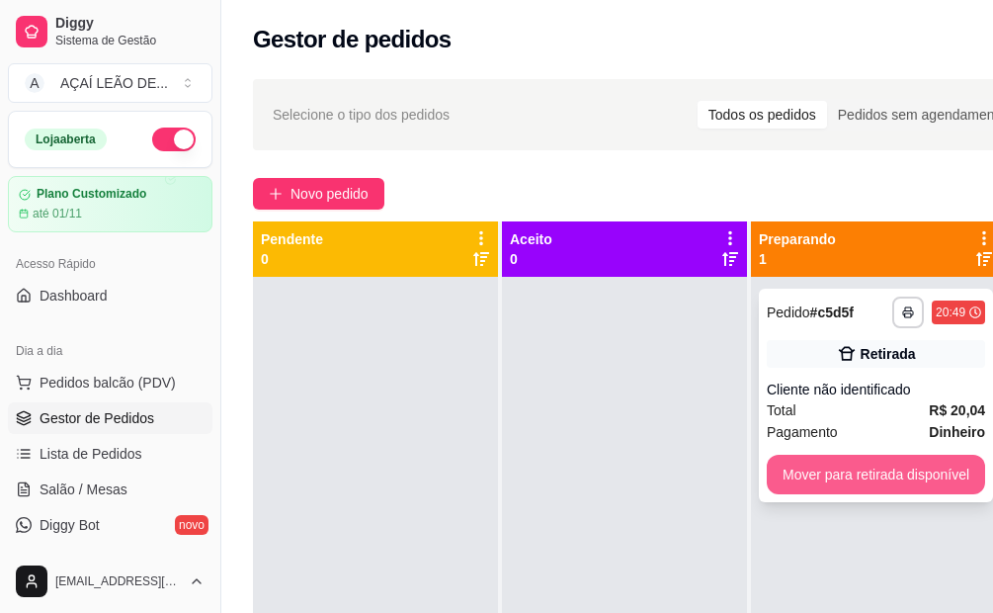
click at [836, 499] on div "**********" at bounding box center [876, 395] width 234 height 213
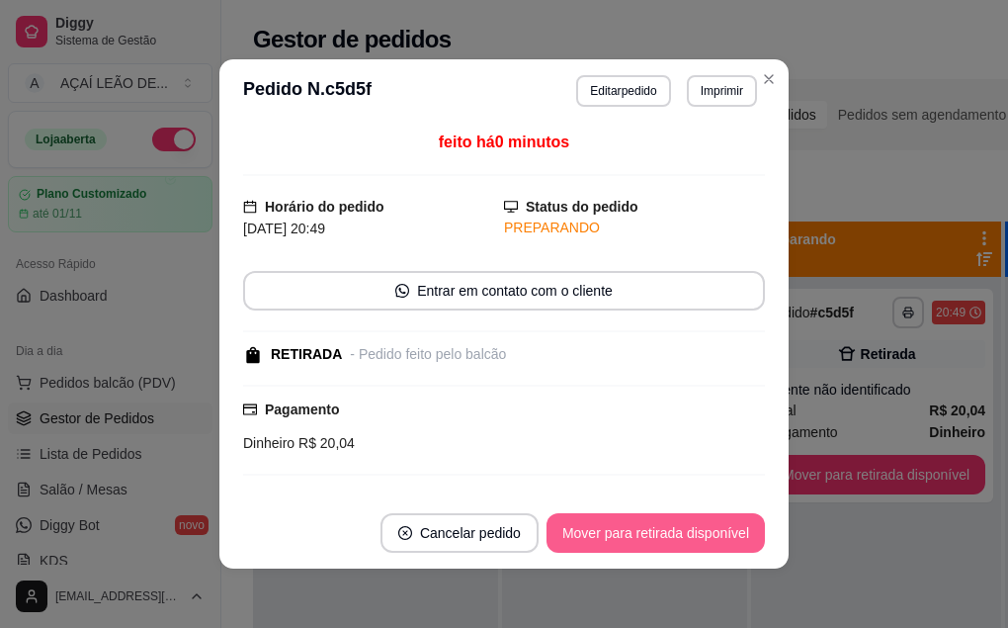
click at [693, 532] on button "Mover para retirada disponível" at bounding box center [656, 533] width 218 height 40
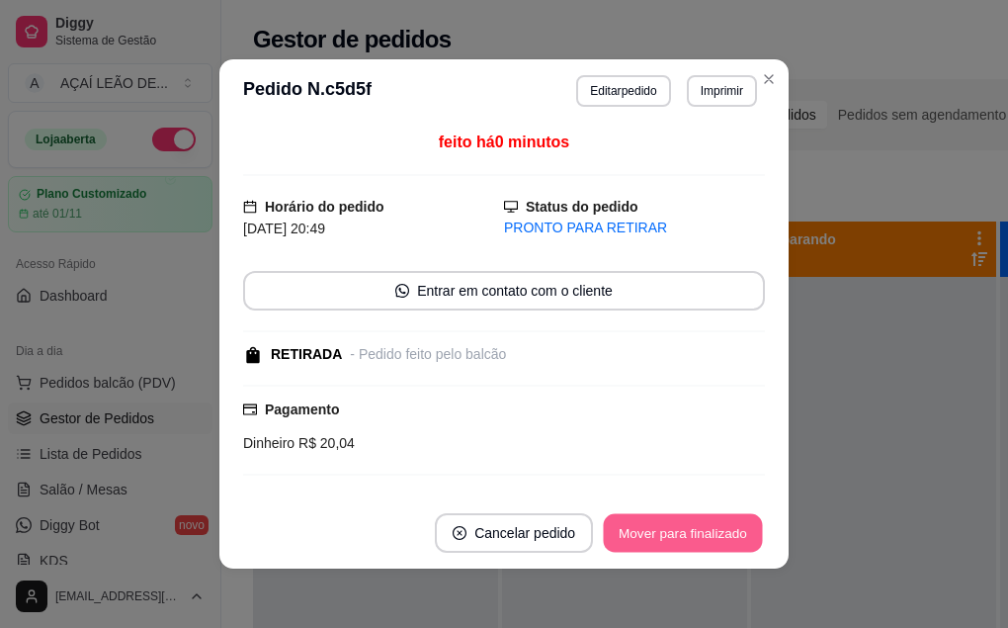
click at [724, 534] on button "Mover para finalizado" at bounding box center [683, 533] width 159 height 39
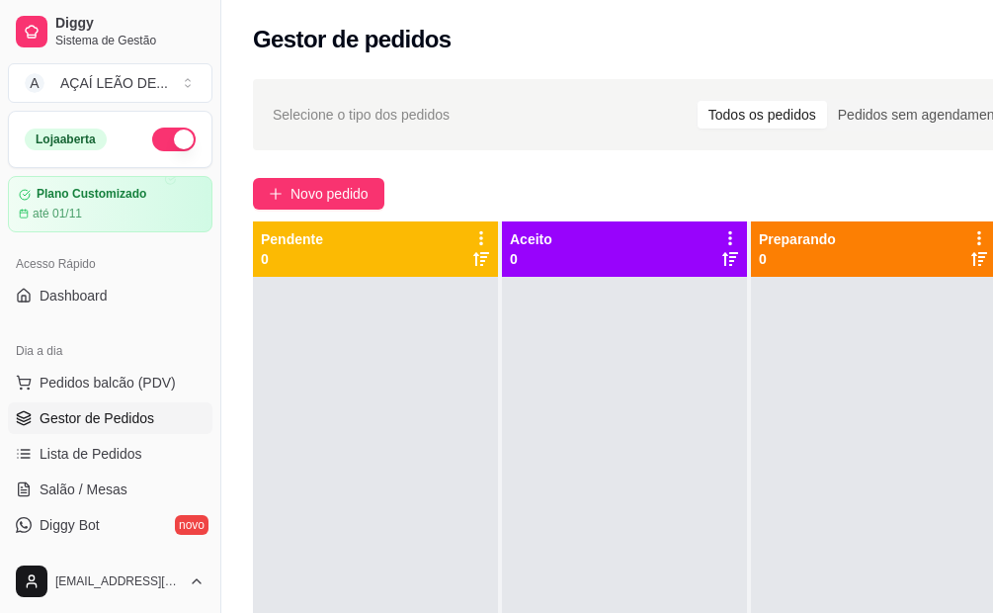
scroll to position [0, 221]
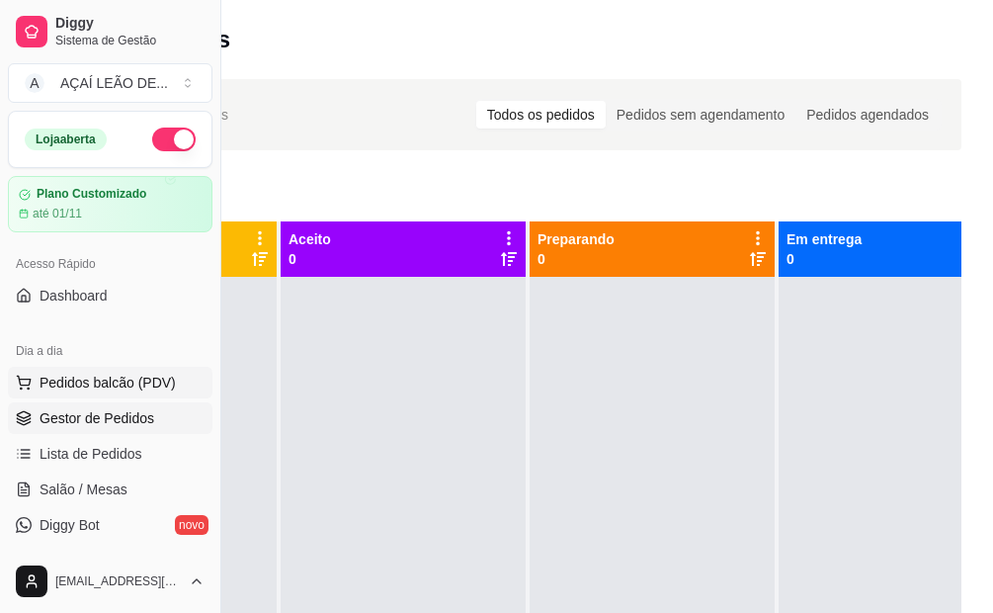
click at [83, 376] on span "Pedidos balcão (PDV)" at bounding box center [108, 383] width 136 height 20
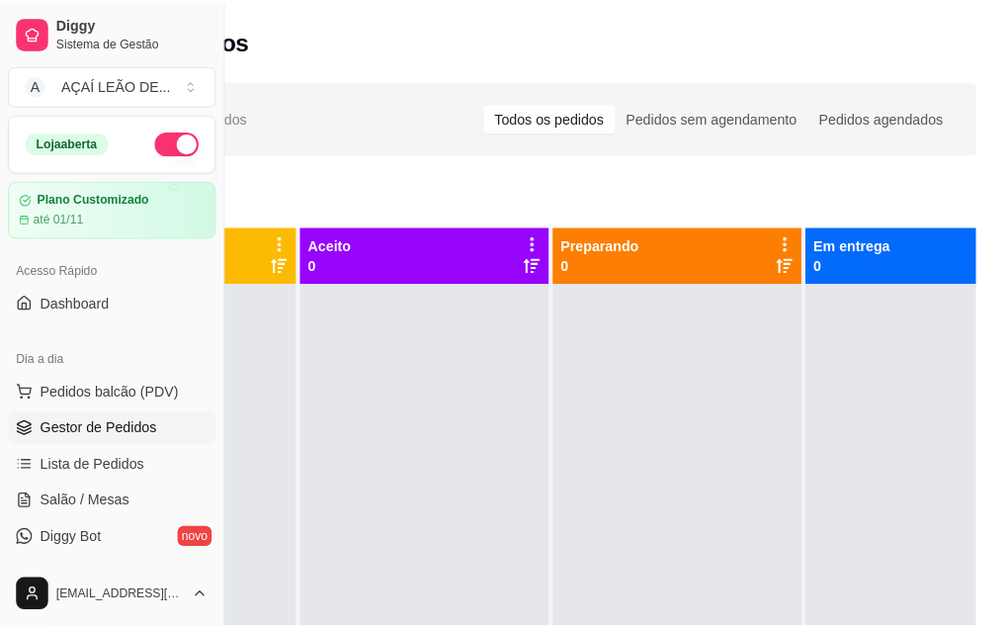
scroll to position [0, 207]
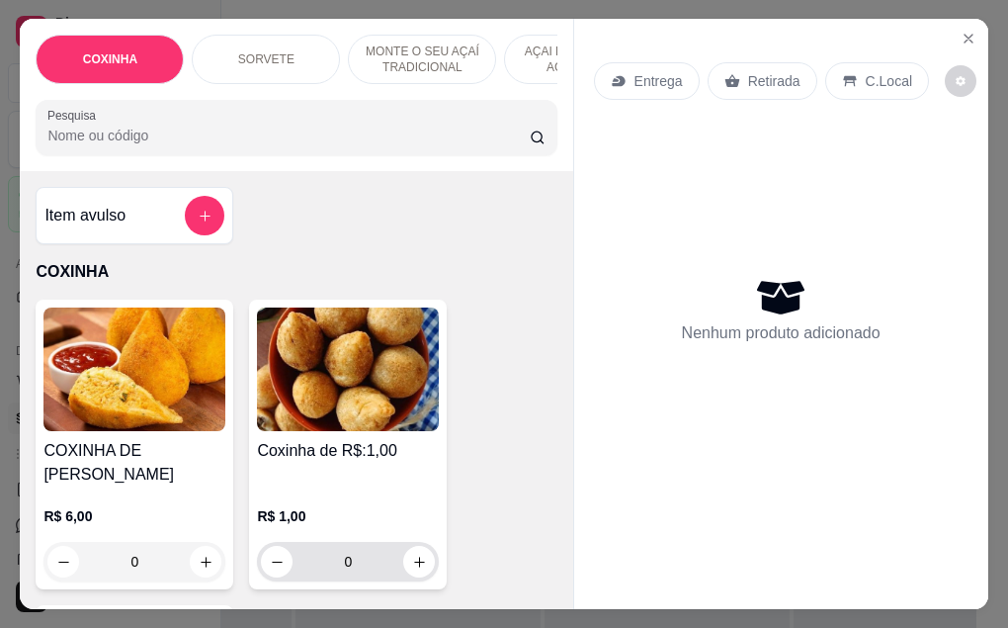
click at [350, 555] on input "0" at bounding box center [348, 562] width 111 height 40
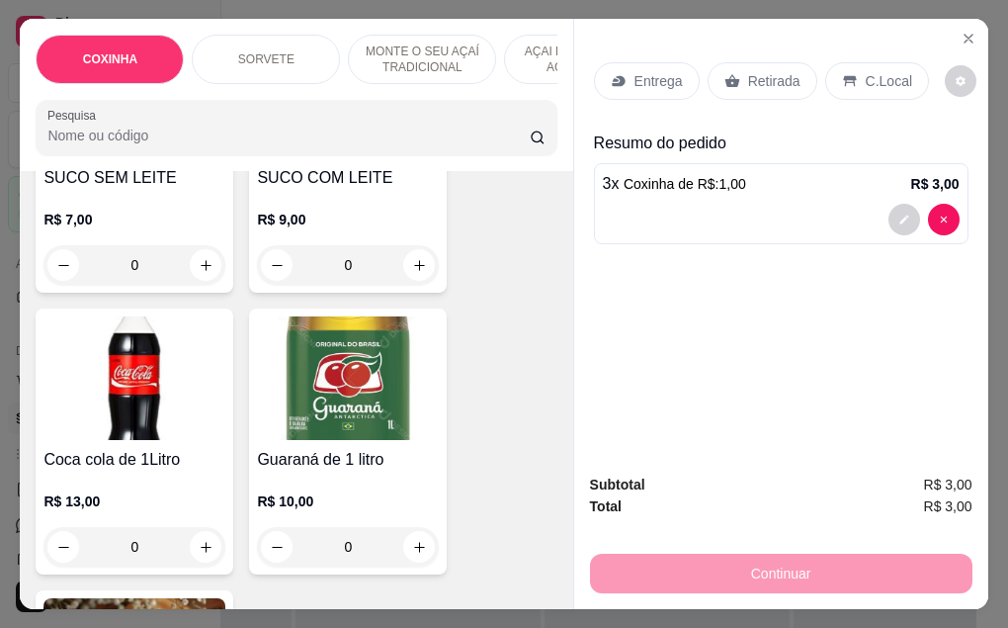
scroll to position [4843, 0]
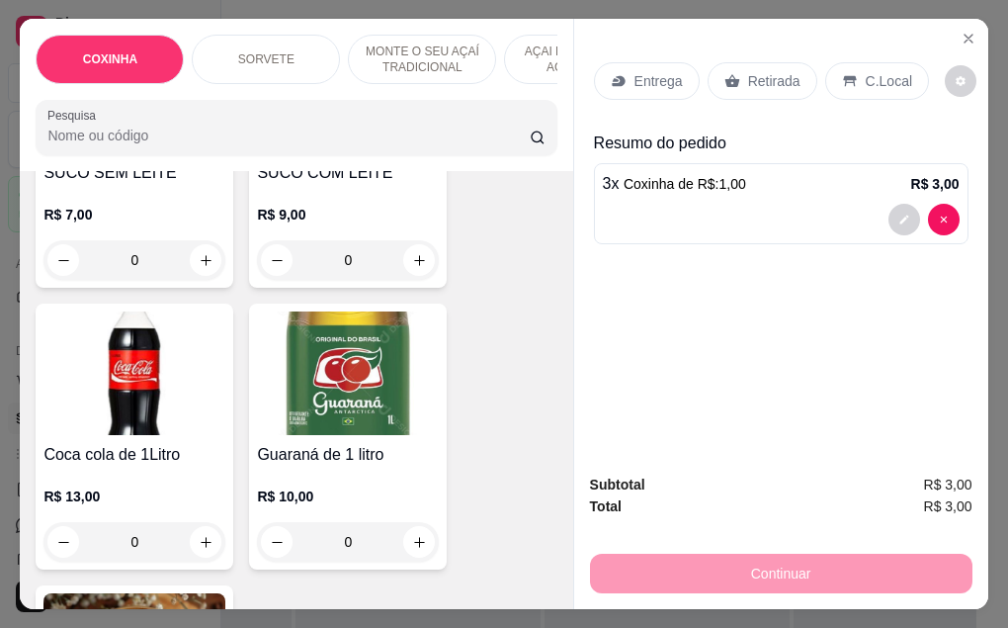
type input "3"
click at [345, 403] on div "Guaraná de 1 litro R$ 10,00 0" at bounding box center [348, 436] width 198 height 266
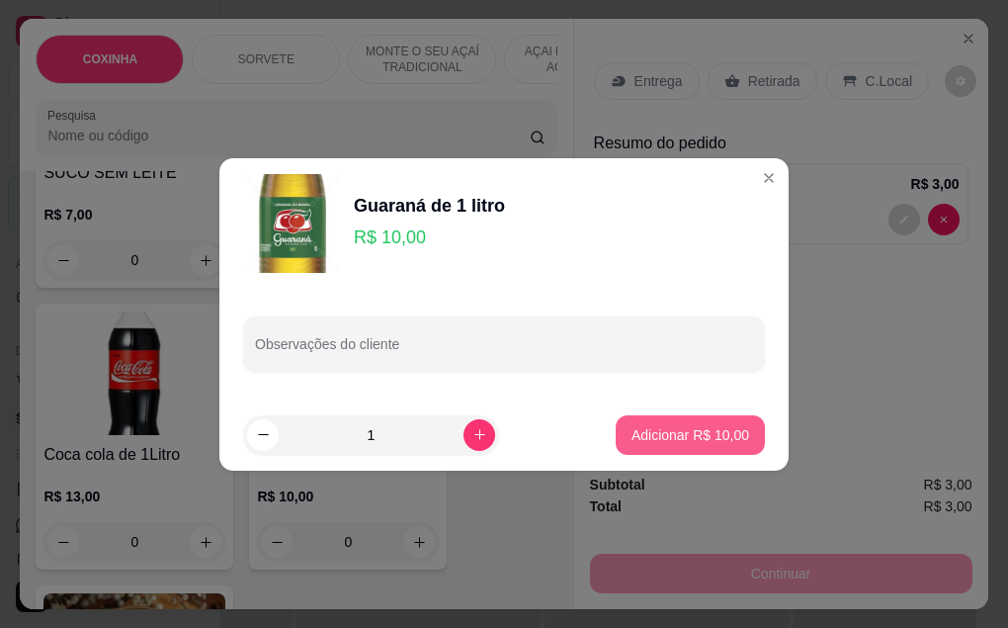
click at [716, 442] on p "Adicionar R$ 10,00" at bounding box center [691, 435] width 118 height 20
type input "1"
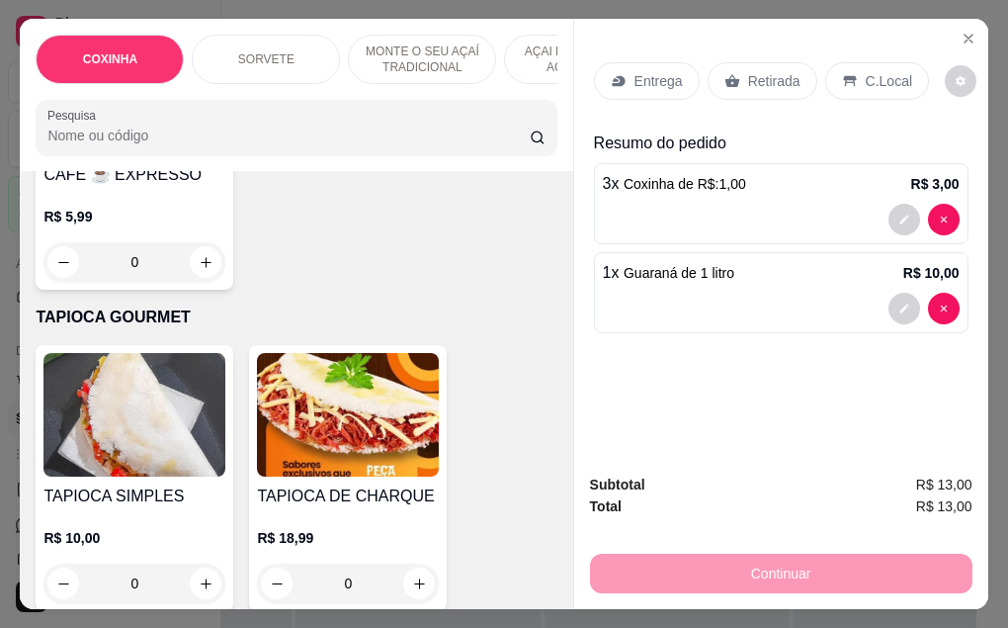
scroll to position [5535, 0]
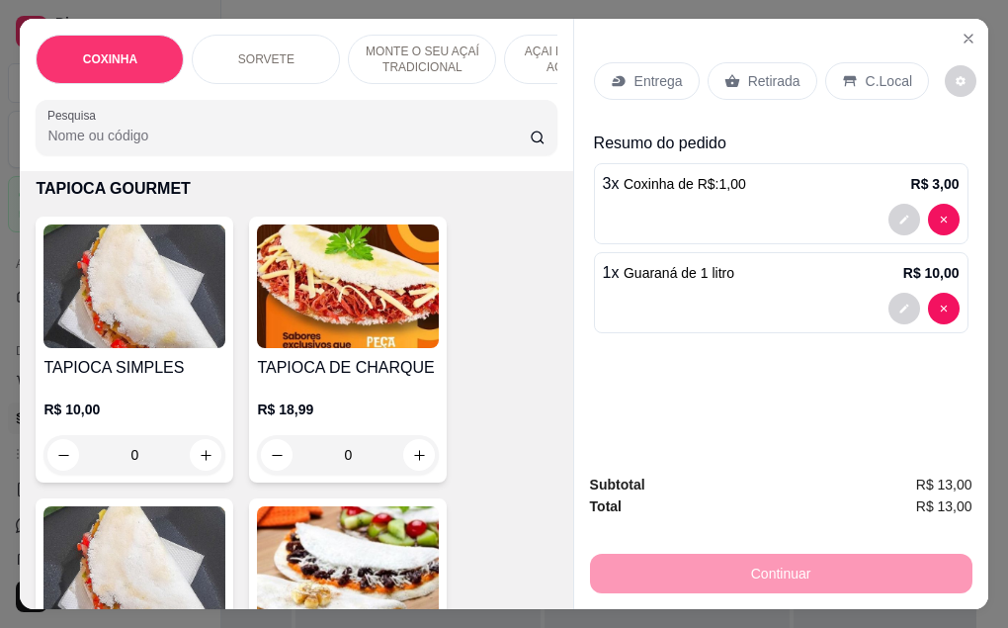
click at [156, 435] on div "0" at bounding box center [134, 455] width 182 height 40
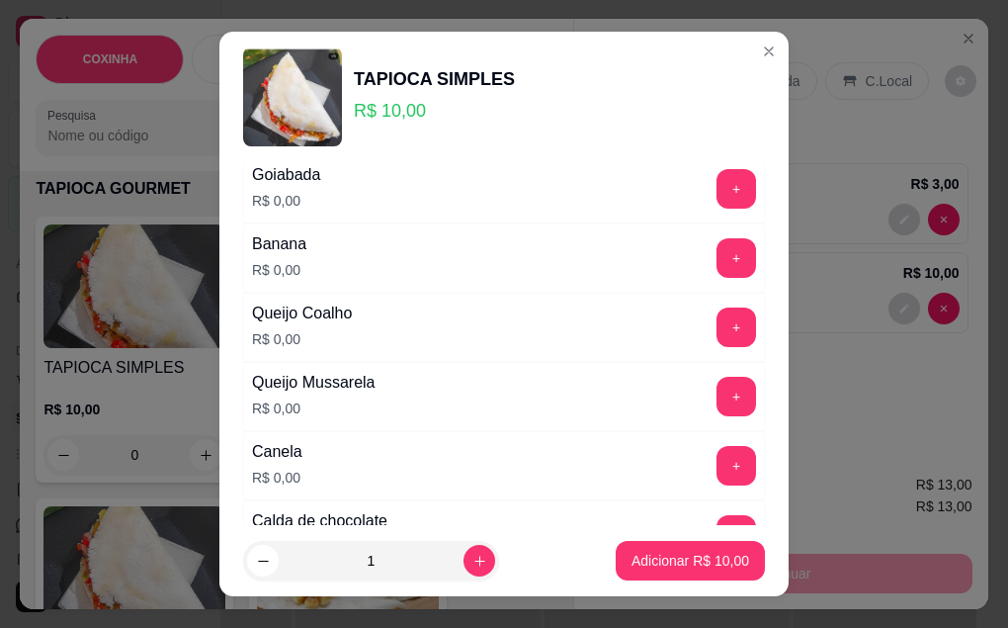
scroll to position [296, 0]
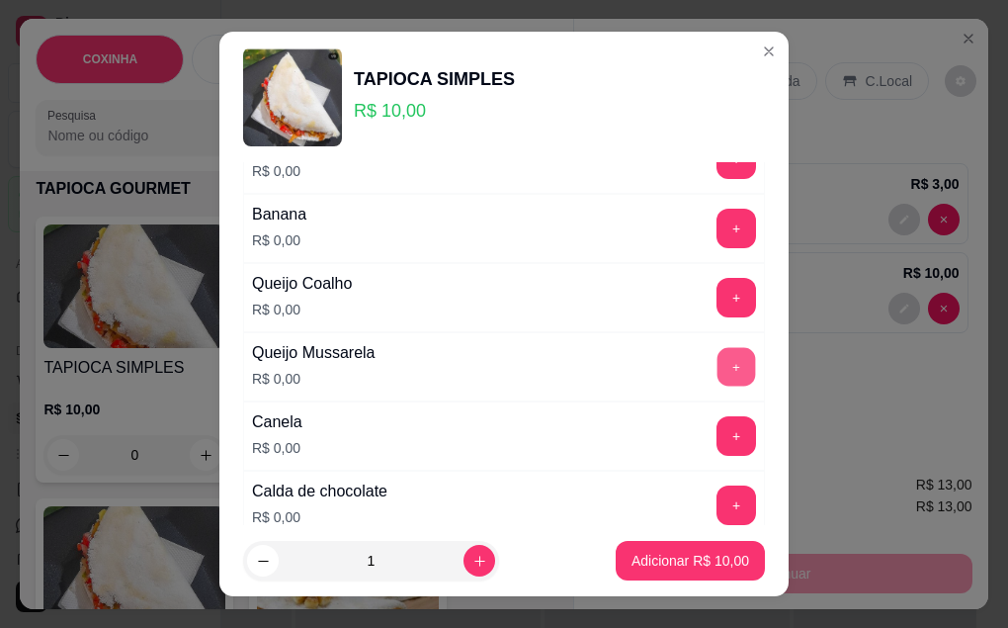
click at [718, 374] on button "+" at bounding box center [737, 366] width 39 height 39
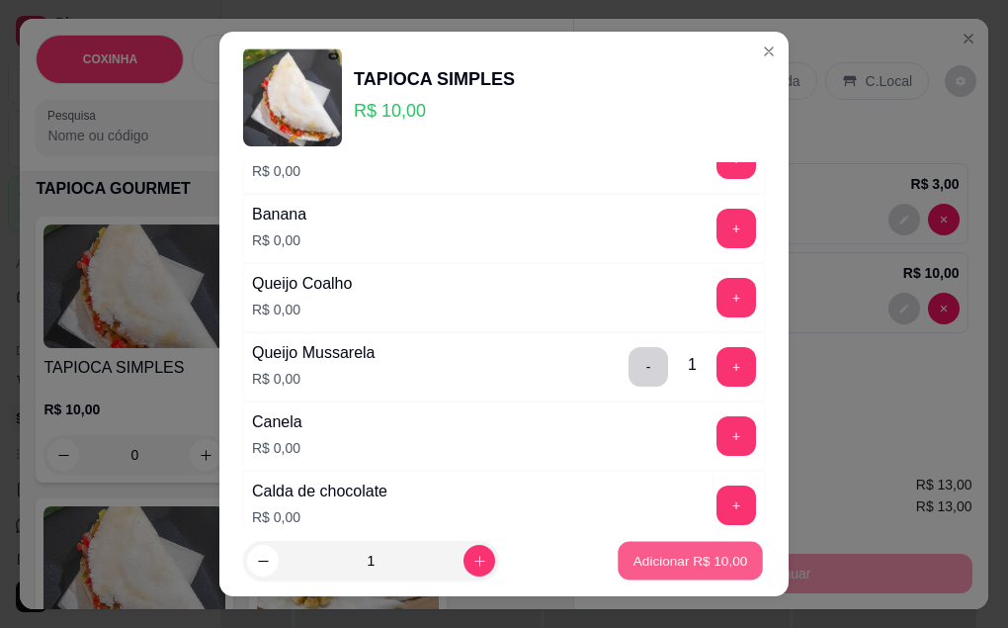
click at [696, 564] on p "Adicionar R$ 10,00" at bounding box center [691, 560] width 115 height 19
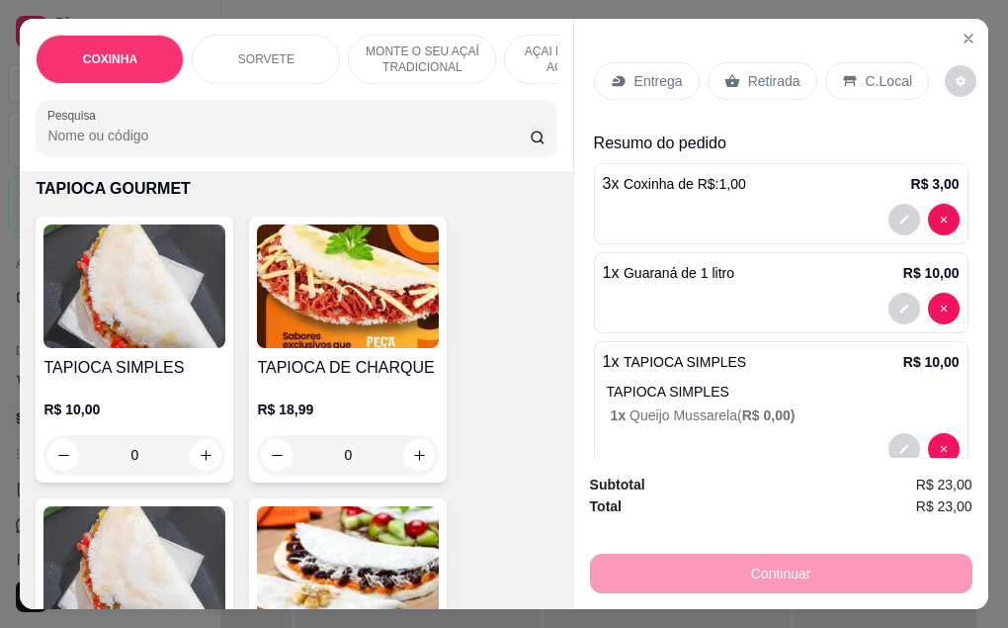
click at [770, 71] on p "Retirada" at bounding box center [774, 81] width 52 height 20
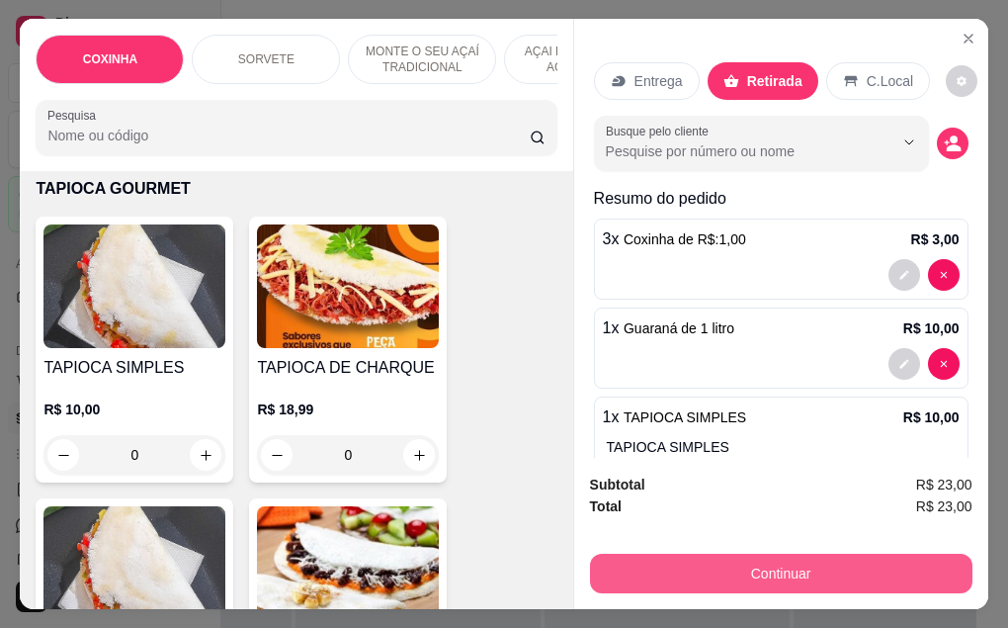
click at [729, 558] on button "Continuar" at bounding box center [781, 573] width 382 height 40
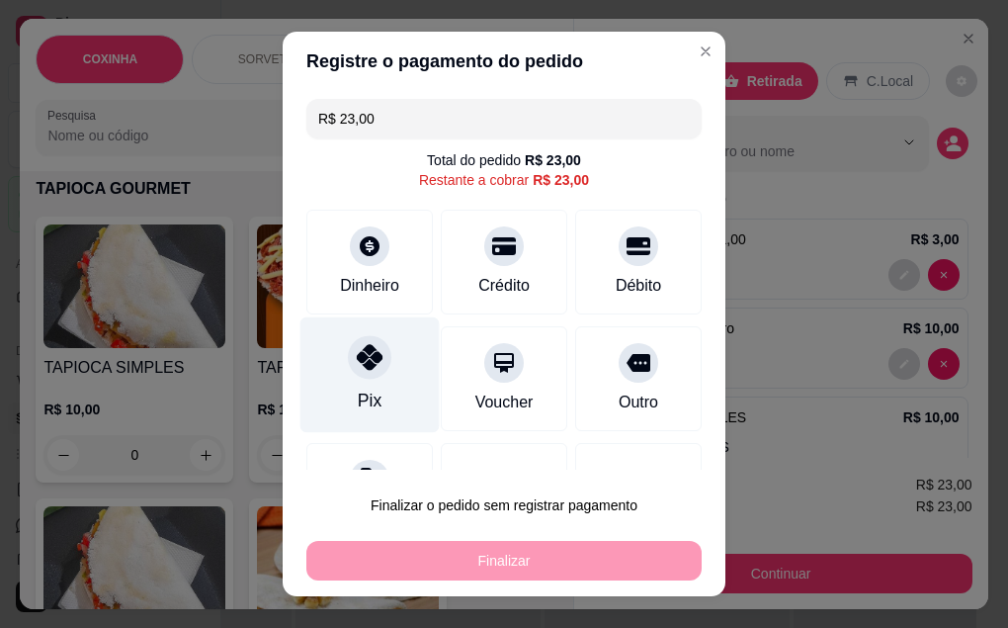
click at [381, 373] on div "Pix" at bounding box center [369, 374] width 139 height 116
type input "R$ 0,00"
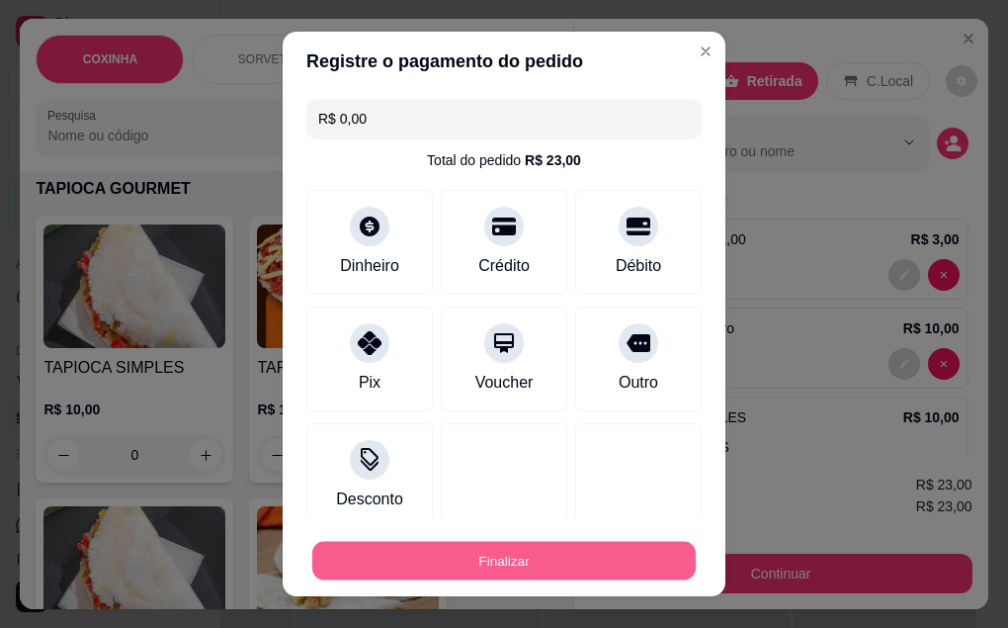
click at [501, 560] on button "Finalizar" at bounding box center [503, 561] width 383 height 39
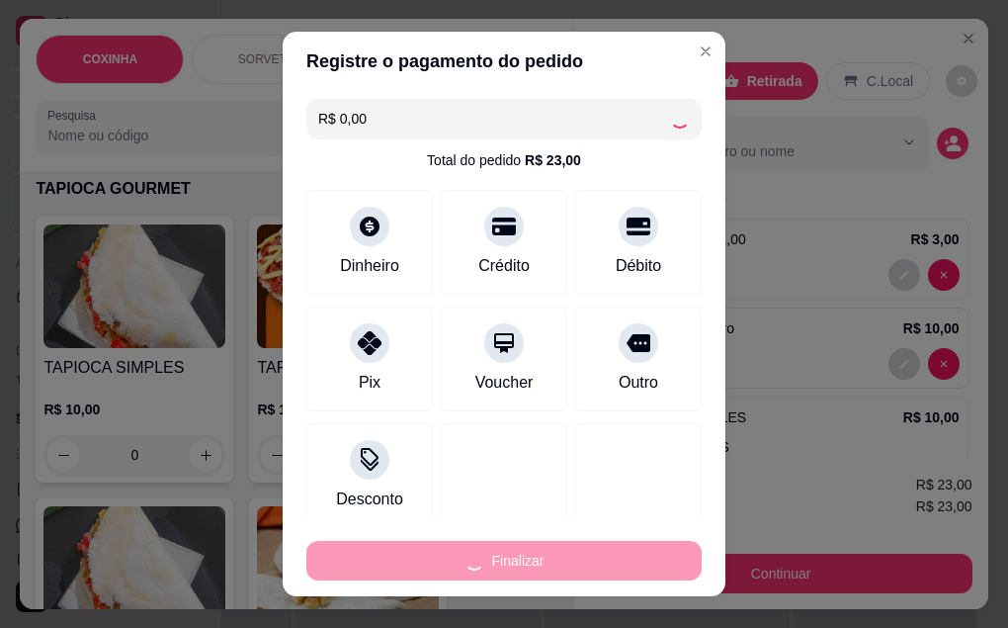
type input "0"
type input "-R$ 23,00"
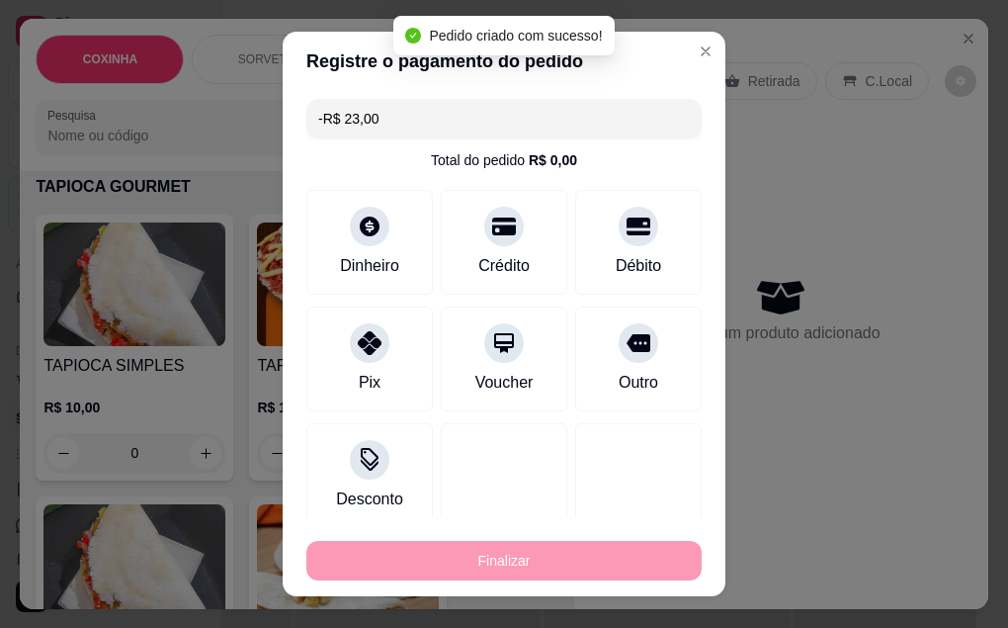
scroll to position [5531, 0]
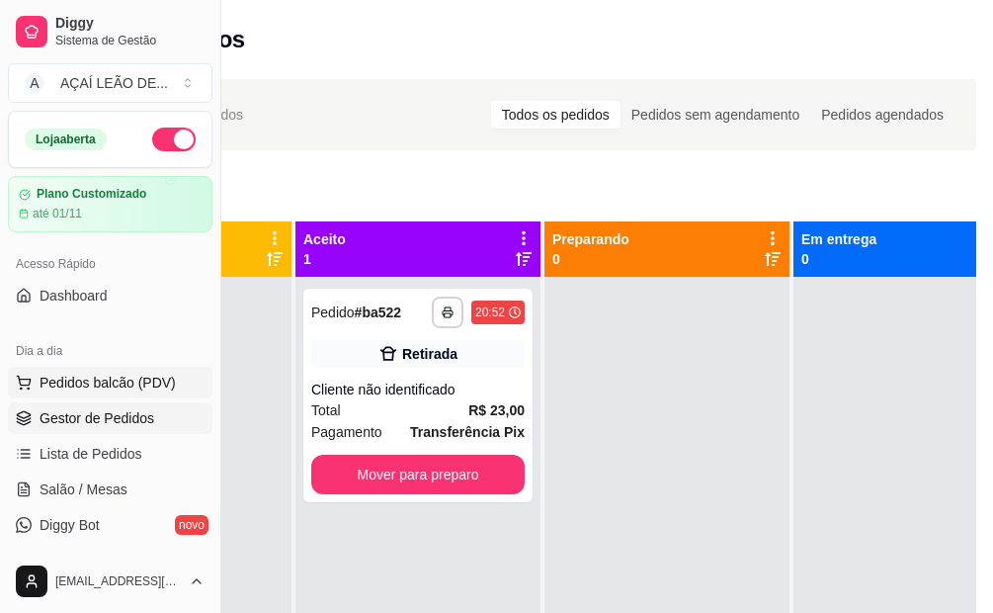
click at [79, 374] on span "Pedidos balcão (PDV)" at bounding box center [108, 383] width 136 height 20
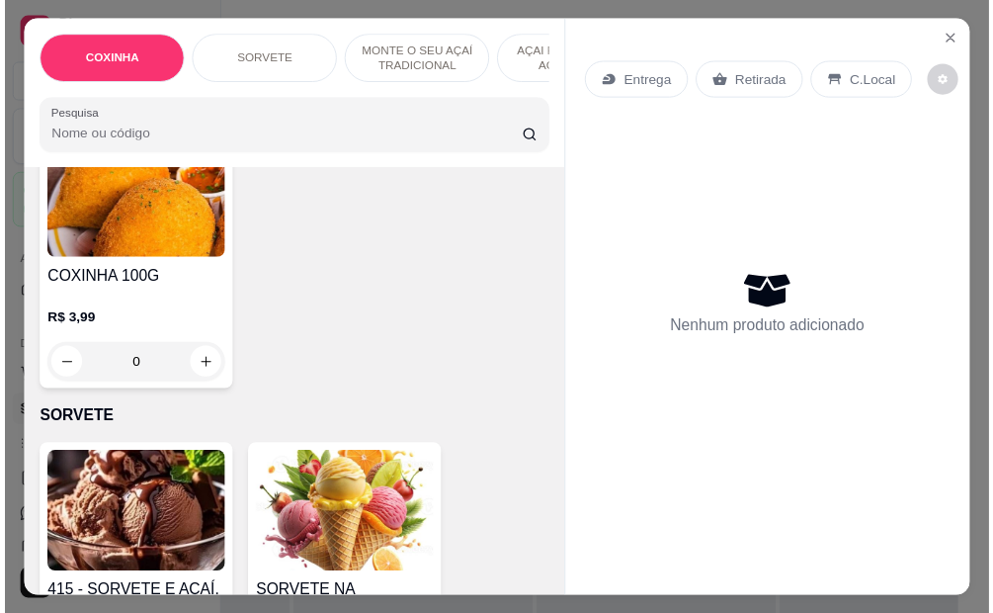
scroll to position [494, 0]
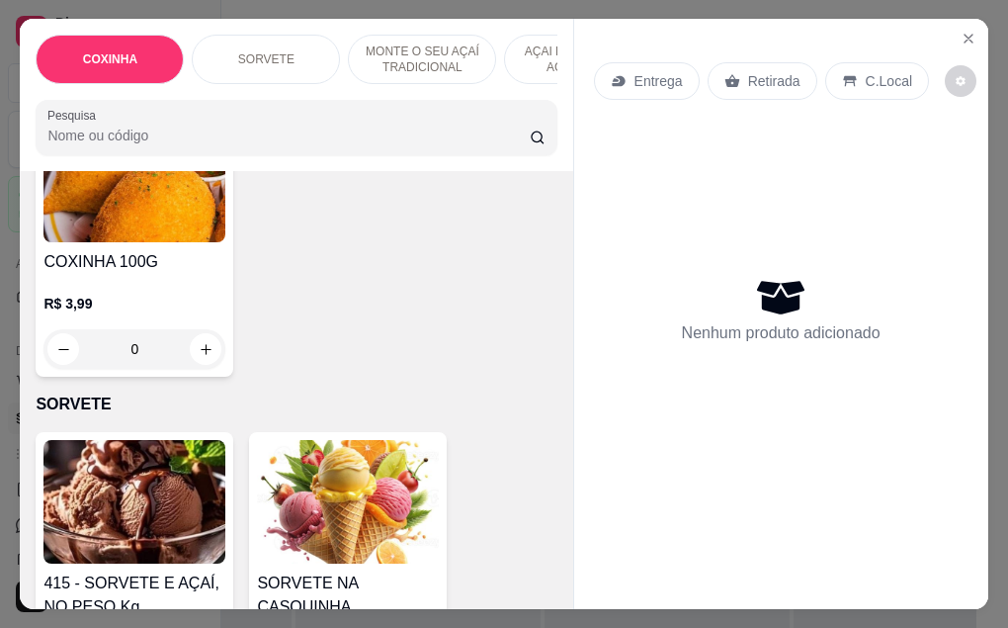
click at [172, 481] on img at bounding box center [134, 502] width 182 height 124
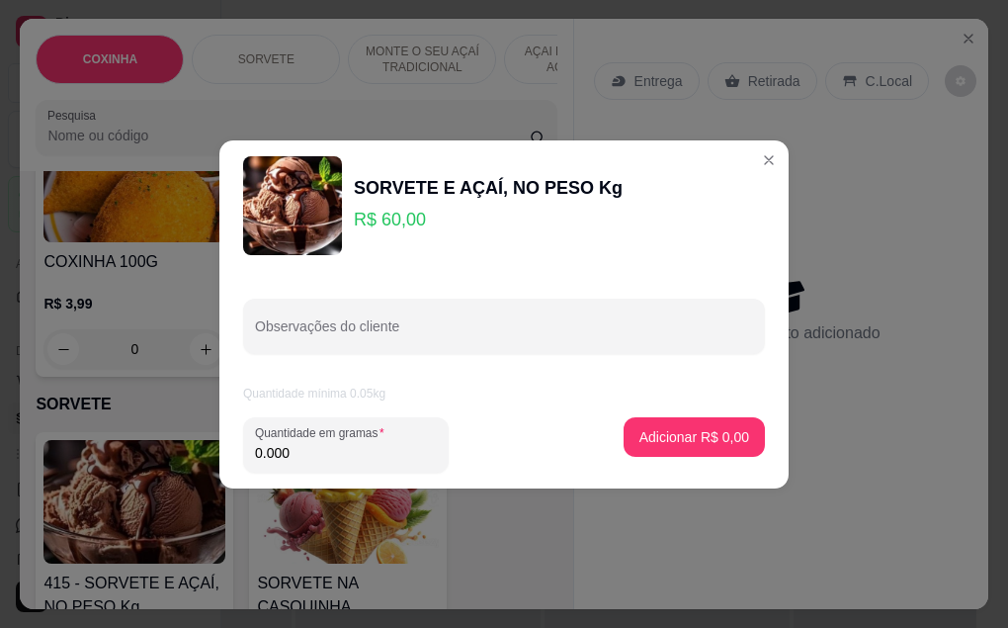
click at [355, 448] on input "0.000" at bounding box center [346, 453] width 182 height 20
type input "0.242"
click at [708, 435] on p "Adicionar R$ 14,52" at bounding box center [691, 436] width 115 height 19
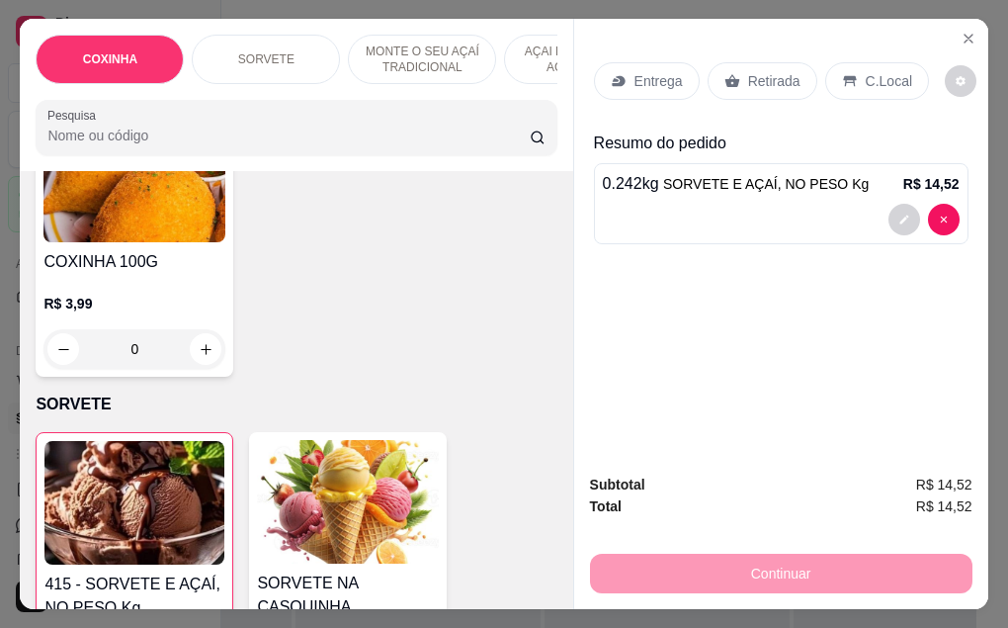
click at [733, 66] on div "Retirada" at bounding box center [763, 81] width 110 height 38
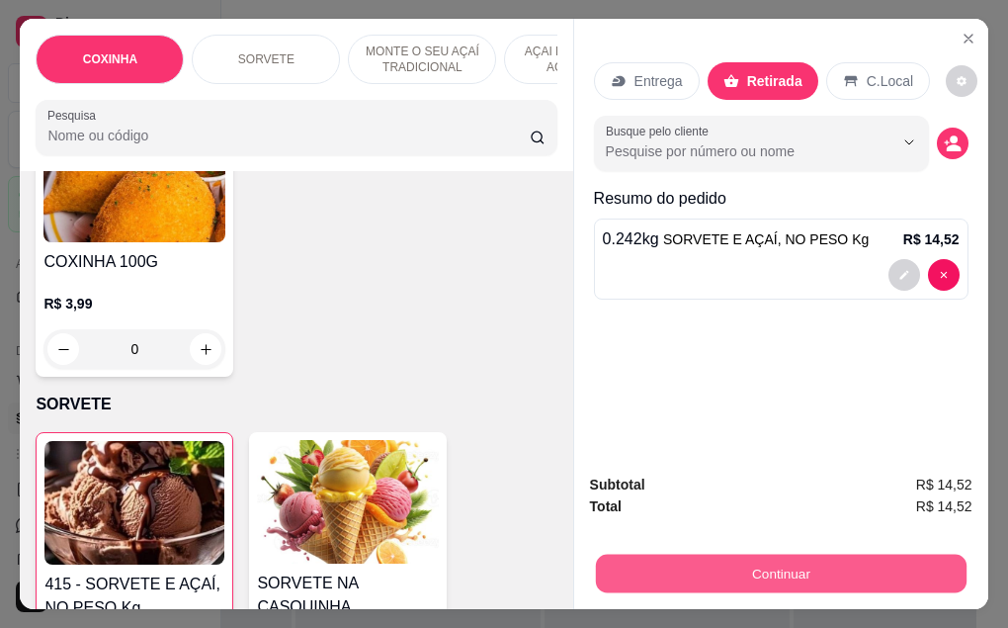
click at [790, 563] on button "Continuar" at bounding box center [780, 573] width 371 height 39
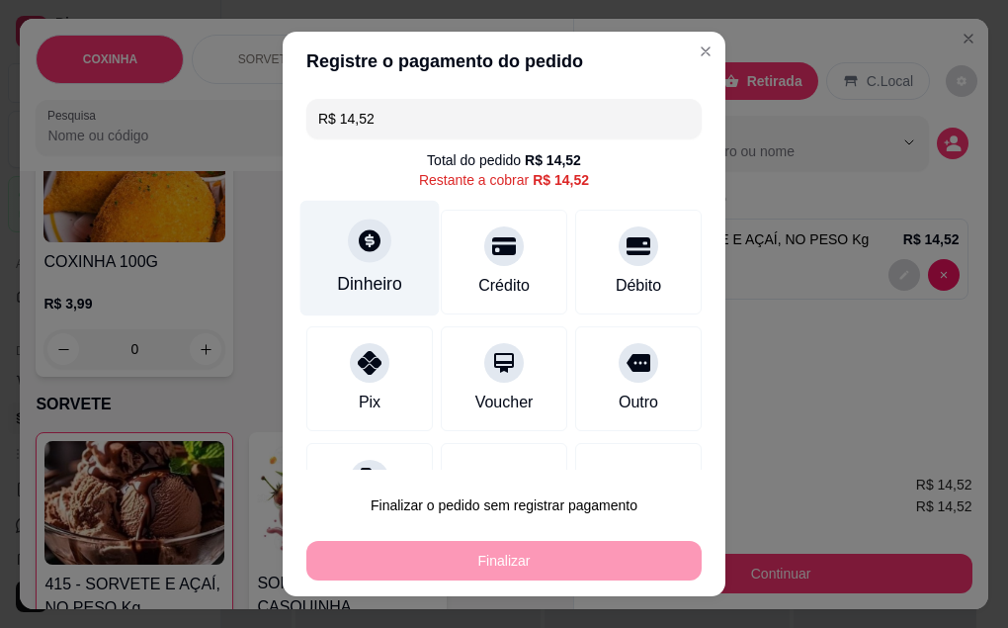
click at [371, 283] on div "Dinheiro" at bounding box center [369, 284] width 65 height 26
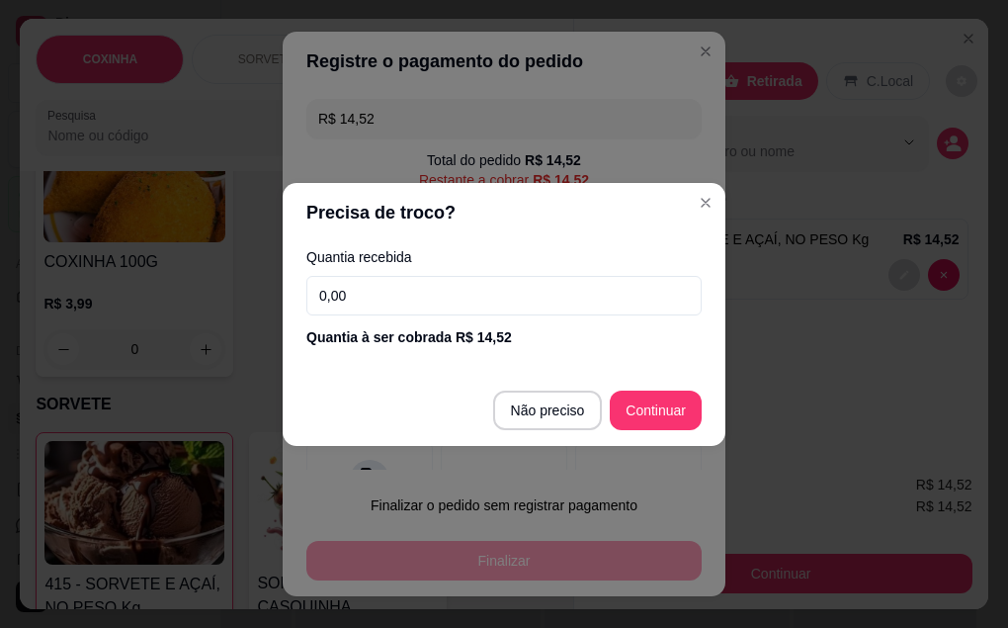
click at [412, 303] on input "0,00" at bounding box center [503, 296] width 395 height 40
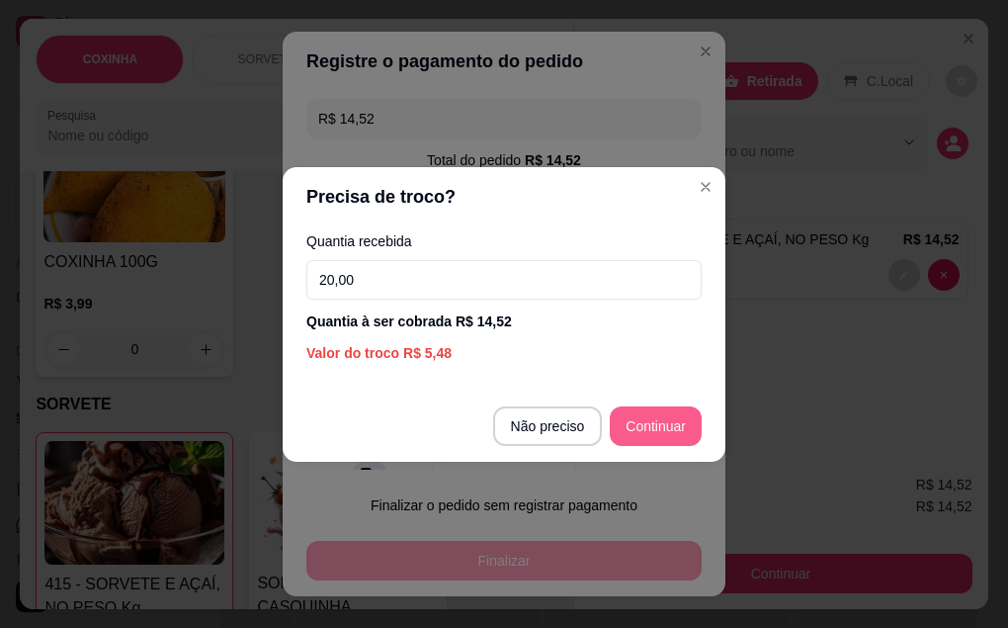
type input "20,00"
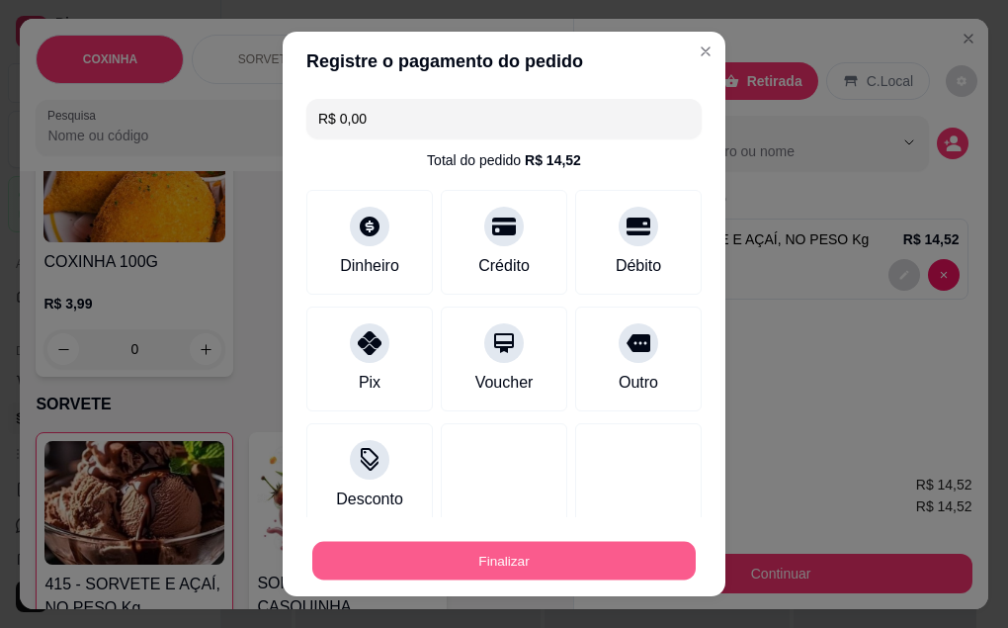
click at [487, 570] on button "Finalizar" at bounding box center [503, 561] width 383 height 39
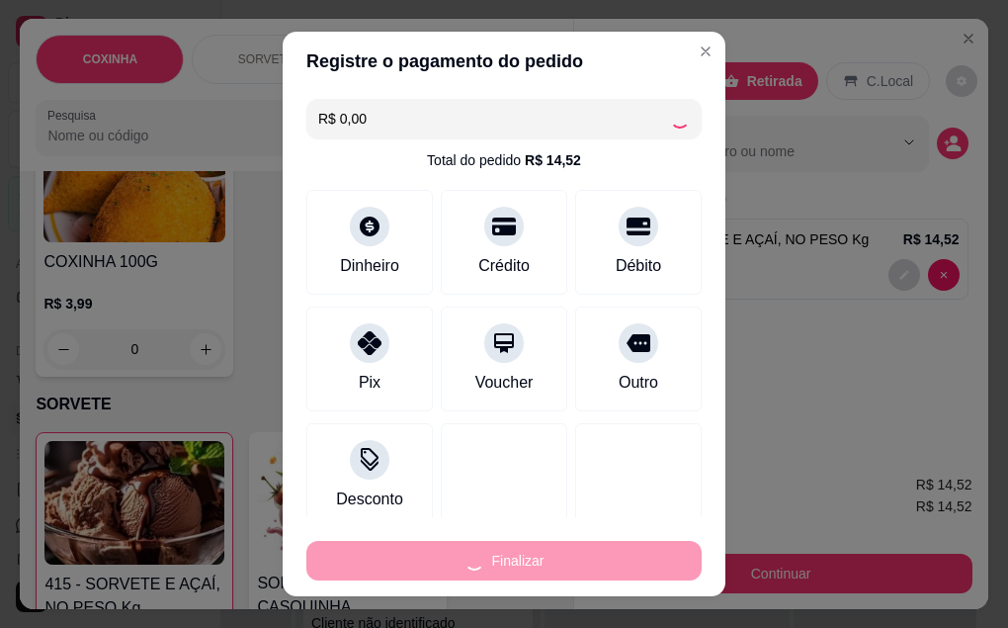
type input "-R$ 14,52"
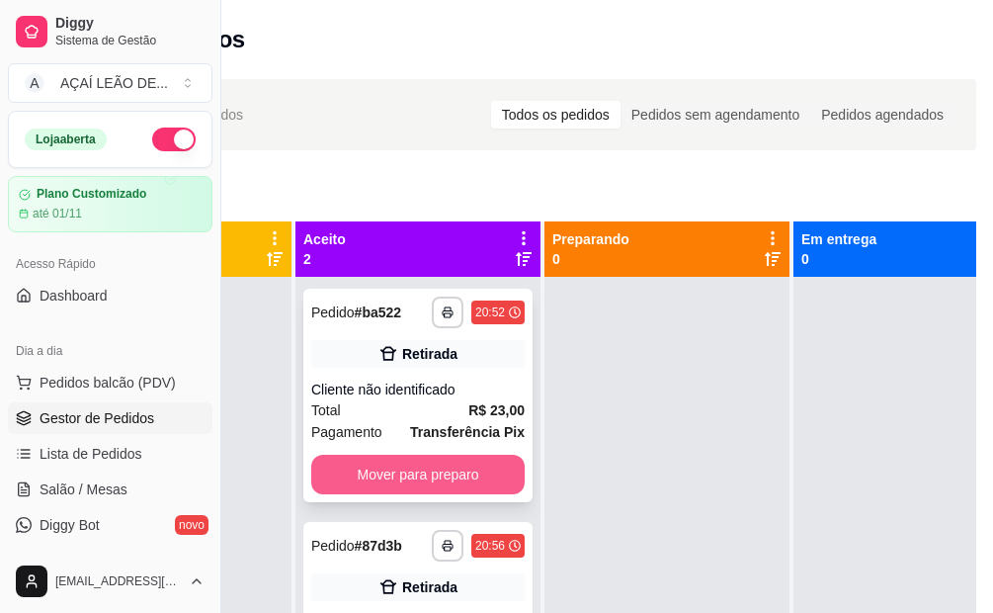
click at [413, 465] on button "Mover para preparo" at bounding box center [417, 475] width 213 height 40
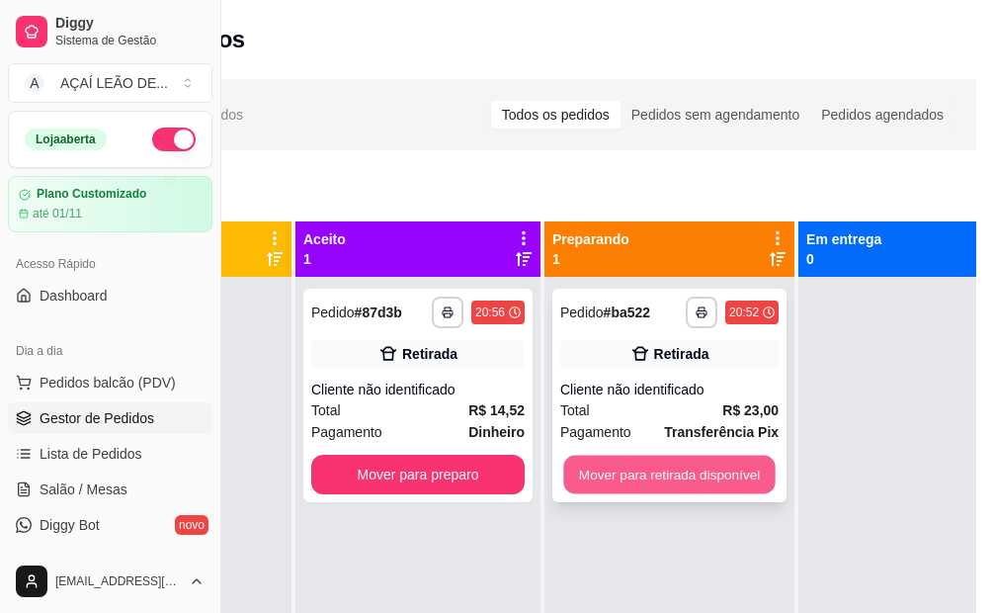
click at [581, 480] on button "Mover para retirada disponível" at bounding box center [669, 475] width 212 height 39
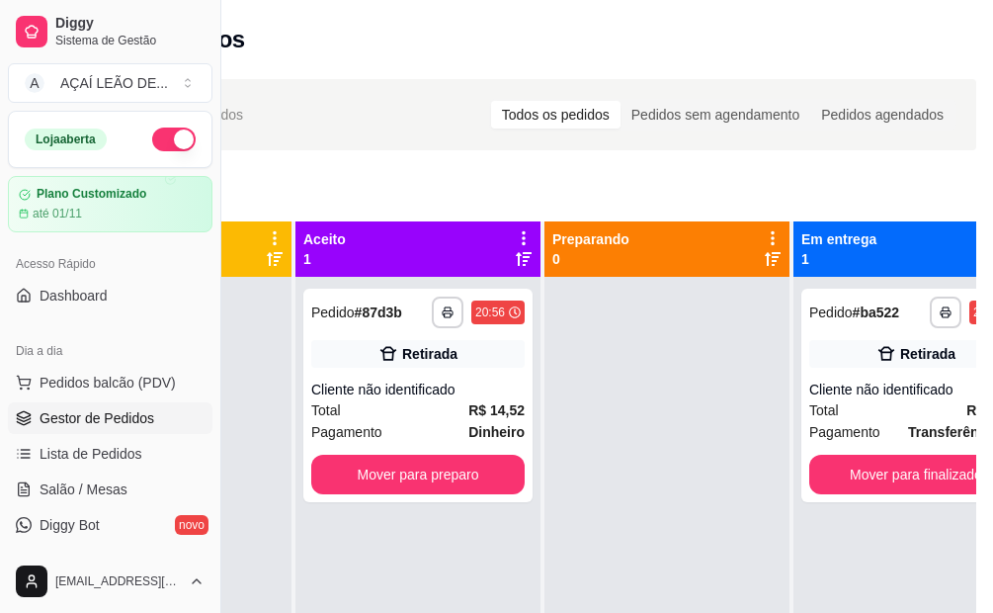
scroll to position [0, 221]
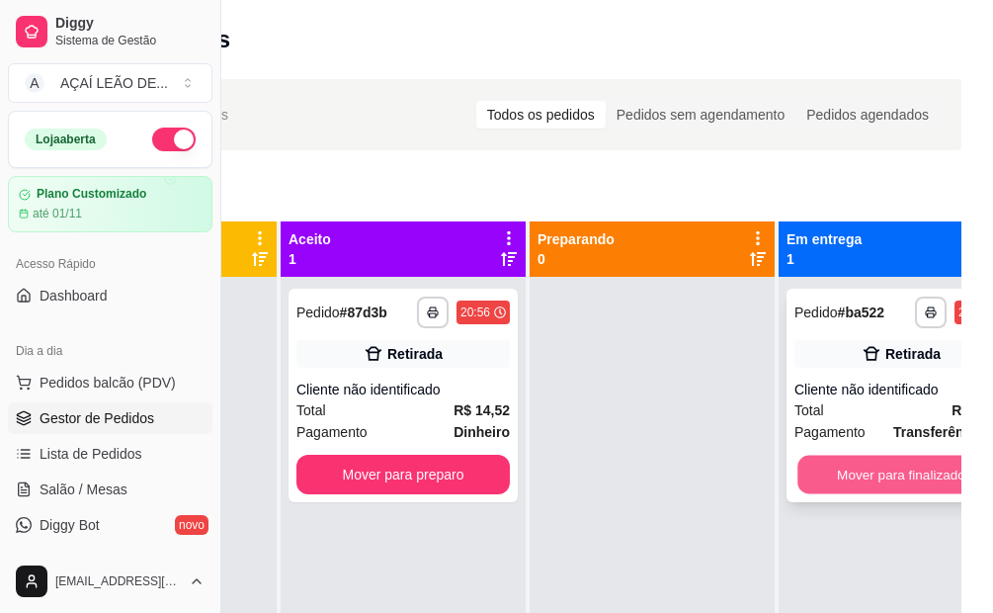
click at [885, 493] on button "Mover para finalizado" at bounding box center [902, 475] width 208 height 39
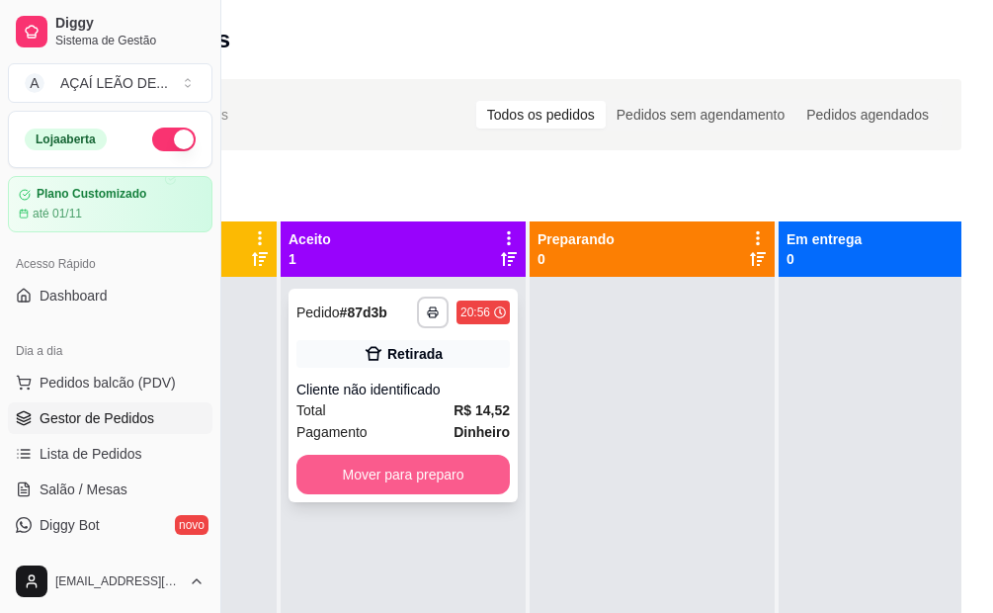
click at [394, 461] on button "Mover para preparo" at bounding box center [402, 475] width 213 height 40
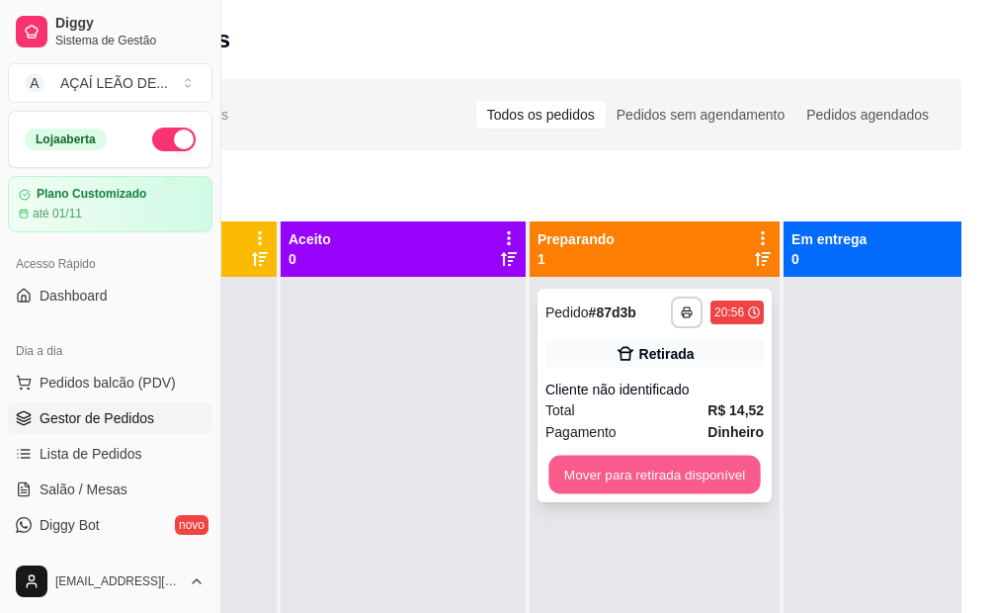
click at [668, 481] on button "Mover para retirada disponível" at bounding box center [655, 475] width 212 height 39
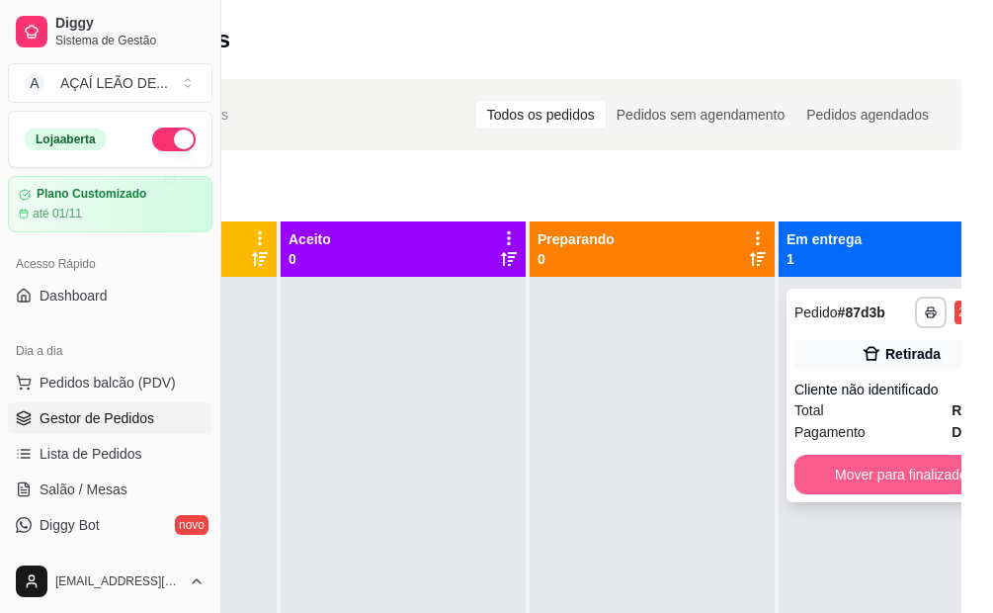
click at [892, 481] on button "Mover para finalizado" at bounding box center [901, 475] width 213 height 40
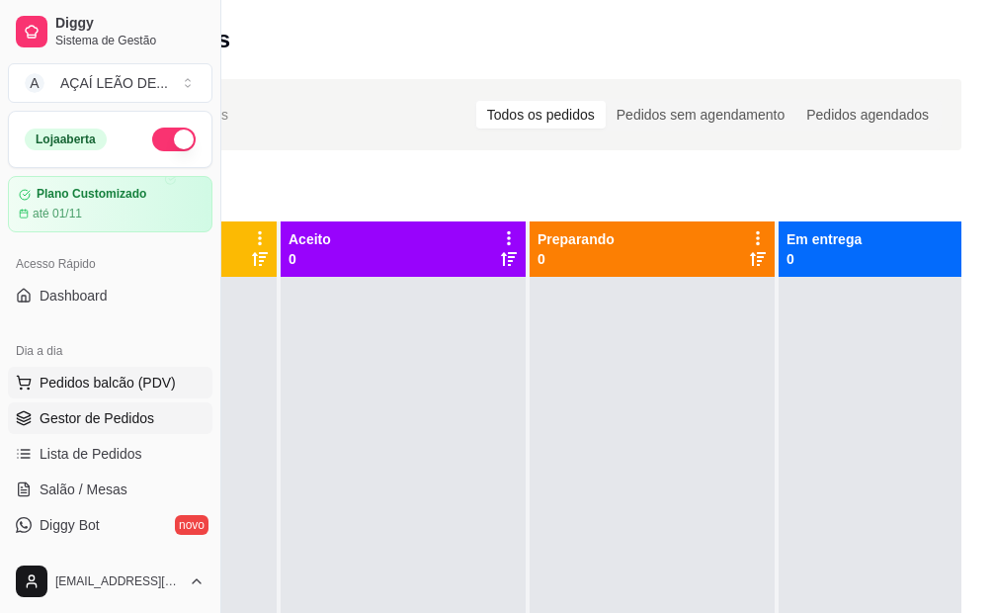
click at [63, 376] on span "Pedidos balcão (PDV)" at bounding box center [108, 383] width 136 height 20
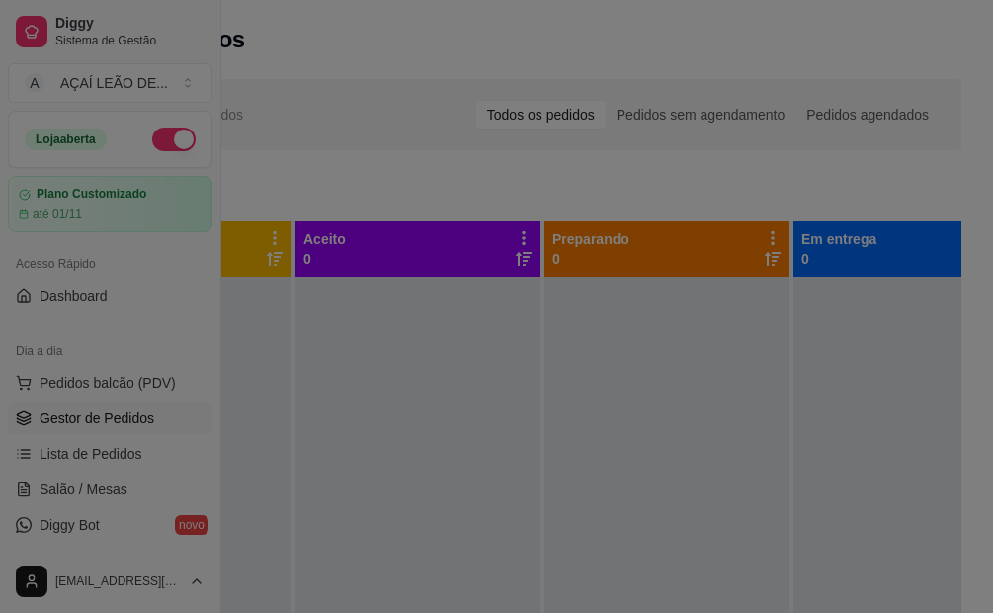
scroll to position [0, 207]
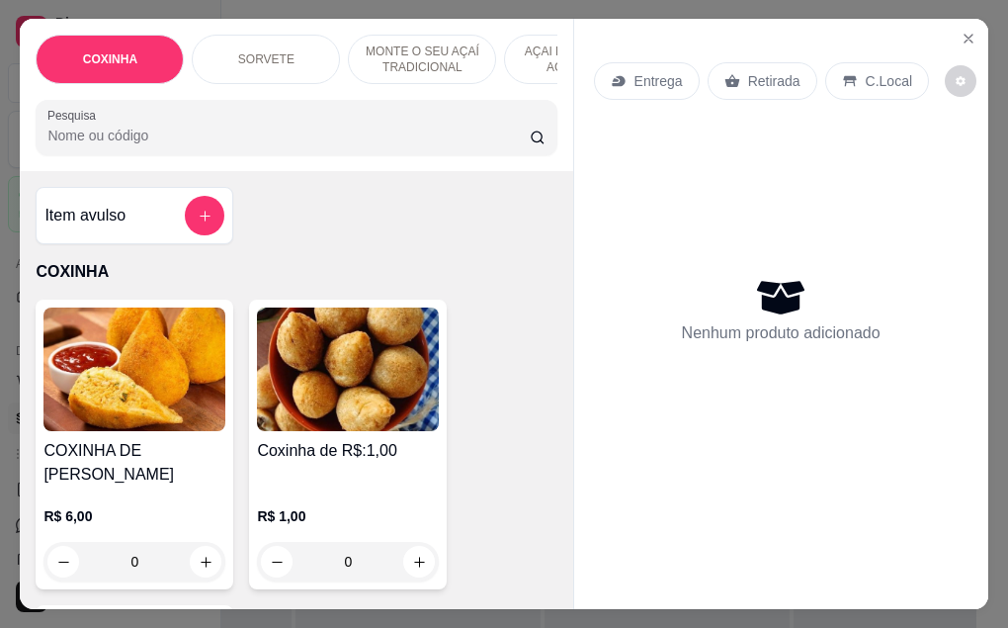
click at [343, 543] on input "0" at bounding box center [348, 562] width 111 height 40
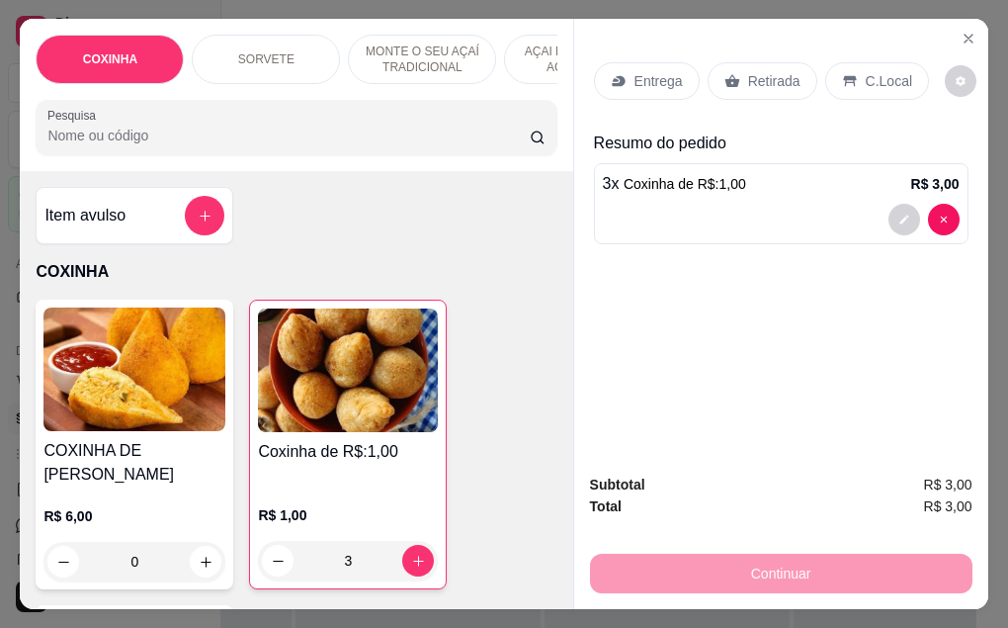
type input "3"
drag, startPoint x: 751, startPoint y: 83, endPoint x: 751, endPoint y: 139, distance: 56.3
click at [751, 97] on div "Entrega Retirada C.Local" at bounding box center [781, 80] width 375 height 69
click at [762, 62] on div "Retirada" at bounding box center [763, 81] width 110 height 38
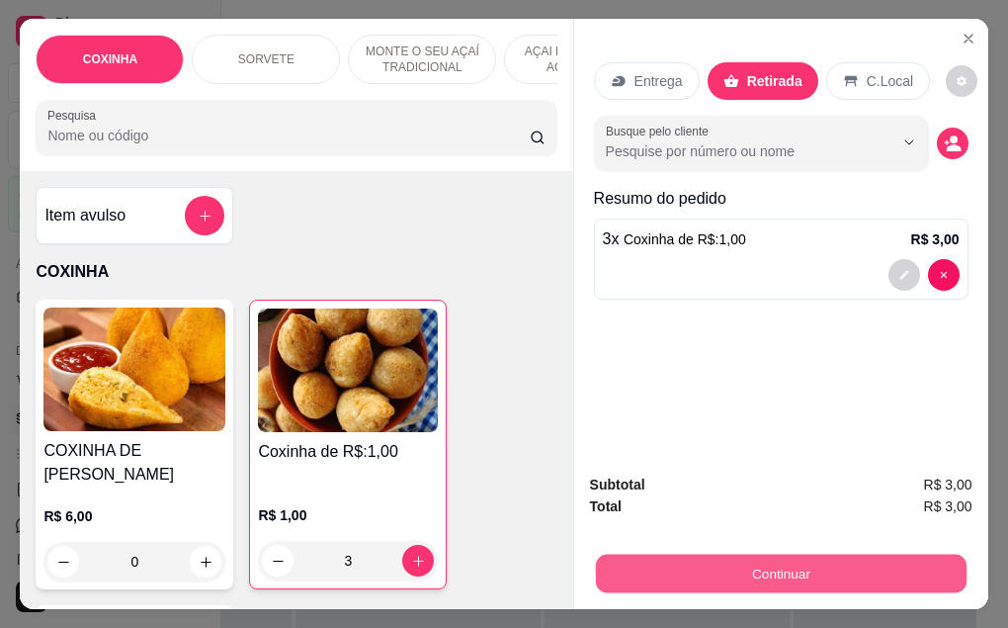
click at [804, 570] on button "Continuar" at bounding box center [780, 573] width 371 height 39
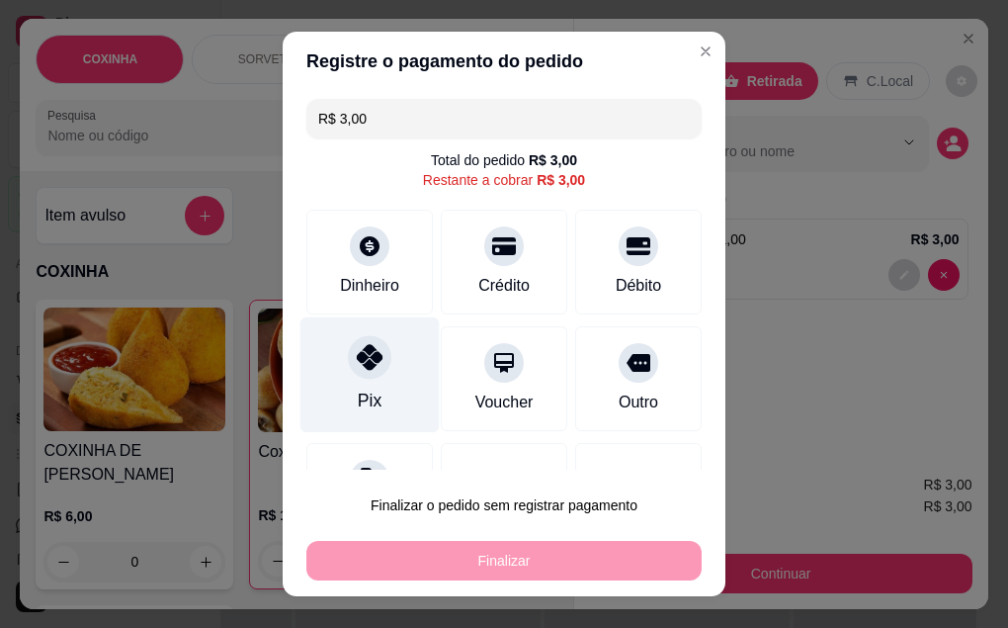
click at [348, 380] on div "Pix" at bounding box center [369, 374] width 139 height 116
type input "R$ 0,00"
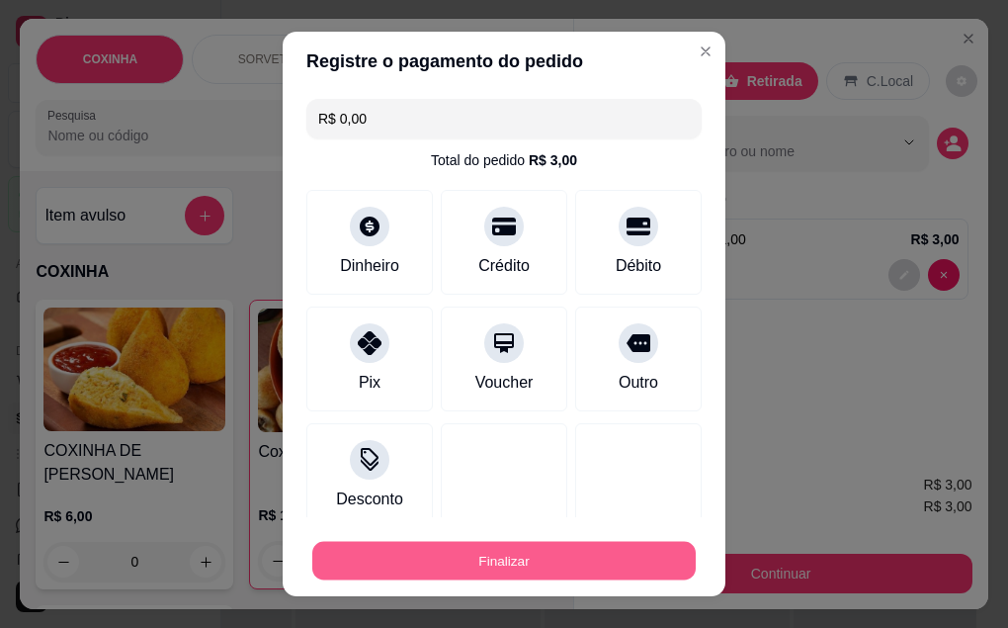
click at [529, 567] on button "Finalizar" at bounding box center [503, 561] width 383 height 39
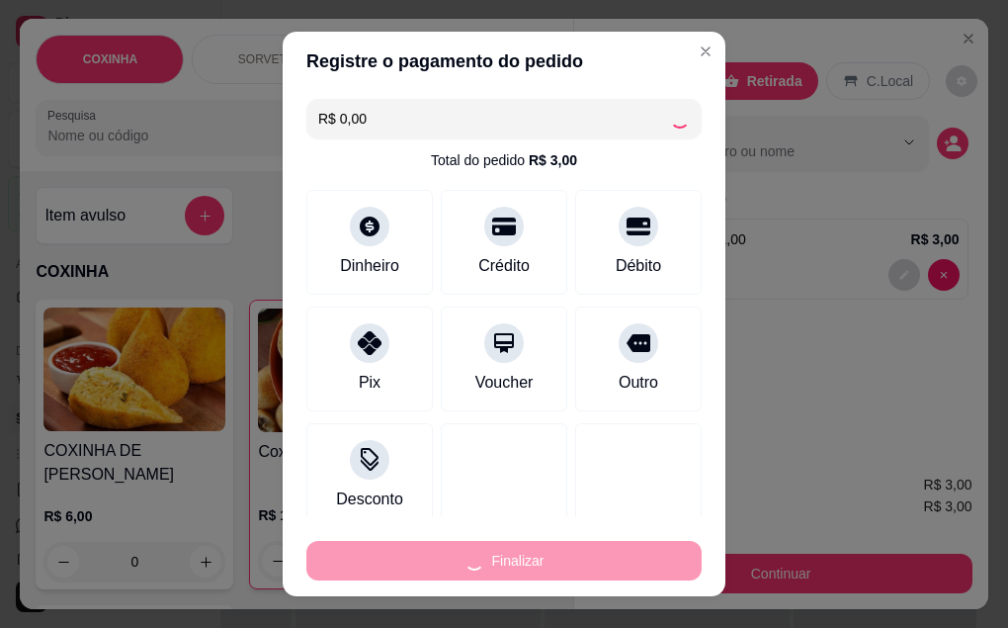
type input "0"
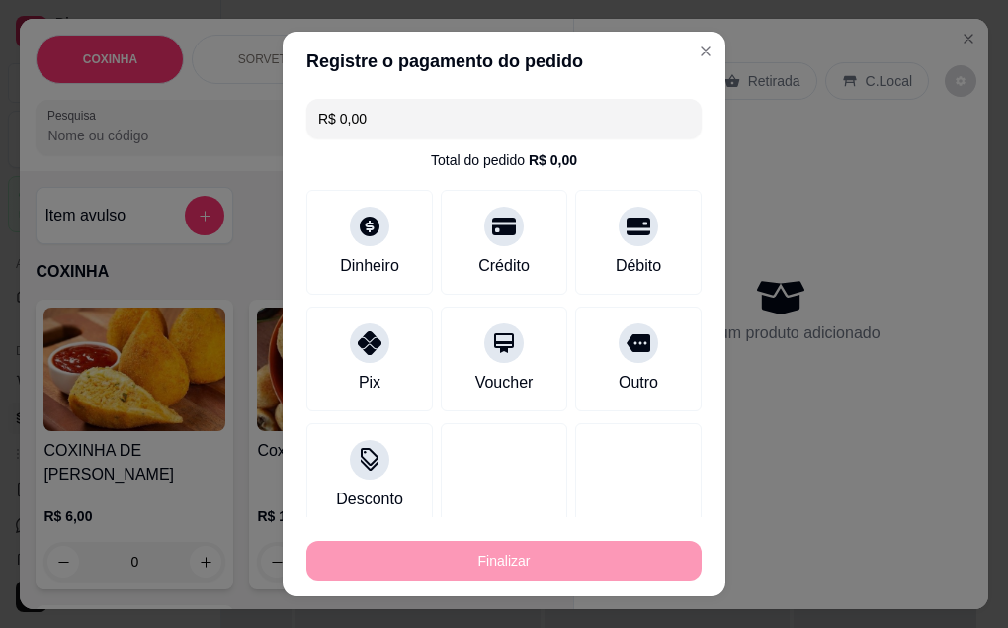
type input "-R$ 3,00"
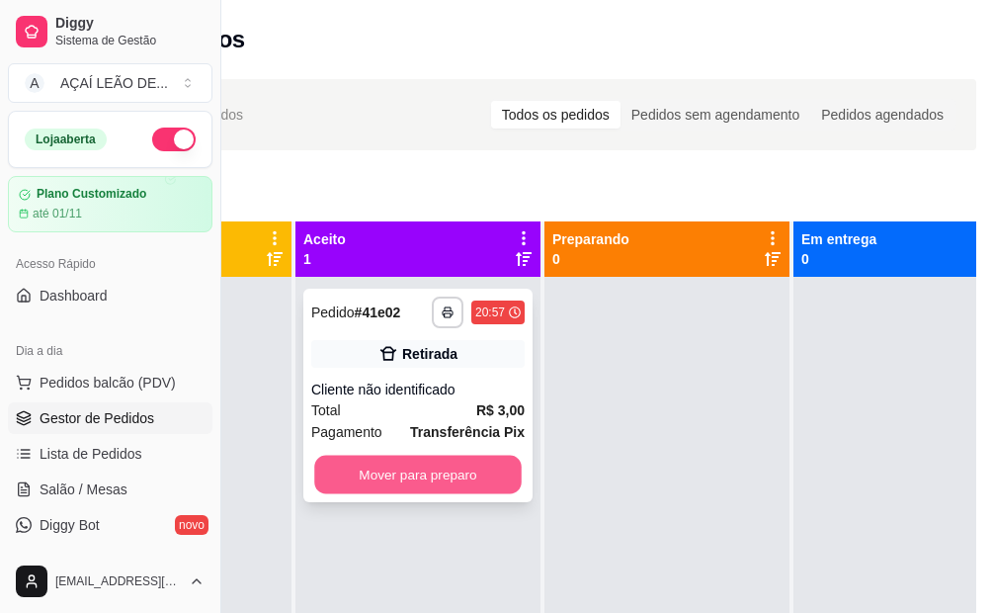
click at [425, 474] on button "Mover para preparo" at bounding box center [418, 475] width 208 height 39
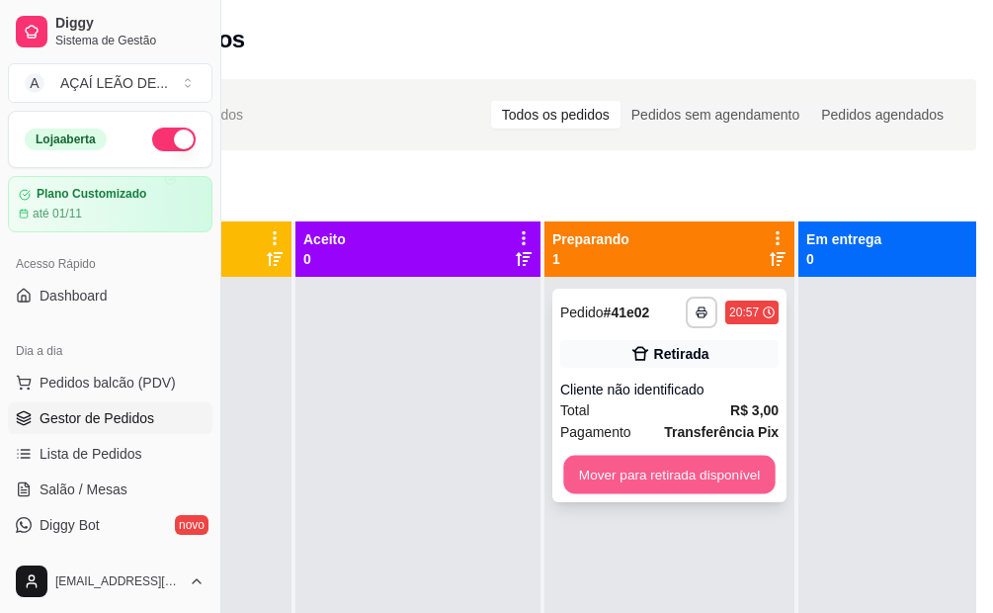
click at [665, 482] on button "Mover para retirada disponível" at bounding box center [669, 475] width 212 height 39
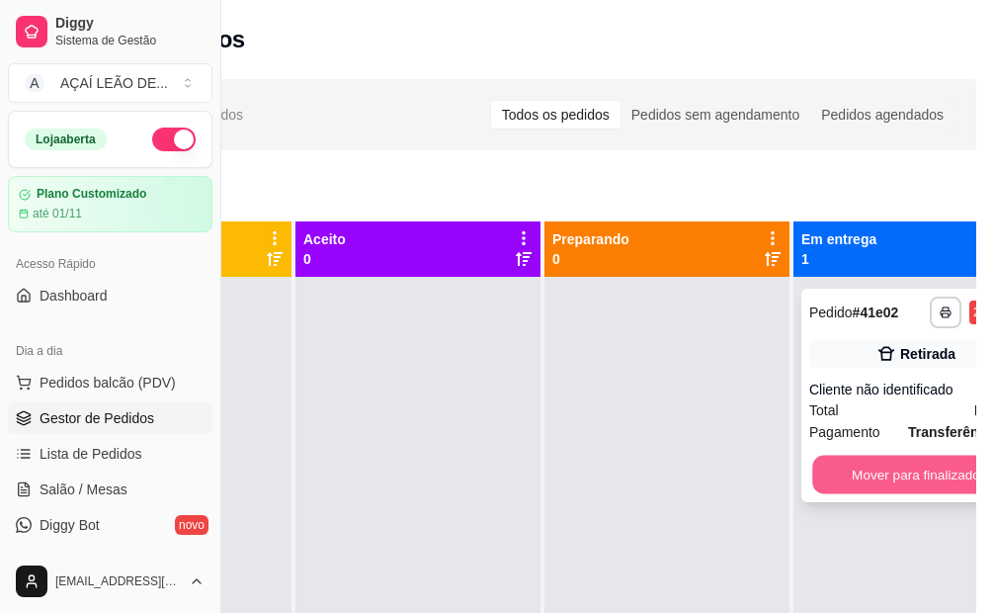
click at [879, 487] on button "Mover para finalizado" at bounding box center [916, 475] width 208 height 39
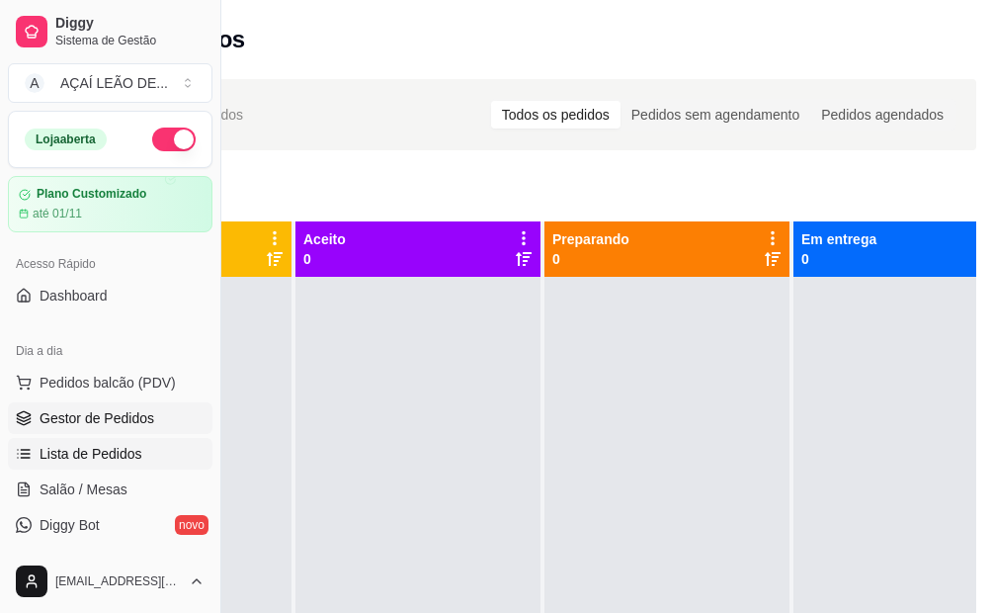
click at [127, 456] on span "Lista de Pedidos" at bounding box center [91, 454] width 103 height 20
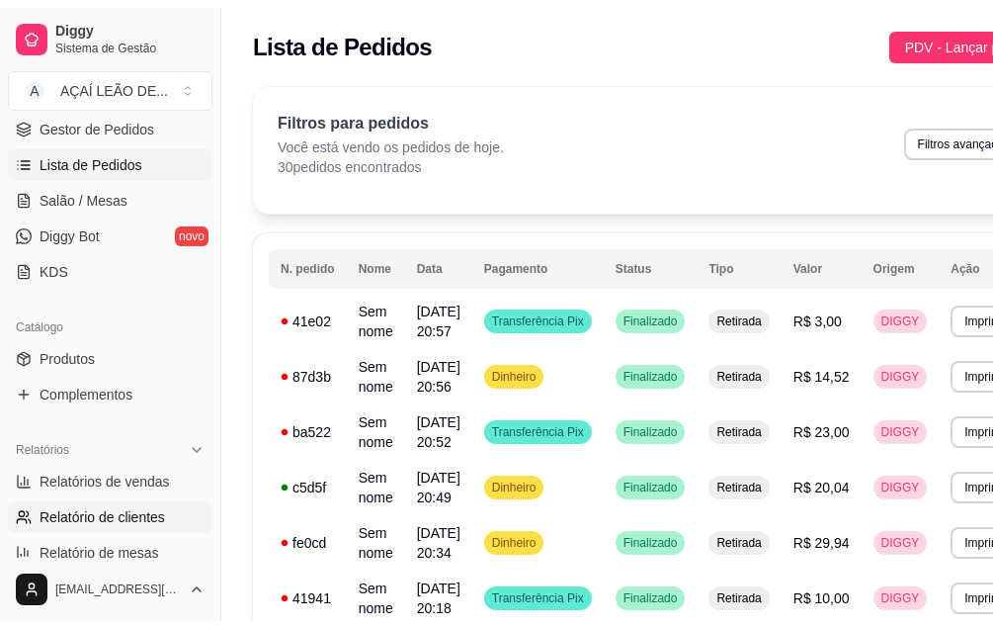
scroll to position [494, 0]
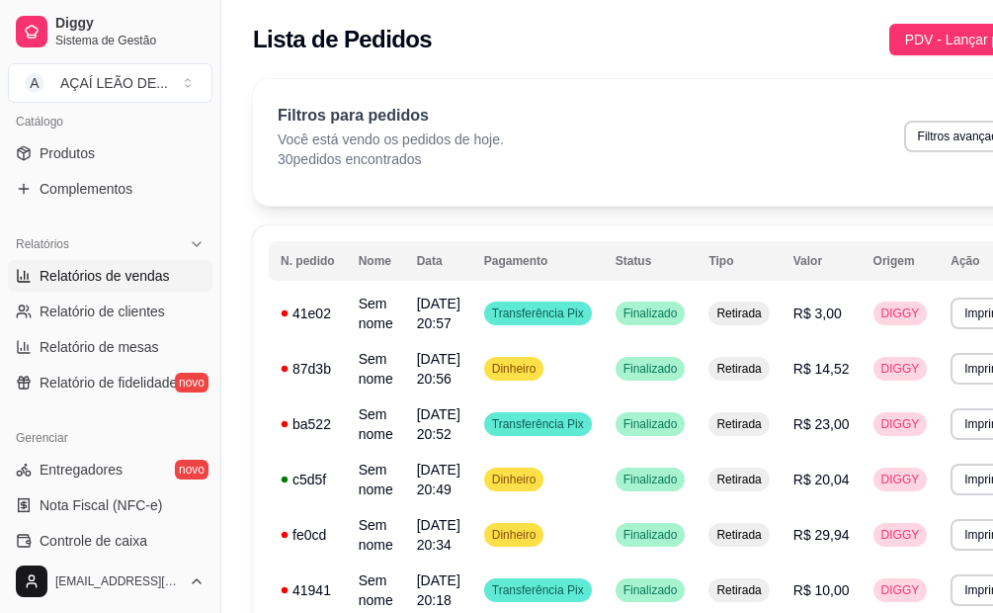
click at [93, 271] on span "Relatórios de vendas" at bounding box center [105, 276] width 130 height 20
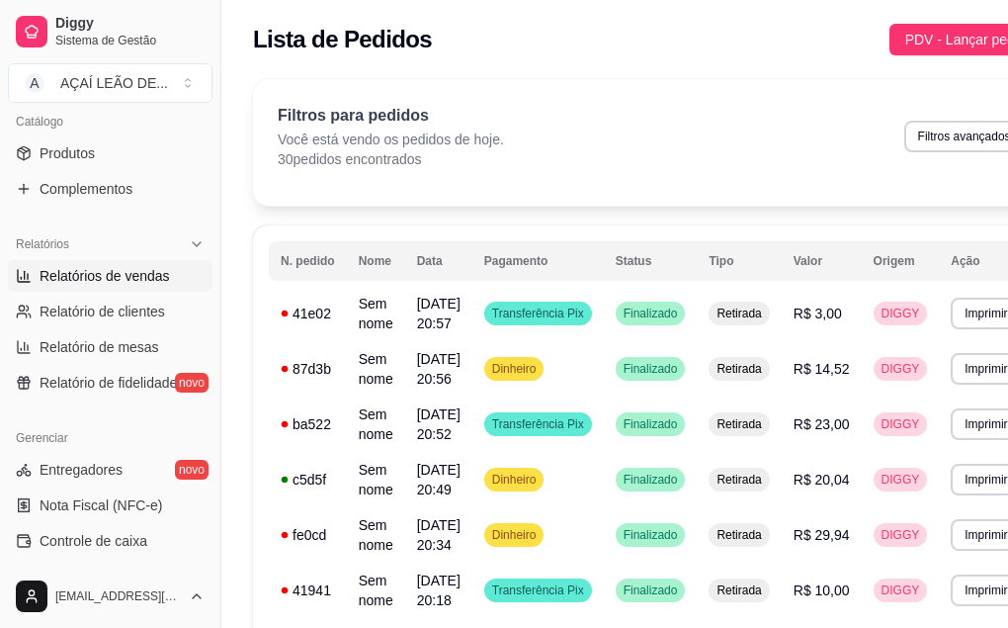
select select "ALL"
select select "0"
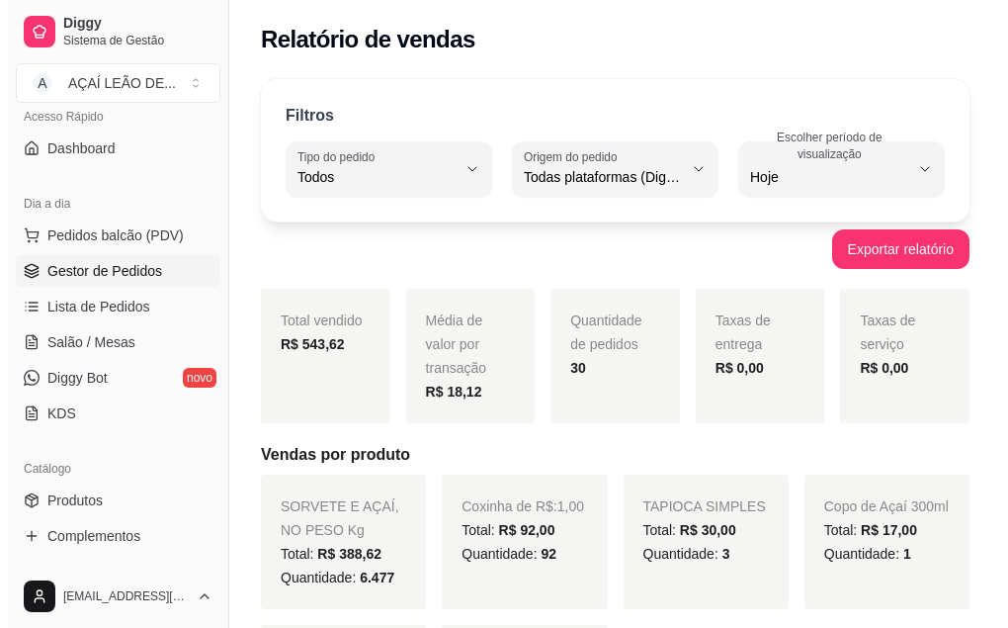
scroll to position [99, 0]
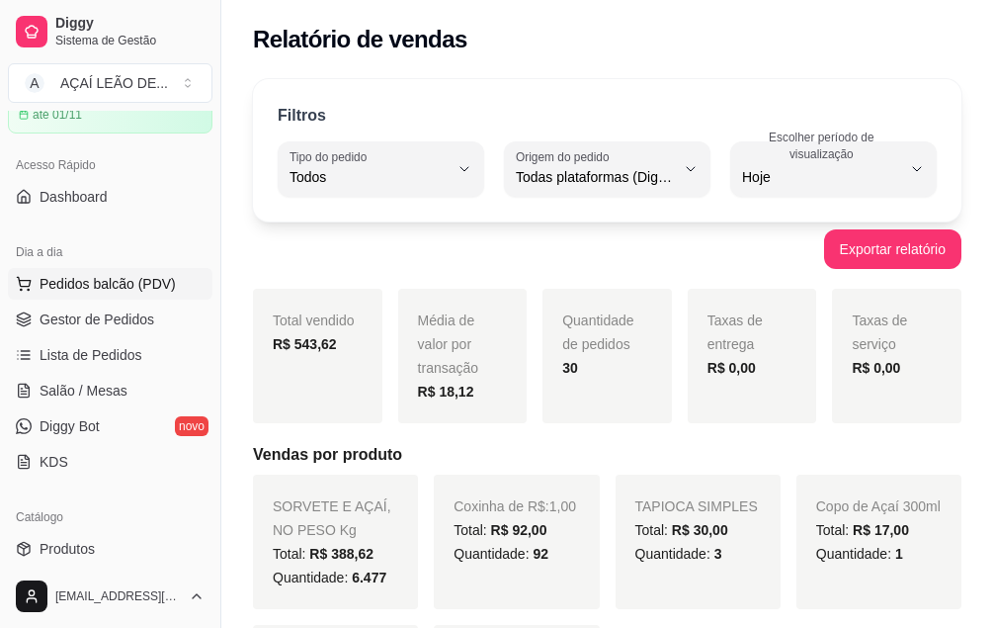
click at [104, 287] on span "Pedidos balcão (PDV)" at bounding box center [108, 284] width 136 height 20
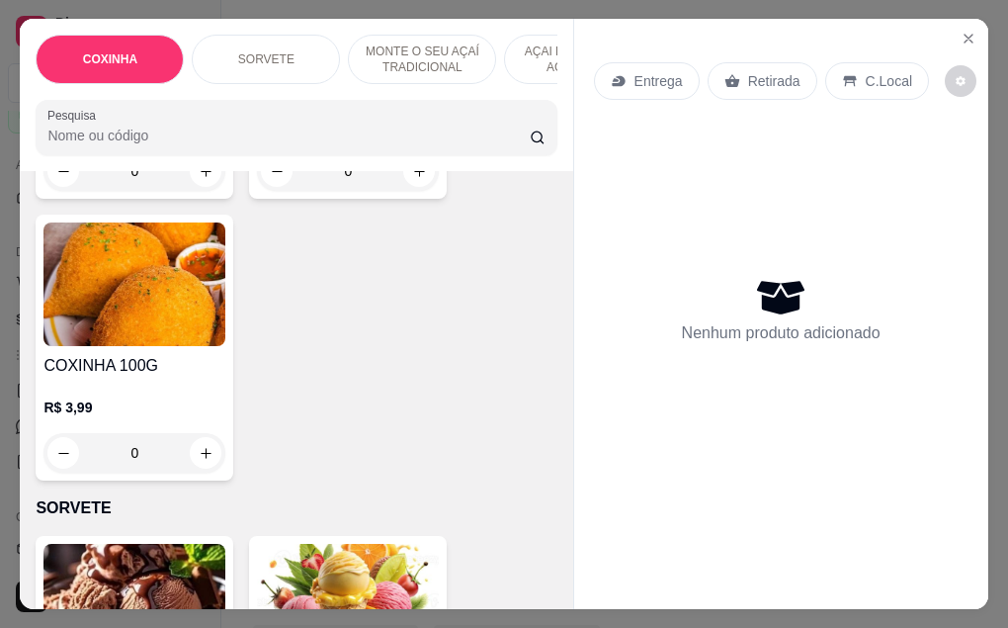
scroll to position [395, 0]
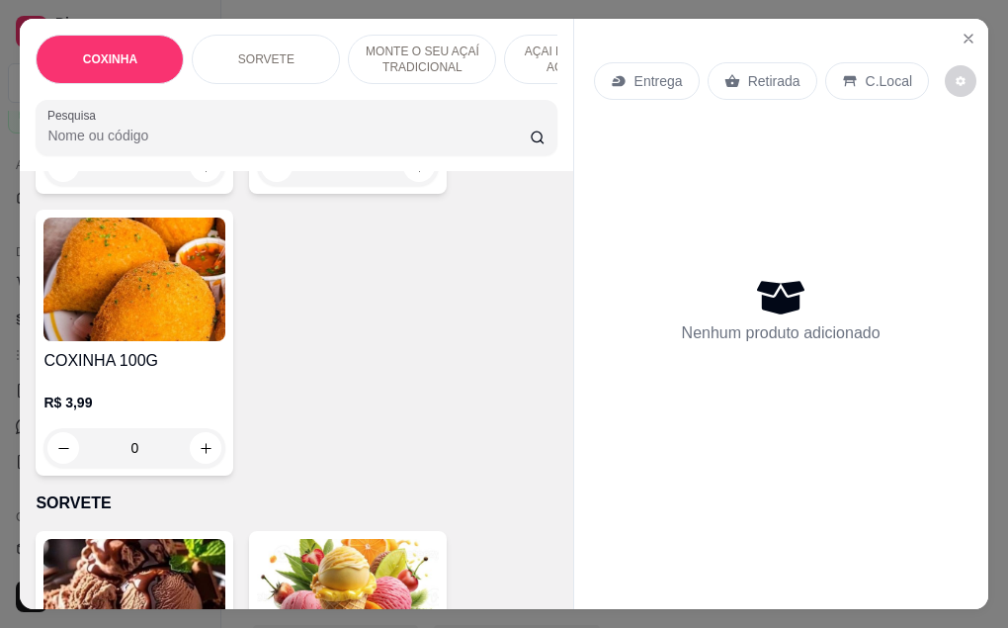
click at [140, 349] on h4 "COXINHA 100G" at bounding box center [134, 361] width 182 height 24
drag, startPoint x: 945, startPoint y: 214, endPoint x: 1015, endPoint y: 247, distance: 77.4
click at [1007, 247] on html "Diggy Sistema de Gestão A AÇAÍ LEÃO DE ... Loja aberta Plano Customizado até 01…" at bounding box center [504, 314] width 1008 height 628
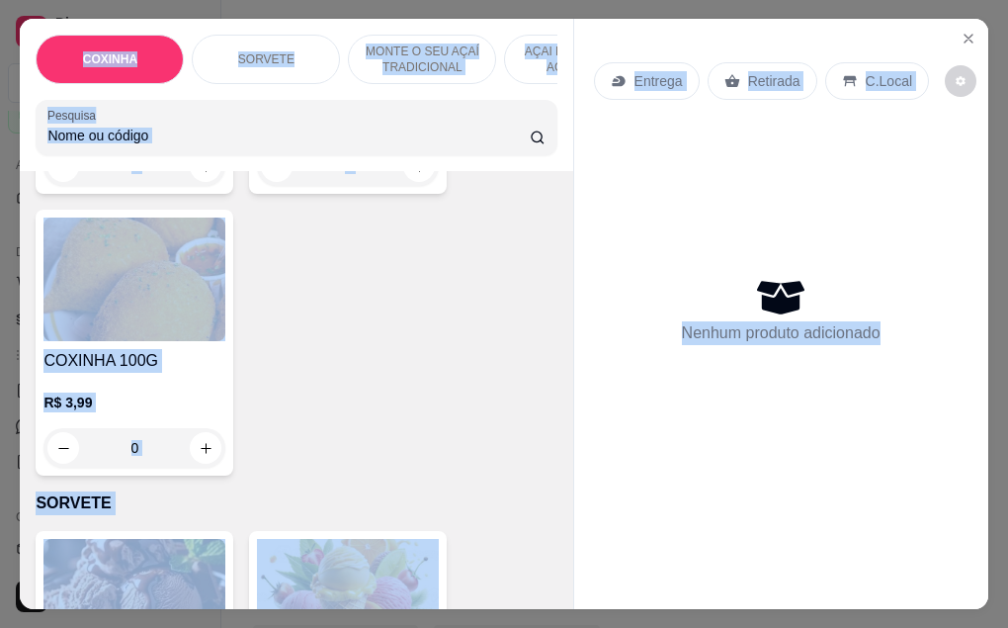
scroll to position [2, 0]
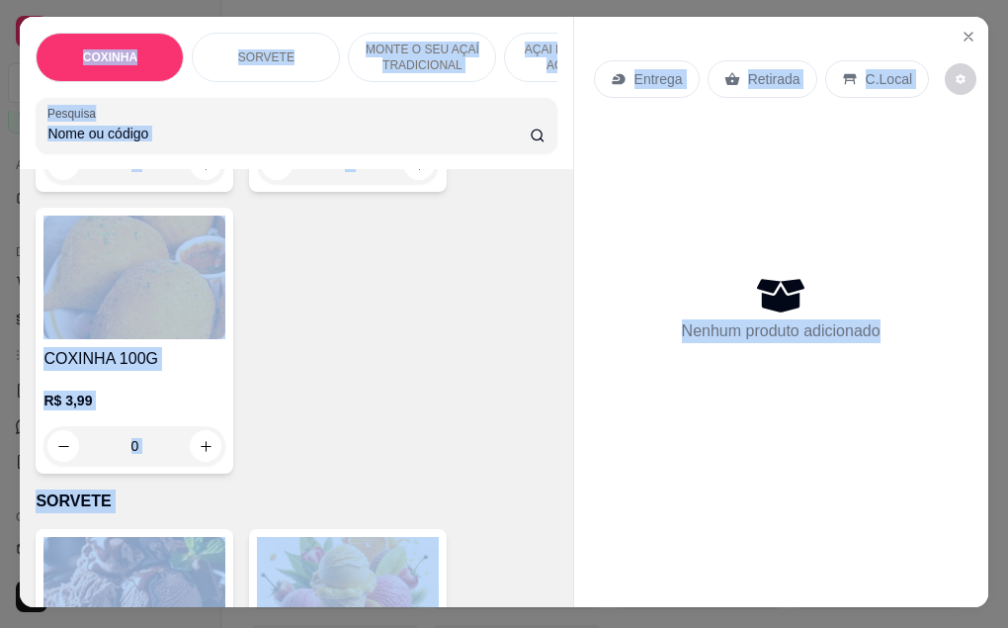
click at [786, 0] on html "Diggy Sistema de Gestão A AÇAÍ LEÃO DE ... Loja aberta Plano Customizado até 01…" at bounding box center [504, 314] width 1008 height 628
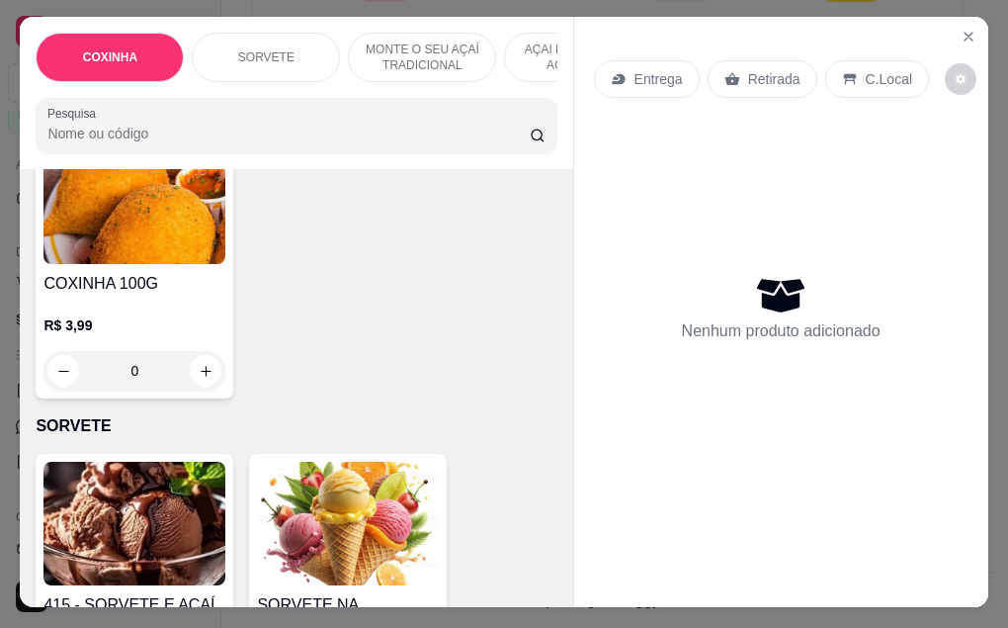
scroll to position [791, 0]
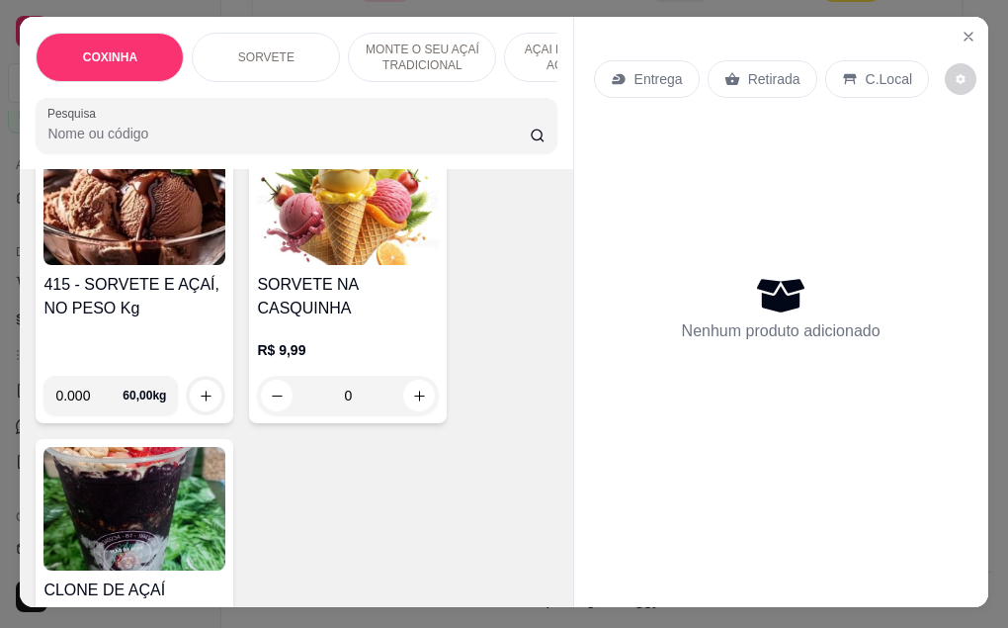
click at [129, 304] on div "415 - SORVETE E AÇAÍ, NO PESO Kg" at bounding box center [134, 316] width 182 height 87
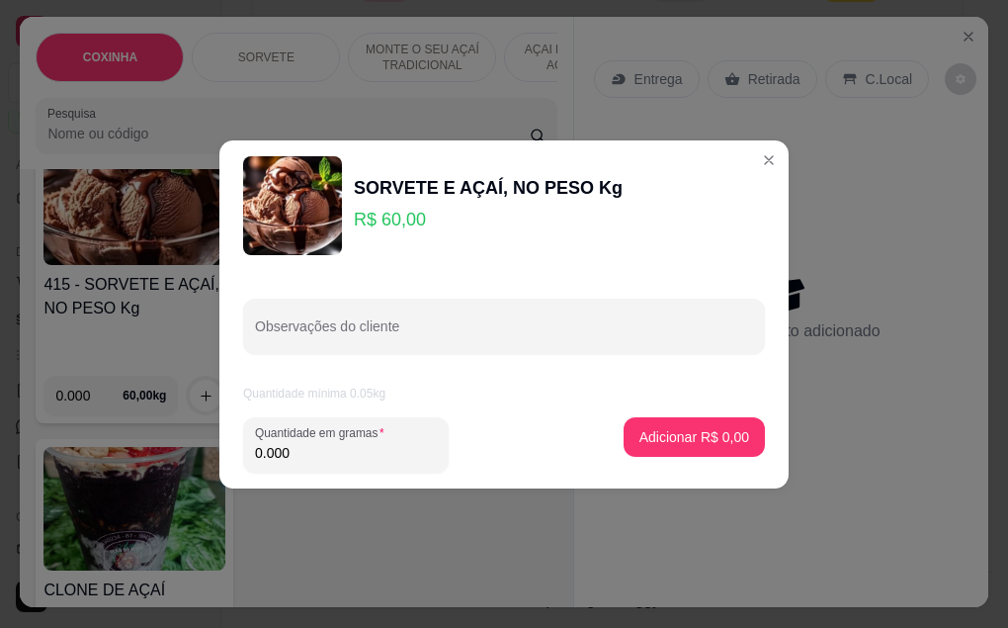
click at [308, 457] on input "0.000" at bounding box center [346, 453] width 182 height 20
type input "0.250"
click at [640, 432] on p "Adicionar R$ 15,00" at bounding box center [691, 436] width 115 height 19
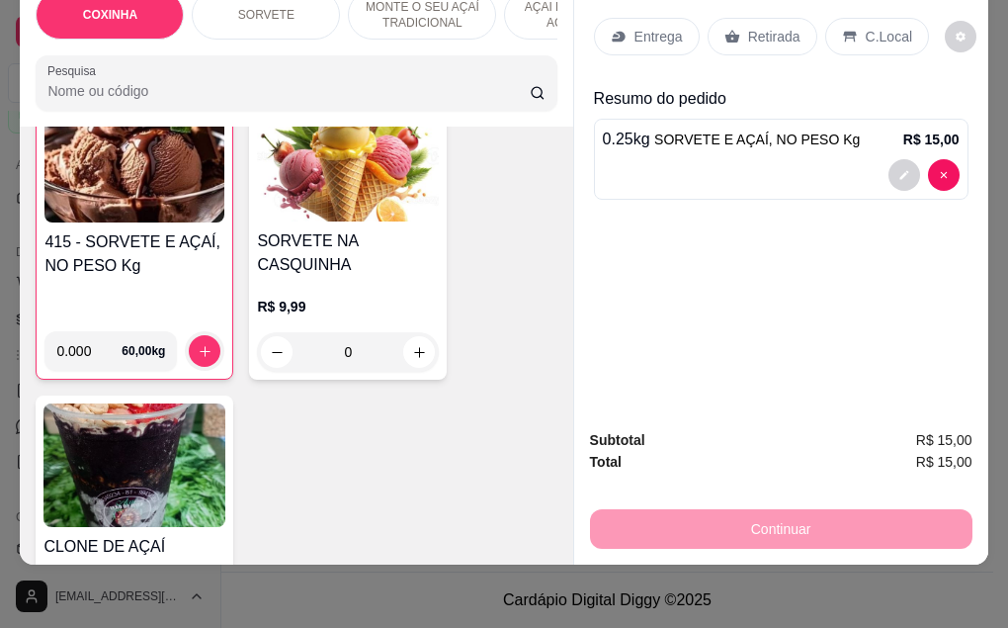
scroll to position [0, 0]
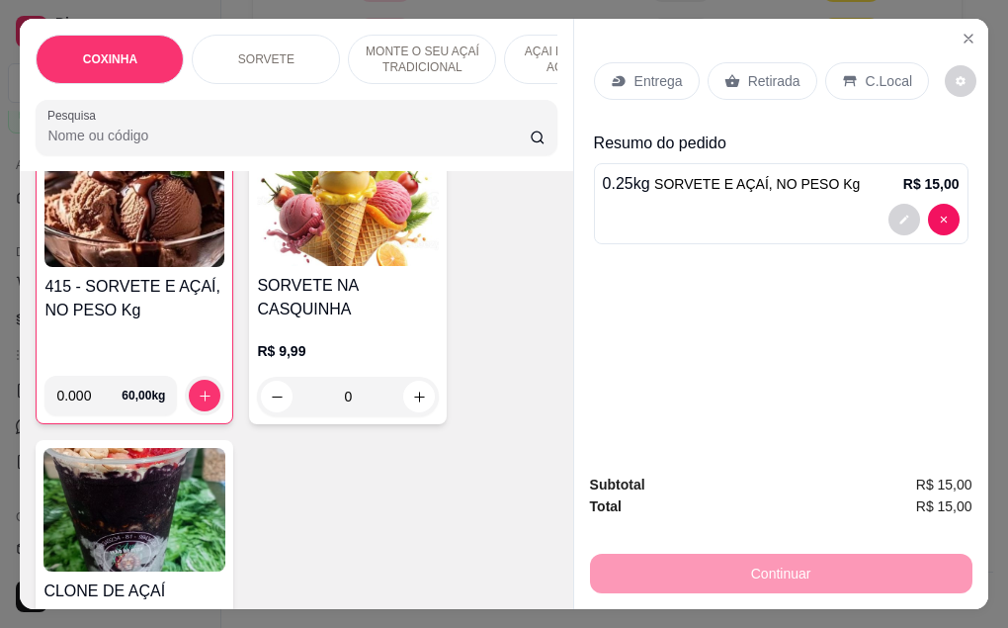
click at [757, 80] on p "Retirada" at bounding box center [774, 81] width 52 height 20
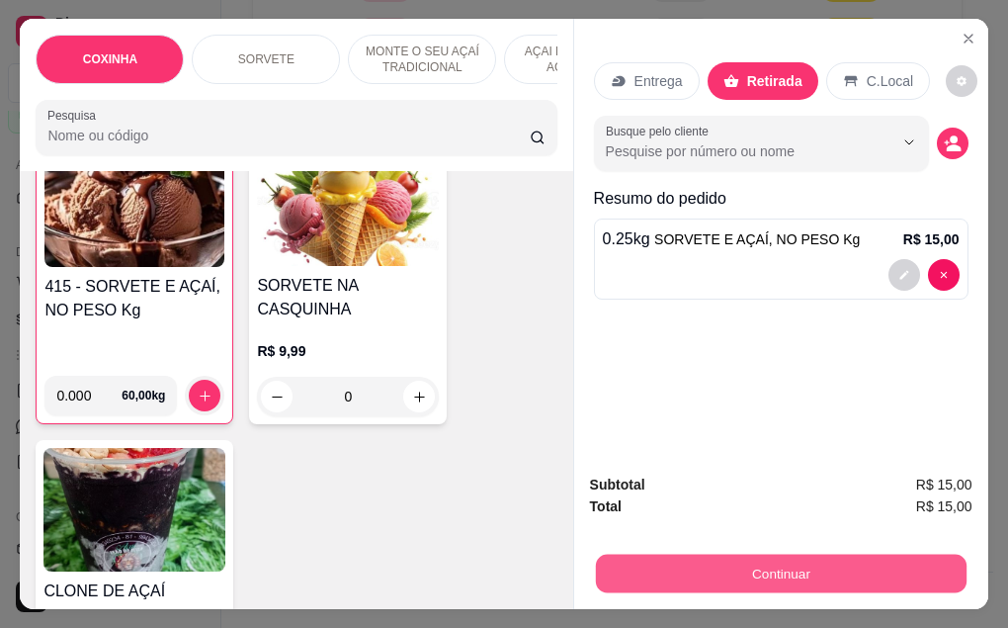
click at [751, 557] on button "Continuar" at bounding box center [780, 573] width 371 height 39
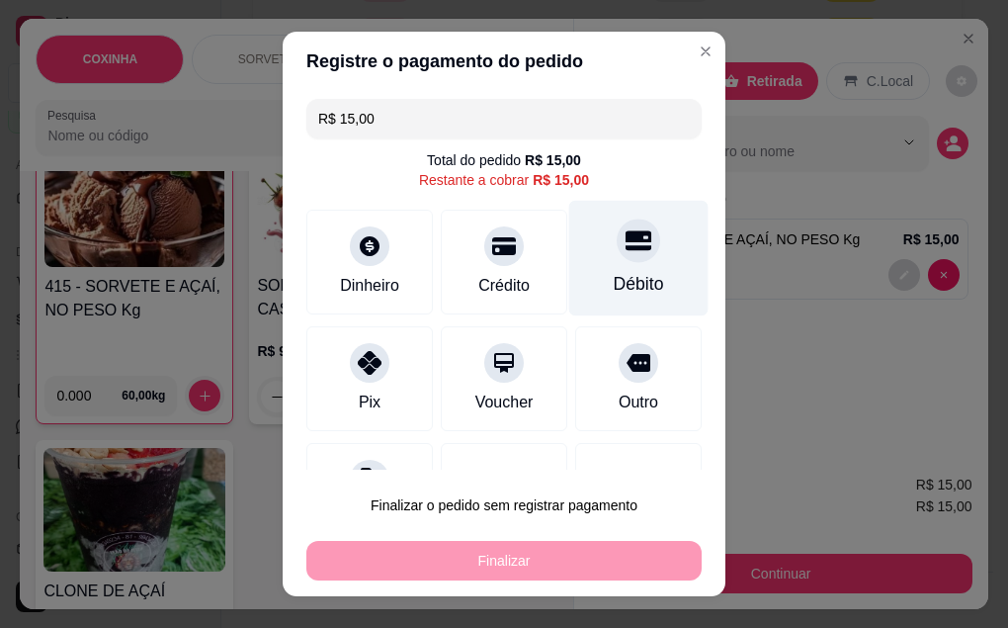
click at [600, 267] on div "Débito" at bounding box center [638, 258] width 139 height 116
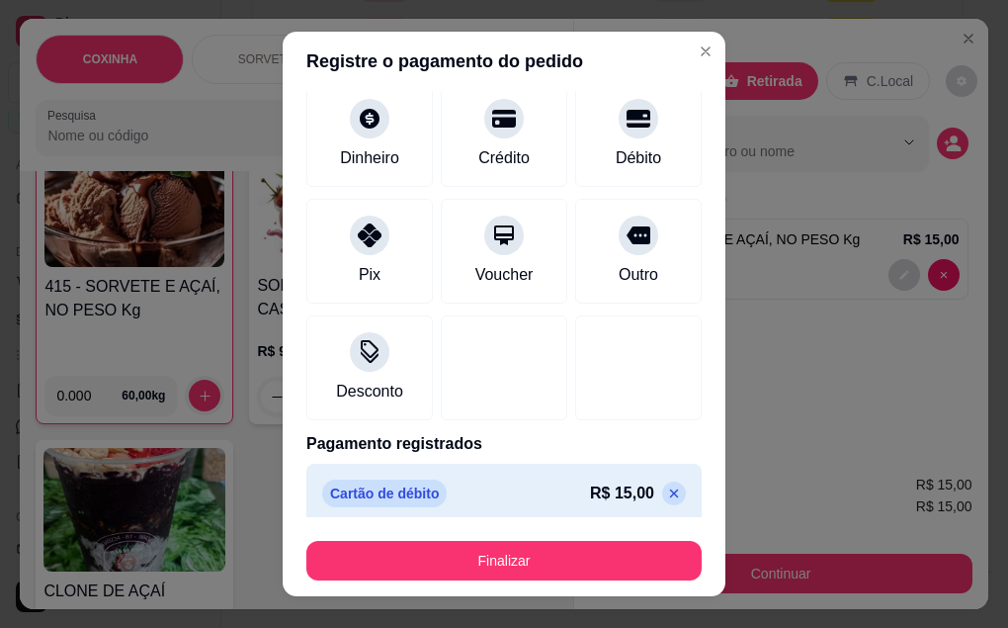
scroll to position [121, 0]
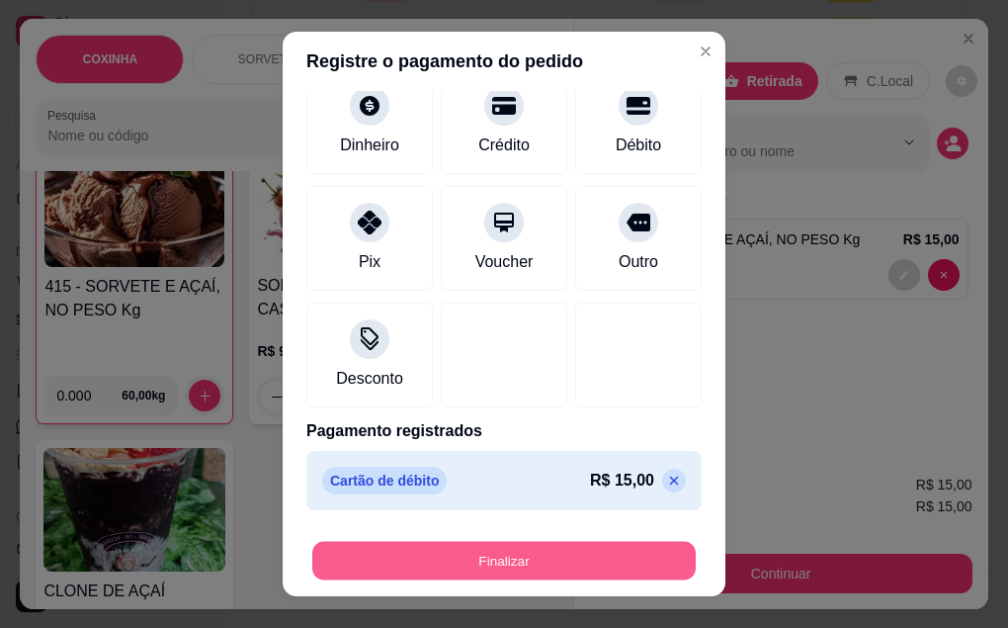
click at [545, 560] on button "Finalizar" at bounding box center [503, 561] width 383 height 39
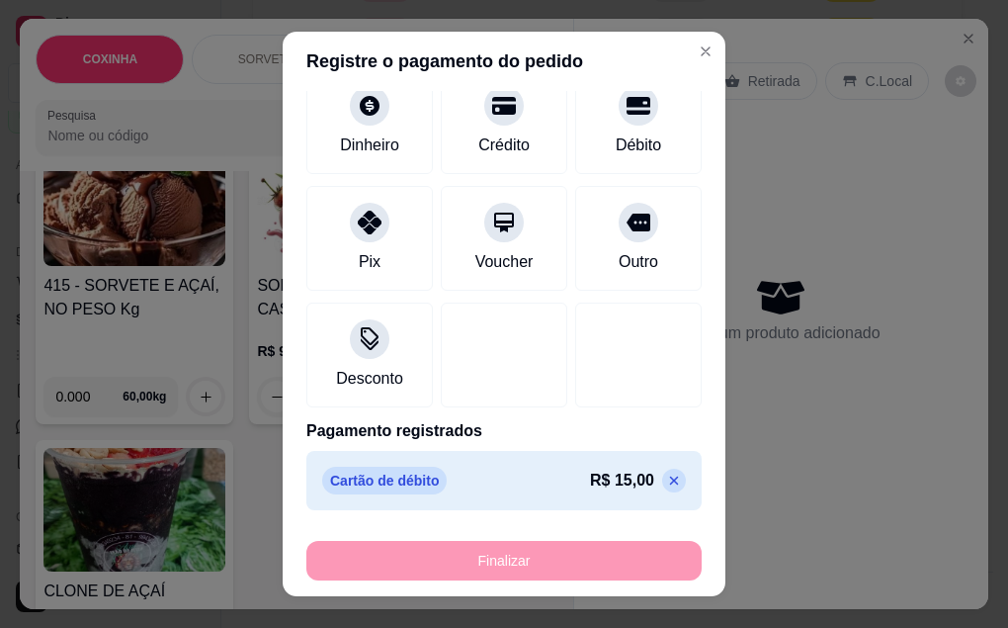
type input "-R$ 15,00"
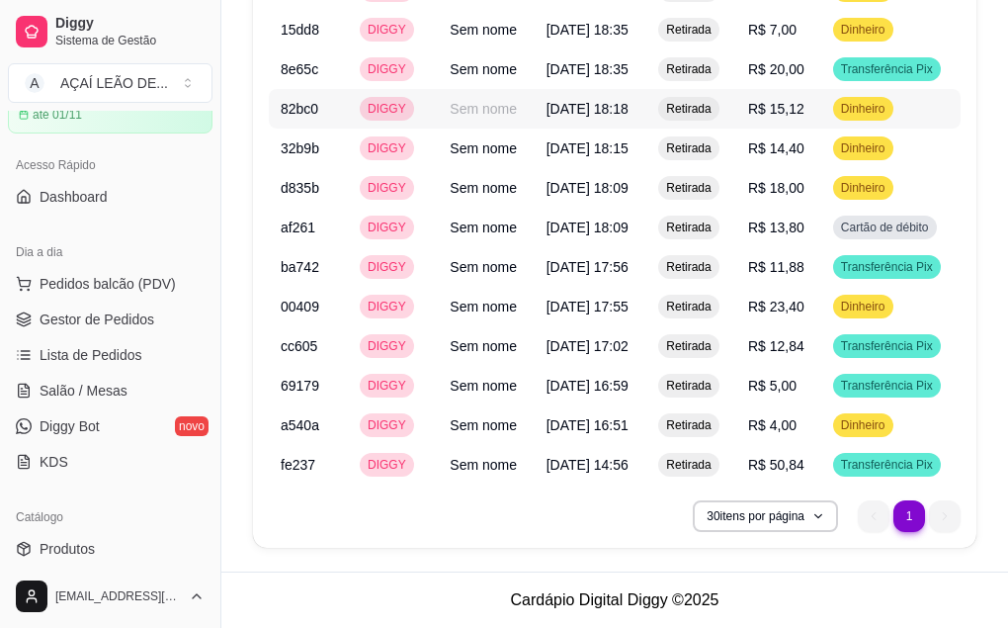
scroll to position [1837, 0]
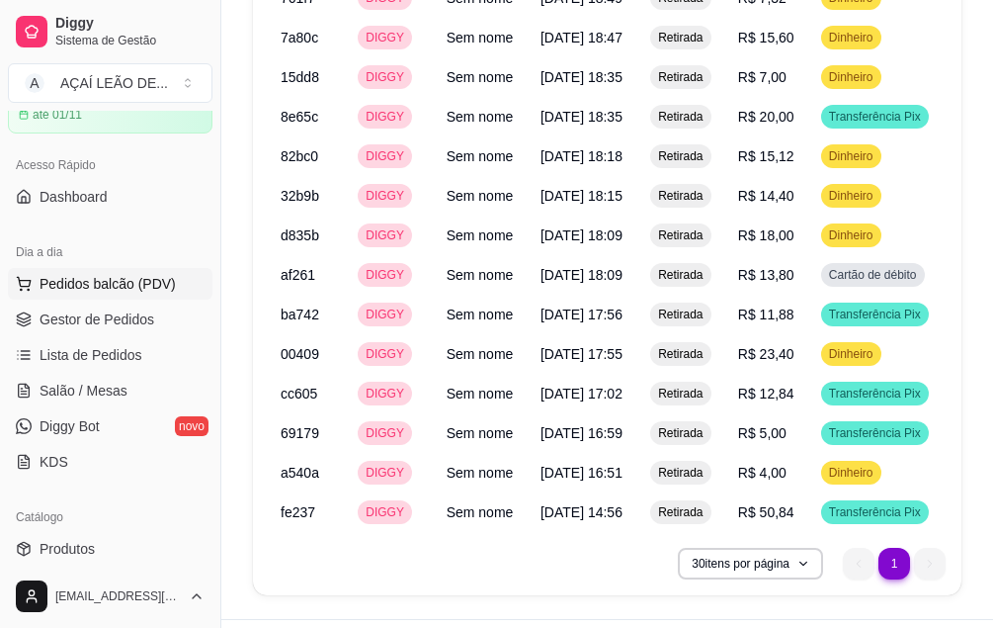
click at [127, 285] on span "Pedidos balcão (PDV)" at bounding box center [108, 284] width 136 height 20
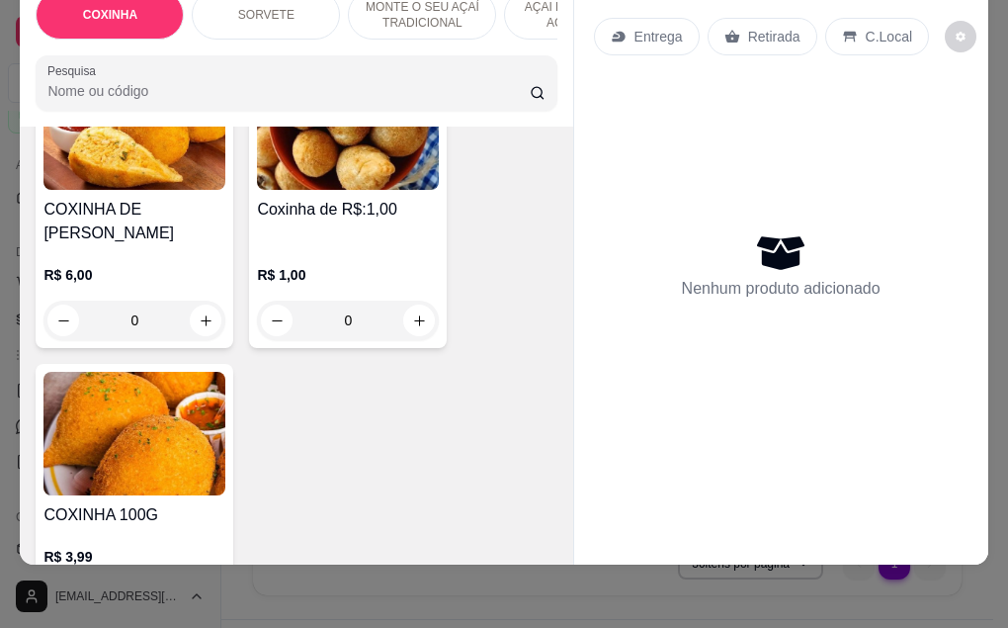
scroll to position [198, 0]
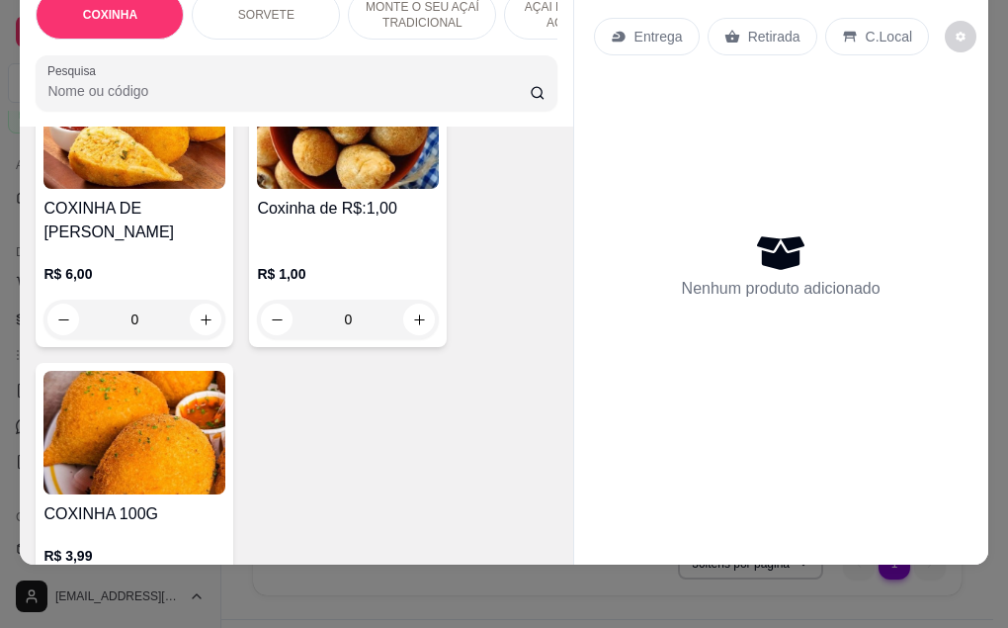
click at [820, 229] on div "Nenhum produto adicionado" at bounding box center [781, 264] width 199 height 71
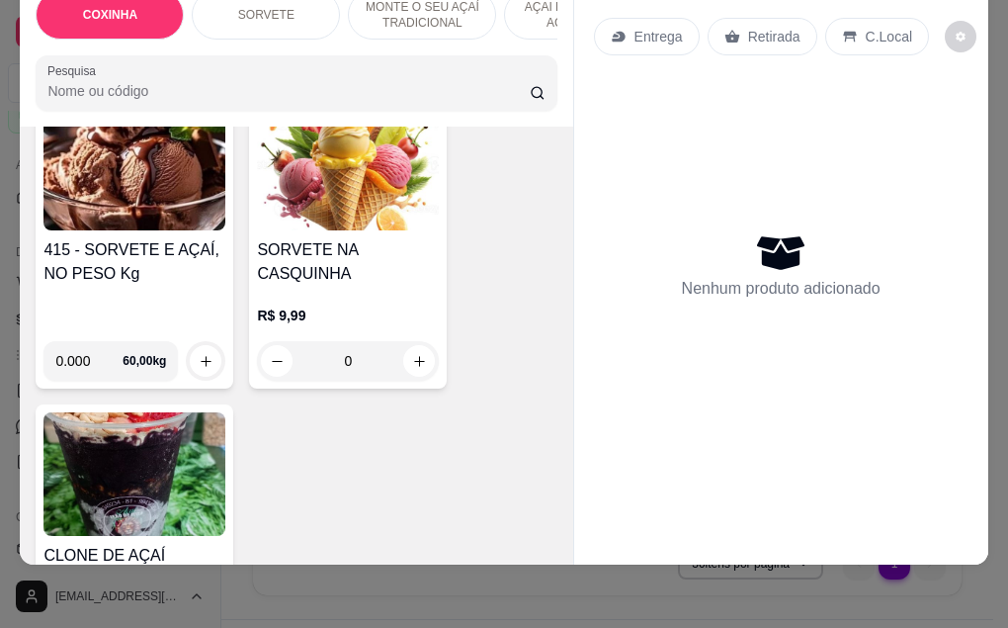
scroll to position [791, 0]
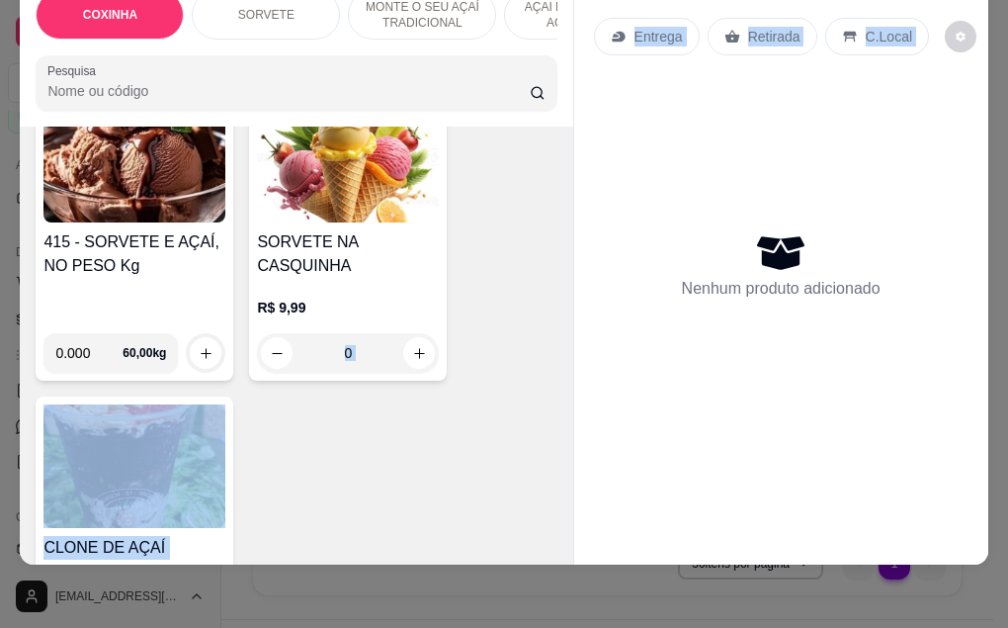
drag, startPoint x: 362, startPoint y: 446, endPoint x: 605, endPoint y: 471, distance: 244.5
click at [605, 471] on div "COXINHA SORVETE MONTE O SEU AÇAÍ TRADICIONAL AÇAI PREMIUM OU AÇAI ZERO VITAMINA…" at bounding box center [504, 269] width 968 height 590
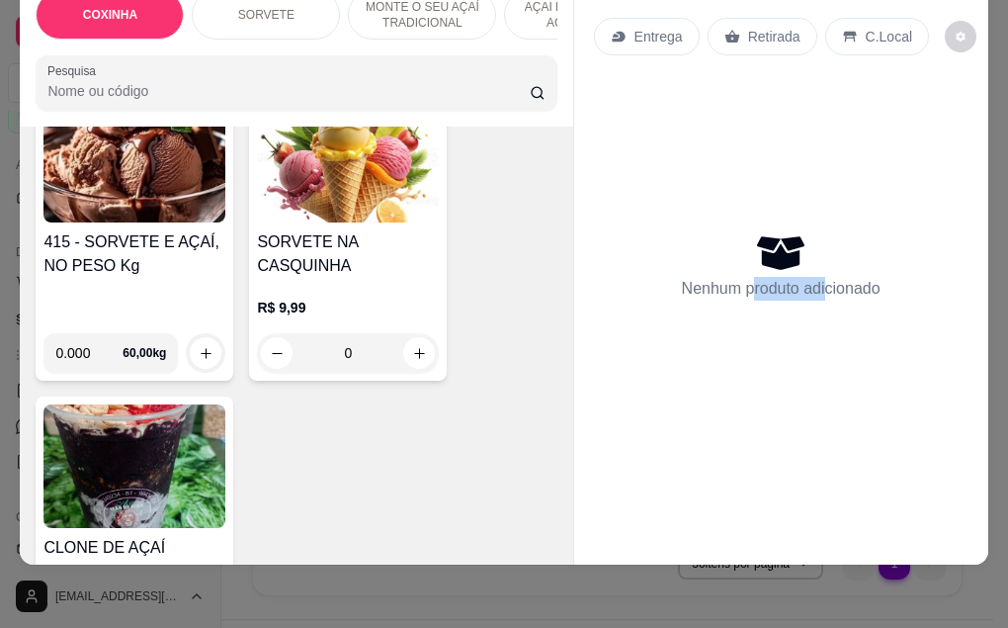
drag, startPoint x: 605, startPoint y: 471, endPoint x: 823, endPoint y: 492, distance: 219.4
click at [823, 492] on div "Entrega Retirada C.Local Nenhum produto adicionado" at bounding box center [781, 253] width 414 height 558
click at [935, 204] on div "Nenhum produto adicionado" at bounding box center [781, 264] width 375 height 387
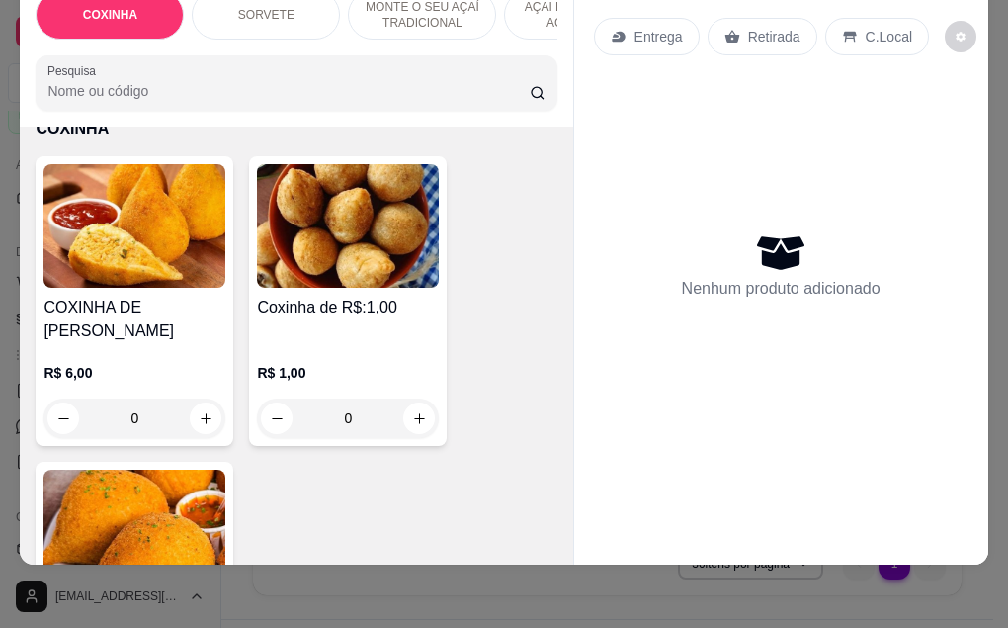
scroll to position [0, 0]
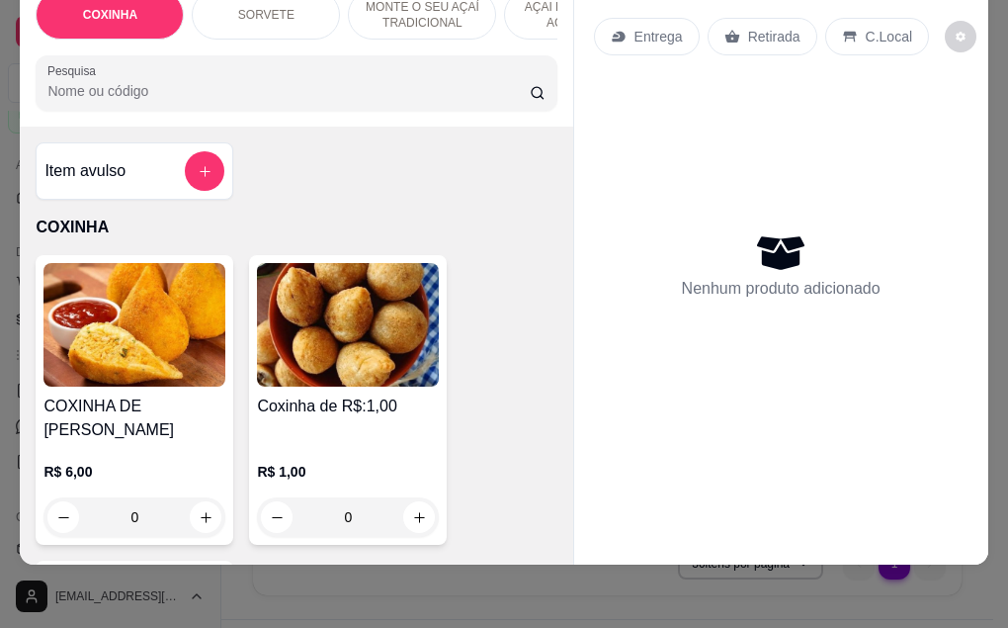
drag, startPoint x: 463, startPoint y: 254, endPoint x: 576, endPoint y: 302, distance: 123.5
click at [520, 268] on div "Item avulso COXINHA COXINHA DE FRANGO R$ 6,00 0 Coxinha de R$:1,00 R$ 1,00 0 CO…" at bounding box center [296, 346] width 552 height 438
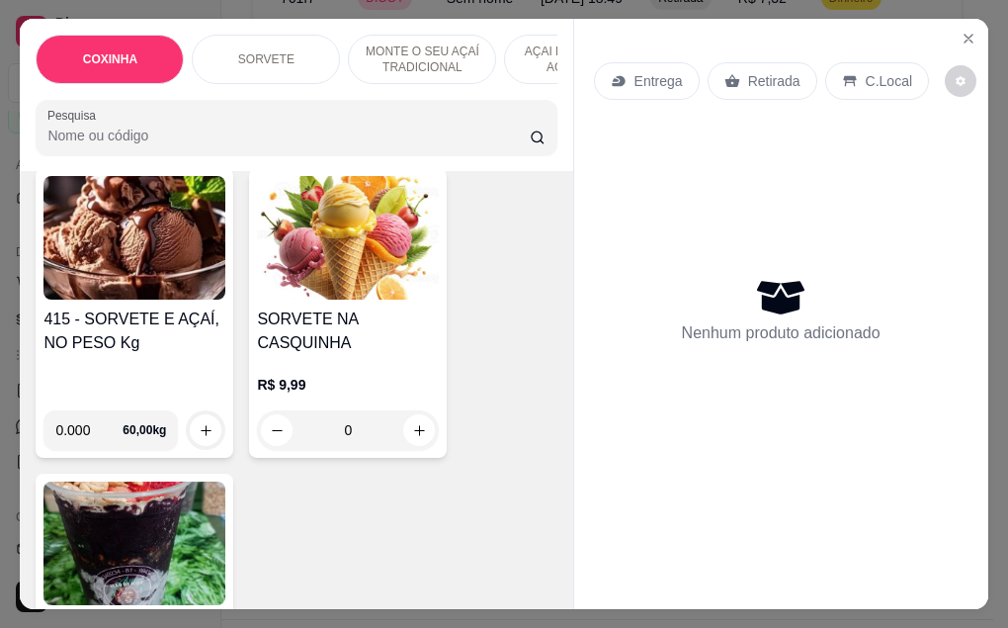
scroll to position [791, 0]
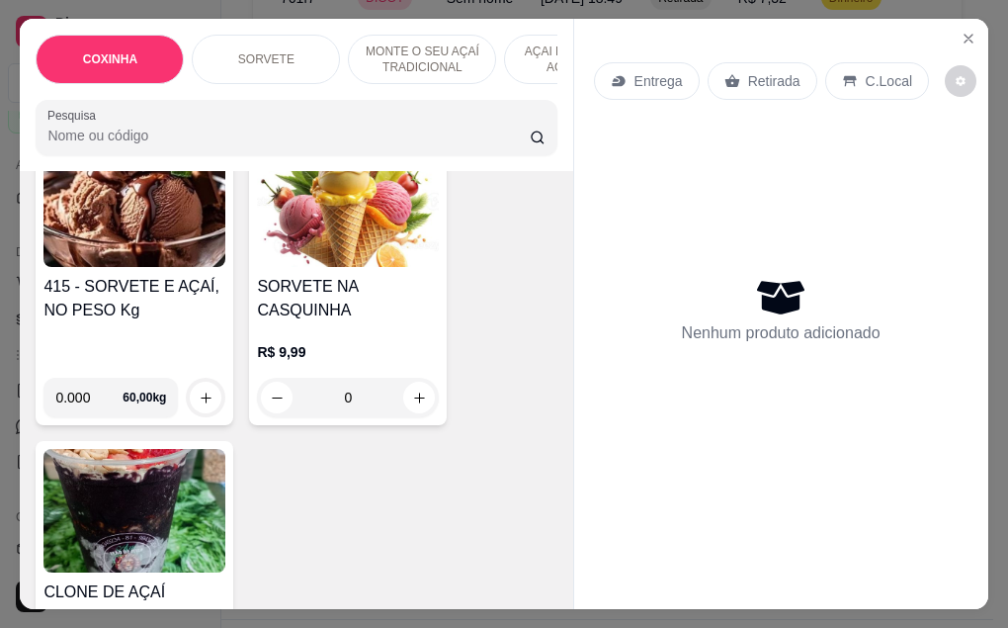
click at [139, 249] on img at bounding box center [134, 205] width 182 height 124
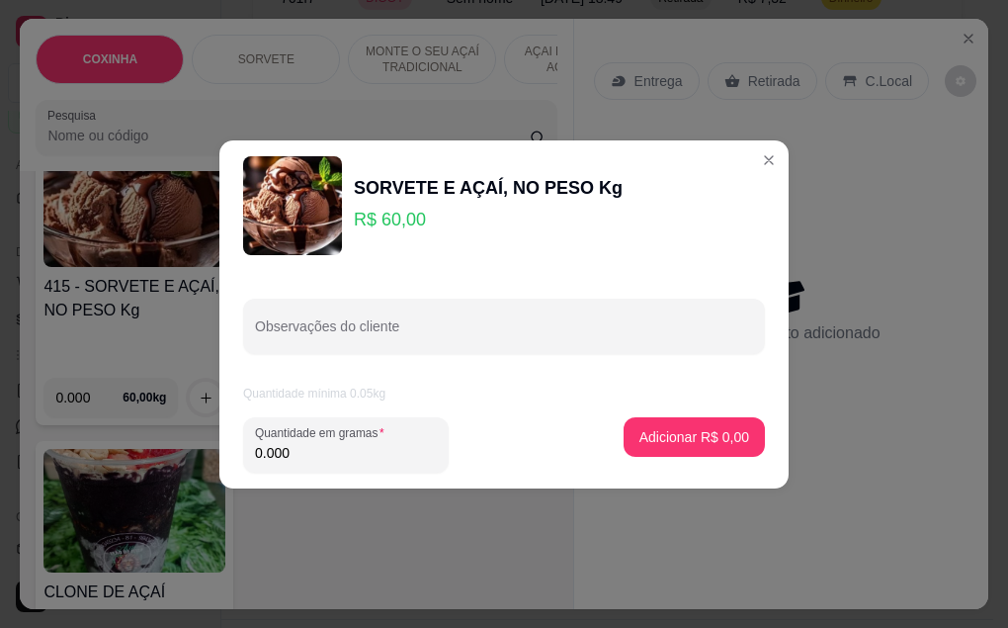
click at [290, 456] on input "0.000" at bounding box center [346, 453] width 182 height 20
type input "0.265"
click at [682, 434] on p "Adicionar R$ 15,90" at bounding box center [691, 436] width 115 height 19
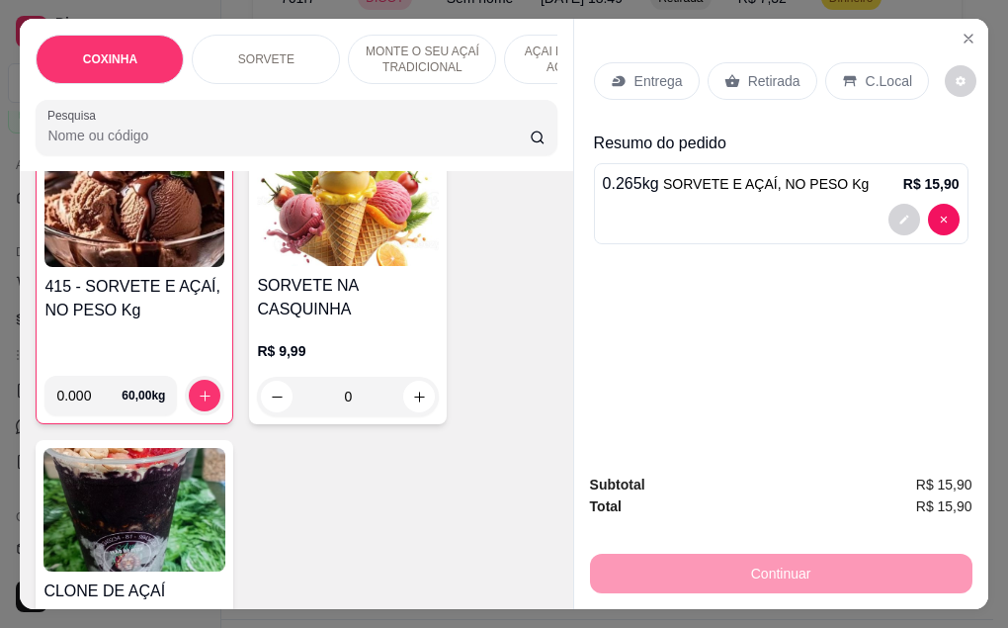
click at [772, 85] on div "Retirada" at bounding box center [763, 81] width 110 height 38
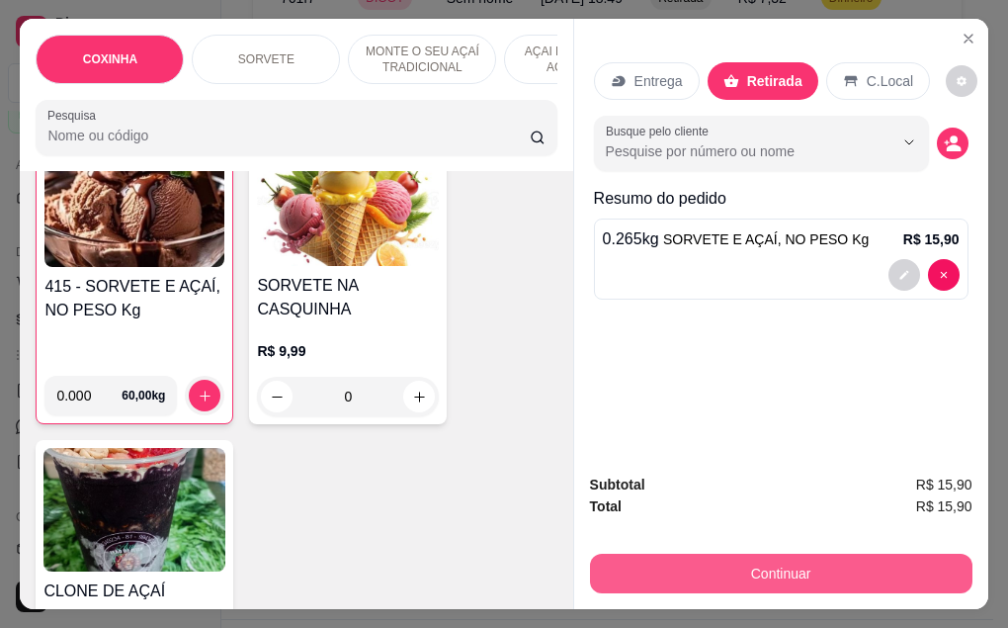
click at [779, 562] on button "Continuar" at bounding box center [781, 573] width 382 height 40
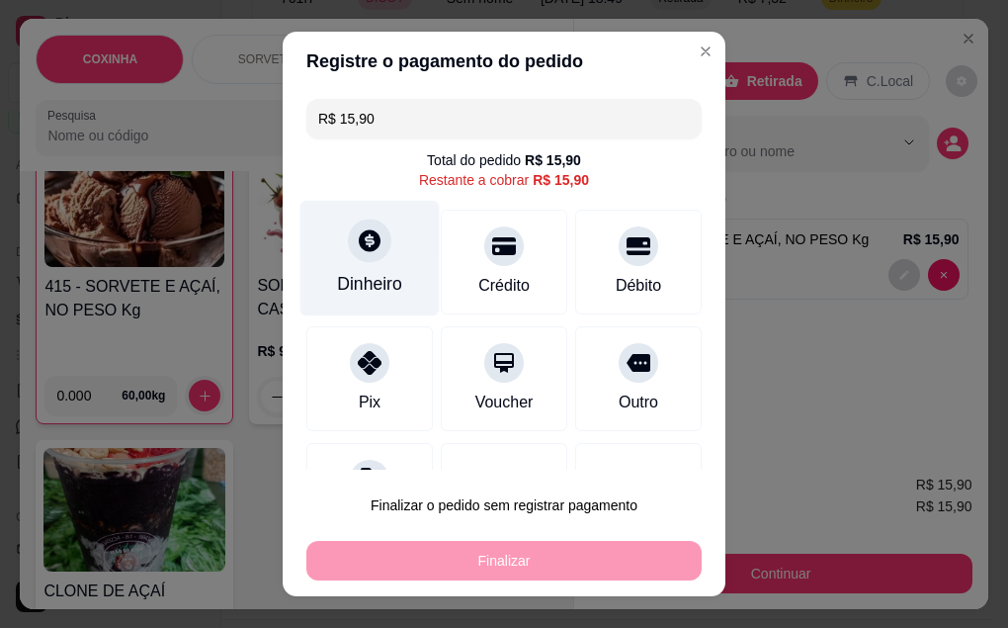
click at [377, 265] on div "Dinheiro" at bounding box center [369, 258] width 139 height 116
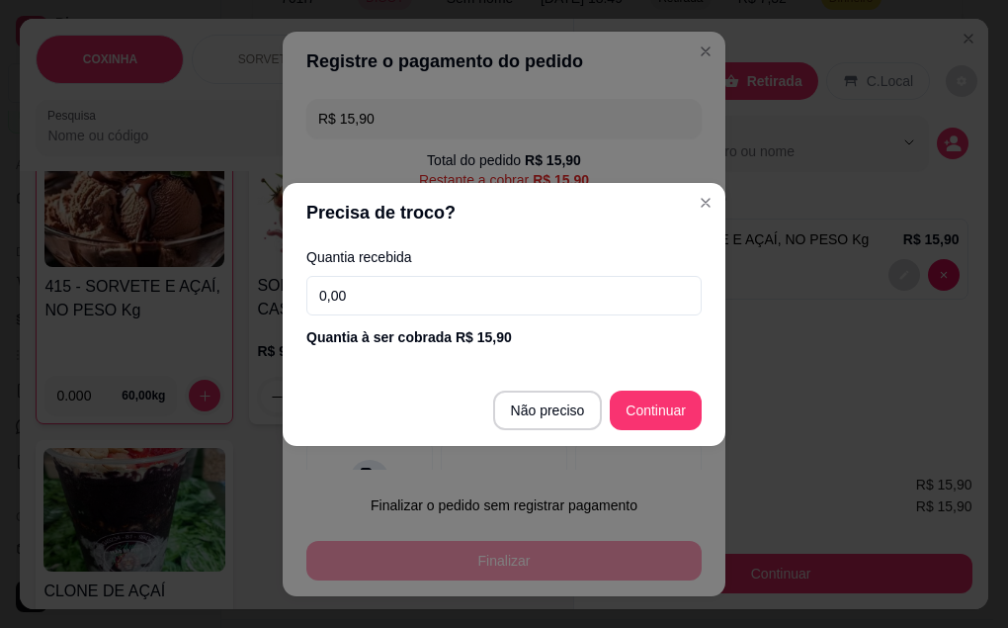
click at [381, 283] on input "0,00" at bounding box center [503, 296] width 395 height 40
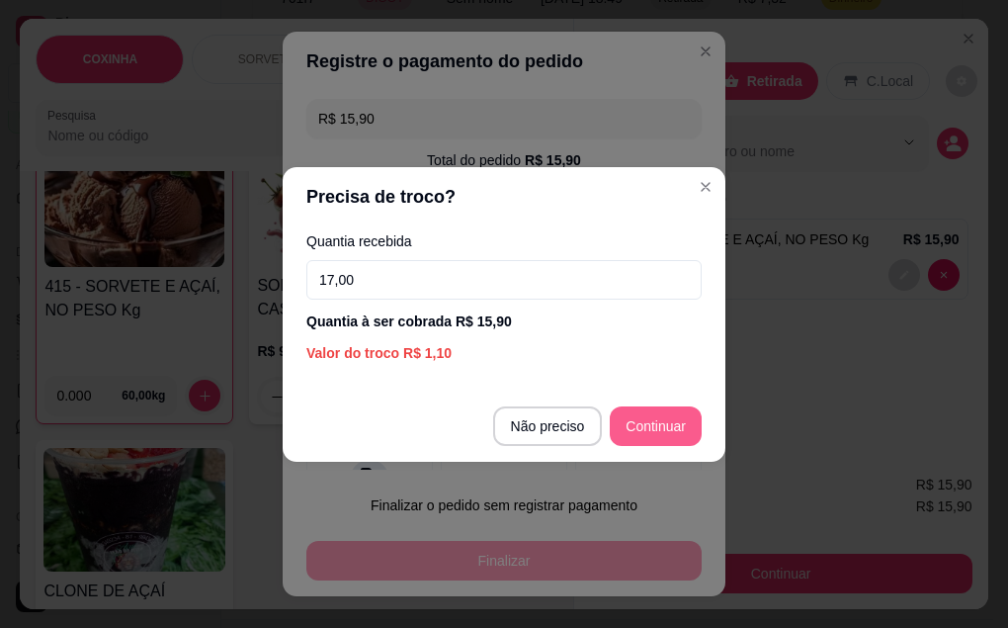
type input "17,00"
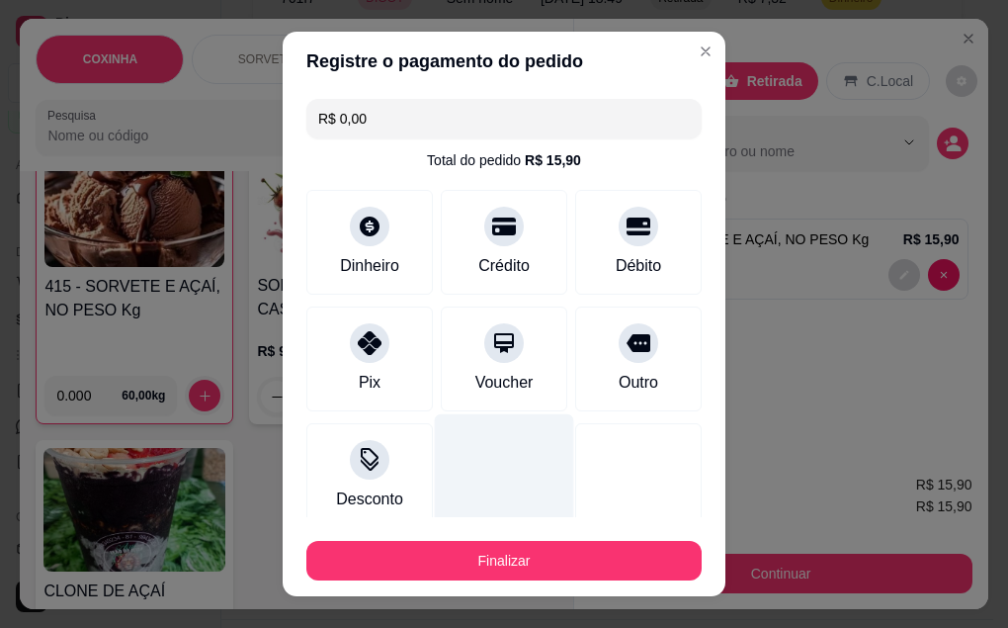
scroll to position [121, 0]
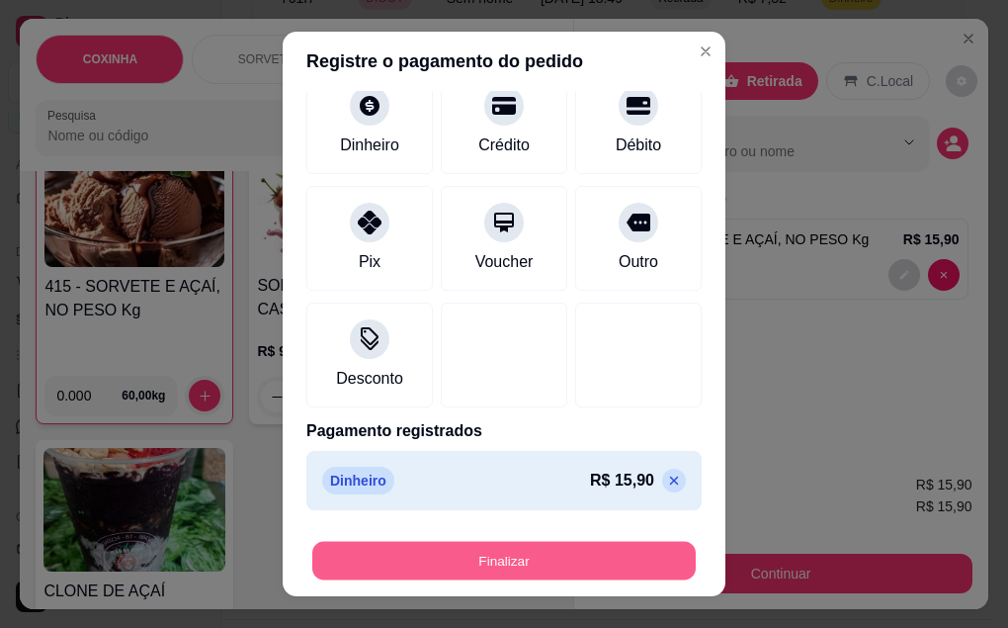
click at [501, 560] on button "Finalizar" at bounding box center [503, 561] width 383 height 39
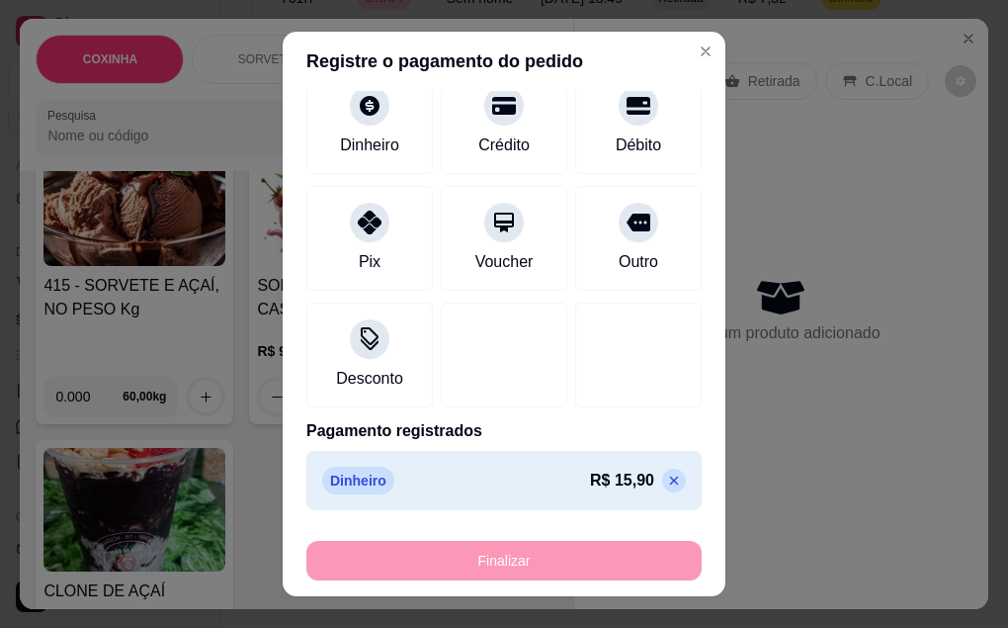
type input "-R$ 15,90"
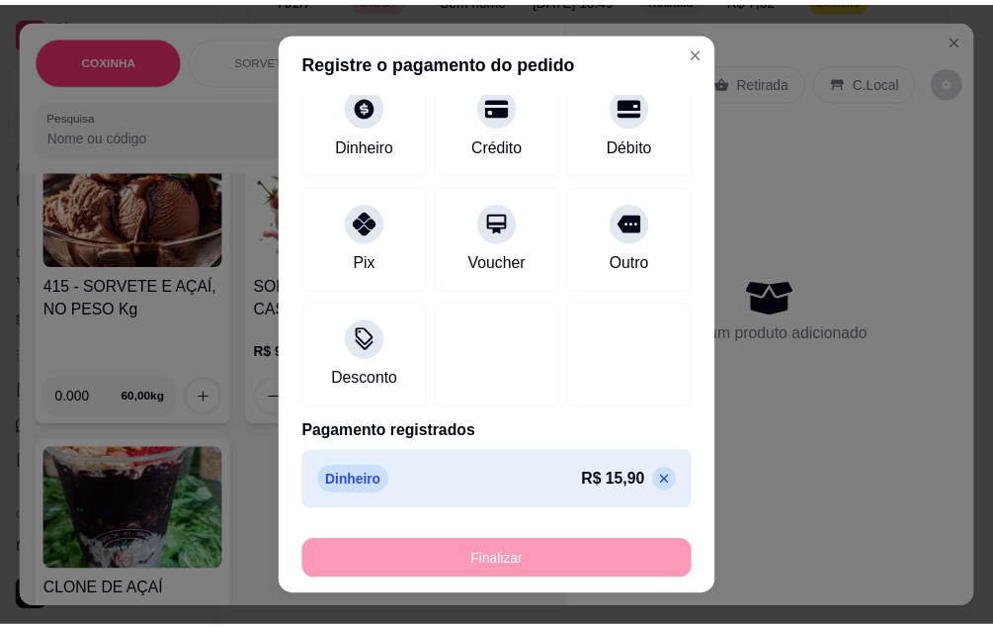
scroll to position [791, 0]
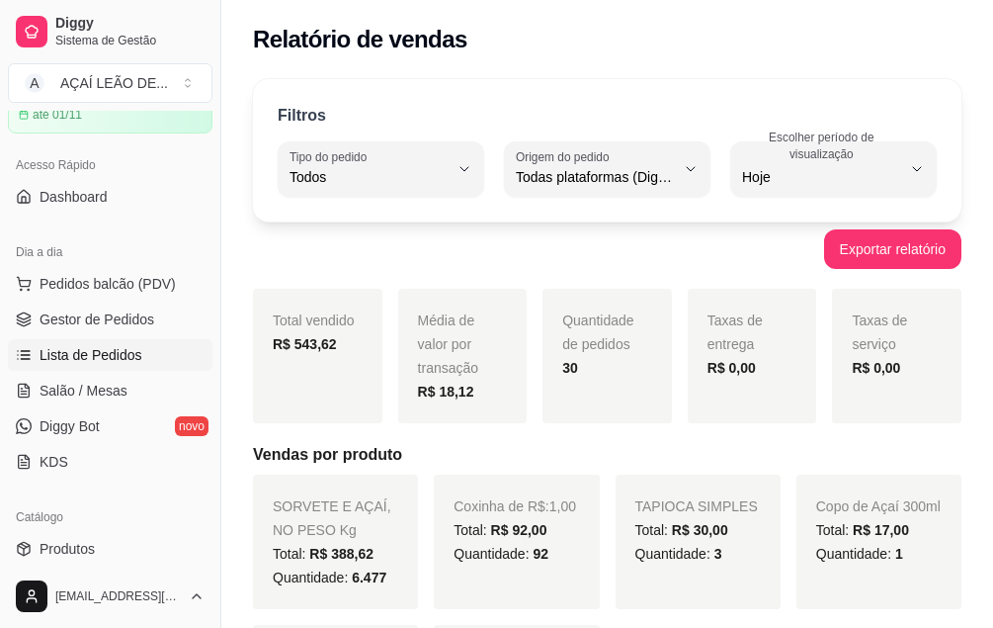
click at [121, 353] on span "Lista de Pedidos" at bounding box center [91, 355] width 103 height 20
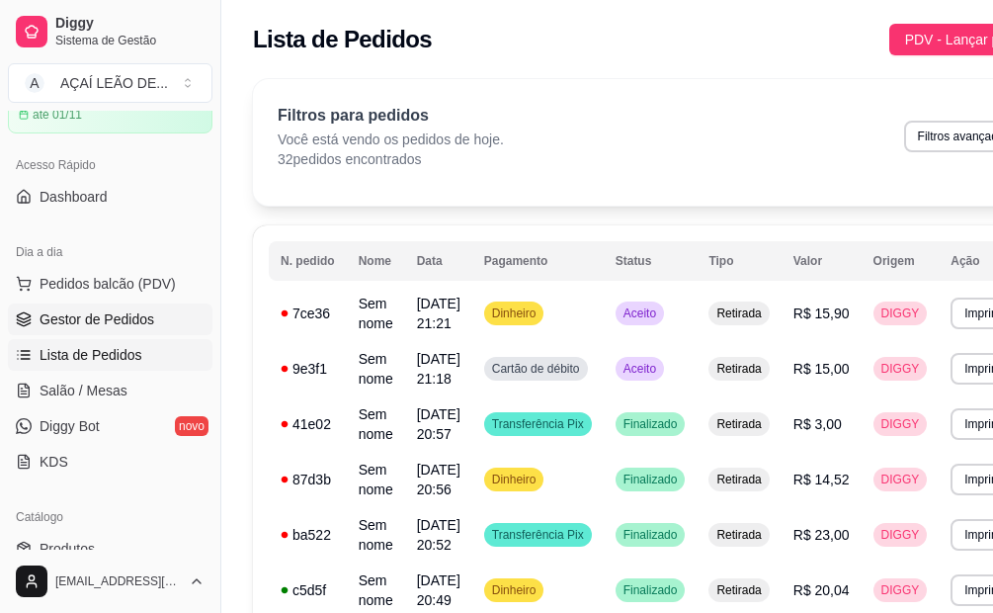
click at [112, 323] on span "Gestor de Pedidos" at bounding box center [97, 319] width 115 height 20
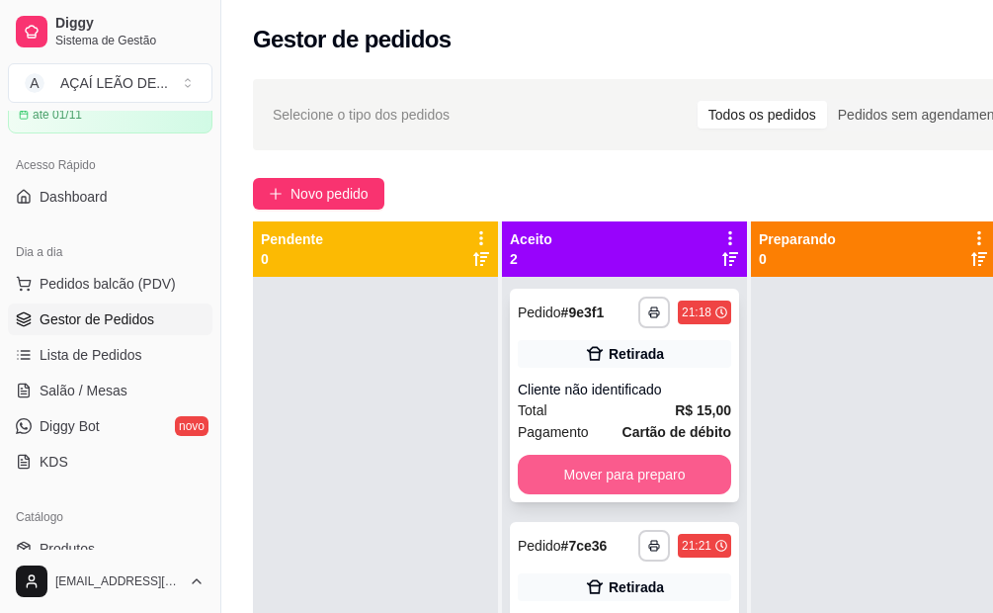
click at [602, 467] on button "Mover para preparo" at bounding box center [624, 475] width 213 height 40
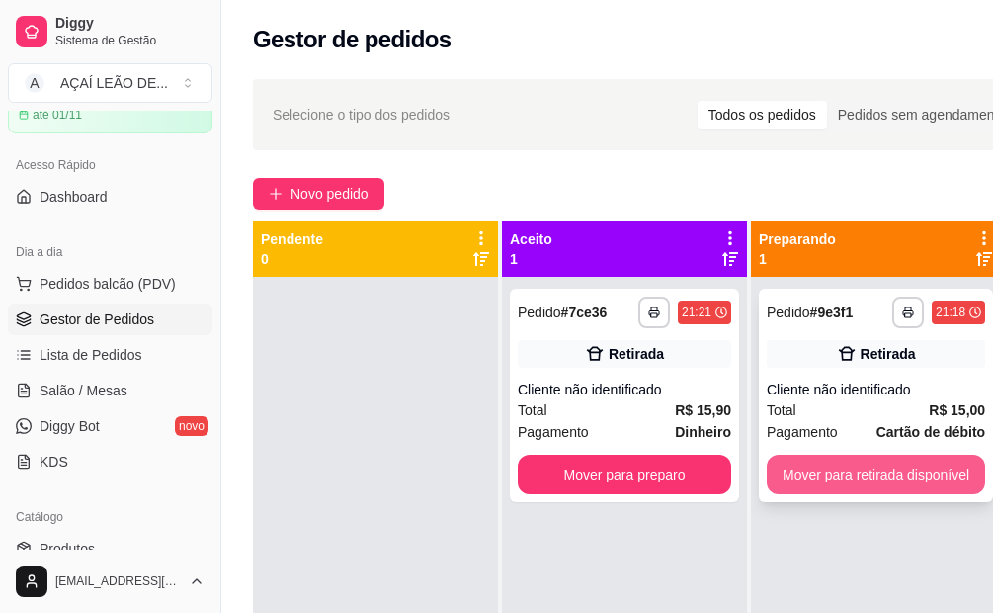
click at [797, 484] on button "Mover para retirada disponível" at bounding box center [876, 475] width 218 height 40
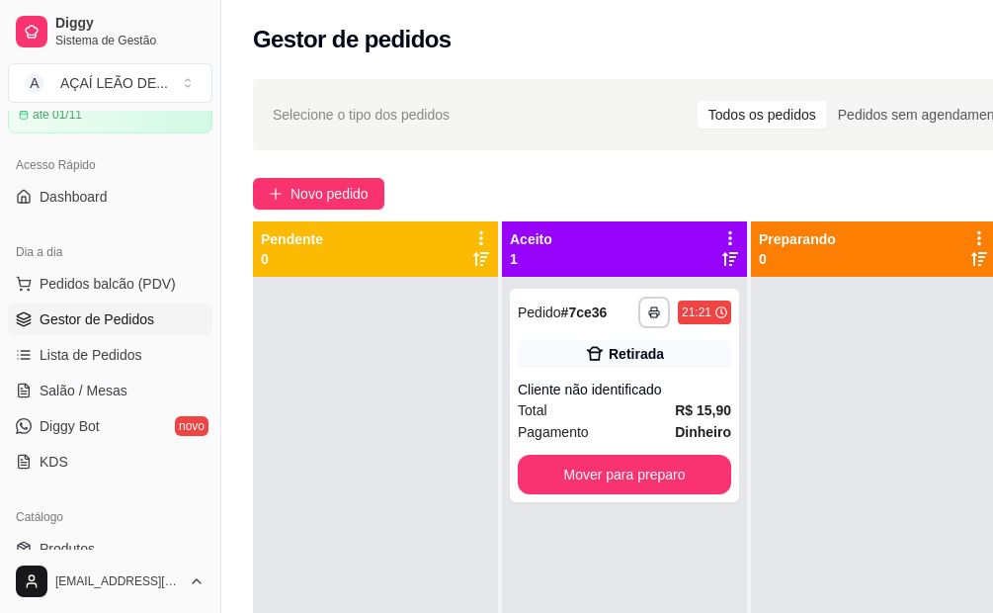
scroll to position [70, 0]
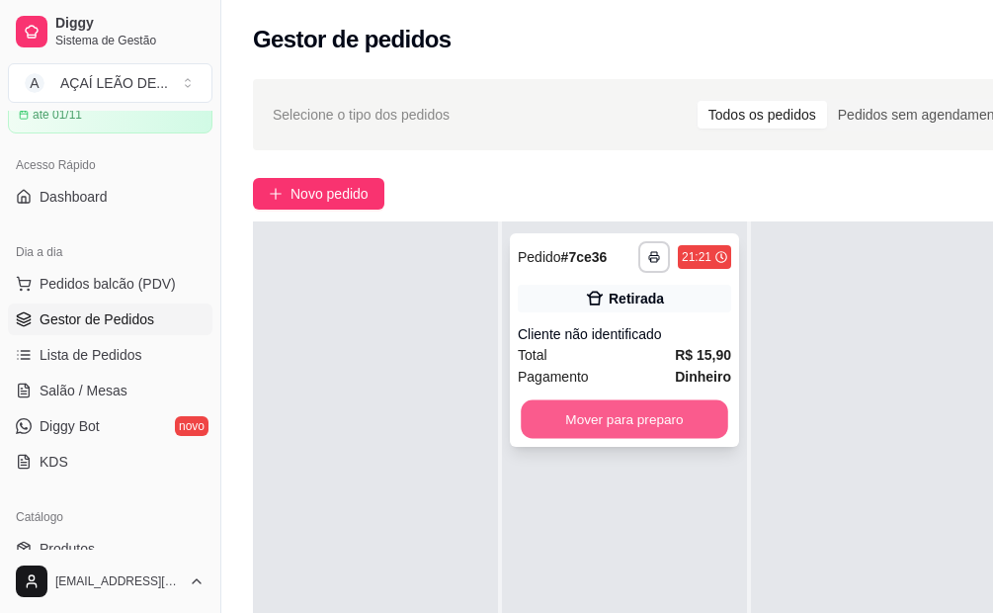
click at [621, 400] on button "Mover para preparo" at bounding box center [625, 419] width 208 height 39
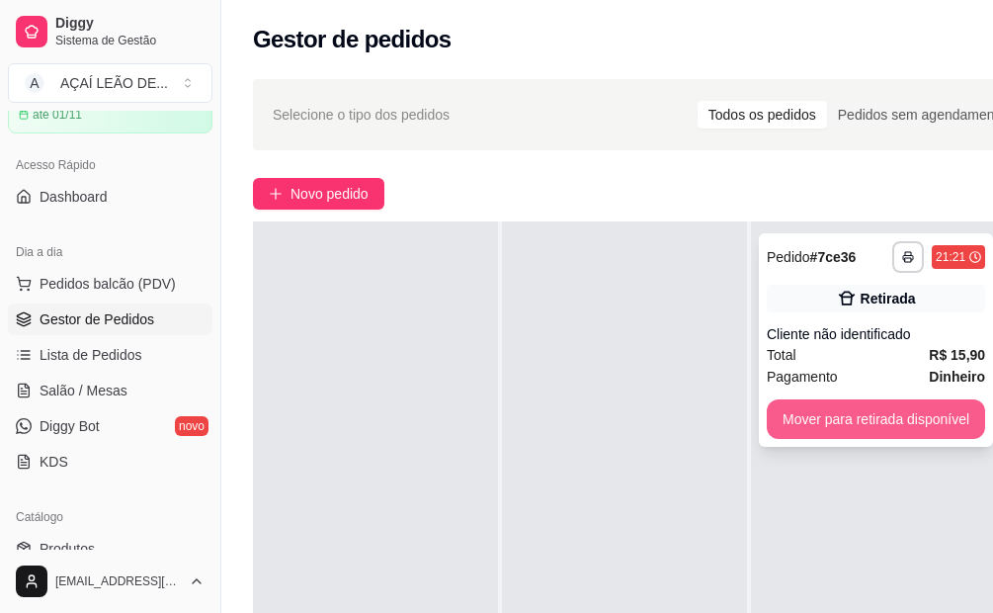
click at [807, 399] on button "Mover para retirada disponível" at bounding box center [876, 419] width 218 height 40
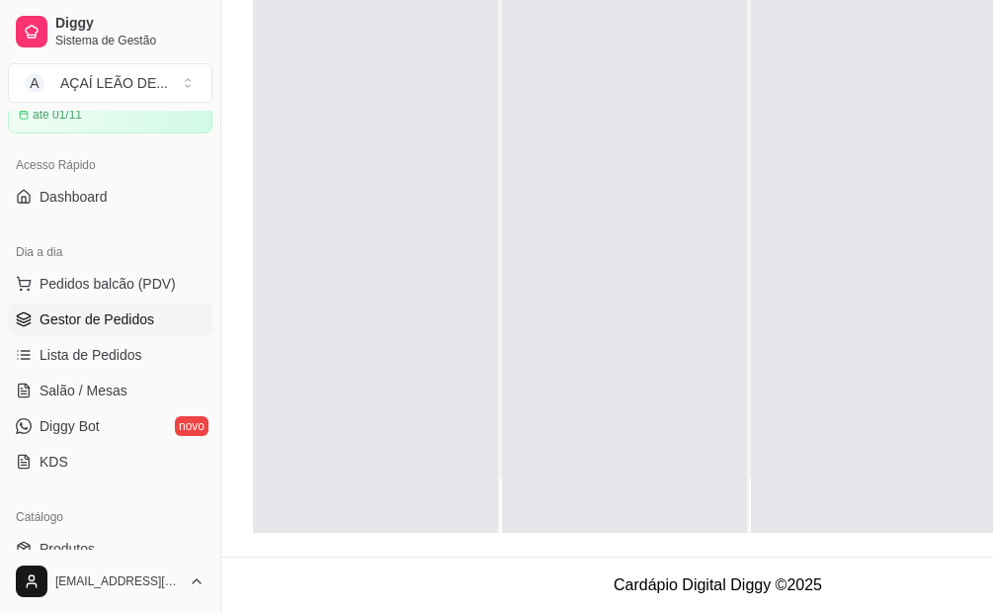
scroll to position [316, 0]
drag, startPoint x: 595, startPoint y: 539, endPoint x: 793, endPoint y: 547, distance: 197.8
click at [793, 547] on div "**********" at bounding box center [717, 161] width 993 height 791
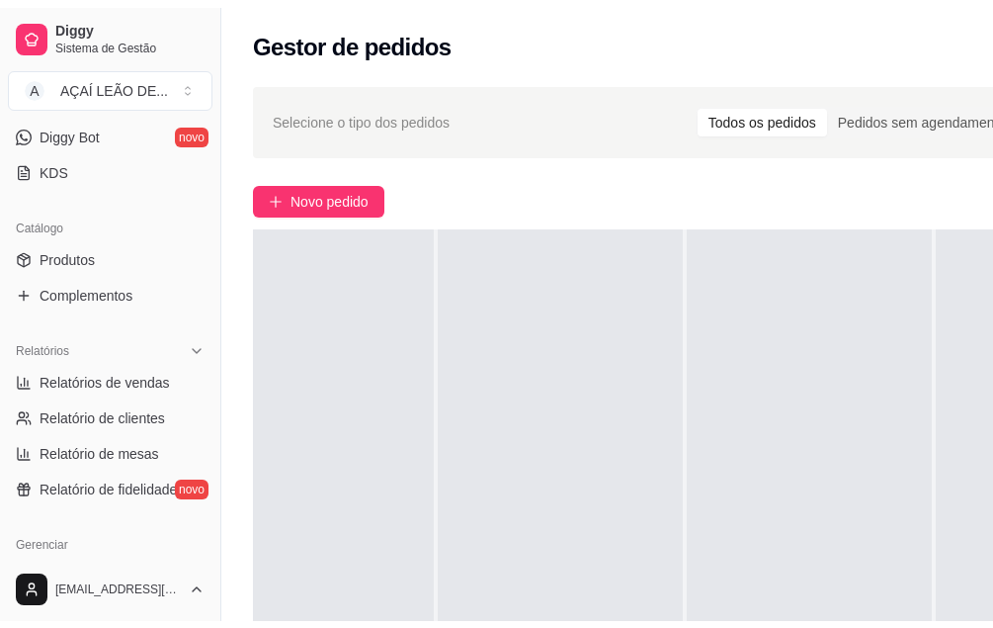
scroll to position [494, 0]
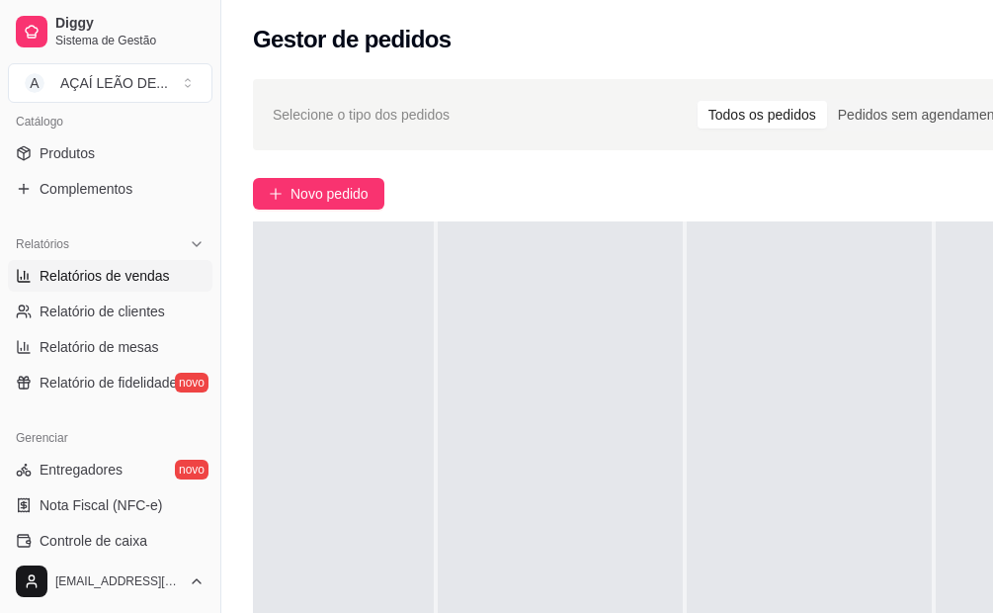
click at [112, 276] on span "Relatórios de vendas" at bounding box center [105, 276] width 130 height 20
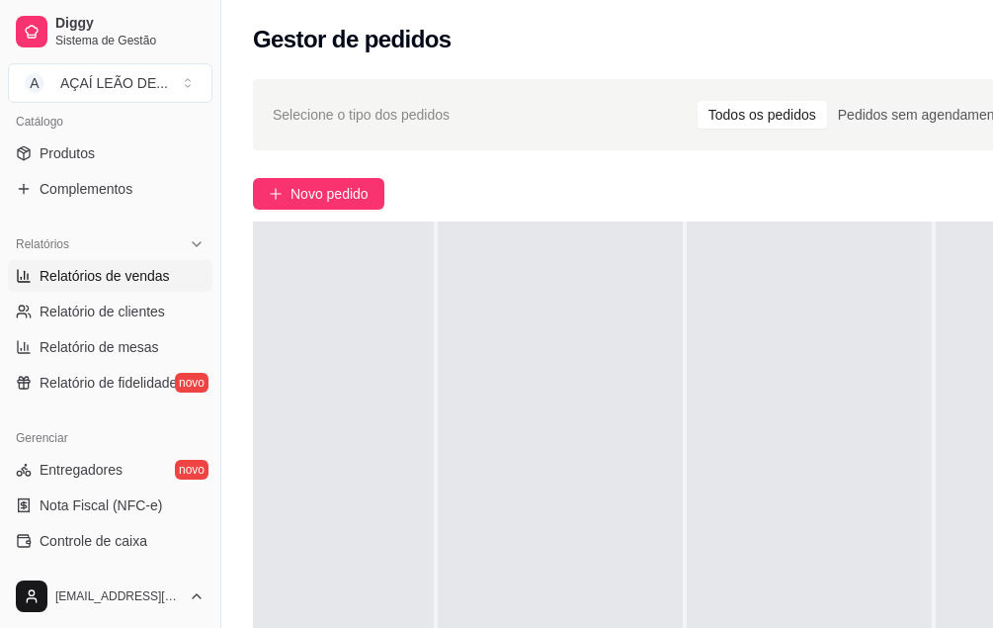
select select "ALL"
select select "0"
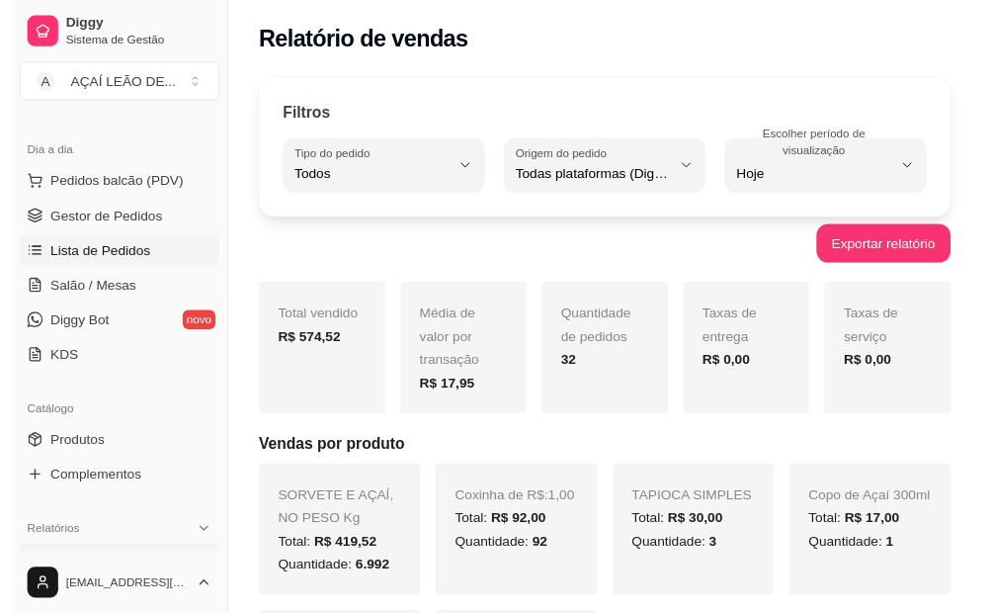
scroll to position [99, 0]
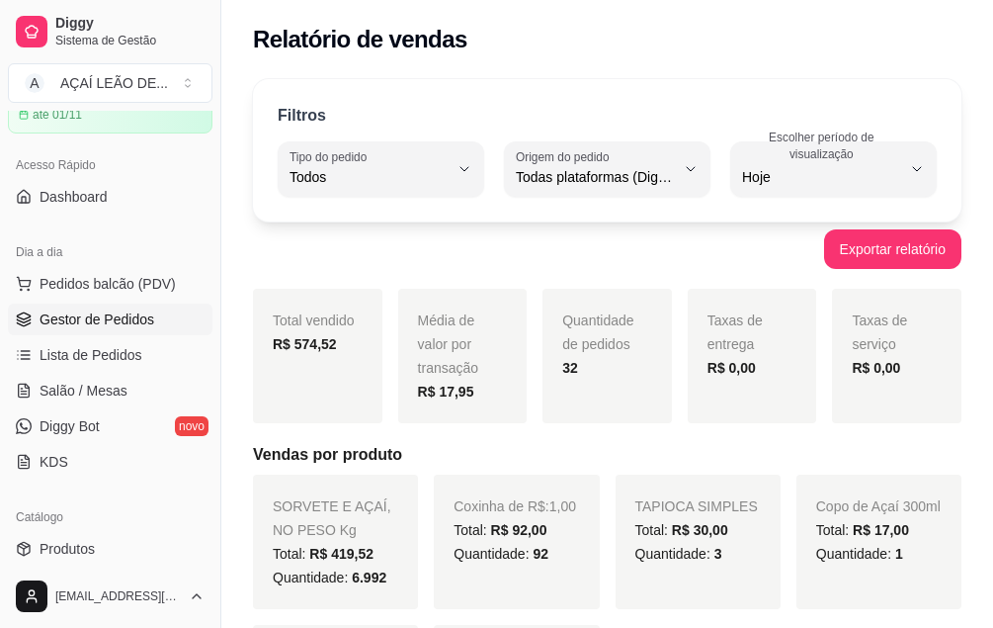
click at [120, 319] on span "Gestor de Pedidos" at bounding box center [97, 319] width 115 height 20
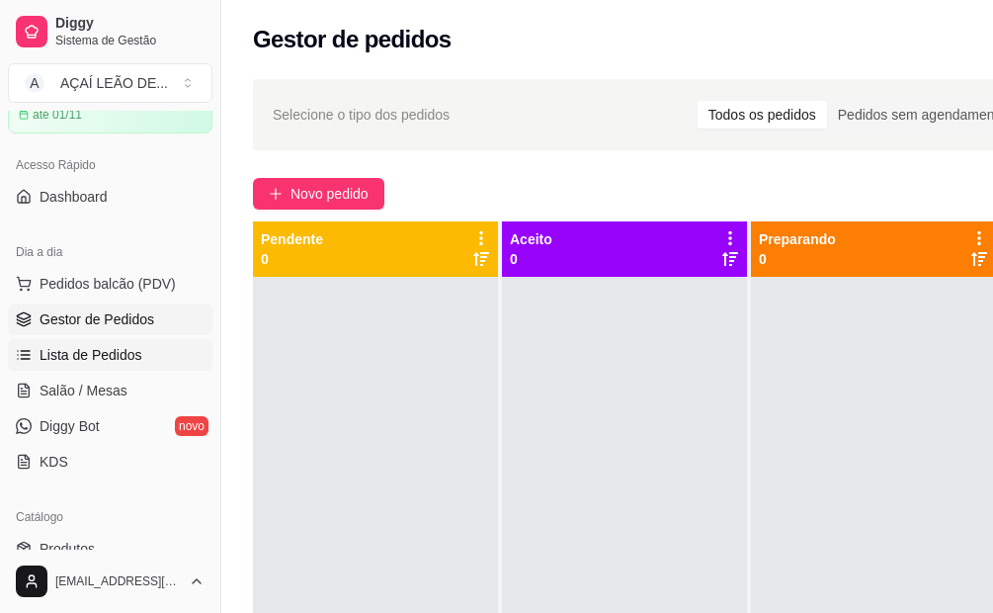
click at [109, 362] on span "Lista de Pedidos" at bounding box center [91, 355] width 103 height 20
